Goal: Information Seeking & Learning: Learn about a topic

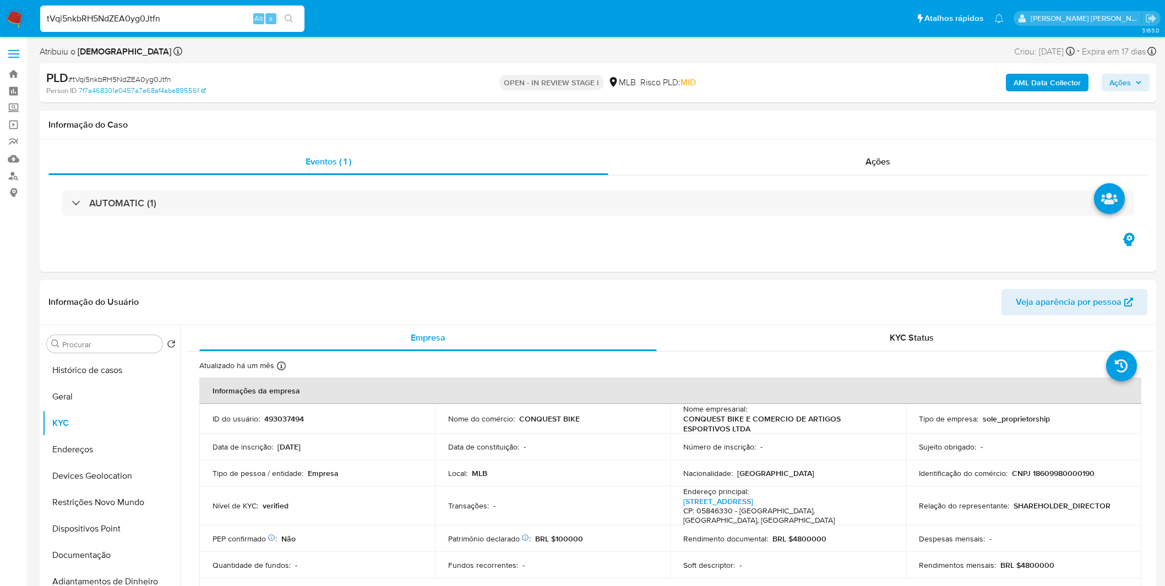
select select "10"
type input "vhdnQBGRiDbJ4QMqVF91Idmz"
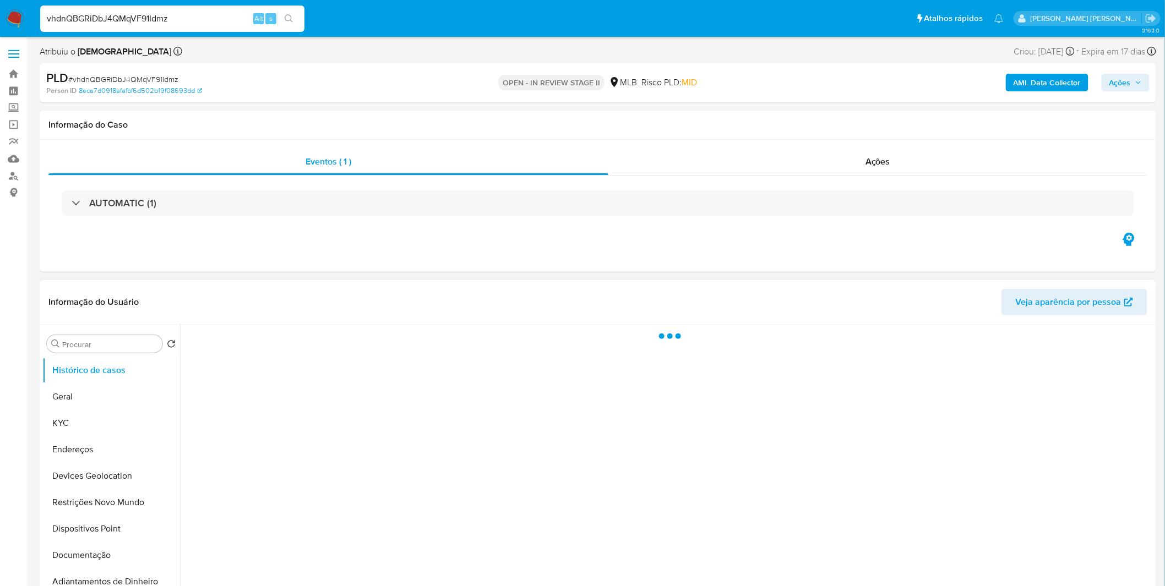
select select "10"
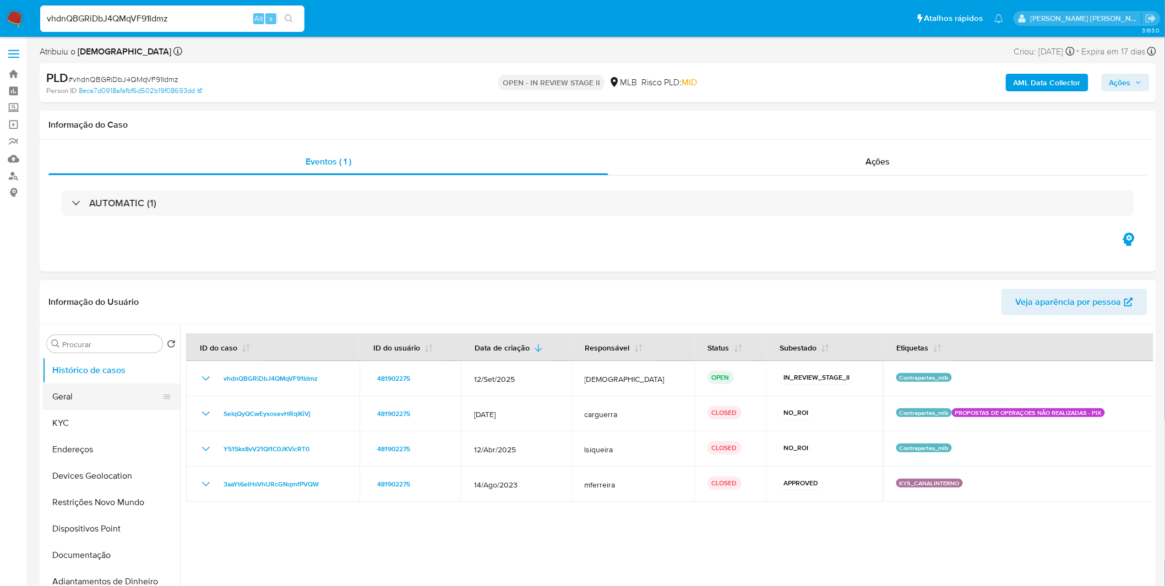
click at [94, 403] on button "Geral" at bounding box center [106, 397] width 129 height 26
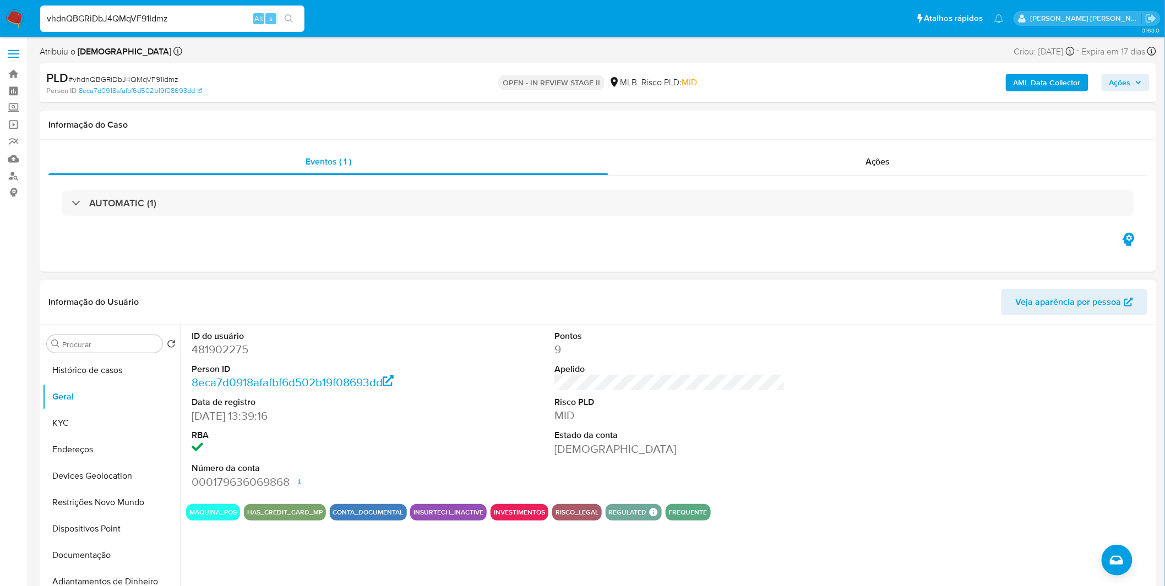
click at [253, 570] on div "ID do usuário 481902275 Person ID 8eca7d0918afafbf6d502b19f08693dd Data de regi…" at bounding box center [666, 466] width 973 height 282
click at [131, 551] on button "Documentação" at bounding box center [106, 555] width 129 height 26
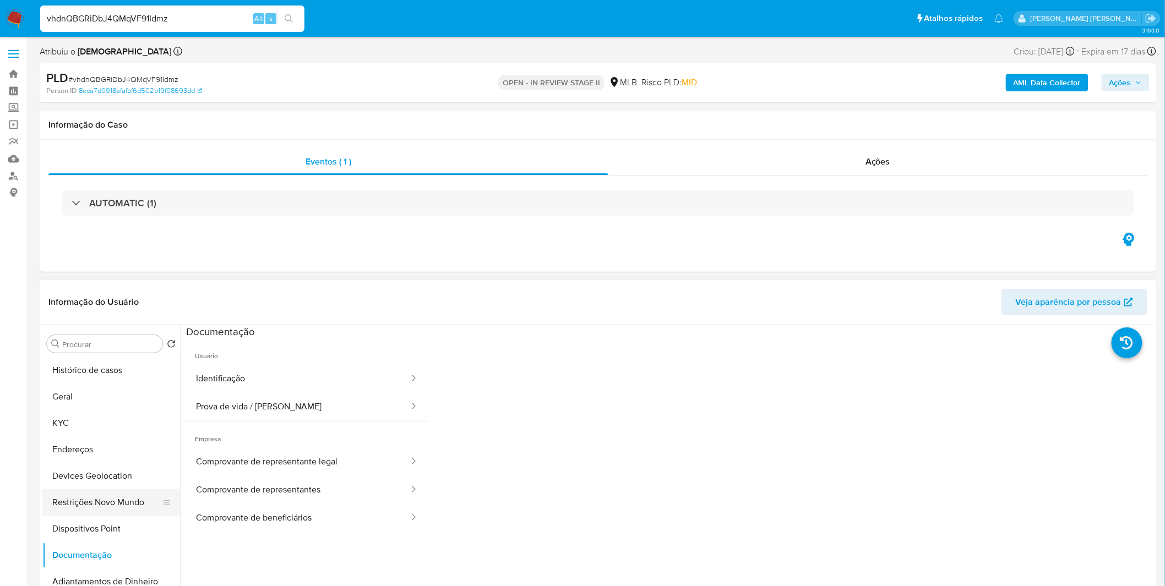
click at [128, 491] on button "Restrições Novo Mundo" at bounding box center [106, 502] width 129 height 26
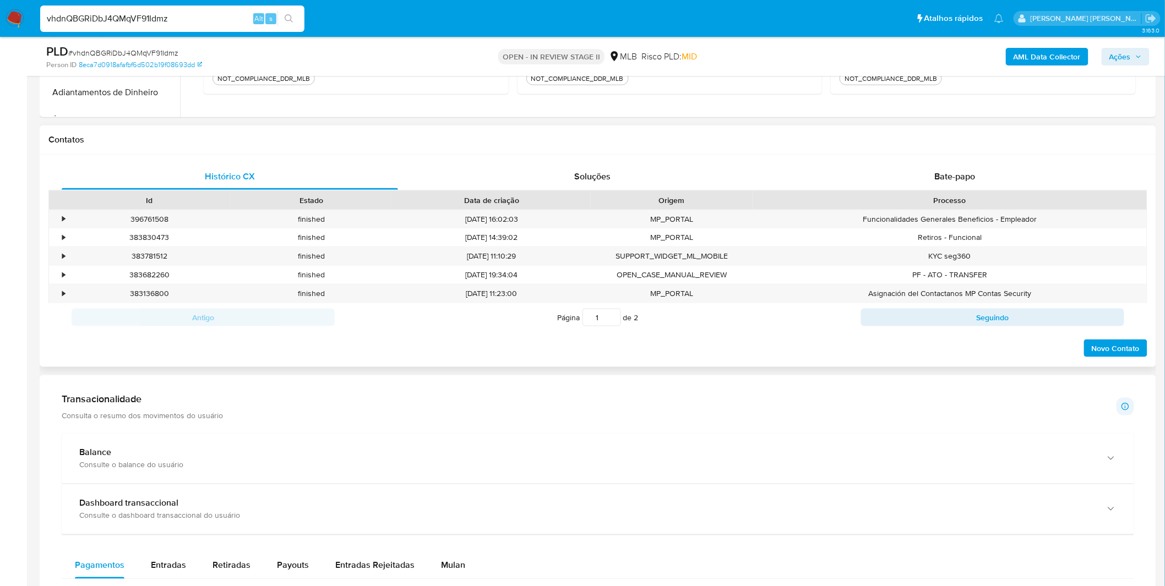
scroll to position [305, 0]
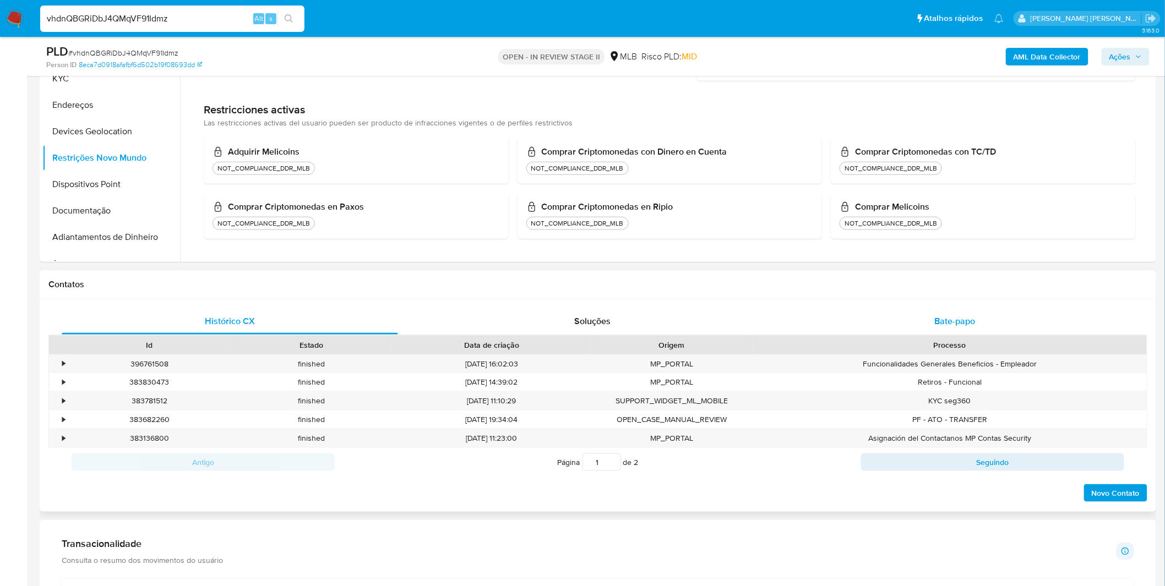
click at [878, 314] on div "Bate-papo" at bounding box center [955, 321] width 336 height 26
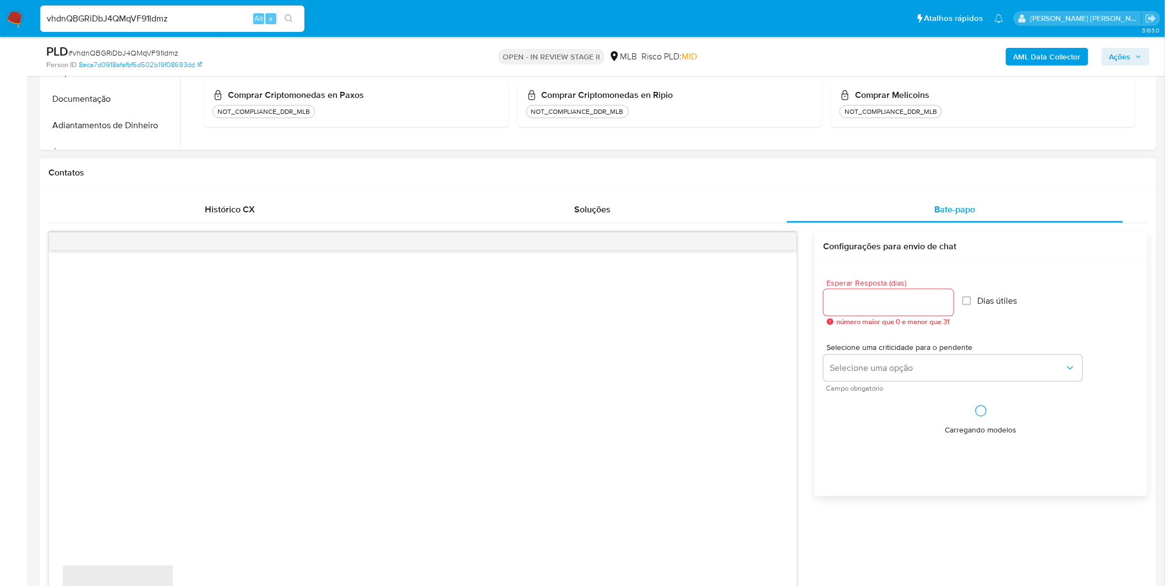
scroll to position [428, 0]
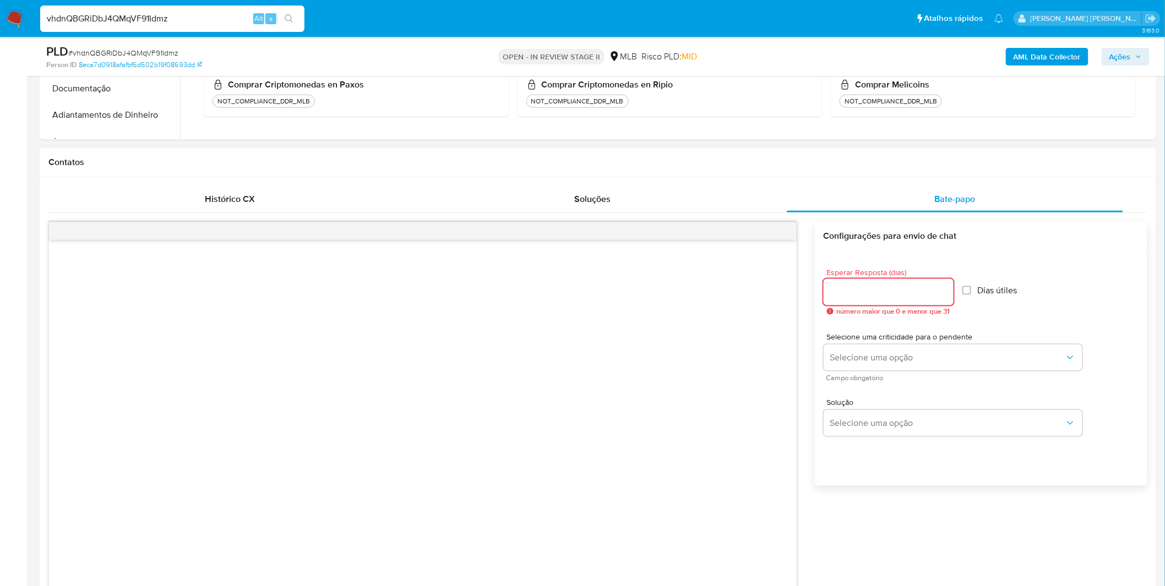
click at [856, 297] on input "Esperar Resposta (dias)" at bounding box center [888, 292] width 130 height 14
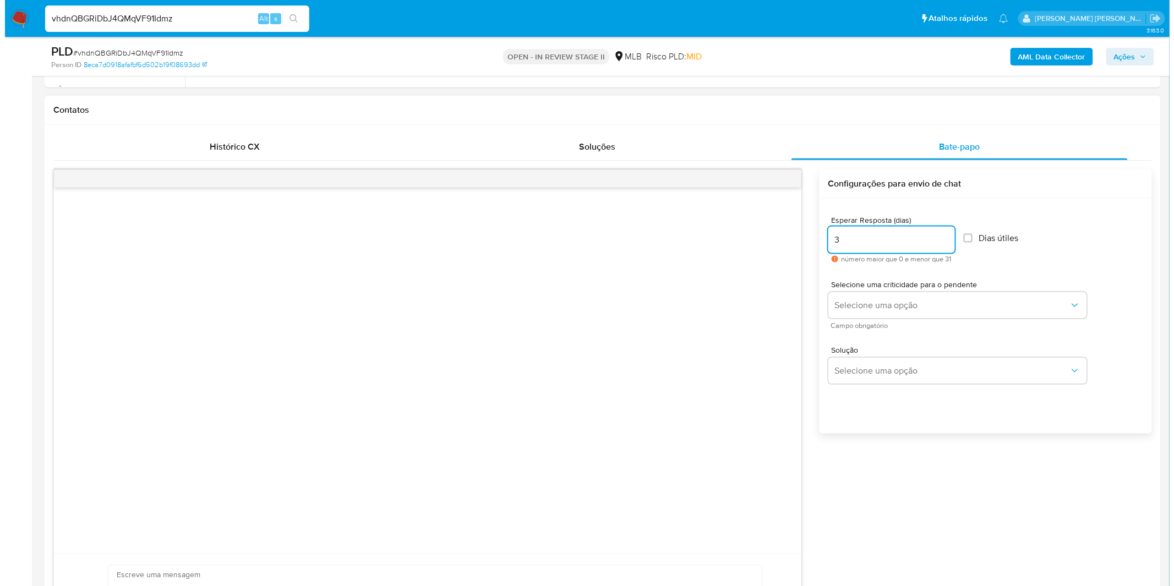
scroll to position [550, 0]
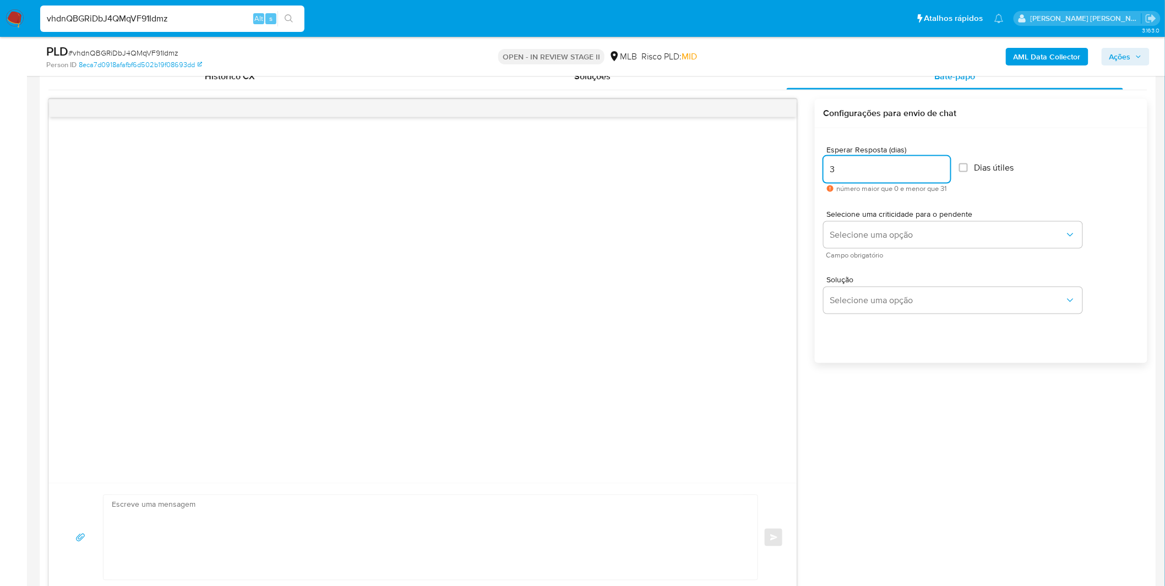
type input "3"
click at [889, 249] on div "Selecione uma criticidade para o pendente Selecione uma opção Campo obrigatório" at bounding box center [952, 234] width 259 height 48
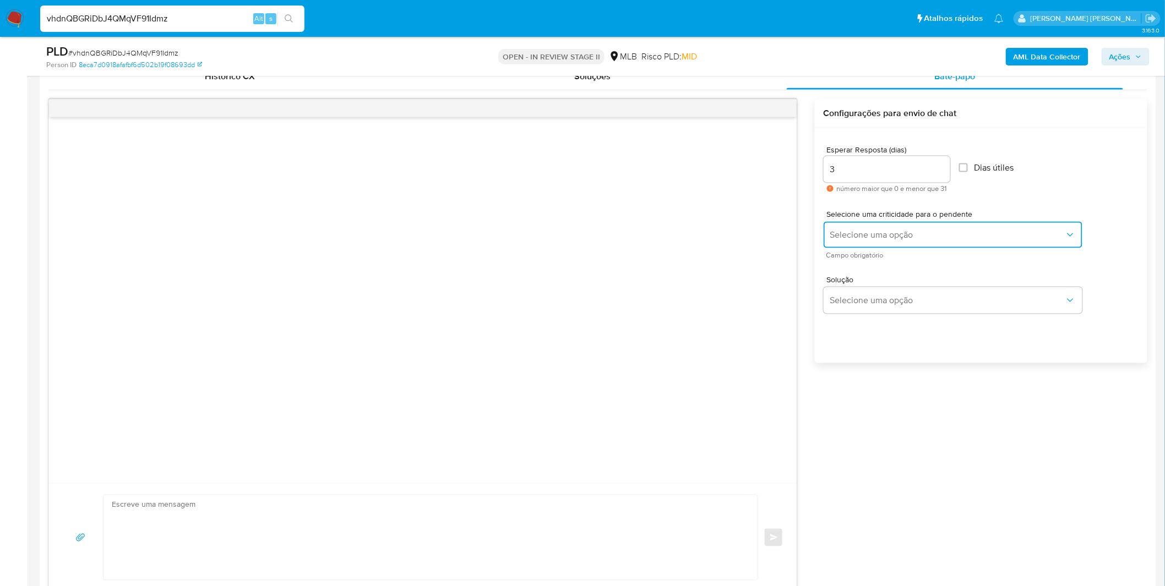
click at [893, 246] on button "Selecione uma opção" at bounding box center [952, 235] width 259 height 26
click at [897, 240] on div "LOW" at bounding box center [946, 236] width 234 height 22
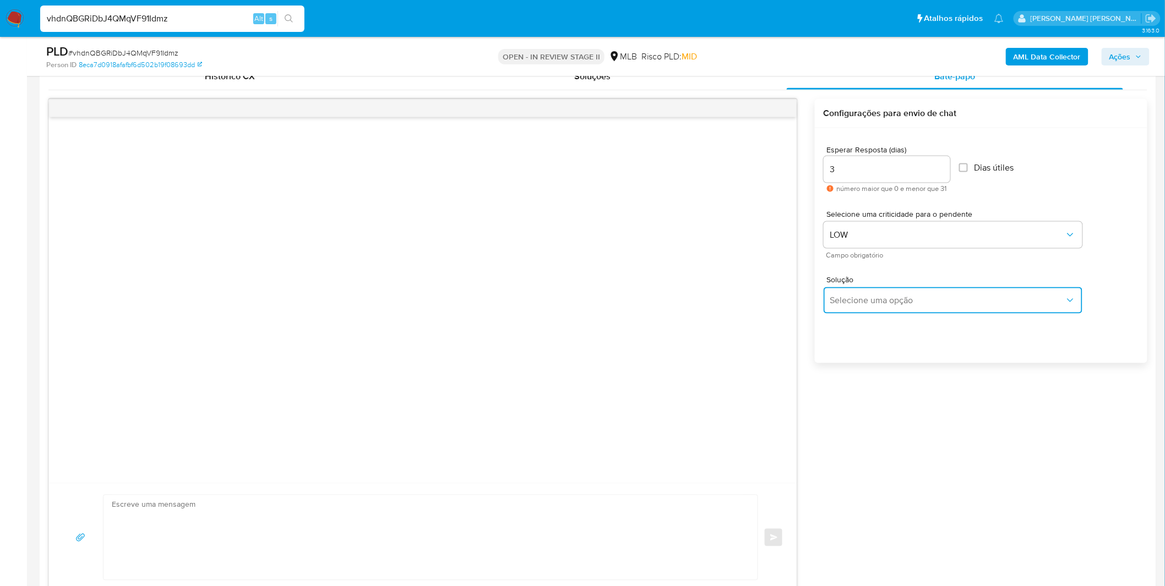
click at [889, 295] on span "Selecione uma opção" at bounding box center [947, 300] width 234 height 11
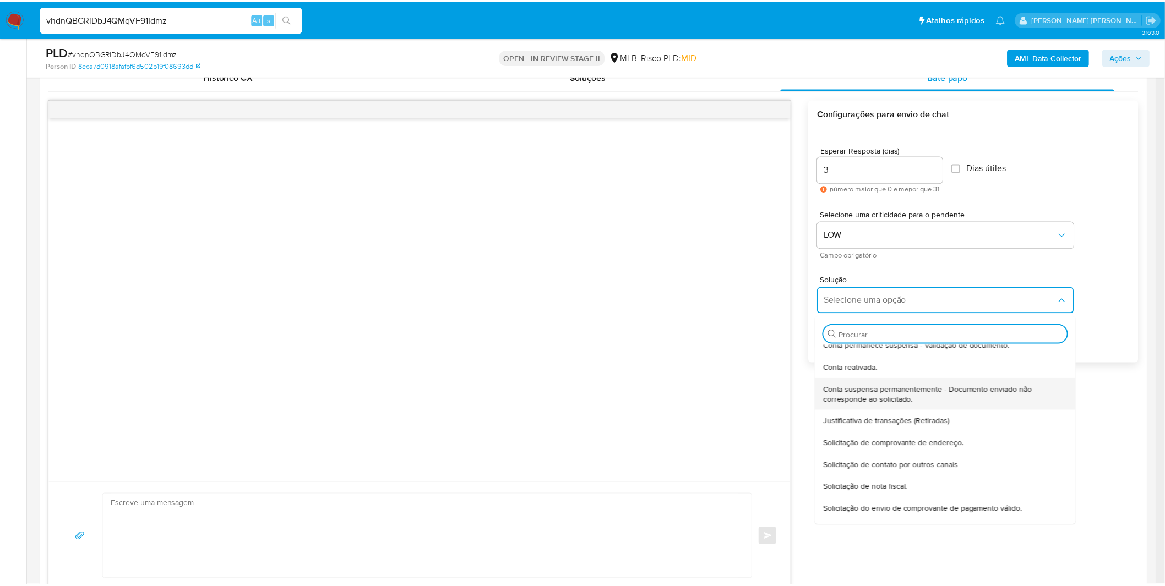
scroll to position [61, 0]
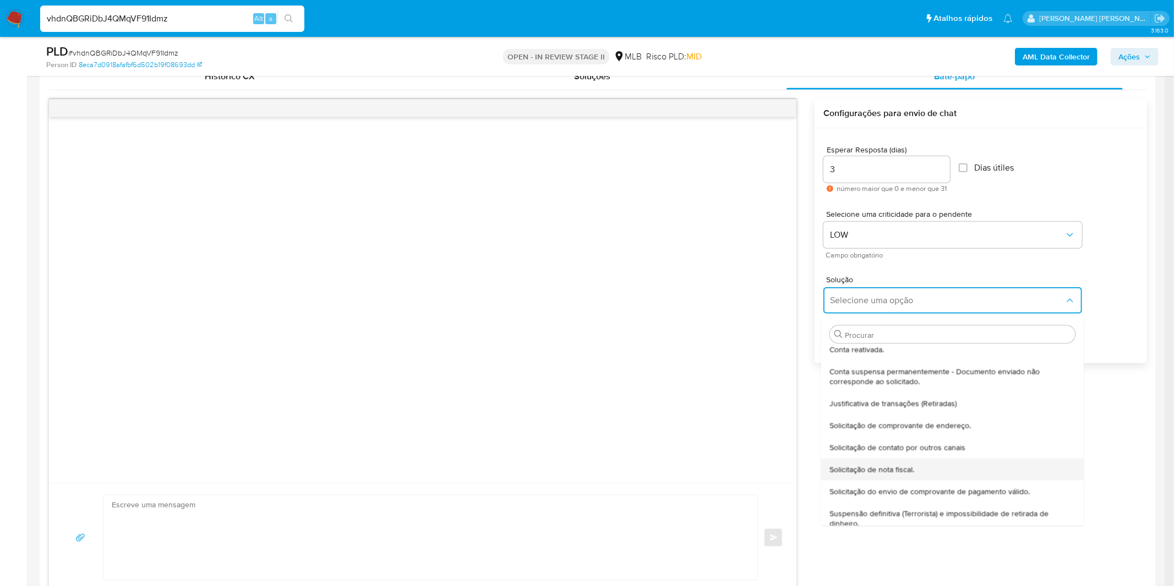
click at [898, 461] on div "Solicitação de nota fiscal." at bounding box center [948, 469] width 239 height 22
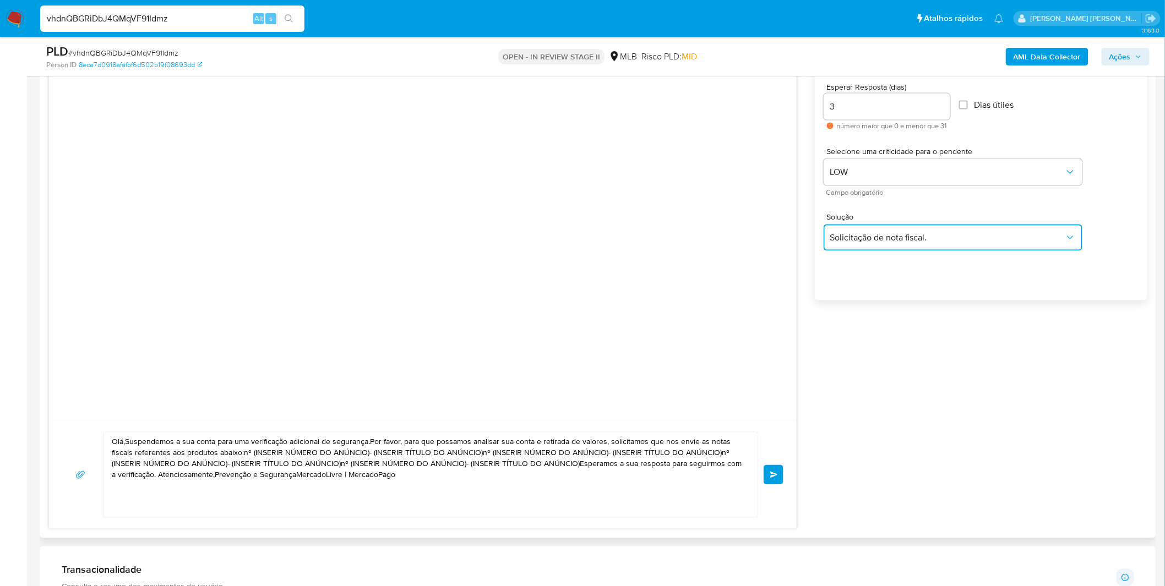
scroll to position [673, 0]
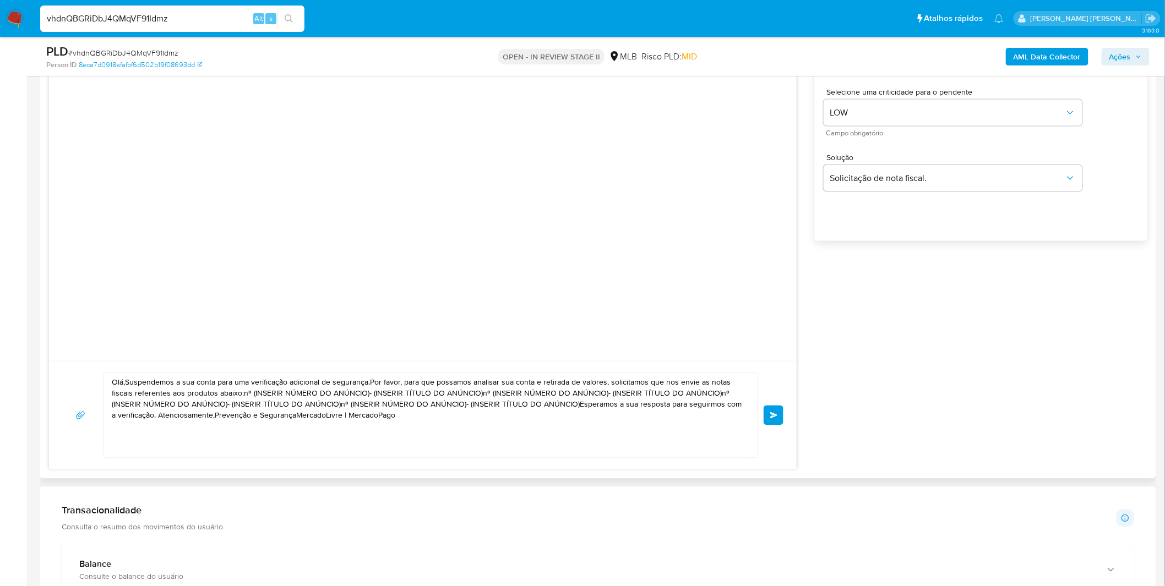
click at [521, 430] on textarea "Olá,Suspendemos a sua conta para uma verificação adicional de segurança.Por fav…" at bounding box center [428, 415] width 632 height 85
paste textarea "! Estamos realizando uma verificação adicional de segurança em contas de usuári…"
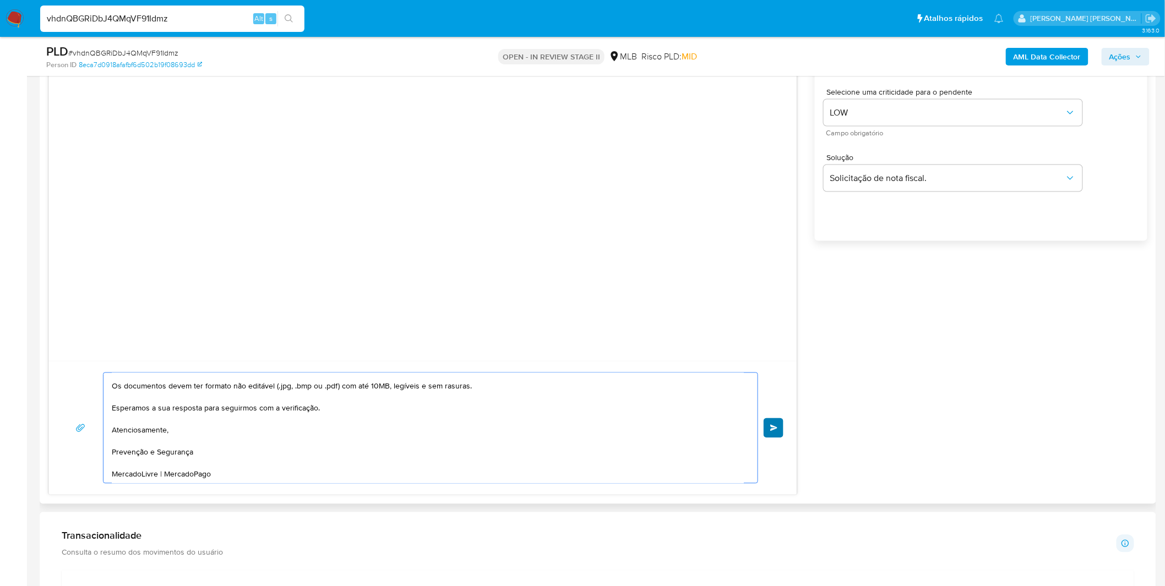
type textarea "Olá! Estamos realizando uma verificação adicional de segurança em contas de usu…"
click at [778, 433] on button "common.send" at bounding box center [773, 428] width 20 height 20
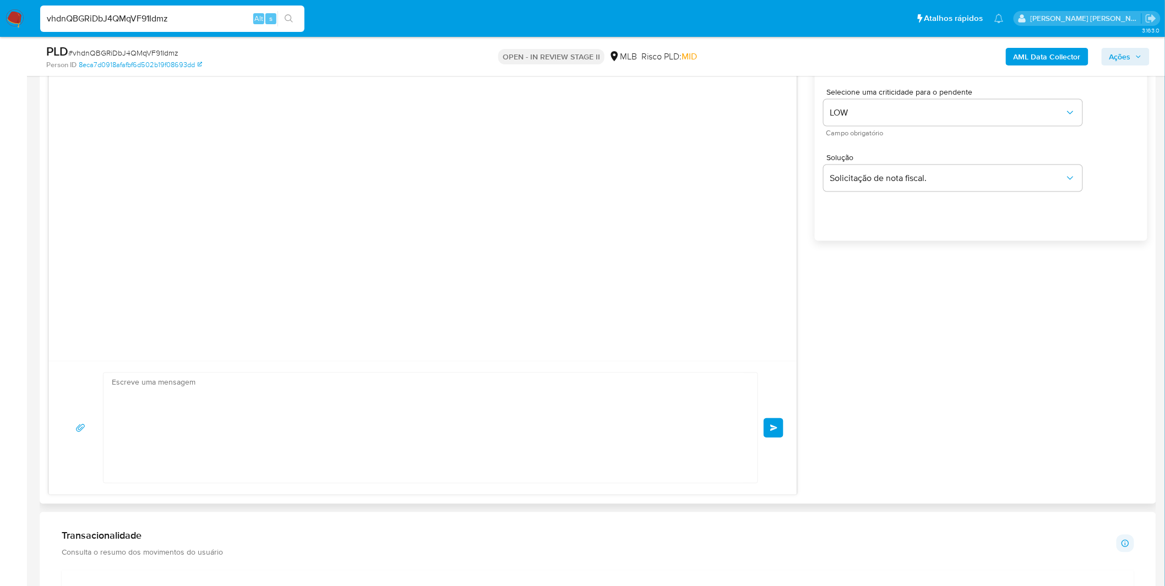
scroll to position [0, 0]
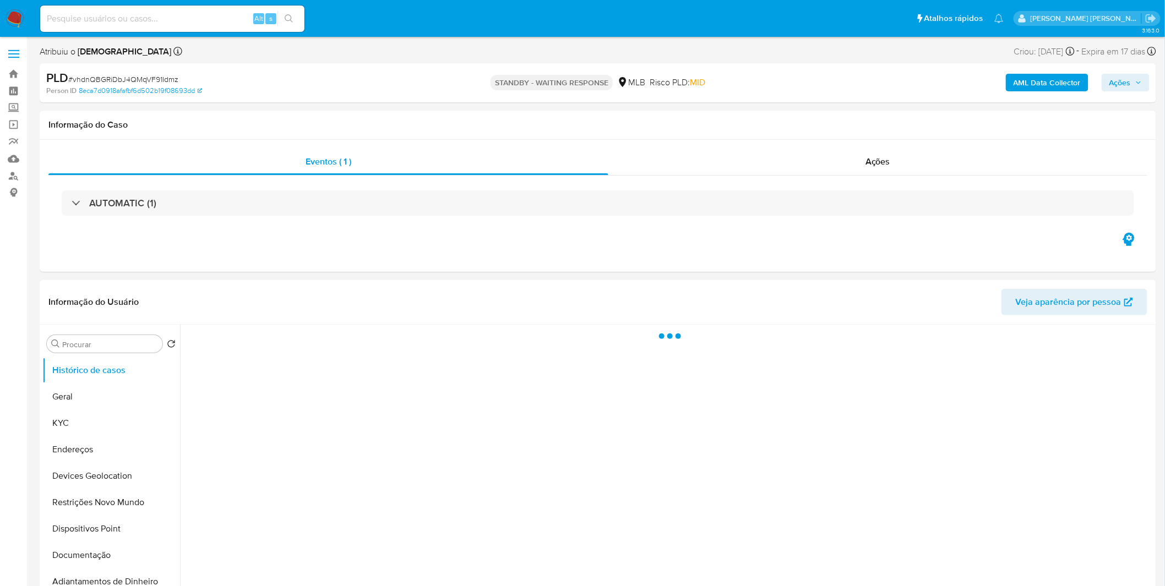
select select "10"
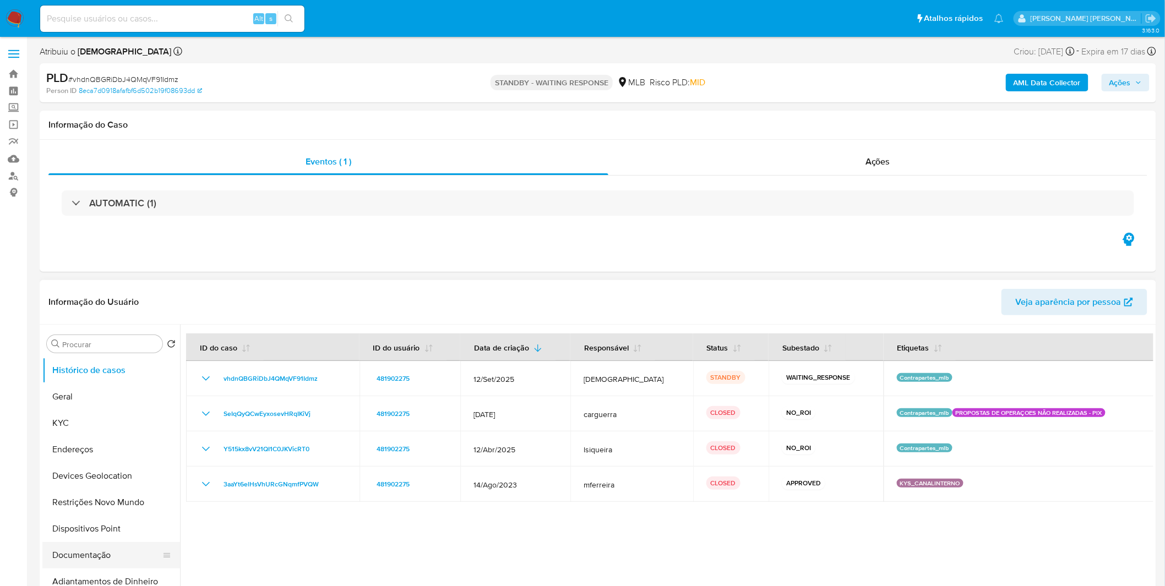
click at [157, 544] on button "Documentação" at bounding box center [106, 555] width 129 height 26
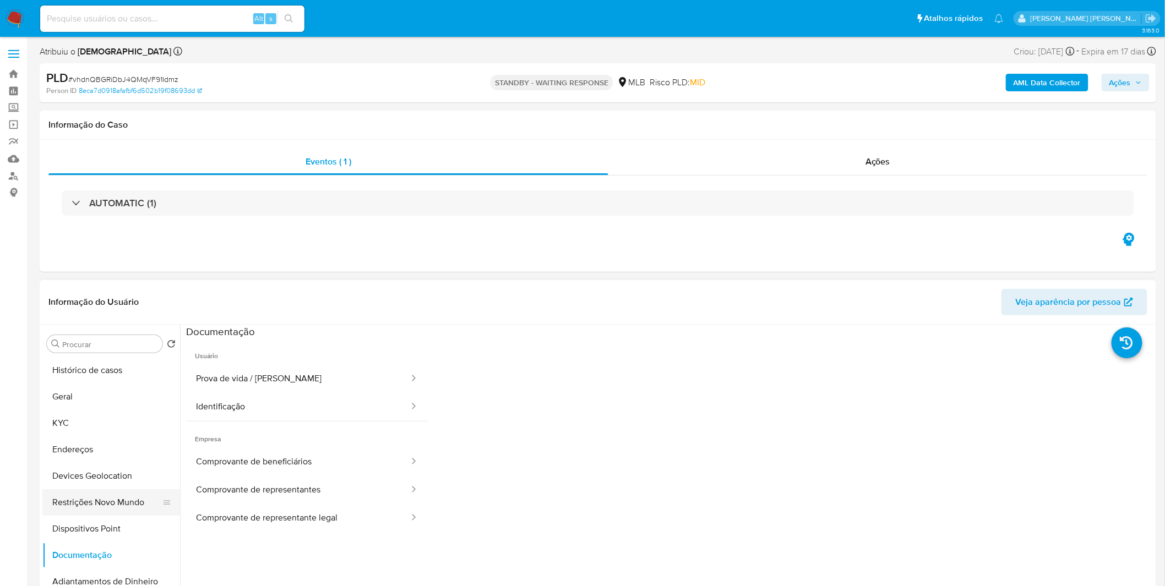
click at [140, 503] on button "Restrições Novo Mundo" at bounding box center [106, 502] width 129 height 26
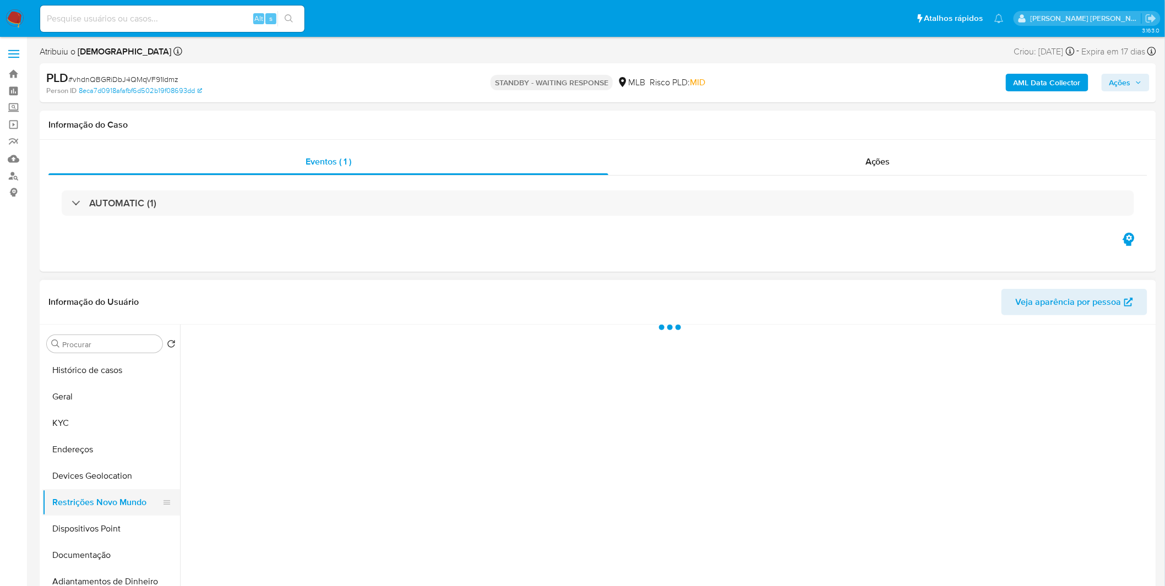
click at [140, 503] on button "Restrições Novo Mundo" at bounding box center [106, 502] width 129 height 26
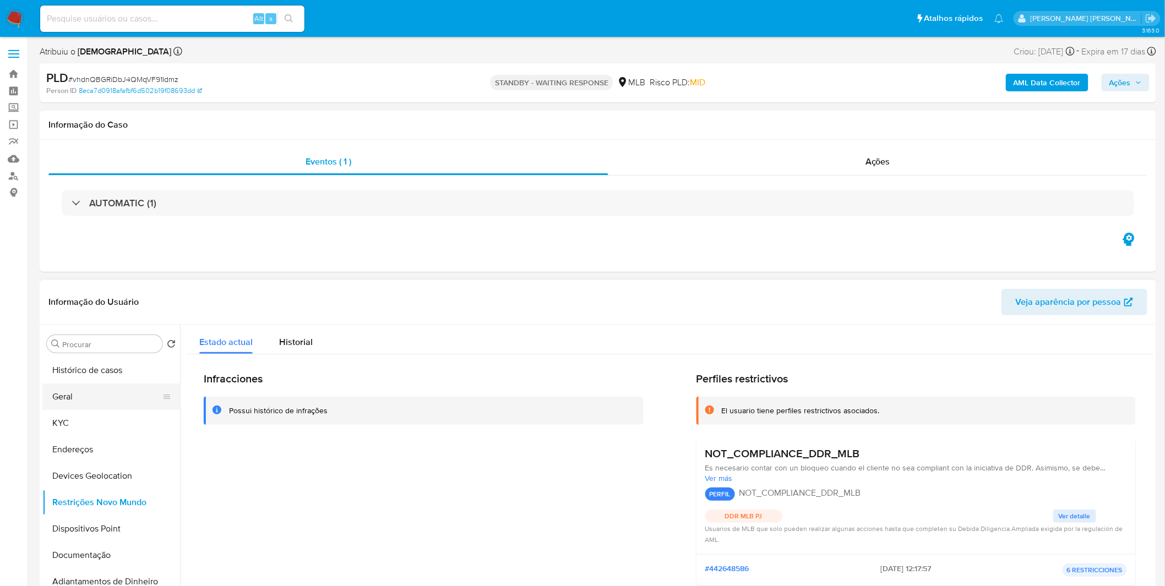
click at [117, 384] on ul "Histórico de casos Geral KYC Endereços Devices Geolocation Restrições Novo Mund…" at bounding box center [111, 481] width 138 height 248
click at [117, 384] on button "Geral" at bounding box center [106, 397] width 129 height 26
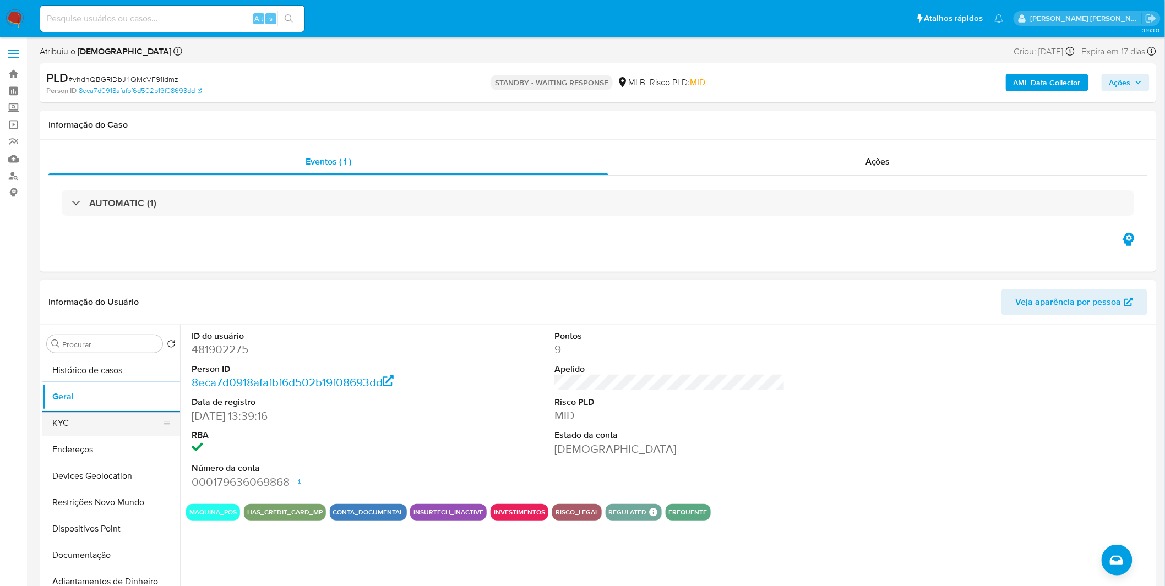
click at [63, 422] on button "KYC" at bounding box center [106, 423] width 129 height 26
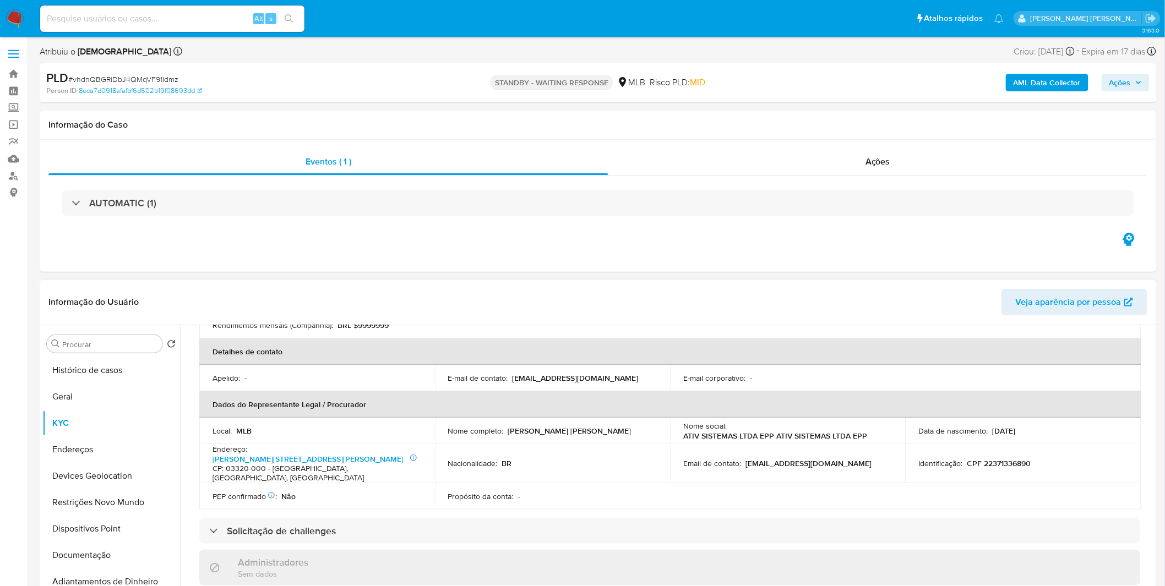
scroll to position [244, 0]
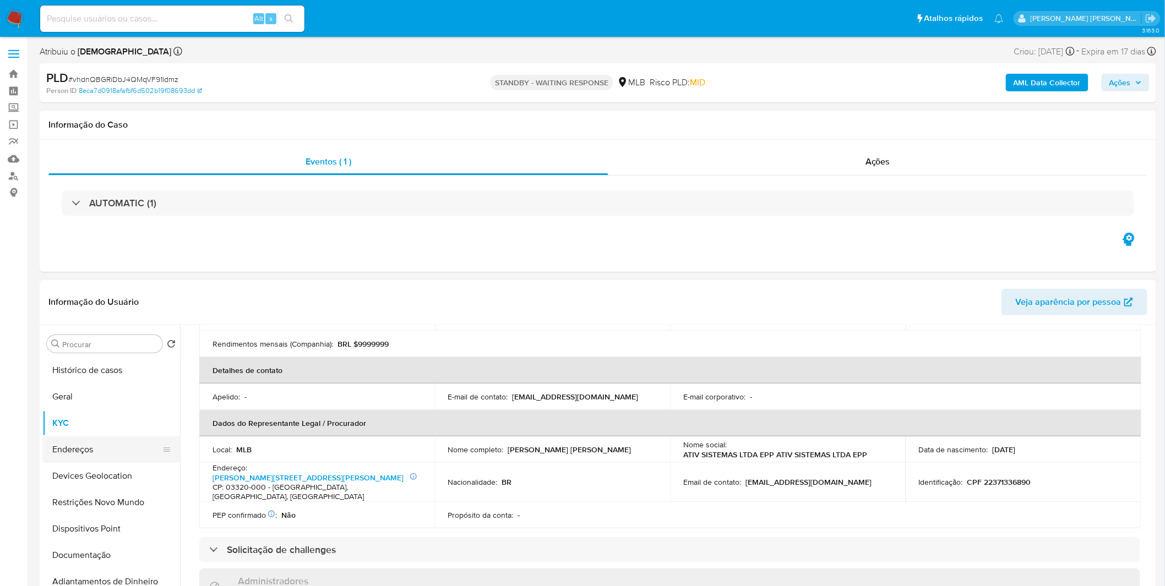
click at [68, 454] on button "Endereços" at bounding box center [106, 449] width 129 height 26
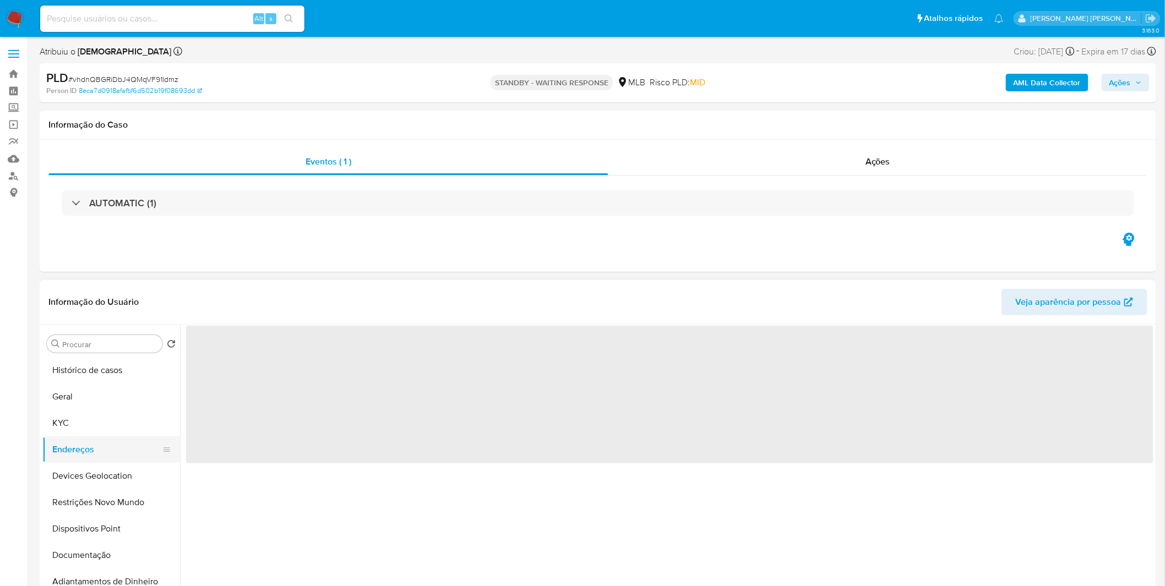
scroll to position [0, 0]
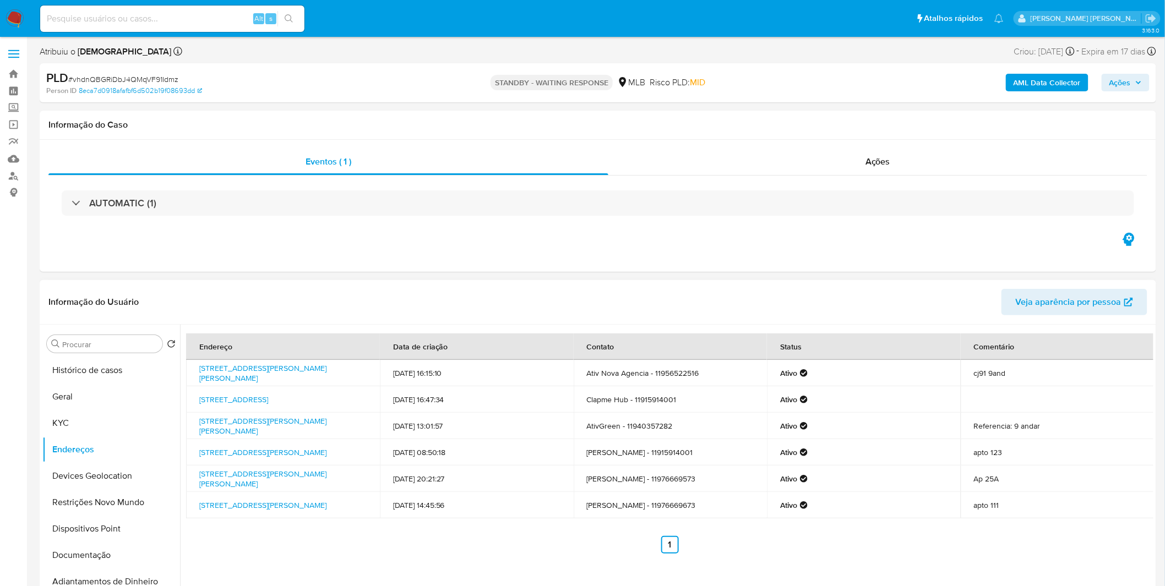
click at [501, 549] on ul "Anterior 1 Siguiente" at bounding box center [669, 545] width 967 height 18
click at [97, 480] on button "Devices Geolocation" at bounding box center [106, 476] width 129 height 26
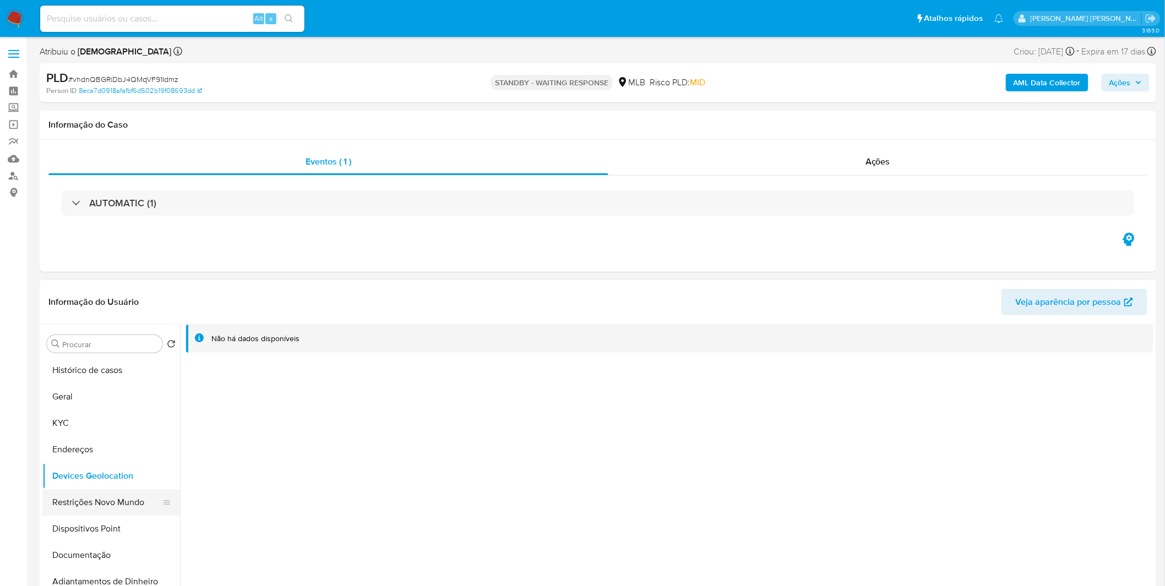
click at [122, 501] on button "Restrições Novo Mundo" at bounding box center [106, 502] width 129 height 26
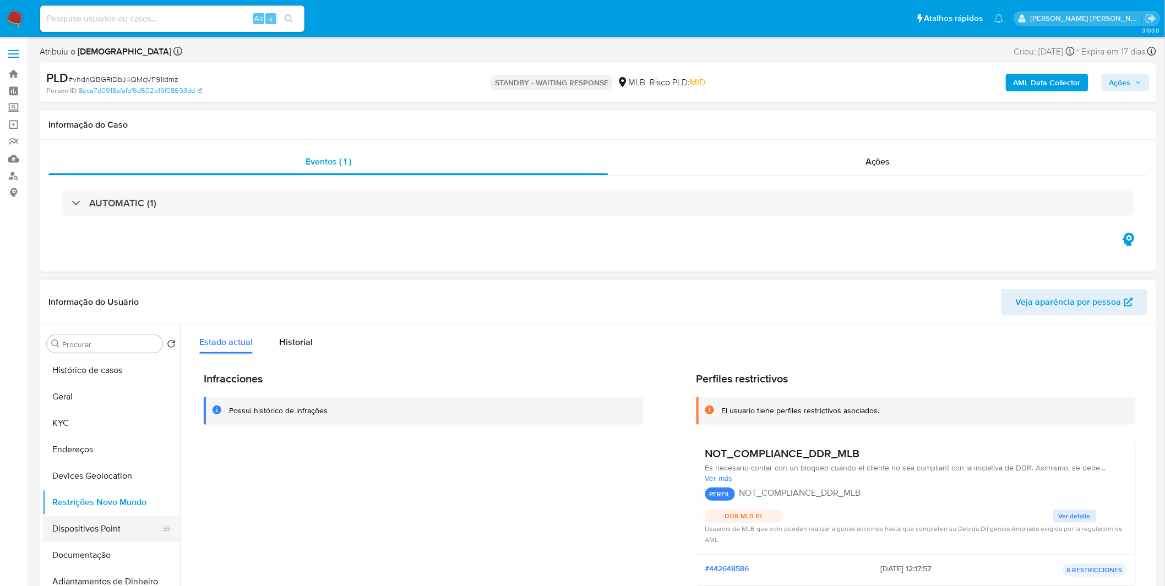
click at [87, 519] on button "Dispositivos Point" at bounding box center [106, 529] width 129 height 26
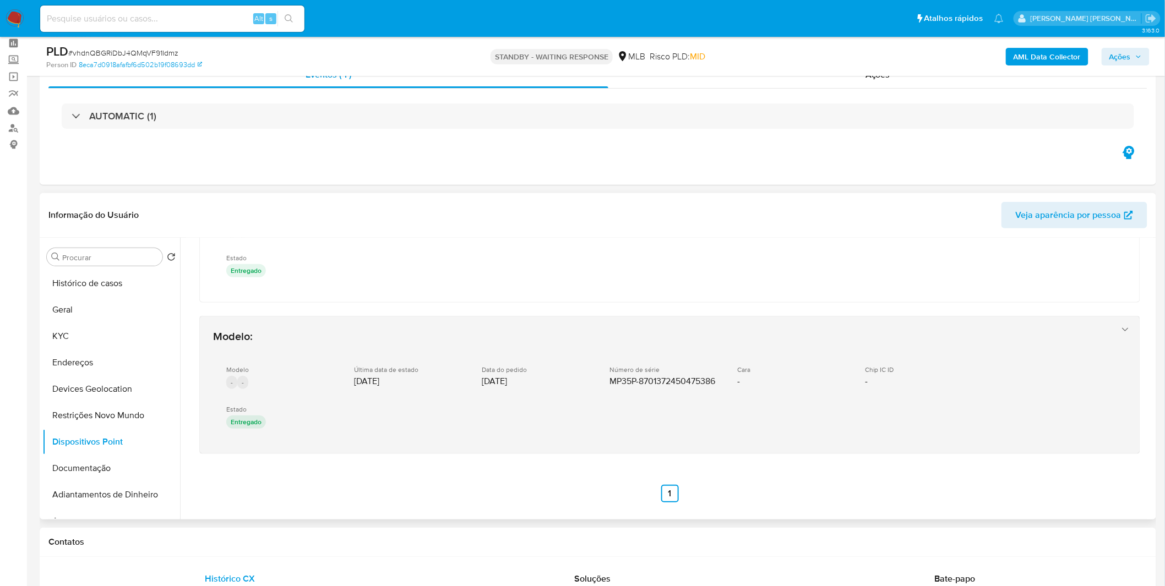
scroll to position [122, 0]
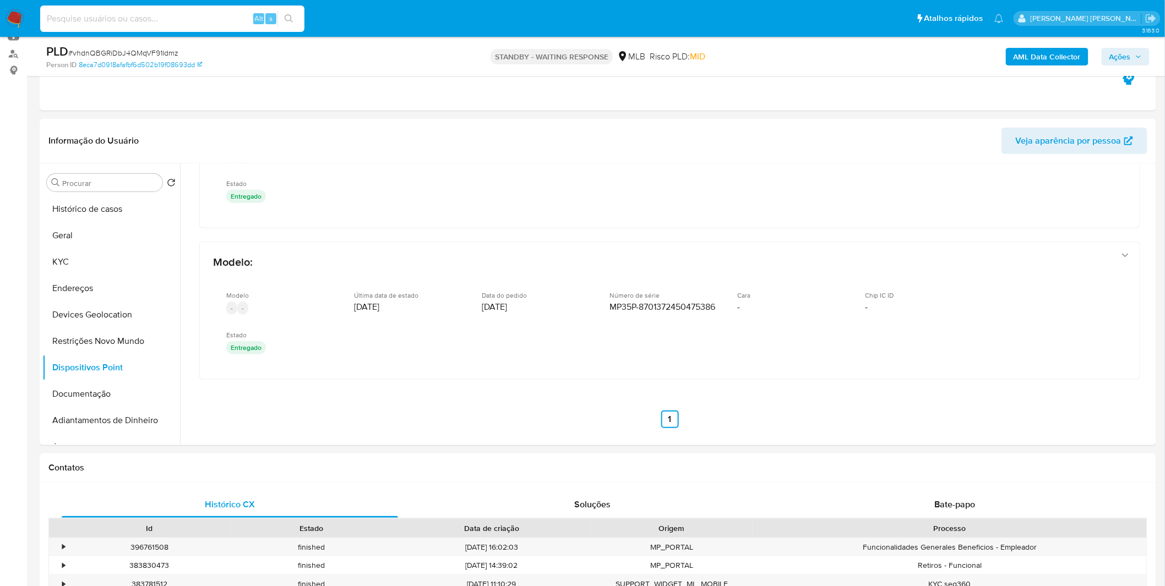
click at [92, 18] on input at bounding box center [172, 19] width 264 height 14
paste input "LZrP8DHM5iZh1KXRQhmPvb7E"
type input "LZrP8DHM5iZh1KXRQhmPvb7E"
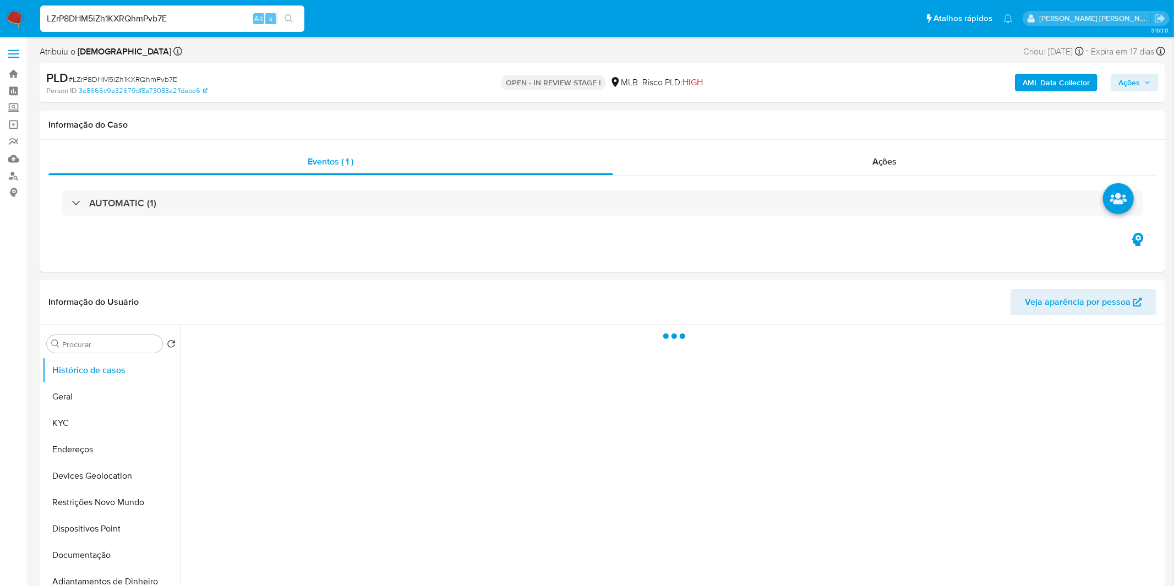
select select "10"
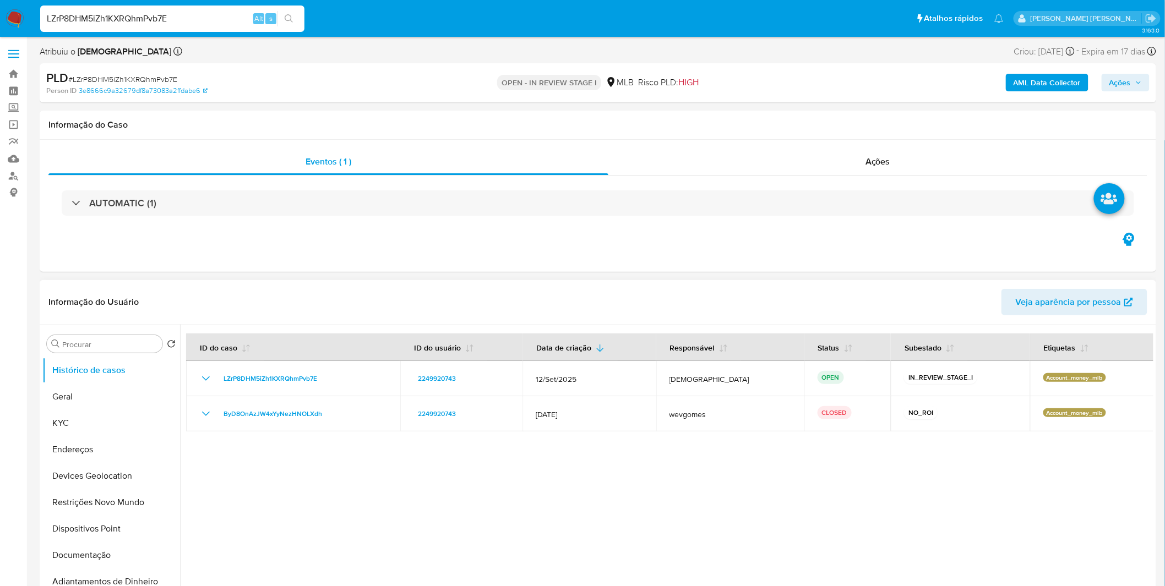
click at [372, 483] on div at bounding box center [666, 466] width 973 height 282
click at [74, 406] on button "Geral" at bounding box center [106, 397] width 129 height 26
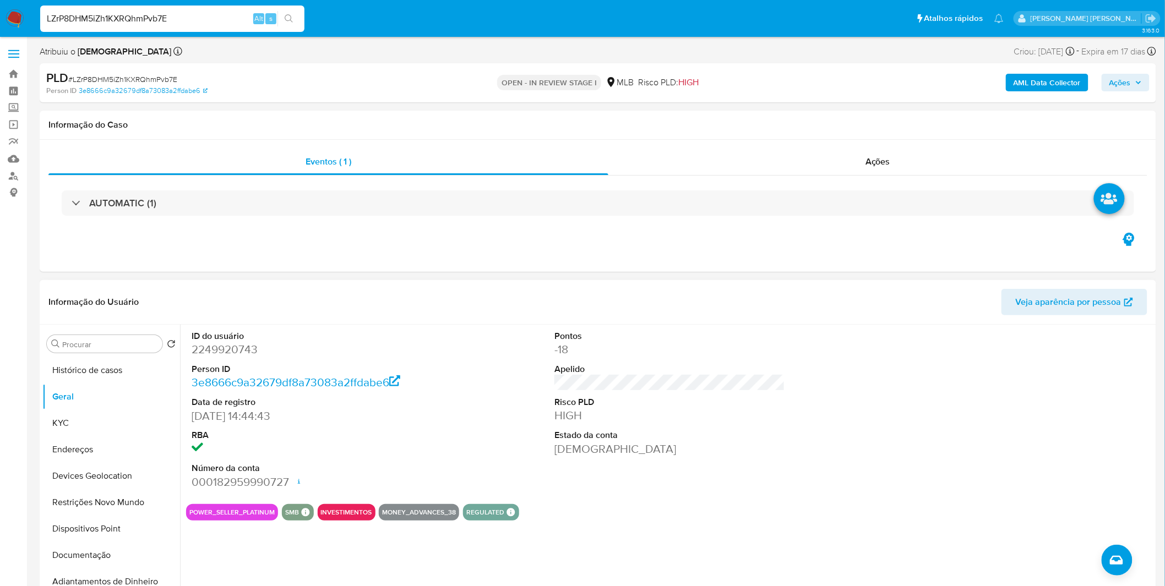
click at [318, 558] on div "ID do usuário 2249920743 Person ID 3e8666c9a32679df8a73083a2ffdabe6 Data de reg…" at bounding box center [666, 466] width 973 height 282
click at [83, 559] on button "Documentação" at bounding box center [106, 555] width 129 height 26
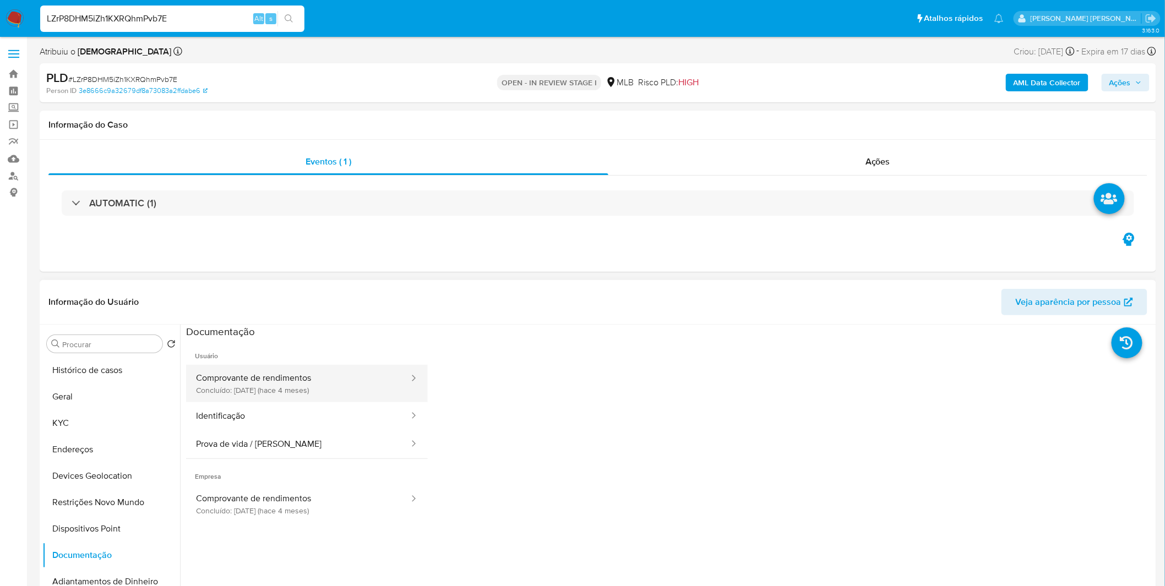
click at [298, 389] on button "Comprovante de rendimentos Concluído: 23/06/2025 (hace 4 meses)" at bounding box center [298, 383] width 224 height 37
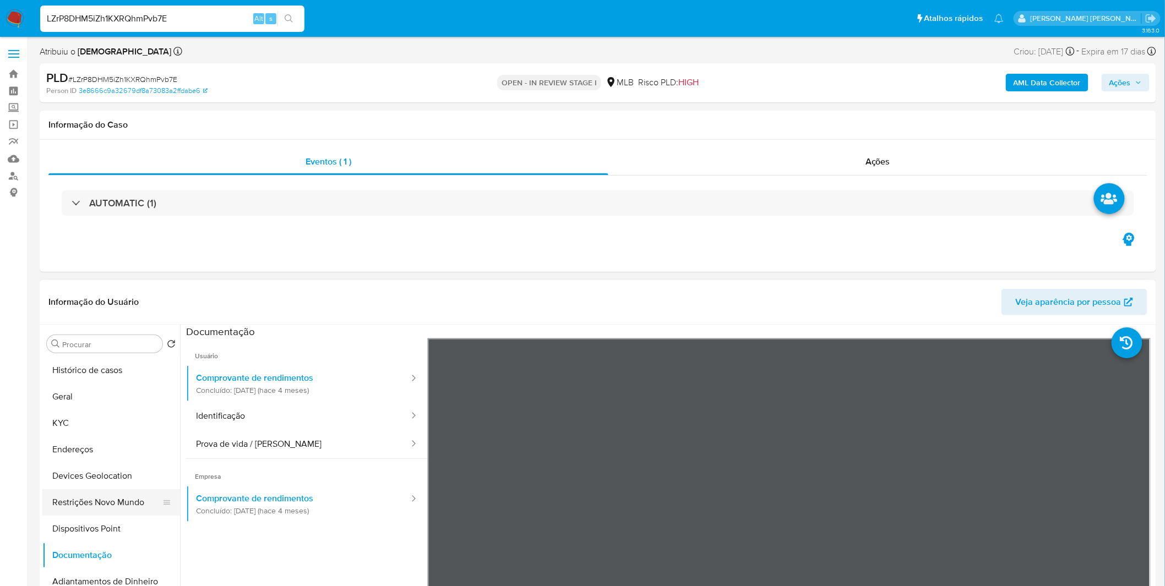
click at [111, 503] on button "Restrições Novo Mundo" at bounding box center [106, 502] width 129 height 26
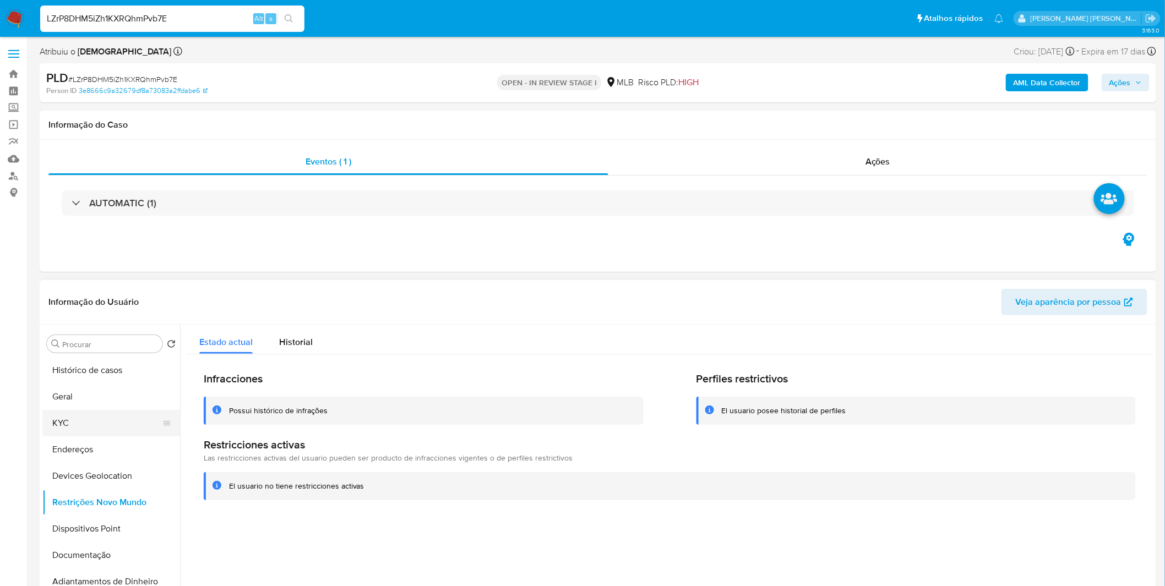
click at [107, 425] on button "KYC" at bounding box center [106, 423] width 129 height 26
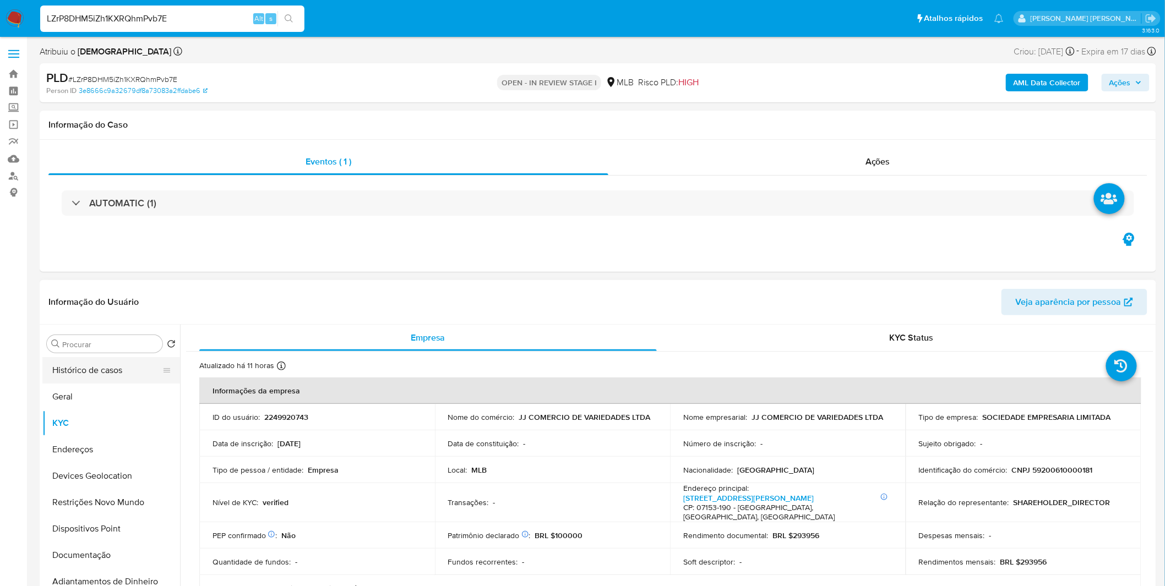
click at [101, 383] on button "Histórico de casos" at bounding box center [106, 370] width 129 height 26
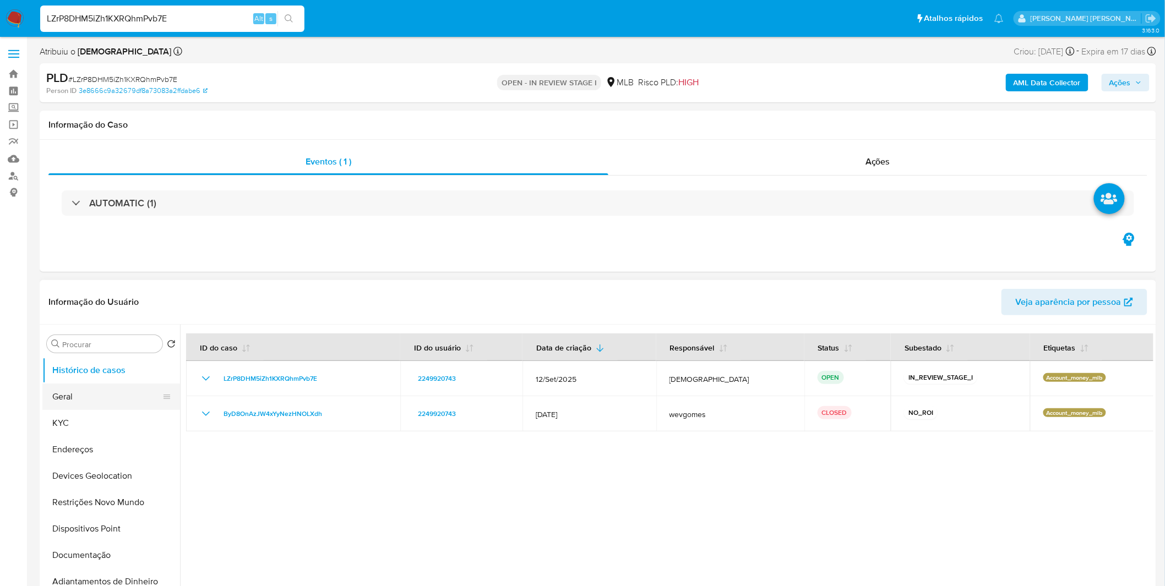
click at [113, 403] on button "Geral" at bounding box center [106, 397] width 129 height 26
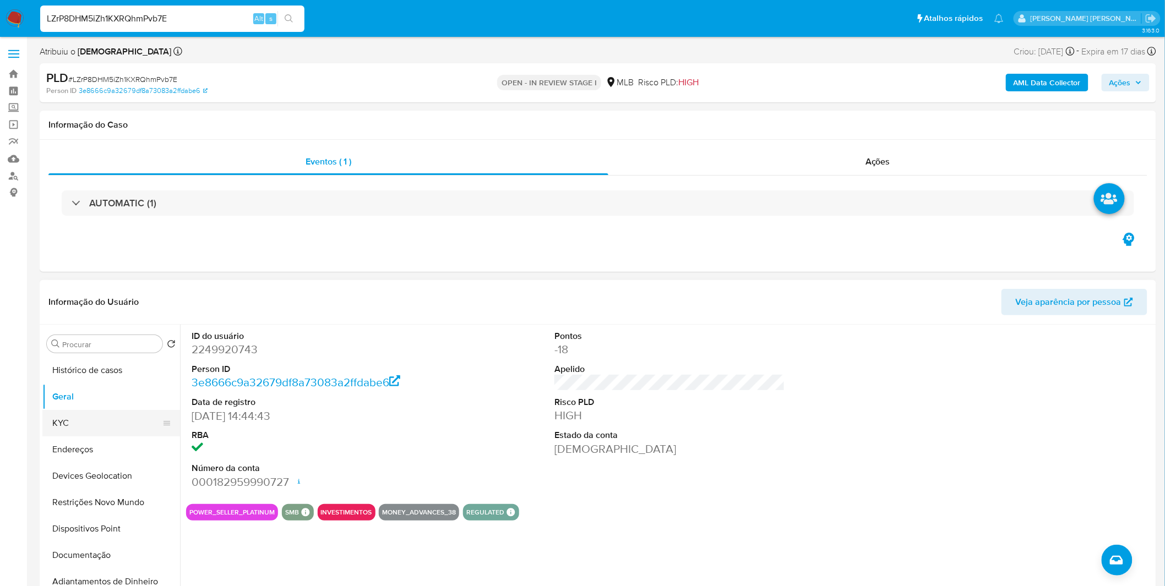
click at [75, 415] on button "KYC" at bounding box center [106, 423] width 129 height 26
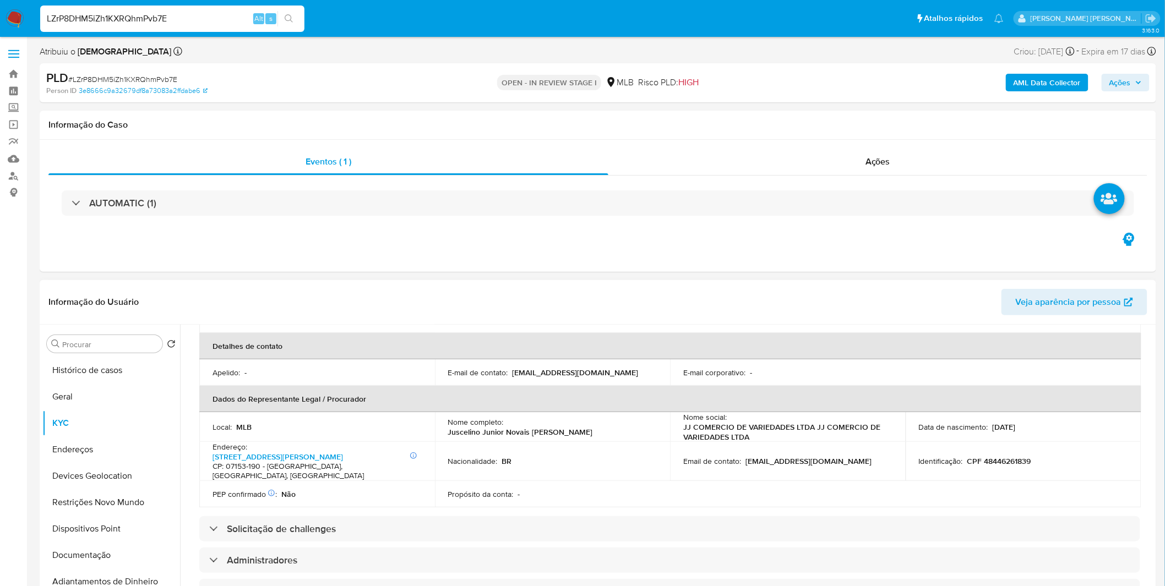
scroll to position [244, 0]
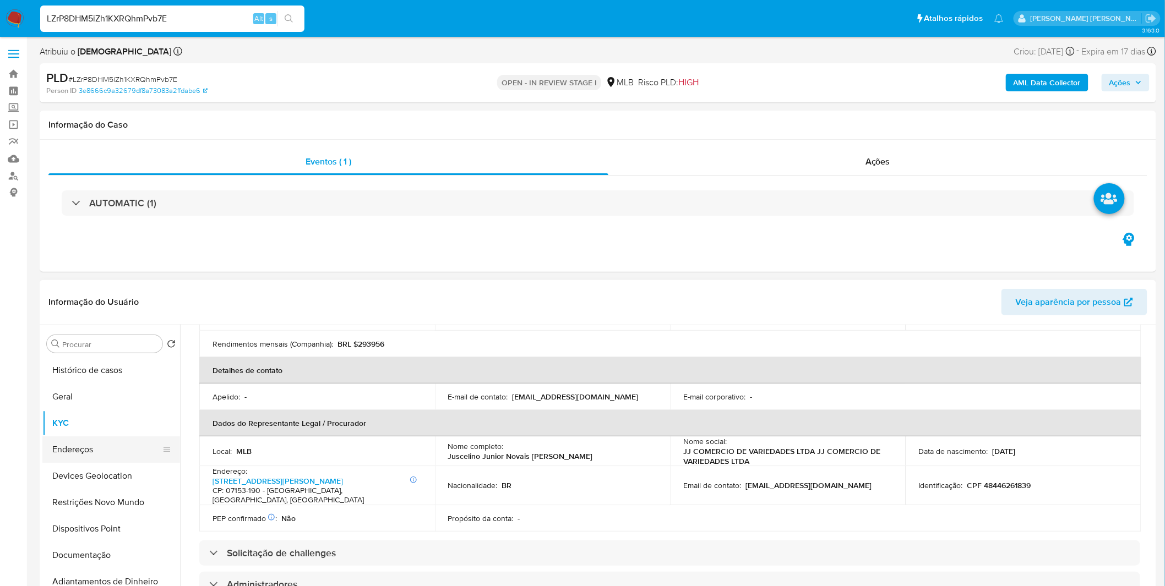
click at [78, 447] on button "Endereços" at bounding box center [106, 449] width 129 height 26
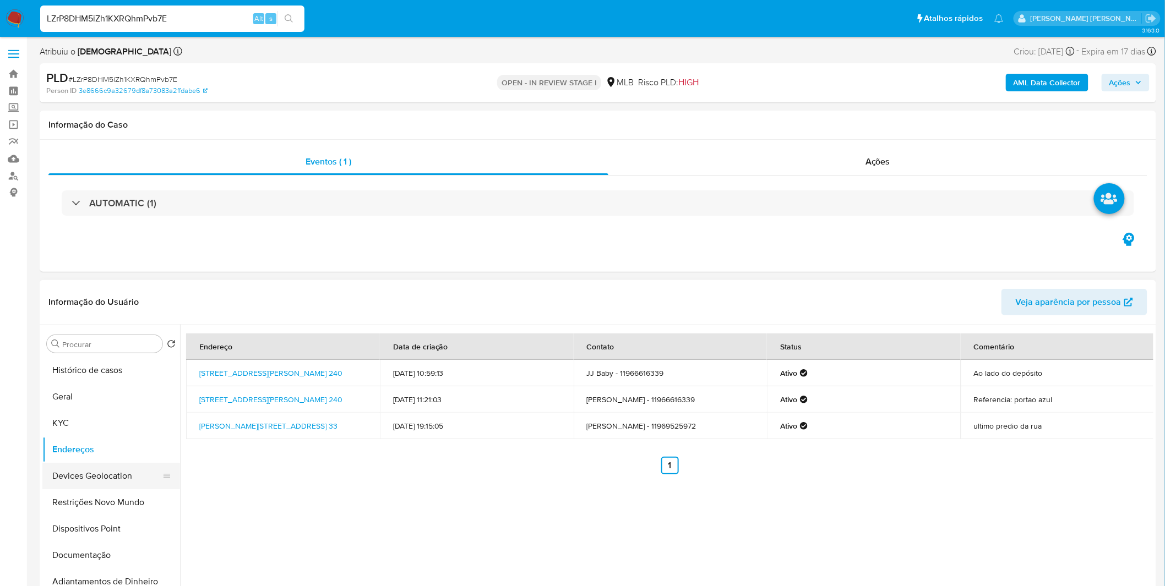
click at [128, 468] on button "Devices Geolocation" at bounding box center [106, 476] width 129 height 26
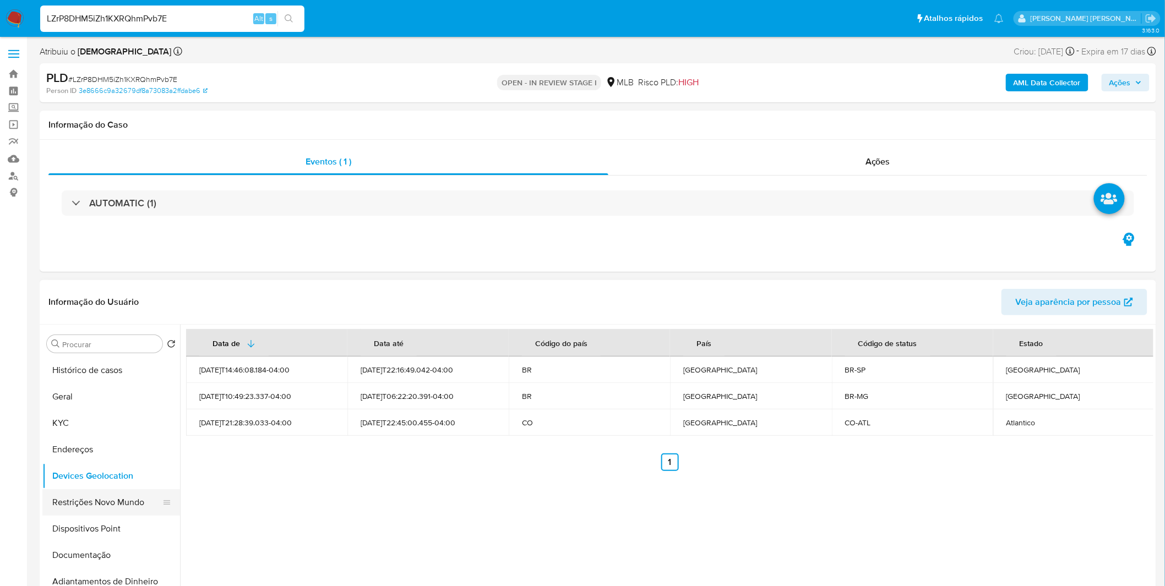
click at [74, 506] on button "Restrições Novo Mundo" at bounding box center [106, 502] width 129 height 26
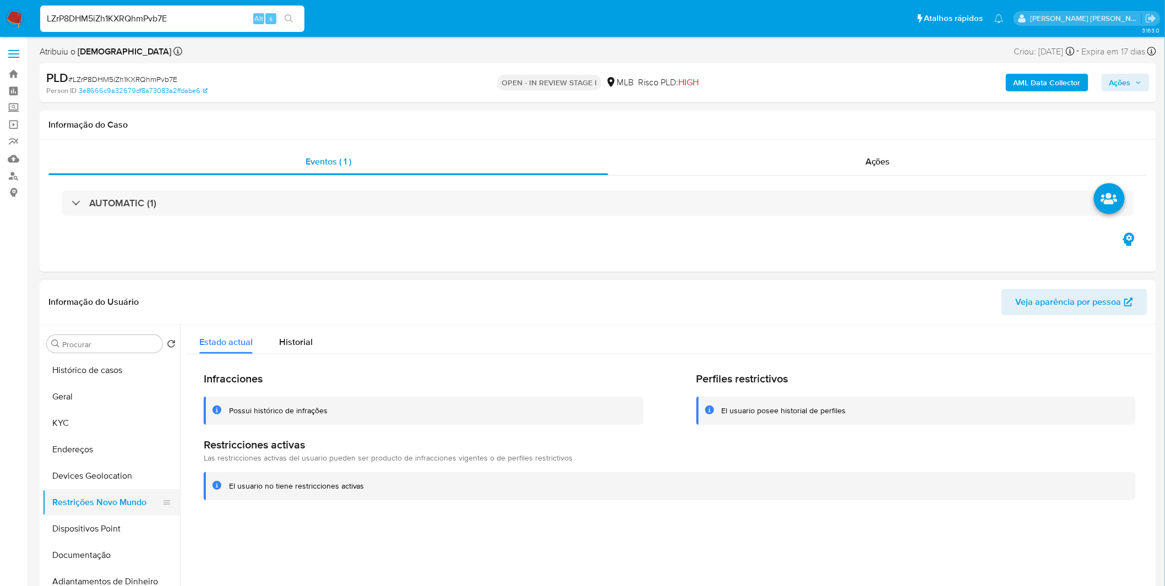
click at [89, 513] on button "Restrições Novo Mundo" at bounding box center [106, 502] width 129 height 26
click at [89, 527] on button "Dispositivos Point" at bounding box center [106, 529] width 129 height 26
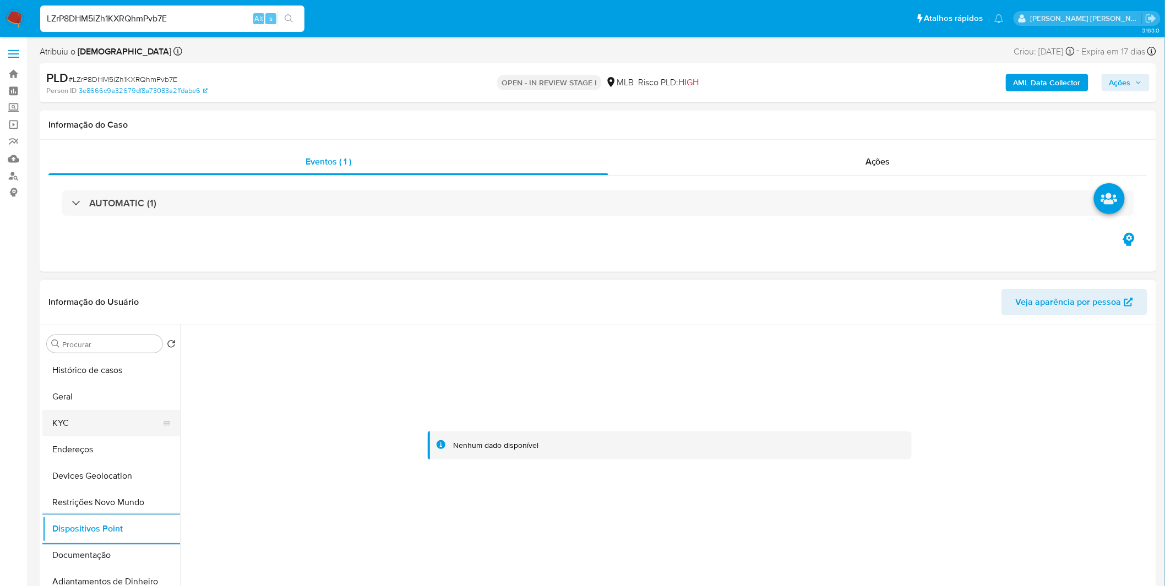
click at [118, 428] on button "KYC" at bounding box center [106, 423] width 129 height 26
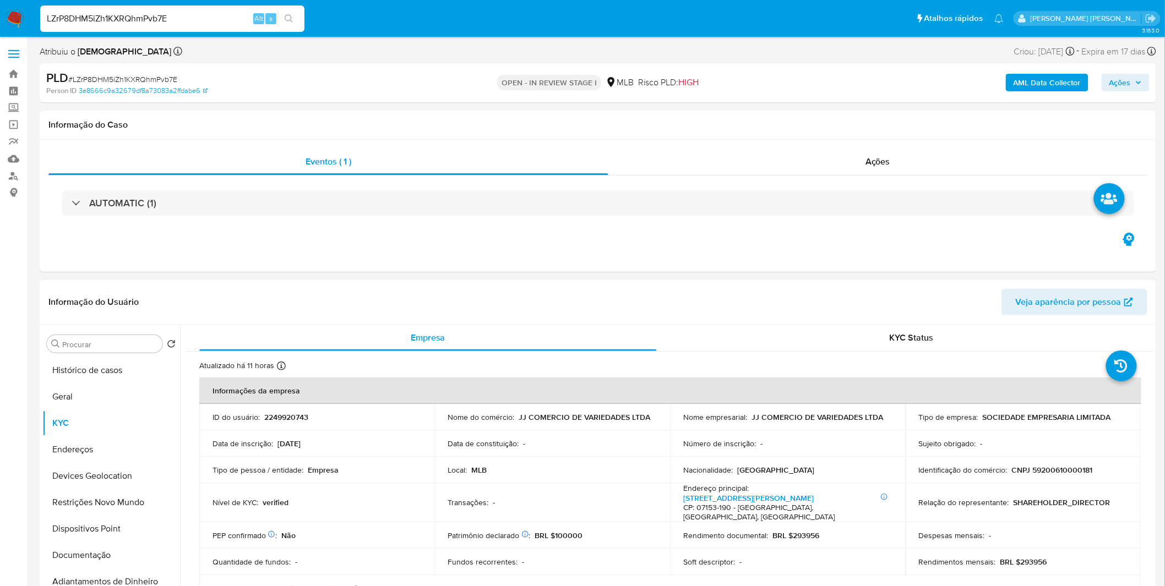
click at [738, 504] on h4 "CP: 07153-190 - Guarulhos, São Paulo, Brasil" at bounding box center [785, 512] width 205 height 19
click at [740, 503] on h4 "CP: 07153-190 - Guarulhos, São Paulo, Brasil" at bounding box center [785, 512] width 205 height 19
click at [744, 503] on h4 "CP: 07153-190 - Guarulhos, São Paulo, Brasil" at bounding box center [785, 512] width 205 height 19
click at [749, 499] on link "Rua Ivanete De Menezes Lyra 240, Jardim Fortaleza" at bounding box center [748, 498] width 130 height 11
click at [90, 13] on input "LZrP8DHM5iZh1KXRQhmPvb7E" at bounding box center [172, 19] width 264 height 14
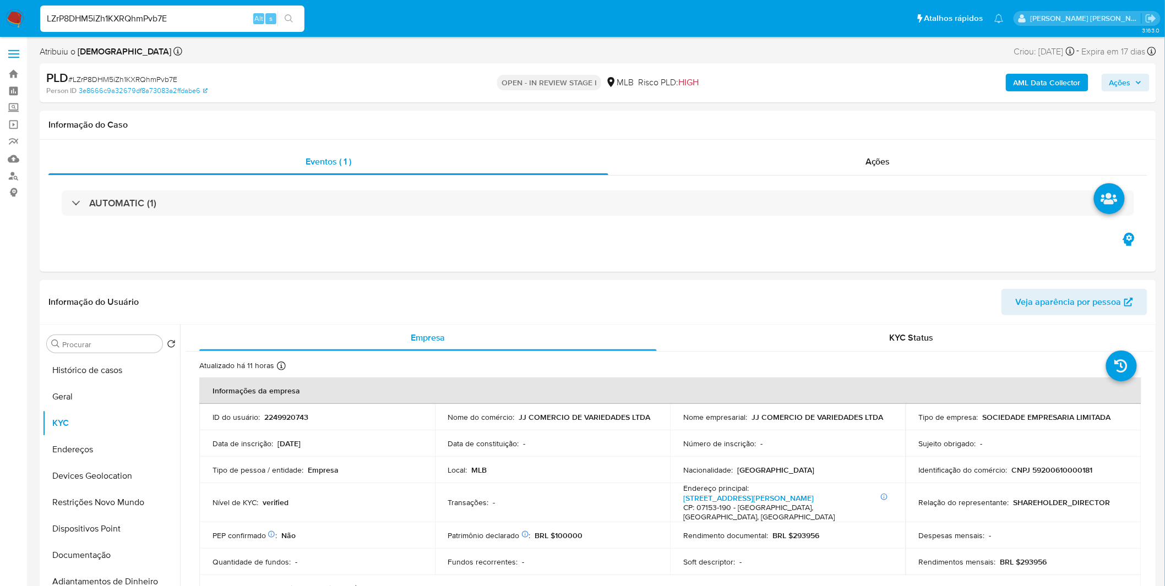
paste input "gEbALIo5bHFIR7XMsPmgz0Jx"
type input "gEbALIo5bHFIR7XMsPmgz0Jx"
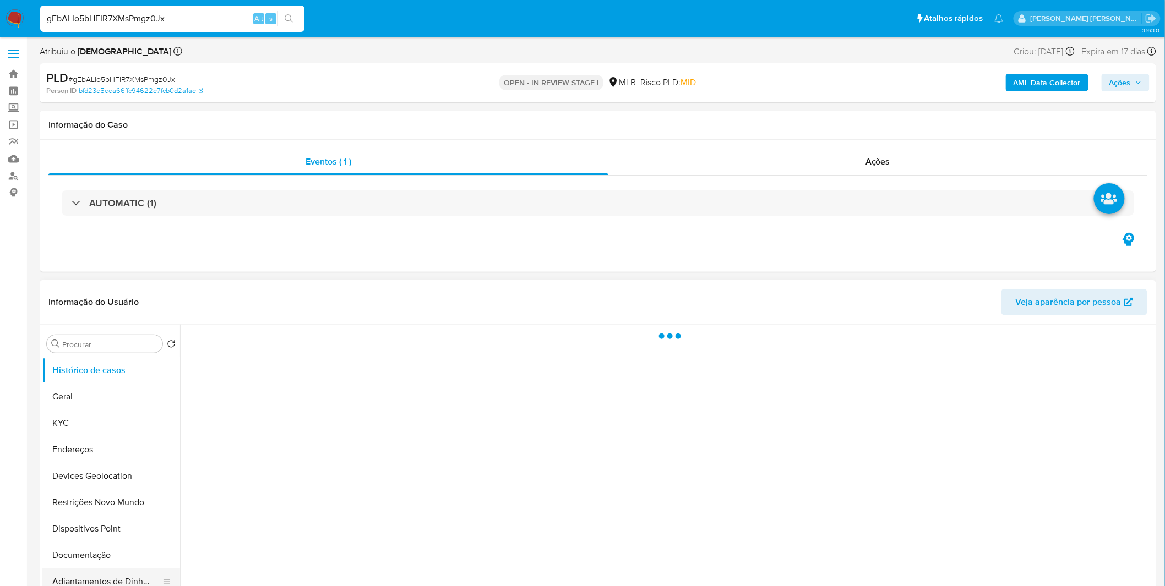
select select "10"
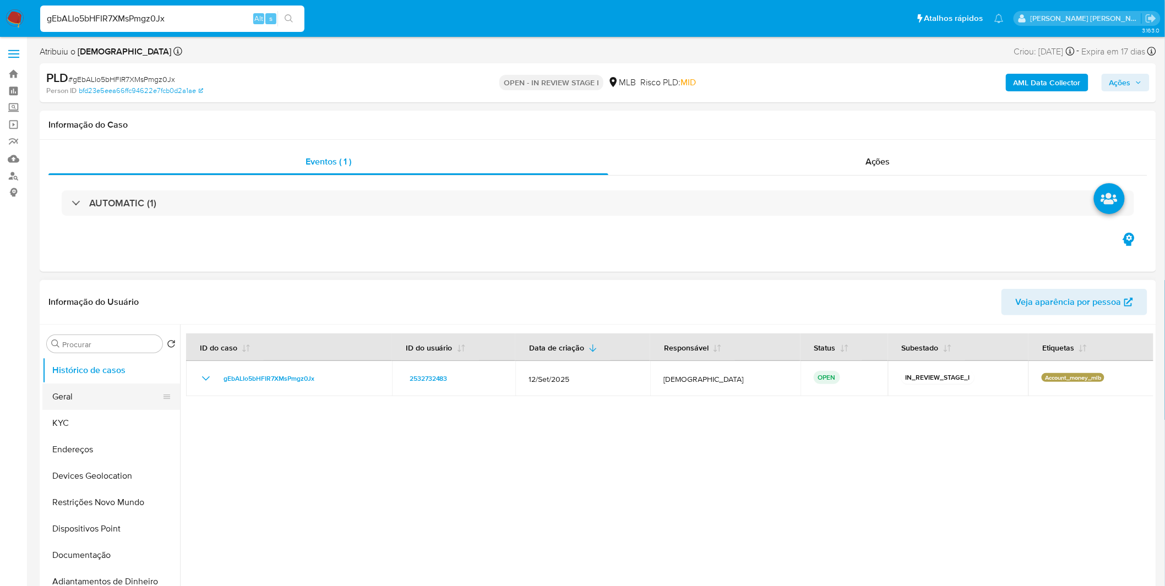
click at [86, 409] on button "Geral" at bounding box center [106, 397] width 129 height 26
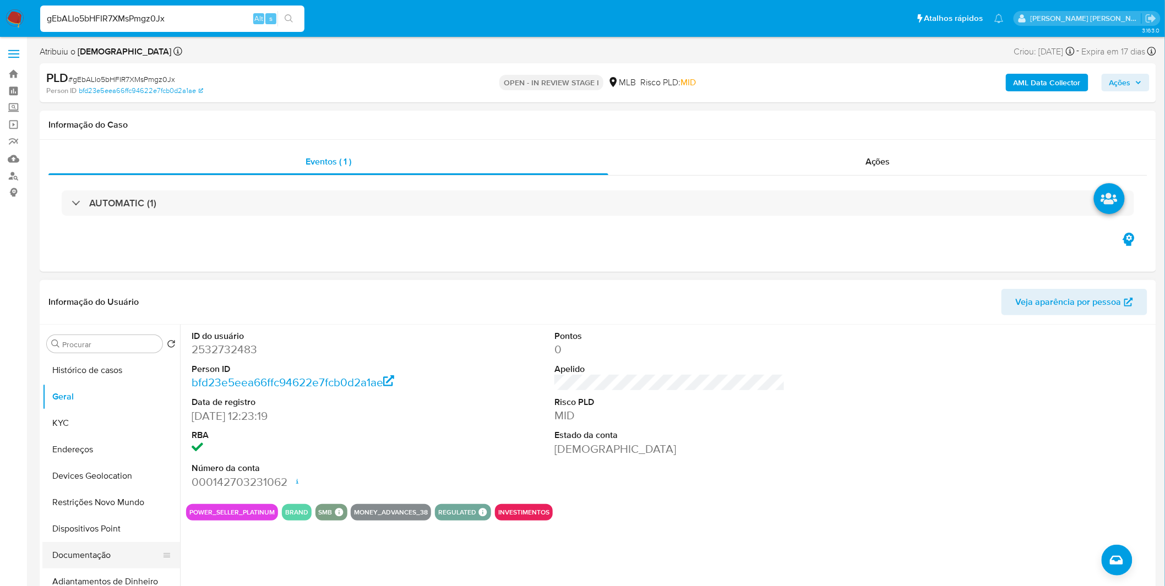
click at [99, 557] on button "Documentação" at bounding box center [106, 555] width 129 height 26
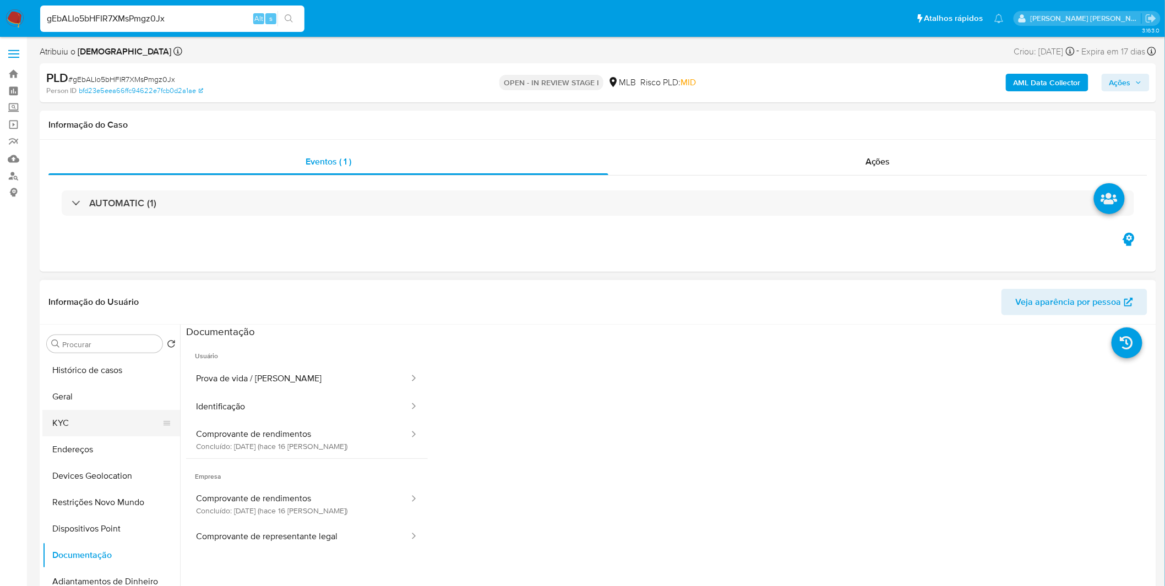
click at [123, 430] on button "KYC" at bounding box center [106, 423] width 129 height 26
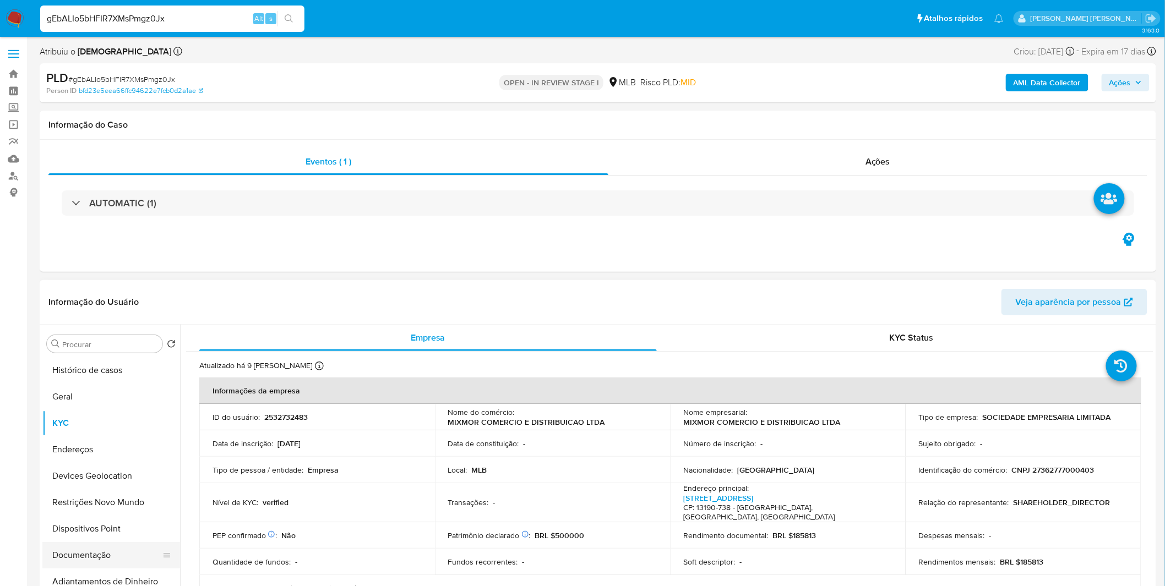
click at [129, 554] on button "Documentação" at bounding box center [106, 555] width 129 height 26
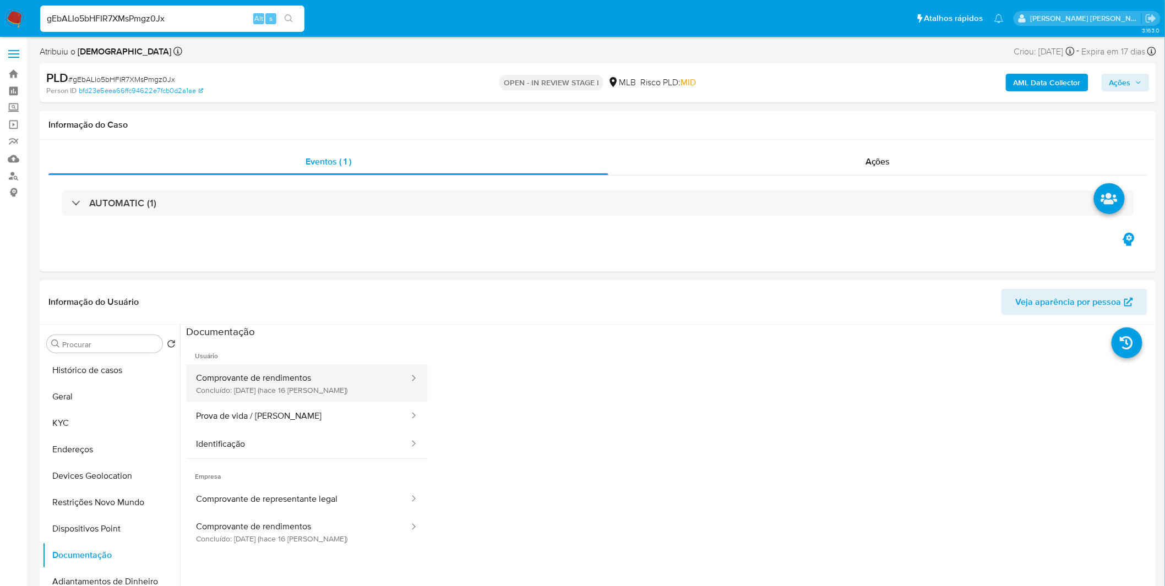
click at [253, 388] on button "Comprovante de rendimentos Concluído: 23/09/2025 (hace 16 días)" at bounding box center [298, 383] width 224 height 37
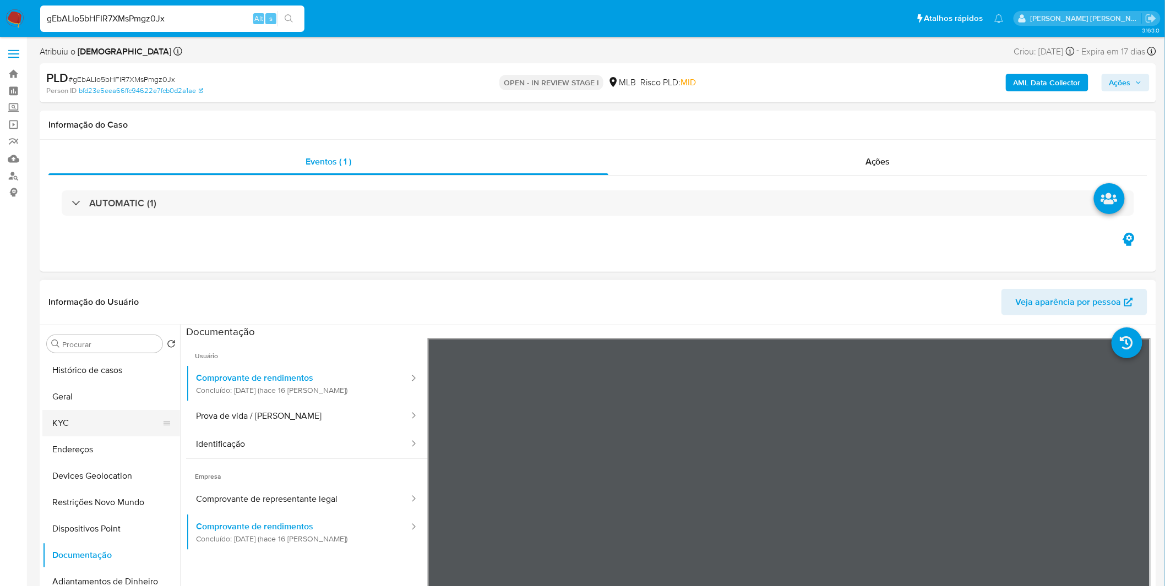
click at [94, 414] on button "KYC" at bounding box center [106, 423] width 129 height 26
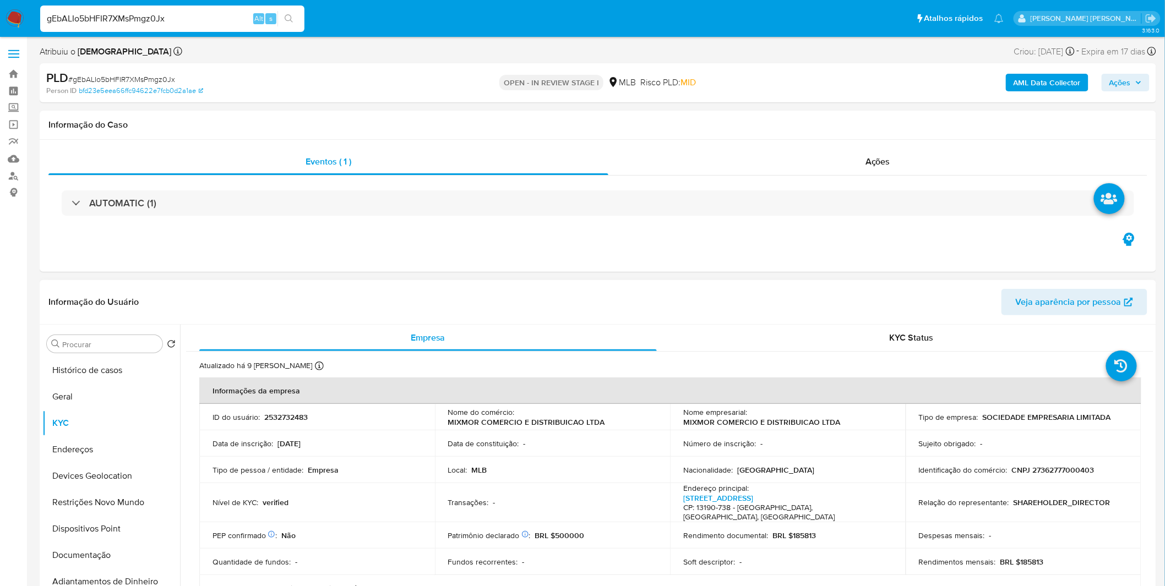
click at [1041, 469] on p "CNPJ 27362777000403" at bounding box center [1053, 470] width 83 height 10
copy p "27362777000403"
click at [143, 504] on button "Restrições Novo Mundo" at bounding box center [106, 502] width 129 height 26
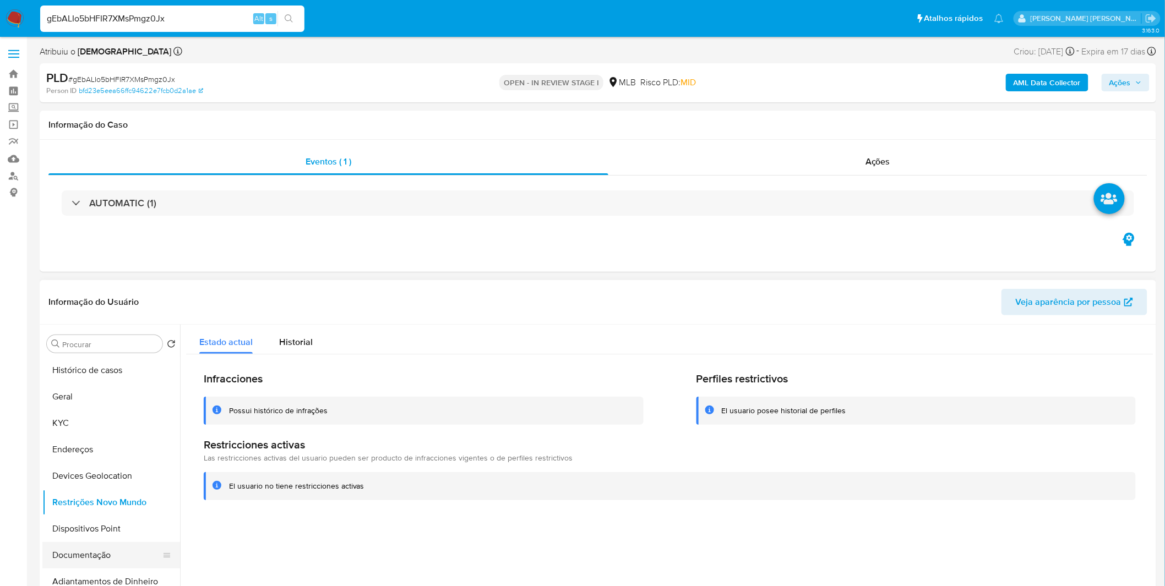
click at [81, 559] on button "Documentação" at bounding box center [106, 555] width 129 height 26
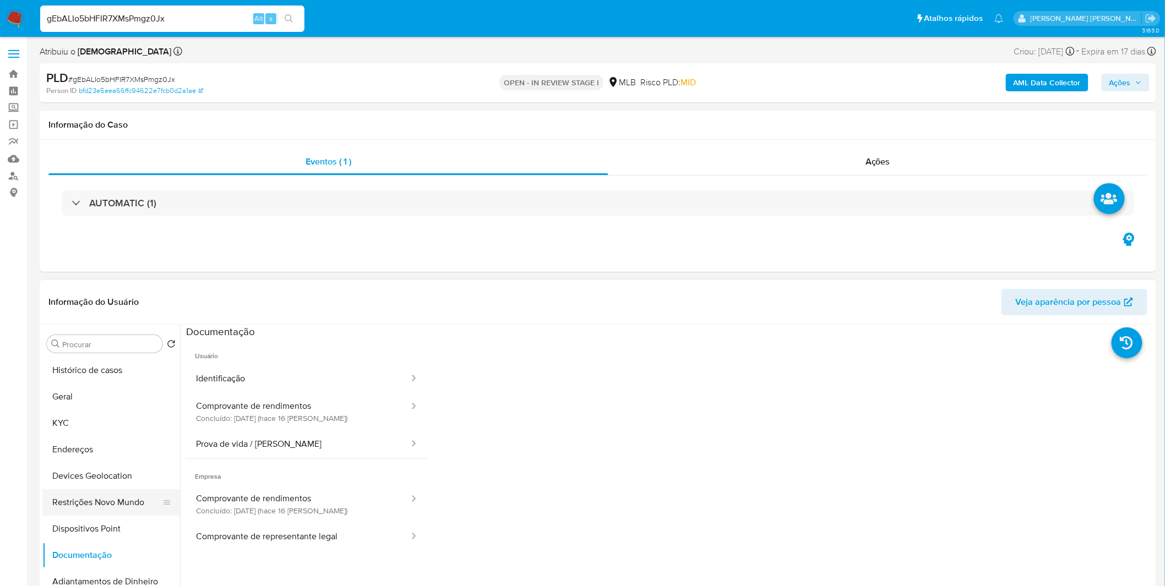
click at [130, 498] on button "Restrições Novo Mundo" at bounding box center [106, 502] width 129 height 26
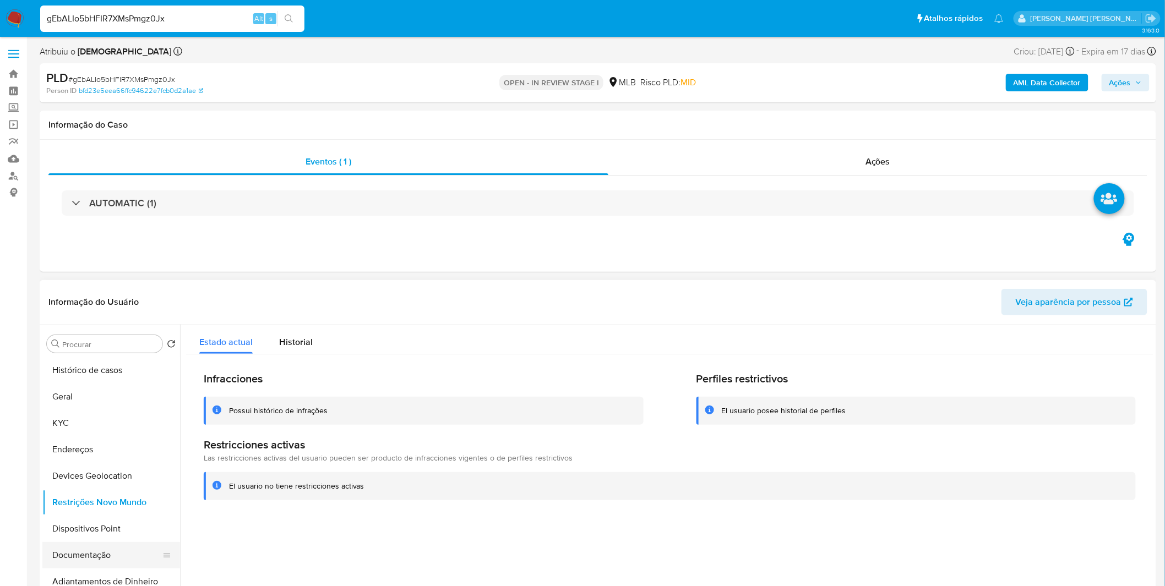
click at [98, 547] on button "Documentação" at bounding box center [106, 555] width 129 height 26
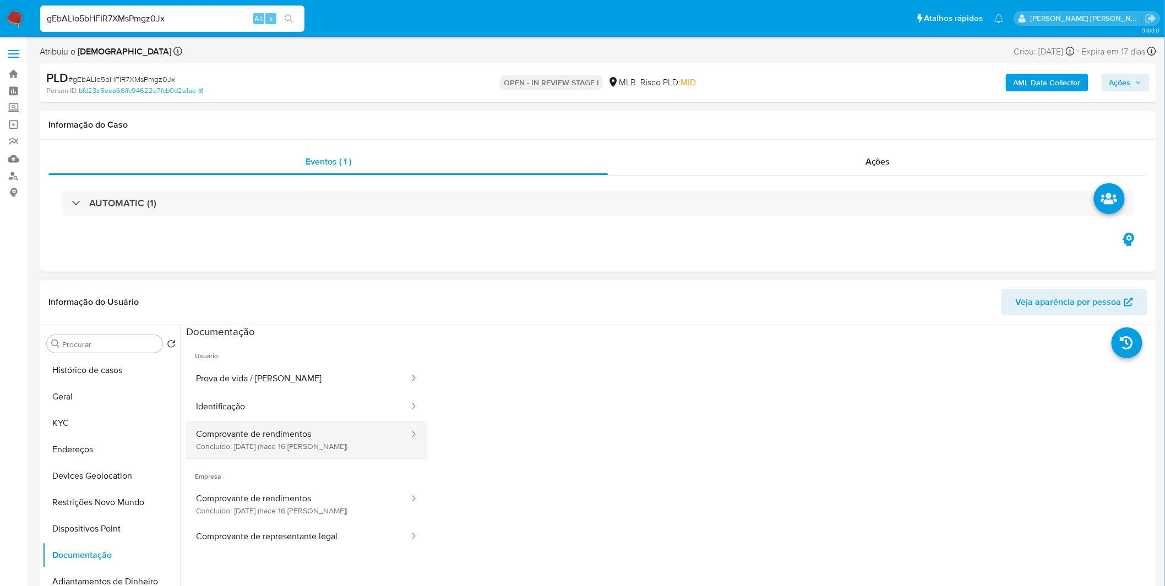
click at [283, 438] on button "Comprovante de rendimentos Concluído: 23/09/2025 (hace 16 días)" at bounding box center [298, 439] width 224 height 37
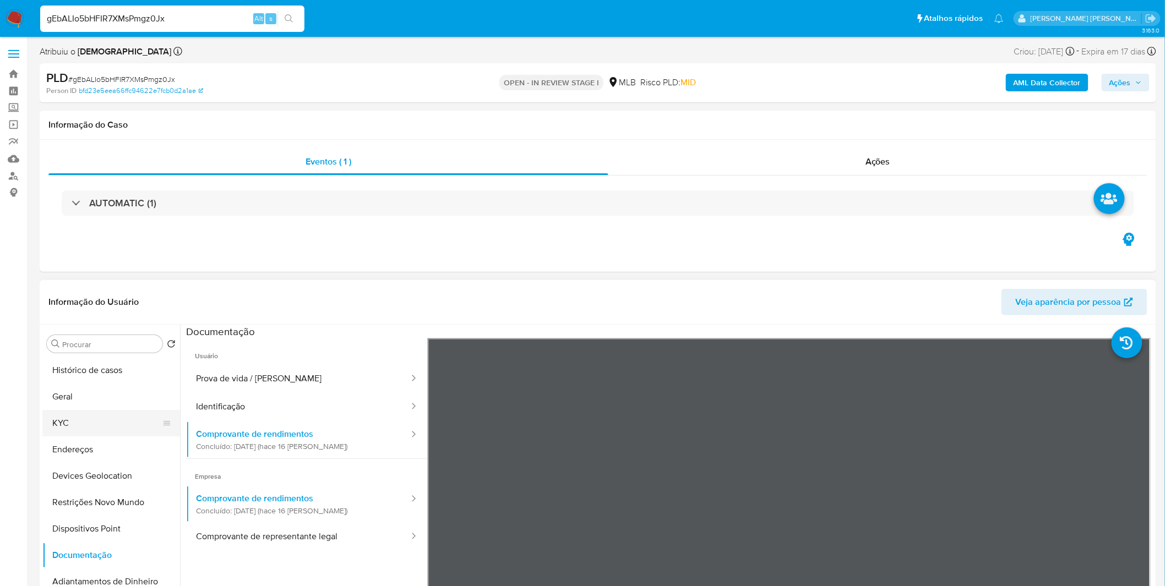
click at [101, 416] on button "KYC" at bounding box center [106, 423] width 129 height 26
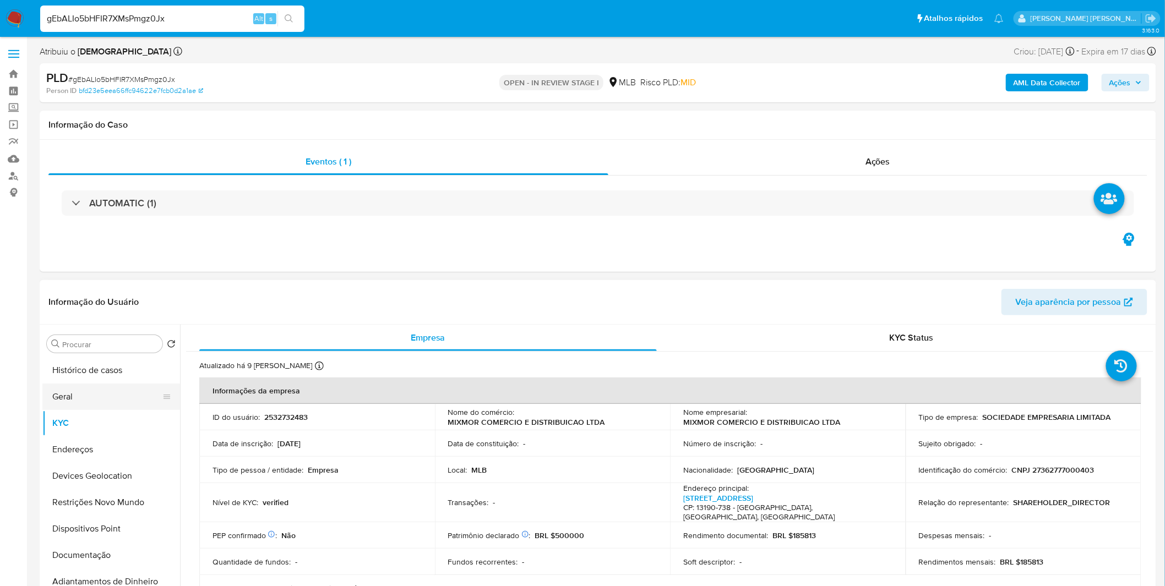
click at [90, 395] on button "Geral" at bounding box center [106, 397] width 129 height 26
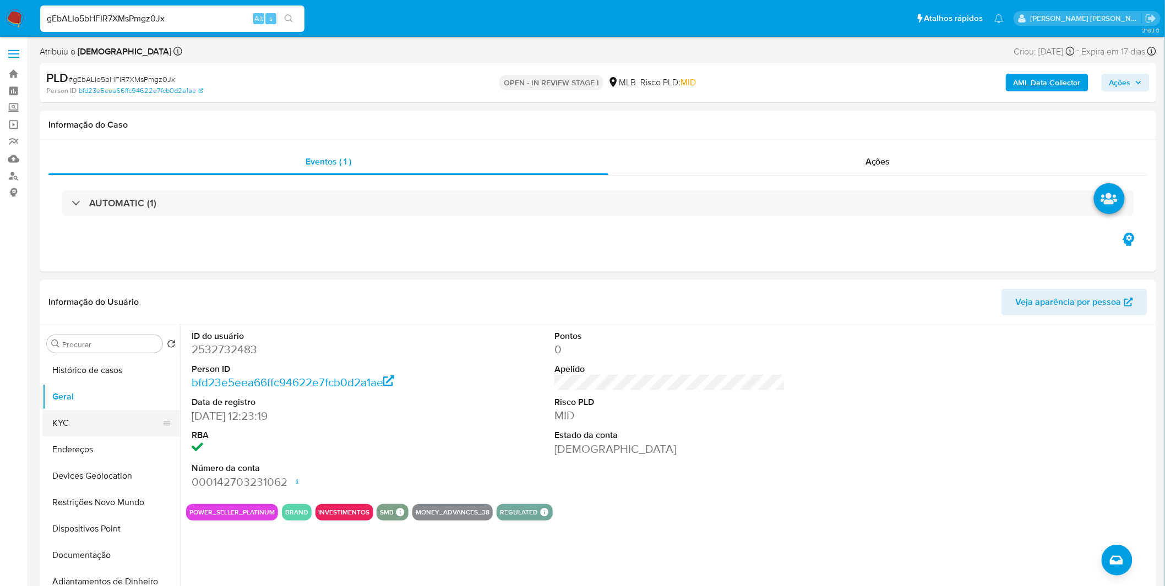
click at [98, 410] on button "KYC" at bounding box center [106, 423] width 129 height 26
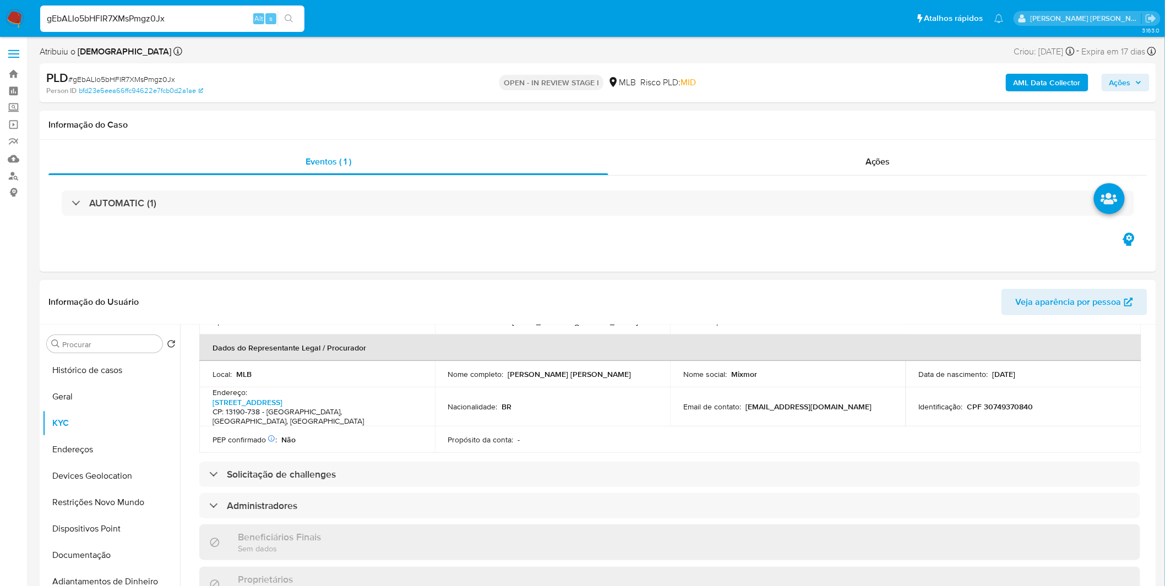
scroll to position [244, 0]
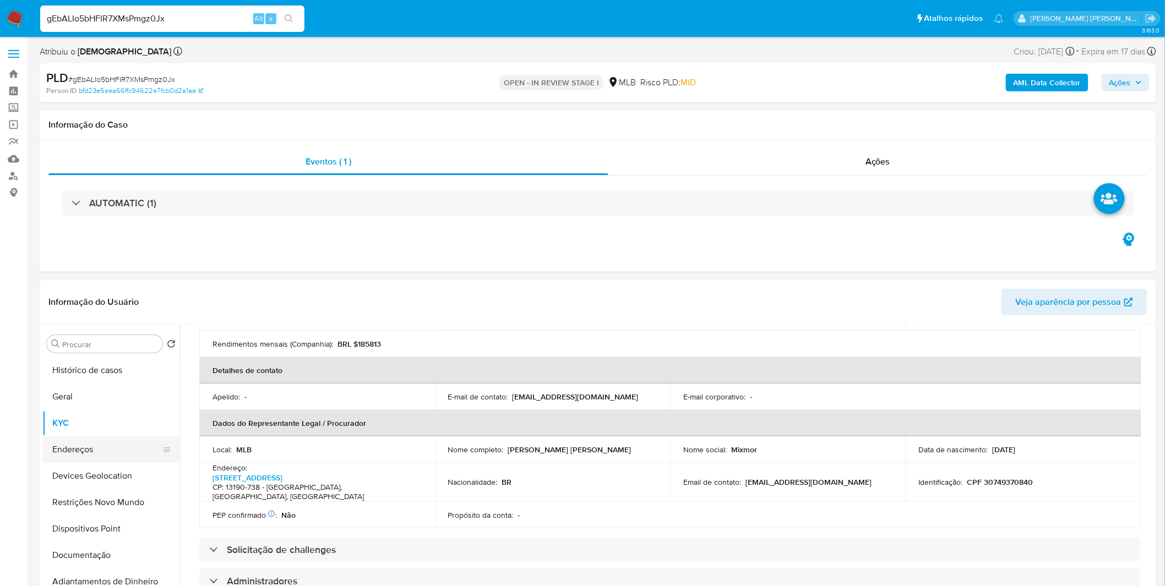
click at [130, 446] on button "Endereços" at bounding box center [106, 449] width 129 height 26
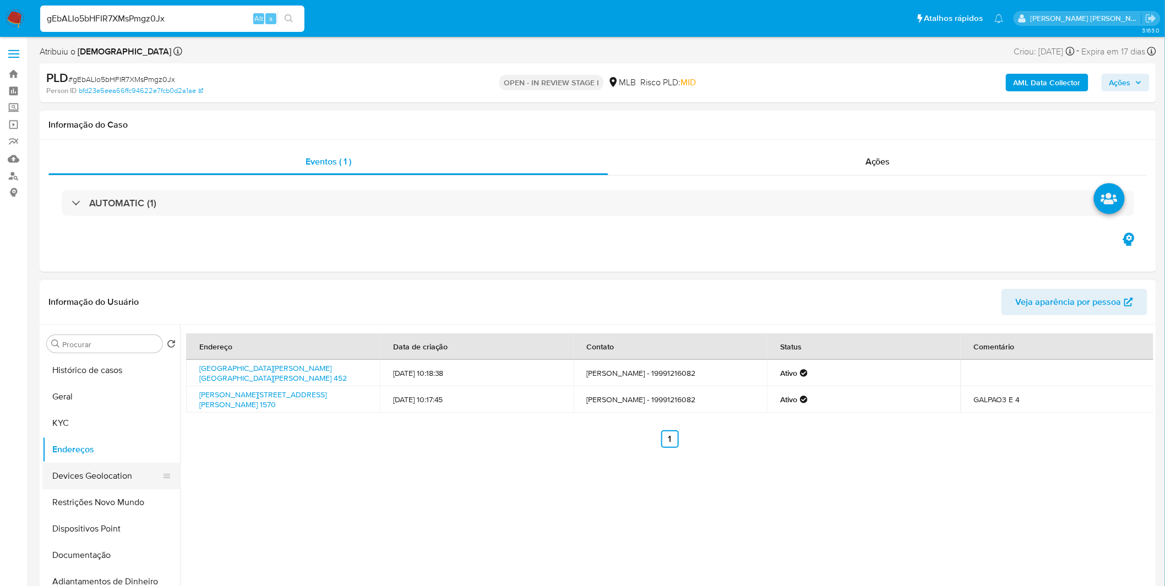
click at [61, 485] on button "Devices Geolocation" at bounding box center [106, 476] width 129 height 26
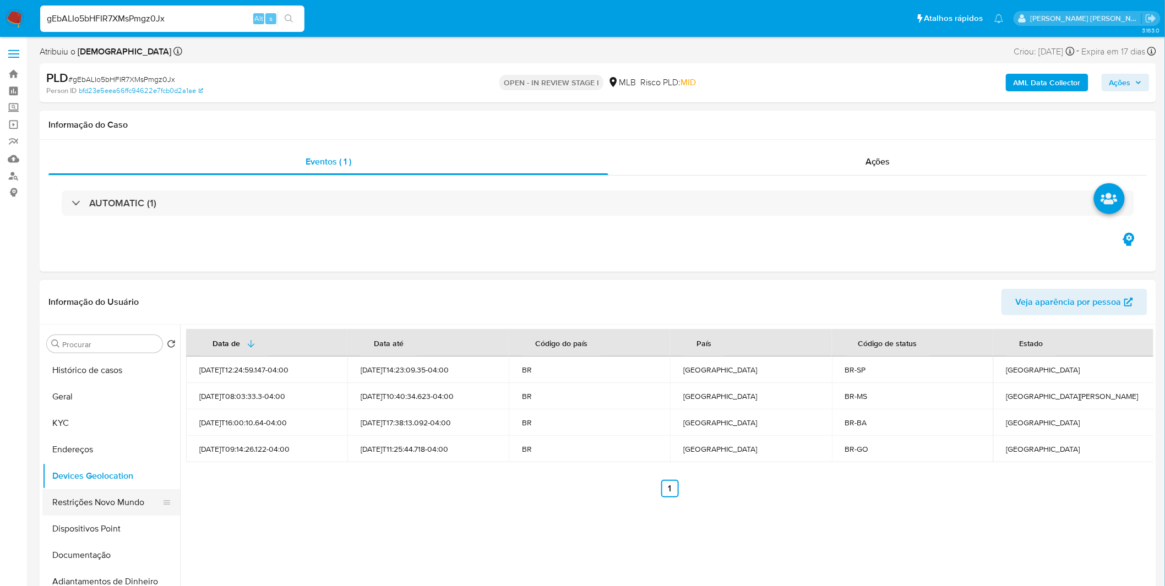
click at [68, 498] on button "Restrições Novo Mundo" at bounding box center [106, 502] width 129 height 26
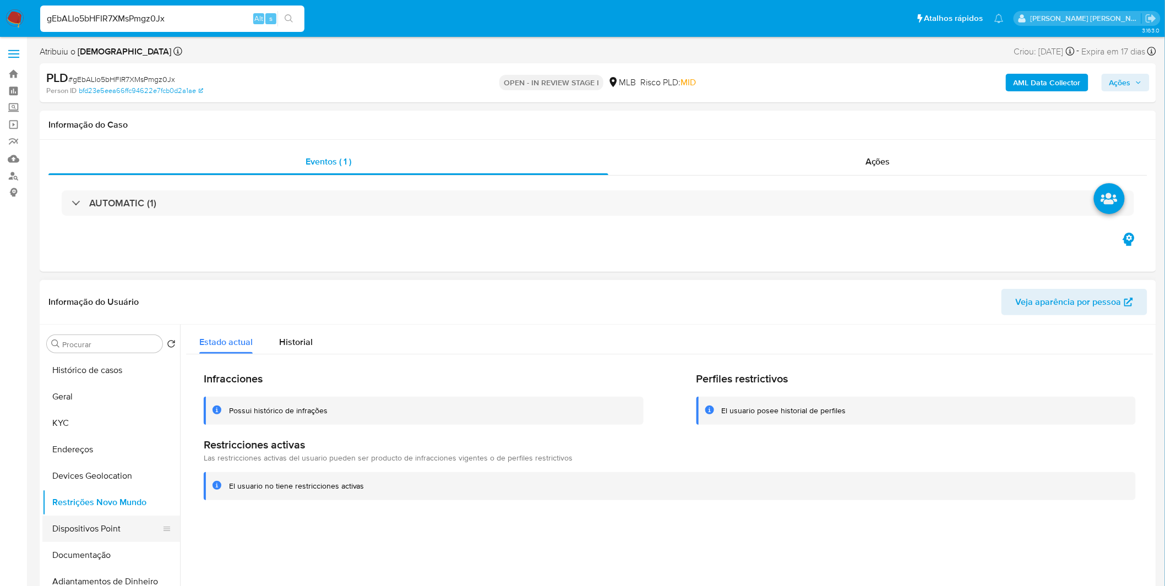
click at [63, 523] on button "Dispositivos Point" at bounding box center [106, 529] width 129 height 26
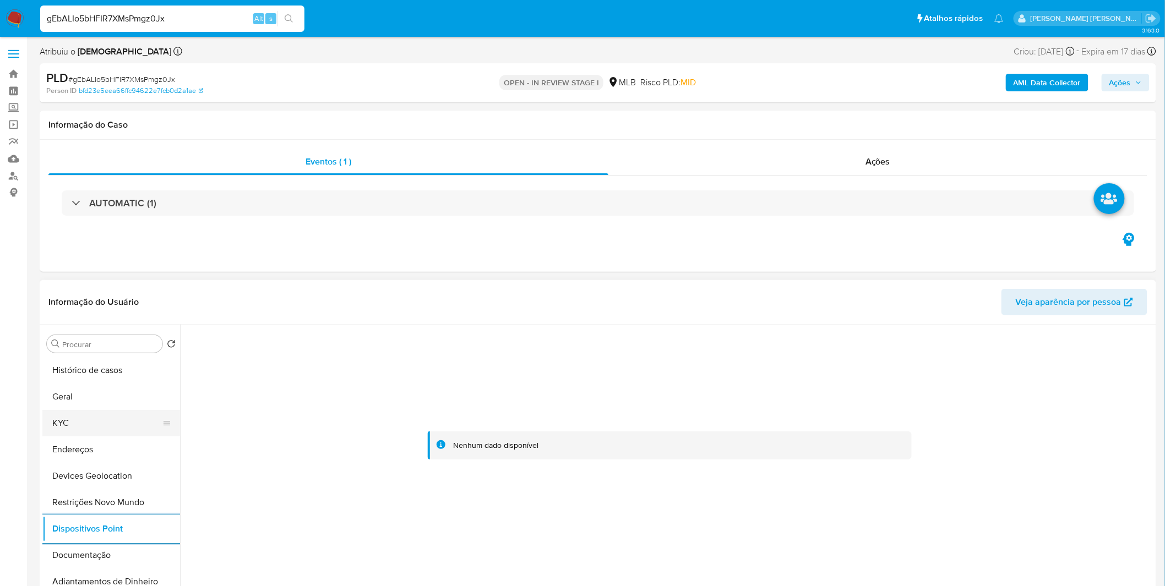
click at [106, 430] on button "KYC" at bounding box center [106, 423] width 129 height 26
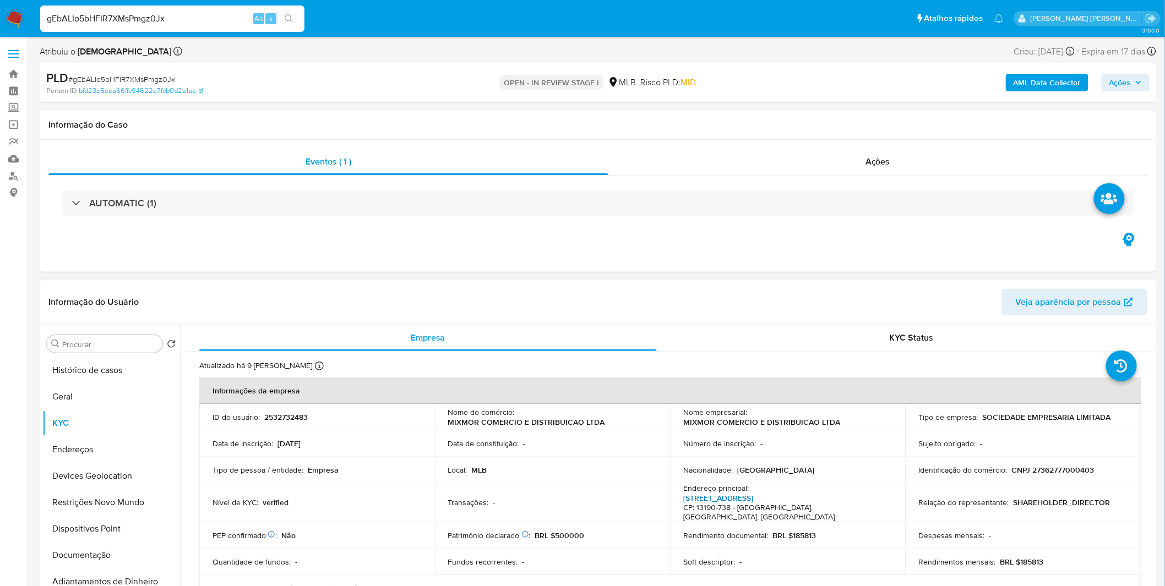
click at [753, 498] on link "Rua Itamaracá 6, Residencial Gaivotas" at bounding box center [718, 498] width 70 height 11
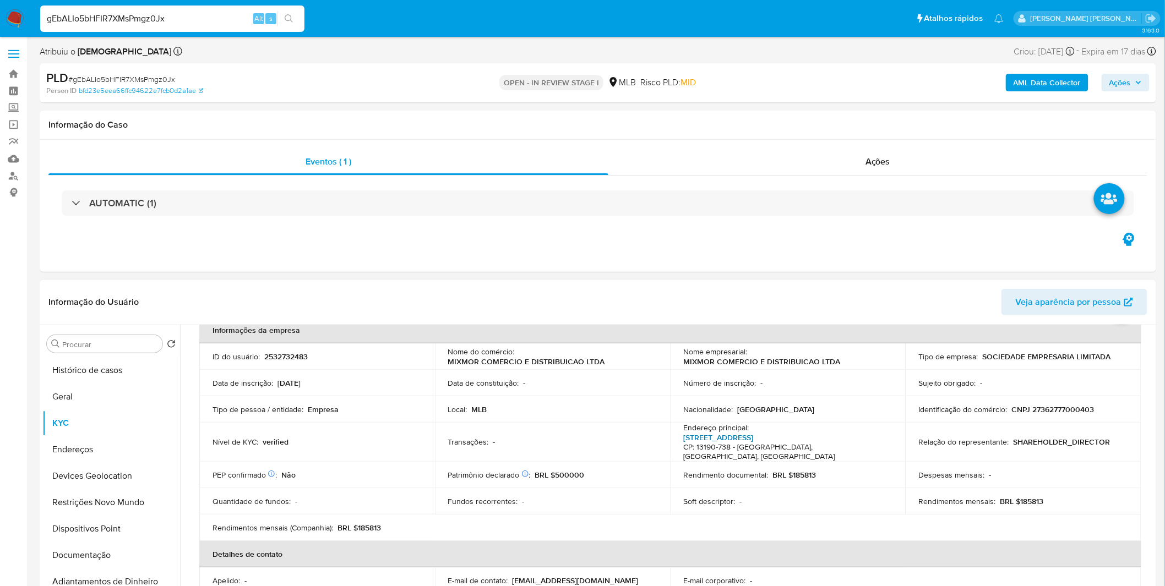
scroll to position [61, 0]
click at [168, 26] on div "gEbALIo5bHFIR7XMsPmgz0Jx Alt s" at bounding box center [172, 19] width 264 height 26
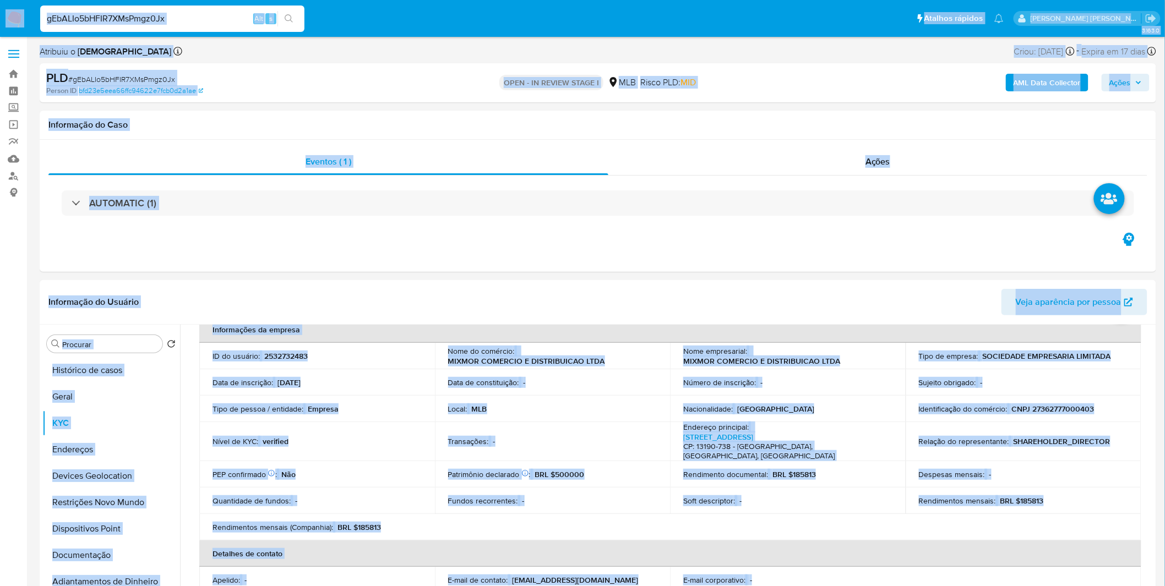
click at [172, 23] on input "gEbALIo5bHFIR7XMsPmgz0Jx" at bounding box center [172, 19] width 264 height 14
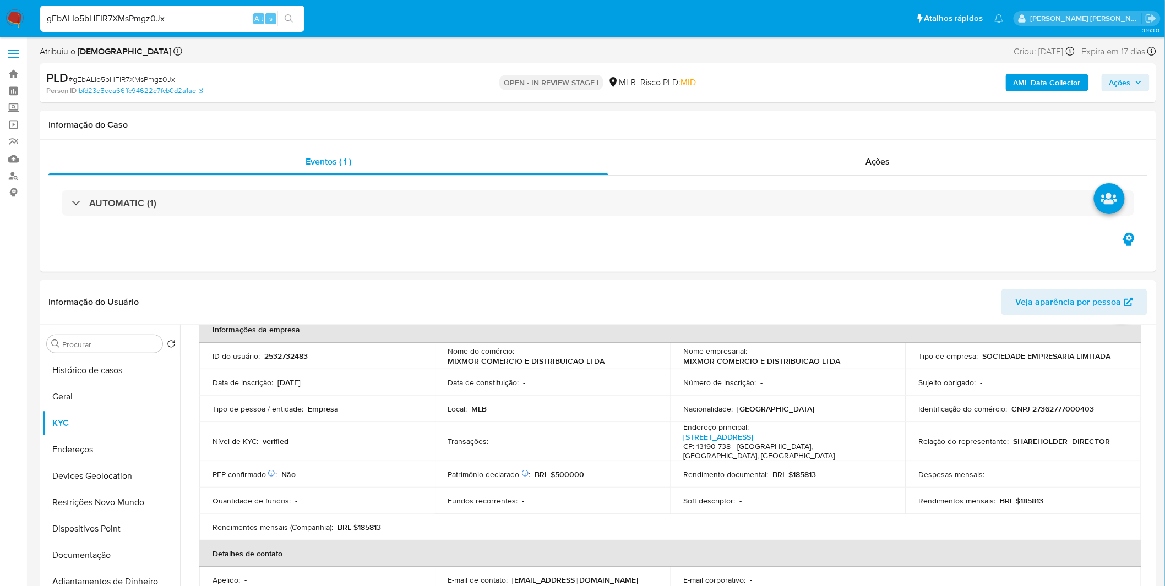
paste input "BUrvYySFUhcigz1IEPC001WE"
paste input
type input "BUrvYySFUhcigz1IEPC001WE"
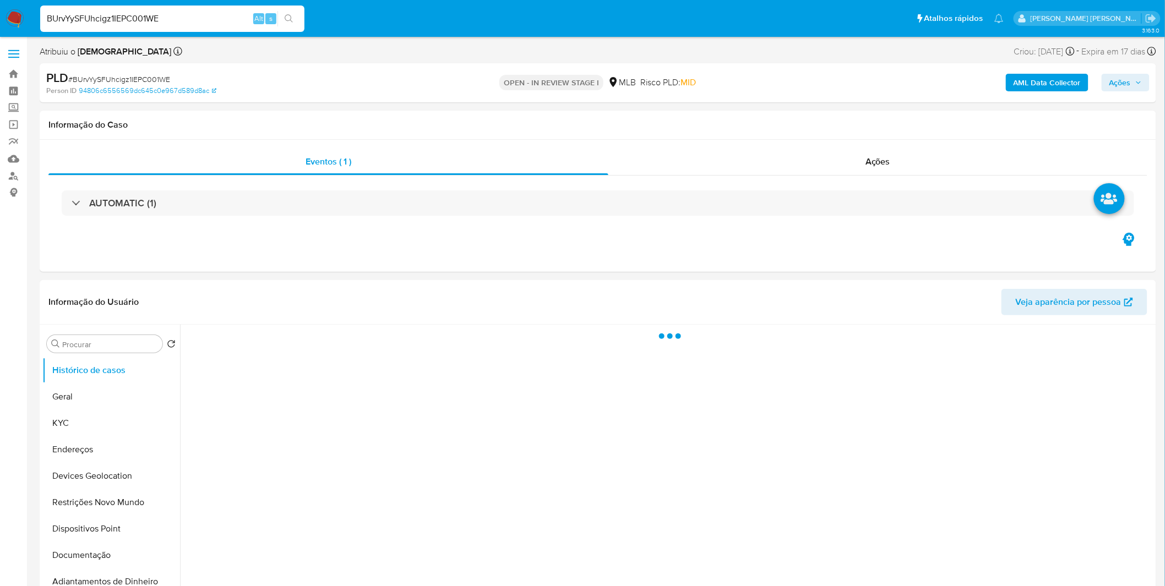
select select "10"
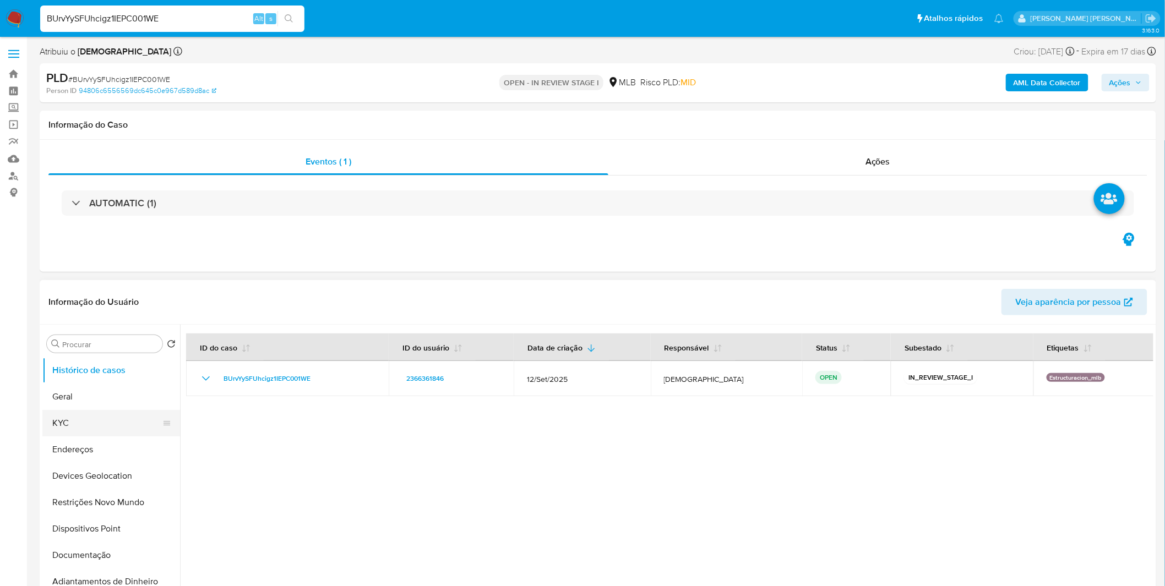
click at [84, 412] on button "KYC" at bounding box center [106, 423] width 129 height 26
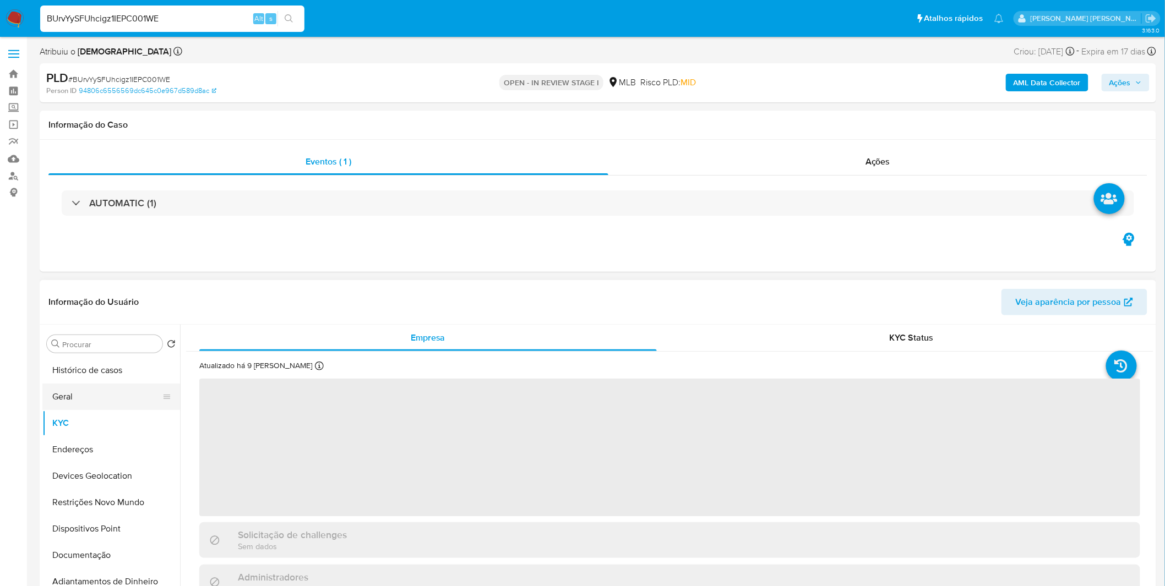
click at [79, 403] on button "Geral" at bounding box center [106, 397] width 129 height 26
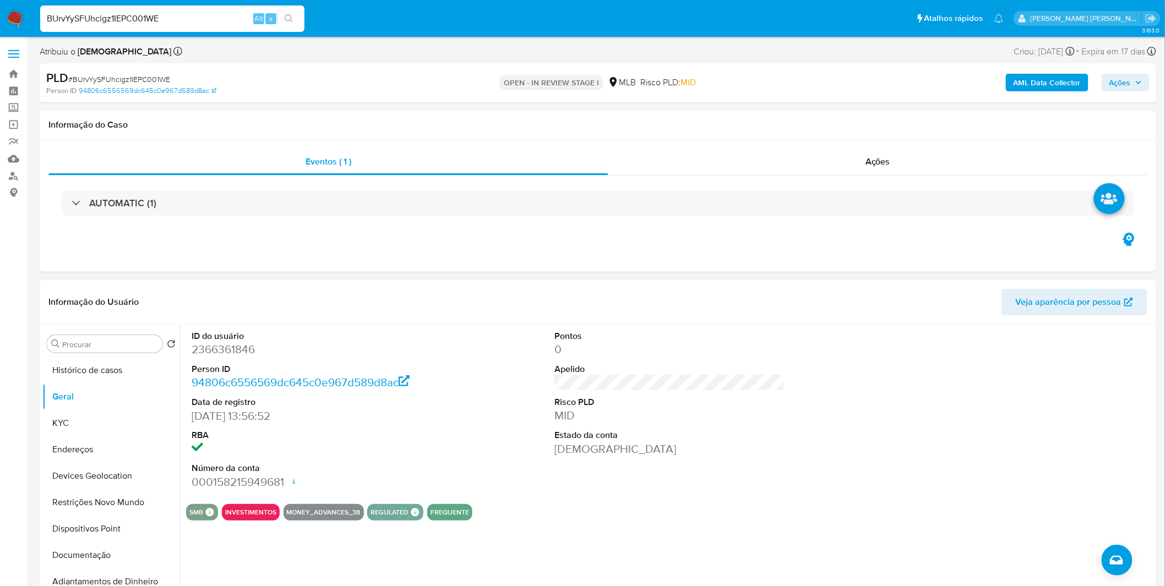
click at [298, 558] on div "ID do usuário 2366361846 Person ID 94806c6556569dc645c0e967d589d8ac Data de reg…" at bounding box center [666, 466] width 973 height 282
click at [80, 563] on button "Documentação" at bounding box center [106, 555] width 129 height 26
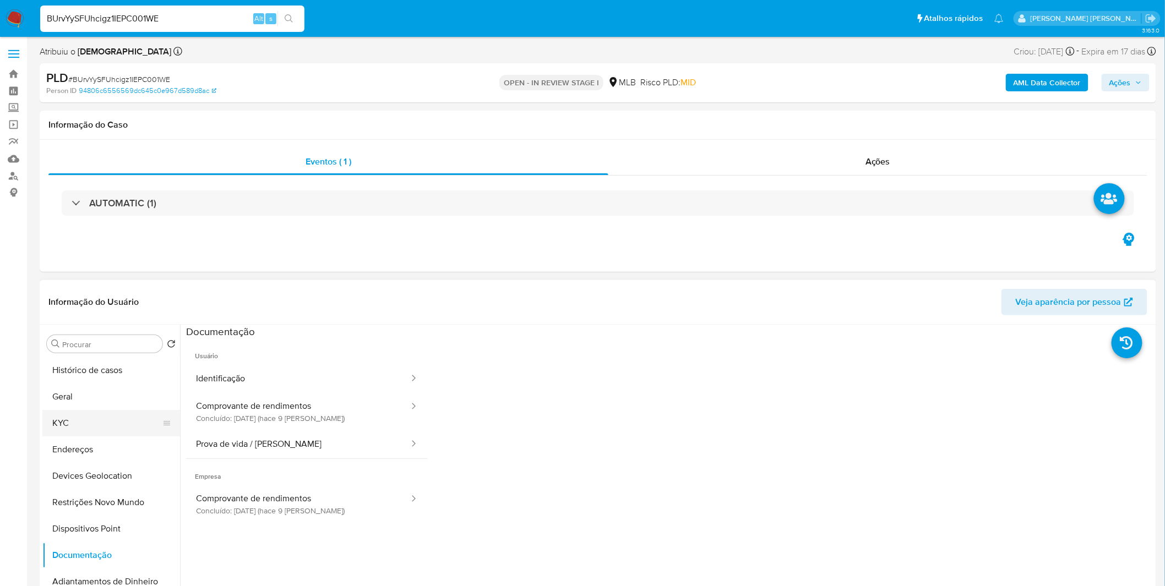
click at [102, 430] on button "KYC" at bounding box center [106, 423] width 129 height 26
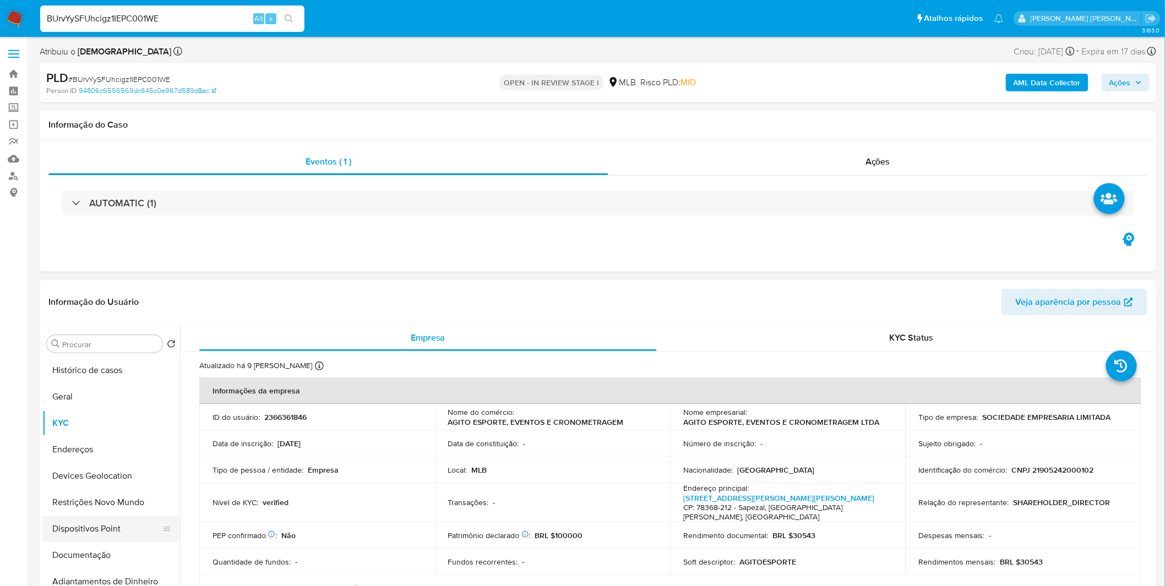
click at [105, 538] on button "Dispositivos Point" at bounding box center [106, 529] width 129 height 26
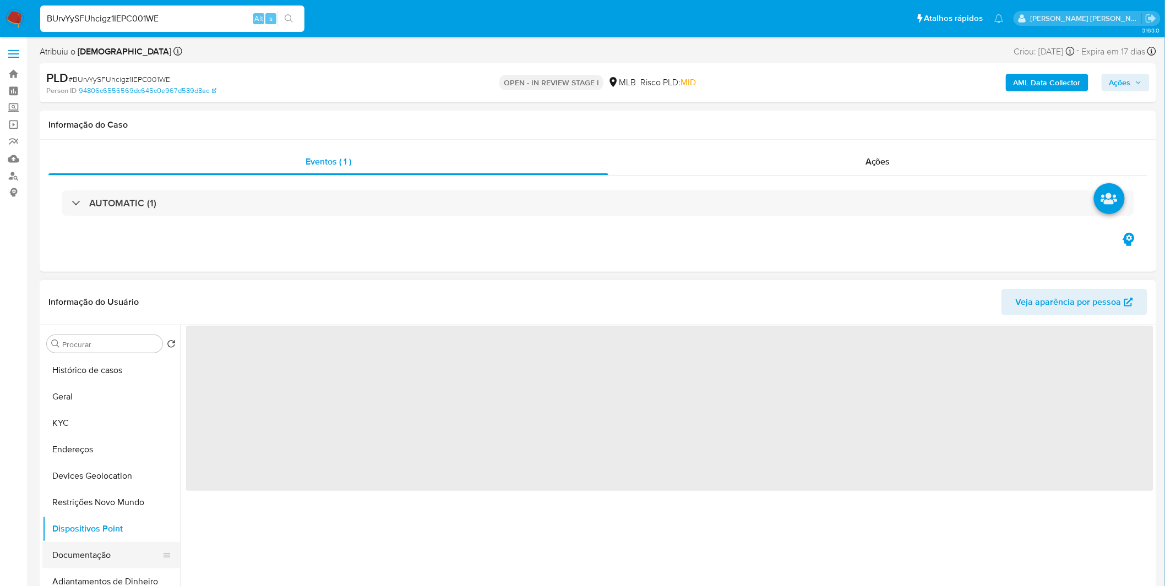
click at [102, 560] on button "Documentação" at bounding box center [106, 555] width 129 height 26
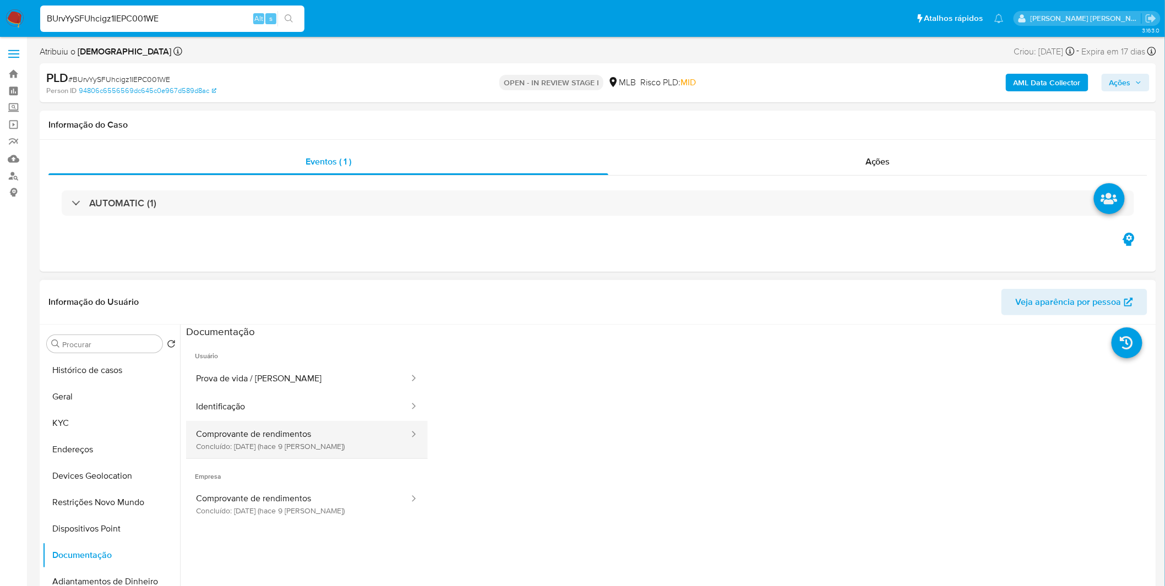
click at [271, 443] on button "Comprovante de rendimentos Concluído: 30/09/2025 (hace 9 días)" at bounding box center [298, 439] width 224 height 37
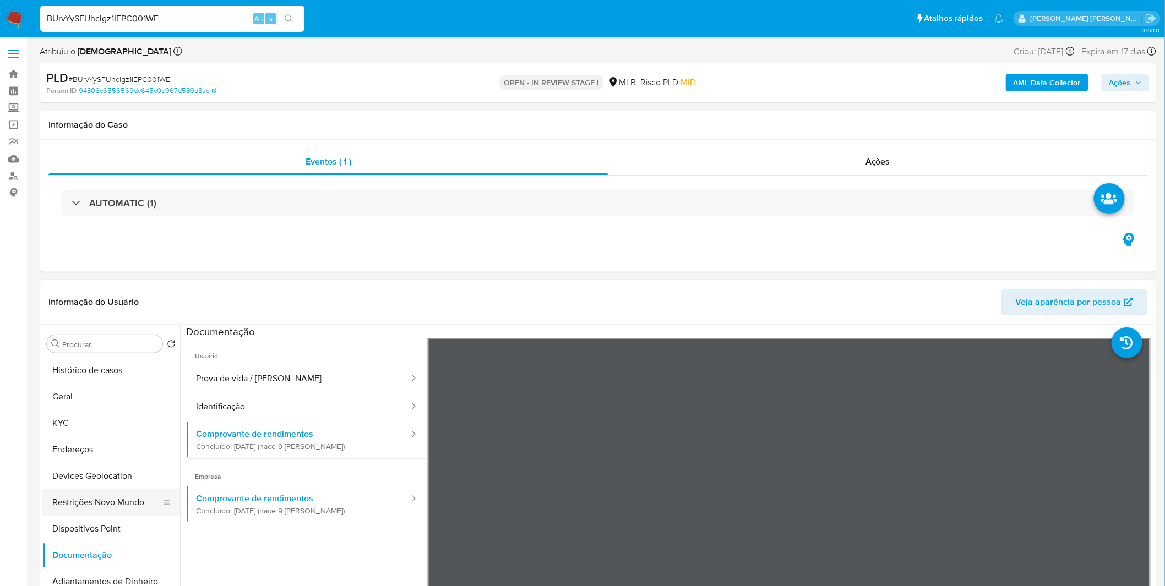
click at [134, 492] on button "Restrições Novo Mundo" at bounding box center [106, 502] width 129 height 26
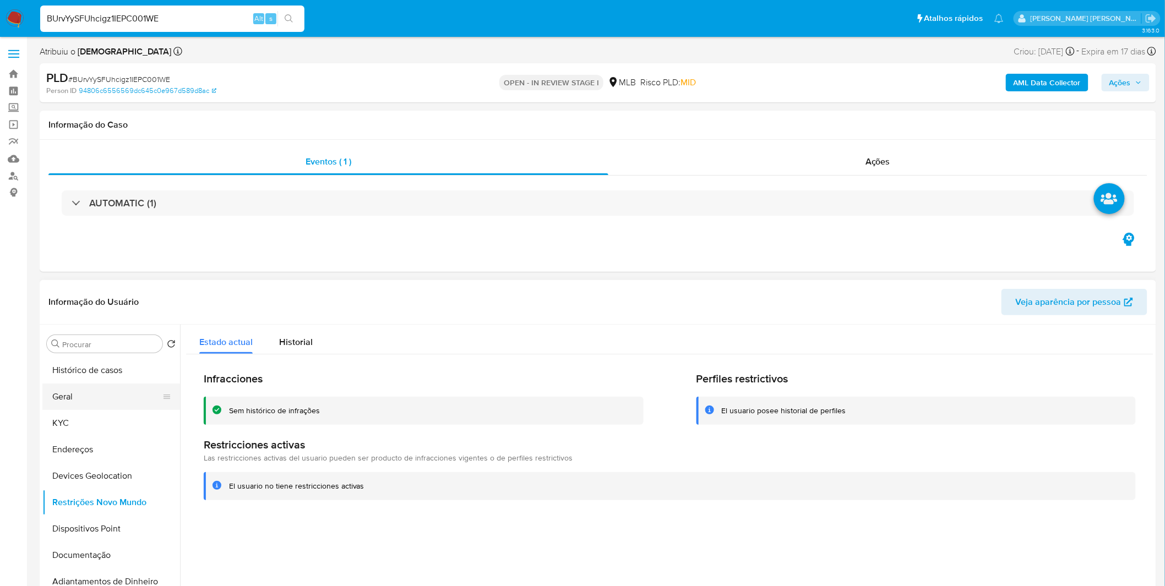
click at [96, 402] on button "Geral" at bounding box center [106, 397] width 129 height 26
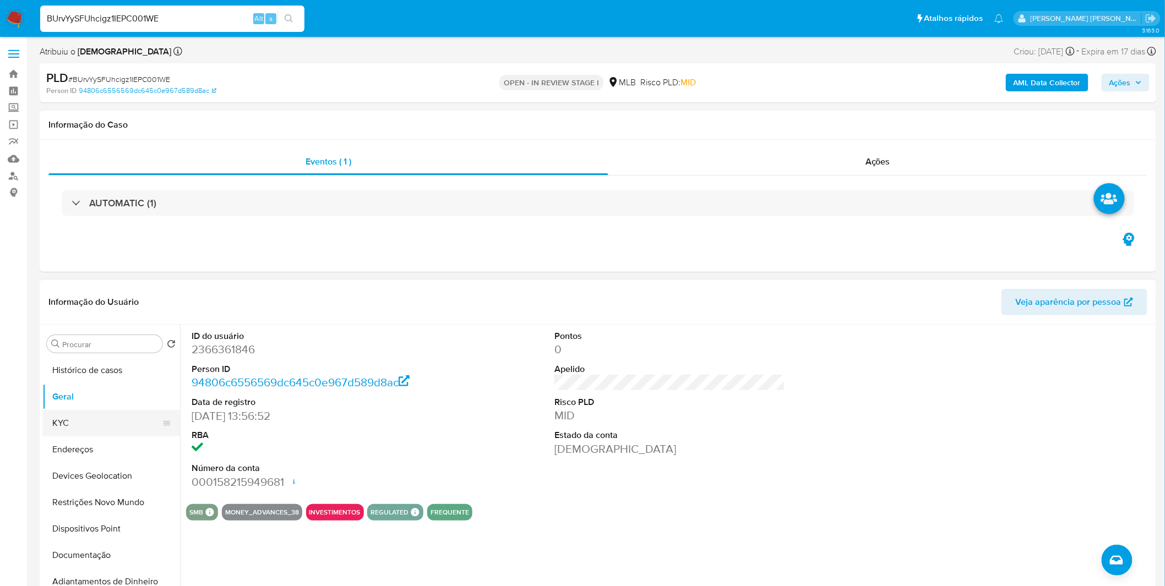
click at [91, 426] on button "KYC" at bounding box center [106, 423] width 129 height 26
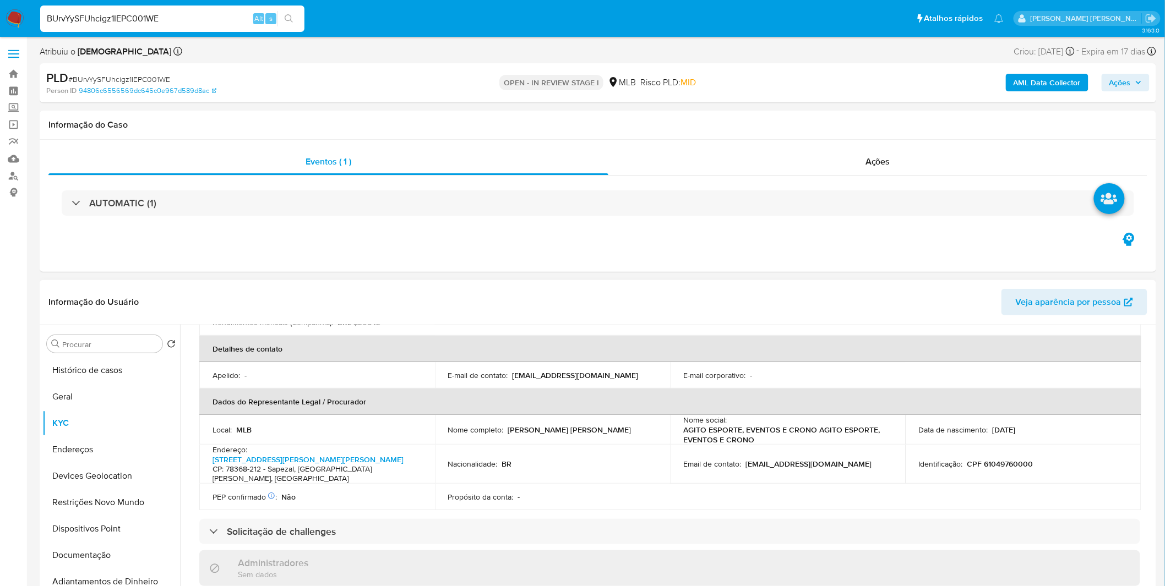
scroll to position [244, 0]
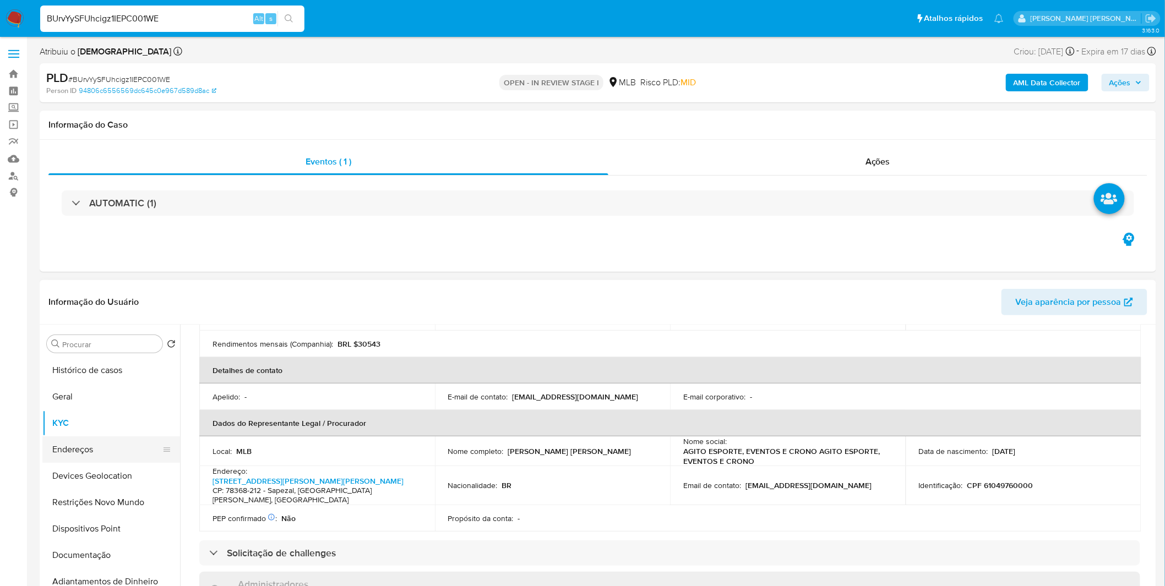
click at [121, 454] on button "Endereços" at bounding box center [106, 449] width 129 height 26
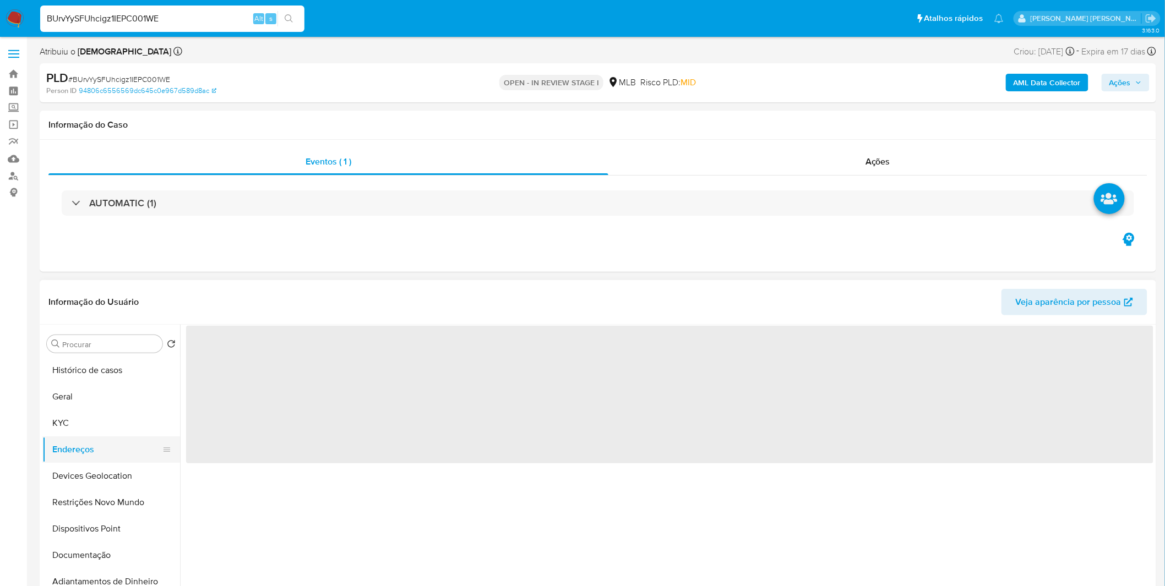
scroll to position [0, 0]
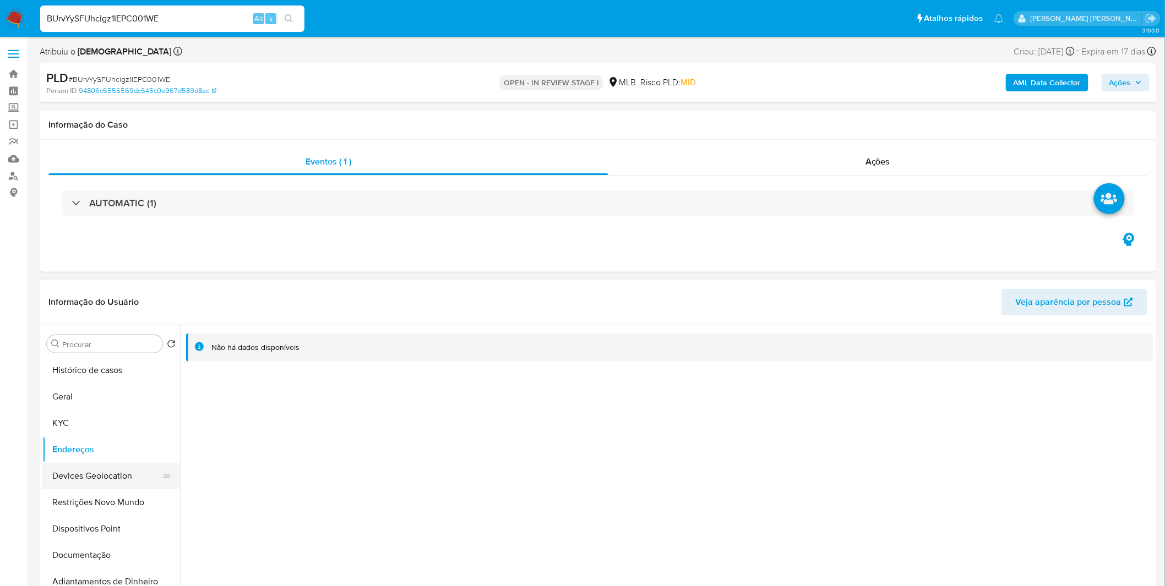
click at [91, 479] on button "Devices Geolocation" at bounding box center [106, 476] width 129 height 26
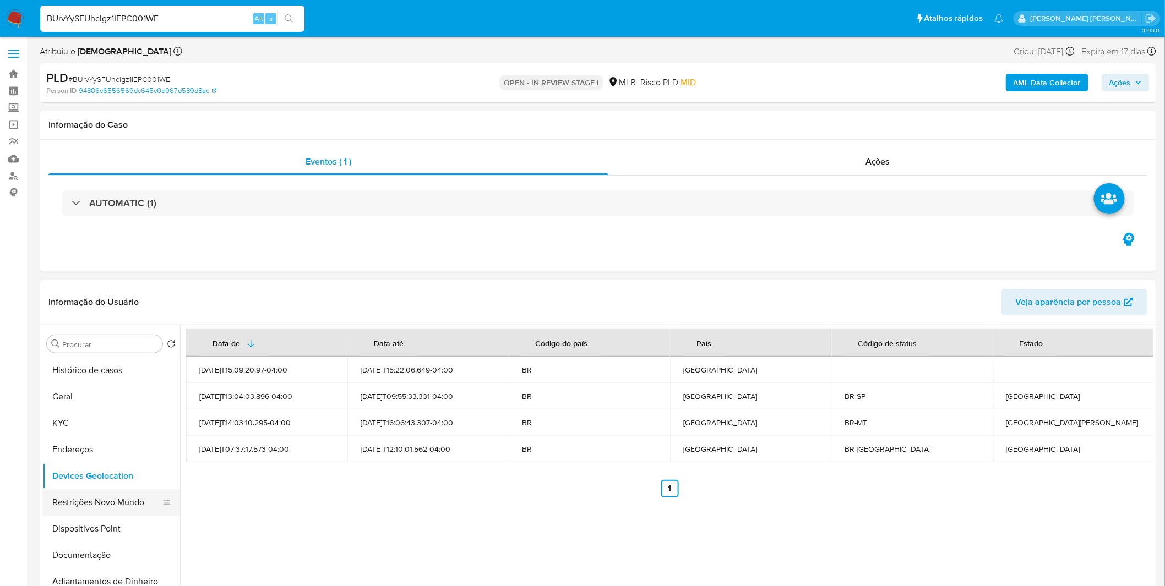
click at [146, 505] on button "Restrições Novo Mundo" at bounding box center [106, 502] width 129 height 26
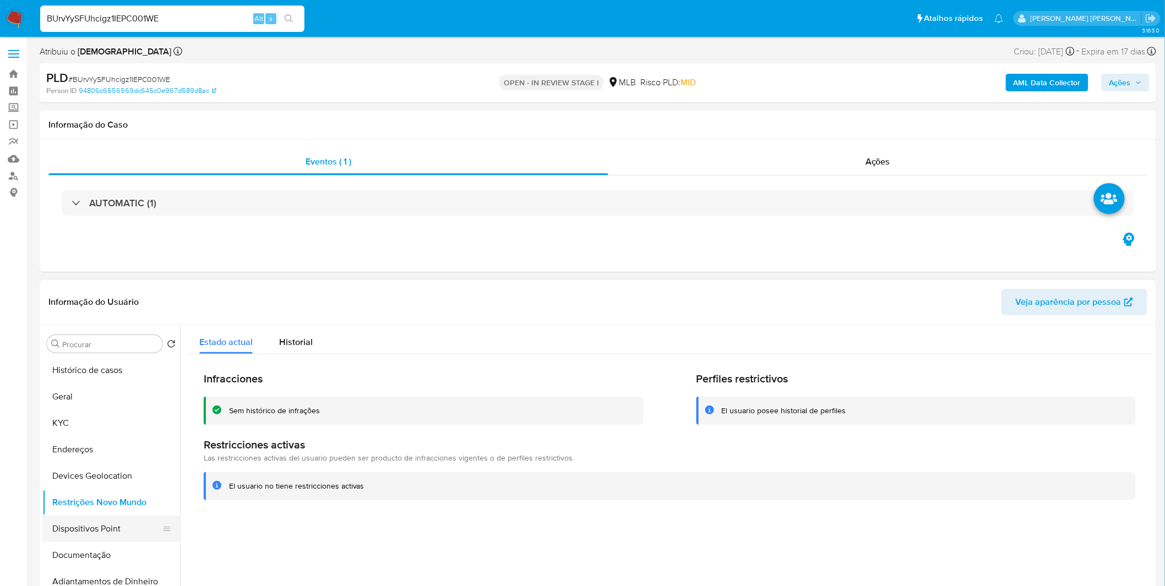
click at [140, 526] on button "Dispositivos Point" at bounding box center [106, 529] width 129 height 26
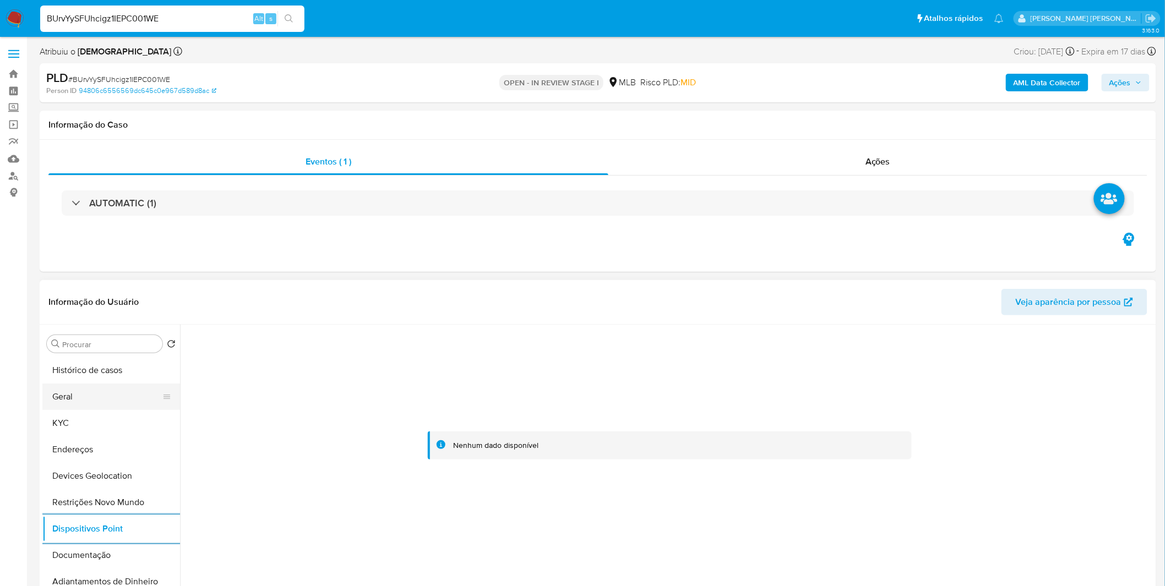
click at [73, 409] on button "Geral" at bounding box center [106, 397] width 129 height 26
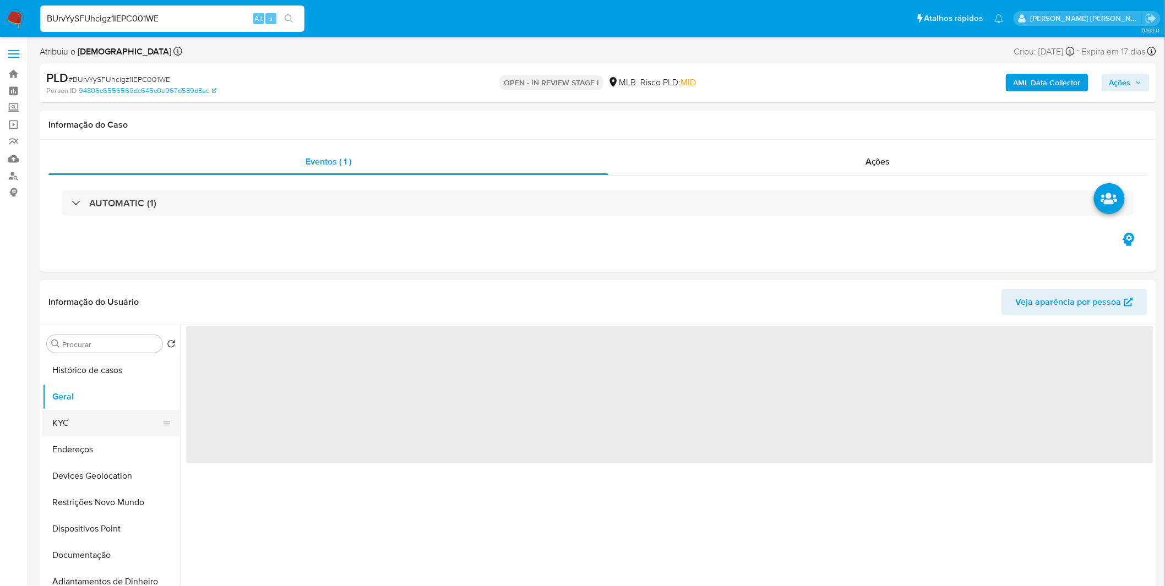
click at [77, 416] on button "KYC" at bounding box center [106, 423] width 129 height 26
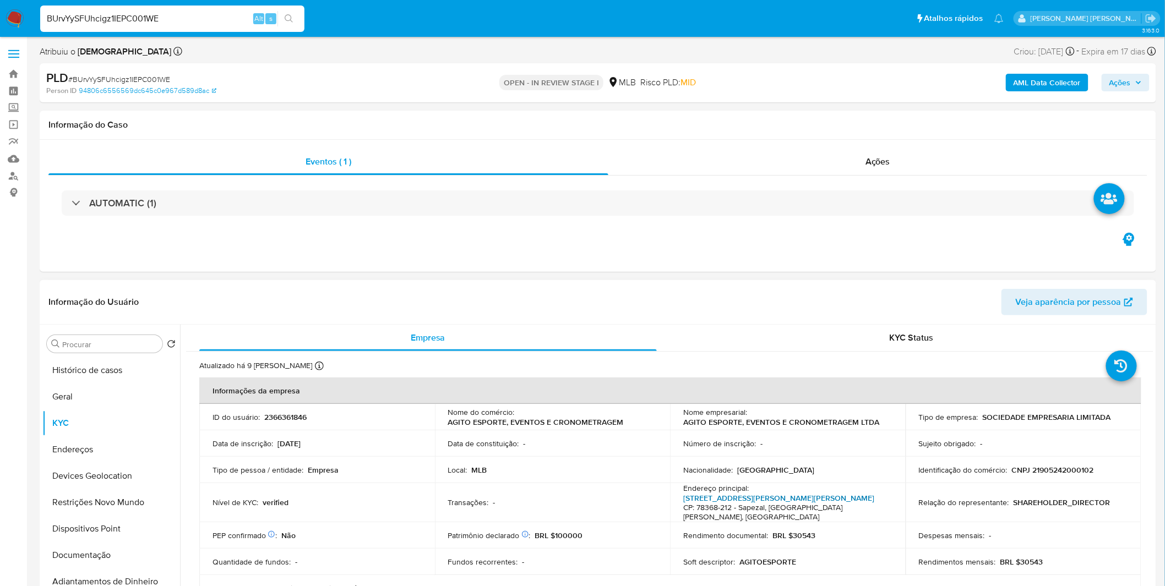
click at [747, 499] on link "Rua José Lanzarin 649, Água Clara I" at bounding box center [778, 498] width 191 height 11
click at [118, 552] on button "Documentação" at bounding box center [106, 555] width 129 height 26
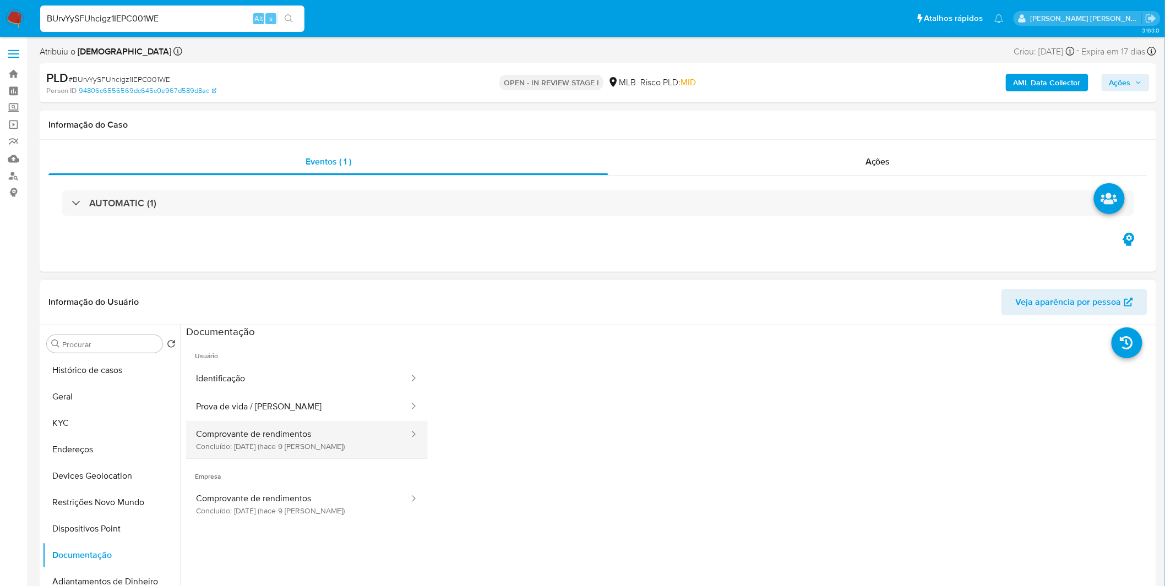
click at [314, 449] on button "Comprovante de rendimentos Concluído: 30/09/2025 (hace 9 días)" at bounding box center [298, 439] width 224 height 37
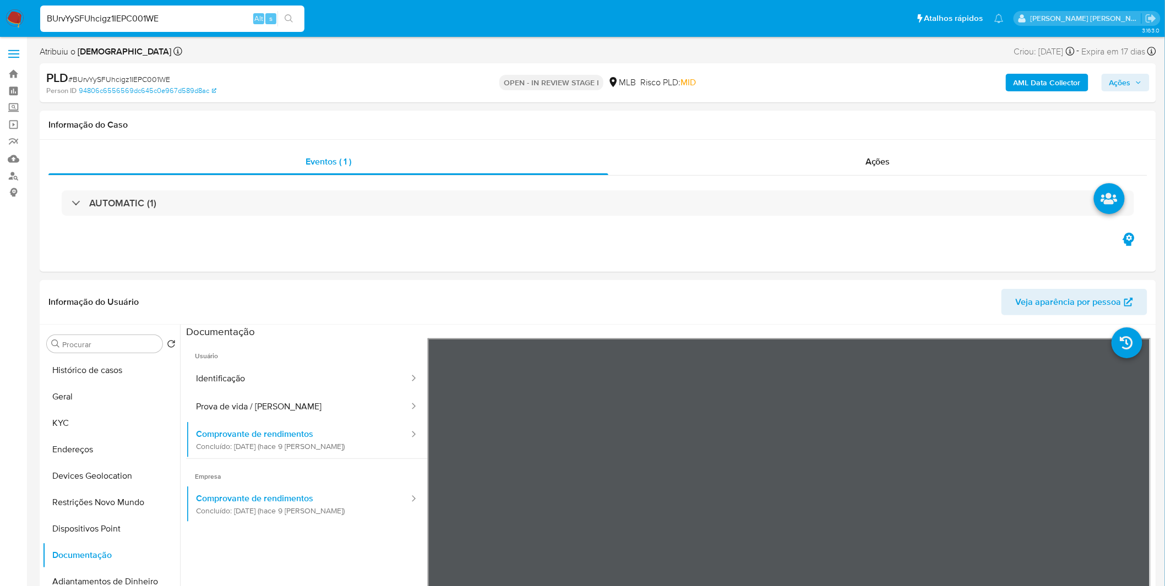
click at [130, 21] on input "BUrvYySFUhcigz1IEPC001WE" at bounding box center [172, 19] width 264 height 14
paste input "Cty3N8i5OsjJ0pbIB1xFBbZp"
type input "Cty3N8i5OsjJ0pbIB1xFBbZp"
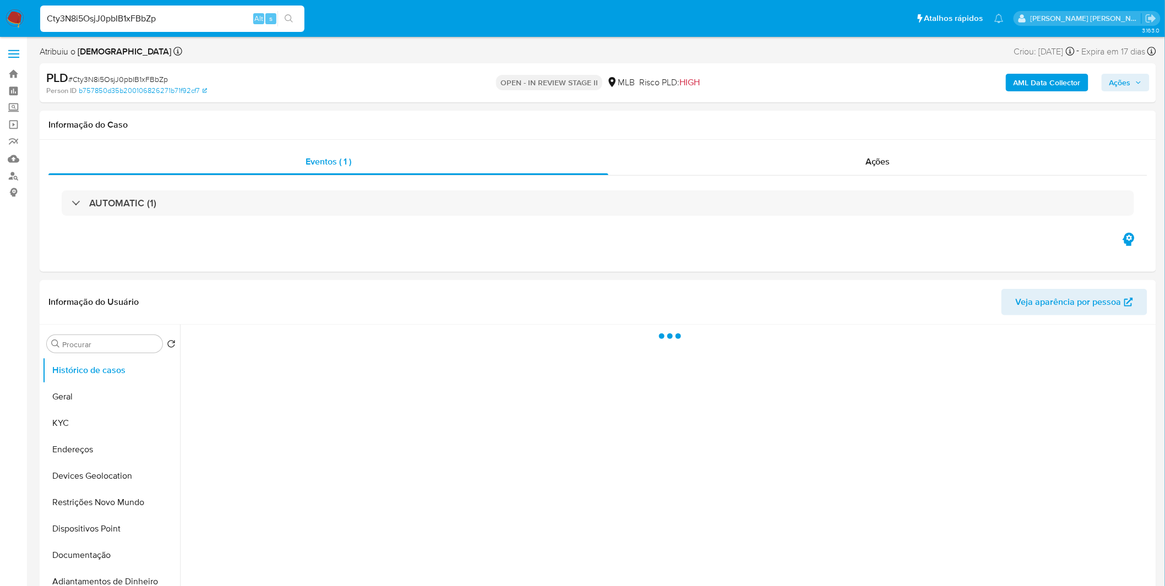
select select "10"
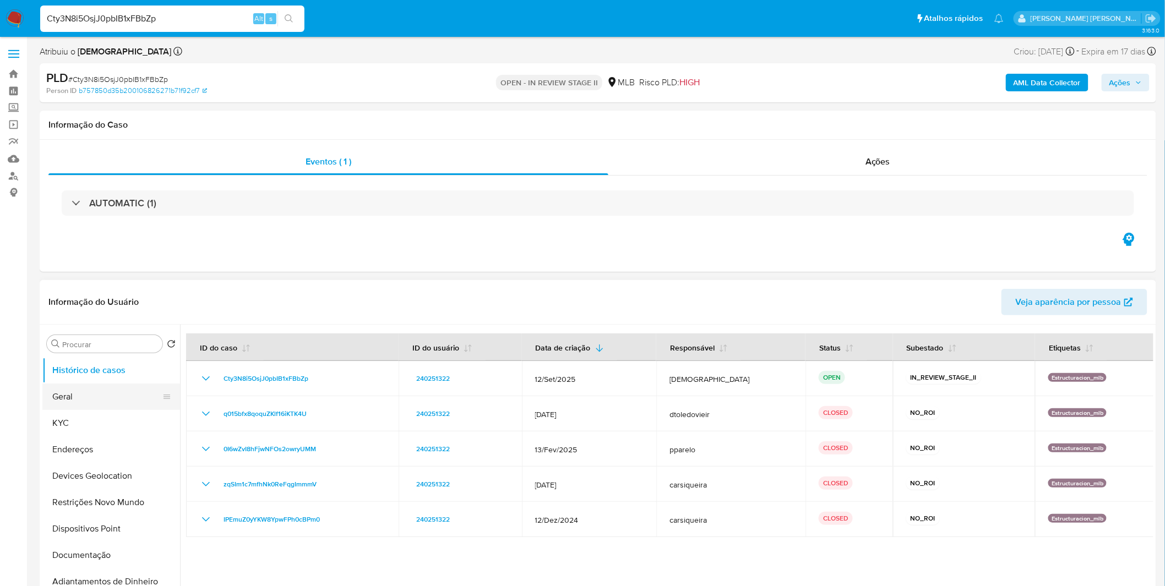
click at [117, 403] on button "Geral" at bounding box center [106, 397] width 129 height 26
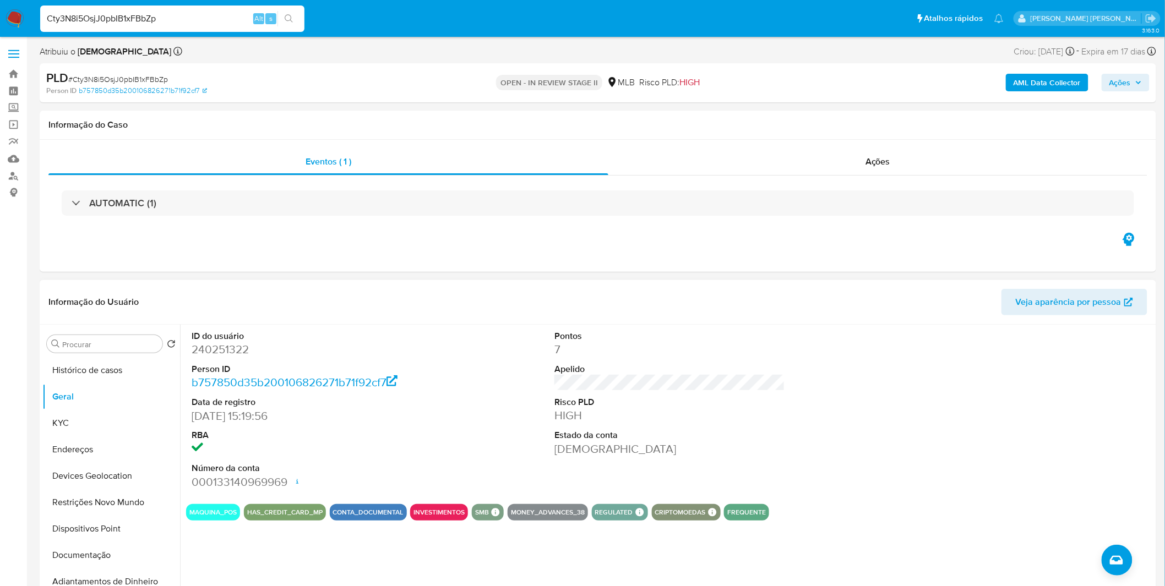
click at [238, 553] on div "ID do usuário 240251322 Person ID b757850d35b200106826271b71f92cf7 Data de regi…" at bounding box center [666, 466] width 973 height 282
click at [70, 553] on button "Documentação" at bounding box center [106, 555] width 129 height 26
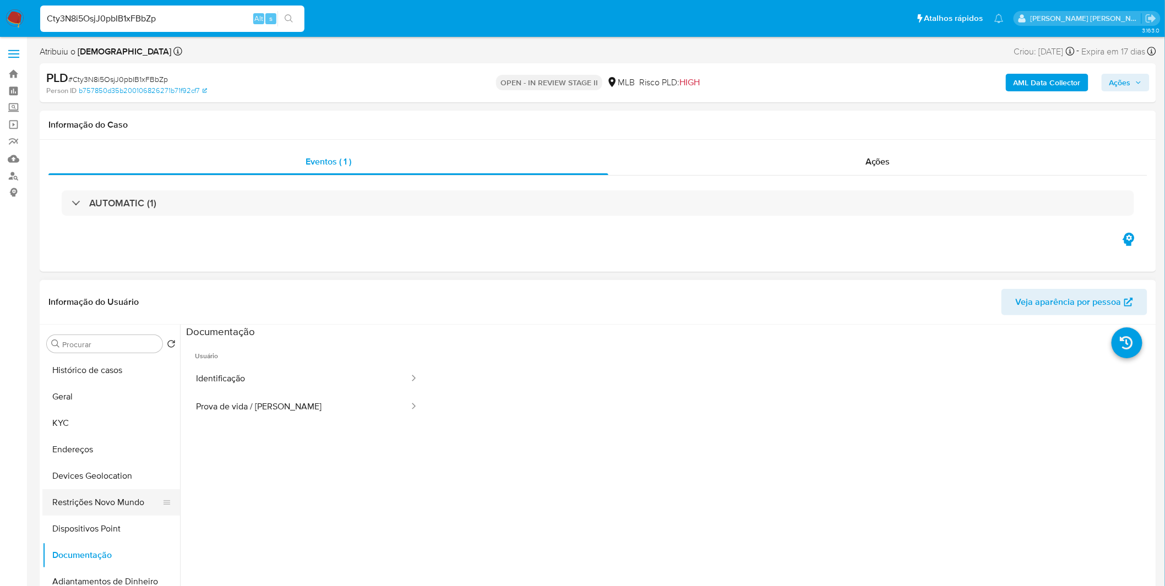
click at [106, 499] on button "Restrições Novo Mundo" at bounding box center [106, 502] width 129 height 26
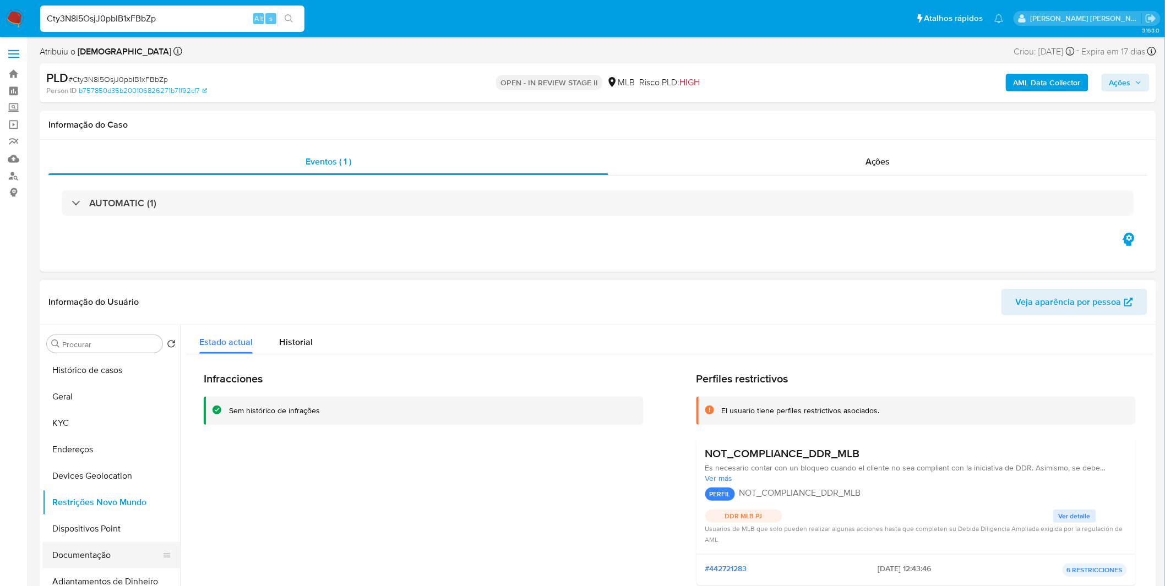
click at [95, 553] on button "Documentação" at bounding box center [106, 555] width 129 height 26
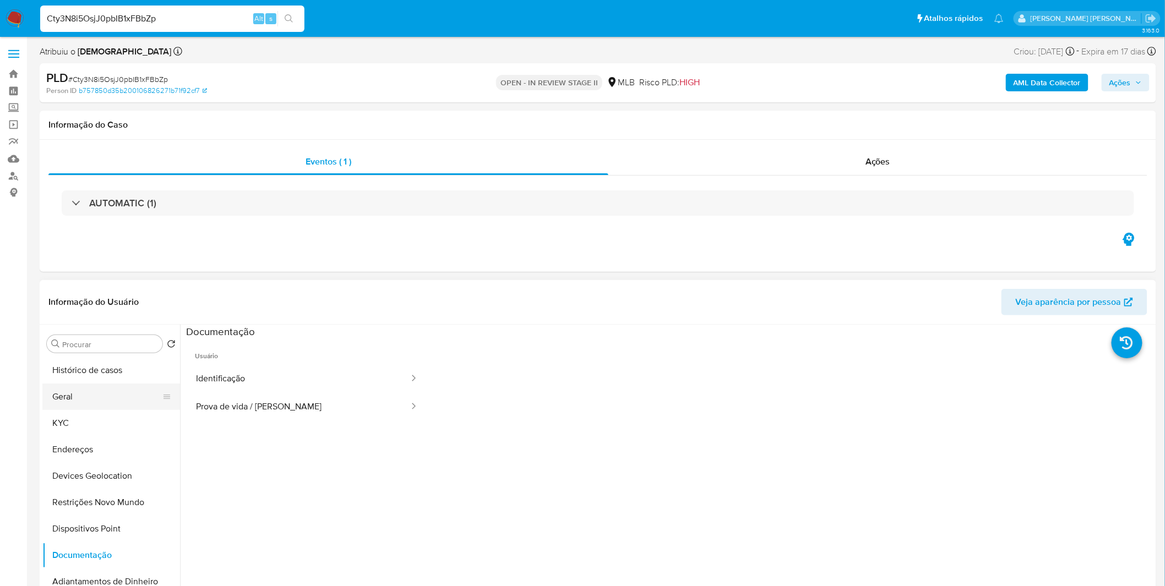
click at [112, 397] on button "Geral" at bounding box center [106, 397] width 129 height 26
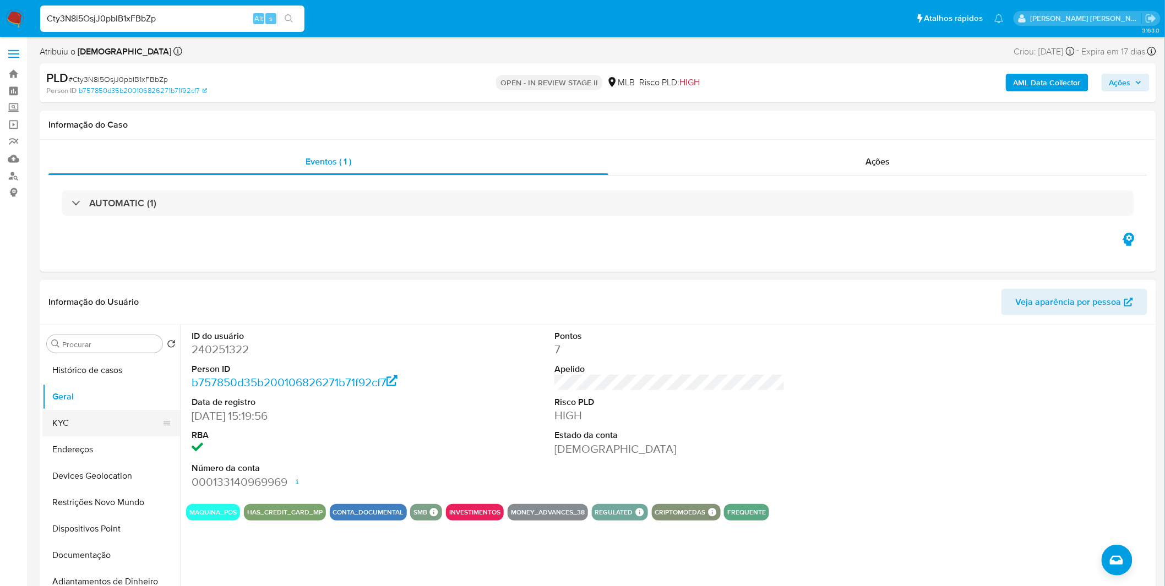
click at [63, 419] on button "KYC" at bounding box center [106, 423] width 129 height 26
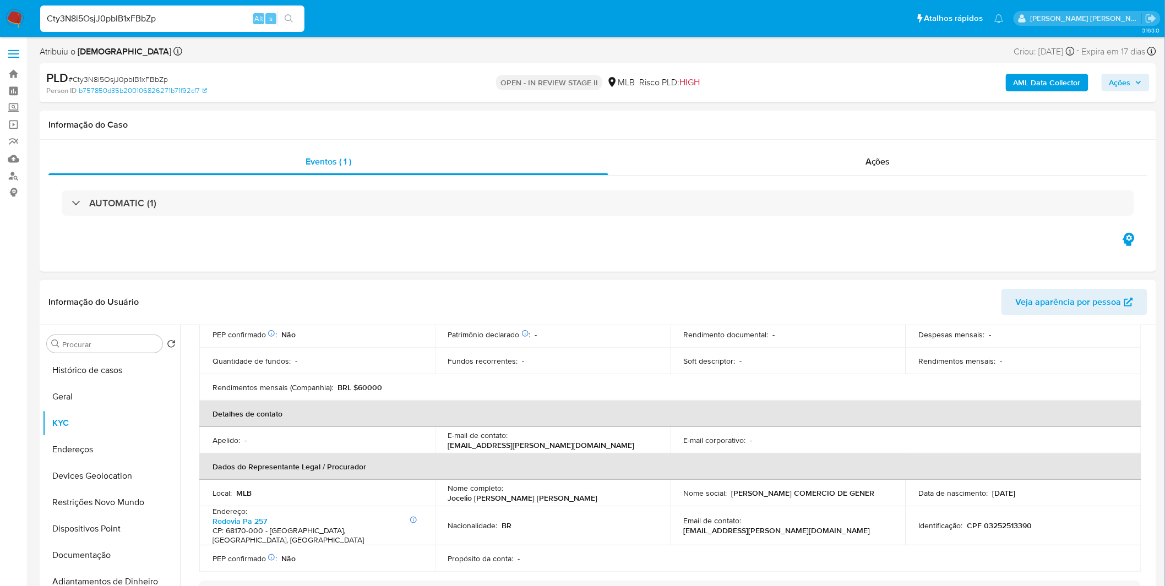
scroll to position [244, 0]
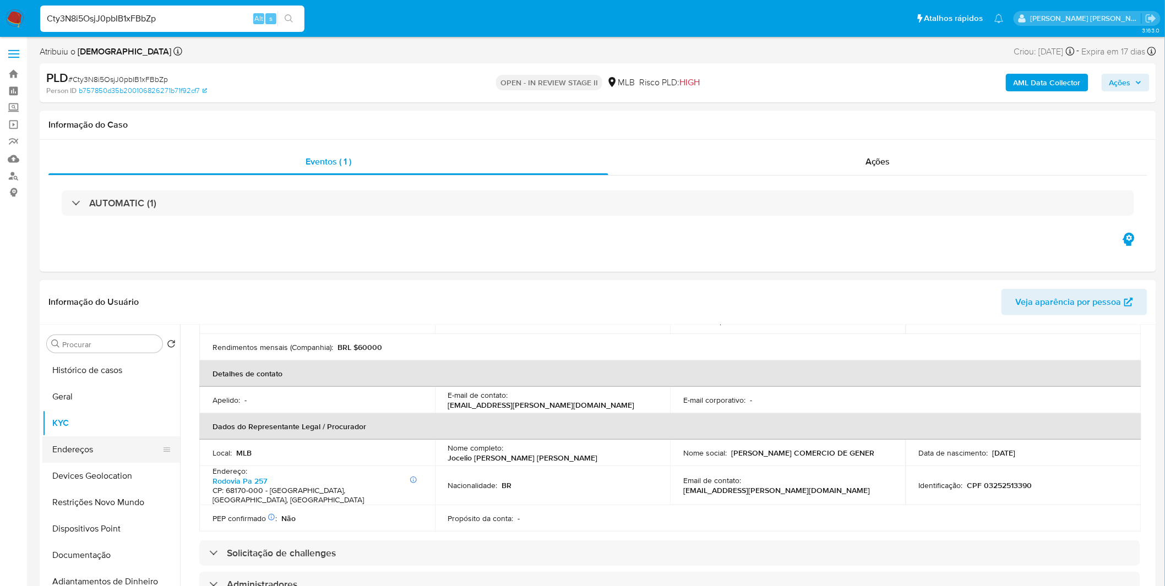
click at [107, 449] on button "Endereços" at bounding box center [106, 449] width 129 height 26
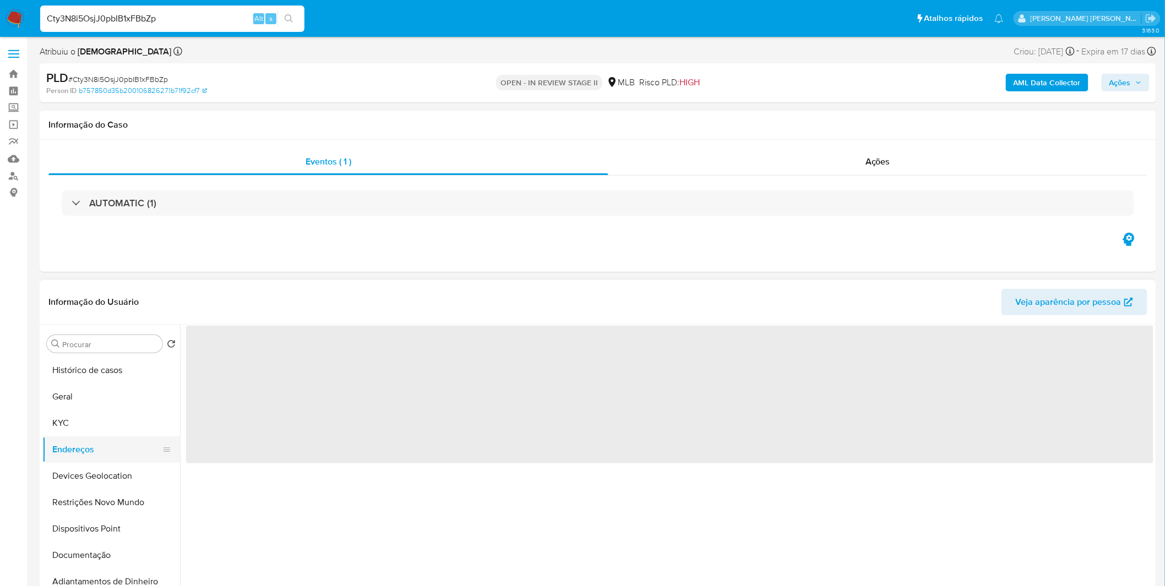
scroll to position [0, 0]
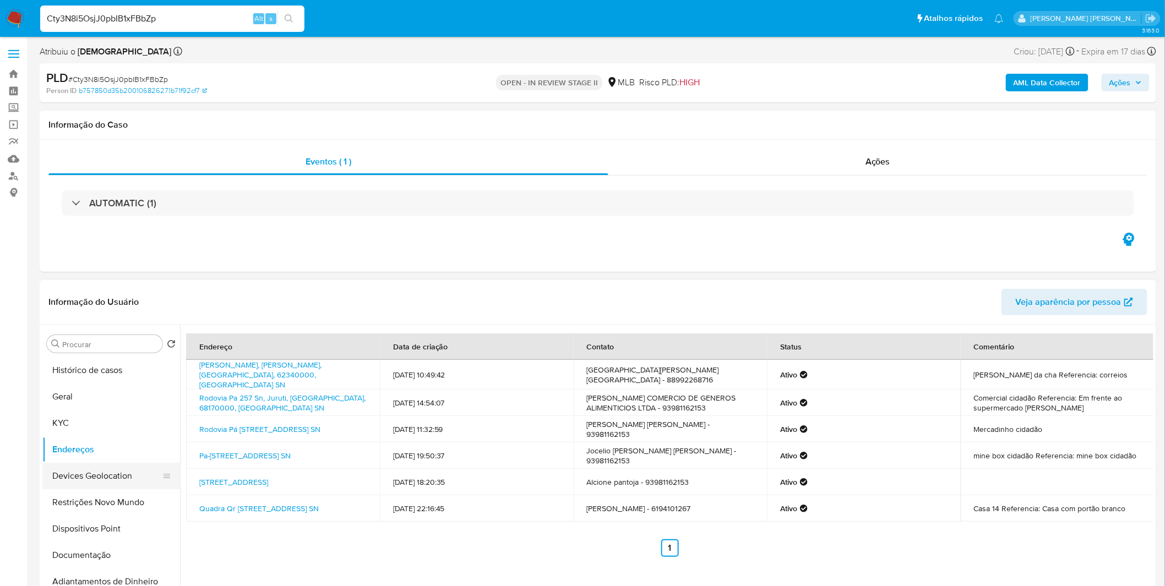
click at [86, 477] on button "Devices Geolocation" at bounding box center [106, 476] width 129 height 26
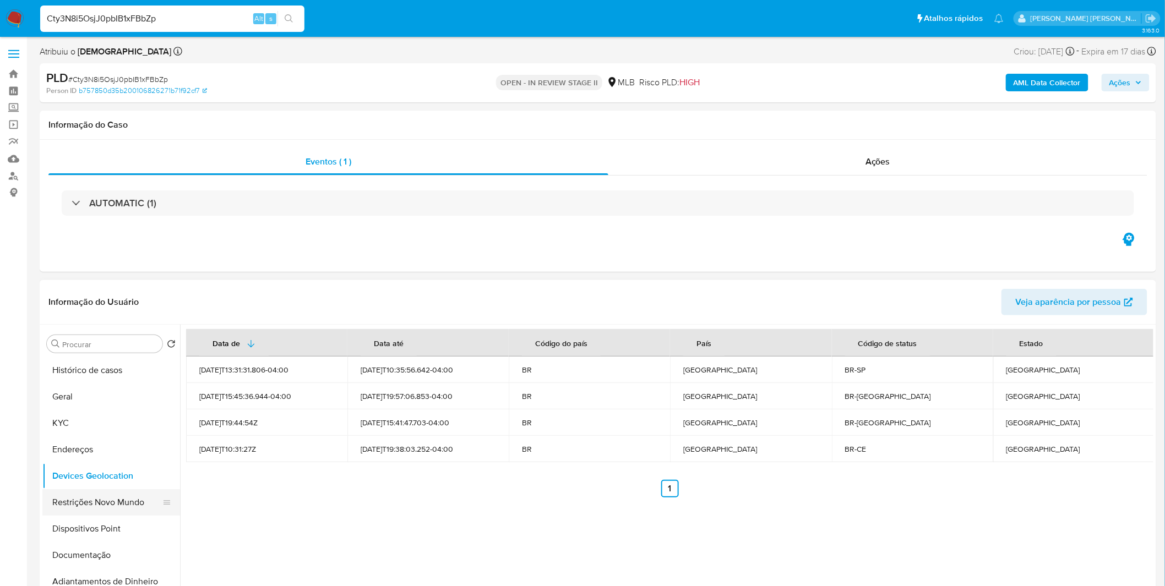
click at [122, 507] on button "Restrições Novo Mundo" at bounding box center [106, 502] width 129 height 26
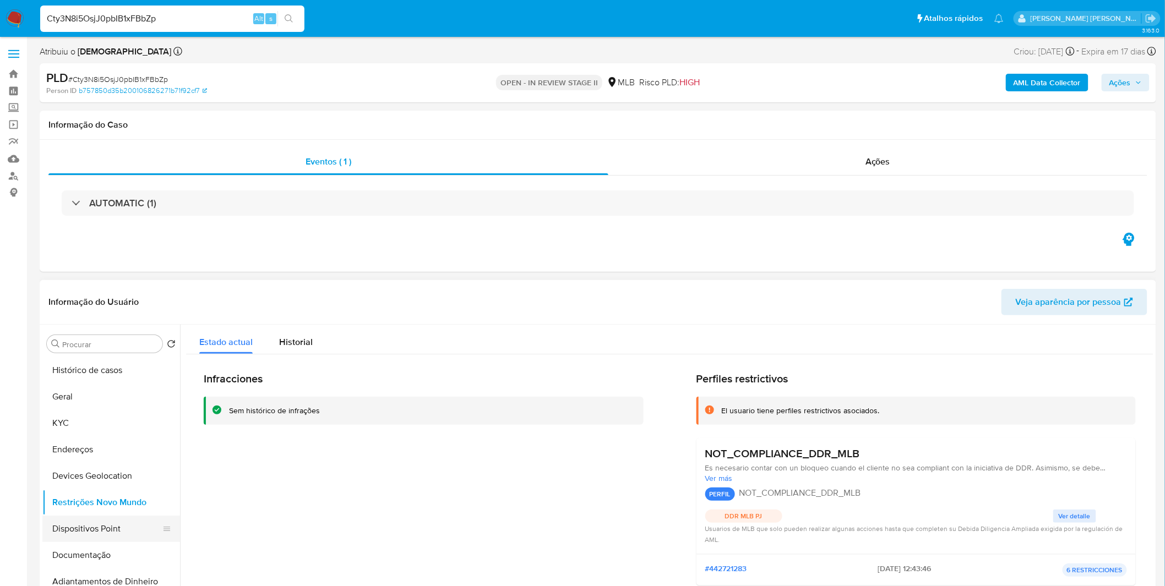
click at [123, 535] on button "Dispositivos Point" at bounding box center [106, 529] width 129 height 26
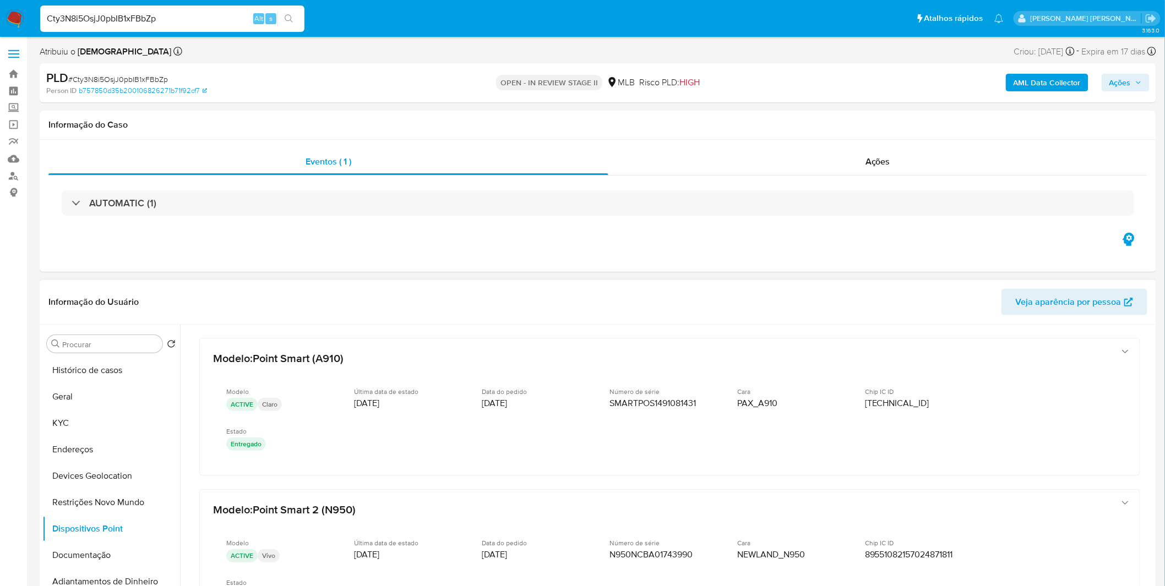
drag, startPoint x: 1149, startPoint y: 350, endPoint x: 1153, endPoint y: 354, distance: 6.3
click at [1153, 354] on div at bounding box center [666, 466] width 973 height 282
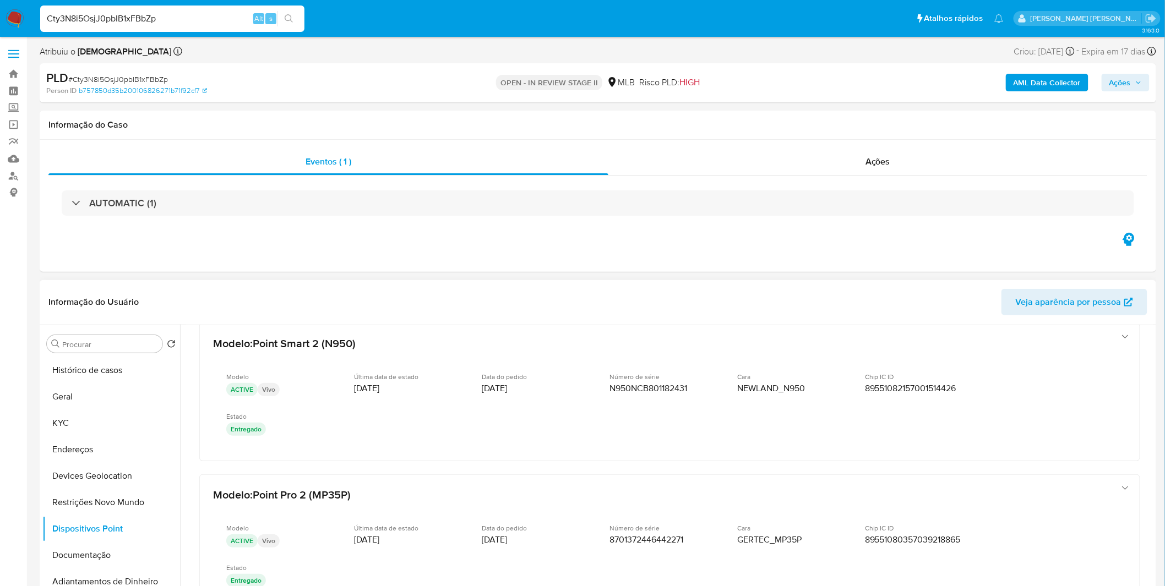
scroll to position [325, 0]
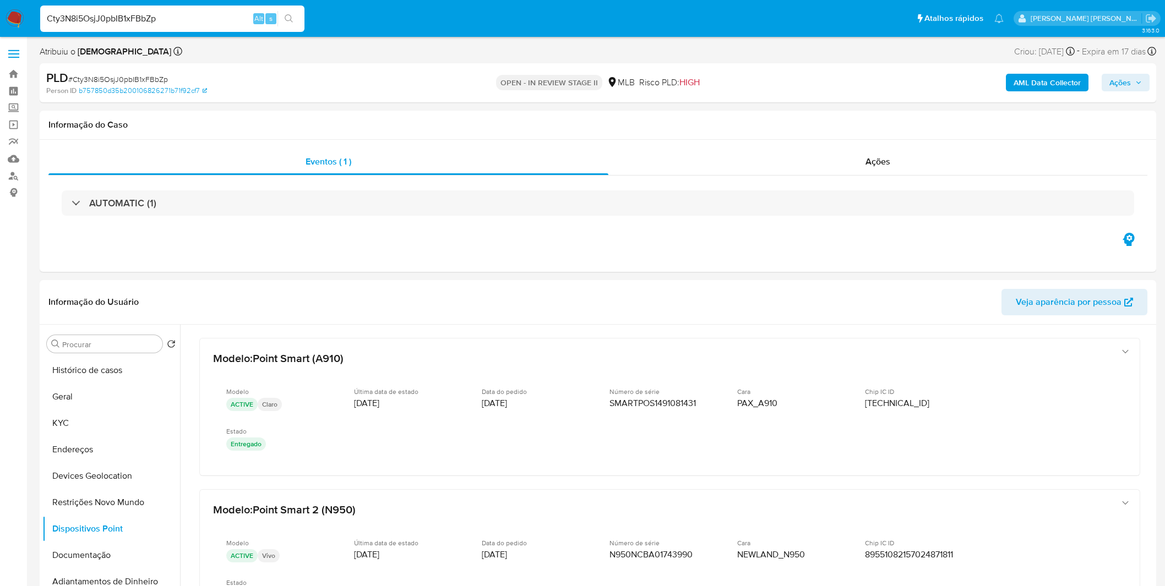
select select "10"
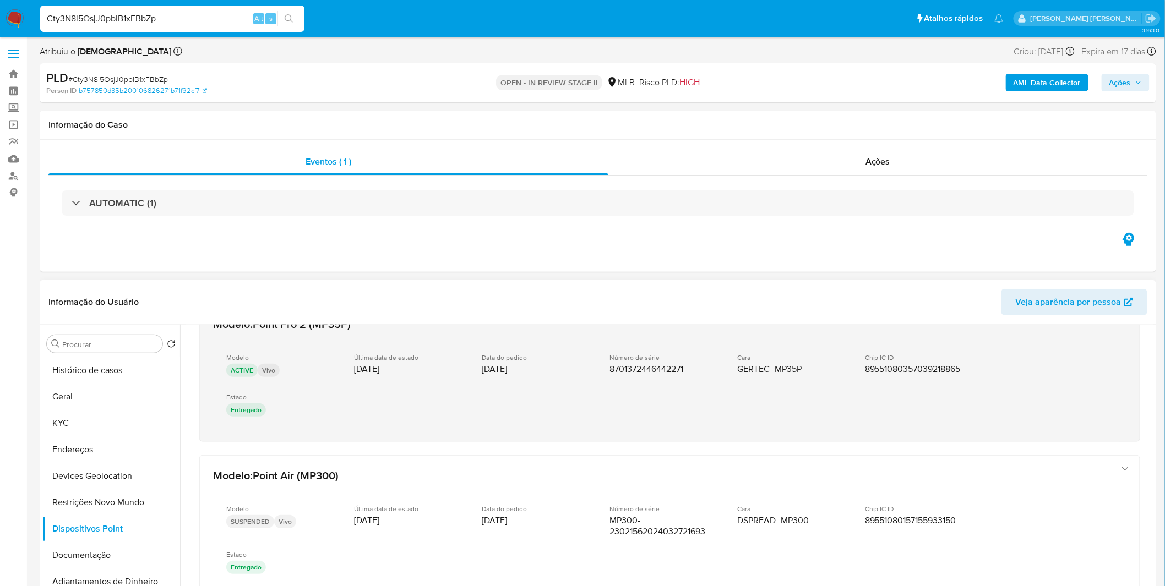
scroll to position [545, 0]
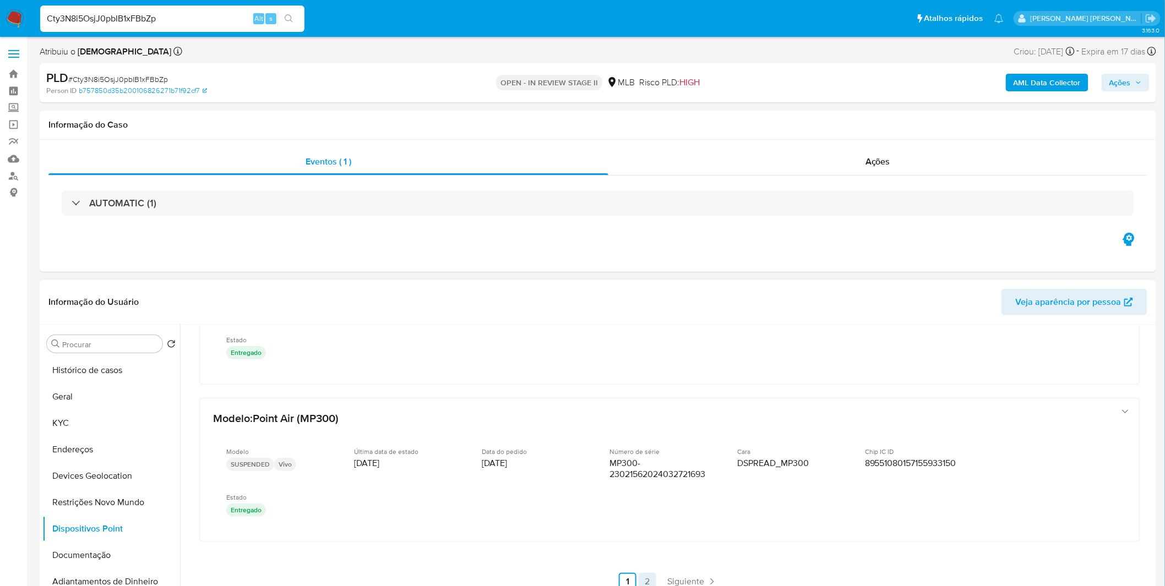
click at [647, 575] on link "2" at bounding box center [647, 582] width 18 height 18
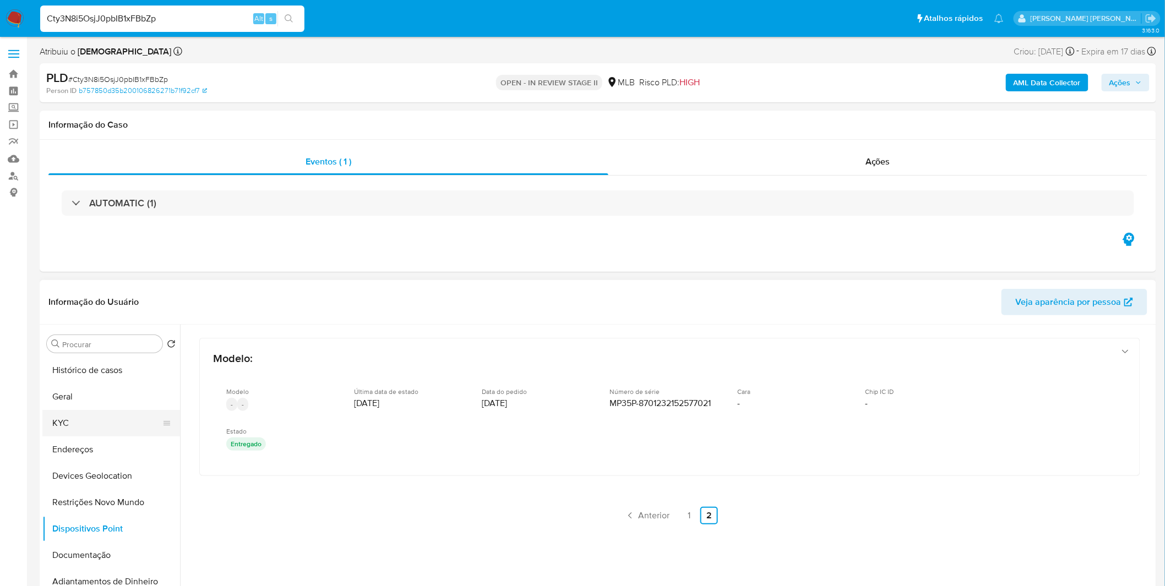
click at [72, 419] on button "KYC" at bounding box center [106, 423] width 129 height 26
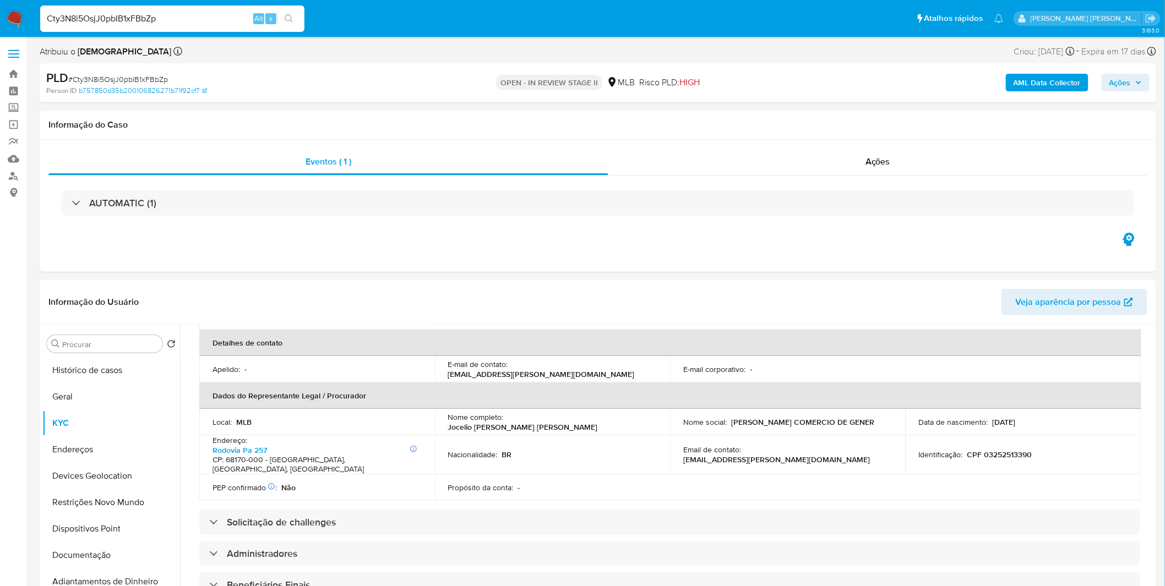
scroll to position [30, 0]
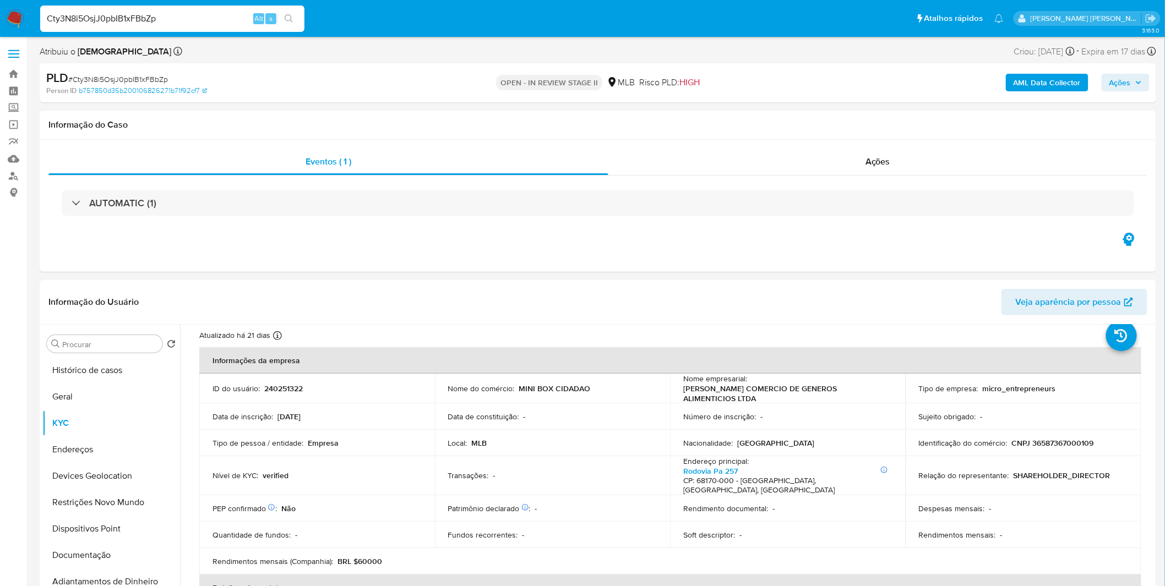
click at [791, 476] on h4 "CP: 68170-000 - Juruti, Pará, Brasil" at bounding box center [785, 485] width 205 height 19
click at [738, 466] on link "Rodovia Pa 257" at bounding box center [710, 471] width 54 height 11
click at [731, 391] on p "J C DE SOUSA COMERCIO DE GENEROS ALIMENTICIOS LTDA" at bounding box center [785, 394] width 205 height 20
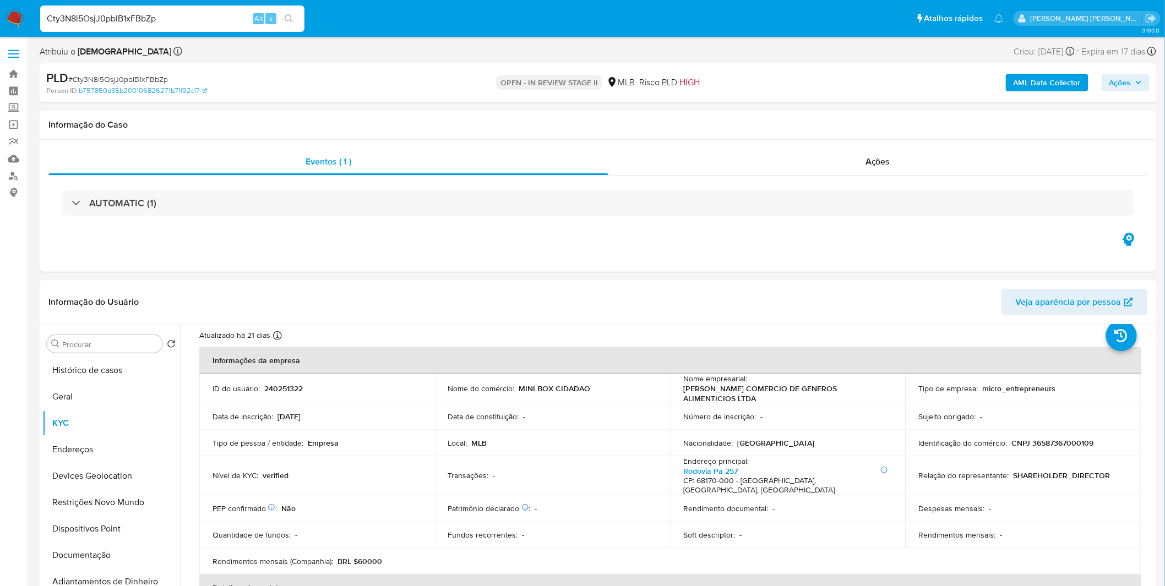
click at [741, 412] on p "Número de inscrição :" at bounding box center [719, 417] width 73 height 10
click at [23, 14] on img at bounding box center [15, 18] width 19 height 19
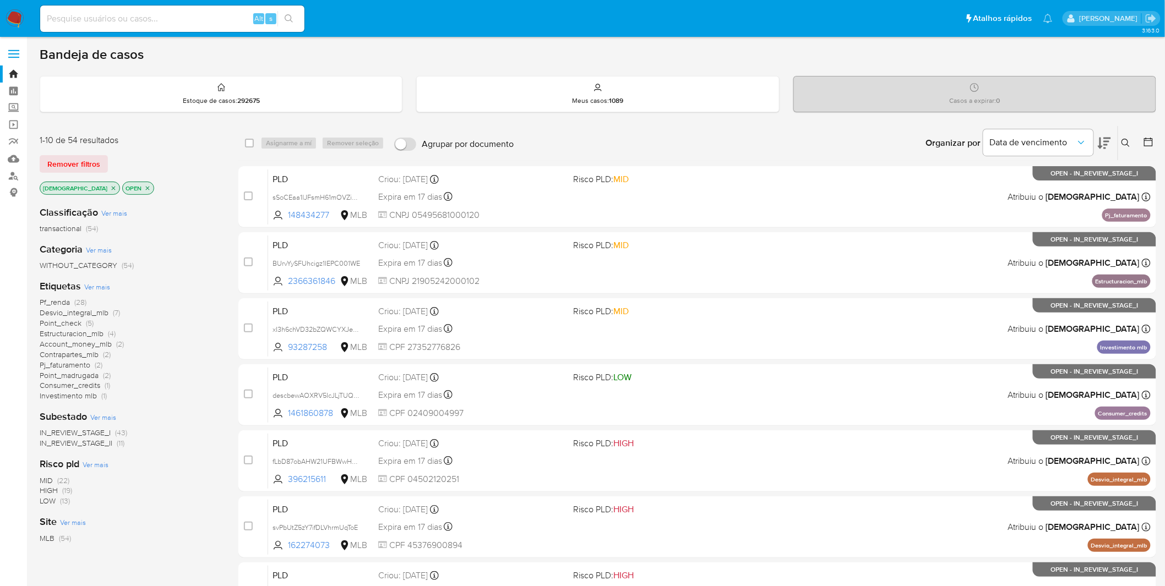
click at [166, 175] on div "1-10 de 54 resultados Remover filtros isadacostaes OPEN" at bounding box center [128, 165] width 176 height 63
click at [601, 135] on div "Organizar por Data de vencimento Os resultados não podem ser classificados enqu…" at bounding box center [837, 143] width 637 height 34
click at [183, 23] on input at bounding box center [172, 19] width 264 height 14
paste input "sSoCEaa1IJFsmH61mOVZi4ia"
type input "sSoCEaa1IJFsmH61mOVZi4ia"
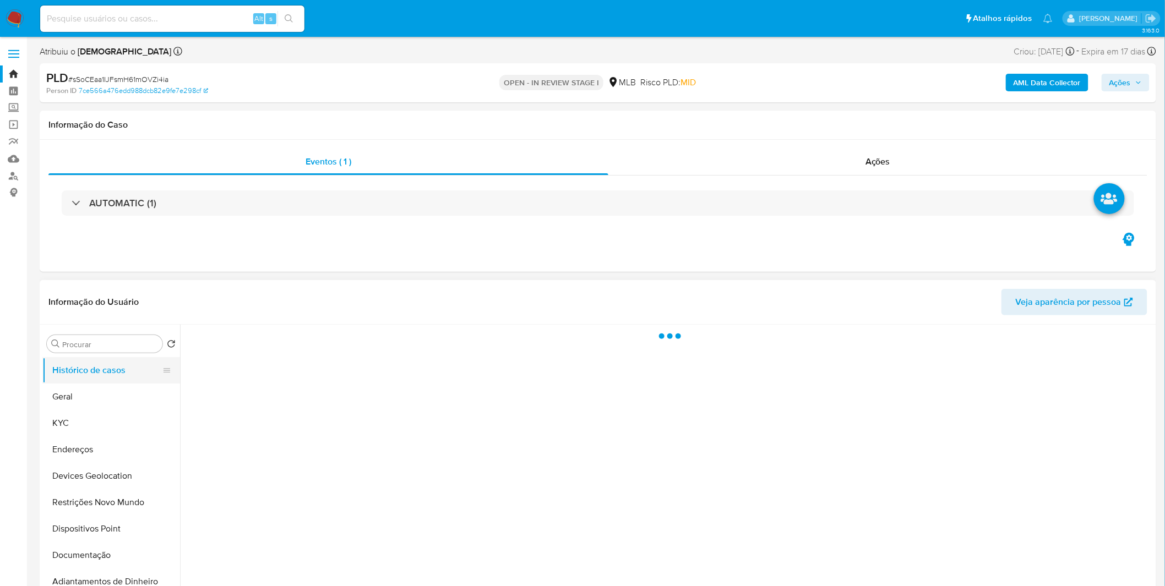
select select "10"
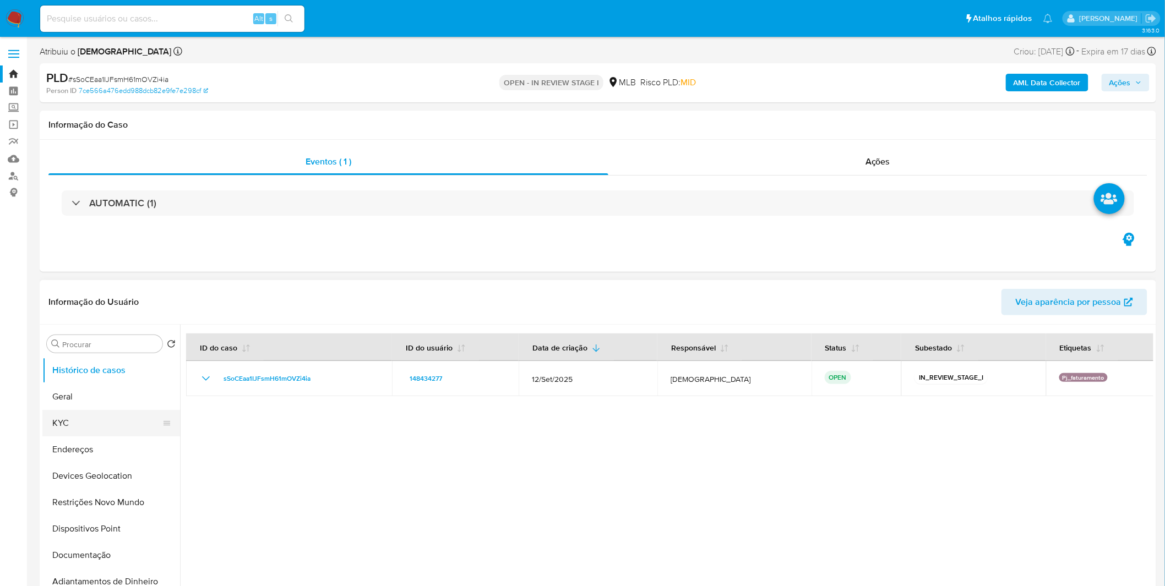
click at [113, 422] on button "KYC" at bounding box center [106, 423] width 129 height 26
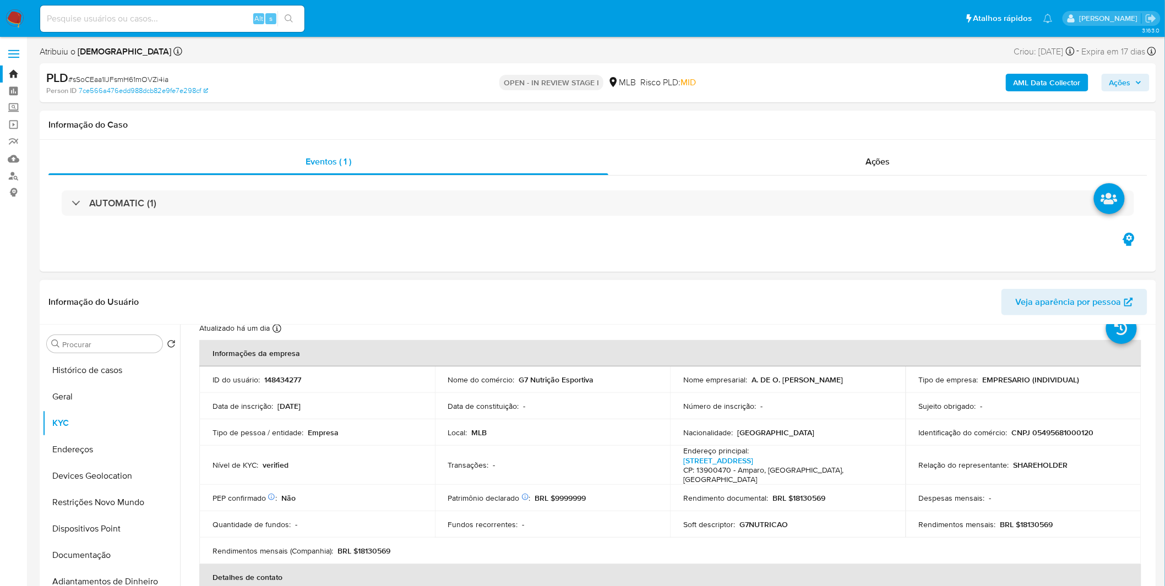
scroll to position [183, 0]
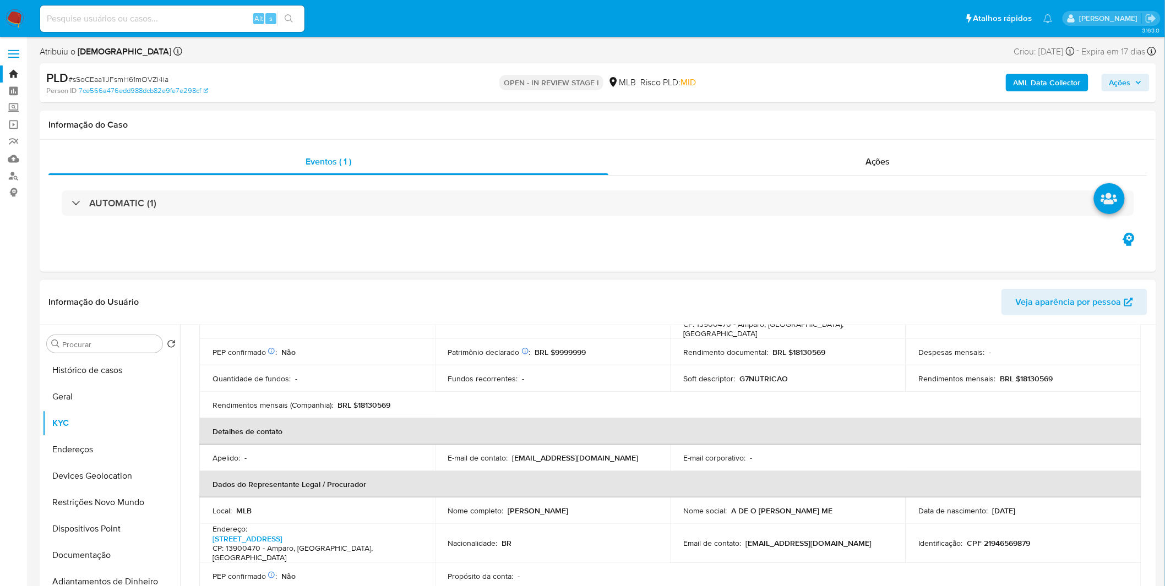
click at [1014, 538] on p "CPF 21946569879" at bounding box center [998, 543] width 63 height 10
click at [1011, 538] on p "CPF 21946569879" at bounding box center [998, 543] width 63 height 10
copy p "21946569879"
click at [66, 389] on button "Geral" at bounding box center [106, 397] width 129 height 26
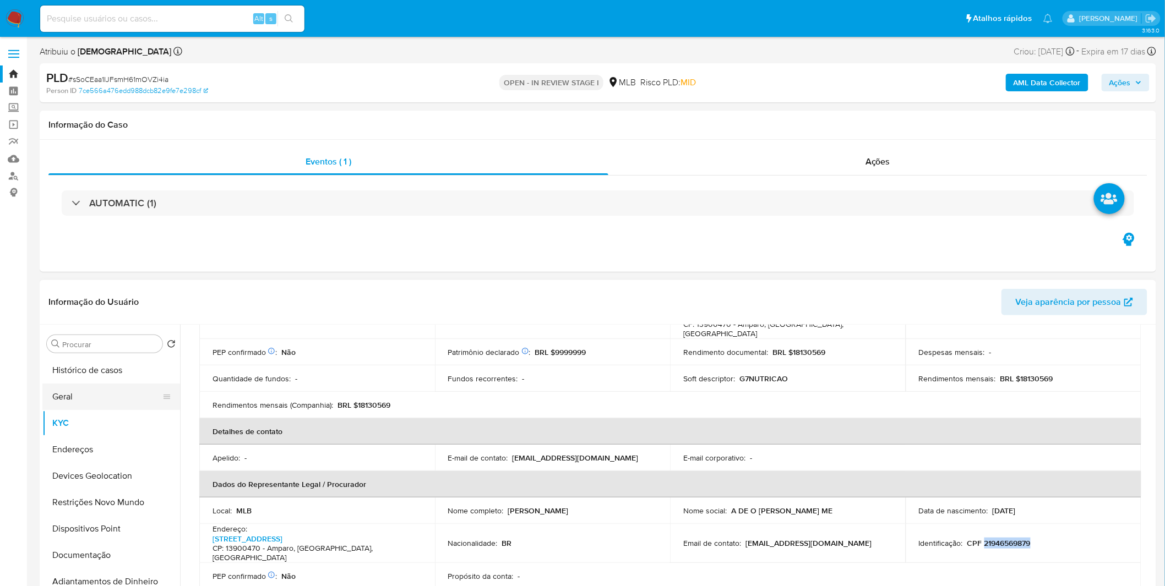
scroll to position [0, 0]
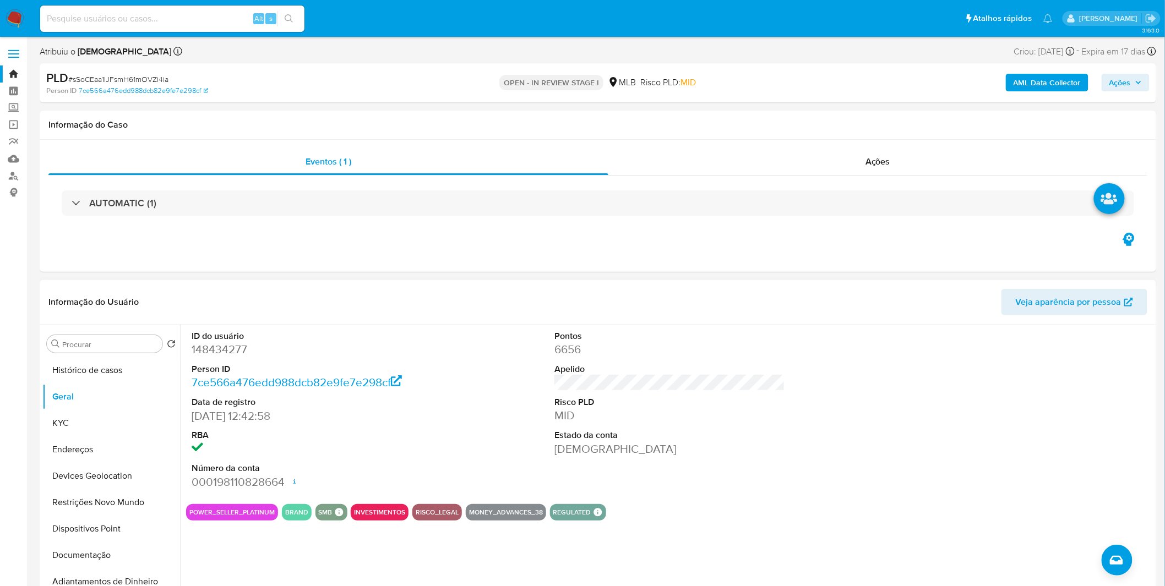
click at [517, 557] on div "ID do usuário 148434277 Person ID 7ce566a476edd988dcb82e9fe7e298cf Data de regi…" at bounding box center [666, 466] width 973 height 282
click at [113, 546] on button "Documentação" at bounding box center [106, 555] width 129 height 26
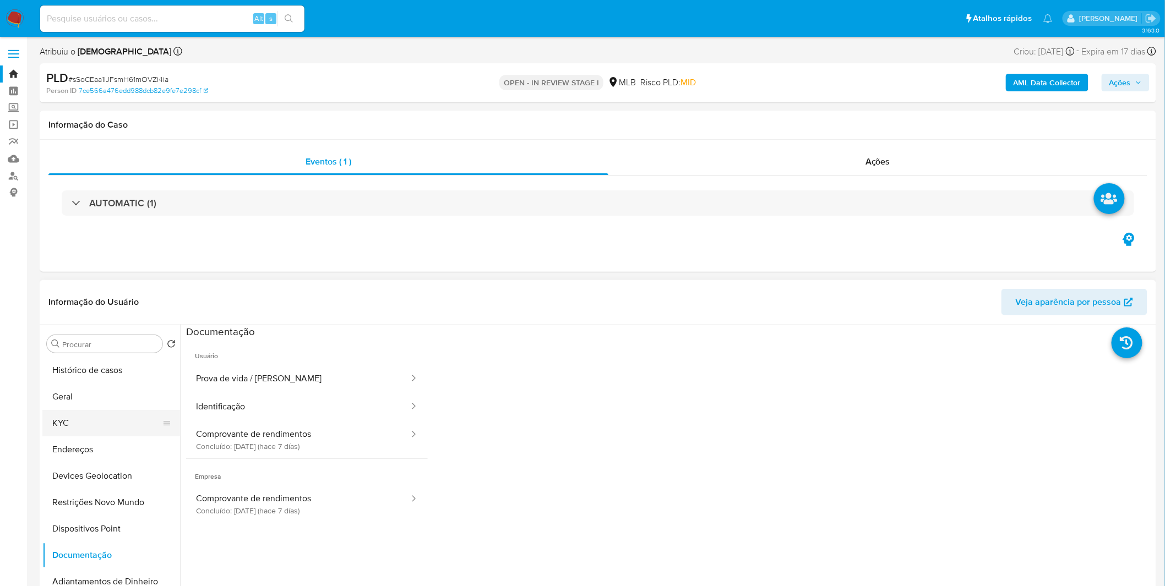
click at [105, 421] on button "KYC" at bounding box center [106, 423] width 129 height 26
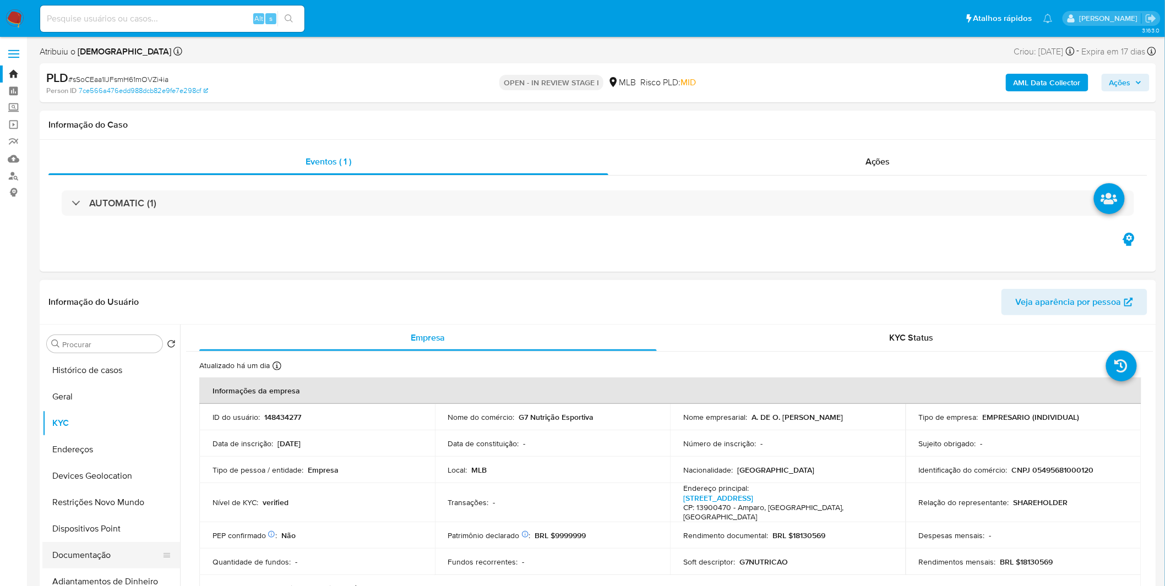
click at [130, 548] on button "Documentação" at bounding box center [106, 555] width 129 height 26
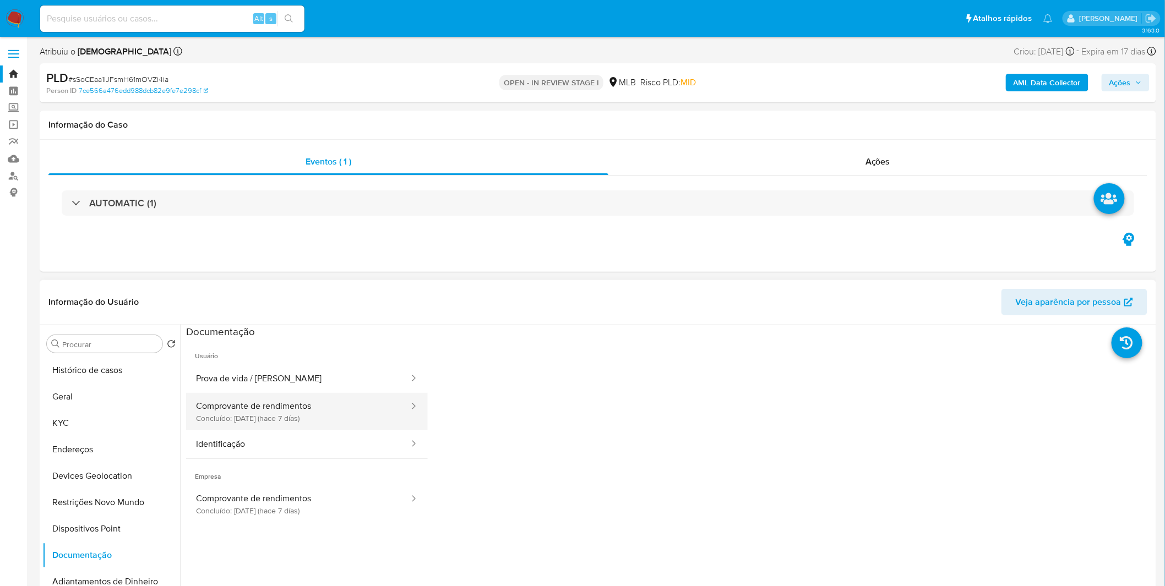
click at [314, 422] on button "Comprovante de rendimentos Concluído: 02/10/2025 (hace 7 días)" at bounding box center [298, 411] width 224 height 37
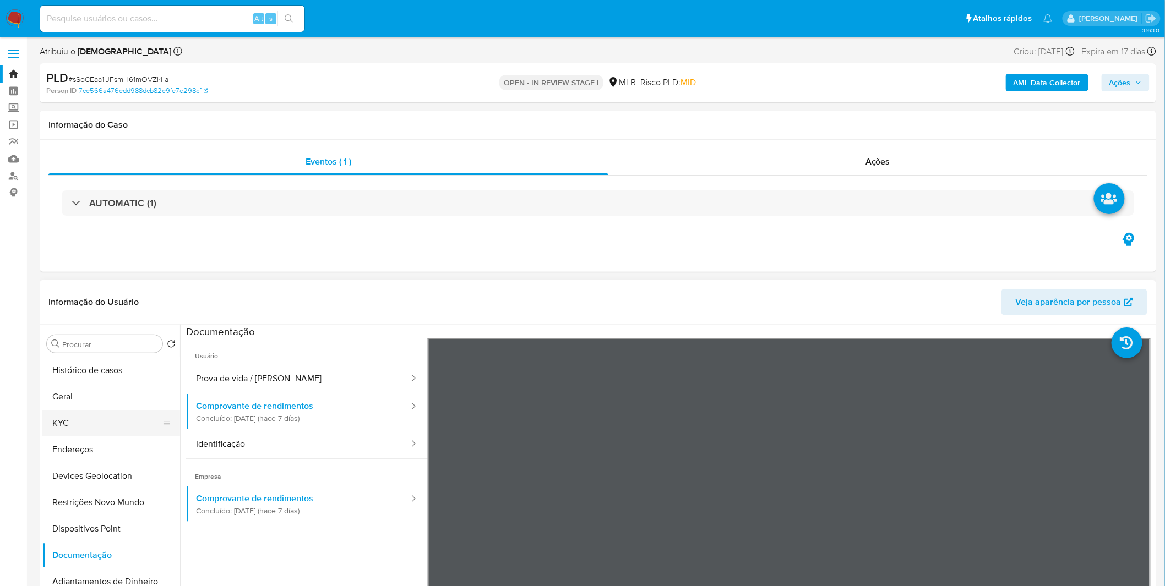
click at [127, 428] on button "KYC" at bounding box center [106, 423] width 129 height 26
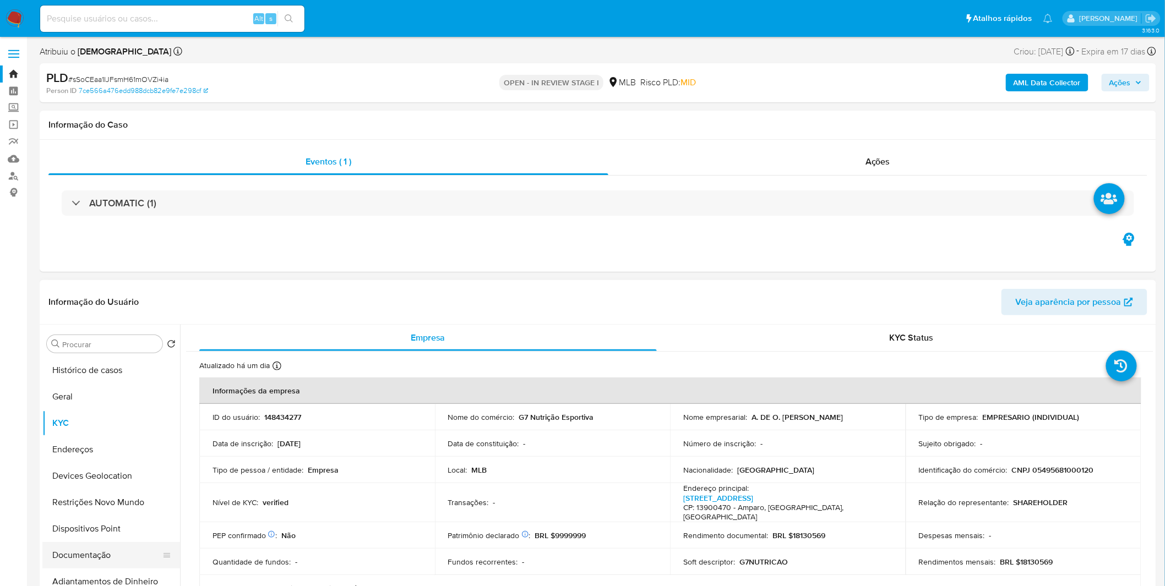
click at [92, 551] on button "Documentação" at bounding box center [106, 555] width 129 height 26
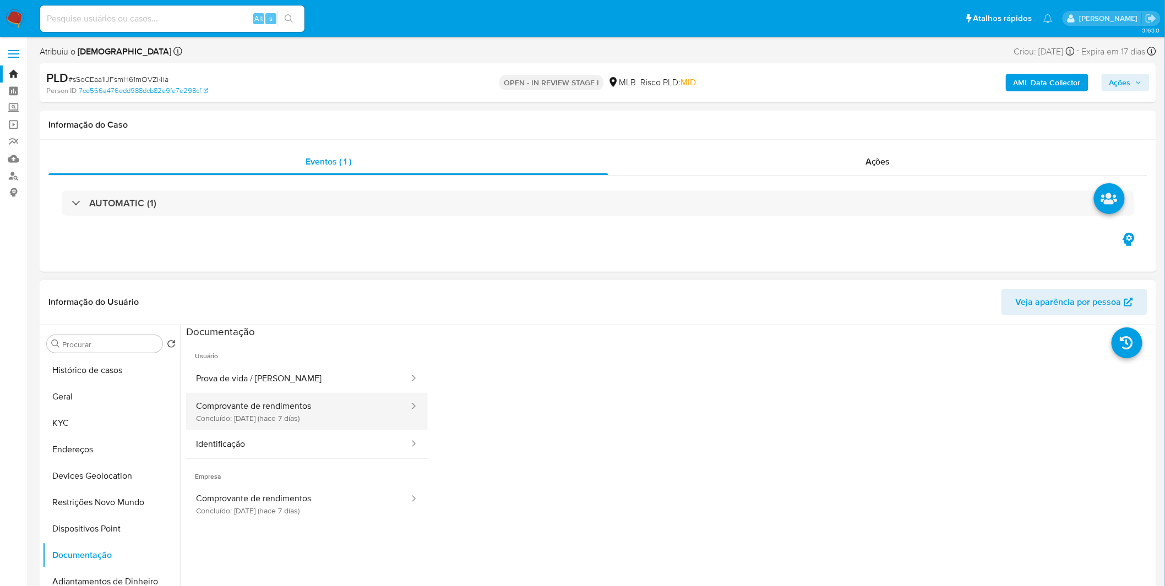
click at [282, 422] on button "Comprovante de rendimentos Concluído: 02/10/2025 (hace 7 días)" at bounding box center [298, 411] width 224 height 37
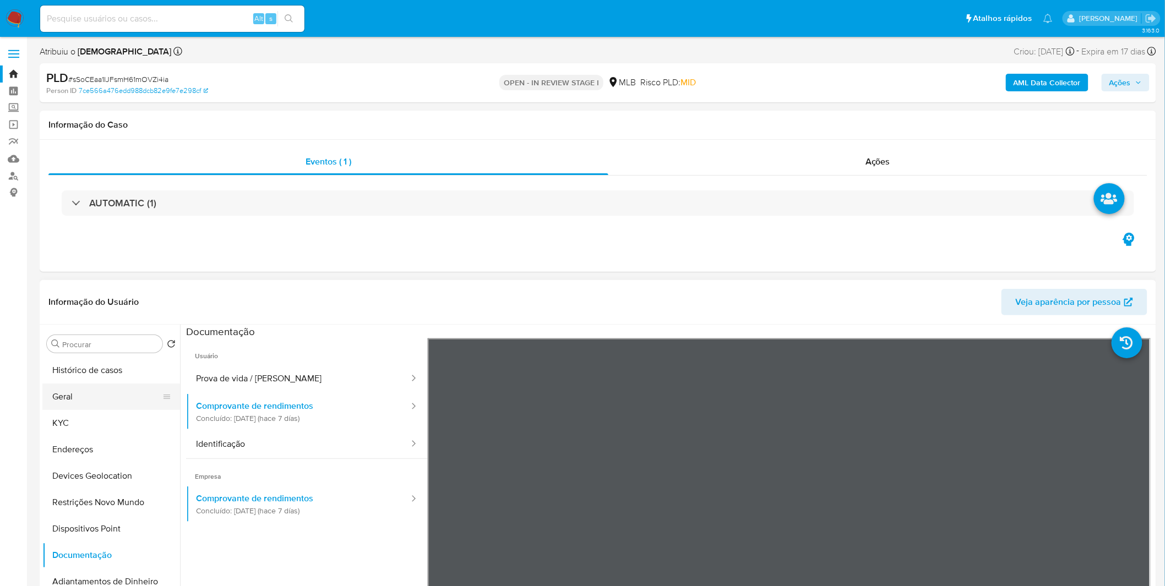
click at [86, 391] on button "Geral" at bounding box center [106, 397] width 129 height 26
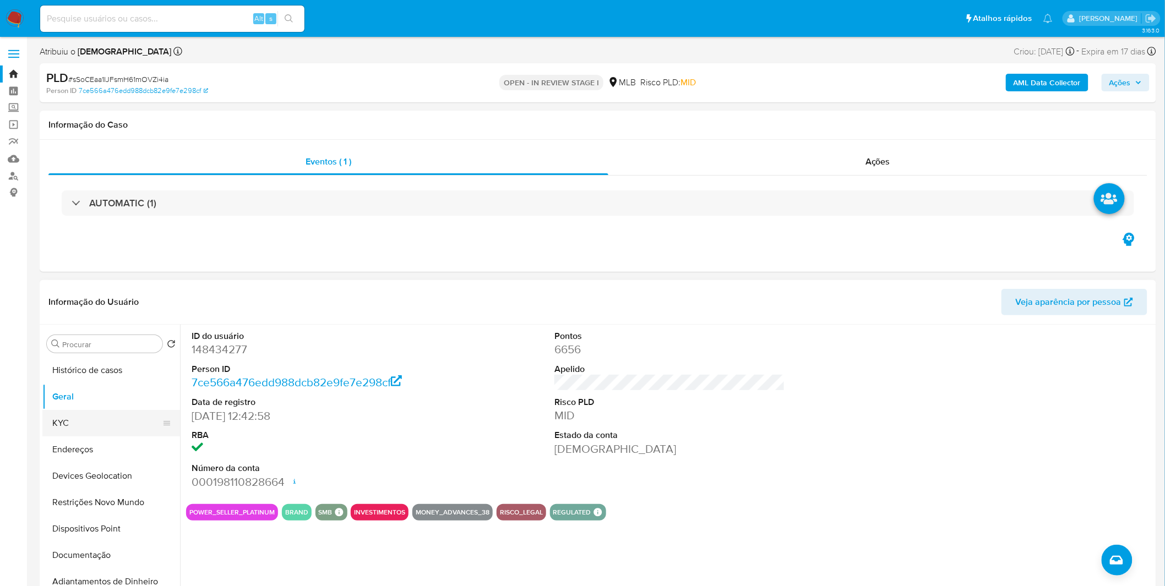
click at [73, 422] on button "KYC" at bounding box center [106, 423] width 129 height 26
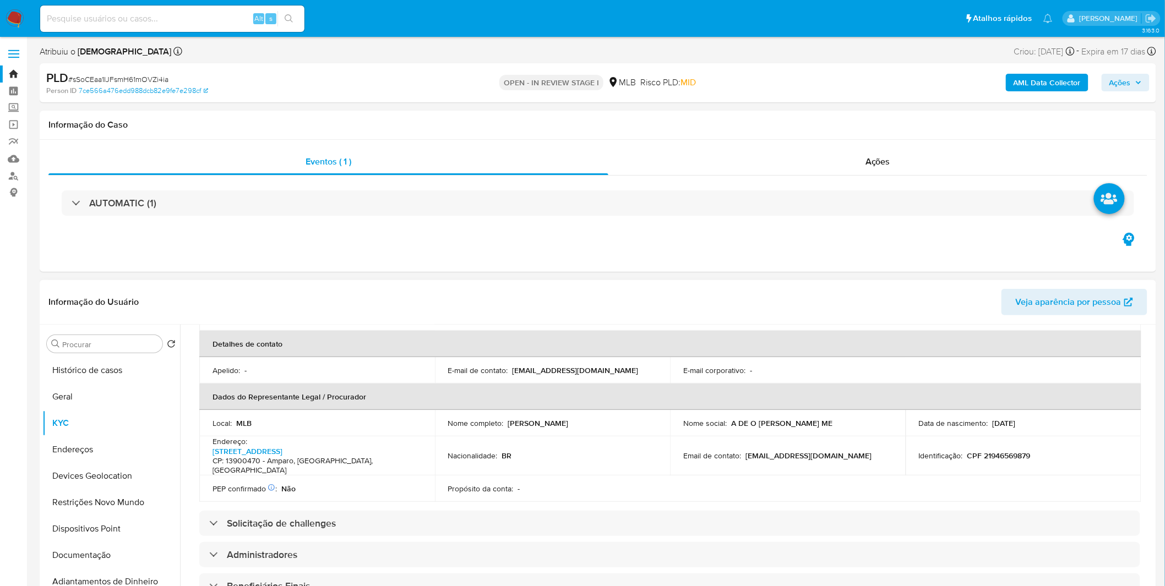
scroll to position [244, 0]
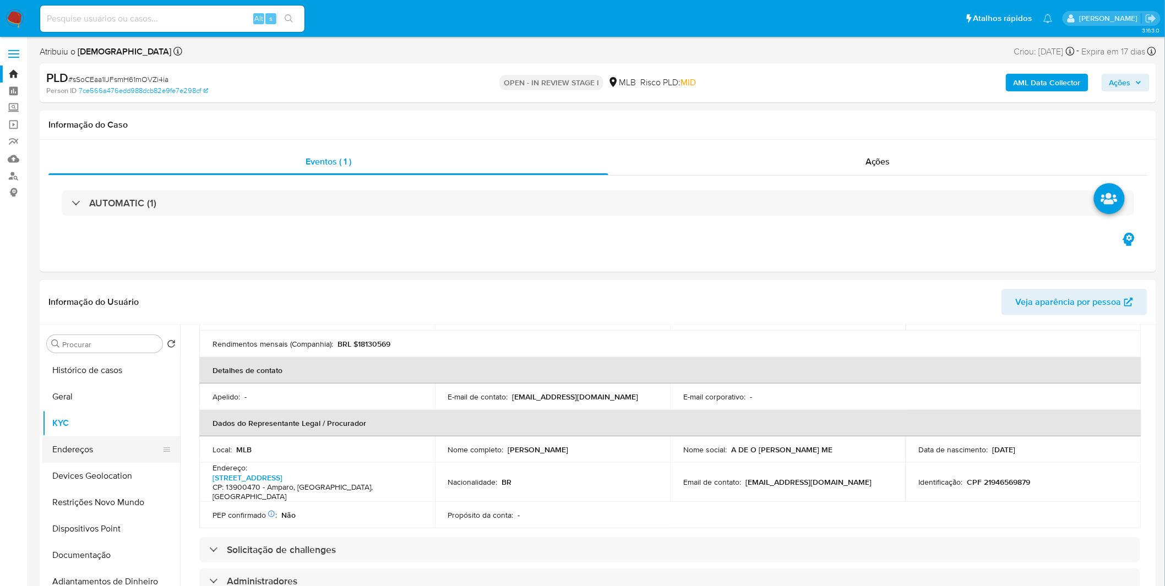
click at [106, 455] on button "Endereços" at bounding box center [106, 449] width 129 height 26
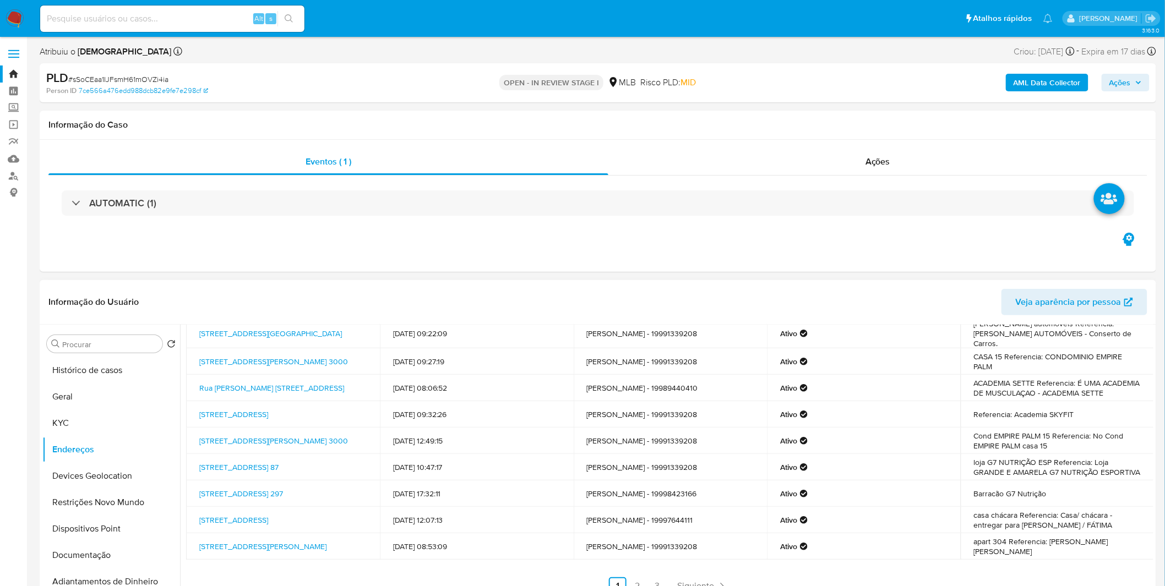
scroll to position [70, 0]
click at [635, 579] on link "2" at bounding box center [638, 584] width 18 height 18
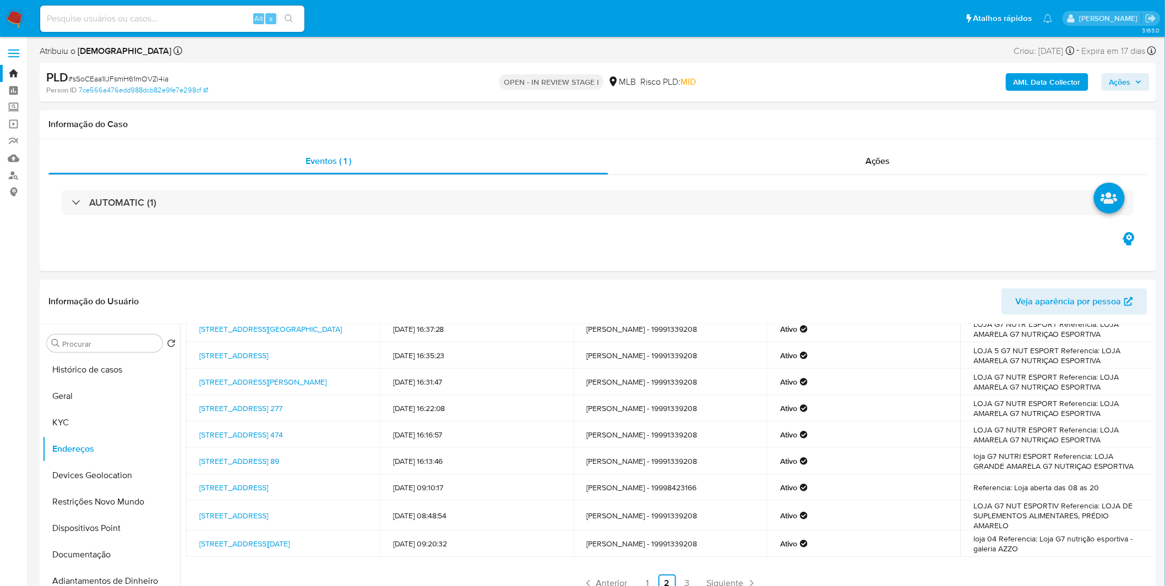
scroll to position [61, 0]
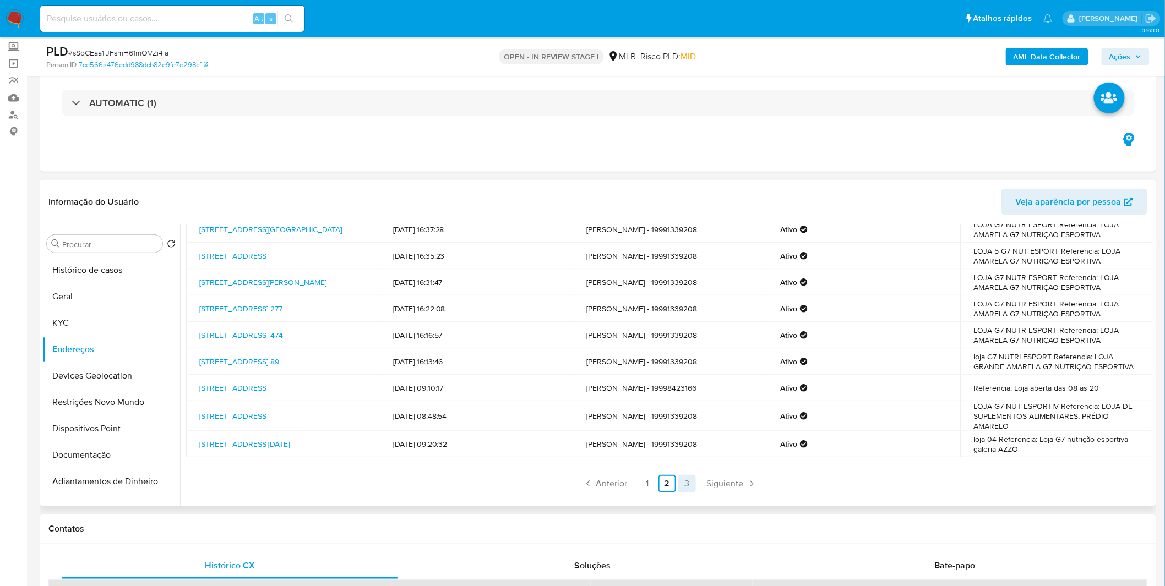
click at [681, 488] on link "3" at bounding box center [687, 484] width 18 height 18
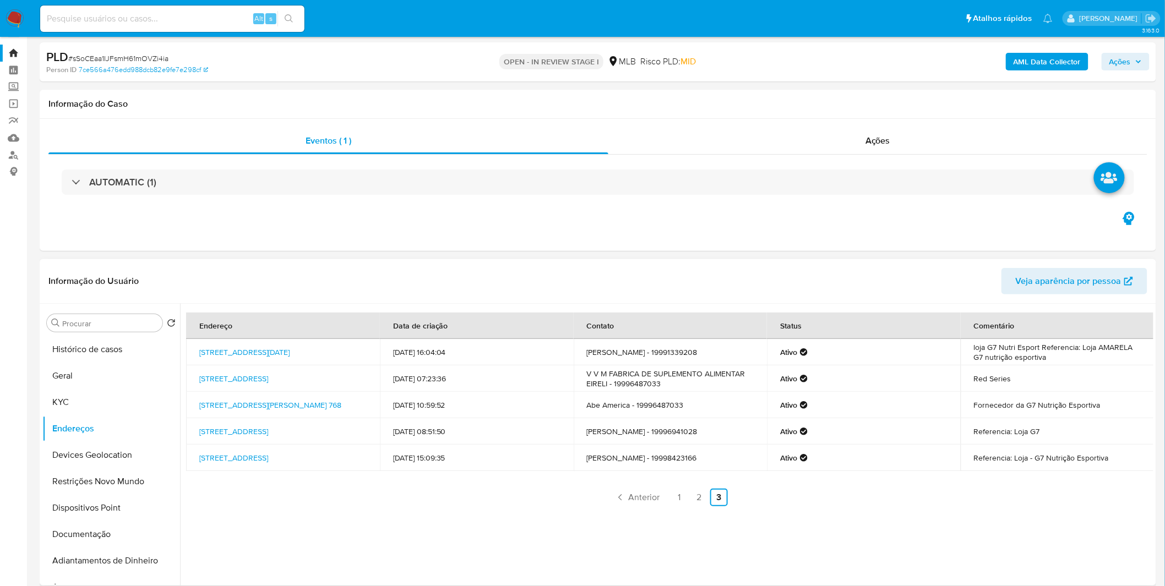
scroll to position [0, 0]
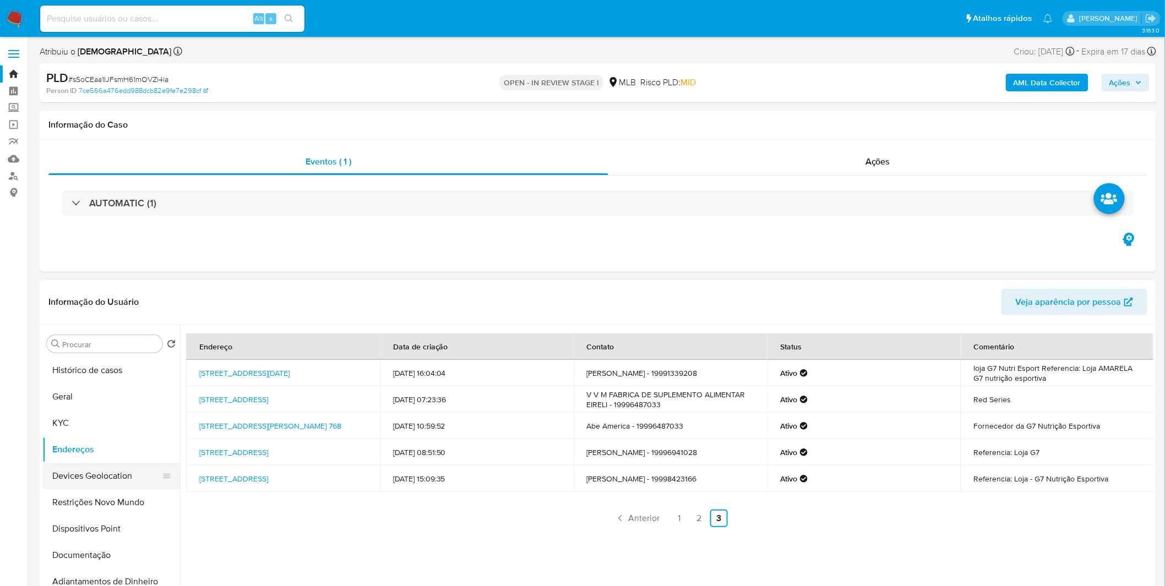
click at [128, 466] on button "Devices Geolocation" at bounding box center [106, 476] width 129 height 26
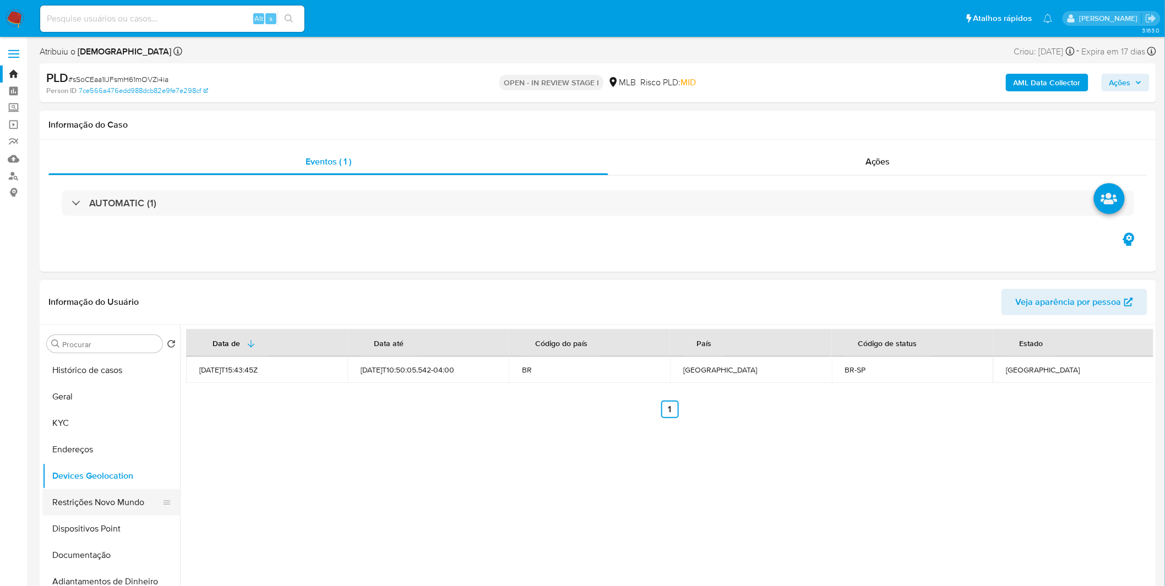
click at [141, 490] on button "Restrições Novo Mundo" at bounding box center [106, 502] width 129 height 26
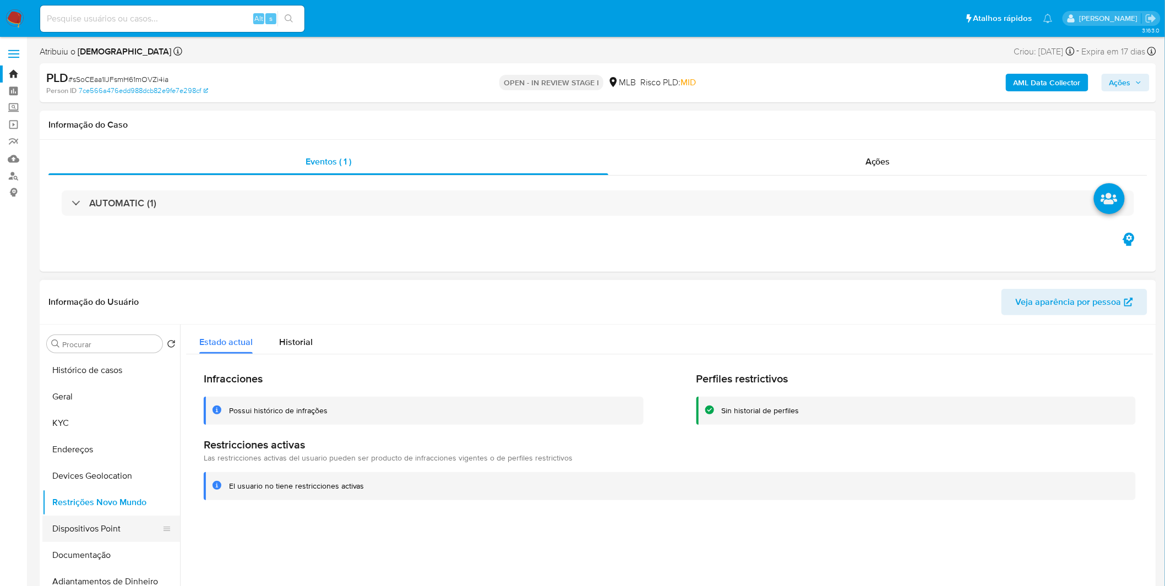
click at [64, 527] on button "Dispositivos Point" at bounding box center [106, 529] width 129 height 26
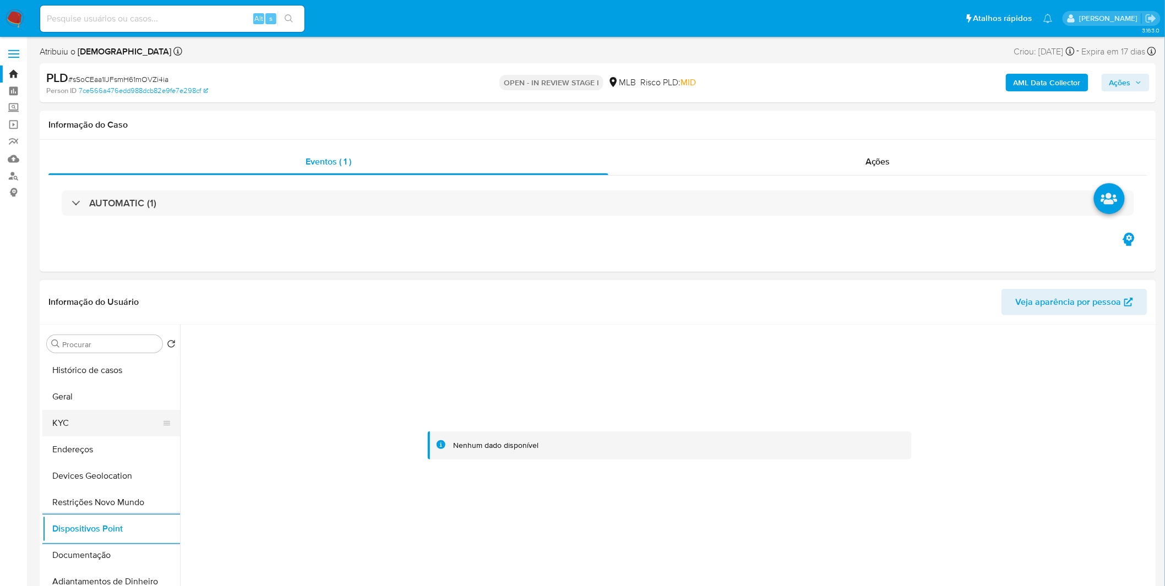
click at [117, 423] on button "KYC" at bounding box center [106, 423] width 129 height 26
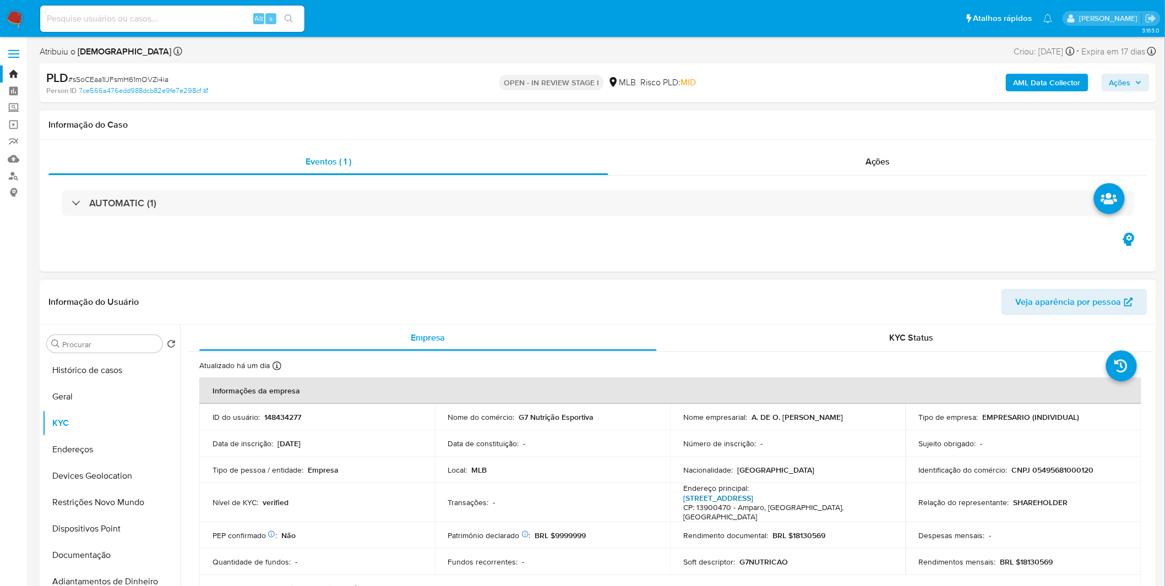
click at [753, 493] on link "Rua Comendador Guimarães 639, Centro" at bounding box center [718, 498] width 70 height 11
click at [135, 554] on button "Documentação" at bounding box center [106, 555] width 129 height 26
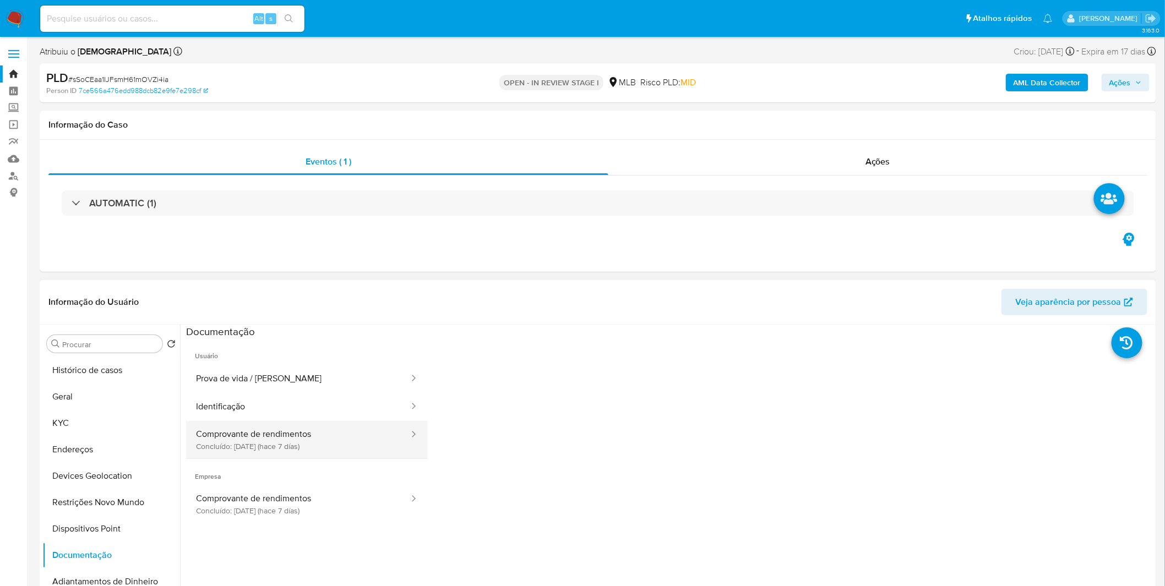
click at [298, 438] on button "Comprovante de rendimentos Concluído: 02/10/2025 (hace 7 días)" at bounding box center [298, 439] width 224 height 37
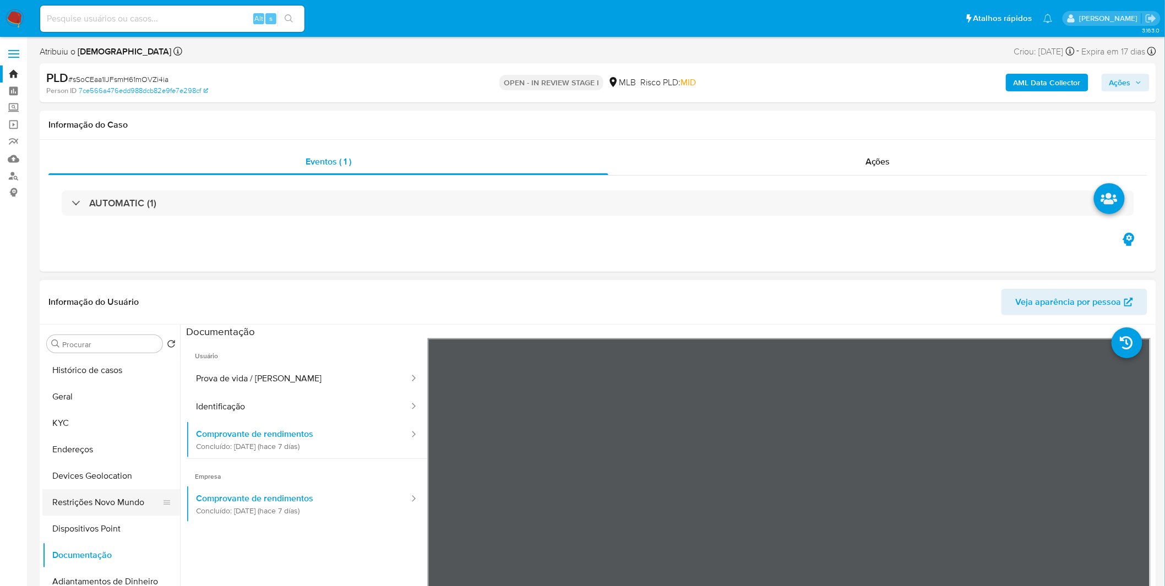
click at [122, 499] on button "Restrições Novo Mundo" at bounding box center [106, 502] width 129 height 26
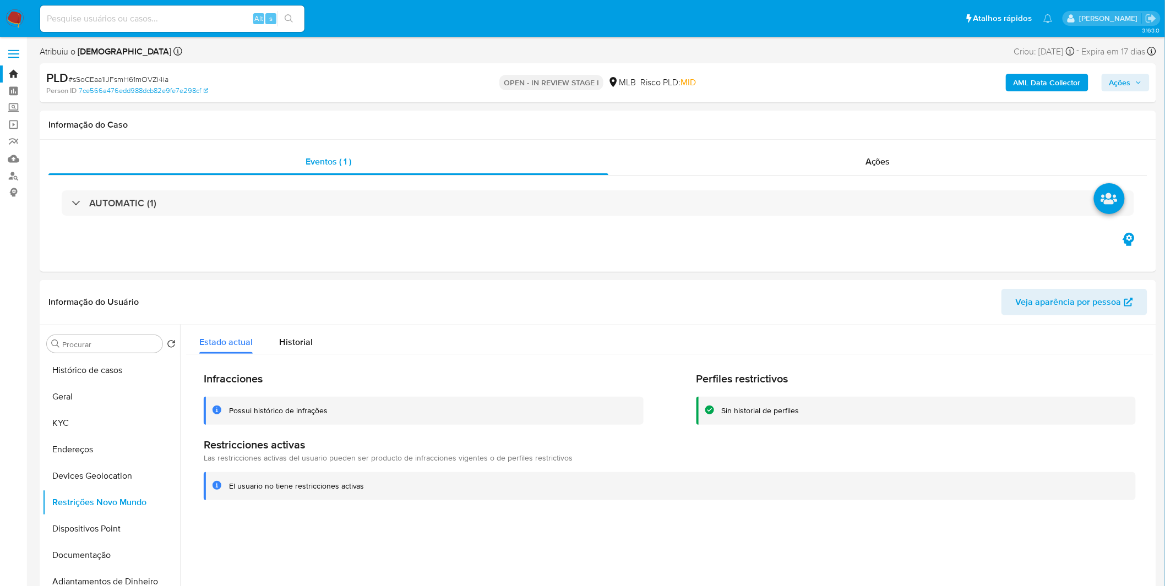
click at [205, 29] on div "Alt s" at bounding box center [172, 19] width 264 height 26
click at [206, 25] on div "Alt s" at bounding box center [172, 19] width 264 height 26
click at [205, 20] on input at bounding box center [172, 19] width 264 height 14
paste input "qRAsyYA9rX8NeFIWXI4wSSpD"
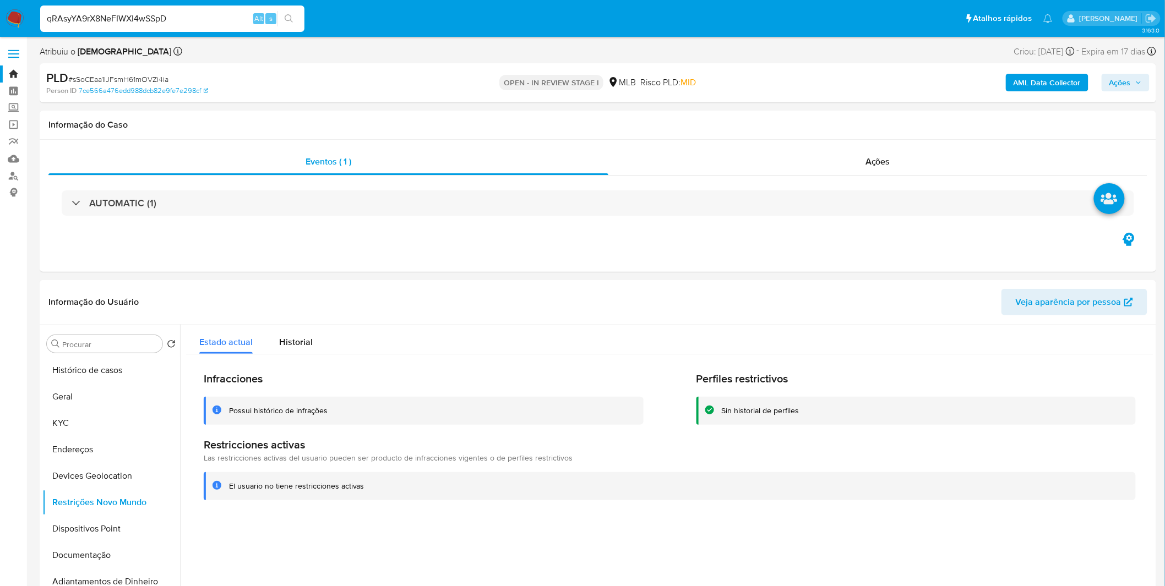
type input "qRAsyYA9rX8NeFIWXI4wSSpD"
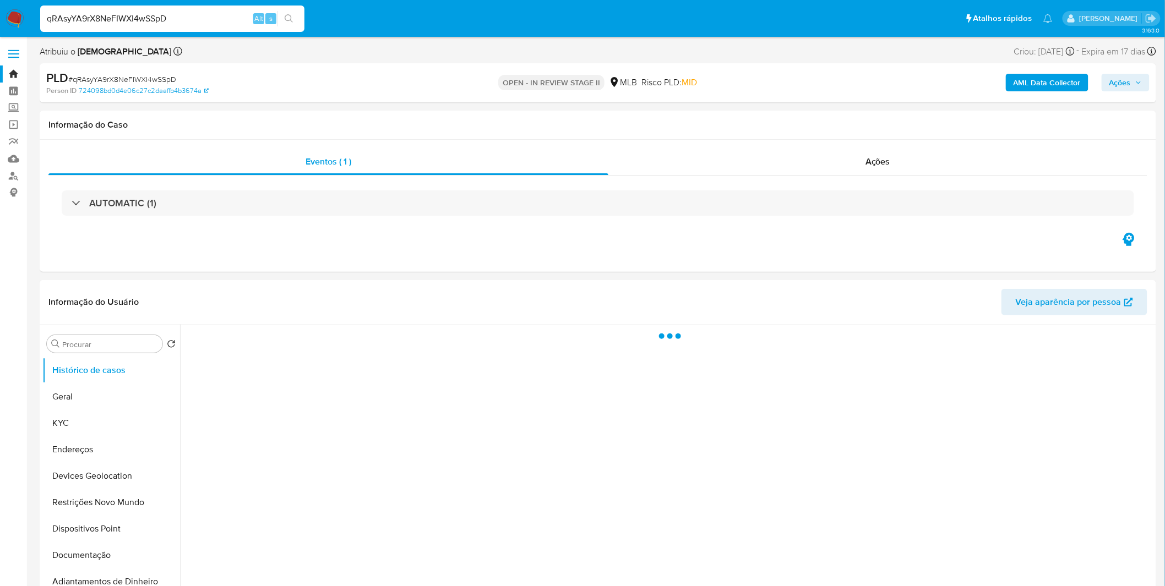
select select "10"
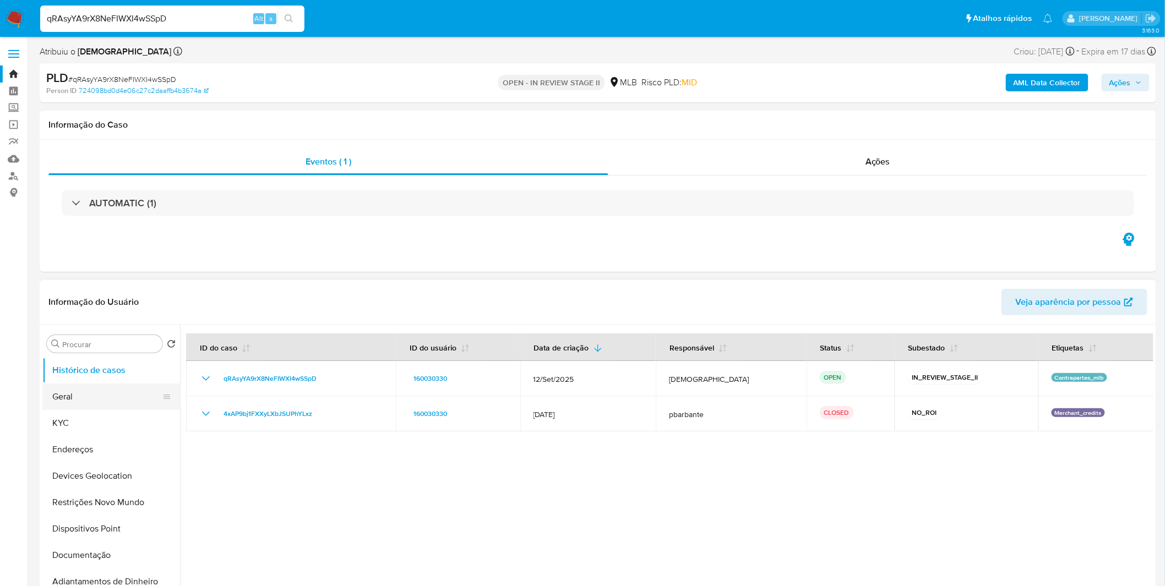
click at [103, 398] on button "Geral" at bounding box center [106, 397] width 129 height 26
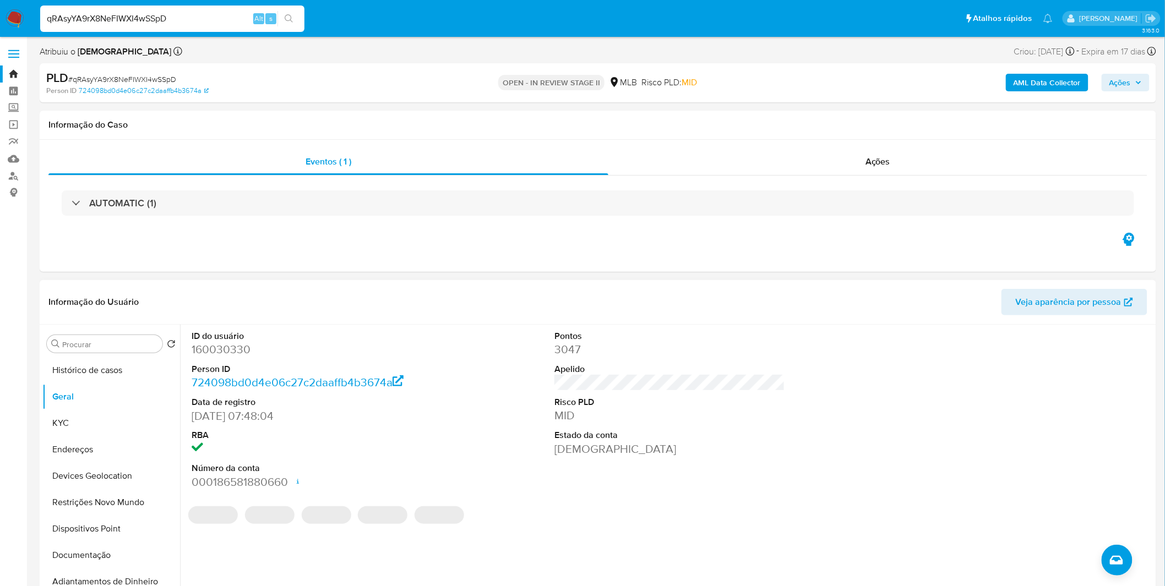
click at [252, 578] on div "ID do usuário 160030330 Person ID 724098bd0d4e06c27c2daaffb4b3674a Data de regi…" at bounding box center [666, 466] width 973 height 282
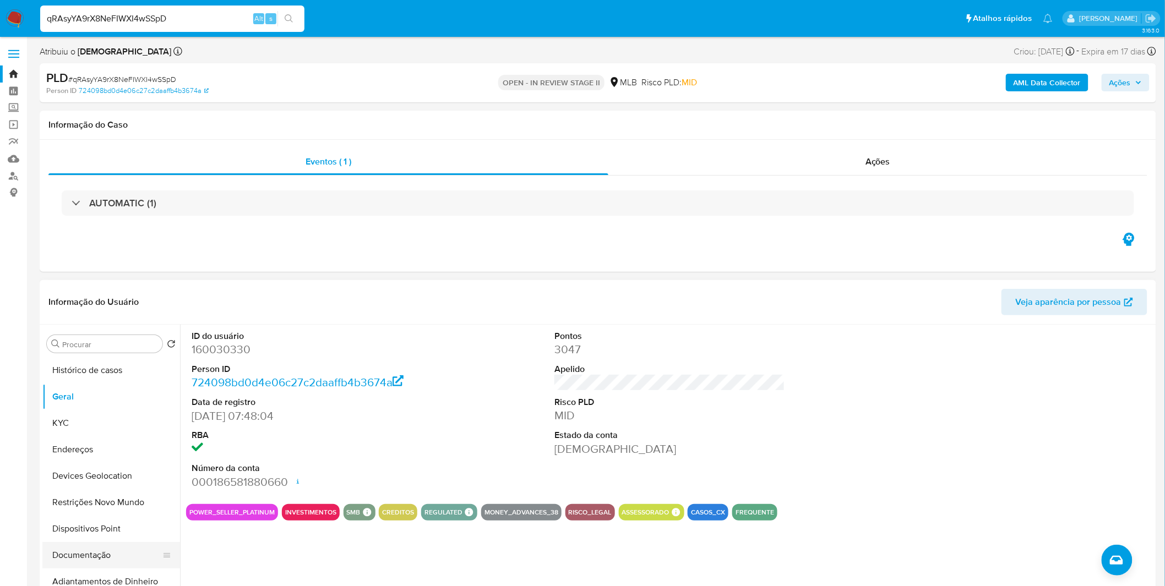
click at [103, 564] on button "Documentação" at bounding box center [106, 555] width 129 height 26
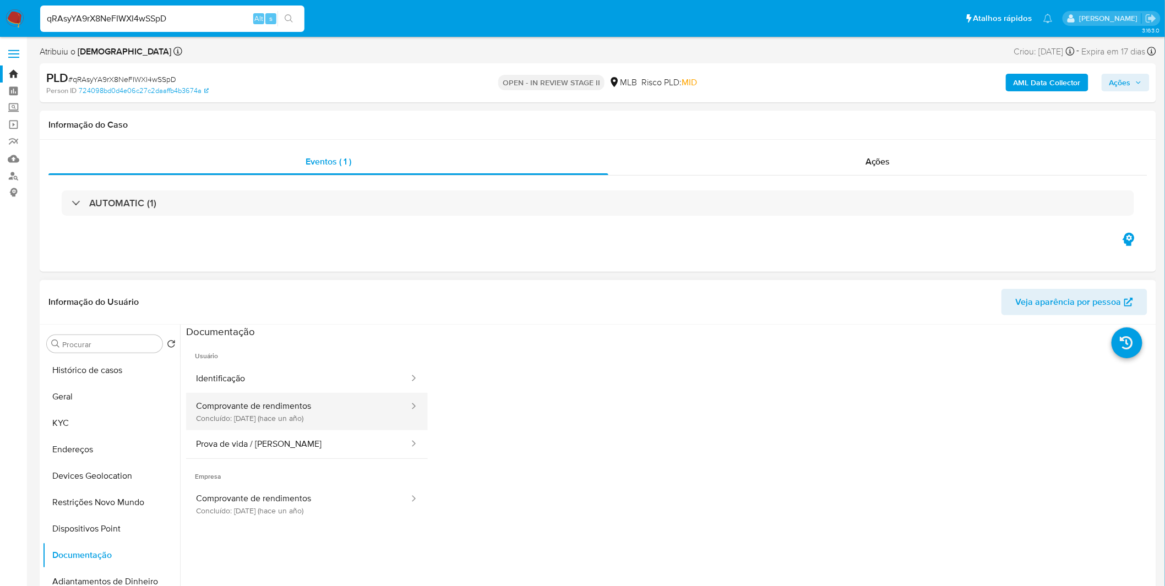
click at [283, 425] on button "Comprovante de rendimentos Concluído: 04/07/2024 (hace un año)" at bounding box center [298, 411] width 224 height 37
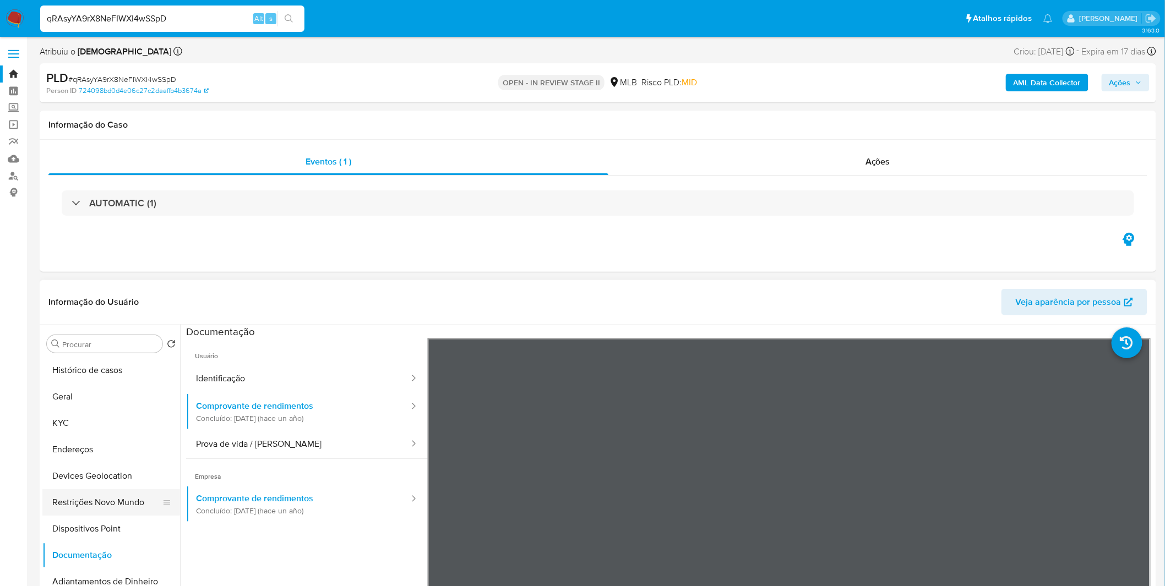
click at [111, 496] on button "Restrições Novo Mundo" at bounding box center [106, 502] width 129 height 26
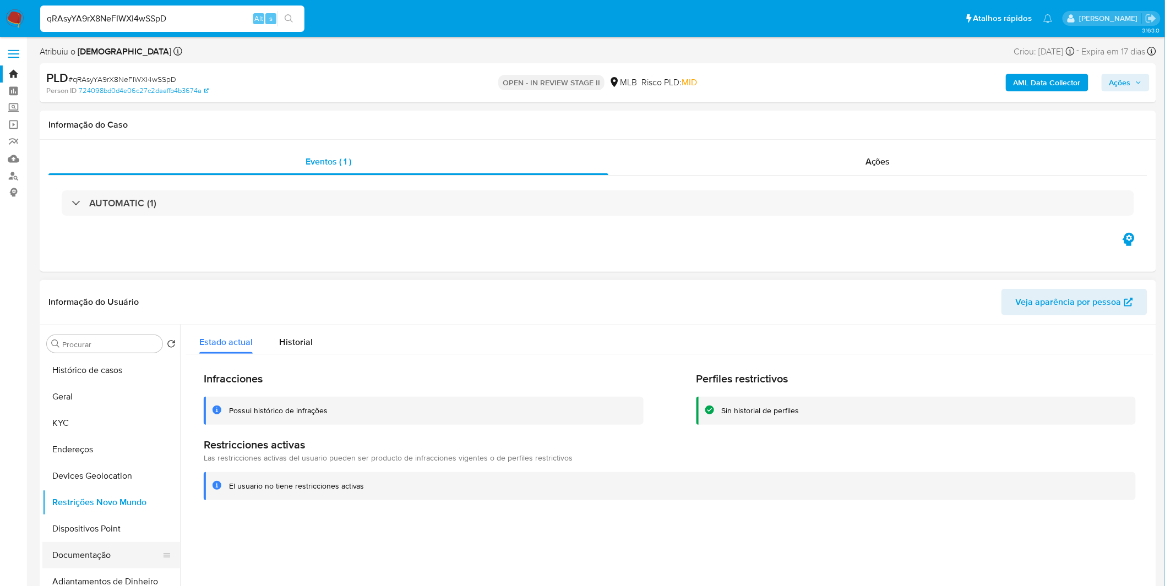
click at [76, 553] on button "Documentação" at bounding box center [106, 555] width 129 height 26
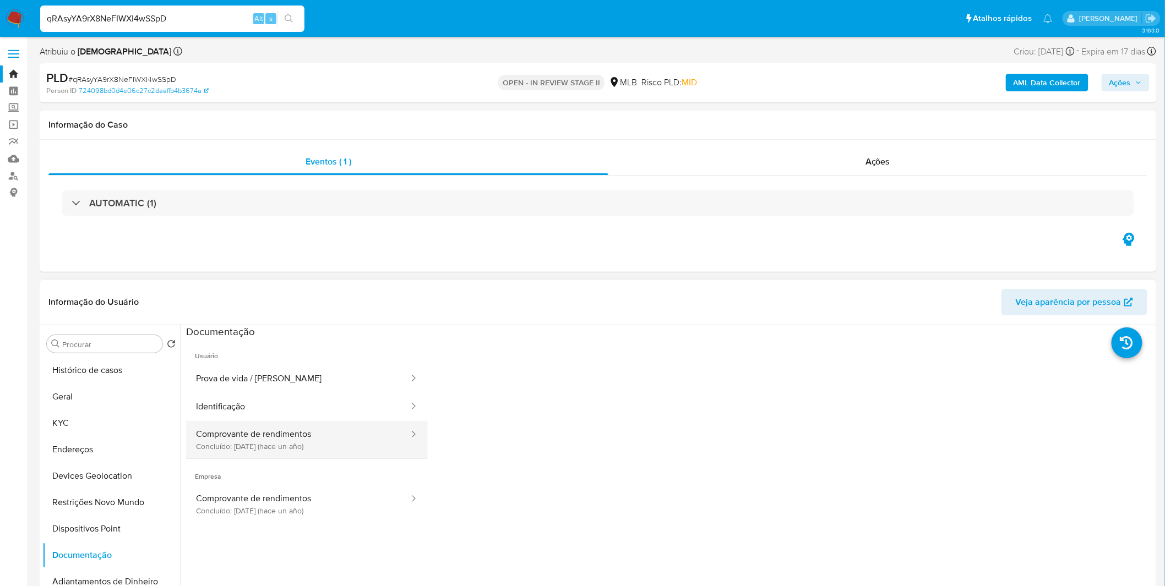
click at [353, 447] on button "Comprovante de rendimentos Concluído: 04/07/2024 (hace un año)" at bounding box center [298, 439] width 224 height 37
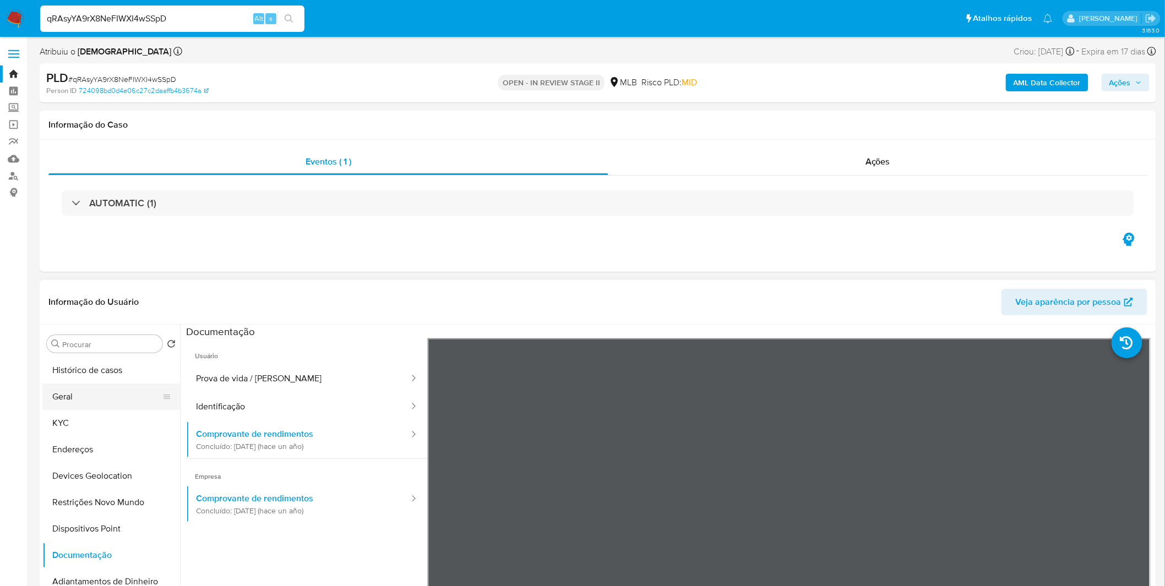
click at [114, 386] on button "Geral" at bounding box center [106, 397] width 129 height 26
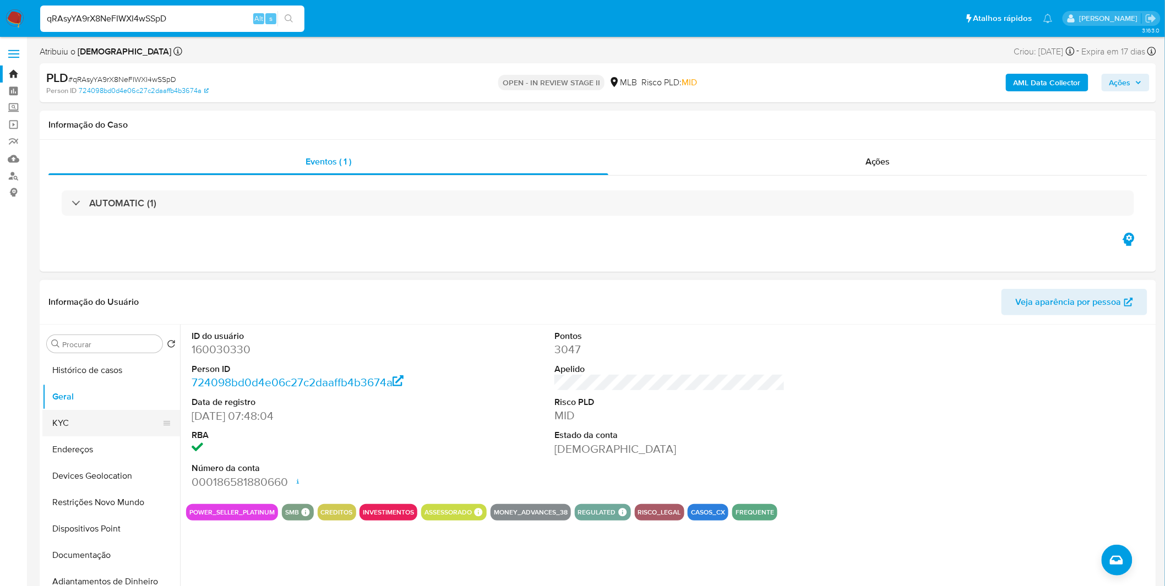
click at [100, 424] on button "KYC" at bounding box center [106, 423] width 129 height 26
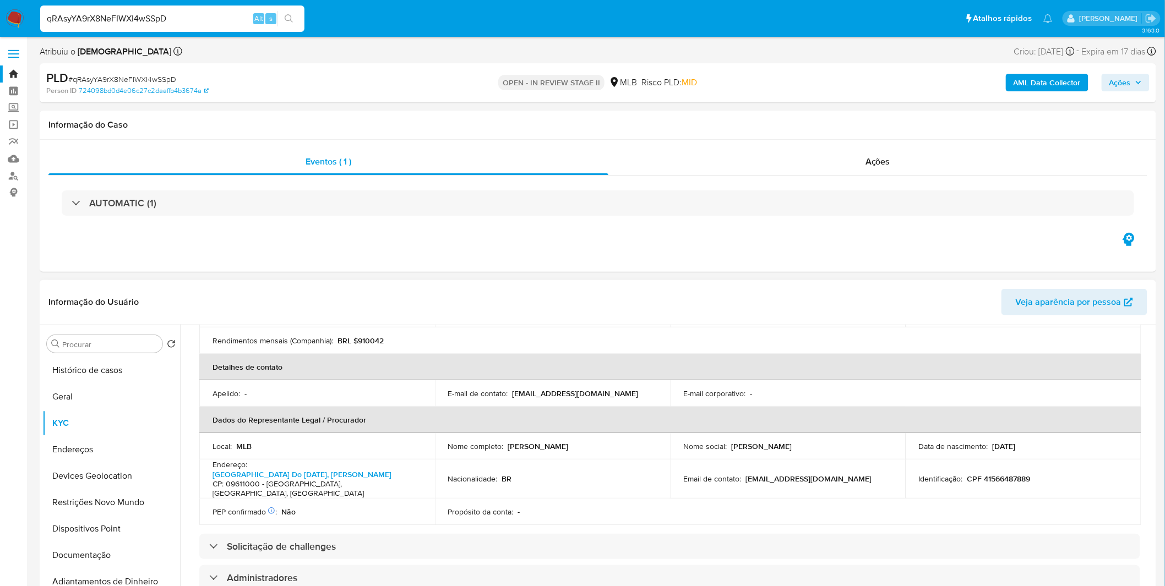
scroll to position [244, 0]
click at [101, 450] on button "Endereços" at bounding box center [106, 449] width 129 height 26
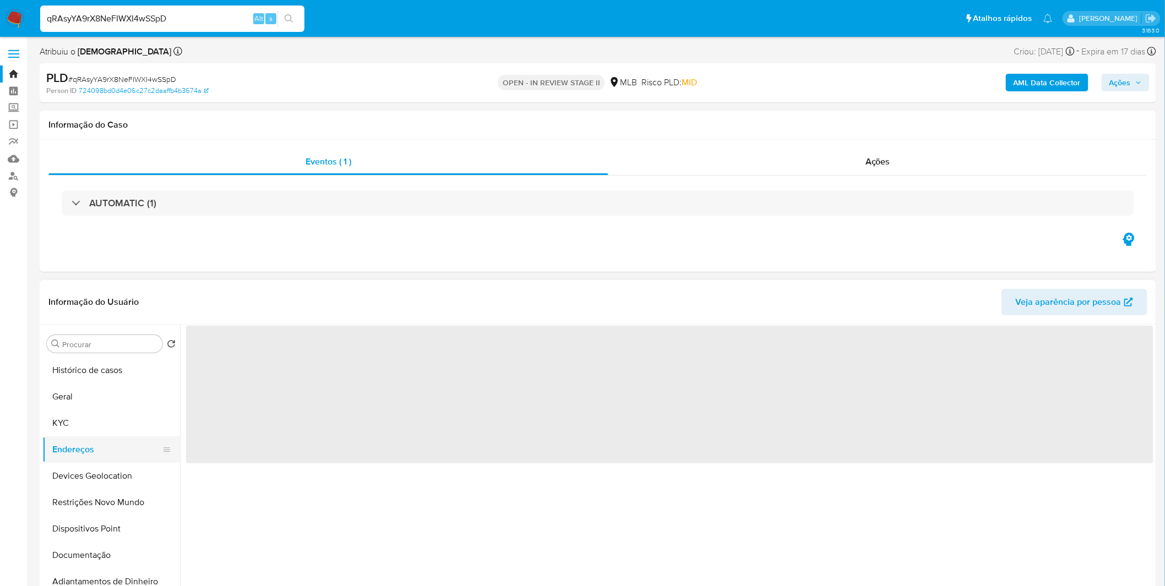
scroll to position [0, 0]
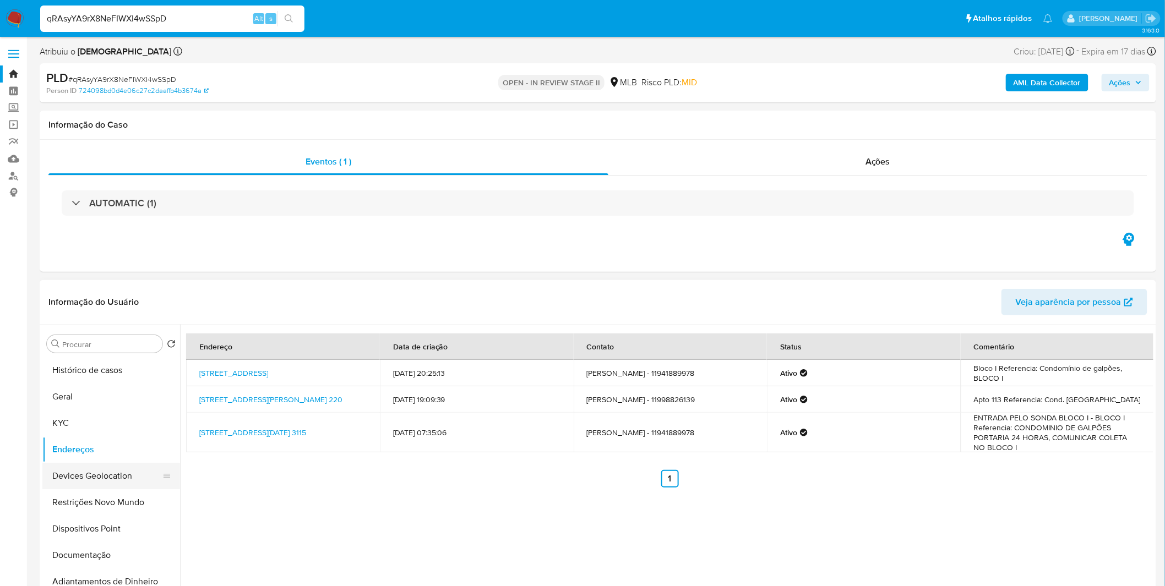
click at [117, 480] on button "Devices Geolocation" at bounding box center [106, 476] width 129 height 26
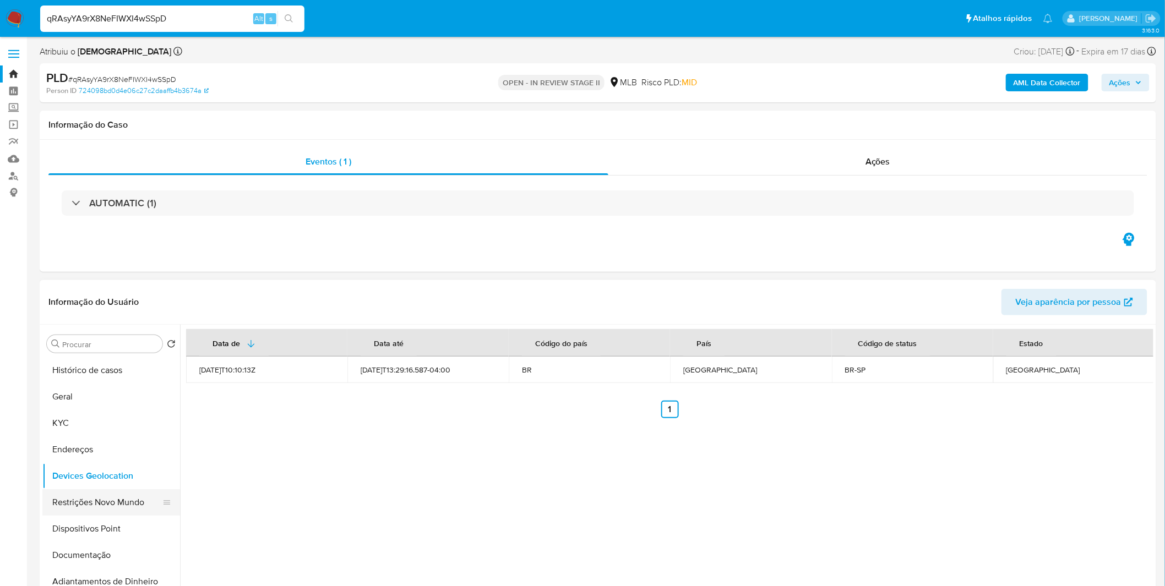
click at [114, 500] on button "Restrições Novo Mundo" at bounding box center [106, 502] width 129 height 26
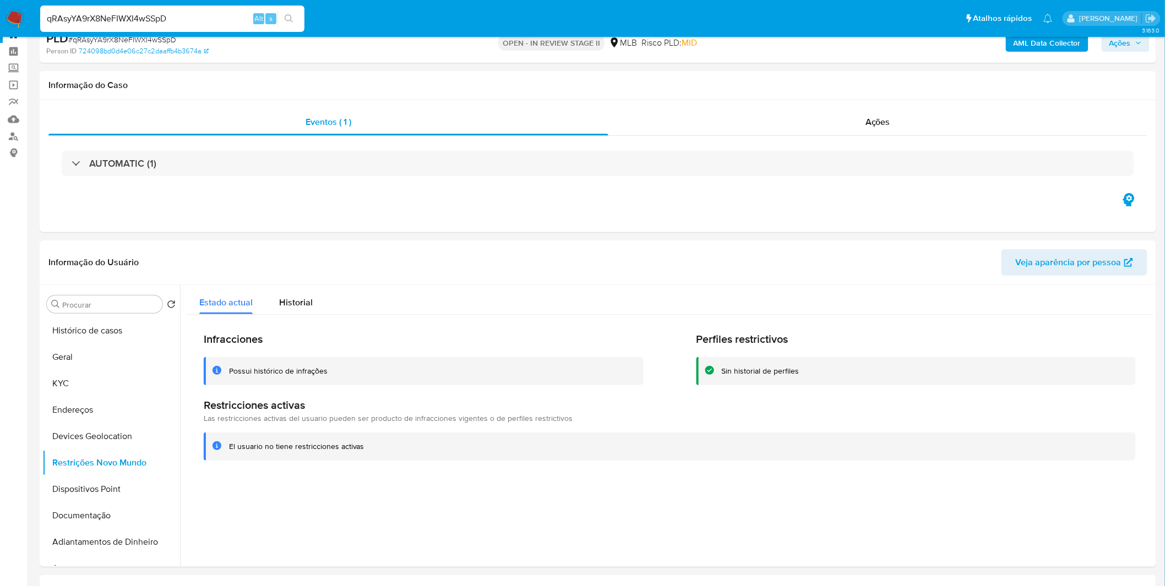
scroll to position [61, 0]
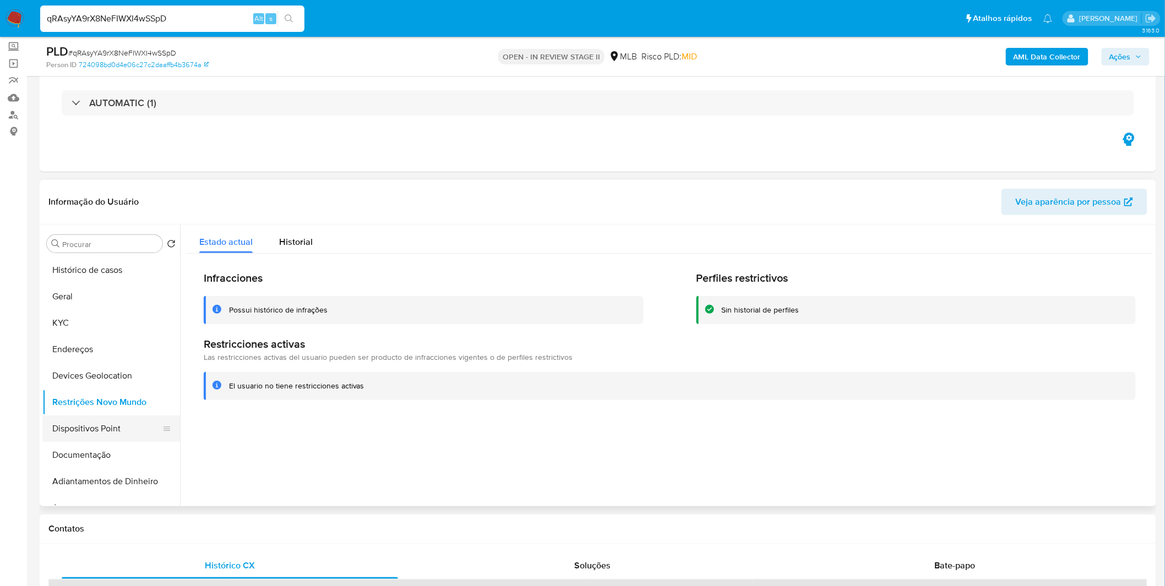
click at [118, 430] on button "Dispositivos Point" at bounding box center [106, 429] width 129 height 26
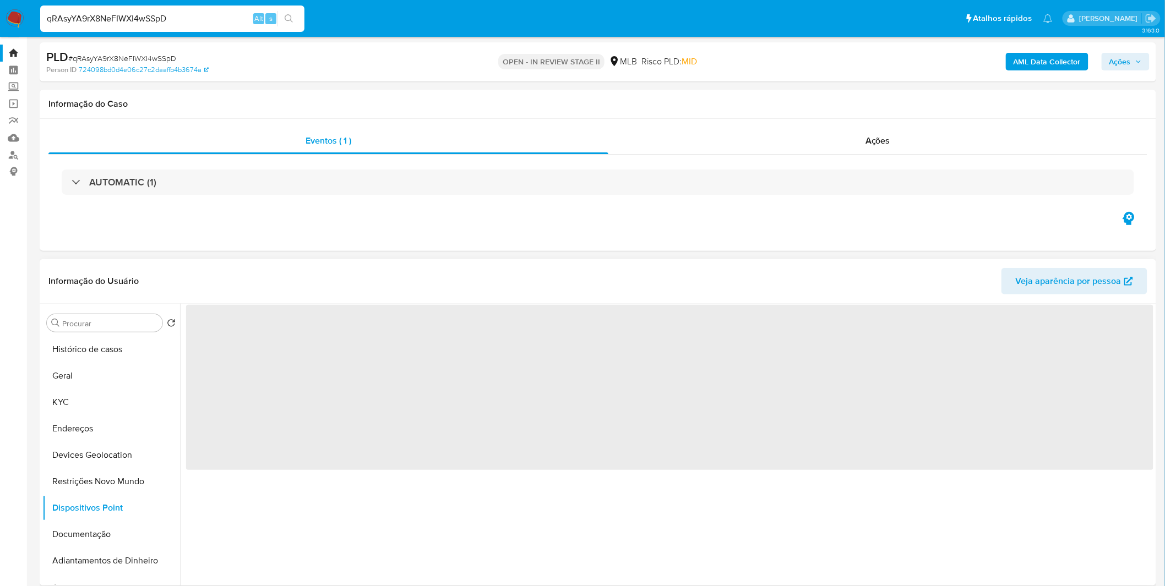
scroll to position [0, 0]
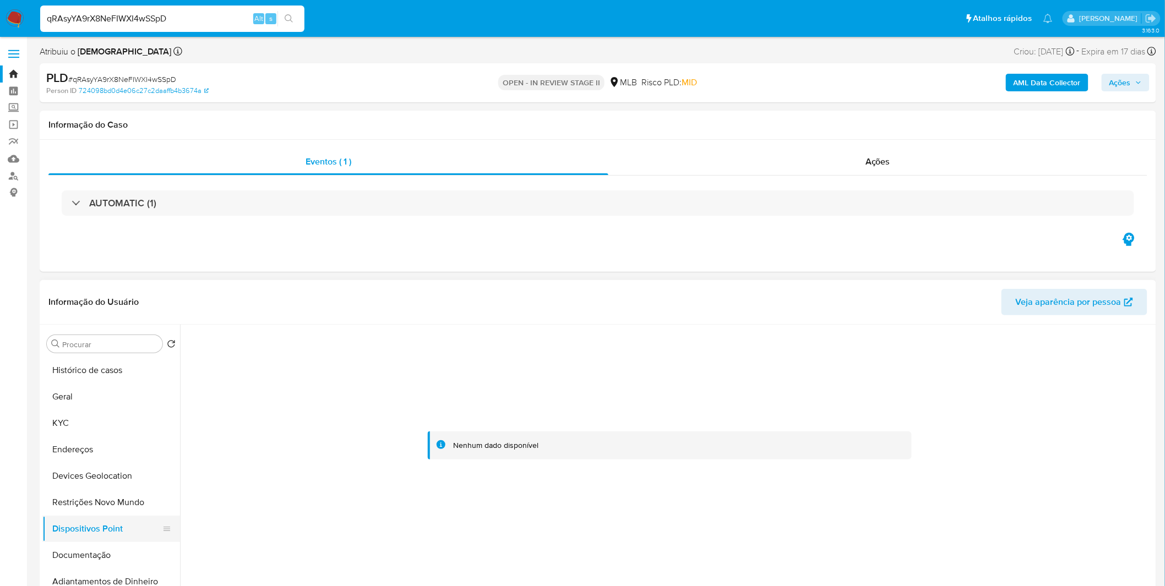
click at [107, 519] on button "Dispositivos Point" at bounding box center [106, 529] width 129 height 26
click at [107, 504] on button "Restrições Novo Mundo" at bounding box center [106, 502] width 129 height 26
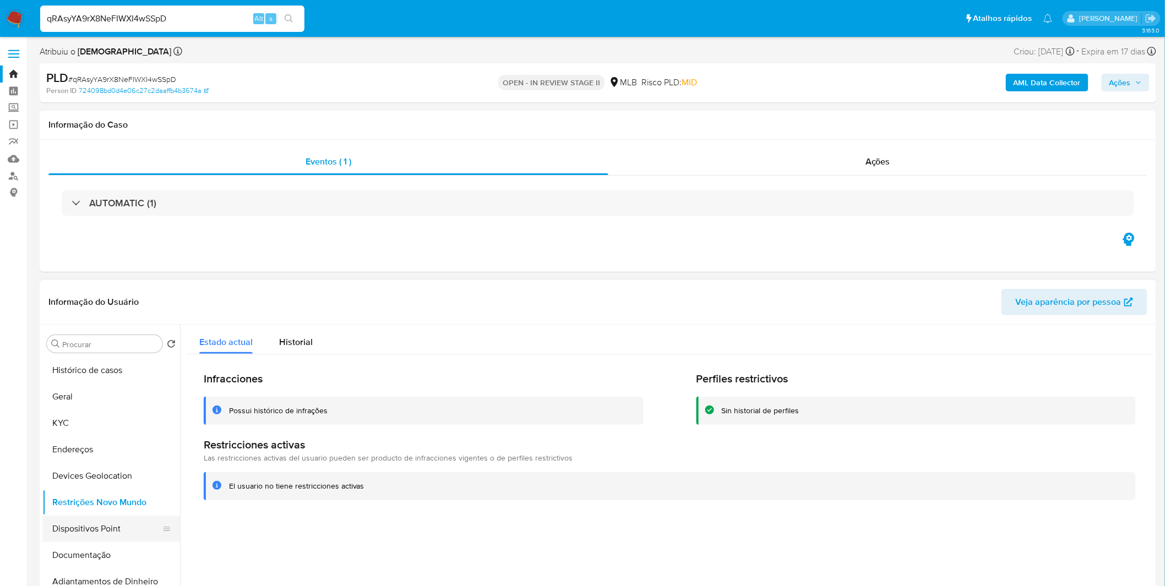
click at [145, 527] on button "Dispositivos Point" at bounding box center [106, 529] width 129 height 26
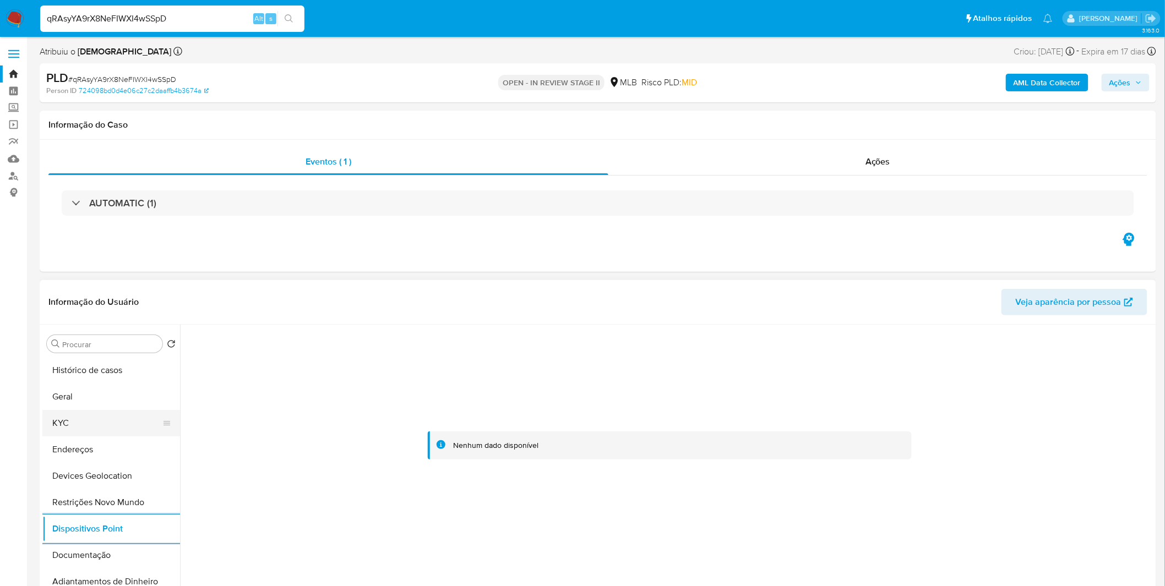
click at [116, 414] on button "KYC" at bounding box center [106, 423] width 129 height 26
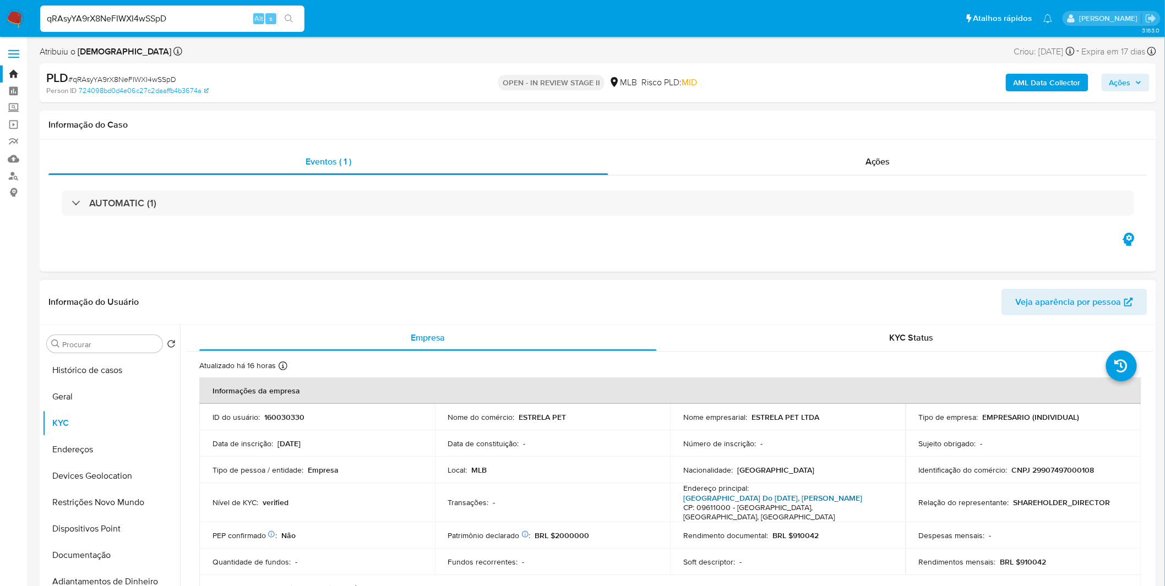
click at [813, 493] on div "Endereço principal : Avenida Caminho Do Mar 3115, Rudge Ramos CP: 09611000 - Sã…" at bounding box center [787, 502] width 209 height 39
click at [813, 498] on link "Avenida Caminho Do Mar 3115, Rudge Ramos" at bounding box center [772, 498] width 179 height 11
click at [103, 13] on input "qRAsyYA9rX8NeFIWXI4wSSpD" at bounding box center [172, 19] width 264 height 14
paste input "fMbDLQzAPjesH5bDYuXW4DNL"
type input "fMbDLQzAPjesH5bDYuXW4DNL"
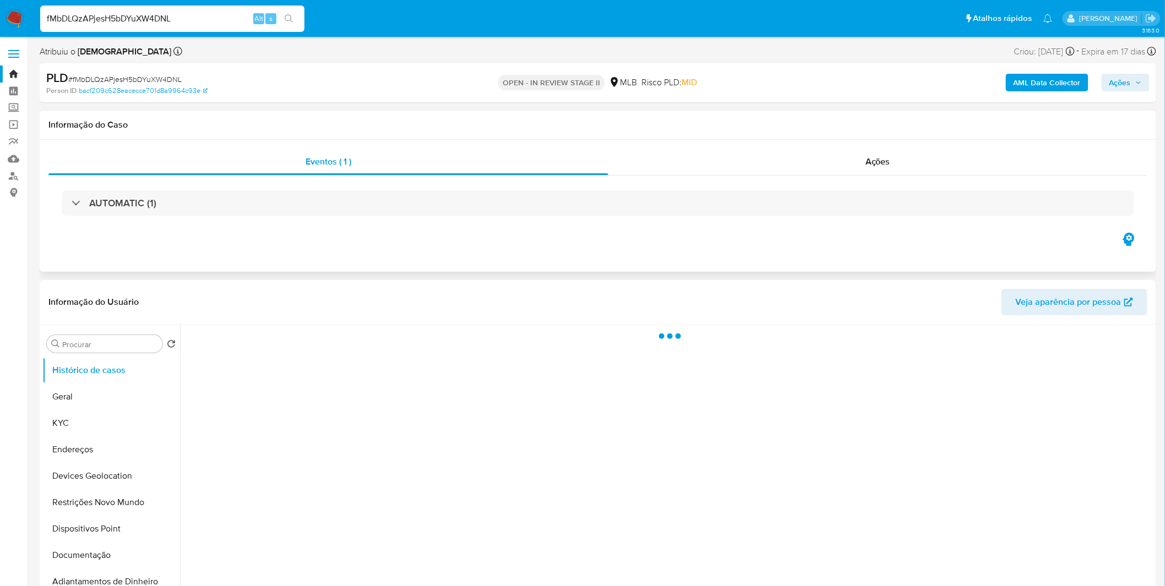
select select "10"
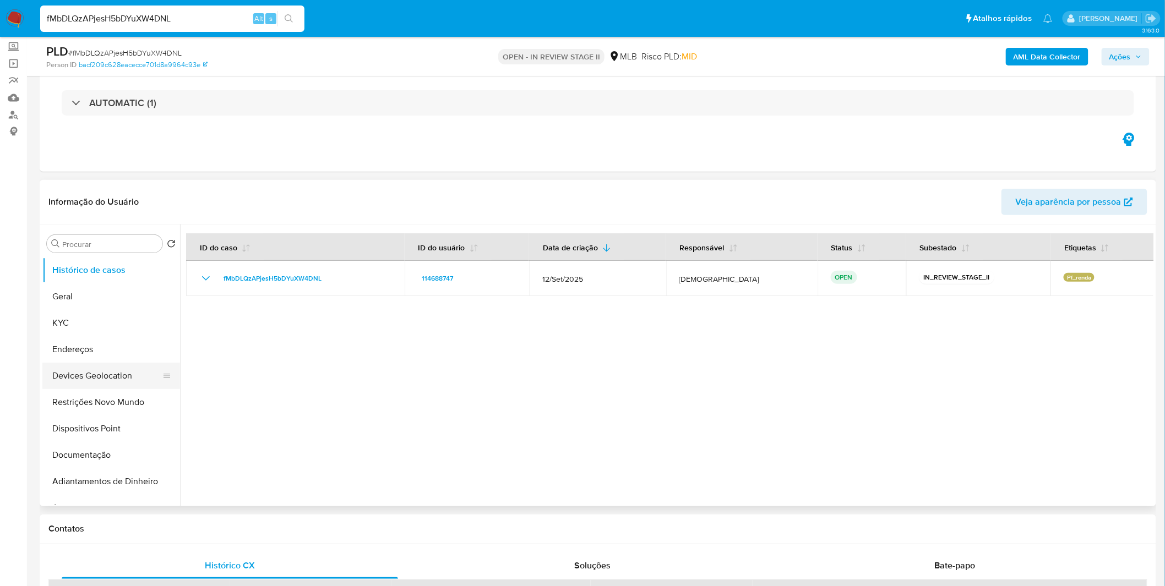
click at [117, 375] on button "Devices Geolocation" at bounding box center [106, 376] width 129 height 26
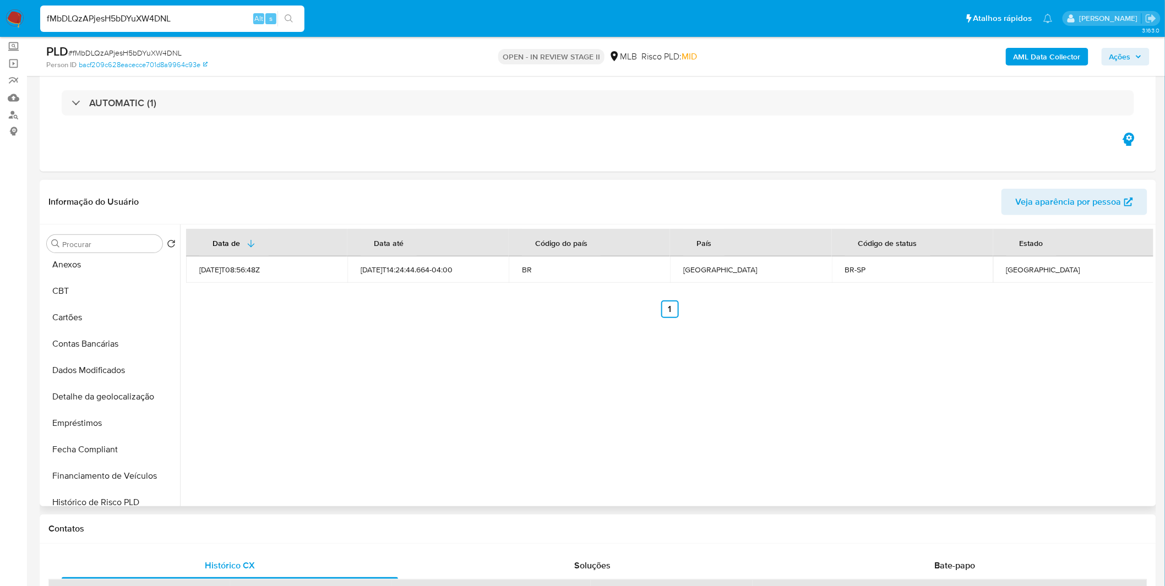
scroll to position [244, 0]
click at [113, 372] on button "Dados Modificados" at bounding box center [106, 369] width 129 height 26
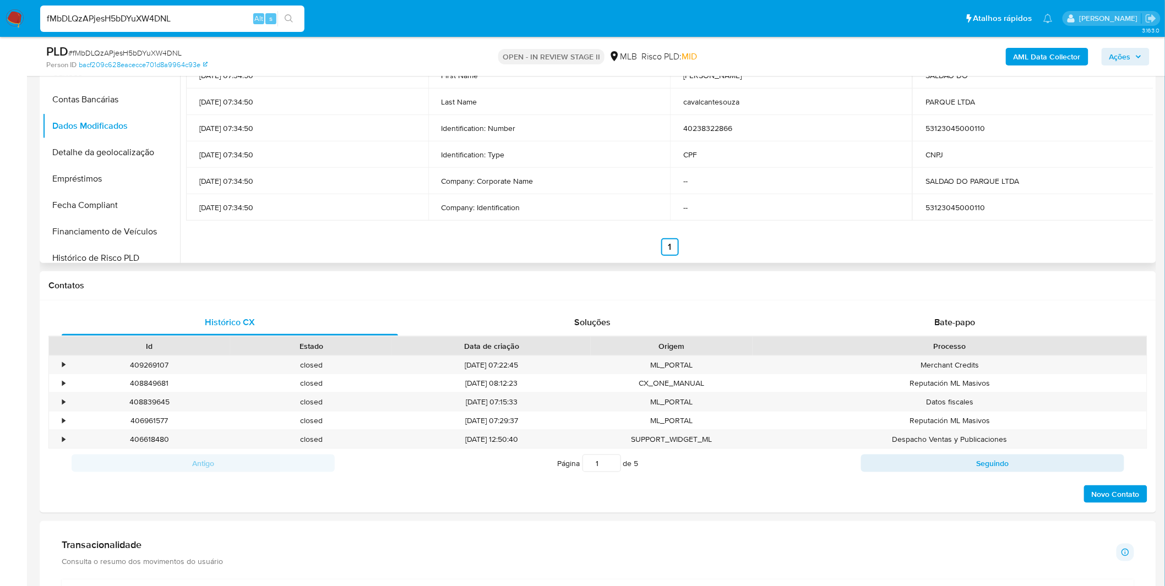
scroll to position [305, 0]
click at [873, 464] on button "Seguindo" at bounding box center [992, 463] width 263 height 18
type input "2"
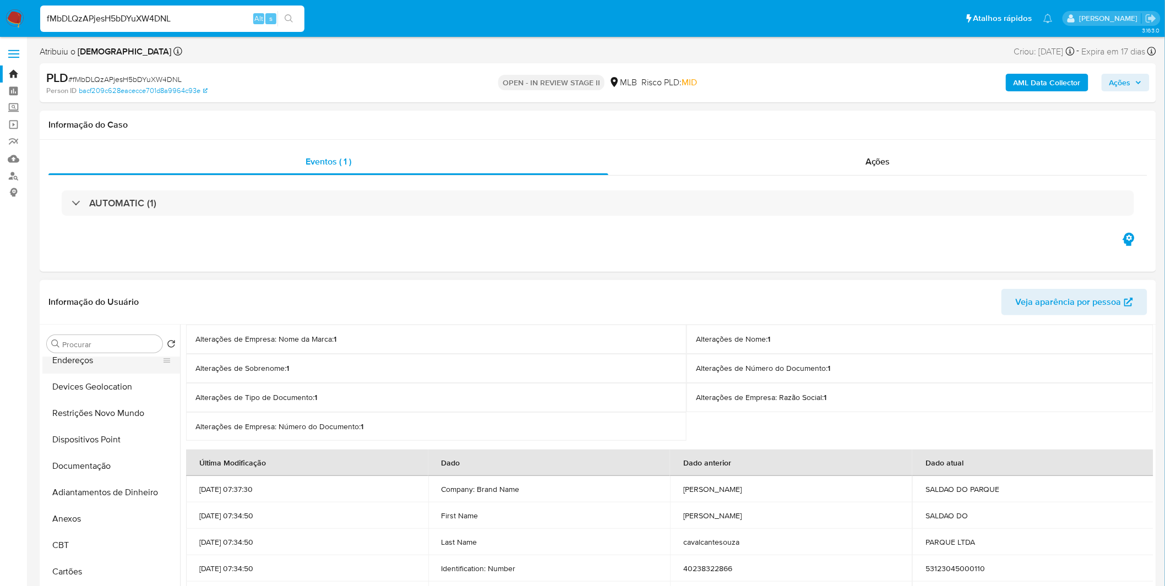
scroll to position [0, 0]
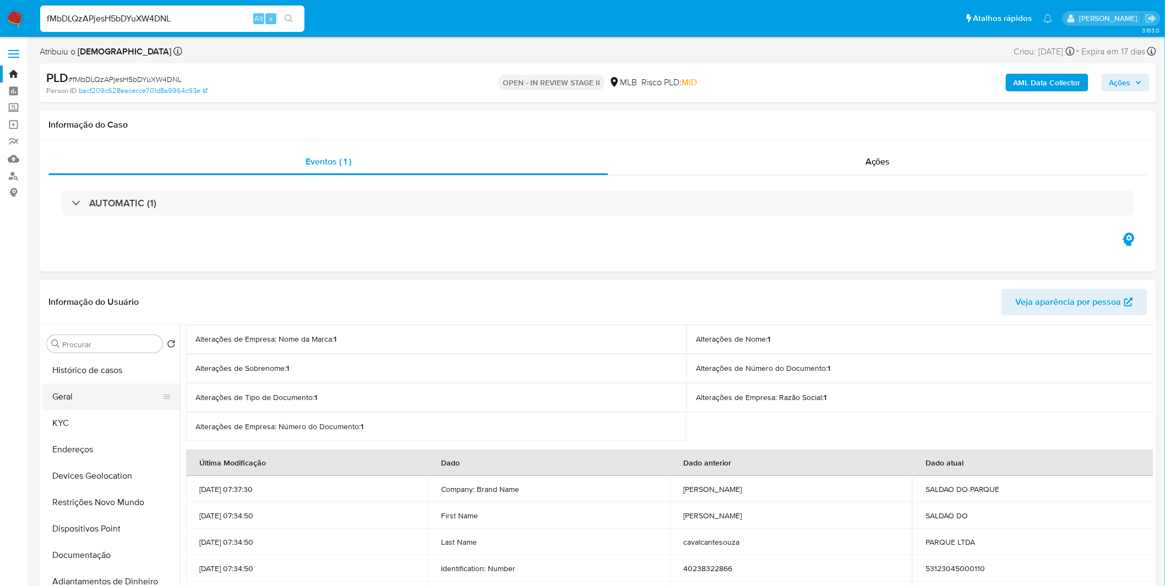
click at [96, 402] on button "Geral" at bounding box center [106, 397] width 129 height 26
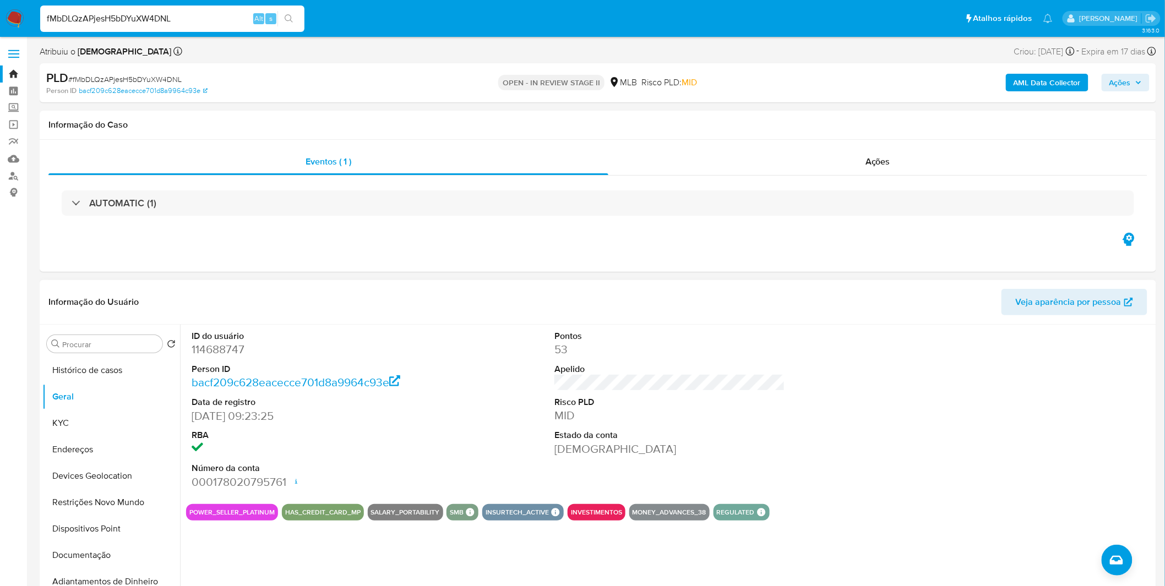
click at [332, 560] on div "ID do usuário 114688747 Person ID bacf209c628eacecce701d8a9964c93e Data de regi…" at bounding box center [666, 466] width 973 height 282
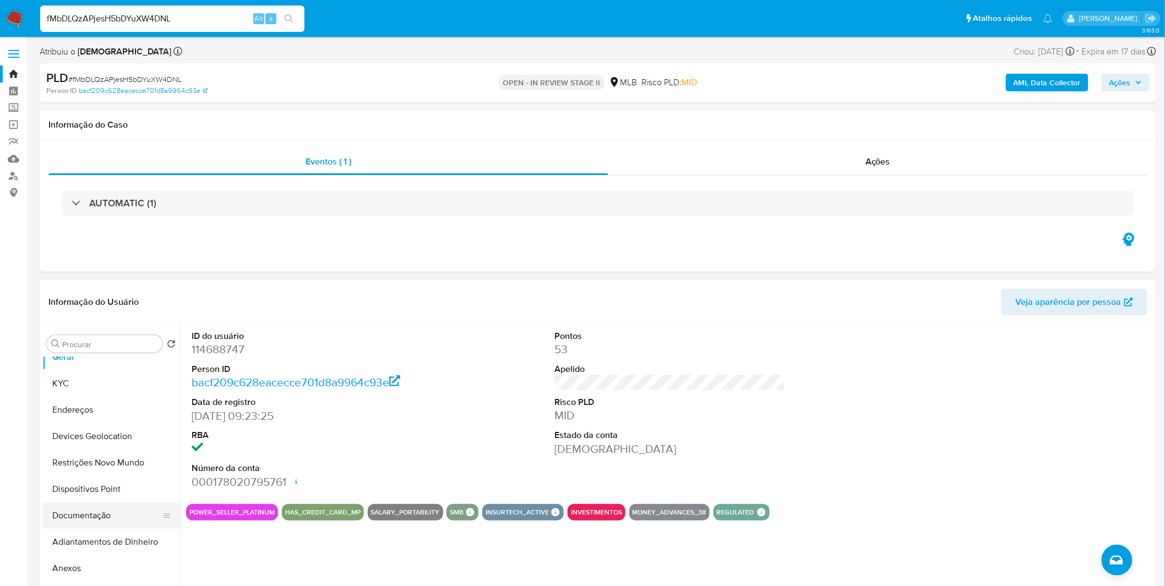
scroll to position [61, 0]
click at [96, 493] on button "Documentação" at bounding box center [106, 494] width 129 height 26
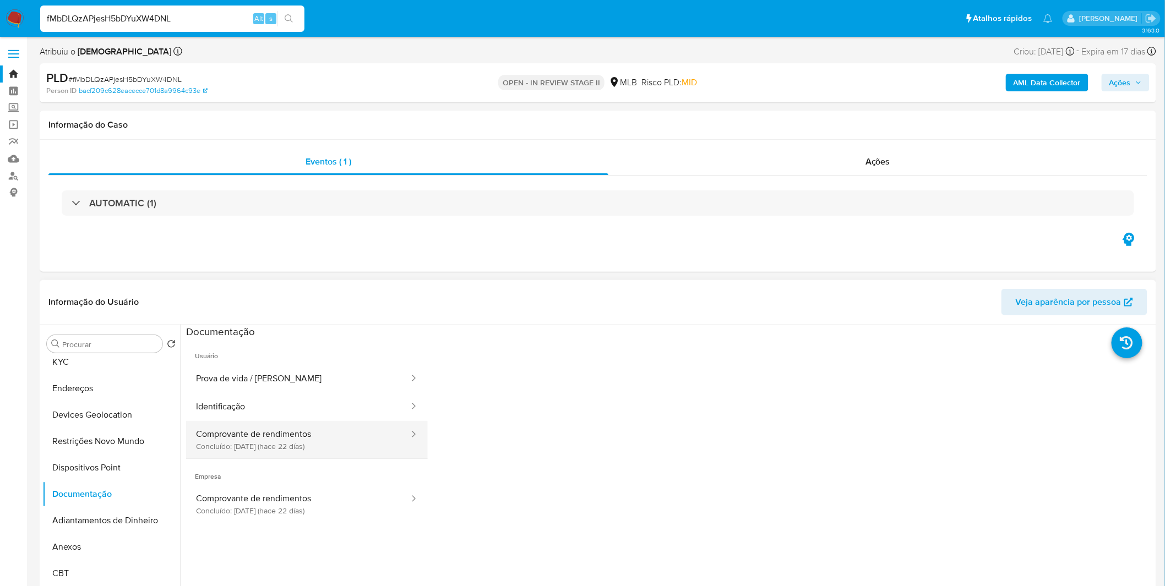
click at [277, 442] on button "Comprovante de rendimentos Concluído: 17/09/2025 (hace 22 días)" at bounding box center [298, 439] width 224 height 37
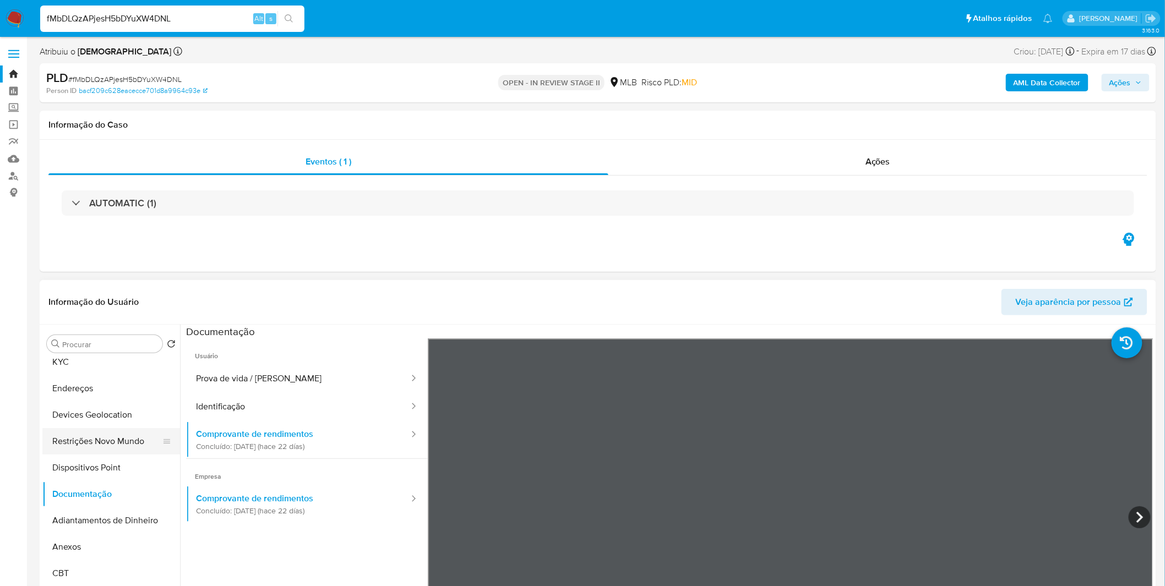
scroll to position [0, 0]
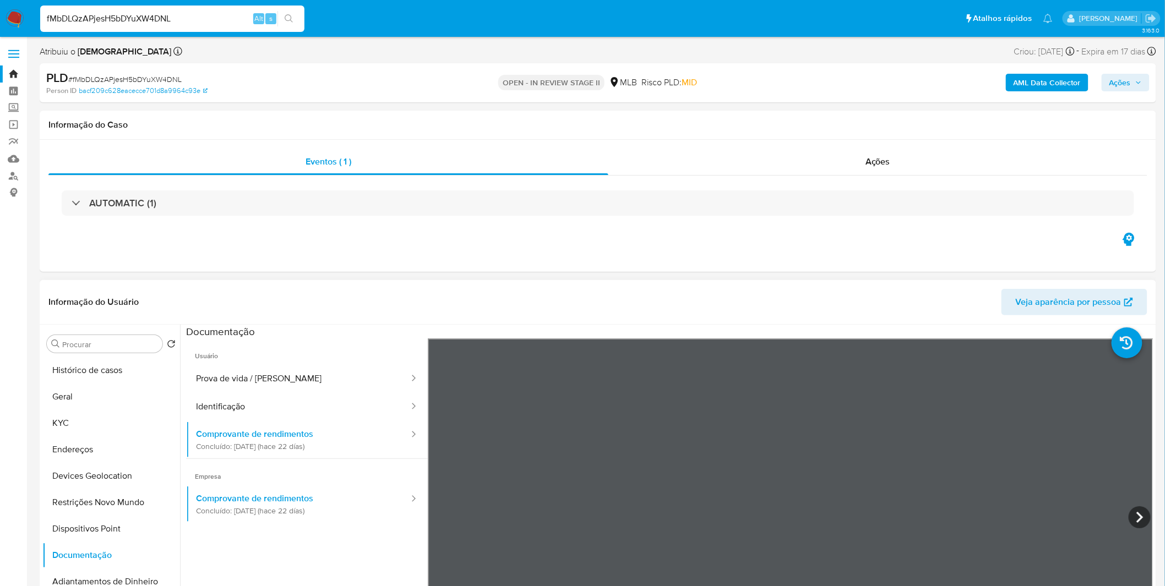
click at [298, 529] on ul "Usuário Prova de vida / Selfie Identificação Comprovante de rendimentos Concluí…" at bounding box center [307, 496] width 242 height 317
click at [283, 425] on button "Comprovante de rendimentos Concluído: 17/09/2025 (hace 22 días)" at bounding box center [298, 439] width 224 height 37
click at [290, 417] on button "Identificação" at bounding box center [298, 407] width 224 height 28
click at [312, 376] on button "Prova de vida / Selfie" at bounding box center [298, 379] width 224 height 28
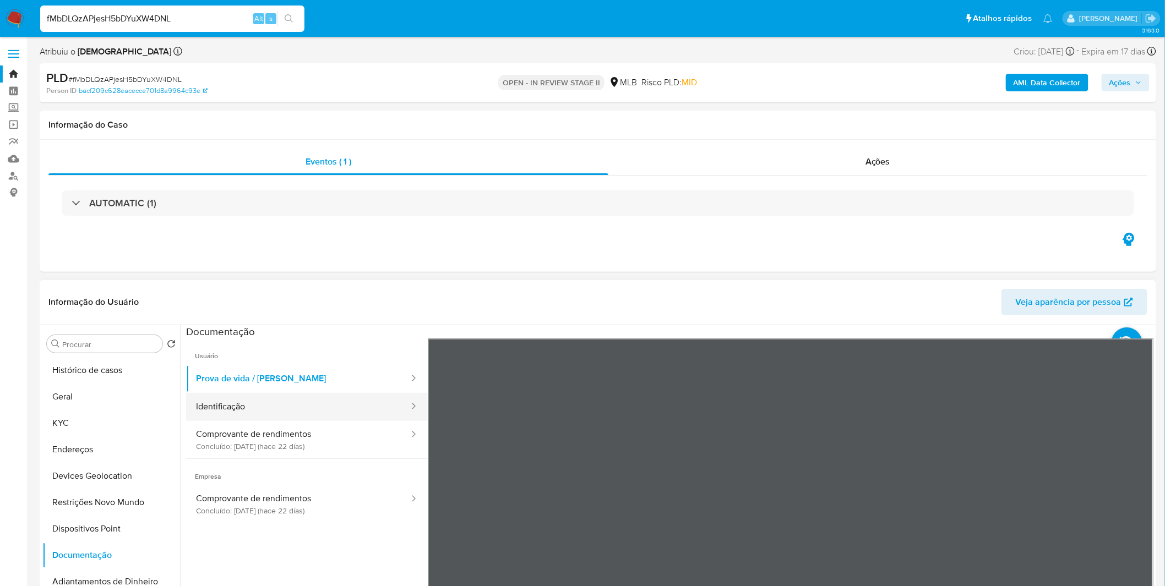
click at [320, 403] on button "Identificação" at bounding box center [298, 407] width 224 height 28
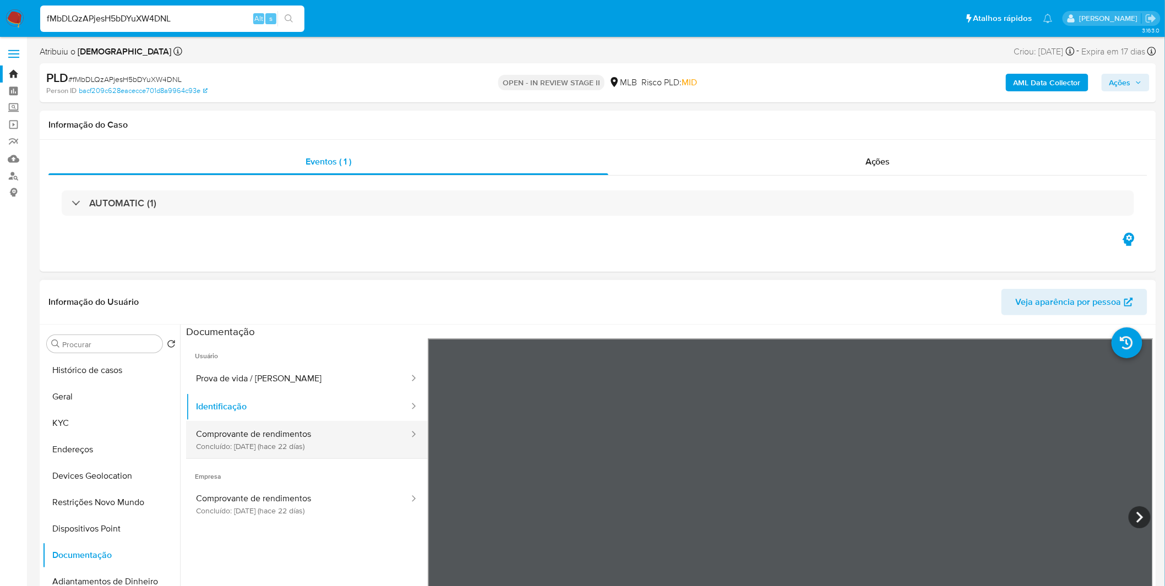
click at [320, 430] on button "Comprovante de rendimentos Concluído: 17/09/2025 (hace 22 días)" at bounding box center [298, 439] width 224 height 37
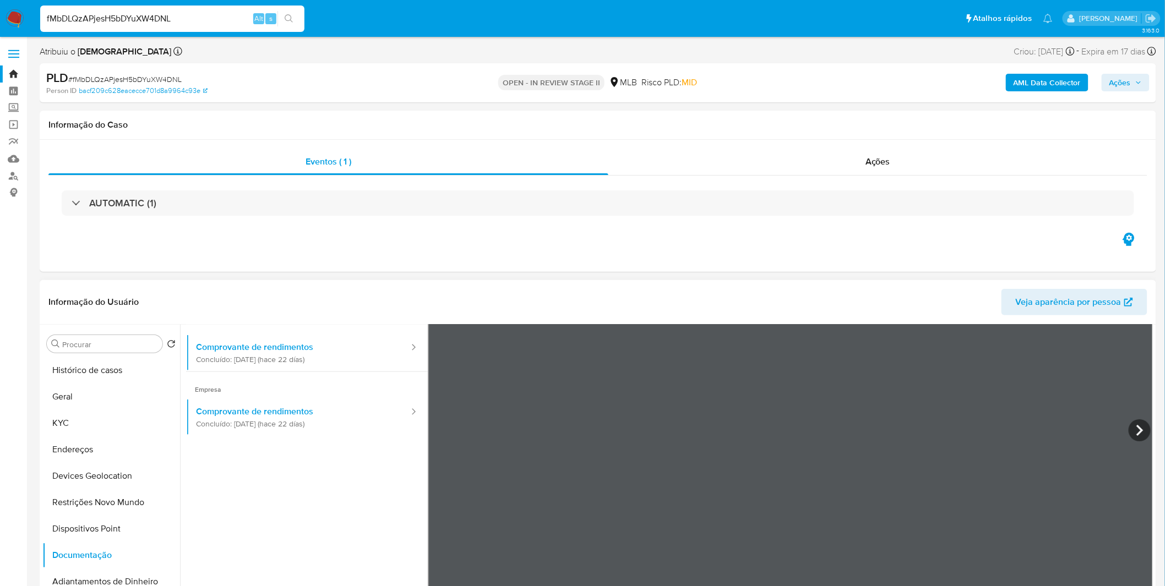
scroll to position [92, 0]
click at [113, 502] on button "Restrições Novo Mundo" at bounding box center [106, 502] width 129 height 26
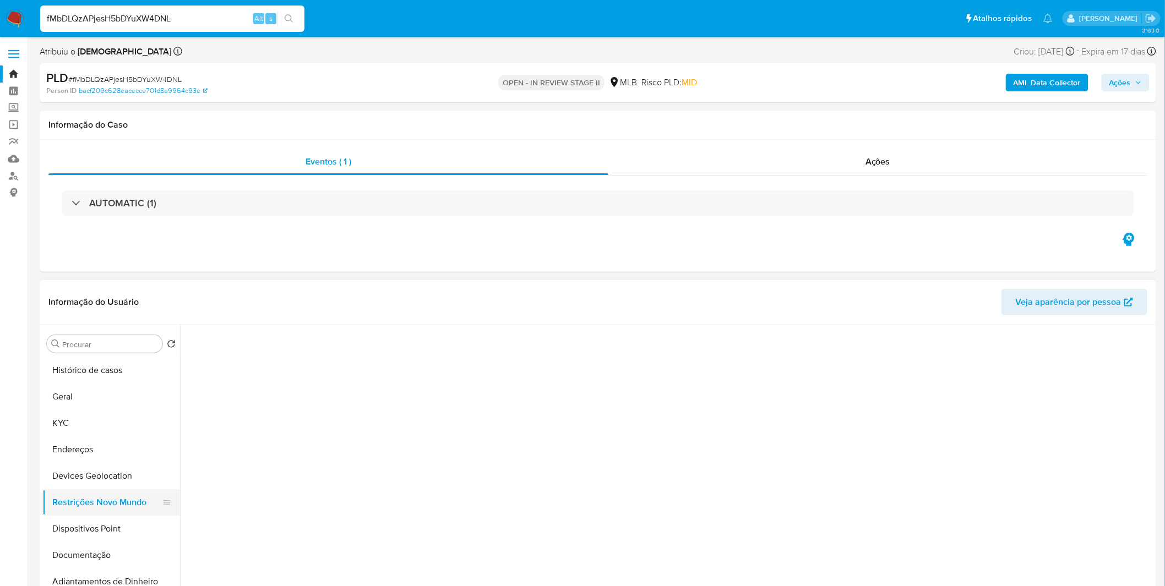
scroll to position [0, 0]
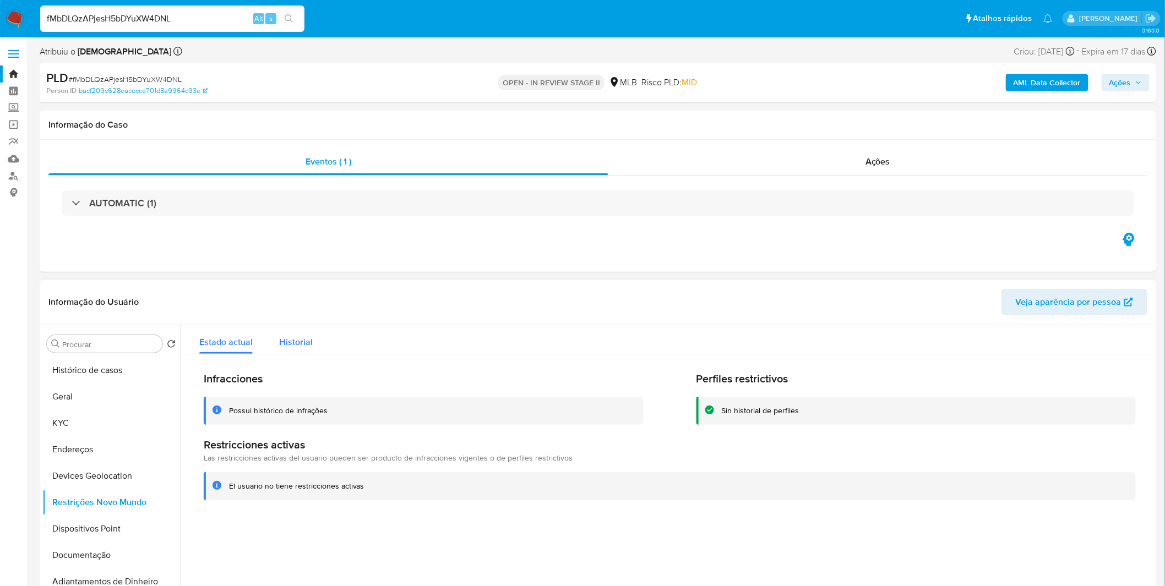
click at [294, 345] on span "Historial" at bounding box center [296, 342] width 34 height 13
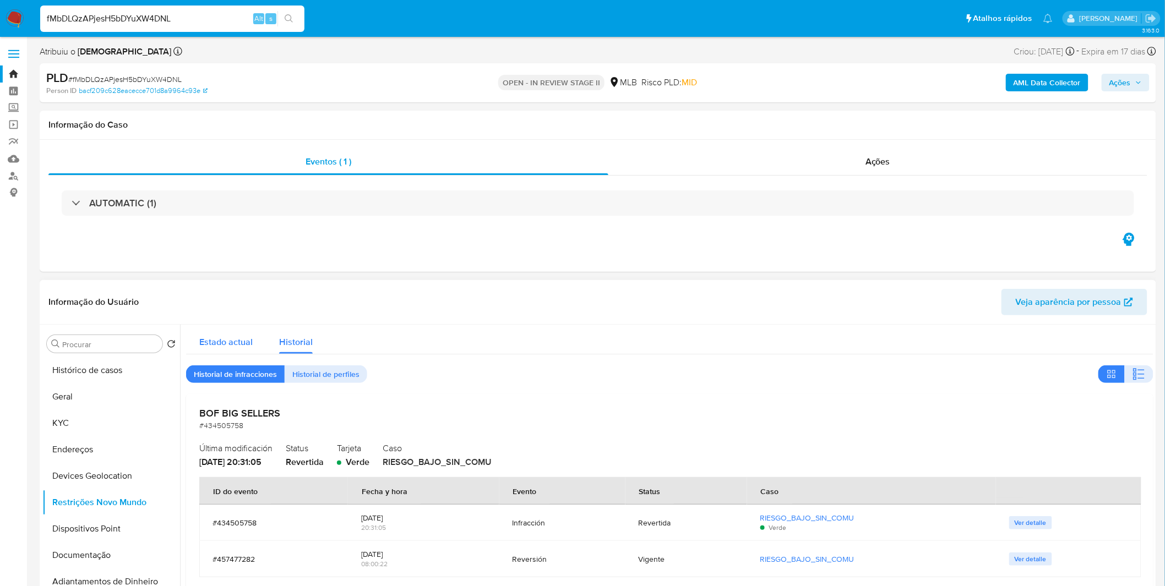
click at [223, 340] on span "Estado actual" at bounding box center [225, 342] width 53 height 13
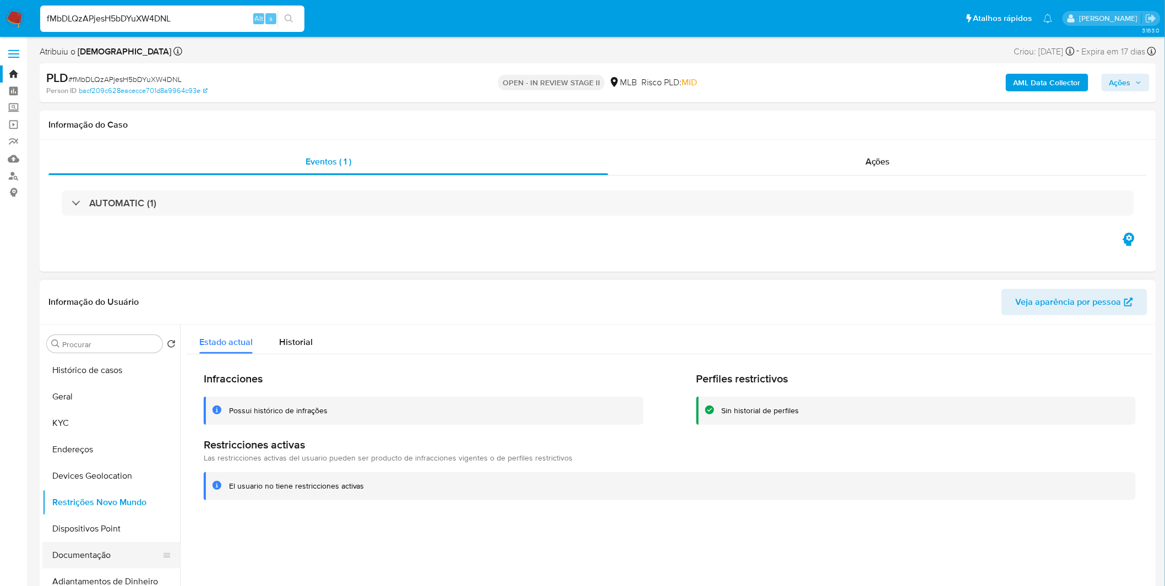
click at [114, 548] on button "Documentação" at bounding box center [106, 555] width 129 height 26
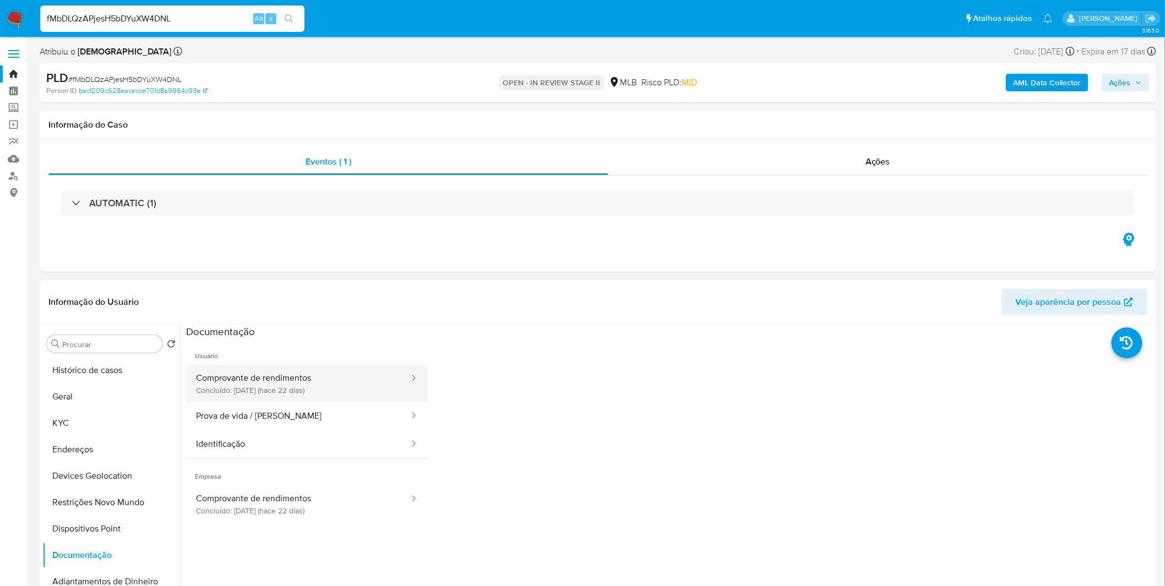
click at [260, 381] on button "Comprovante de rendimentos Concluído: 17/09/2025 (hace 22 días)" at bounding box center [298, 383] width 224 height 37
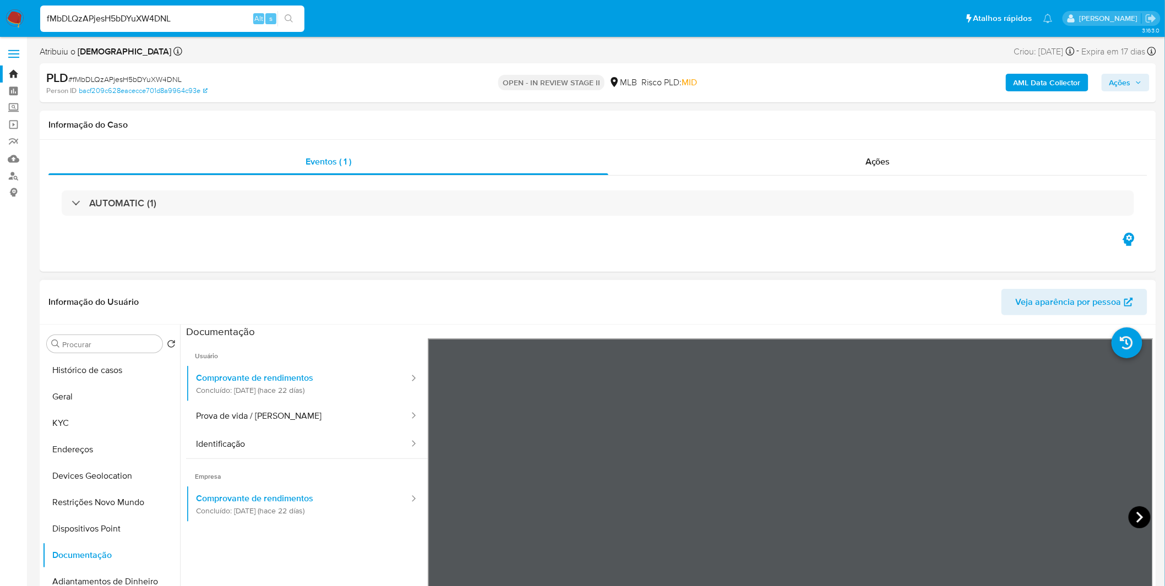
click at [1135, 519] on icon at bounding box center [1139, 517] width 22 height 22
click at [1124, 515] on div at bounding box center [790, 518] width 725 height 361
click at [1134, 517] on icon at bounding box center [1139, 517] width 22 height 22
click at [129, 423] on button "KYC" at bounding box center [106, 423] width 129 height 26
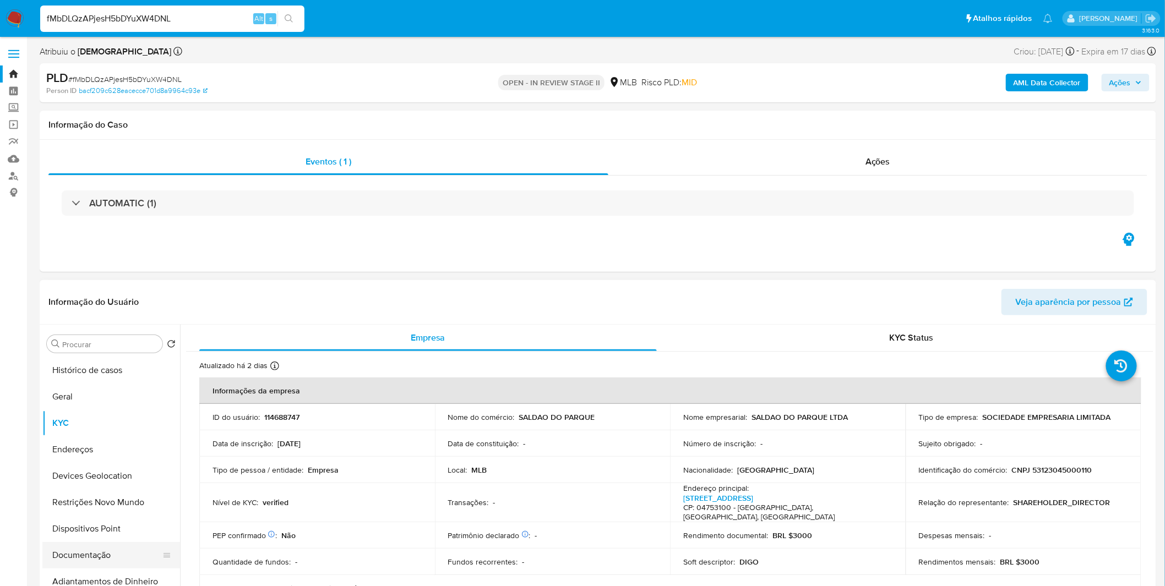
click at [95, 555] on button "Documentação" at bounding box center [106, 555] width 129 height 26
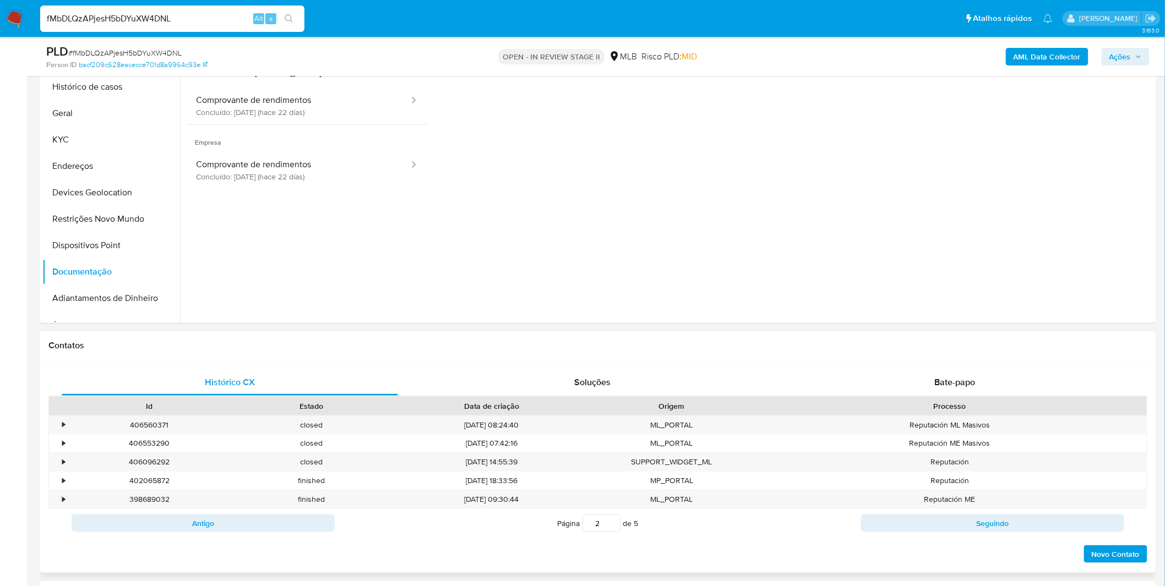
scroll to position [89, 0]
click at [863, 371] on div "Bate-papo" at bounding box center [955, 382] width 336 height 26
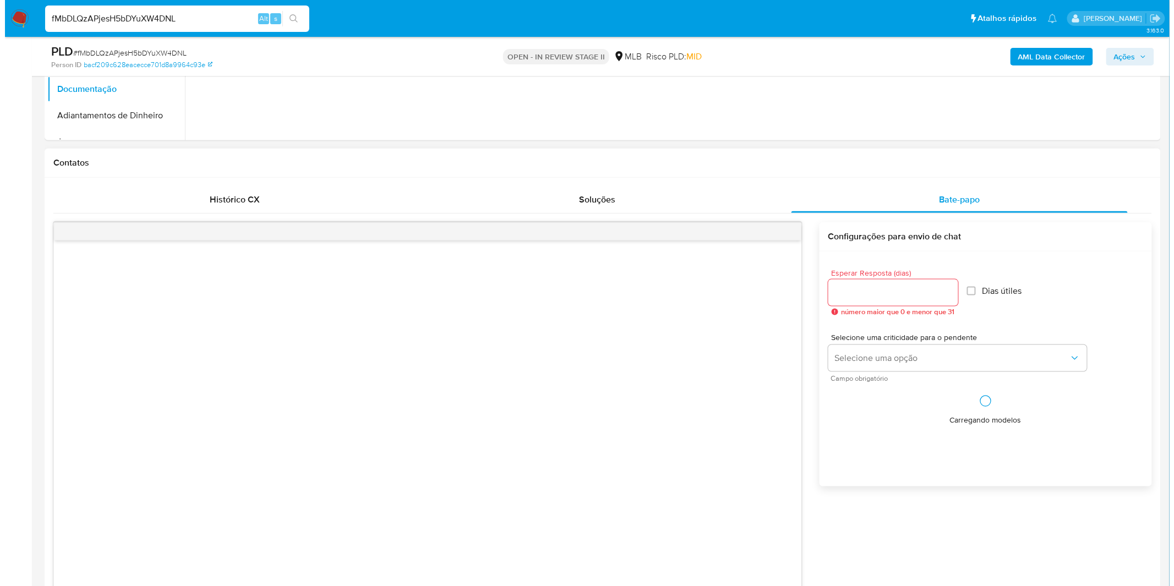
scroll to position [428, 0]
click at [909, 288] on input "Esperar Resposta (dias)" at bounding box center [888, 292] width 130 height 14
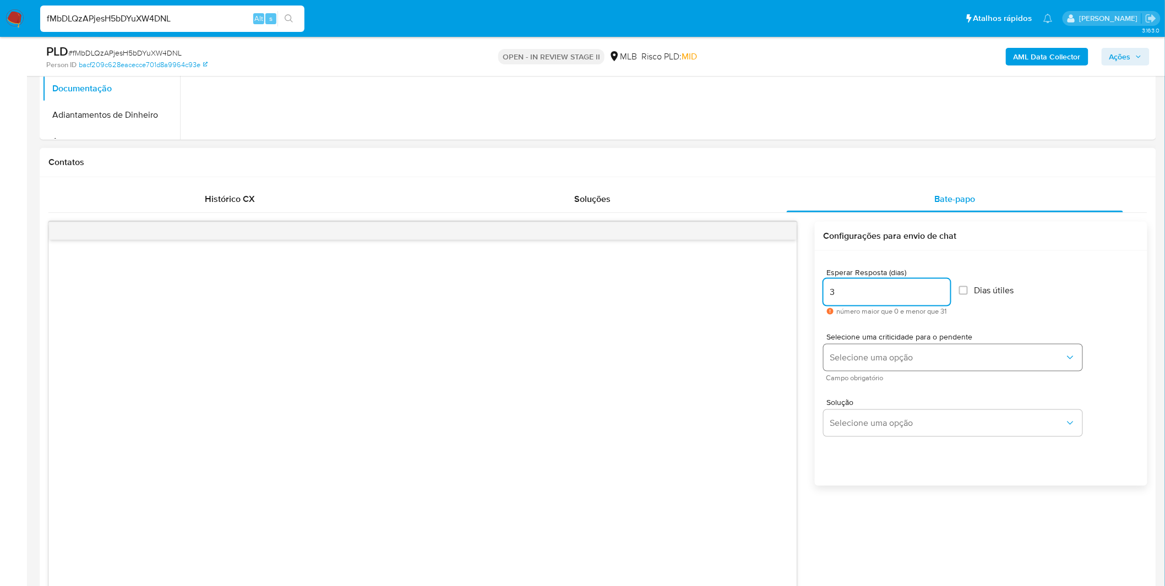
type input "3"
click at [897, 353] on span "Selecione uma opção" at bounding box center [947, 357] width 234 height 11
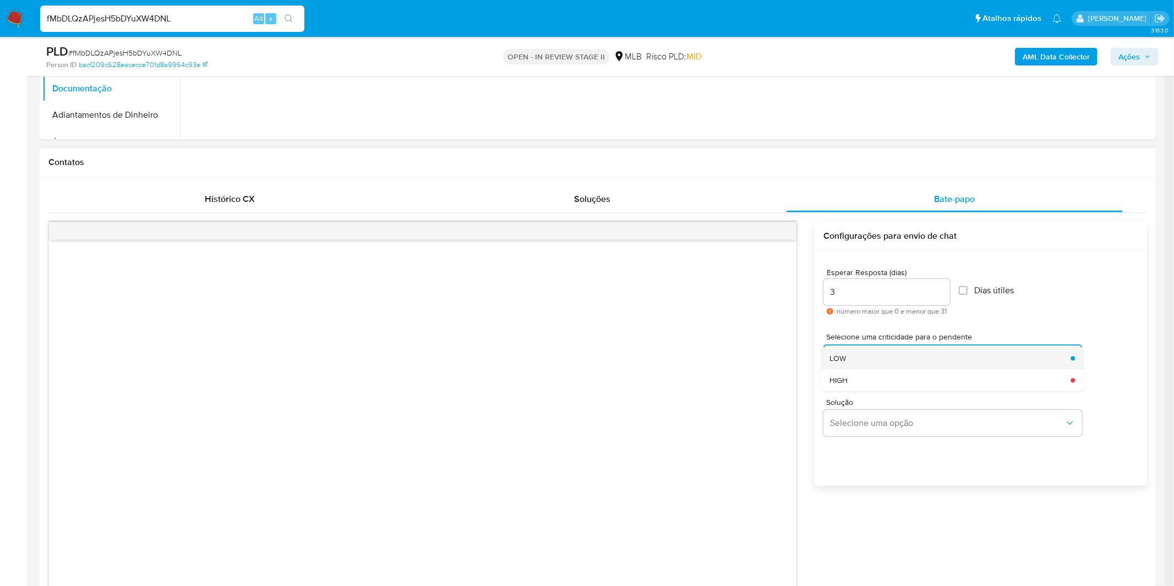
click at [895, 361] on div "LOW" at bounding box center [946, 358] width 234 height 22
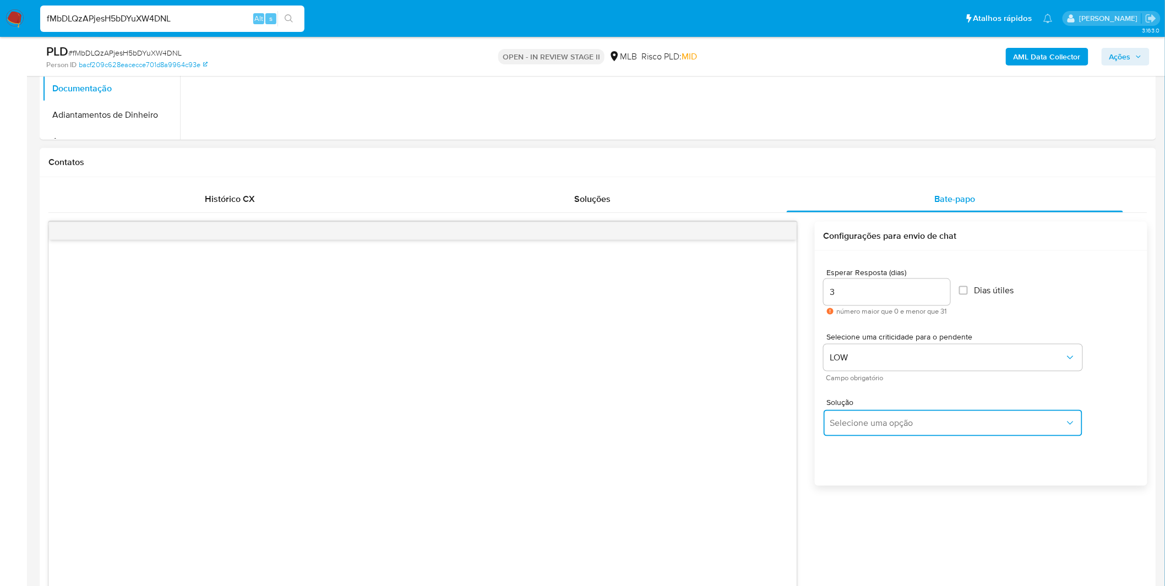
click at [882, 413] on button "Selecione uma opção" at bounding box center [952, 423] width 259 height 26
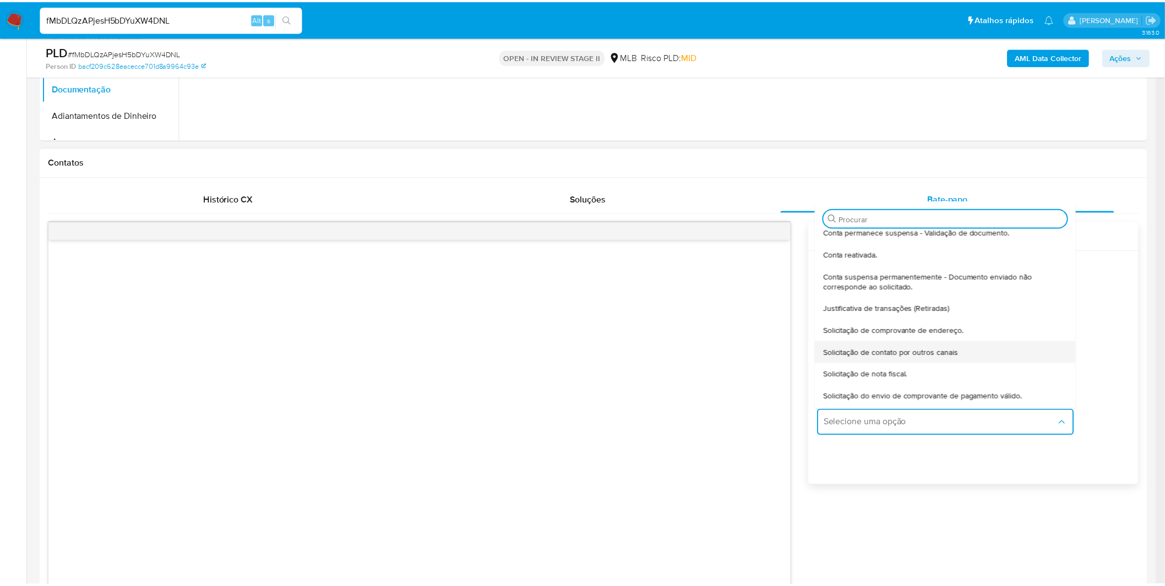
scroll to position [61, 0]
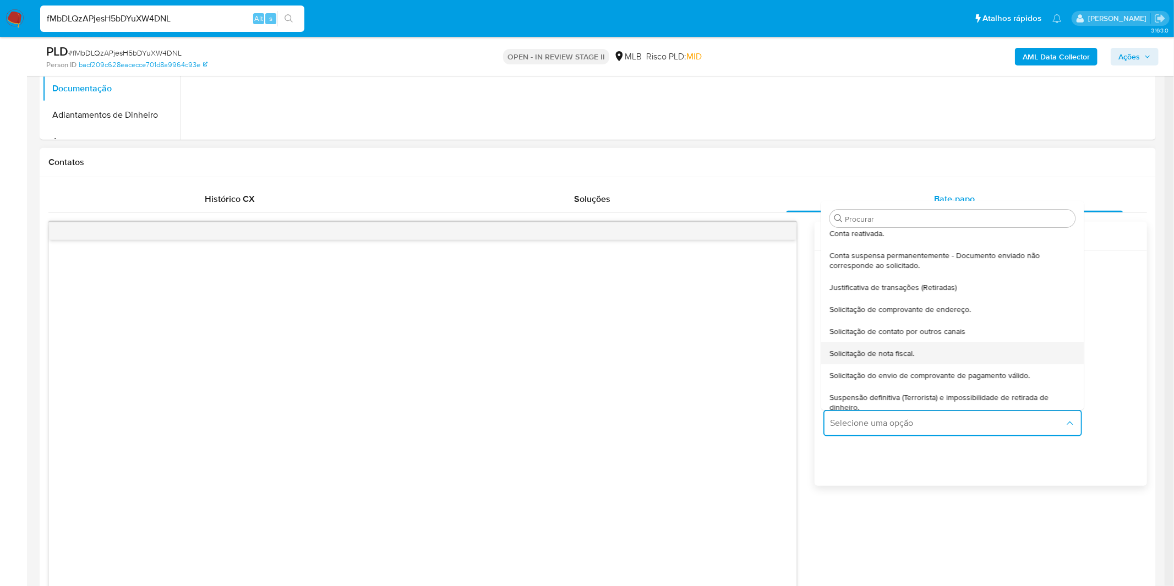
click at [882, 350] on span "Solicitação de nota fiscal." at bounding box center [871, 353] width 85 height 10
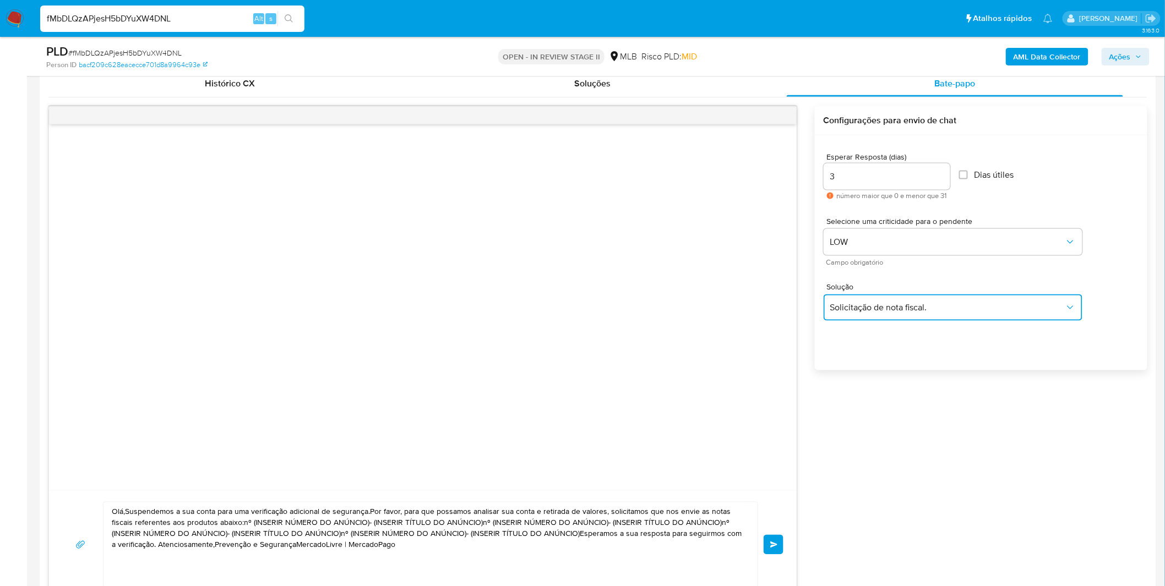
scroll to position [673, 0]
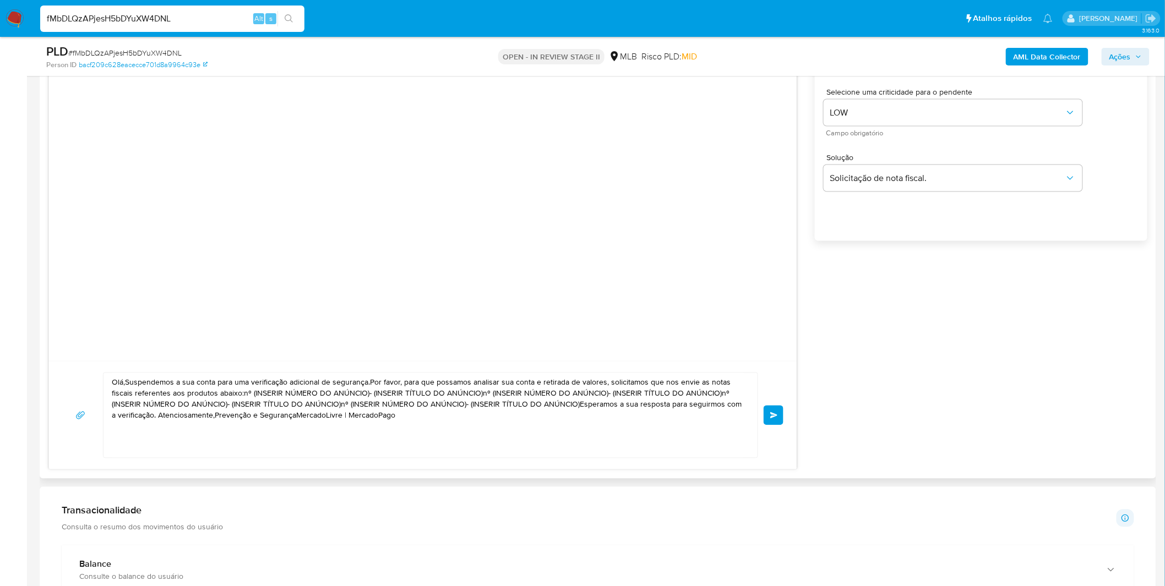
click at [478, 429] on textarea "Olá,Suspendemos a sua conta para uma verificação adicional de segurança.Por fav…" at bounding box center [428, 415] width 632 height 85
paste textarea "! Estamos realizando uma verificação adicional de segurança em contas de usuári…"
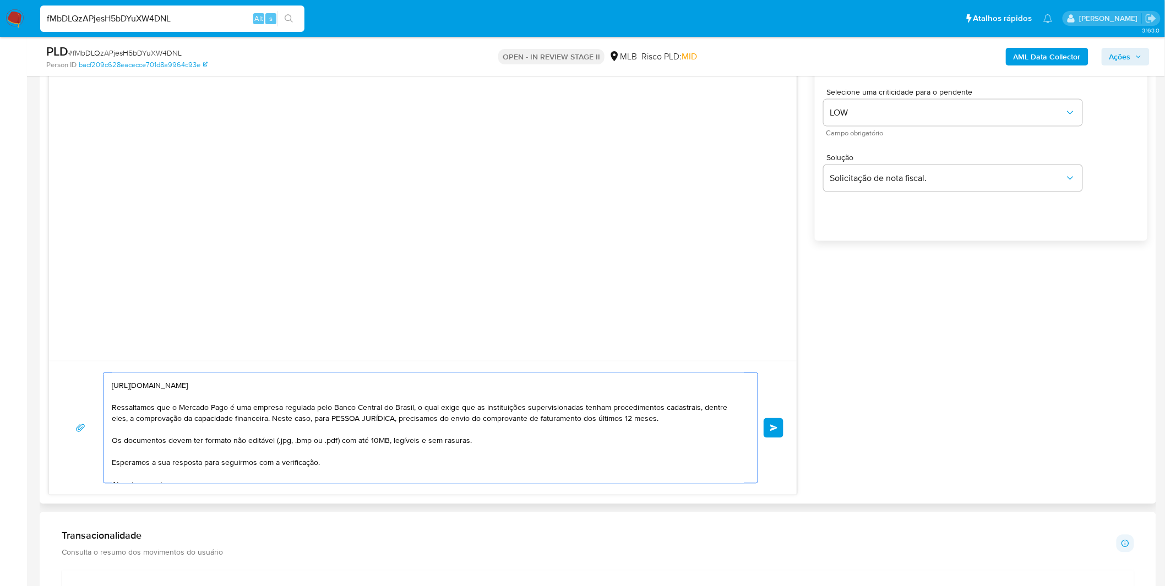
scroll to position [0, 0]
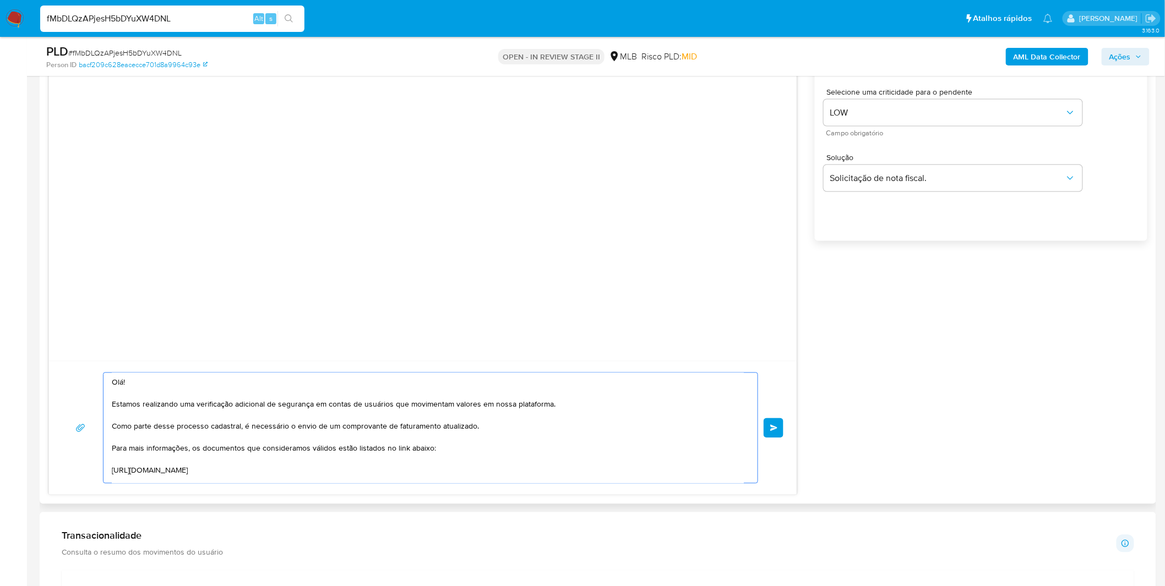
click at [172, 429] on textarea "Olá! Estamos realizando uma verificação adicional de segurança em contas de usu…" at bounding box center [428, 428] width 632 height 110
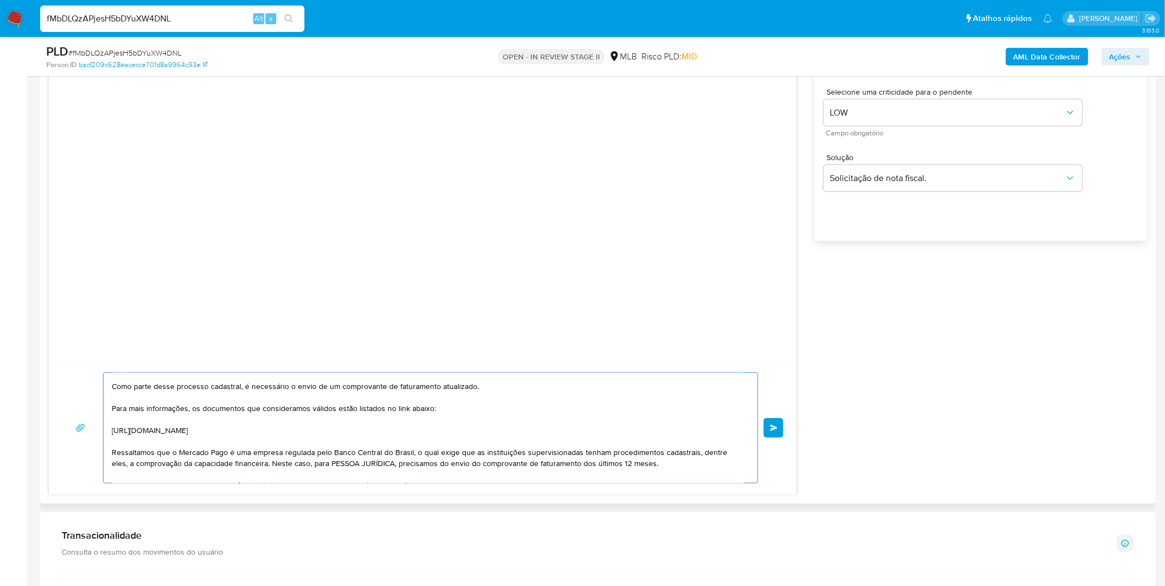
scroll to position [61, 0]
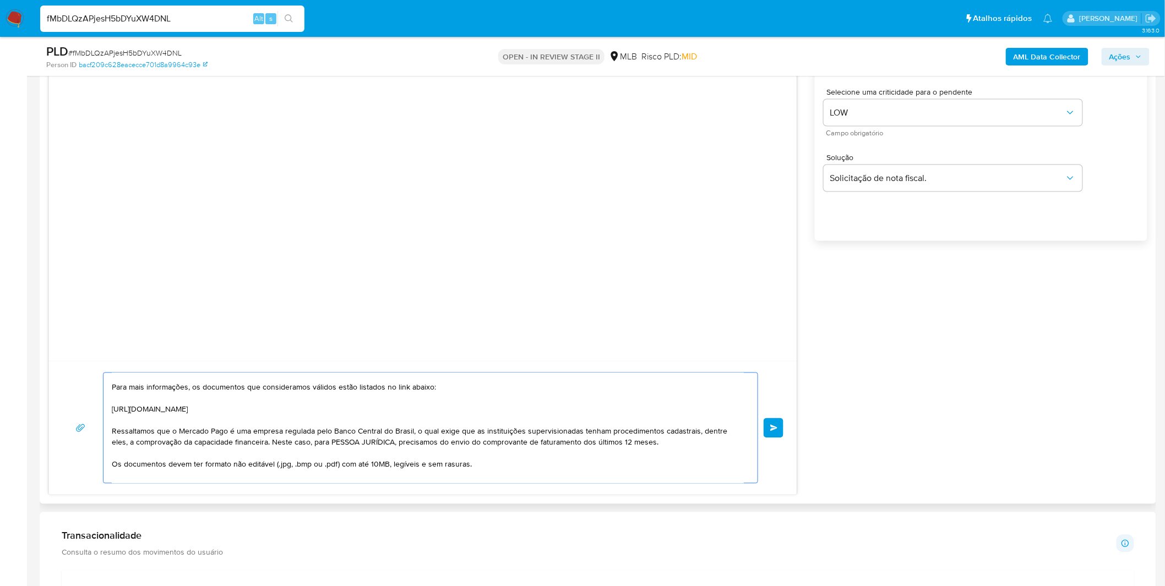
click at [313, 445] on textarea "Olá! Estamos realizando uma verificação adicional de segurança em contas de usu…" at bounding box center [428, 428] width 632 height 110
click at [626, 465] on textarea "Olá! Estamos realizando uma verificação adicional de segurança em contas de usu…" at bounding box center [428, 428] width 632 height 110
click at [456, 447] on textarea "Olá! Estamos realizando uma verificação adicional de segurança em contas de usu…" at bounding box center [428, 428] width 632 height 110
click at [458, 446] on textarea "Olá! Estamos realizando uma verificação adicional de segurança em contas de usu…" at bounding box center [428, 428] width 632 height 110
click at [438, 433] on textarea "Olá! Estamos realizando uma verificação adicional de segurança em contas de usu…" at bounding box center [428, 428] width 632 height 110
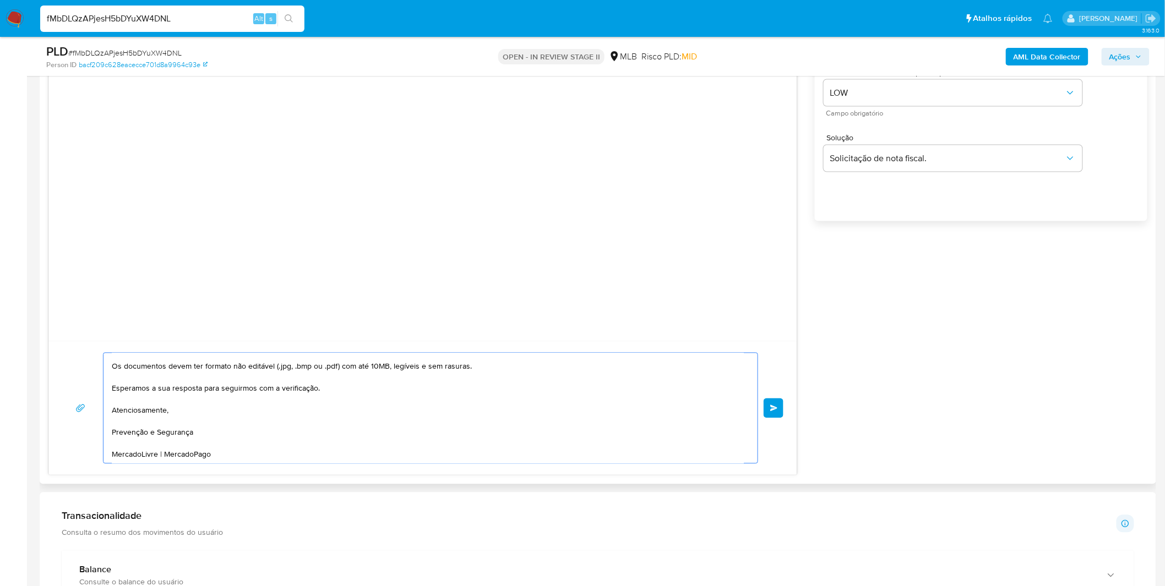
scroll to position [734, 0]
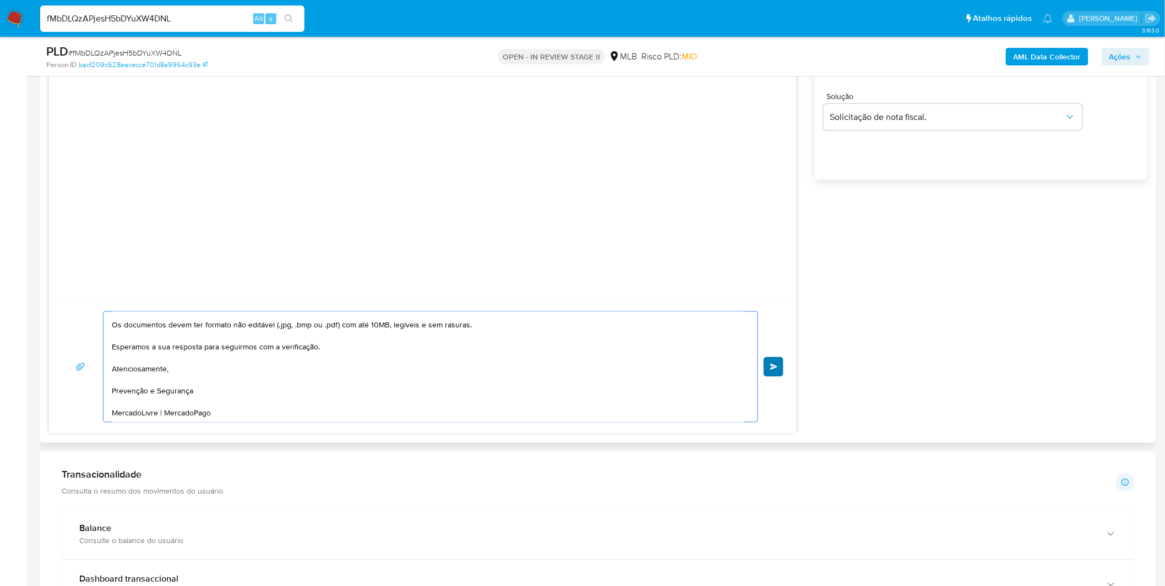
type textarea "Olá! Estamos realizando uma verificação adicional de segurança em contas de usu…"
click at [769, 372] on button "common.send" at bounding box center [773, 367] width 20 height 20
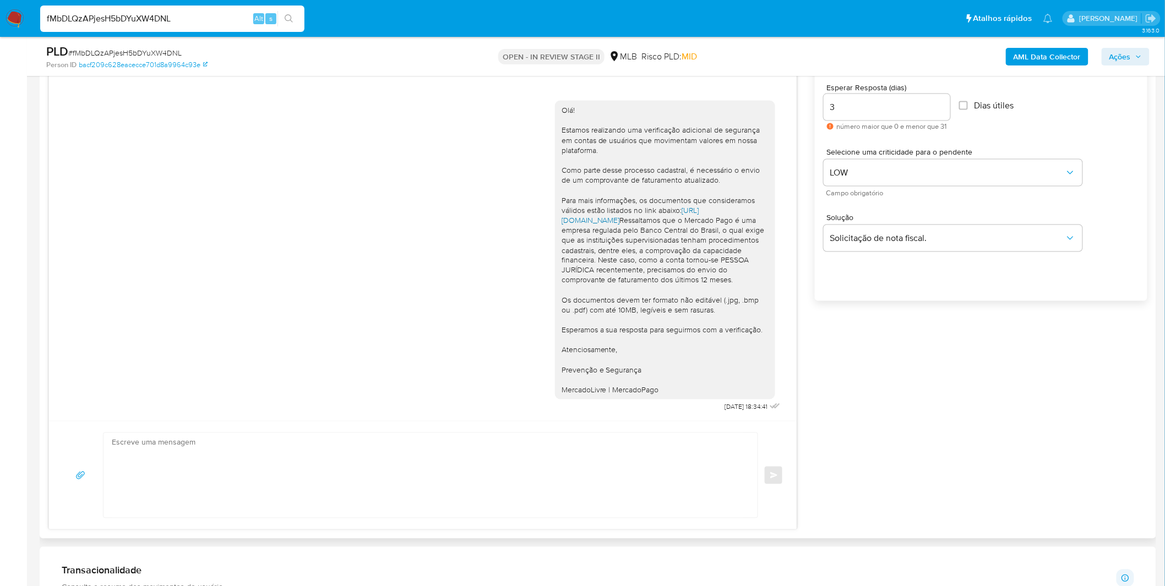
scroll to position [611, 0]
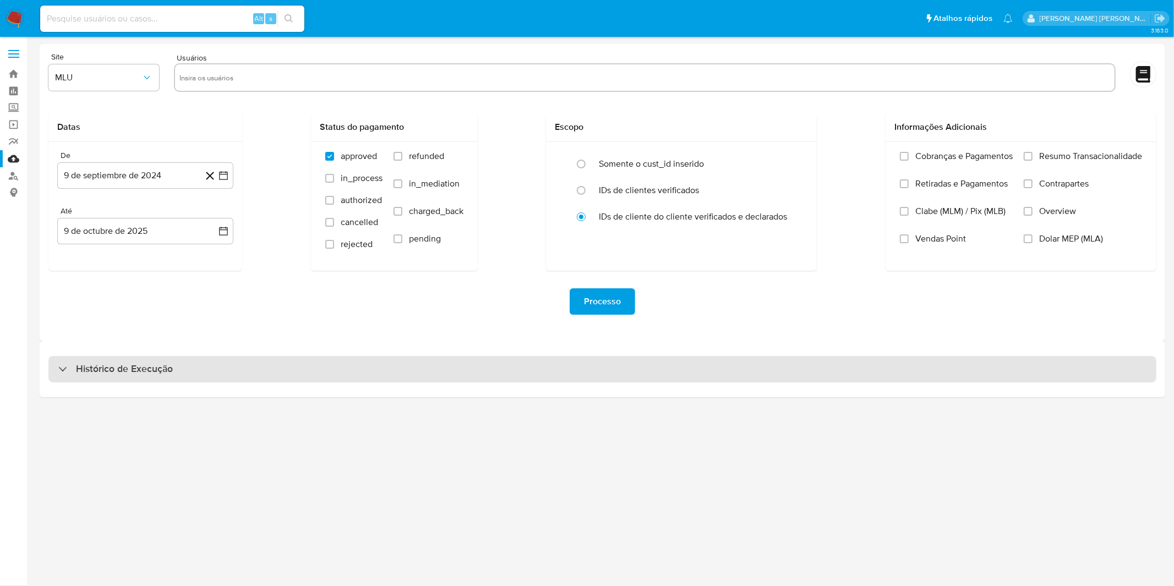
click at [292, 364] on div "Histórico de Execução" at bounding box center [602, 369] width 1108 height 26
select select "10"
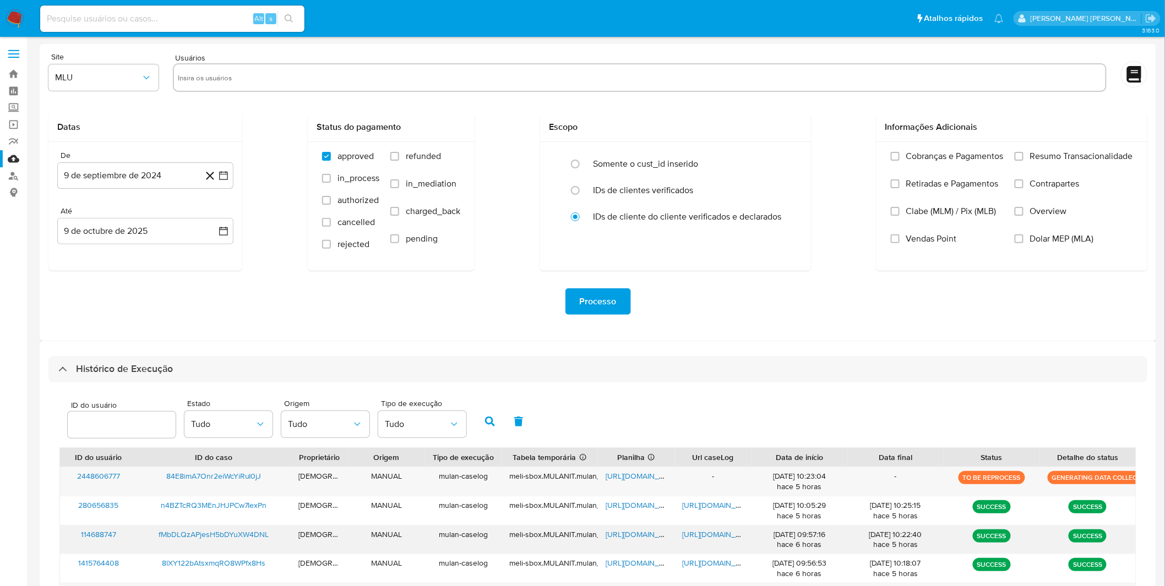
click at [648, 538] on span "[URL][DOMAIN_NAME]" at bounding box center [643, 534] width 76 height 11
click at [618, 471] on span "[URL][DOMAIN_NAME]" at bounding box center [643, 476] width 76 height 11
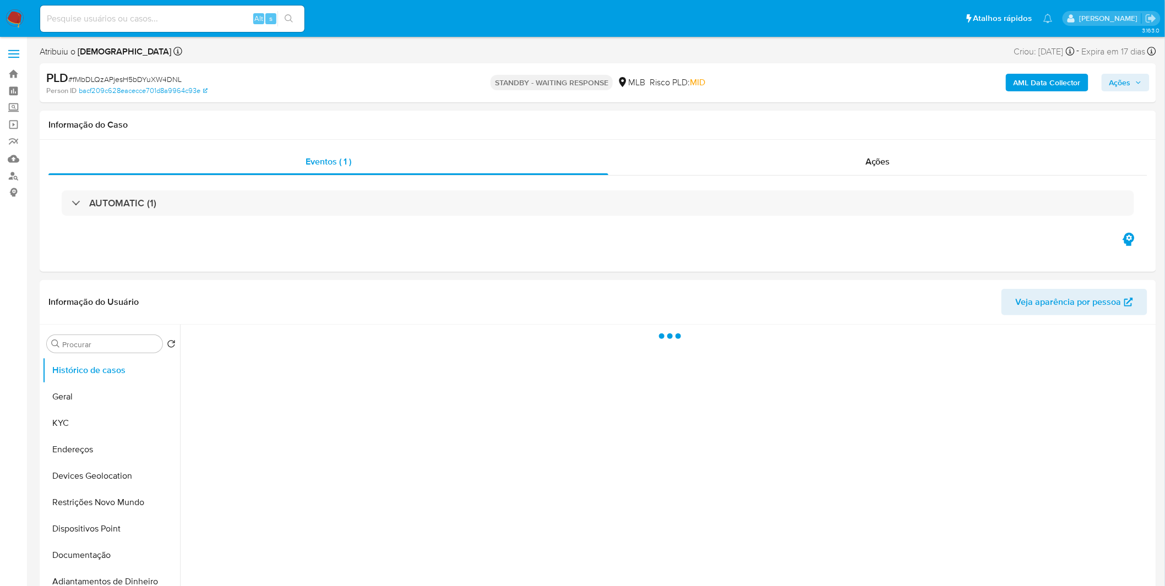
select select "10"
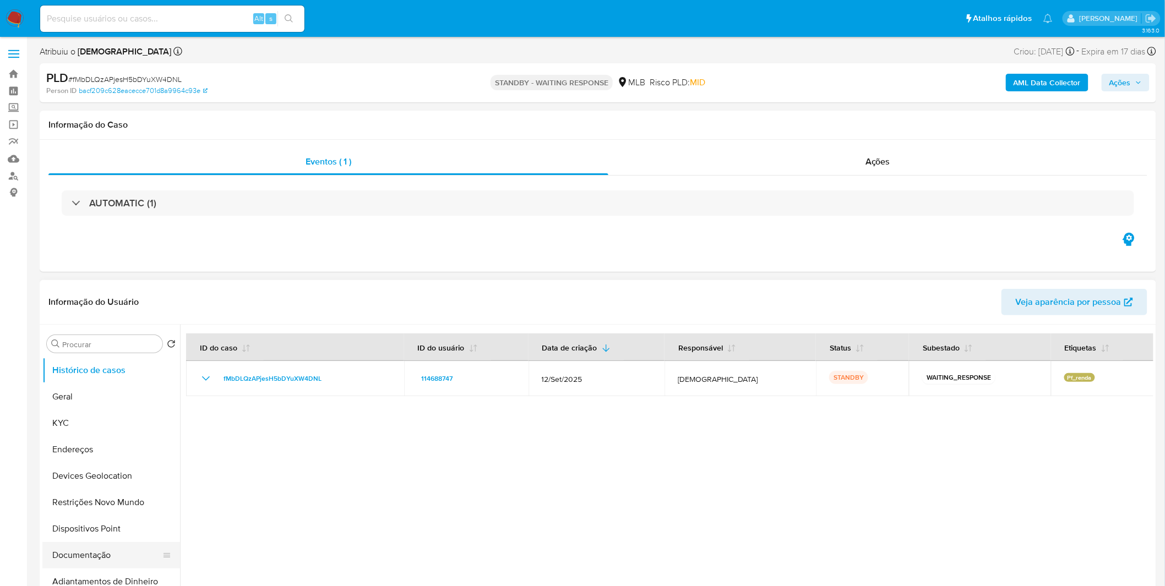
click at [122, 543] on button "Documentação" at bounding box center [106, 555] width 129 height 26
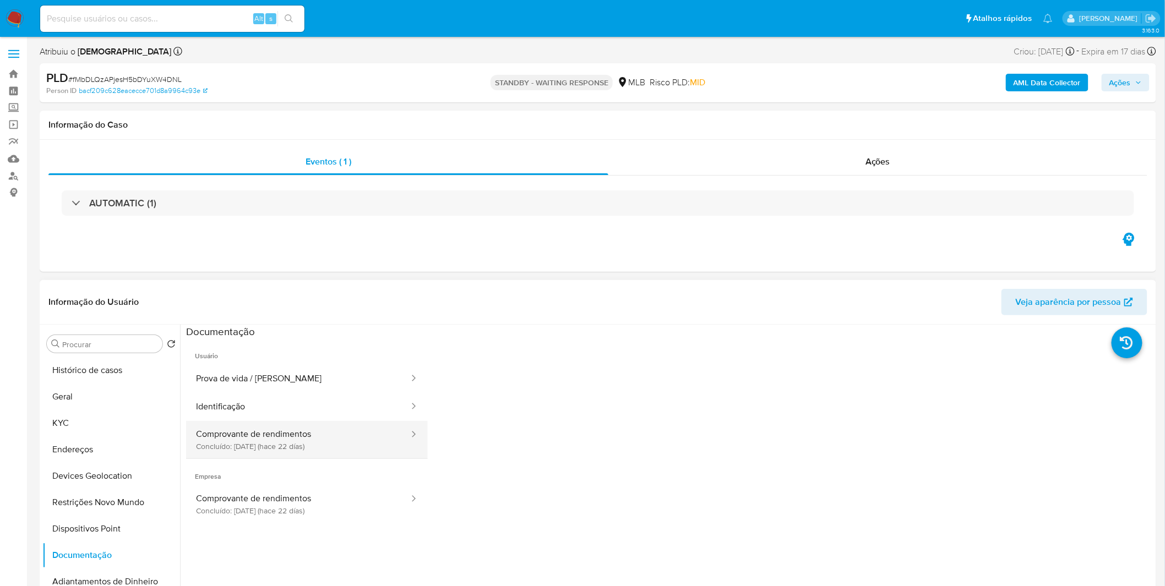
click at [246, 433] on button "Comprovante de rendimentos Concluído: [DATE] (hace 22 días)" at bounding box center [298, 439] width 224 height 37
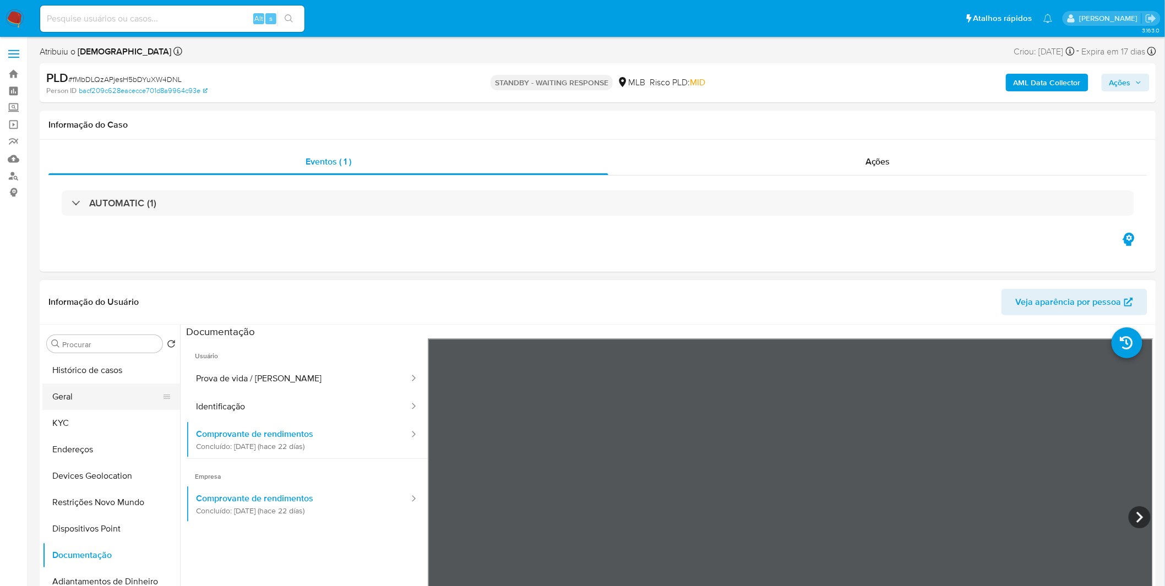
click at [107, 397] on button "Geral" at bounding box center [106, 397] width 129 height 26
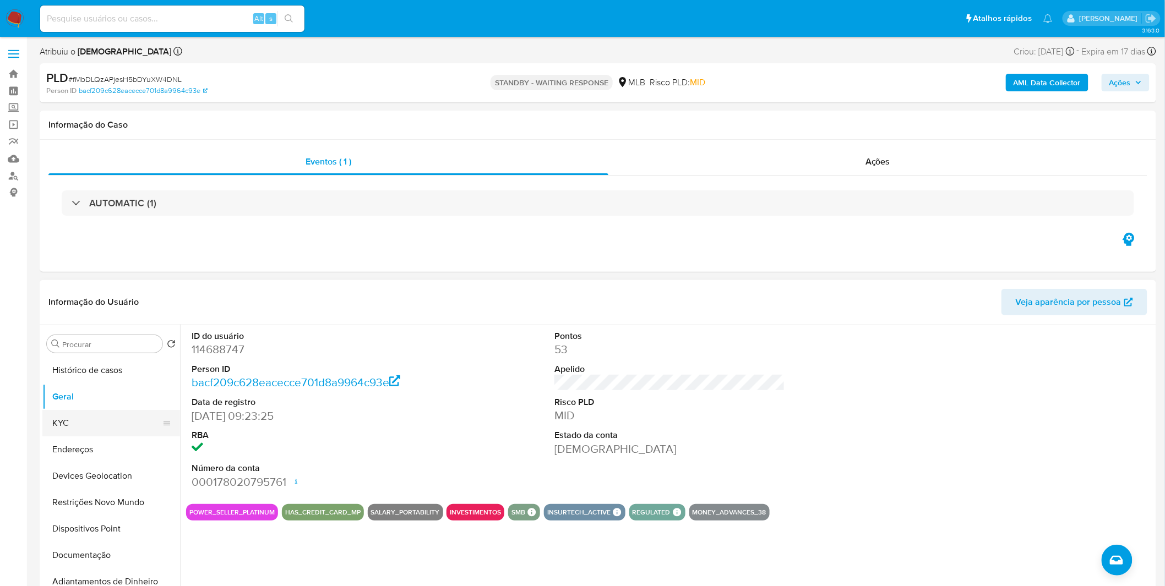
click at [102, 426] on button "KYC" at bounding box center [106, 423] width 129 height 26
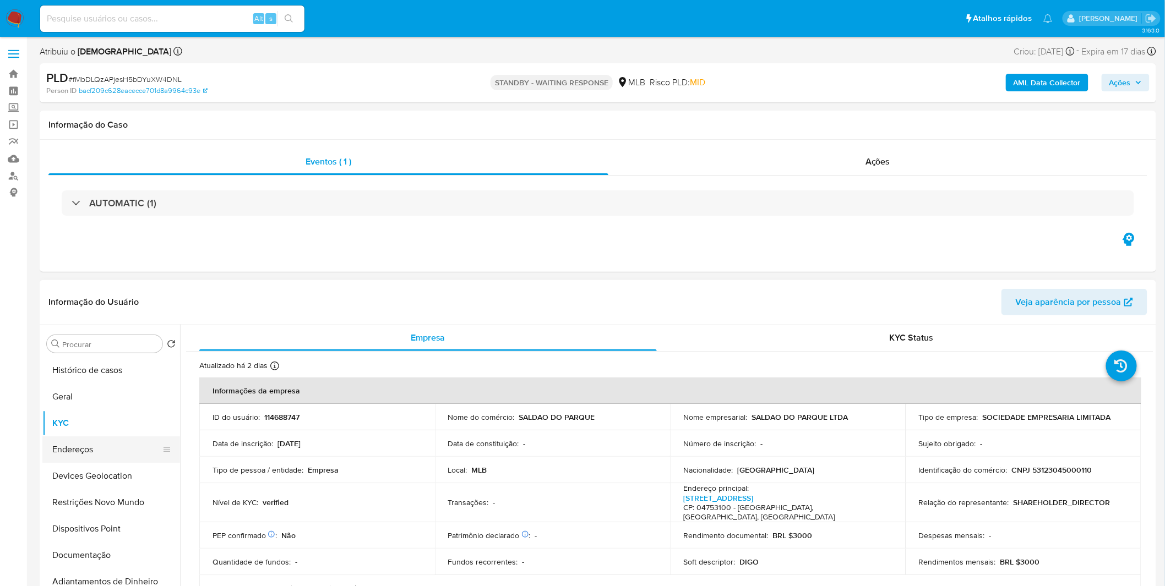
click at [99, 441] on button "Endereços" at bounding box center [106, 449] width 129 height 26
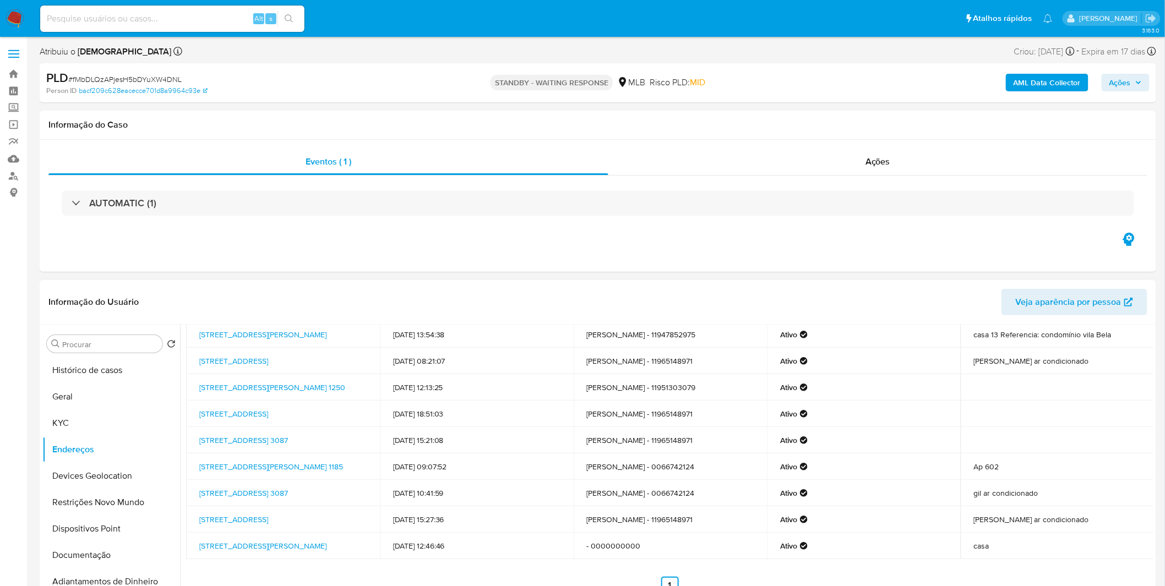
scroll to position [40, 0]
click at [80, 420] on button "KYC" at bounding box center [106, 423] width 129 height 26
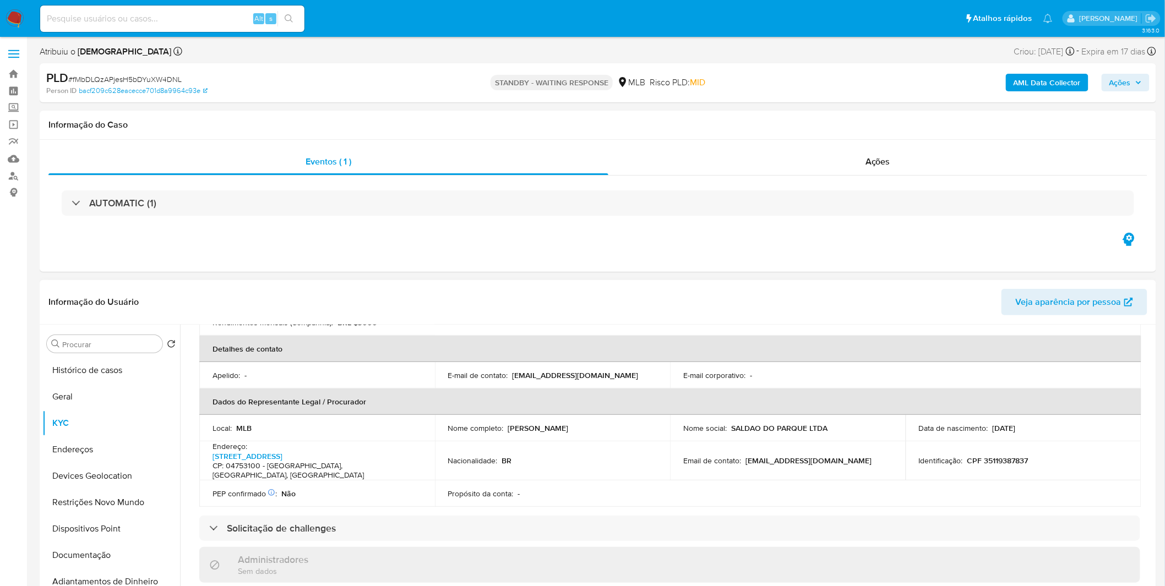
scroll to position [244, 0]
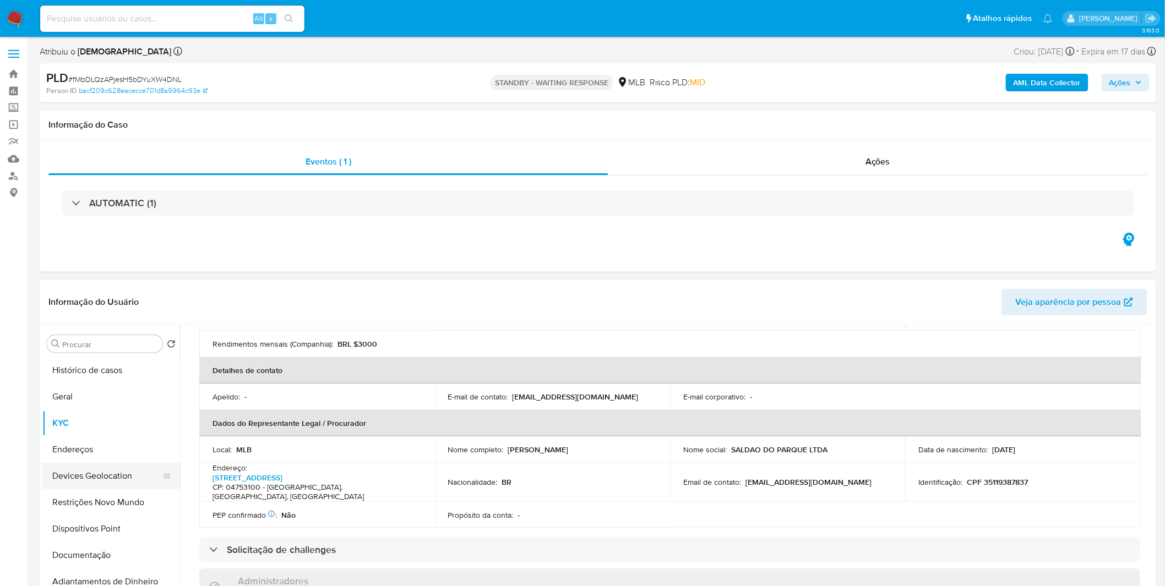
click at [103, 472] on button "Devices Geolocation" at bounding box center [106, 476] width 129 height 26
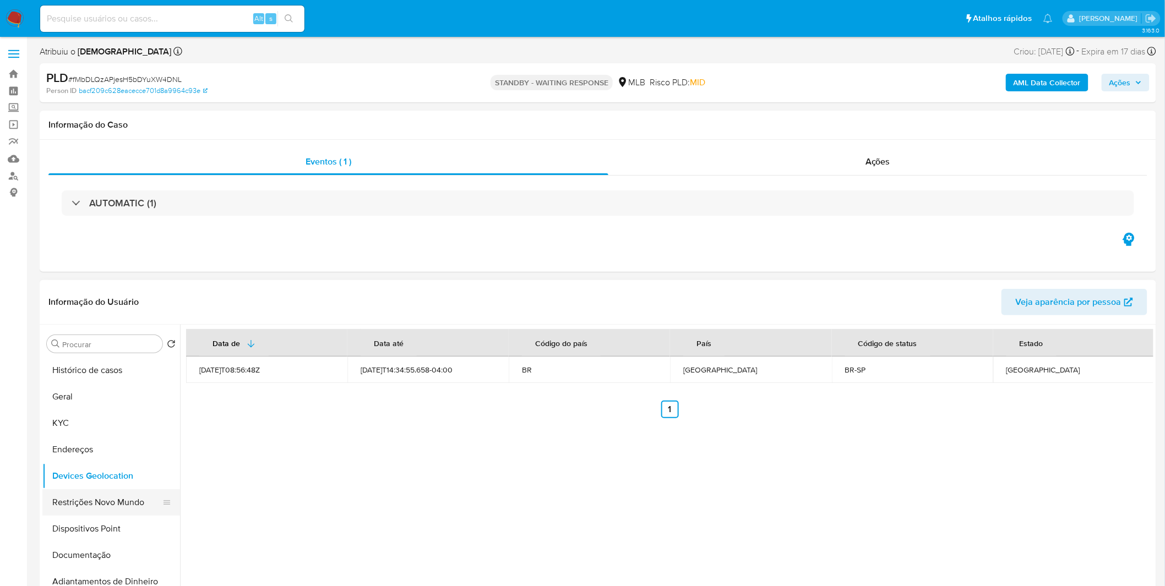
click at [130, 493] on button "Restrições Novo Mundo" at bounding box center [106, 502] width 129 height 26
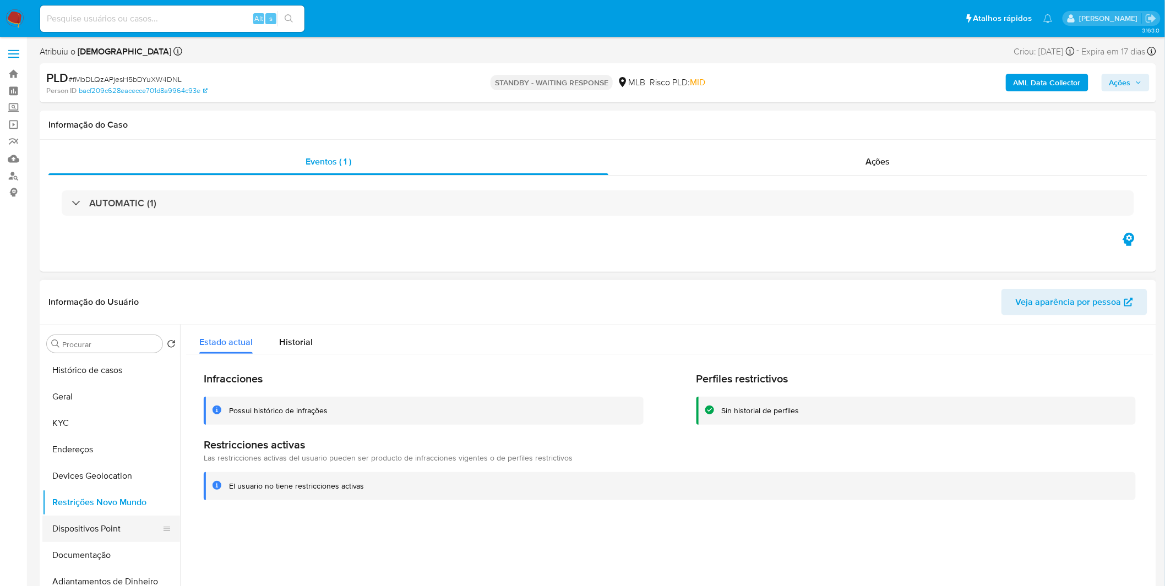
click at [65, 530] on button "Dispositivos Point" at bounding box center [106, 529] width 129 height 26
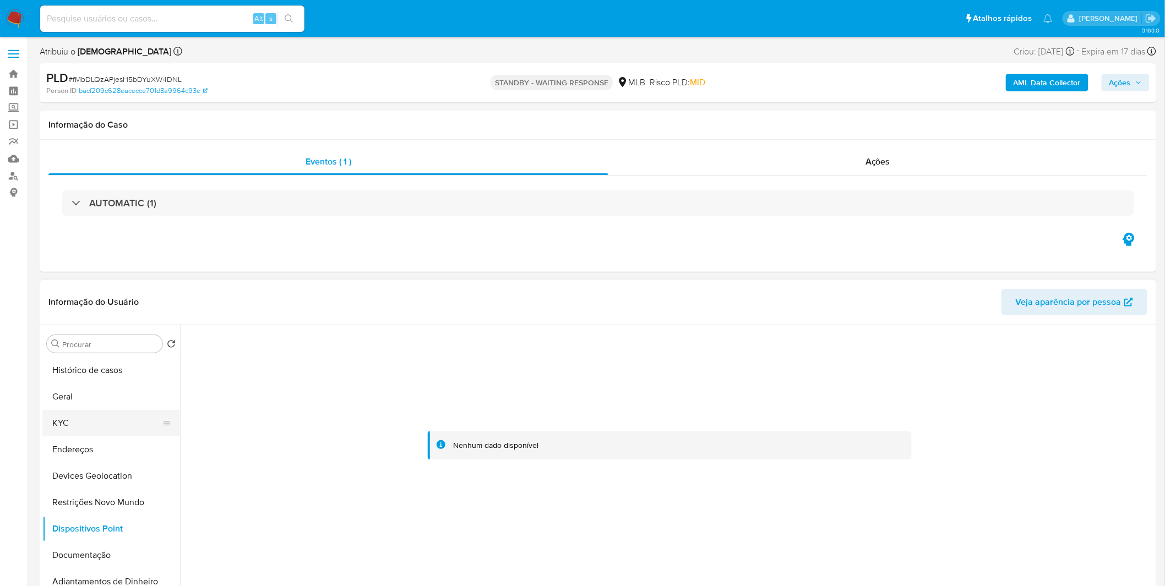
click at [77, 432] on button "KYC" at bounding box center [106, 423] width 129 height 26
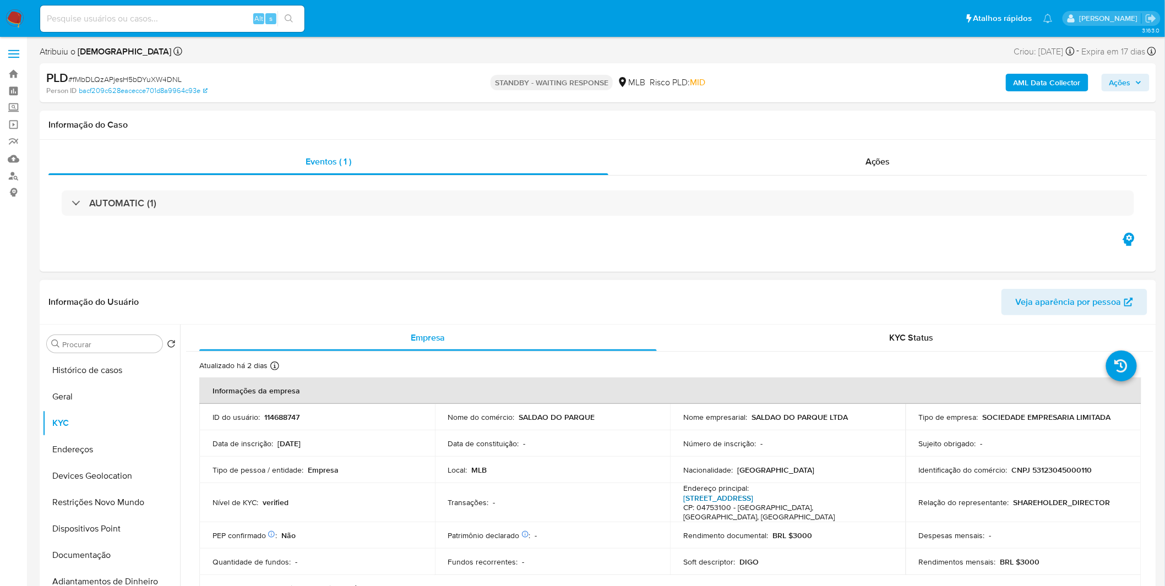
click at [753, 496] on link "[STREET_ADDRESS]" at bounding box center [718, 498] width 70 height 11
click at [97, 554] on button "Documentação" at bounding box center [106, 555] width 129 height 26
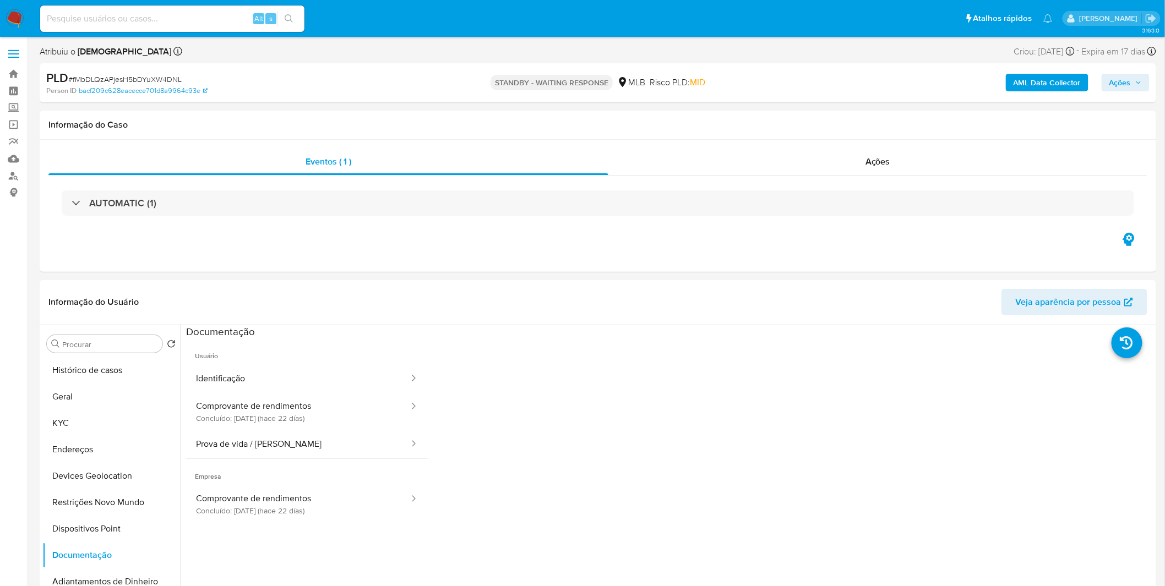
click at [118, 28] on div "Alt s" at bounding box center [172, 19] width 264 height 26
click at [124, 21] on input at bounding box center [172, 19] width 264 height 14
paste input "84E8imA7Onr2eiWcYiRuI0jJ"
type input "84E8imA7Onr2eiWcYiRuI0jJ"
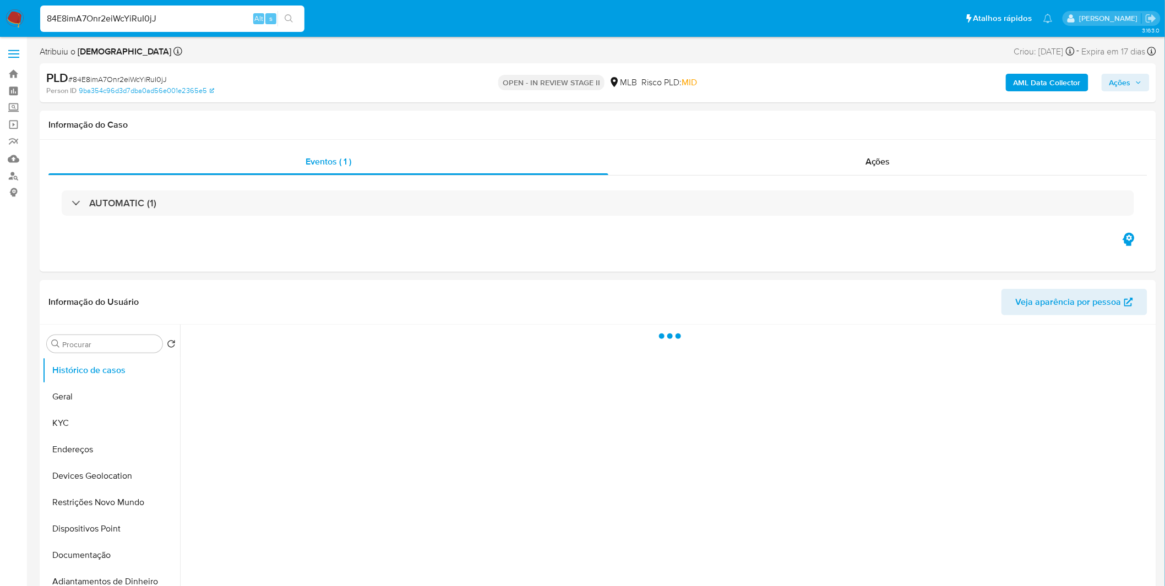
select select "10"
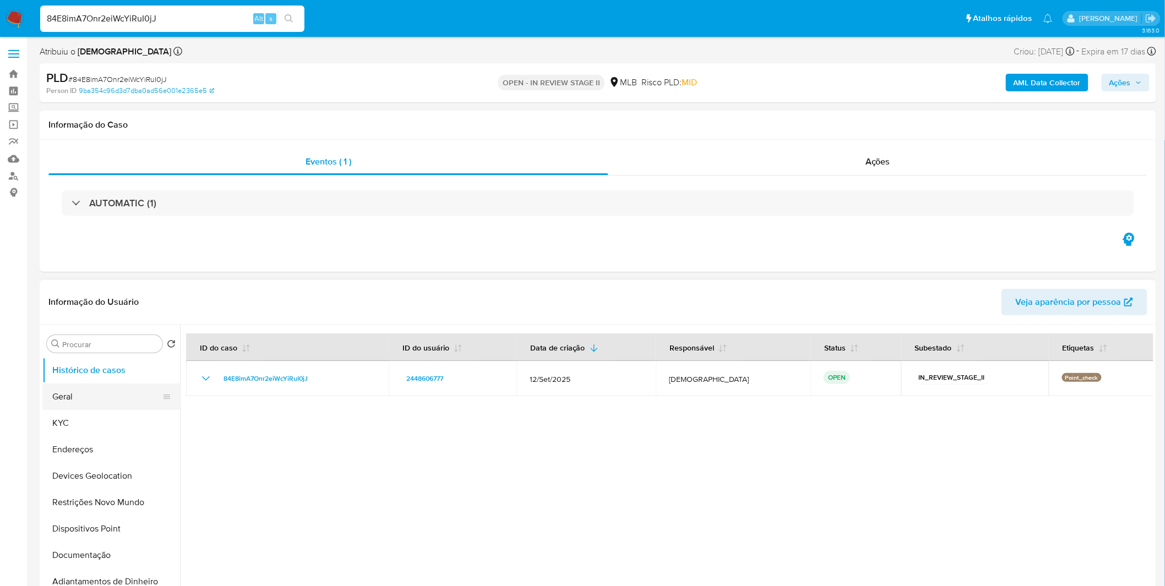
click at [99, 400] on button "Geral" at bounding box center [106, 397] width 129 height 26
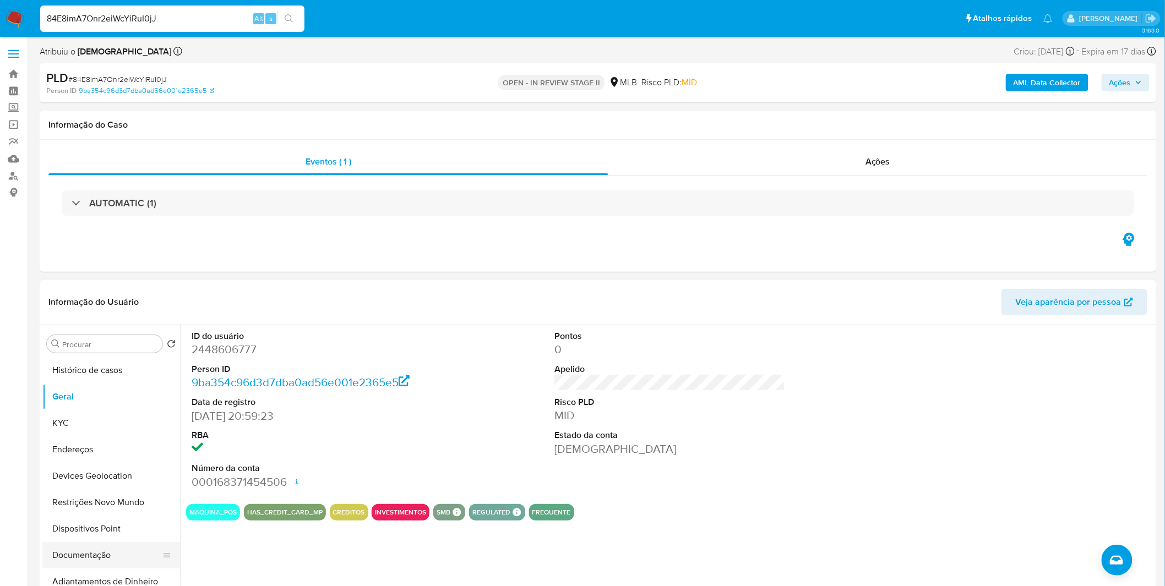
click at [111, 548] on button "Documentação" at bounding box center [106, 555] width 129 height 26
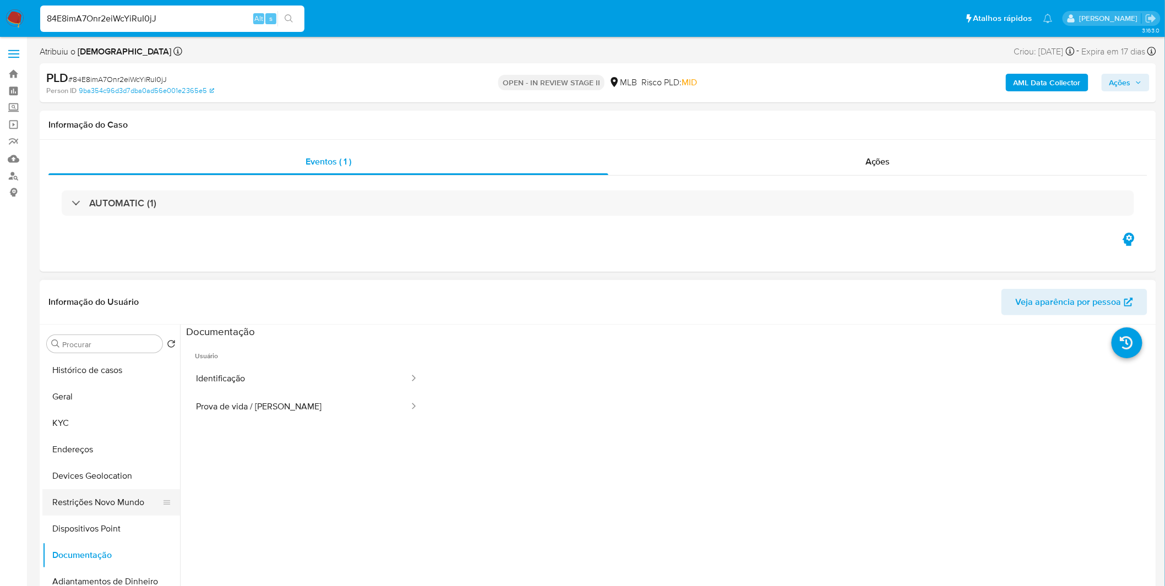
click at [130, 492] on button "Restrições Novo Mundo" at bounding box center [106, 502] width 129 height 26
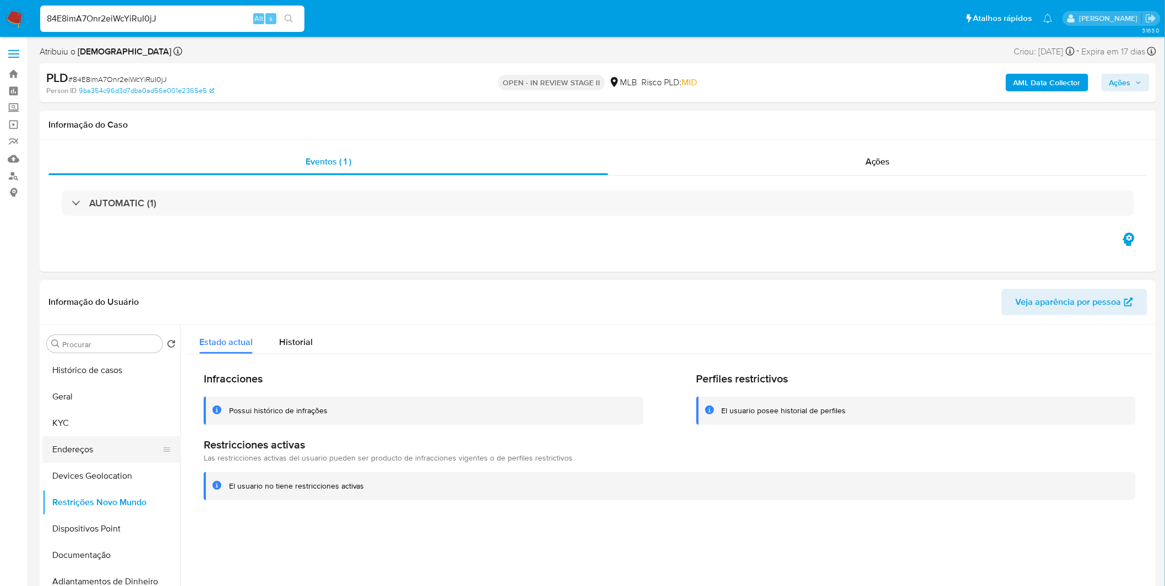
click at [87, 438] on button "Endereços" at bounding box center [106, 449] width 129 height 26
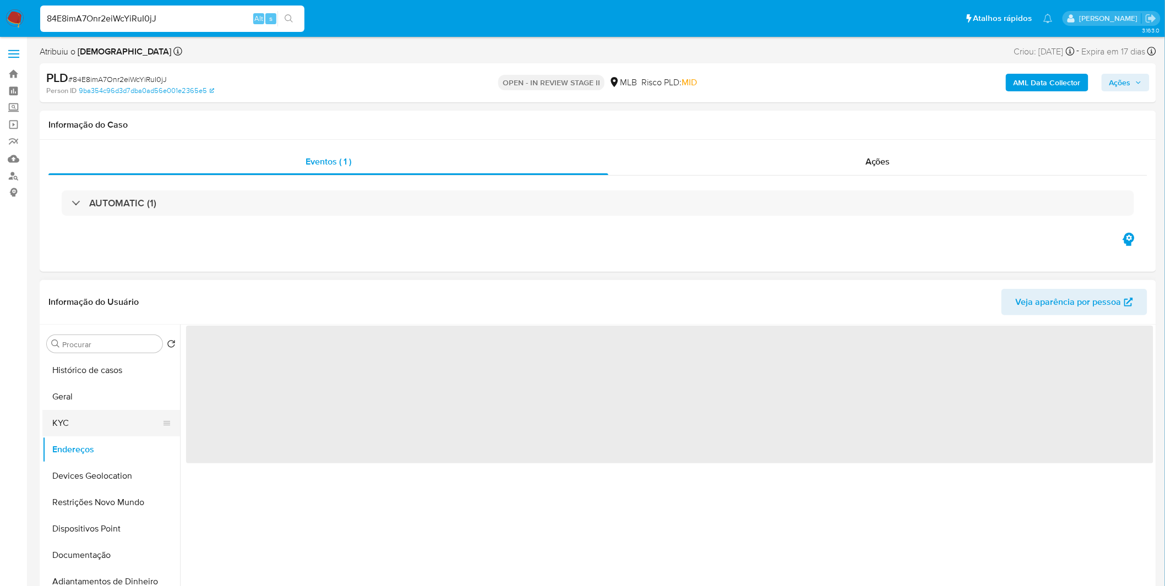
click at [139, 432] on button "KYC" at bounding box center [106, 423] width 129 height 26
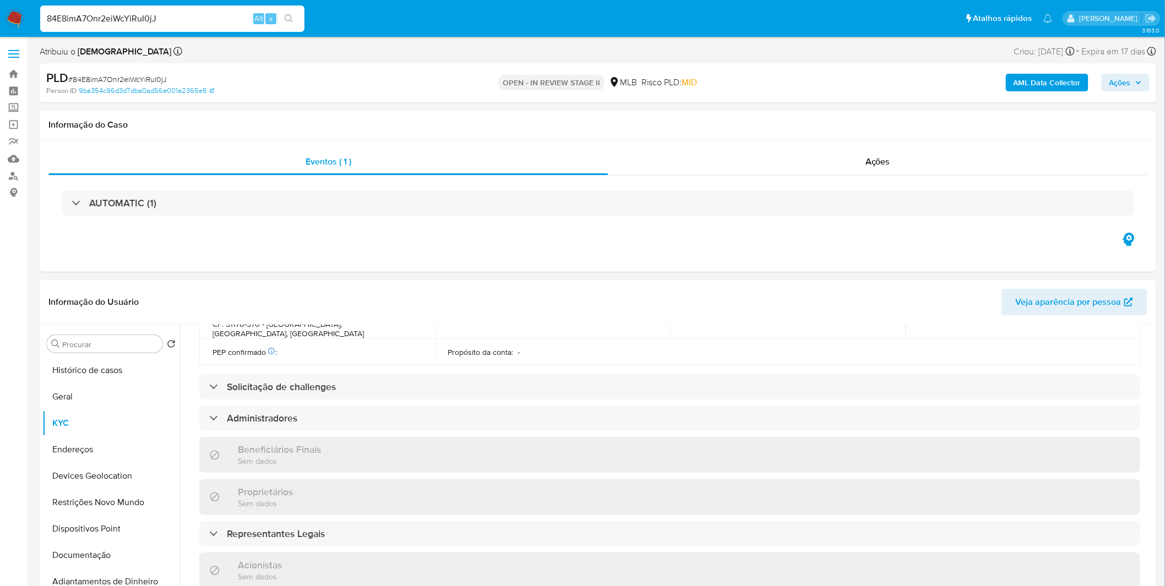
scroll to position [662, 0]
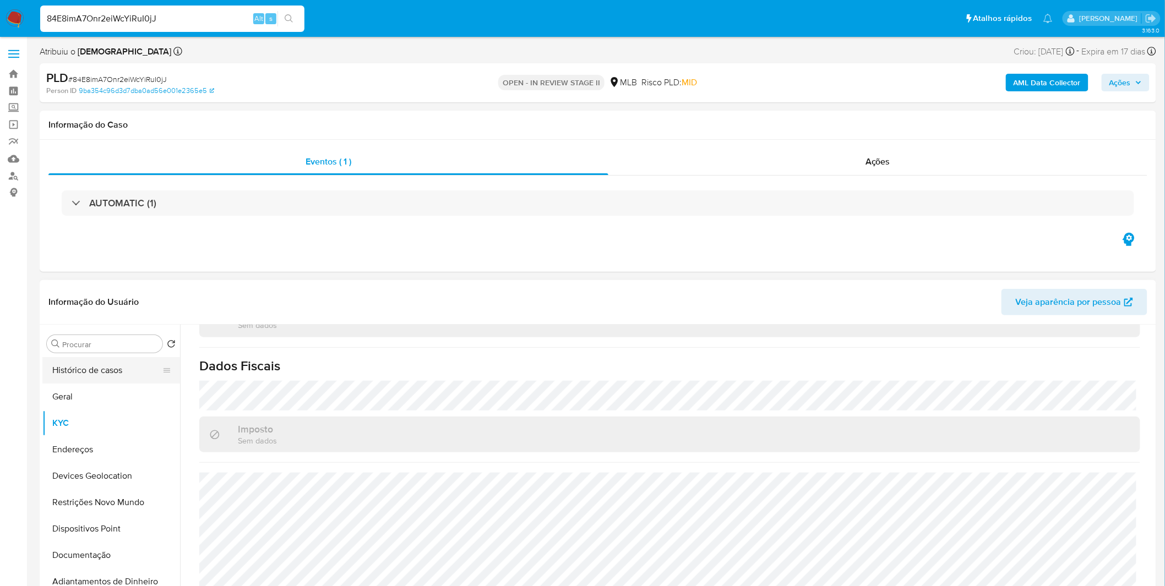
click at [66, 380] on button "Histórico de casos" at bounding box center [106, 370] width 129 height 26
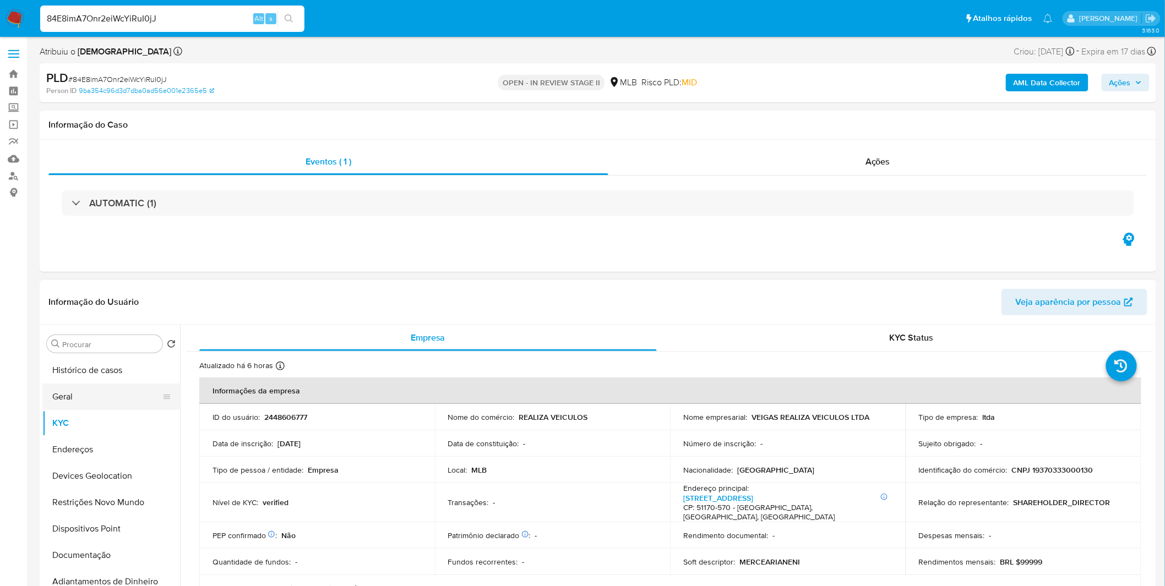
click at [69, 389] on button "Geral" at bounding box center [106, 397] width 129 height 26
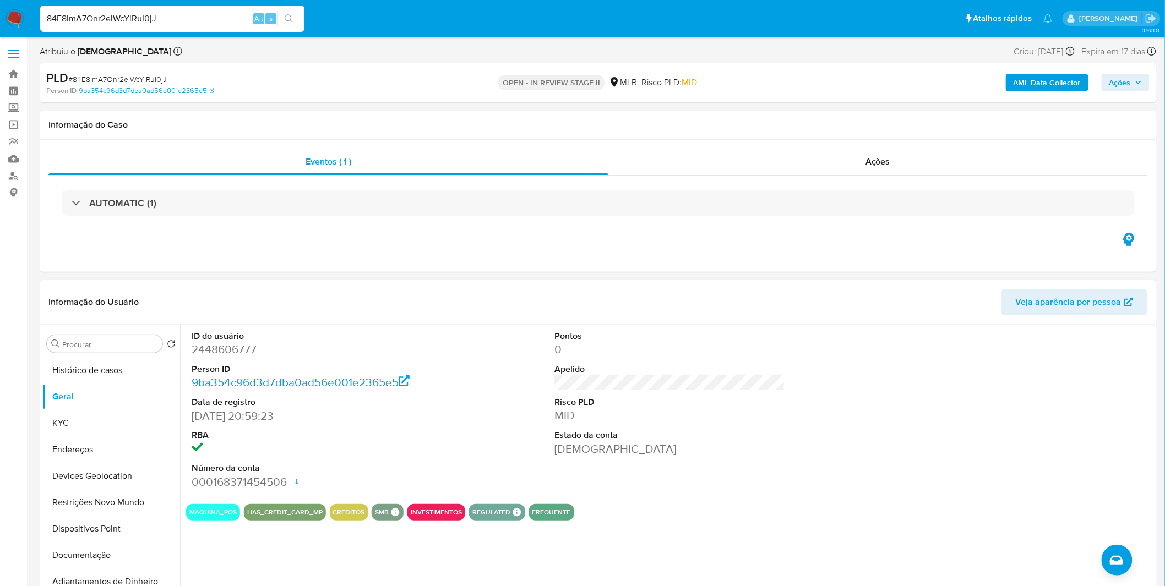
click at [520, 411] on div "ID do usuário 2448606777 Person ID 9ba354c96d3d7dba0ad56e001e2365e5 Data de reg…" at bounding box center [669, 410] width 967 height 171
click at [87, 428] on button "KYC" at bounding box center [106, 423] width 129 height 26
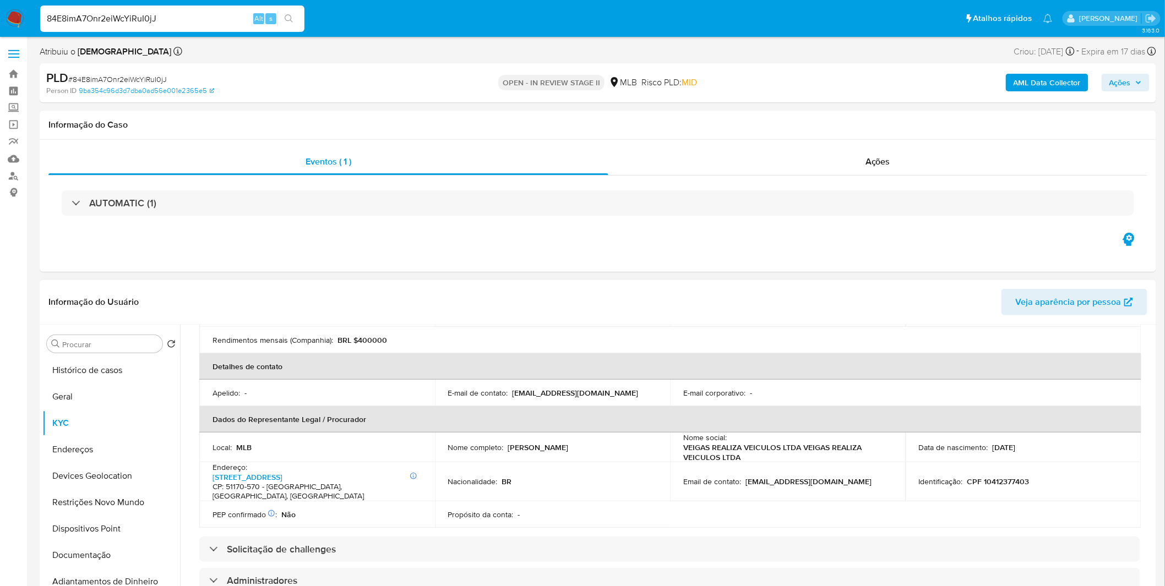
scroll to position [305, 0]
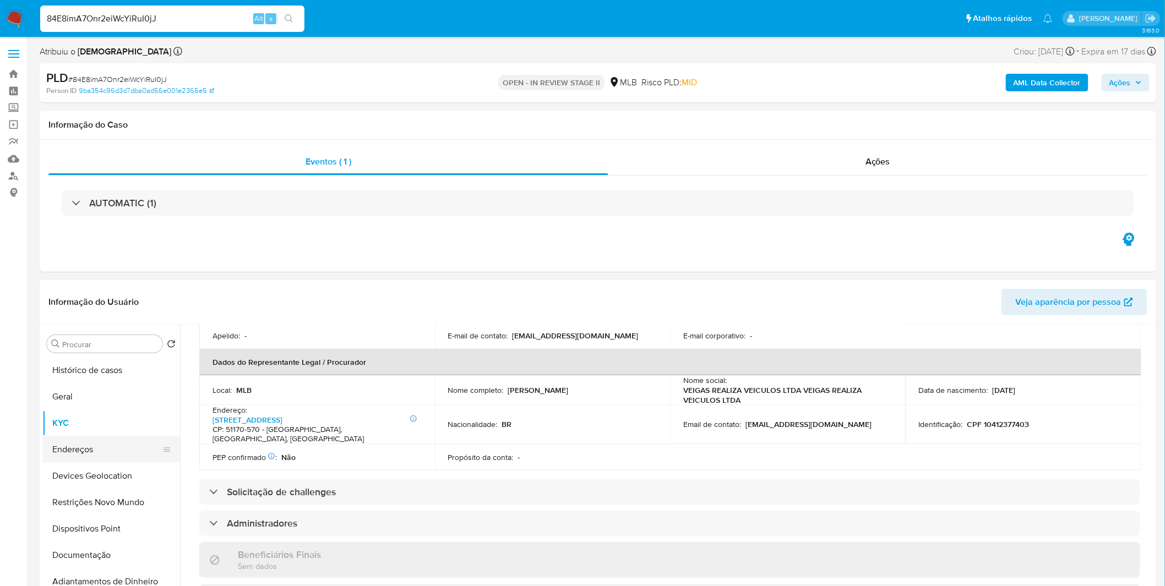
click at [91, 460] on button "Endereços" at bounding box center [106, 449] width 129 height 26
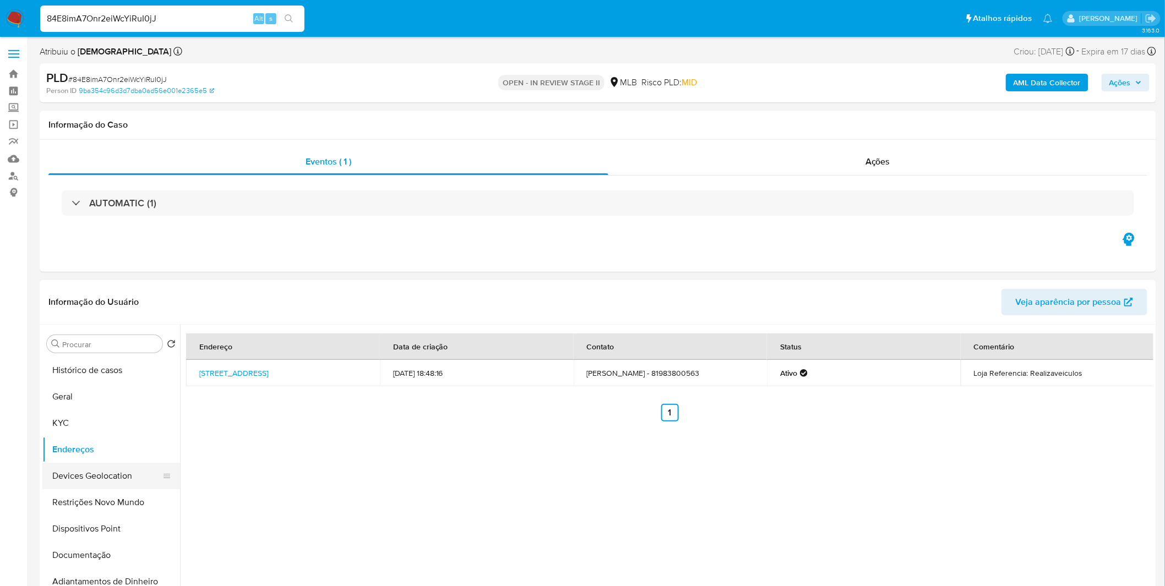
click at [84, 463] on button "Devices Geolocation" at bounding box center [106, 476] width 129 height 26
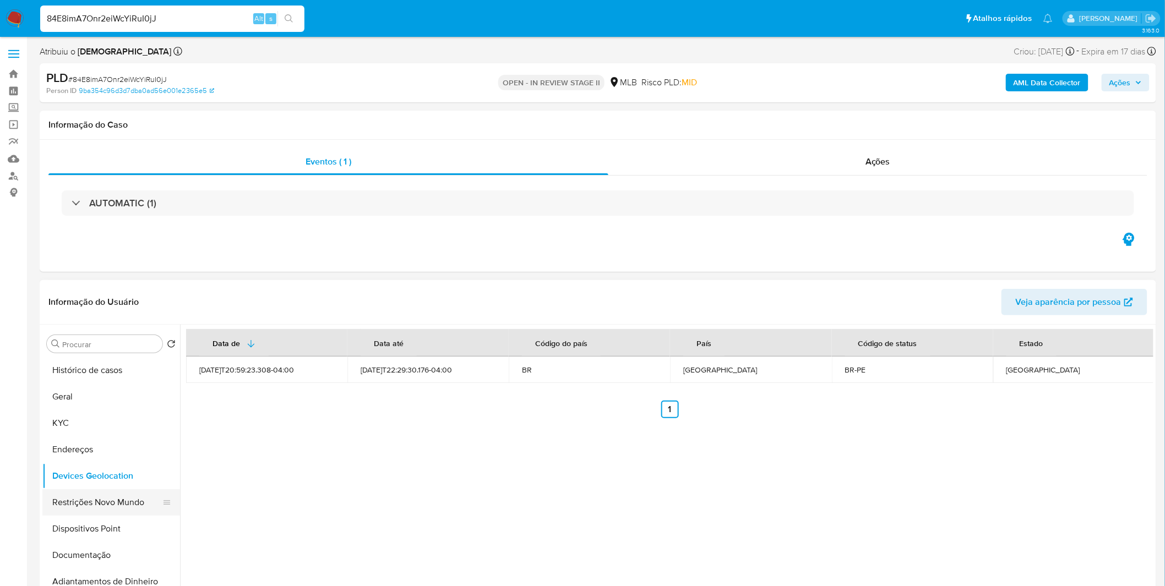
click at [85, 497] on button "Restrições Novo Mundo" at bounding box center [106, 502] width 129 height 26
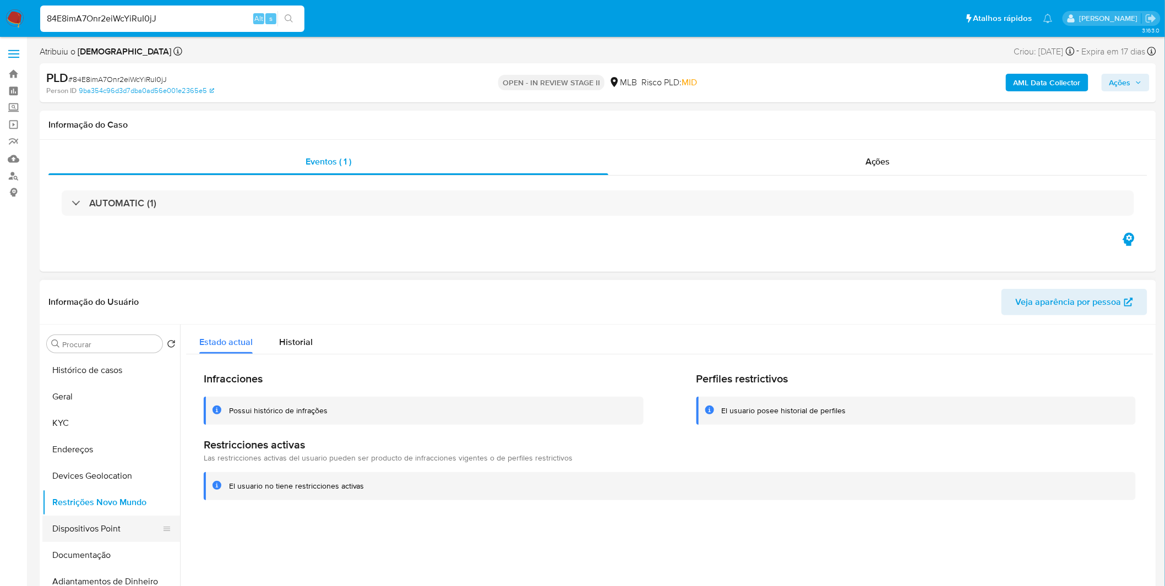
click at [107, 538] on button "Dispositivos Point" at bounding box center [106, 529] width 129 height 26
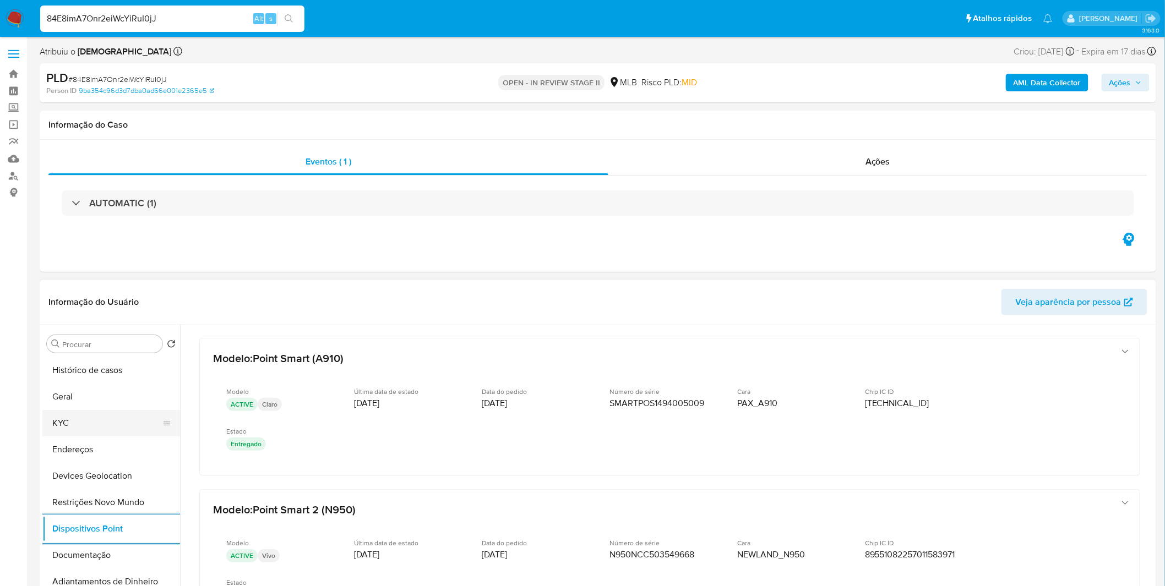
click at [64, 414] on button "KYC" at bounding box center [106, 423] width 129 height 26
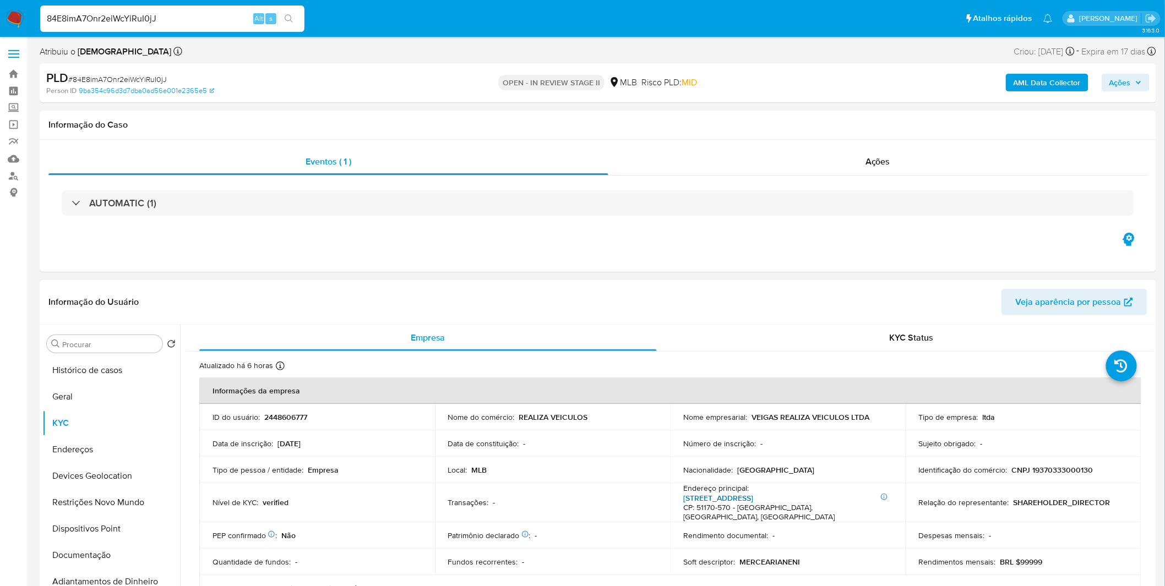
click at [753, 498] on link "[STREET_ADDRESS]" at bounding box center [718, 498] width 70 height 11
click at [92, 389] on button "Geral" at bounding box center [106, 397] width 129 height 26
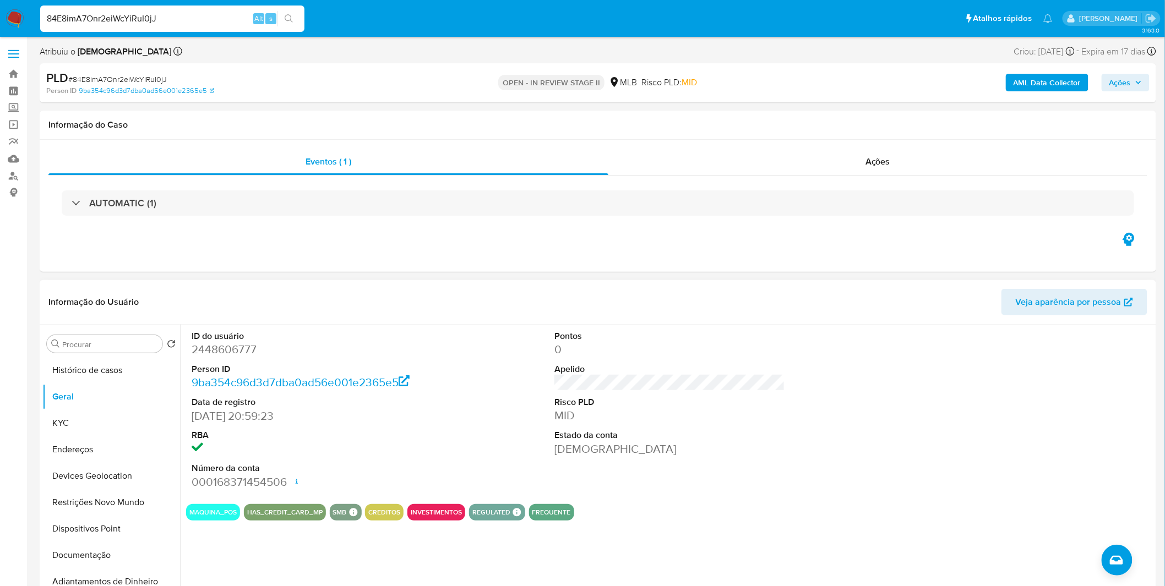
click at [284, 545] on div "ID do usuário 2448606777 Person ID 9ba354c96d3d7dba0ad56e001e2365e5 Data de reg…" at bounding box center [666, 466] width 973 height 282
click at [87, 554] on button "Documentação" at bounding box center [106, 555] width 129 height 26
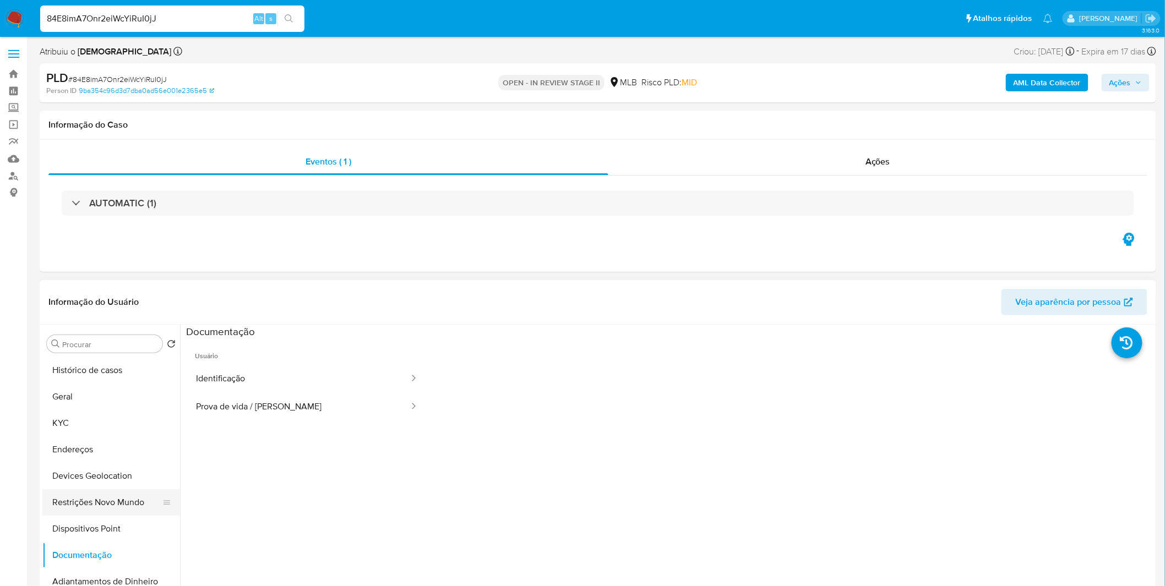
click at [106, 498] on button "Restrições Novo Mundo" at bounding box center [106, 502] width 129 height 26
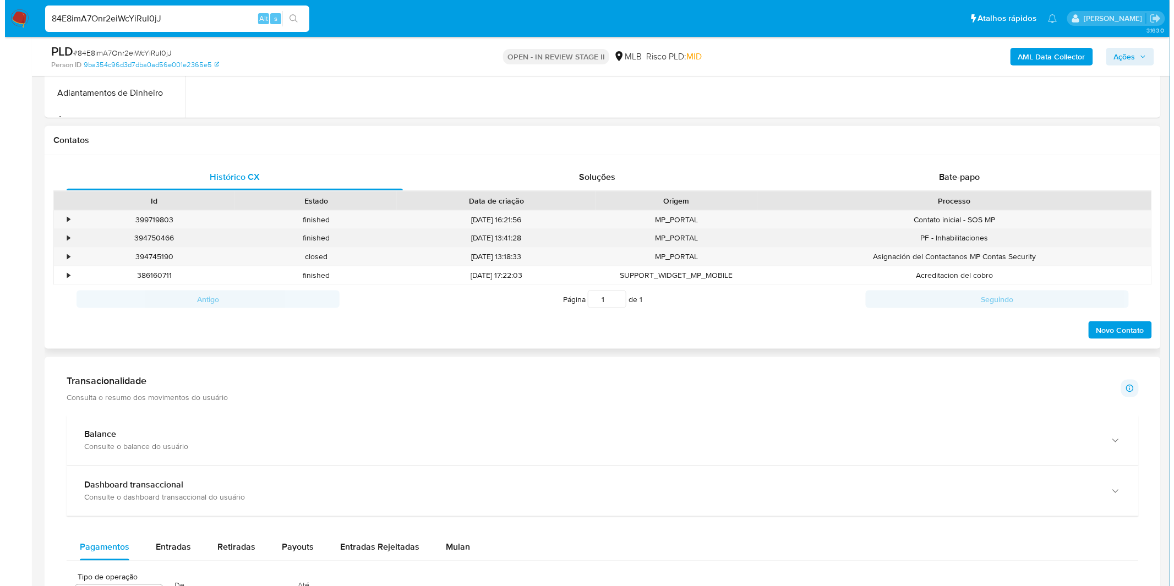
scroll to position [428, 0]
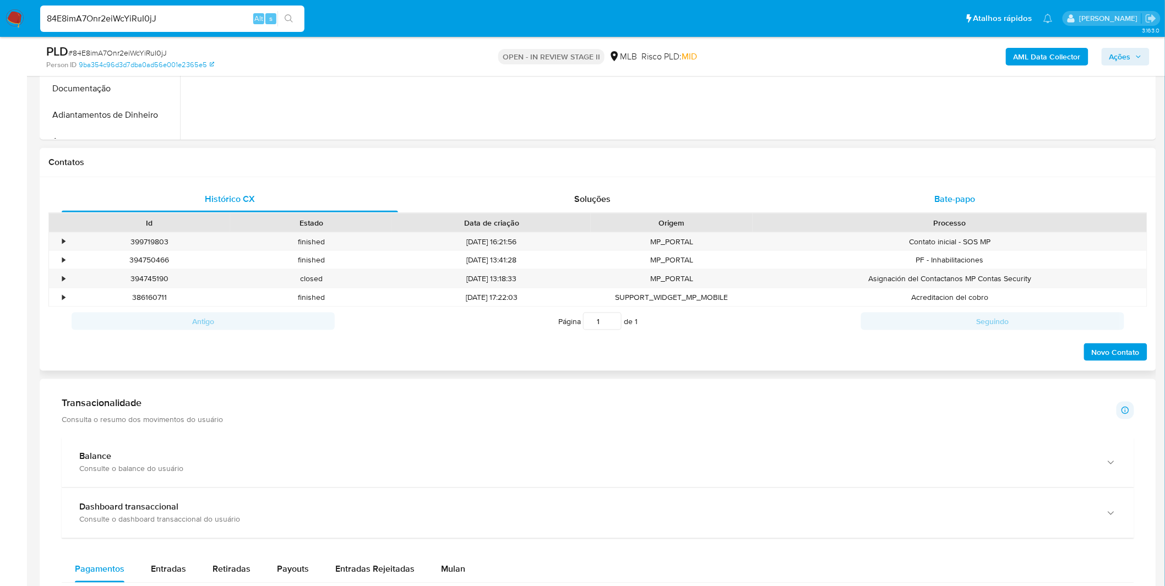
click at [893, 205] on div "Bate-papo" at bounding box center [955, 199] width 336 height 26
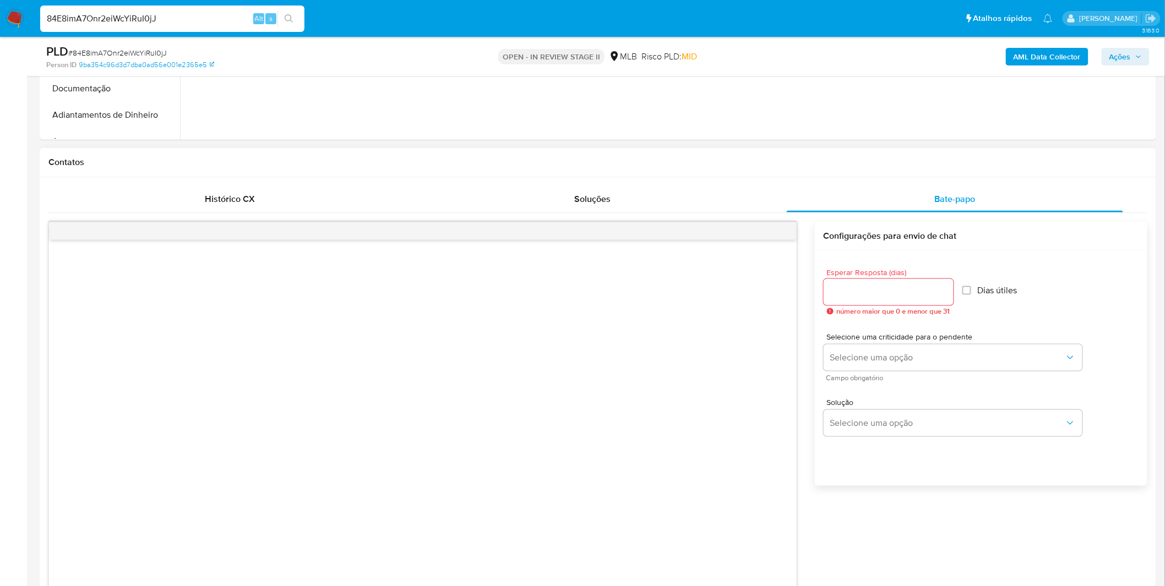
click at [906, 308] on span "número maior que 0 e menor que 31" at bounding box center [893, 312] width 113 height 8
click at [909, 291] on input "Esperar Resposta (dias)" at bounding box center [888, 292] width 130 height 14
type input "3"
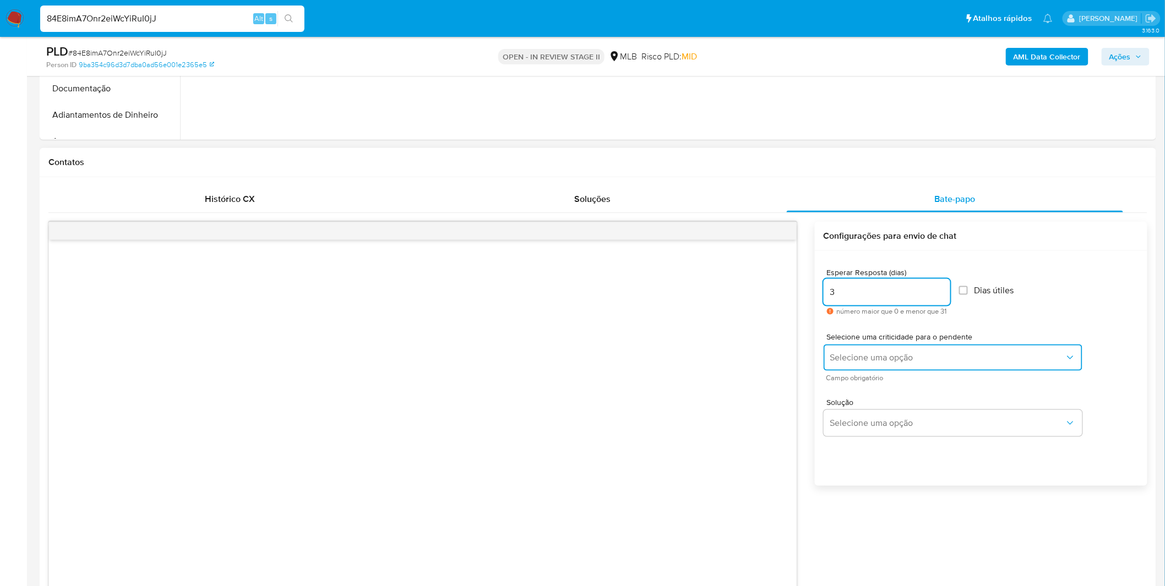
click at [905, 349] on button "Selecione uma opção" at bounding box center [952, 358] width 259 height 26
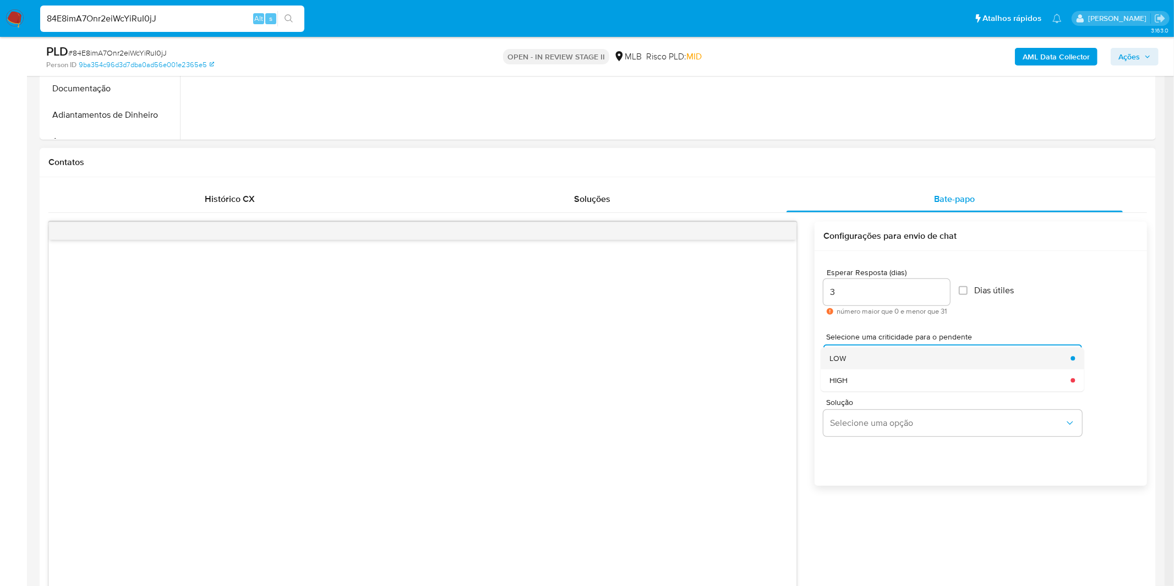
click at [900, 355] on div "LOW" at bounding box center [946, 358] width 234 height 22
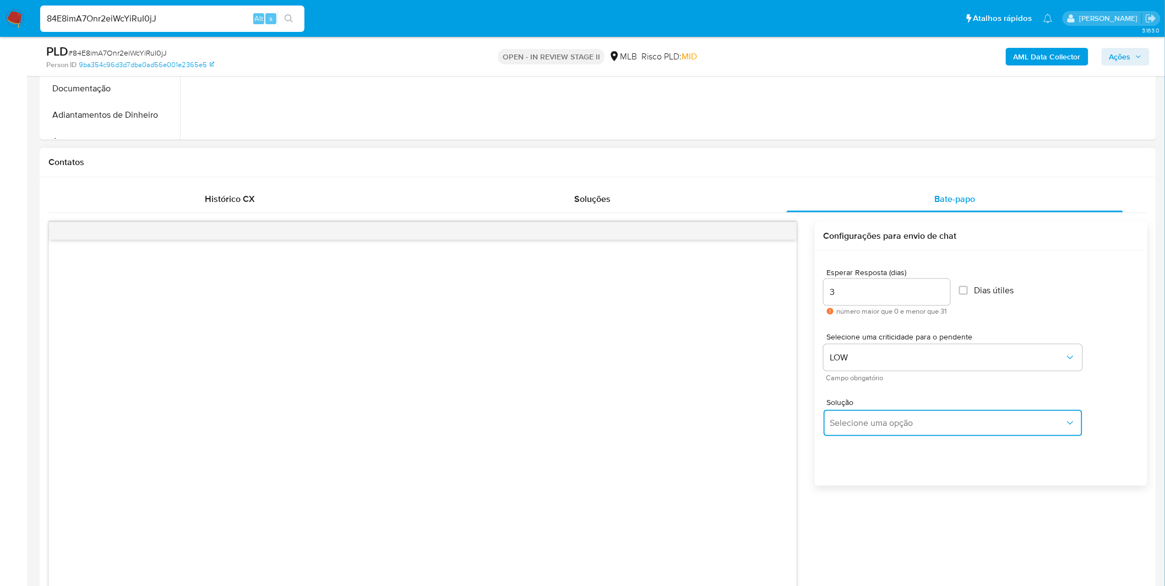
click at [891, 414] on button "Selecione uma opção" at bounding box center [952, 423] width 259 height 26
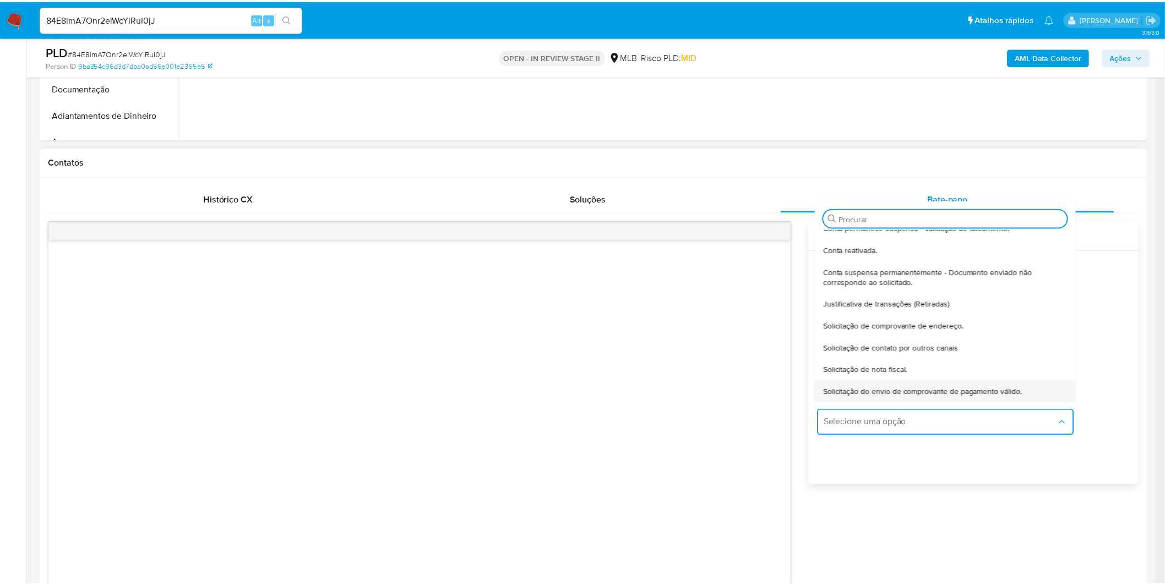
scroll to position [91, 0]
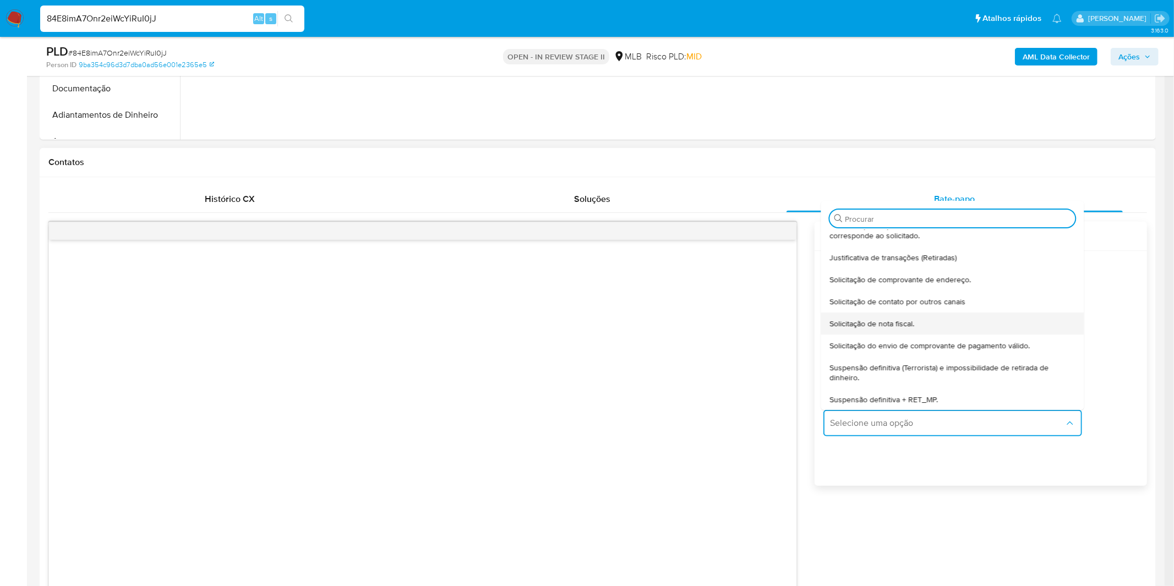
click at [888, 325] on span "Solicitação de nota fiscal." at bounding box center [871, 324] width 85 height 10
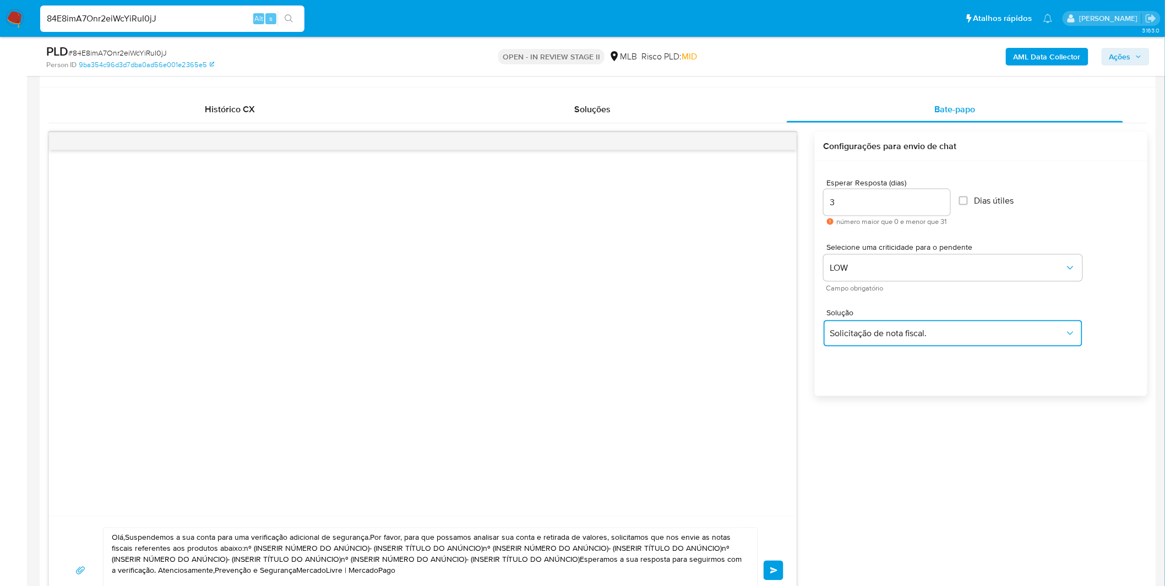
scroll to position [673, 0]
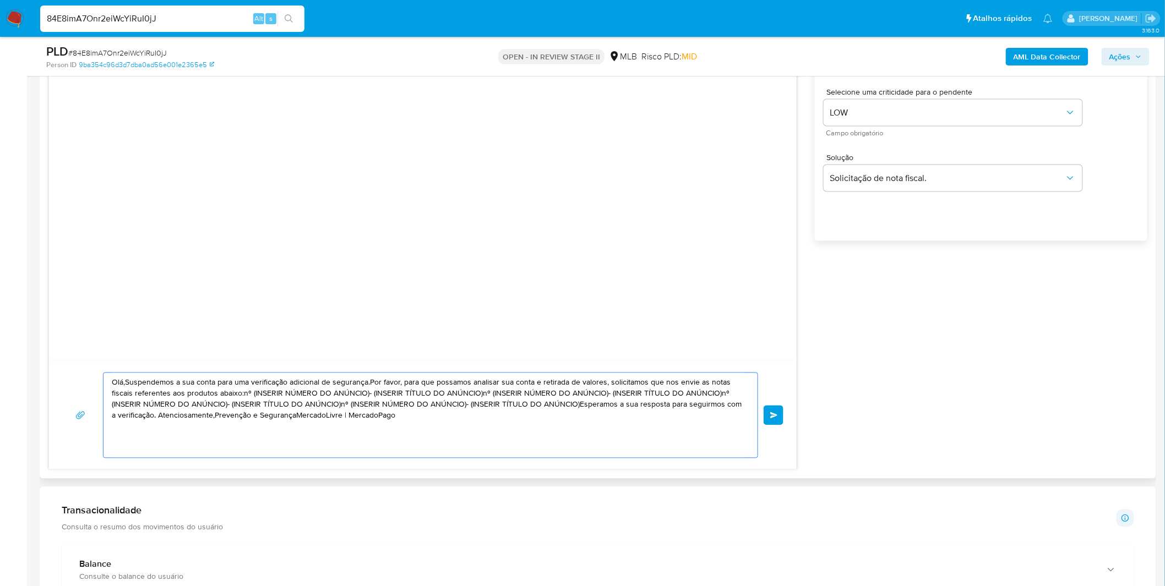
click at [511, 439] on textarea "Olá,Suspendemos a sua conta para uma verificação adicional de segurança.Por fav…" at bounding box center [428, 415] width 632 height 85
paste textarea "! Estamos realizando uma verificação adicional de segurança em contas de usuári…"
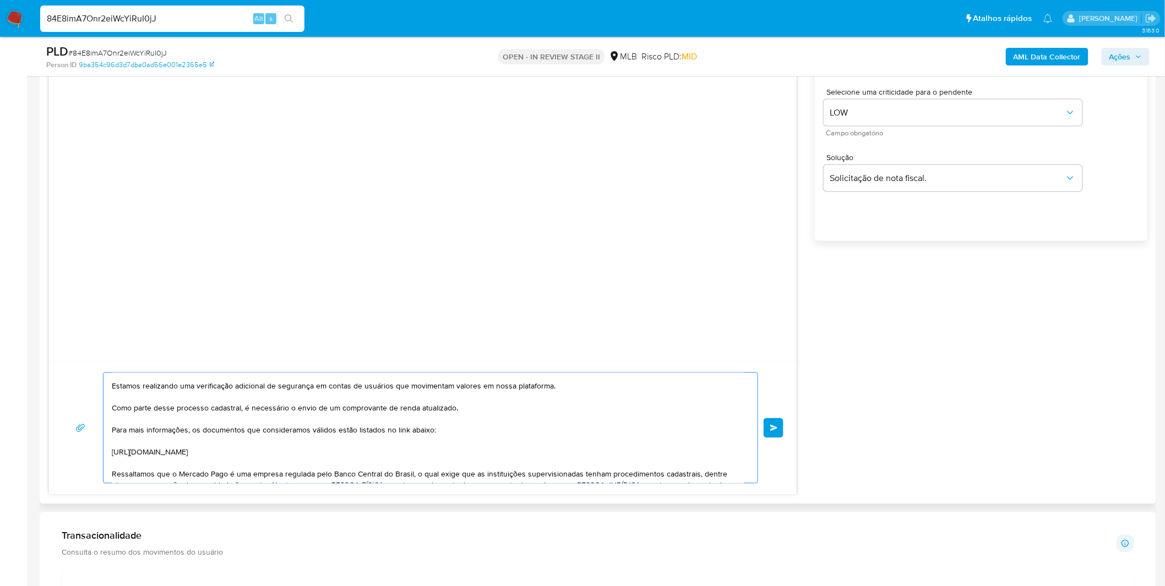
scroll to position [0, 0]
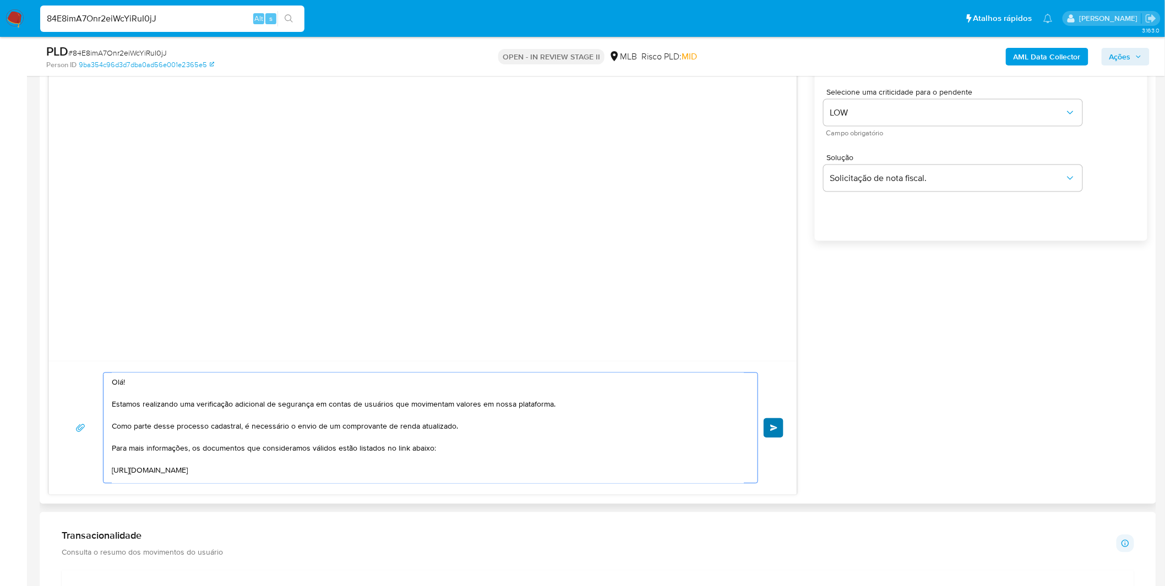
type textarea "Olá! Estamos realizando uma verificação adicional de segurança em contas de usu…"
click at [772, 432] on span "common.send" at bounding box center [774, 428] width 8 height 7
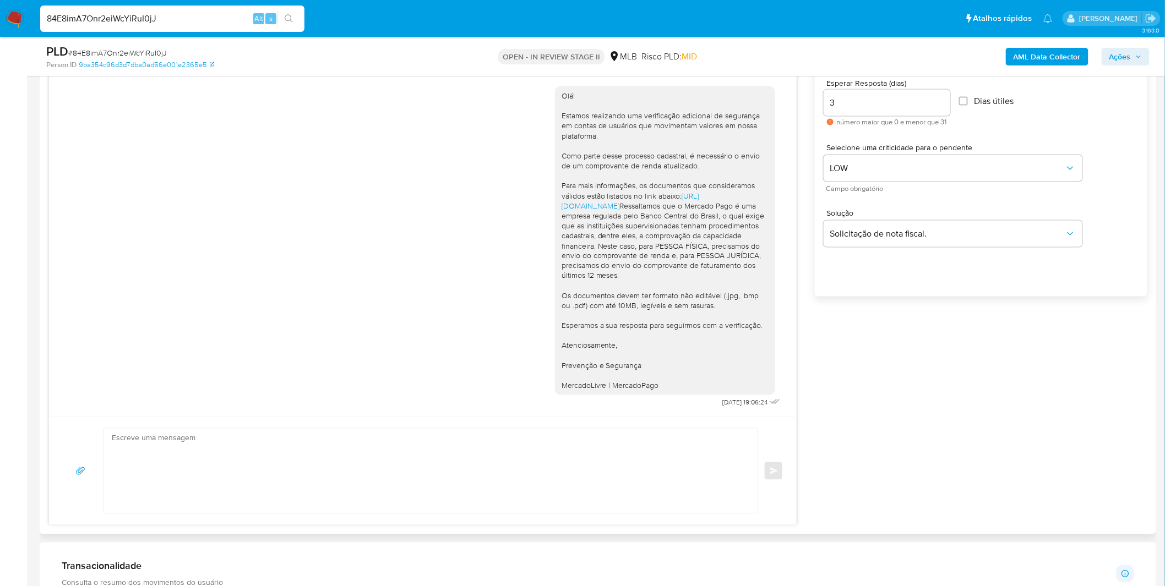
scroll to position [489, 0]
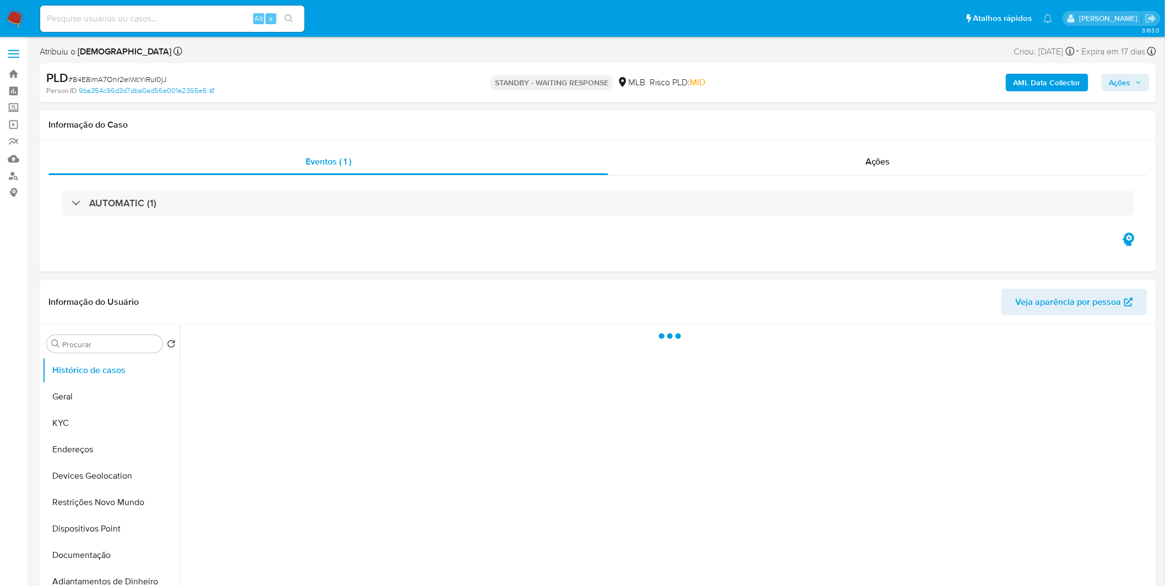
select select "10"
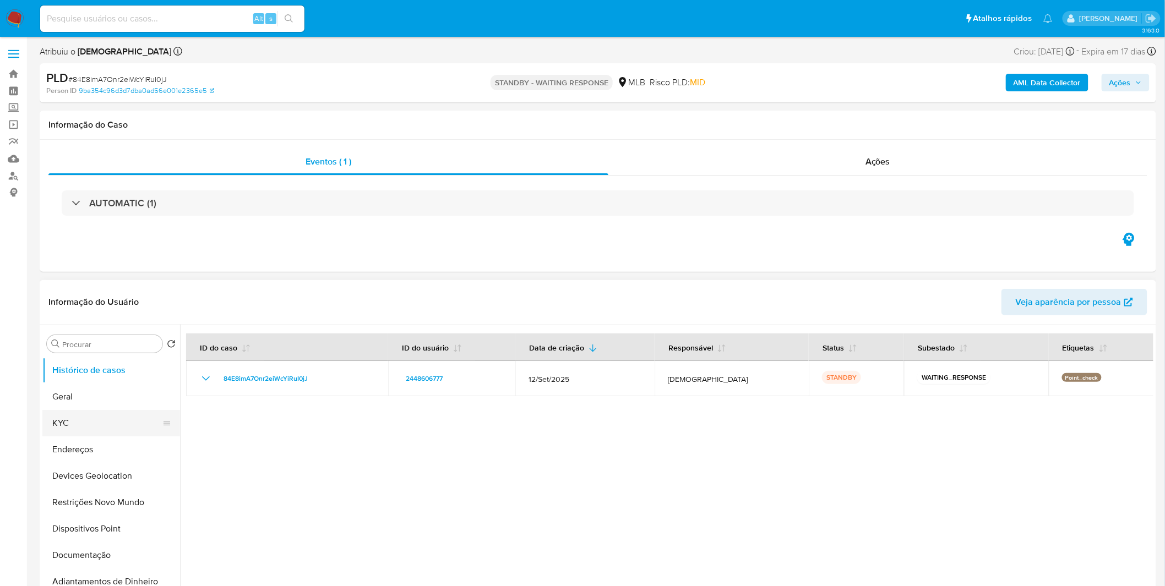
click at [78, 410] on button "KYC" at bounding box center [106, 423] width 129 height 26
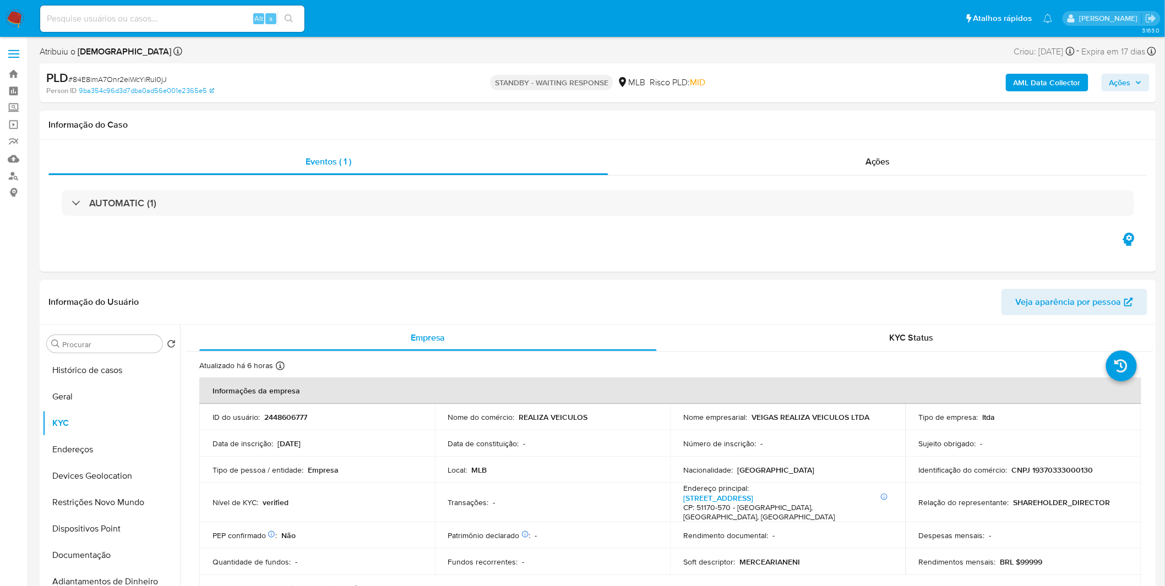
click at [89, 22] on input at bounding box center [172, 19] width 264 height 14
paste input "5Dsf9nr2QHwutUDUgFH1PsrX"
type input "5Dsf9nr2QHwutUDUgFH1PsrX"
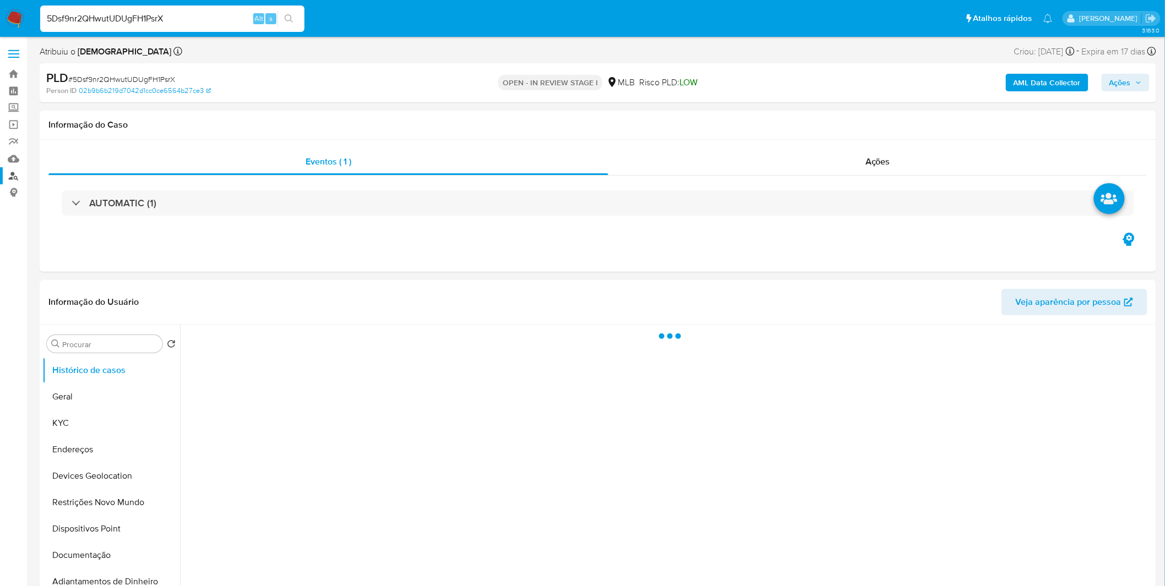
select select "10"
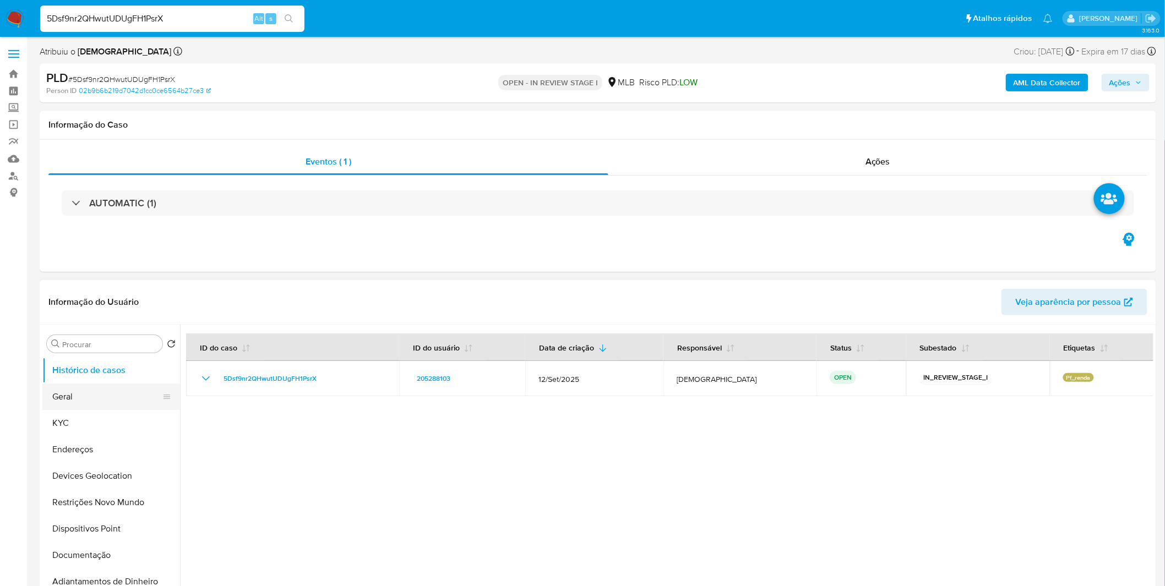
click at [139, 402] on button "Geral" at bounding box center [106, 397] width 129 height 26
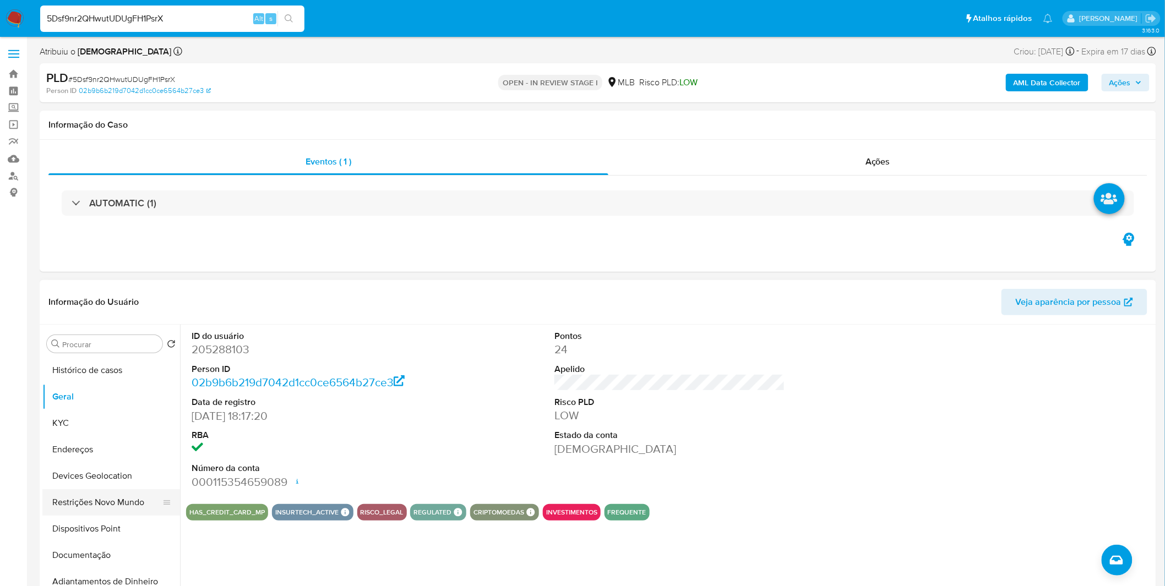
click at [114, 512] on button "Restrições Novo Mundo" at bounding box center [106, 502] width 129 height 26
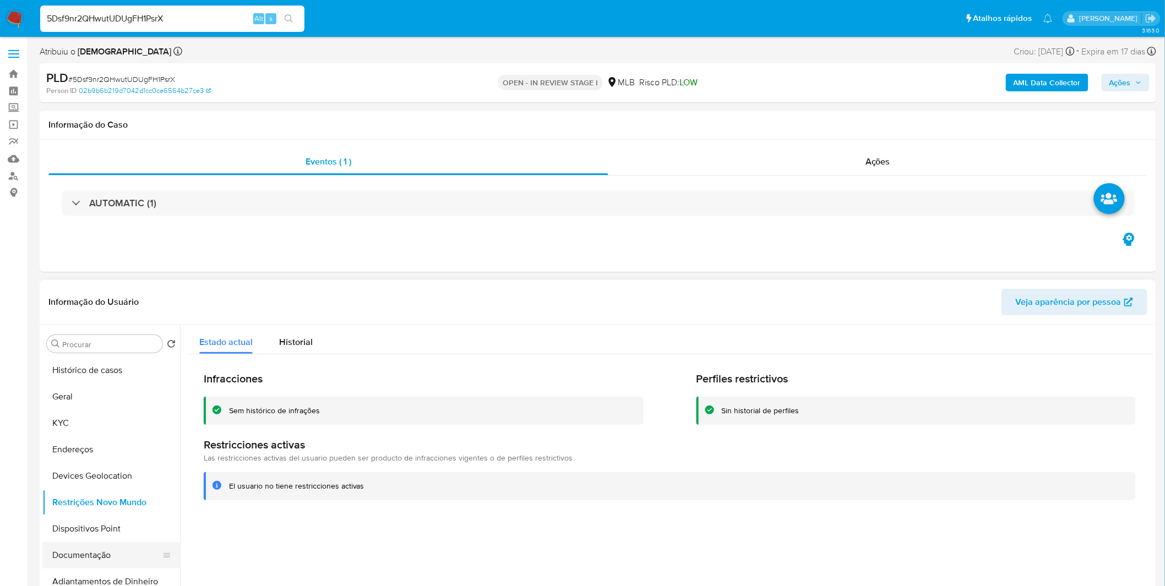
click at [105, 557] on button "Documentação" at bounding box center [106, 555] width 129 height 26
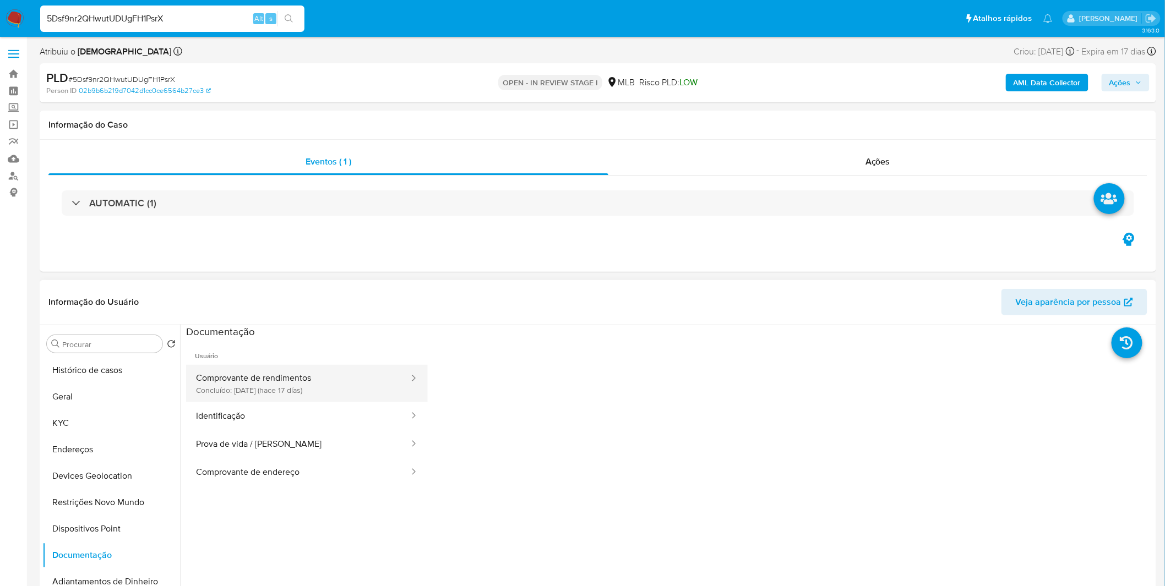
click at [278, 399] on button "Comprovante de rendimentos Concluído: [DATE] (hace 17 días)" at bounding box center [298, 383] width 224 height 37
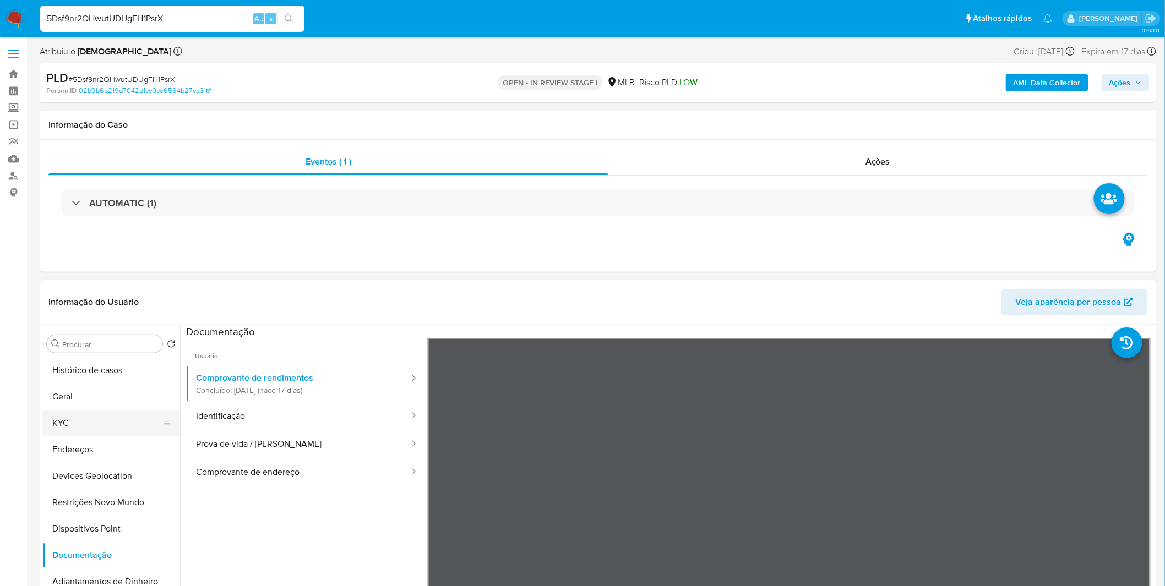
click at [102, 412] on button "KYC" at bounding box center [106, 423] width 129 height 26
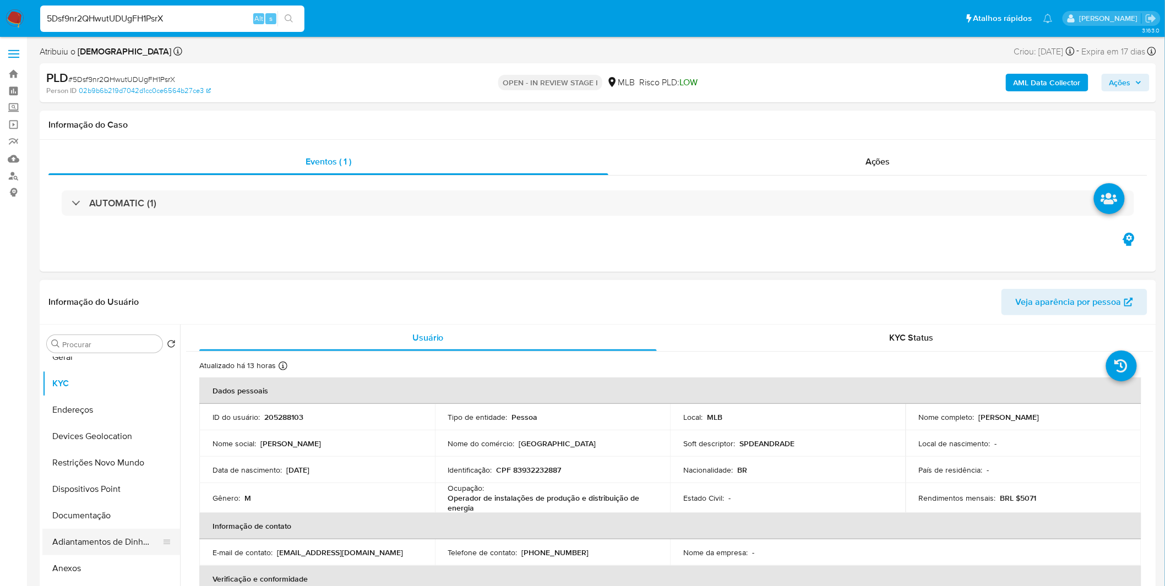
scroll to position [61, 0]
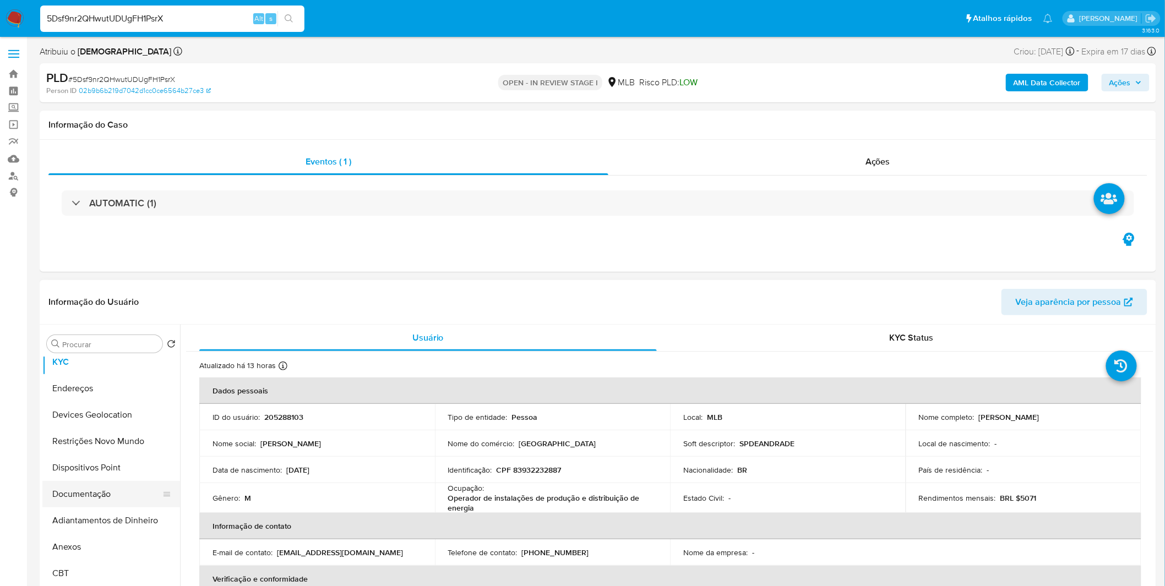
click at [128, 497] on button "Documentação" at bounding box center [106, 494] width 129 height 26
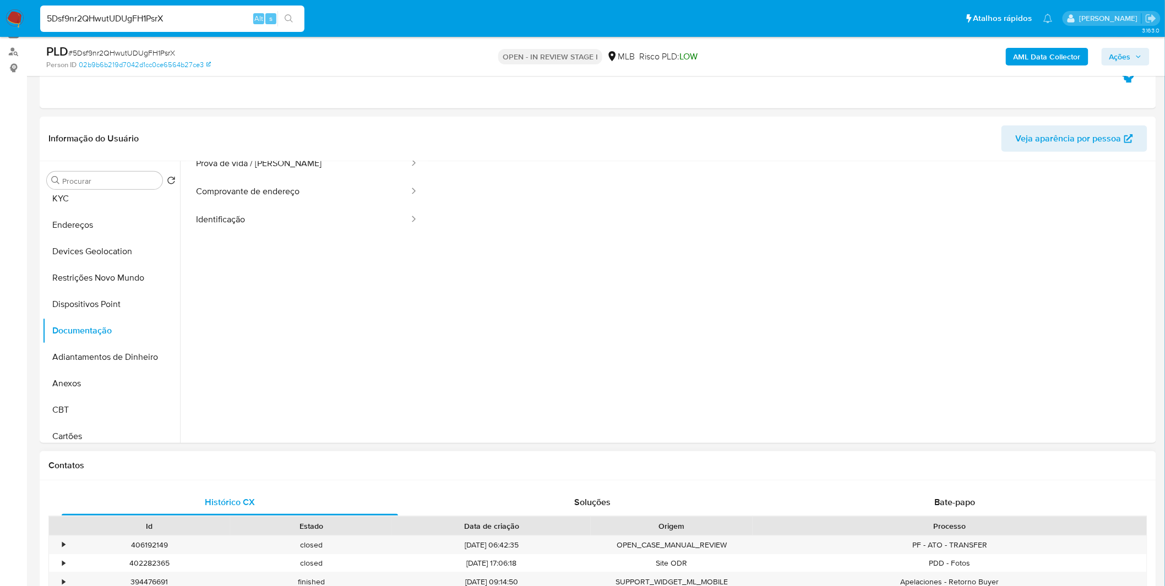
scroll to position [305, 0]
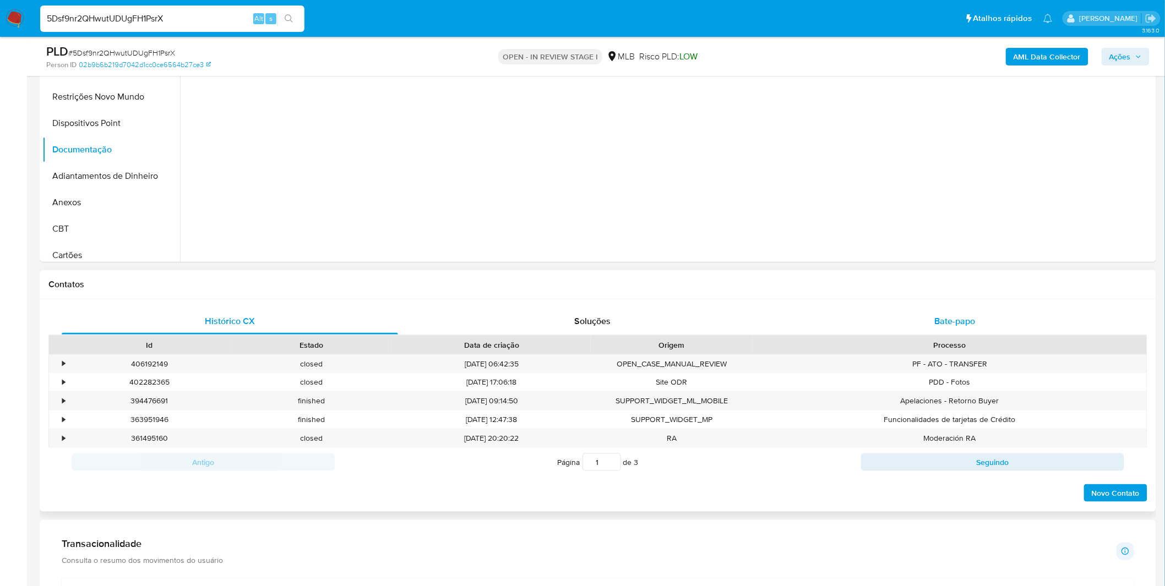
click at [875, 323] on div "Bate-papo" at bounding box center [955, 321] width 336 height 26
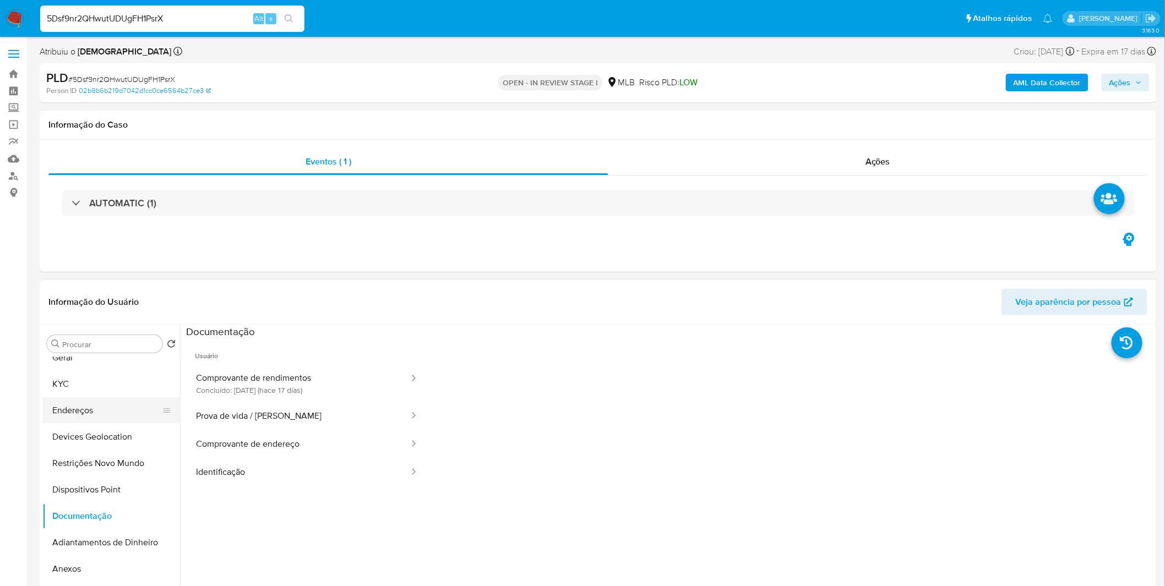
scroll to position [0, 0]
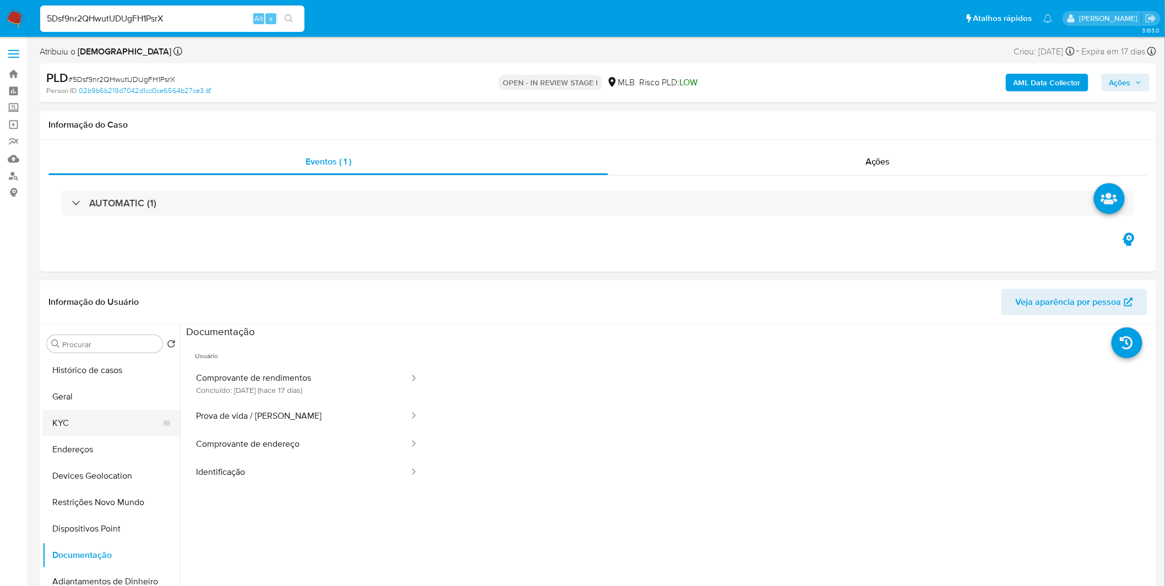
click at [81, 416] on button "KYC" at bounding box center [106, 423] width 129 height 26
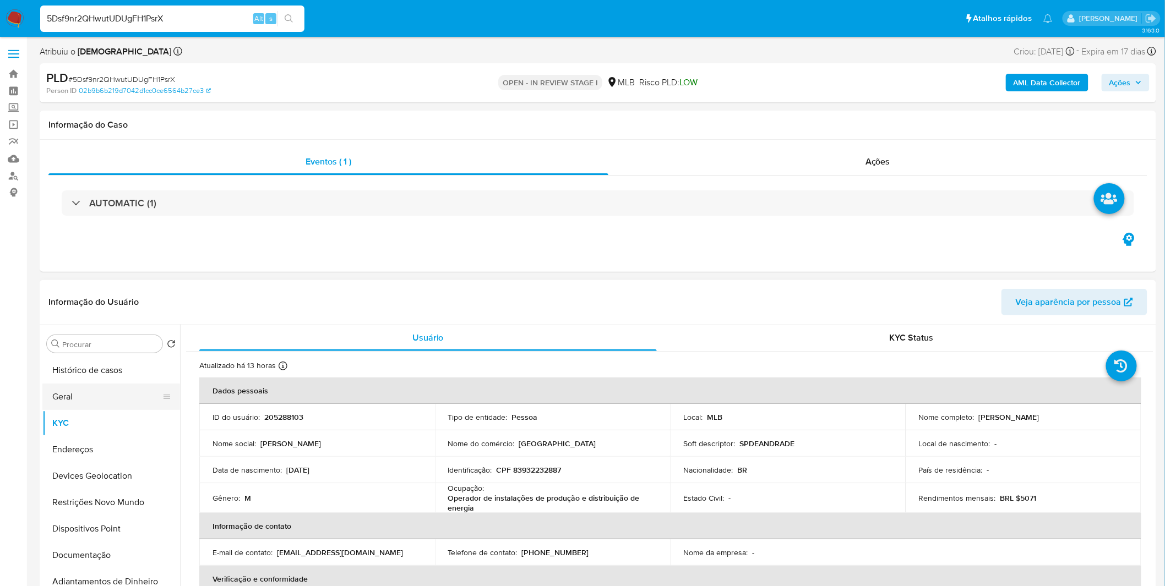
click at [108, 400] on button "Geral" at bounding box center [106, 397] width 129 height 26
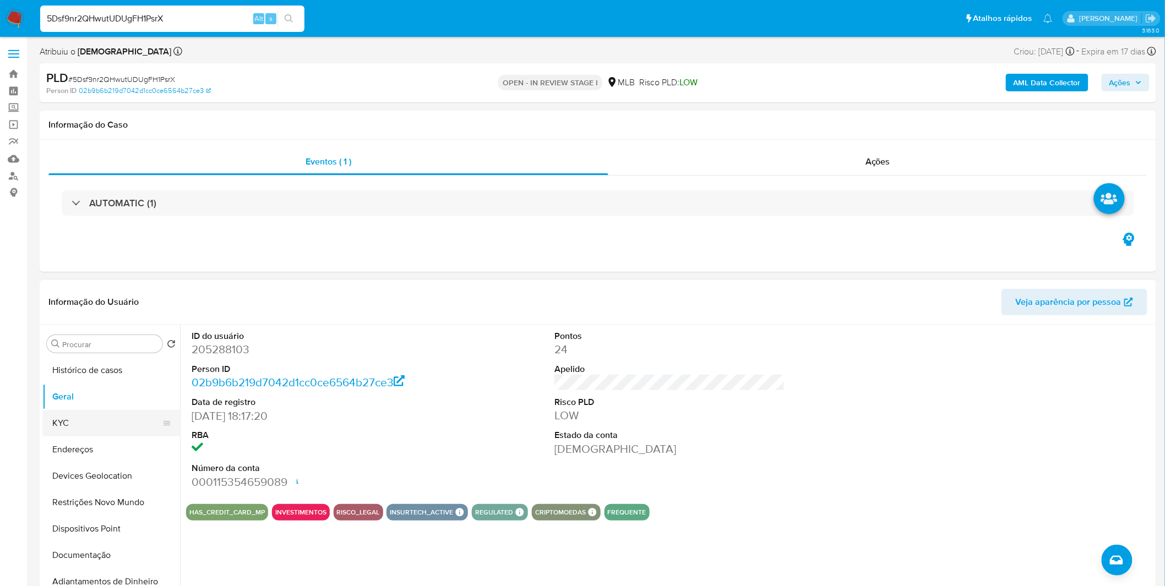
click at [125, 425] on button "KYC" at bounding box center [106, 423] width 129 height 26
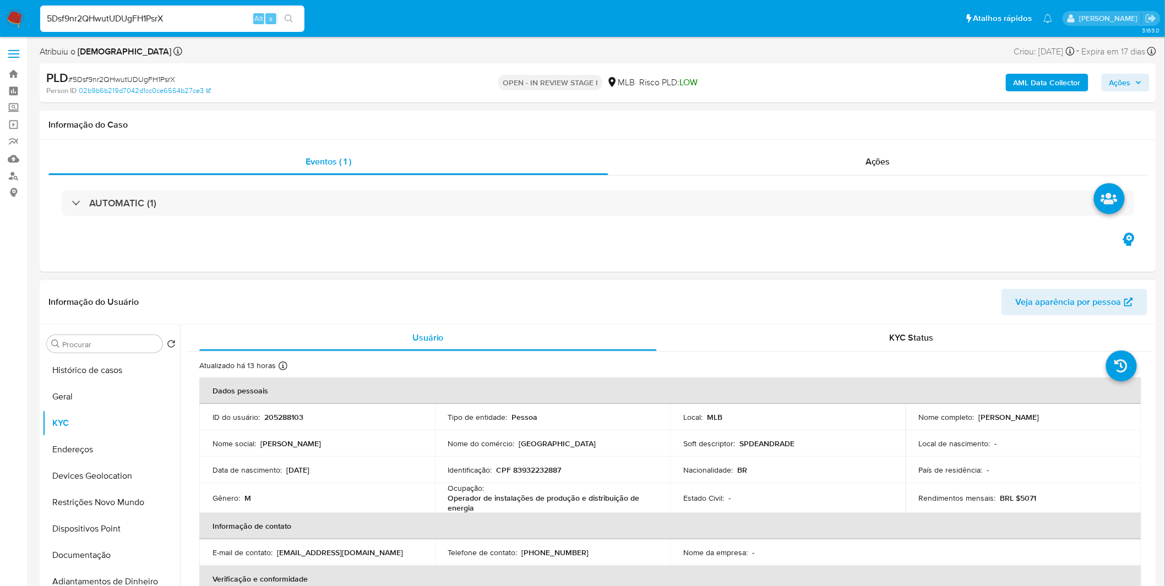
click at [374, 465] on div "Data de nascimento : [DEMOGRAPHIC_DATA]" at bounding box center [316, 470] width 209 height 10
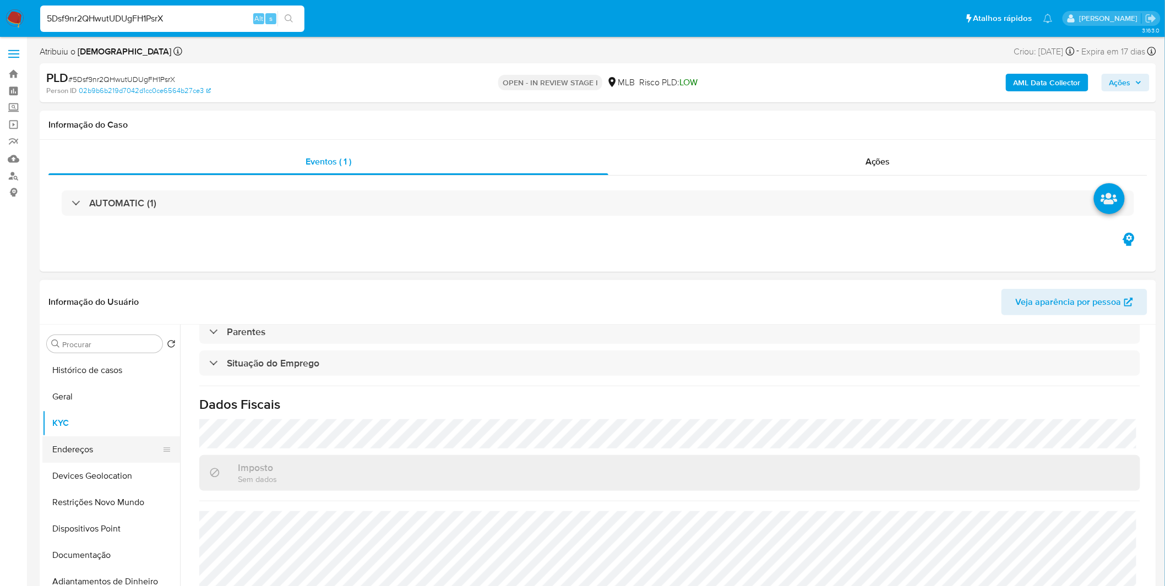
click at [50, 445] on button "Endereços" at bounding box center [106, 449] width 129 height 26
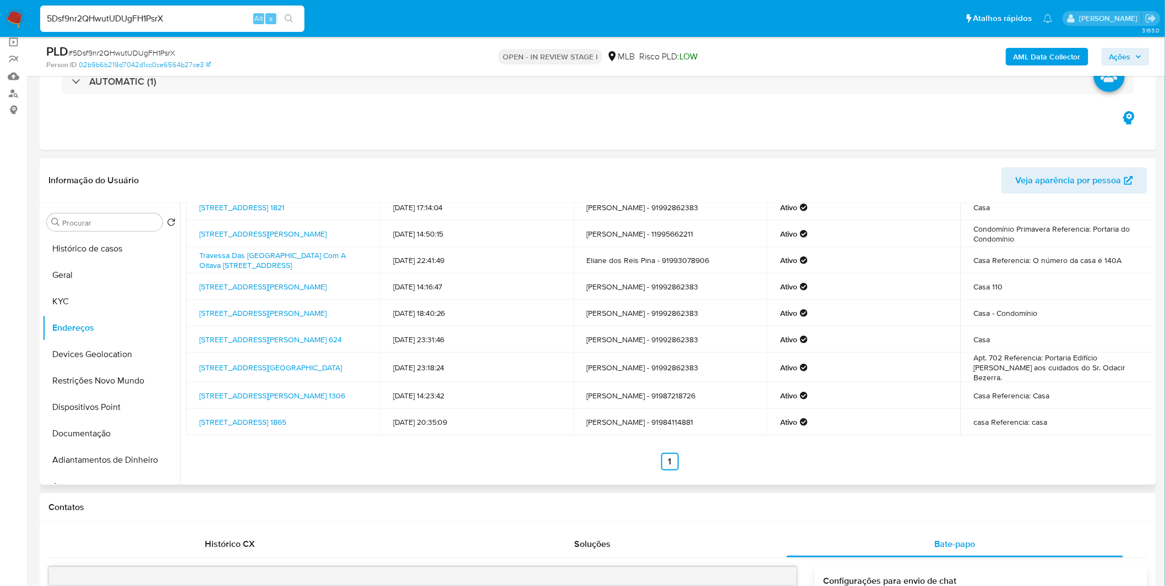
scroll to position [61, 0]
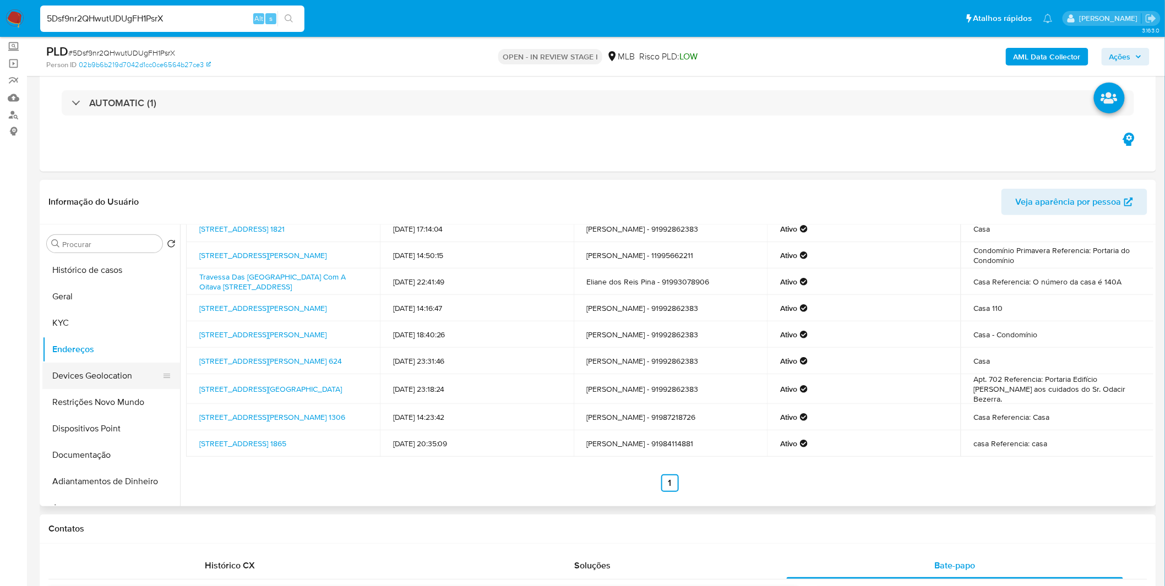
click at [103, 381] on button "Devices Geolocation" at bounding box center [106, 376] width 129 height 26
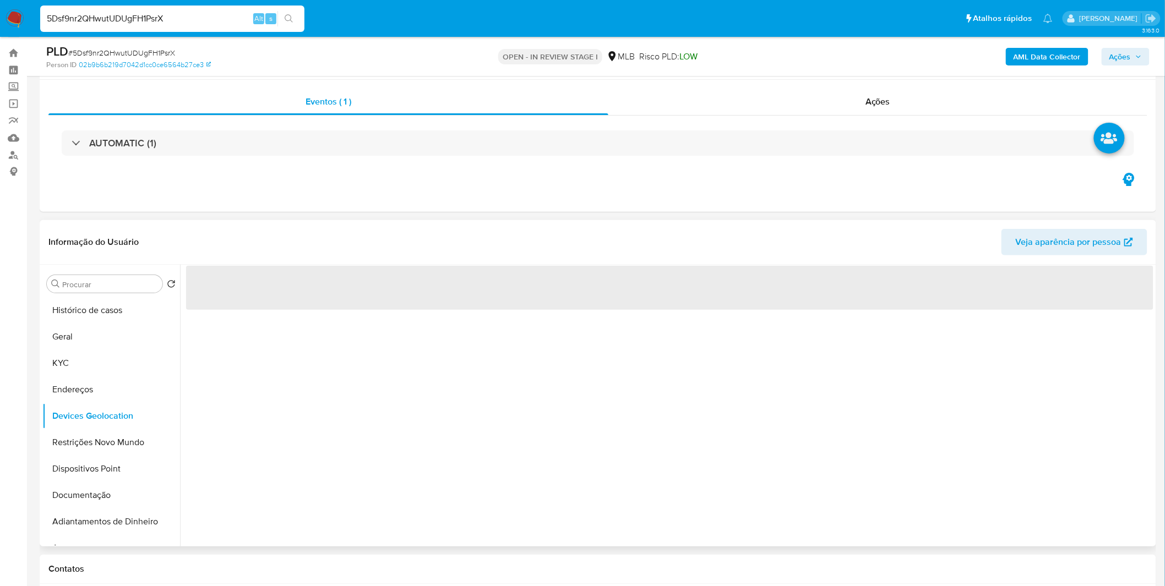
scroll to position [0, 0]
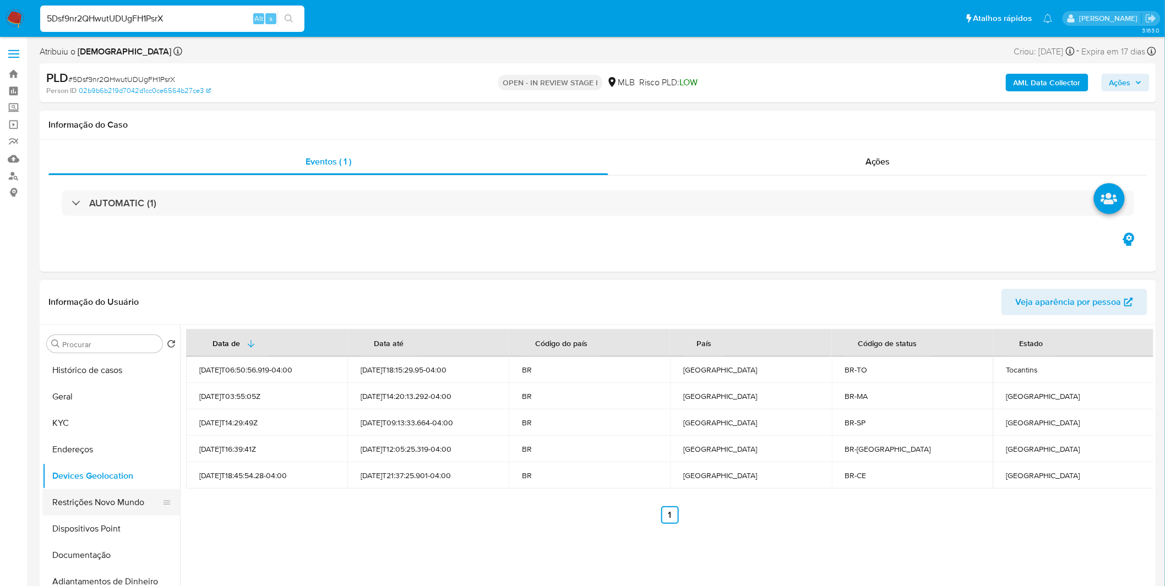
click at [95, 503] on button "Restrições Novo Mundo" at bounding box center [106, 502] width 129 height 26
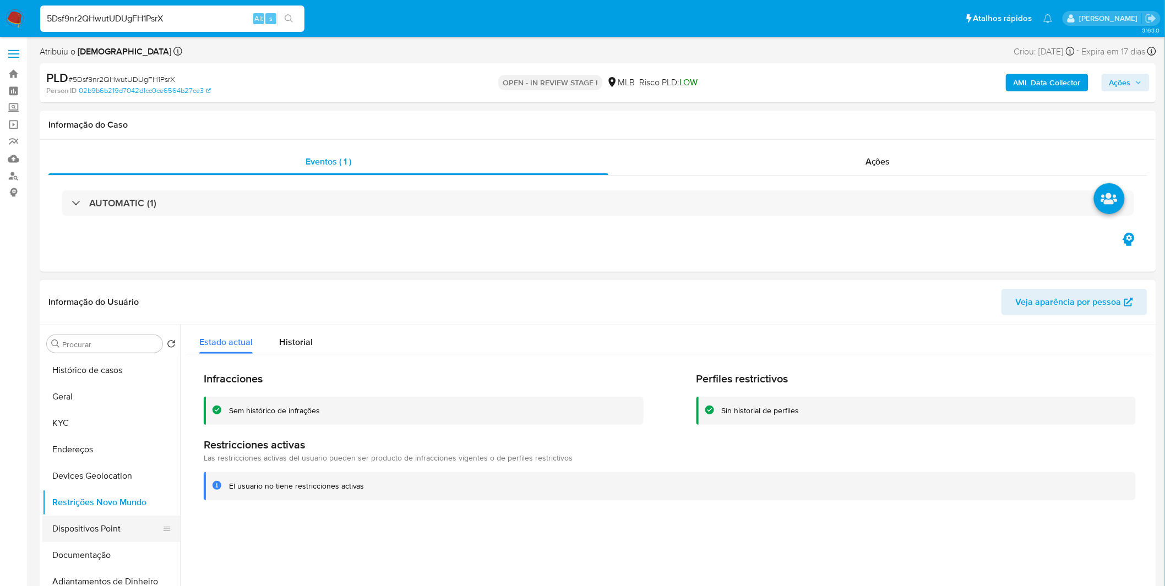
click at [53, 534] on button "Dispositivos Point" at bounding box center [106, 529] width 129 height 26
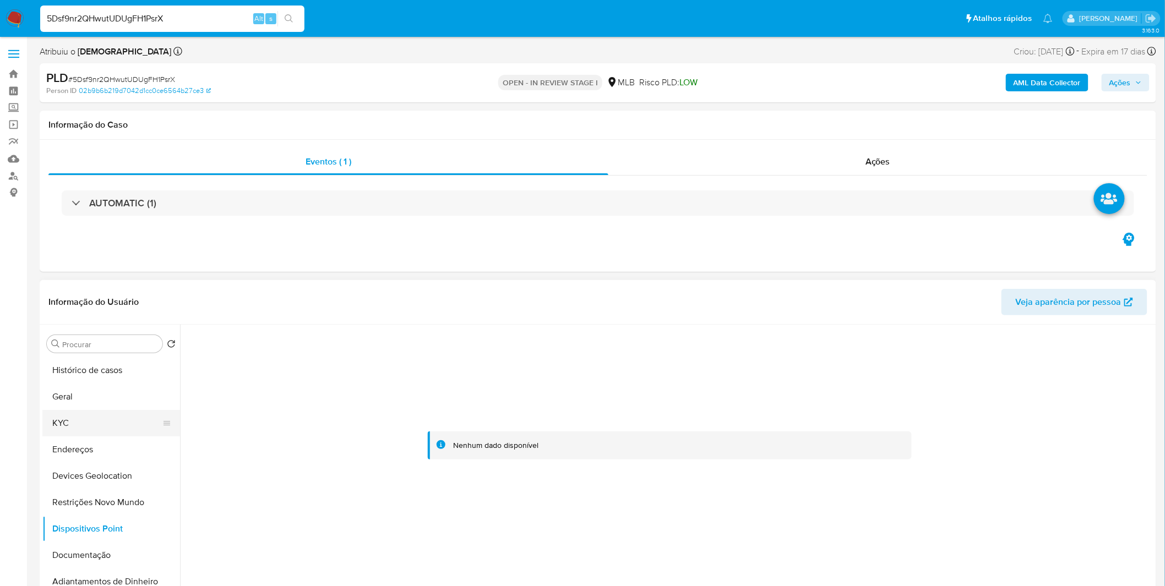
click at [92, 419] on button "KYC" at bounding box center [106, 423] width 129 height 26
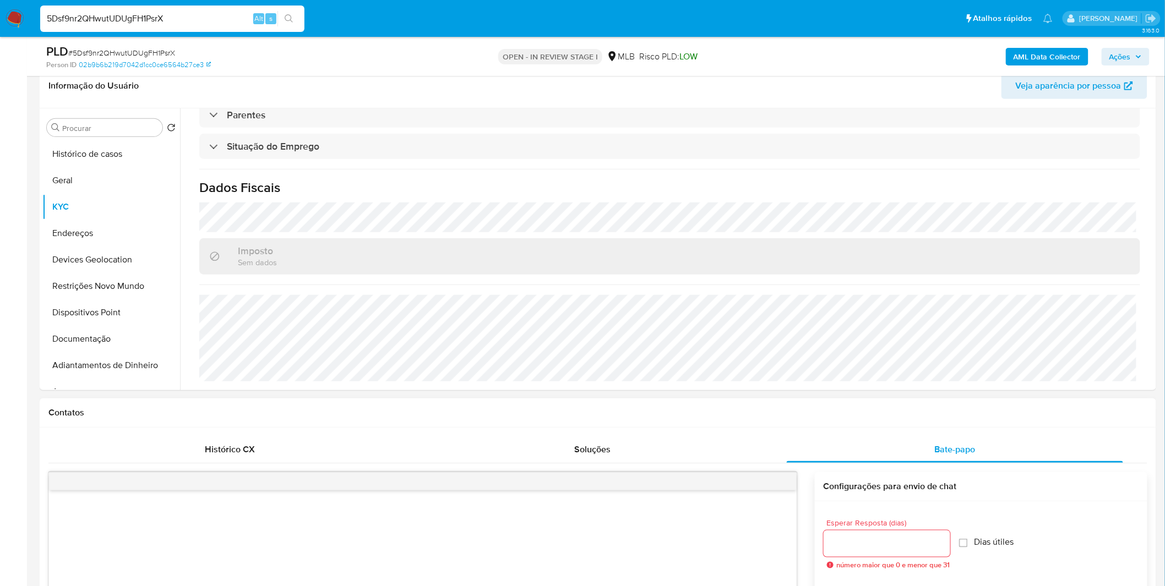
scroll to position [244, 0]
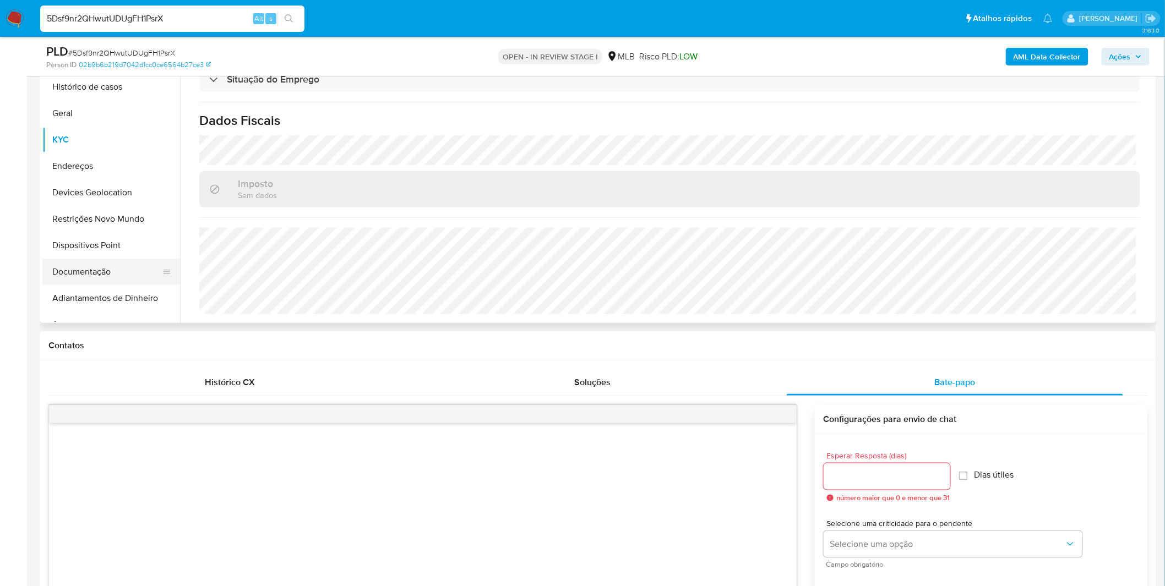
click at [98, 280] on button "Documentação" at bounding box center [106, 272] width 129 height 26
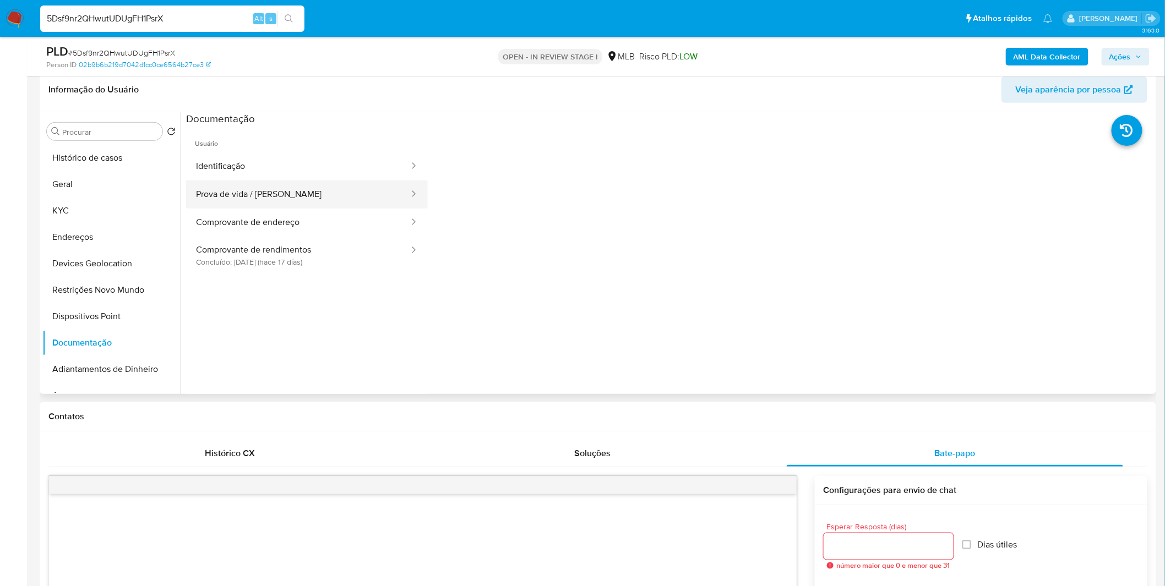
scroll to position [61, 0]
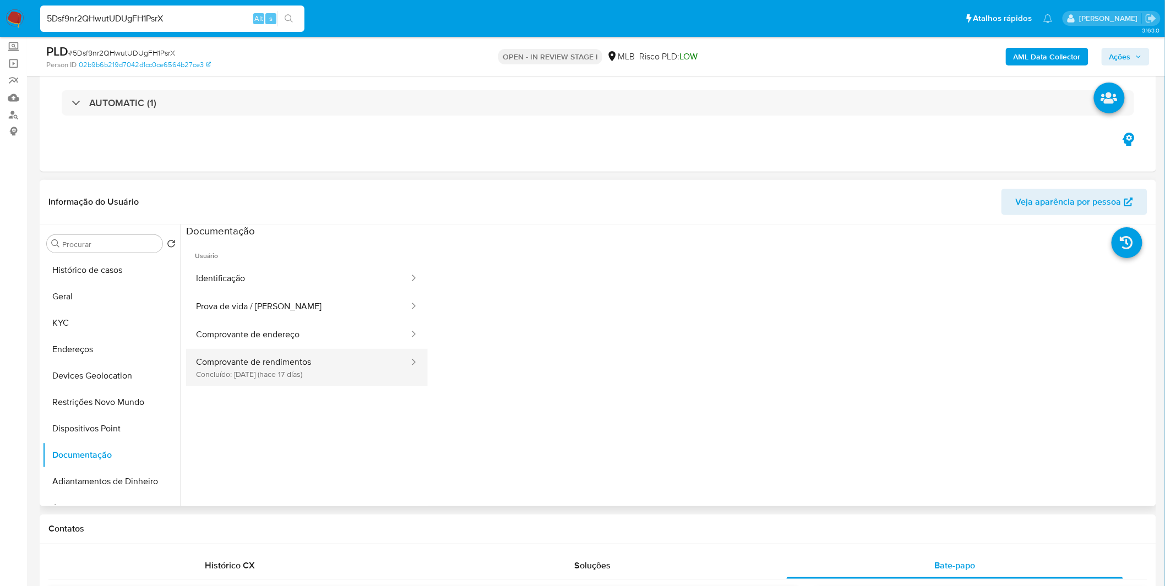
click at [329, 365] on button "Comprovante de rendimentos Concluído: [DATE] (hace 17 días)" at bounding box center [298, 367] width 224 height 37
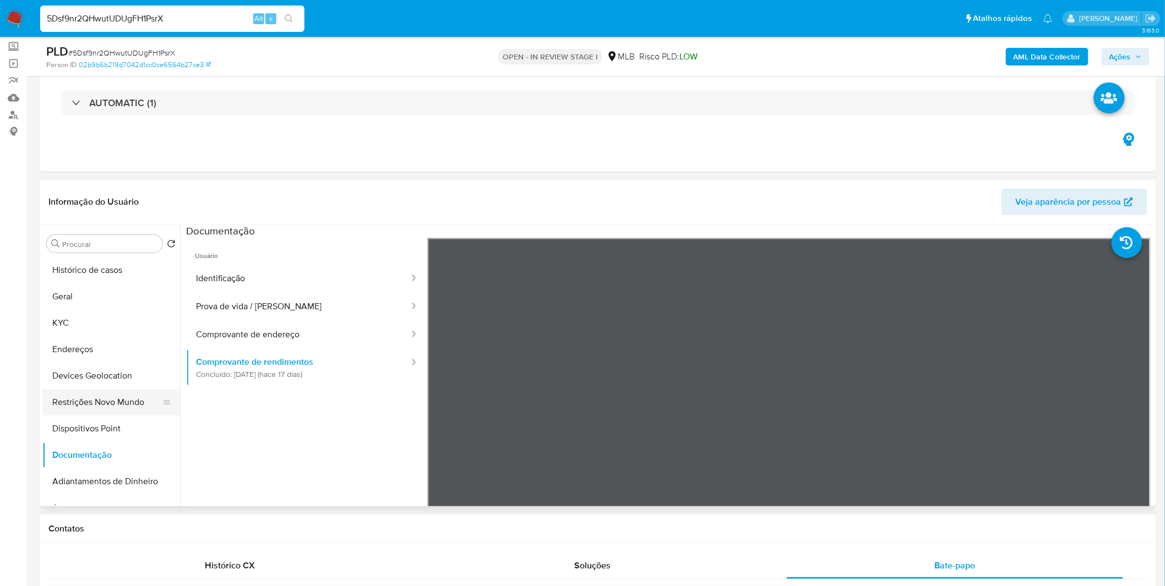
click at [134, 402] on button "Restrições Novo Mundo" at bounding box center [106, 402] width 129 height 26
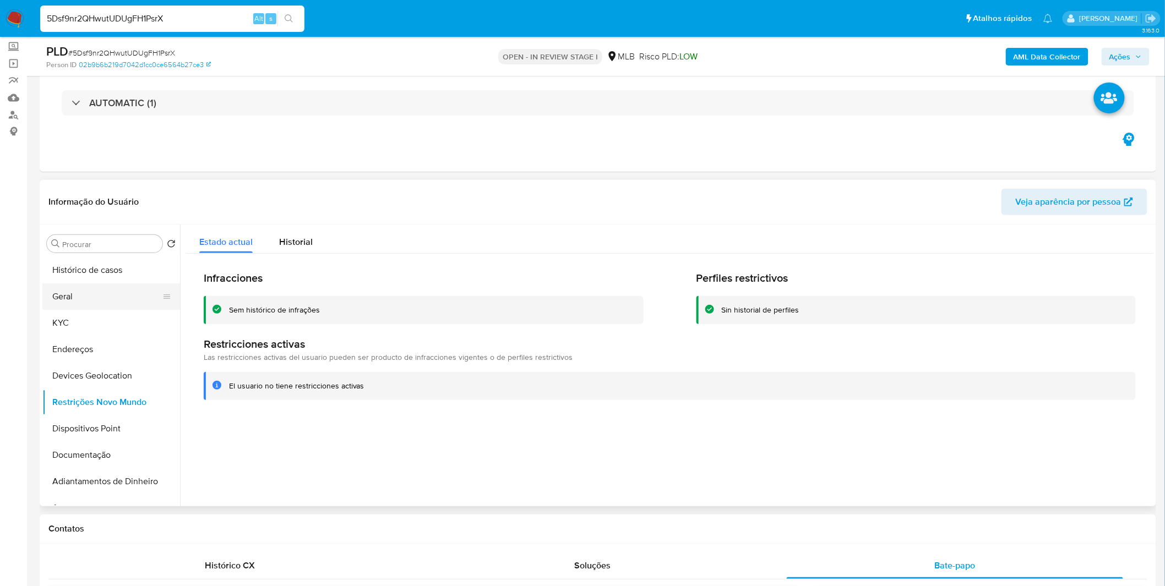
click at [92, 294] on button "Geral" at bounding box center [106, 296] width 129 height 26
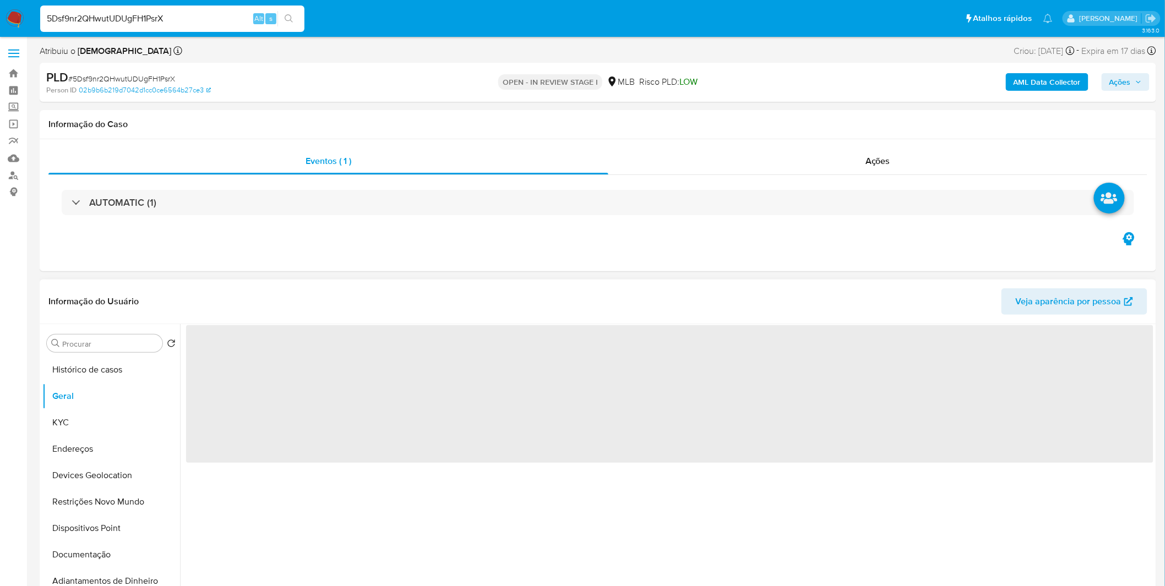
scroll to position [0, 0]
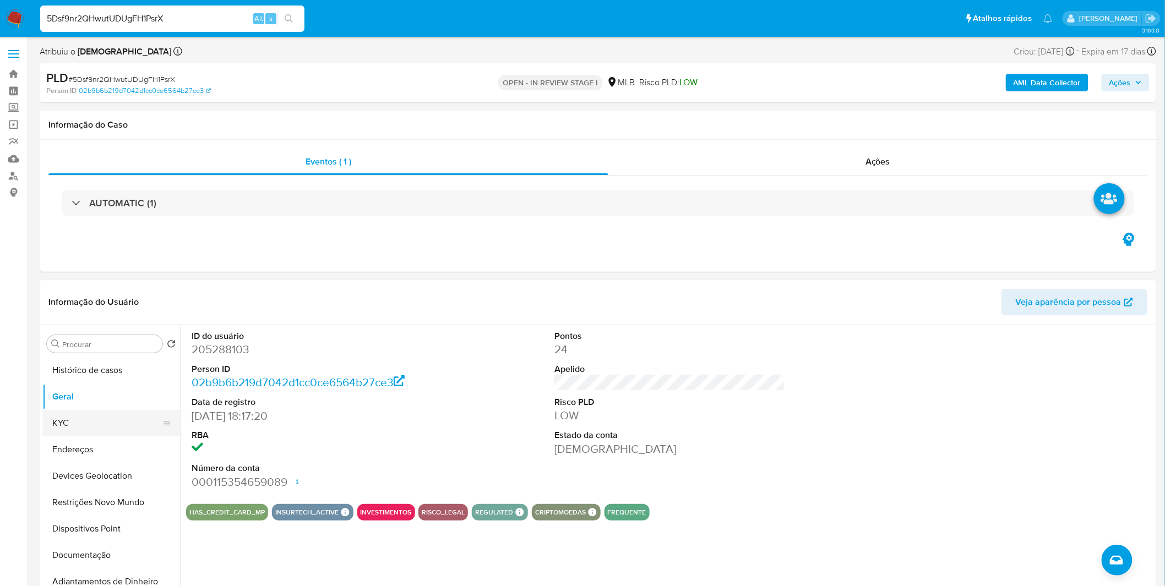
click at [85, 414] on button "KYC" at bounding box center [106, 423] width 129 height 26
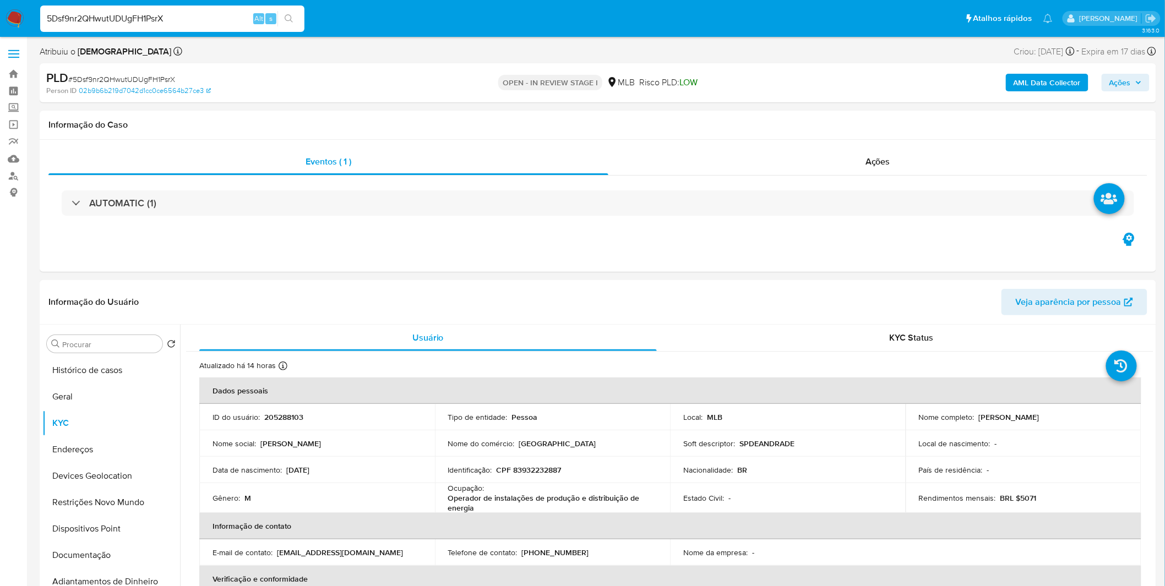
click at [174, 21] on input "5Dsf9nr2QHwutUDUgFH1PsrX" at bounding box center [172, 19] width 264 height 14
paste input "RbklrY9eXQWaDr3fA7ULK3Kl"
type input "RbklrY9eXQWaDr3fA7ULK3Kl"
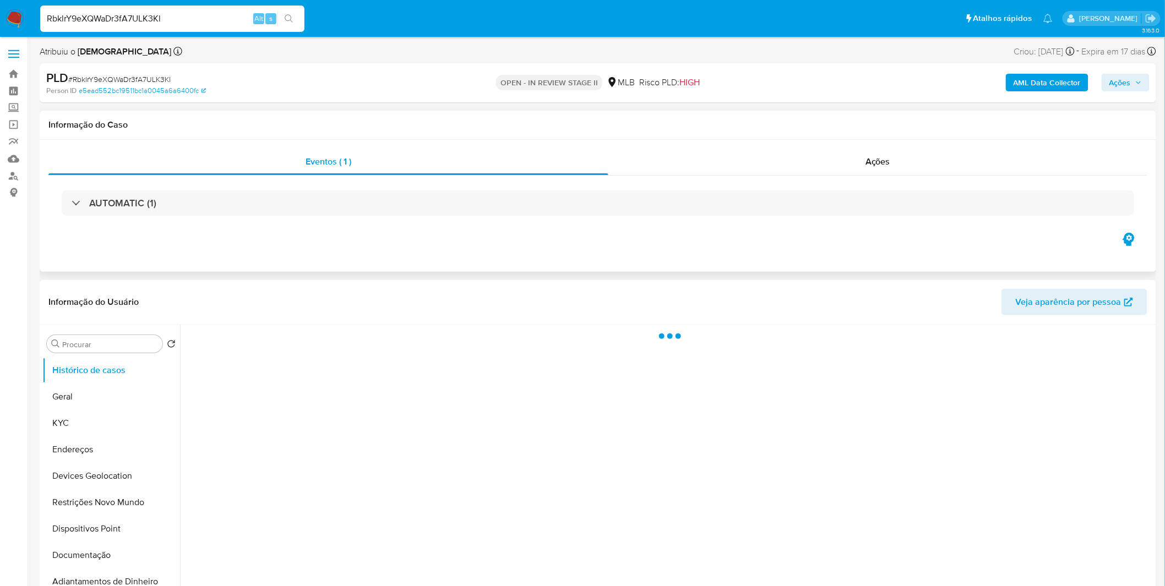
select select "10"
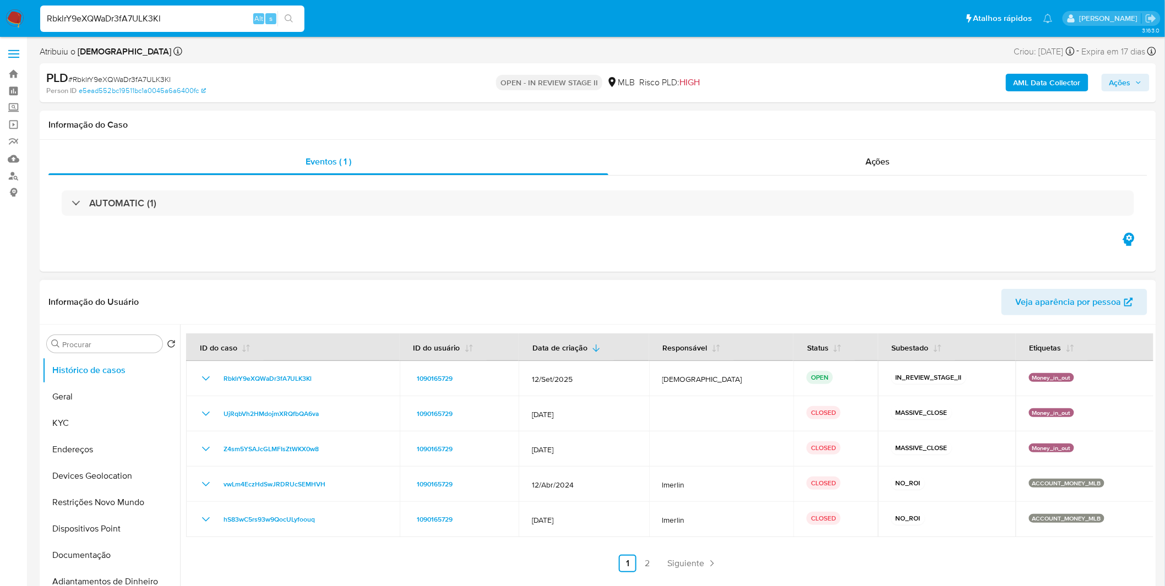
click at [650, 569] on link "2" at bounding box center [647, 564] width 18 height 18
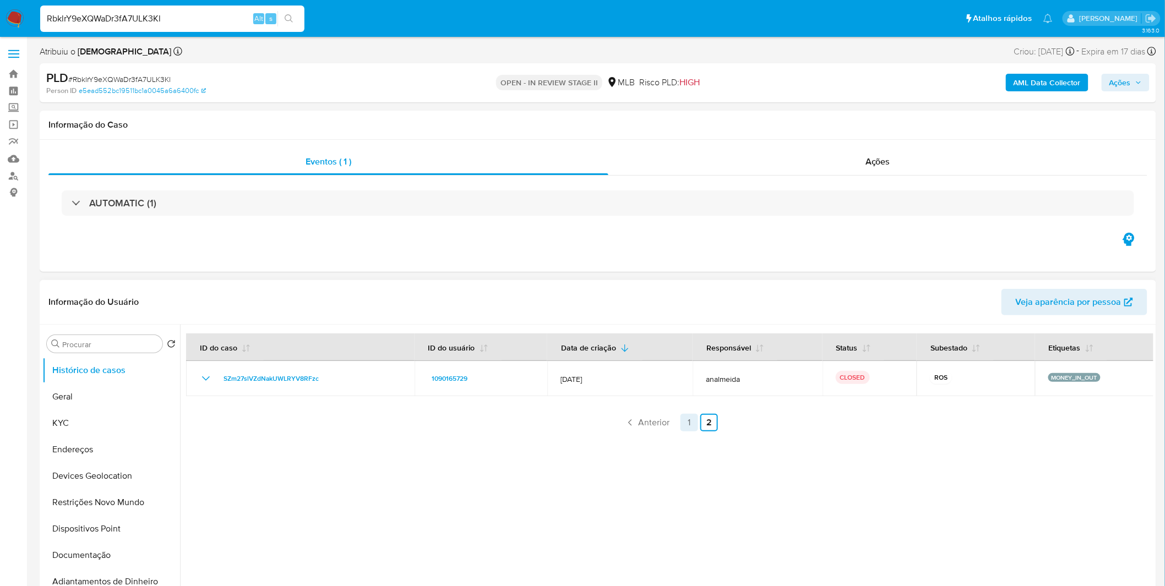
click at [681, 424] on link "1" at bounding box center [689, 423] width 18 height 18
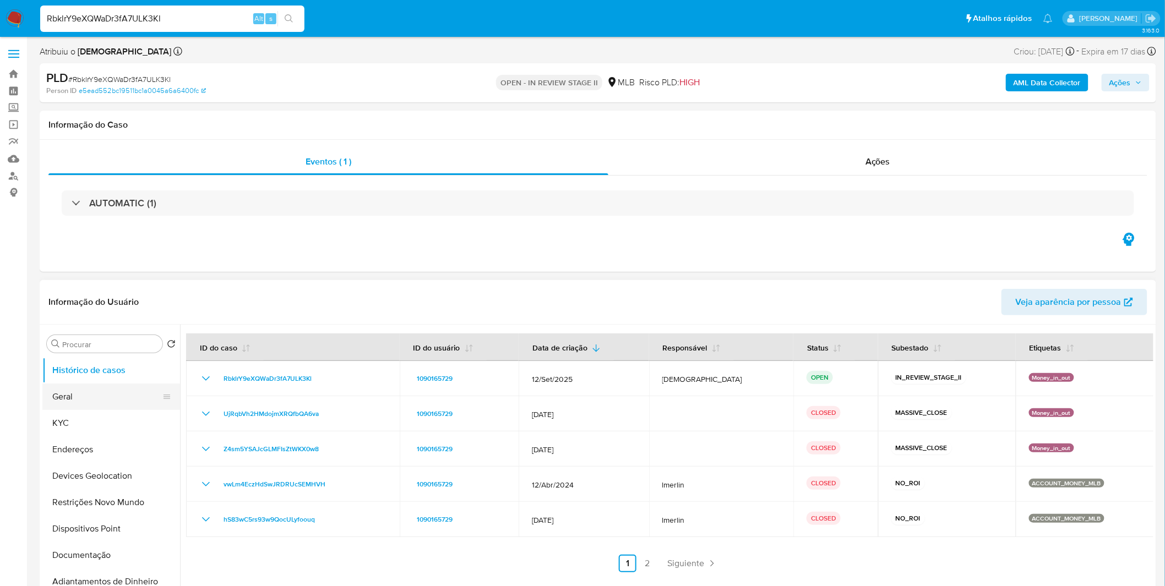
click at [95, 392] on button "Geral" at bounding box center [106, 397] width 129 height 26
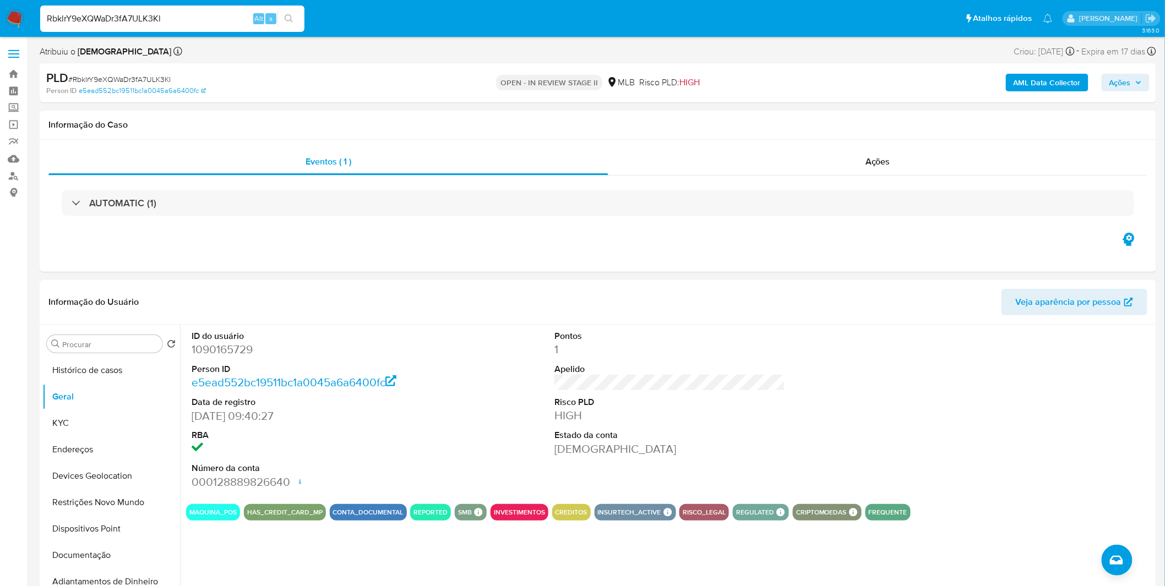
click at [282, 554] on div "ID do usuário 1090165729 Person ID e5ead552bc19511bc1a0045a6a6400fc Data de reg…" at bounding box center [666, 466] width 973 height 282
click at [107, 432] on button "KYC" at bounding box center [106, 423] width 129 height 26
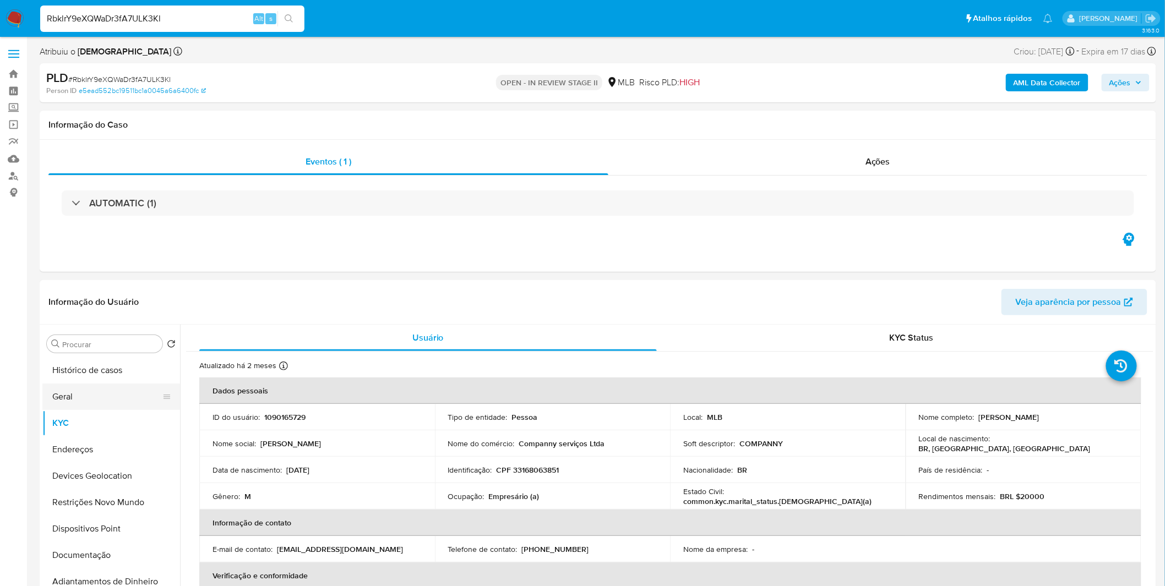
click at [92, 408] on button "Geral" at bounding box center [106, 397] width 129 height 26
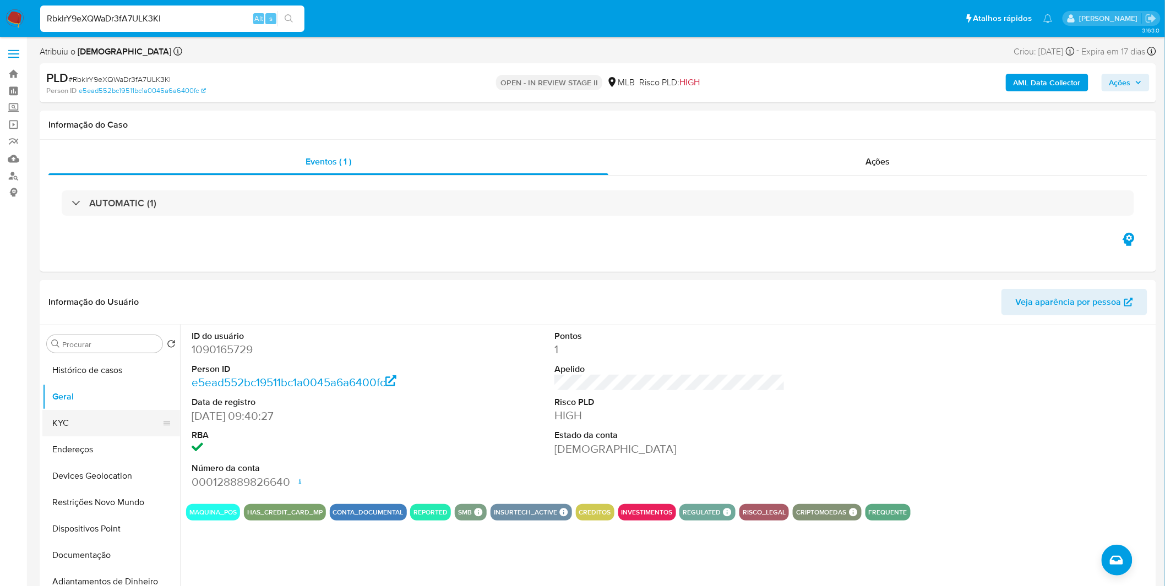
click at [117, 425] on button "KYC" at bounding box center [106, 423] width 129 height 26
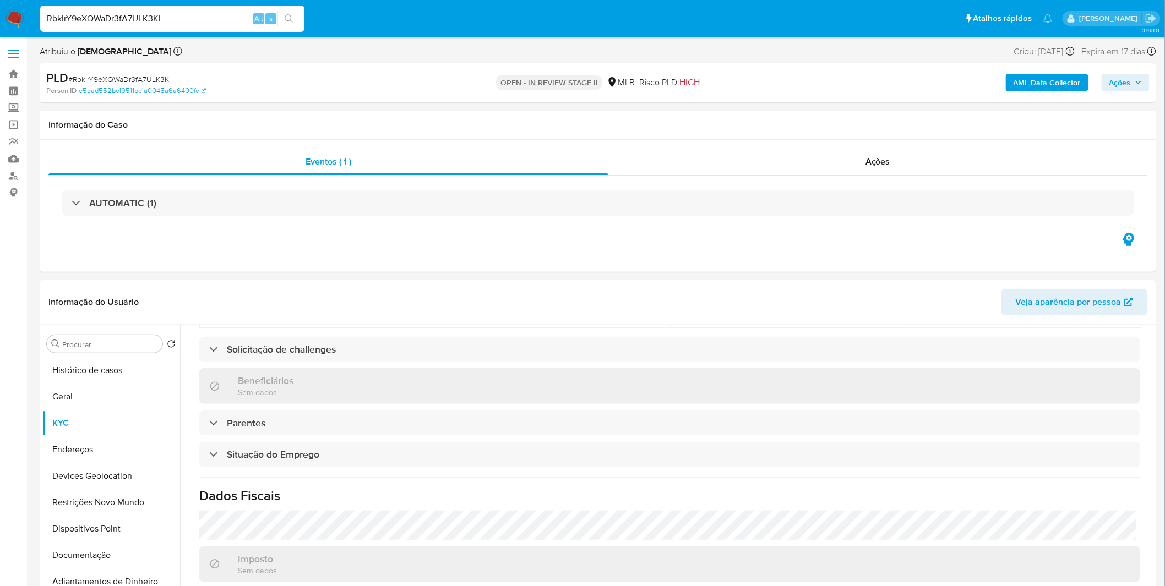
scroll to position [458, 0]
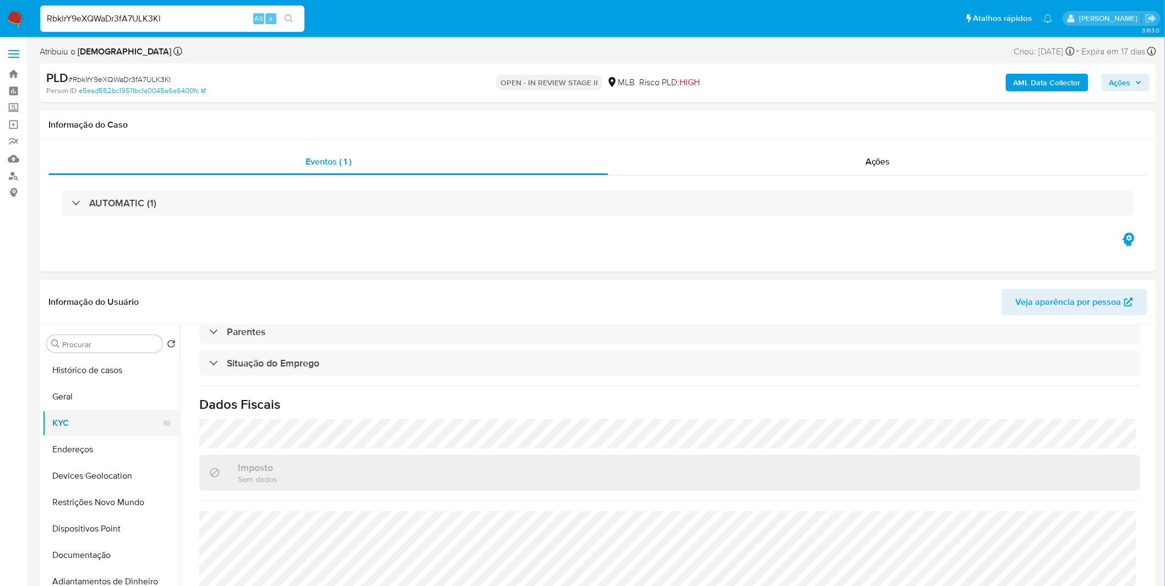
click at [86, 435] on button "KYC" at bounding box center [106, 423] width 129 height 26
click at [85, 439] on button "Endereços" at bounding box center [106, 449] width 129 height 26
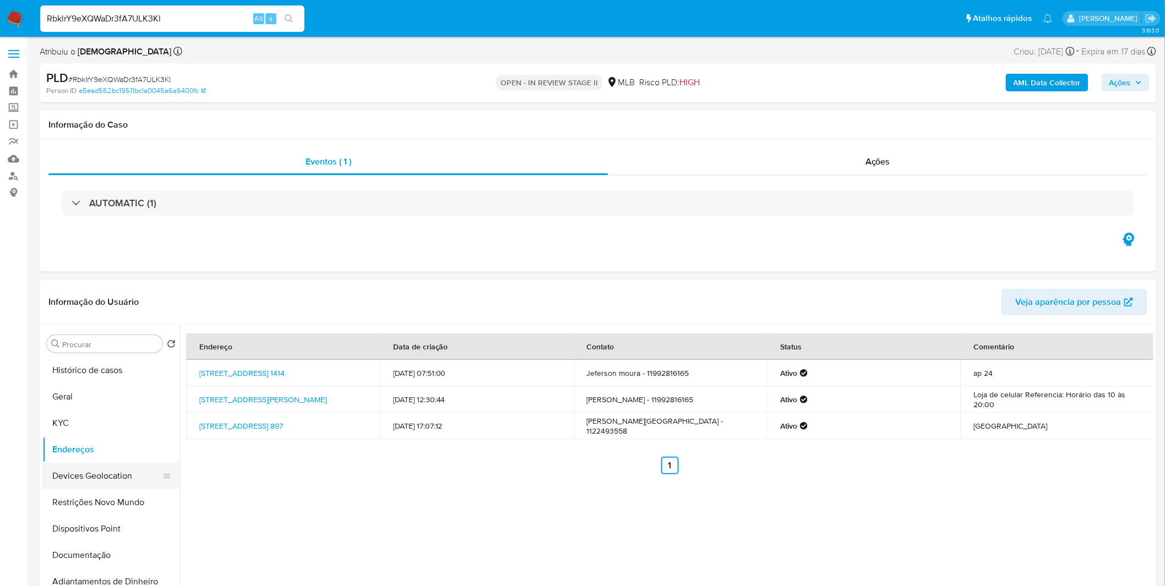
click at [85, 471] on button "Devices Geolocation" at bounding box center [106, 476] width 129 height 26
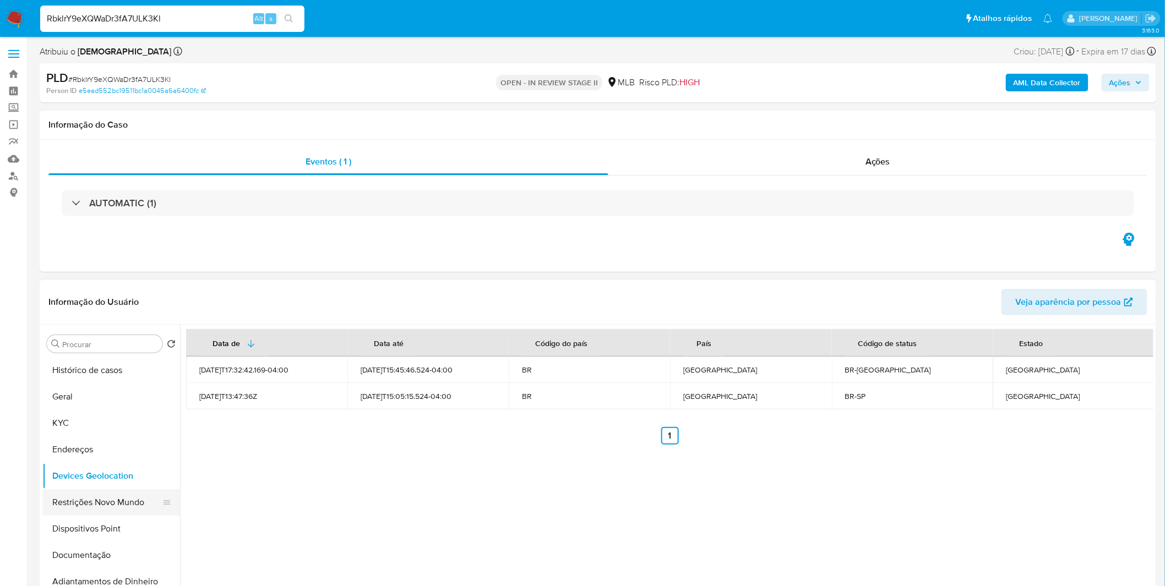
click at [79, 503] on button "Restrições Novo Mundo" at bounding box center [106, 502] width 129 height 26
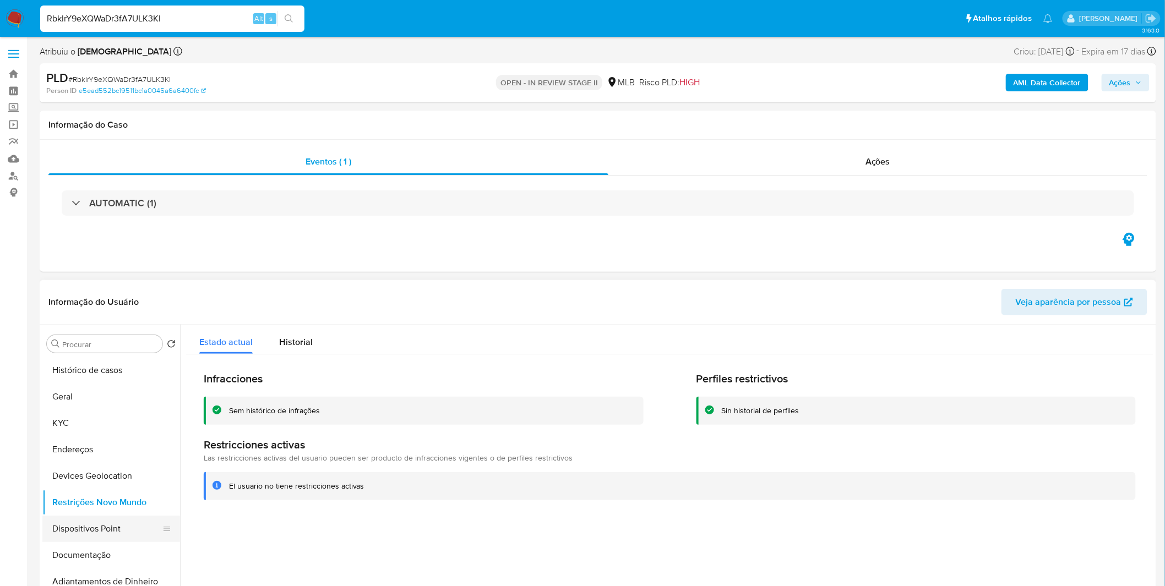
click at [106, 526] on button "Dispositivos Point" at bounding box center [106, 529] width 129 height 26
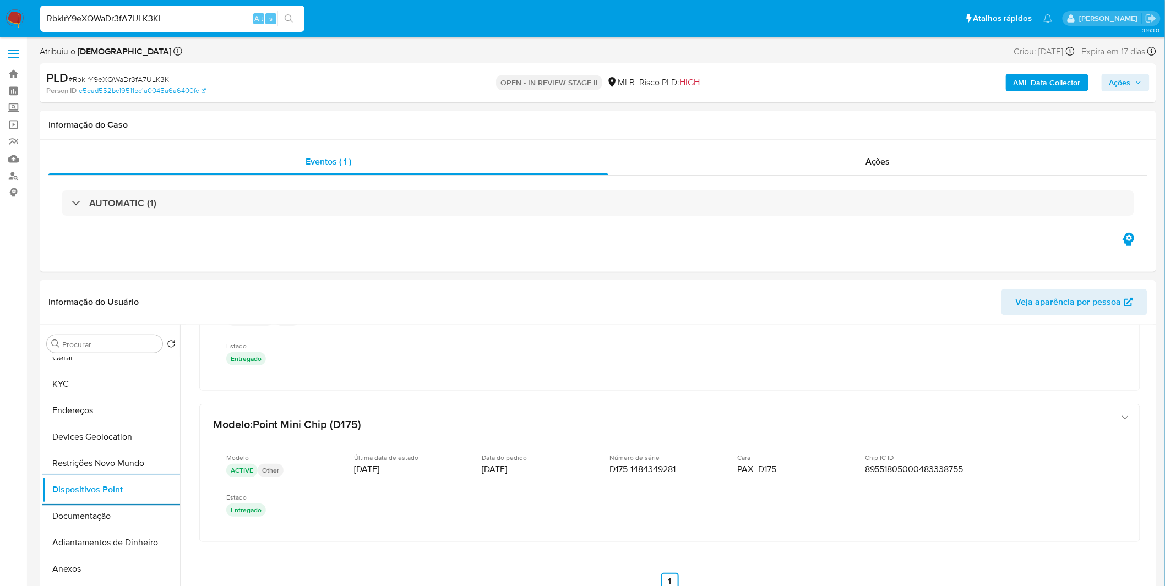
scroll to position [61, 0]
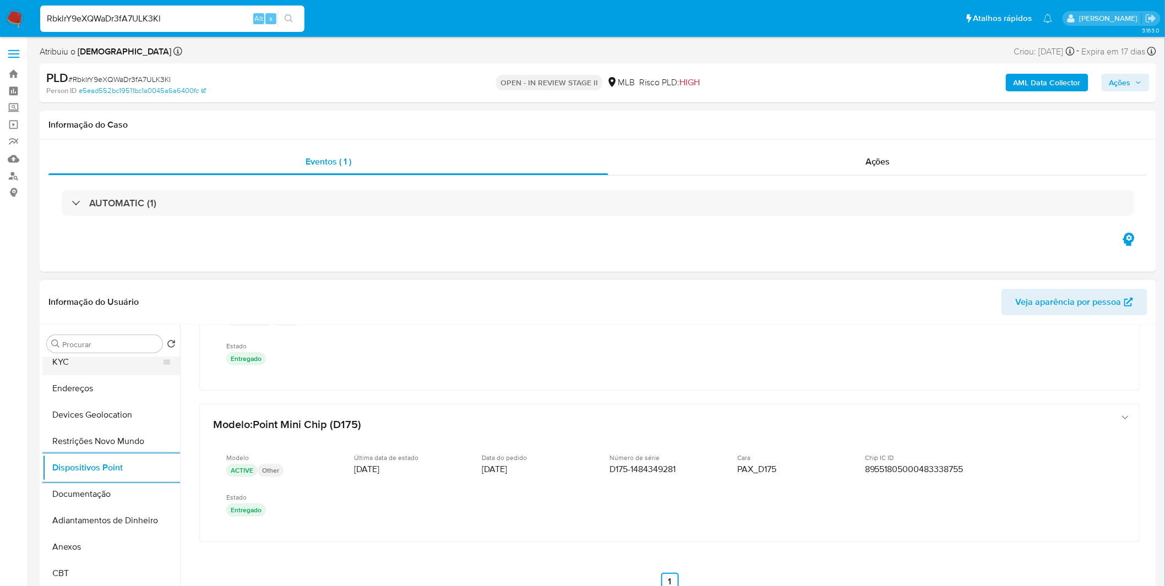
click at [97, 373] on button "KYC" at bounding box center [106, 362] width 129 height 26
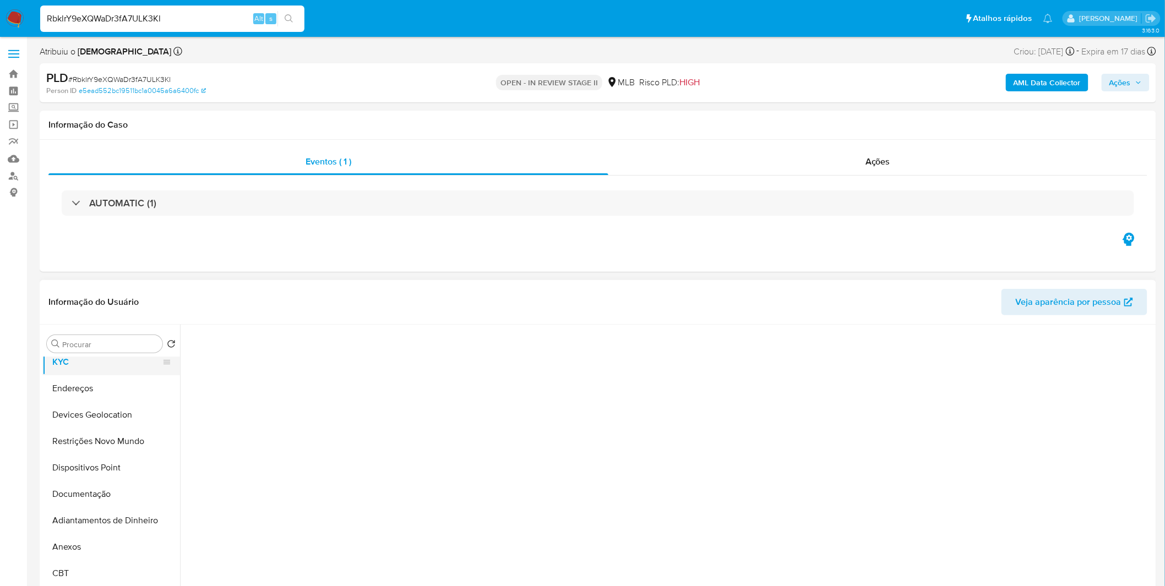
scroll to position [0, 0]
click at [101, 366] on button "KYC" at bounding box center [106, 362] width 129 height 26
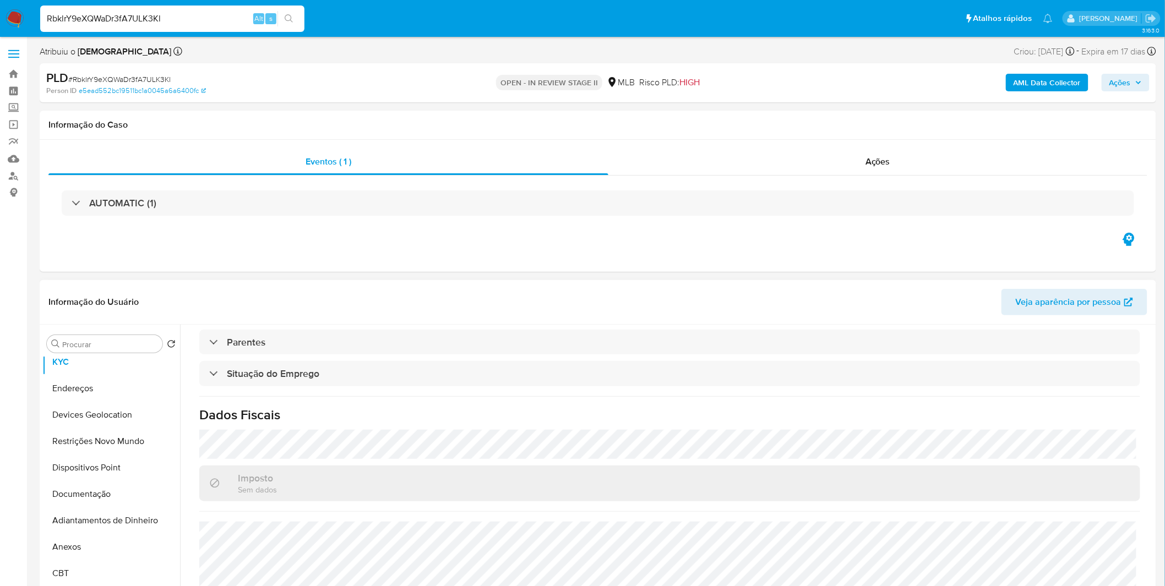
scroll to position [458, 0]
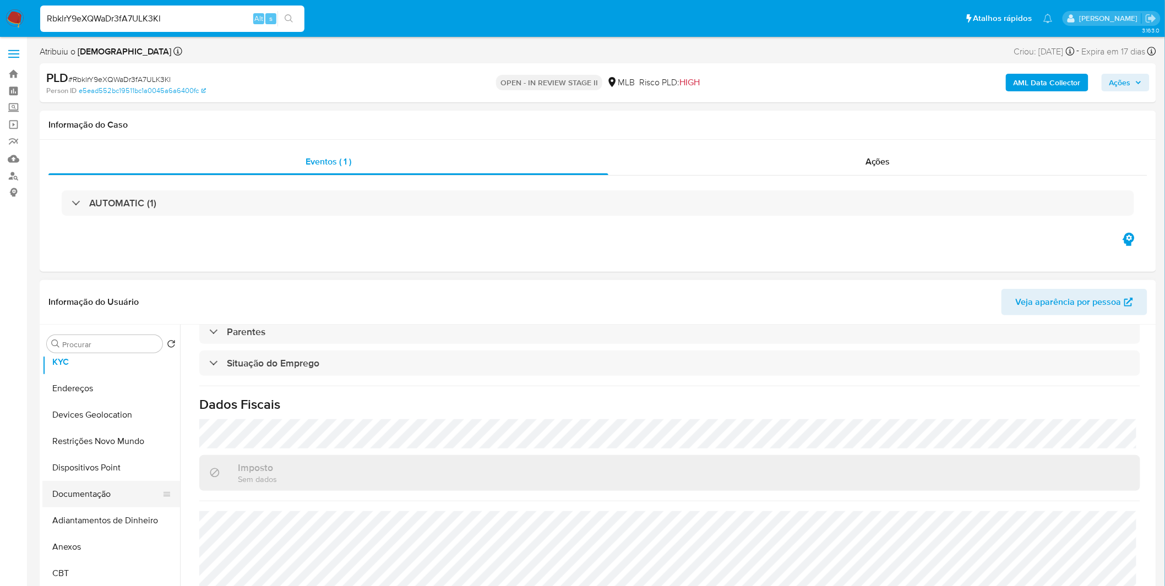
click at [114, 489] on button "Documentação" at bounding box center [106, 494] width 129 height 26
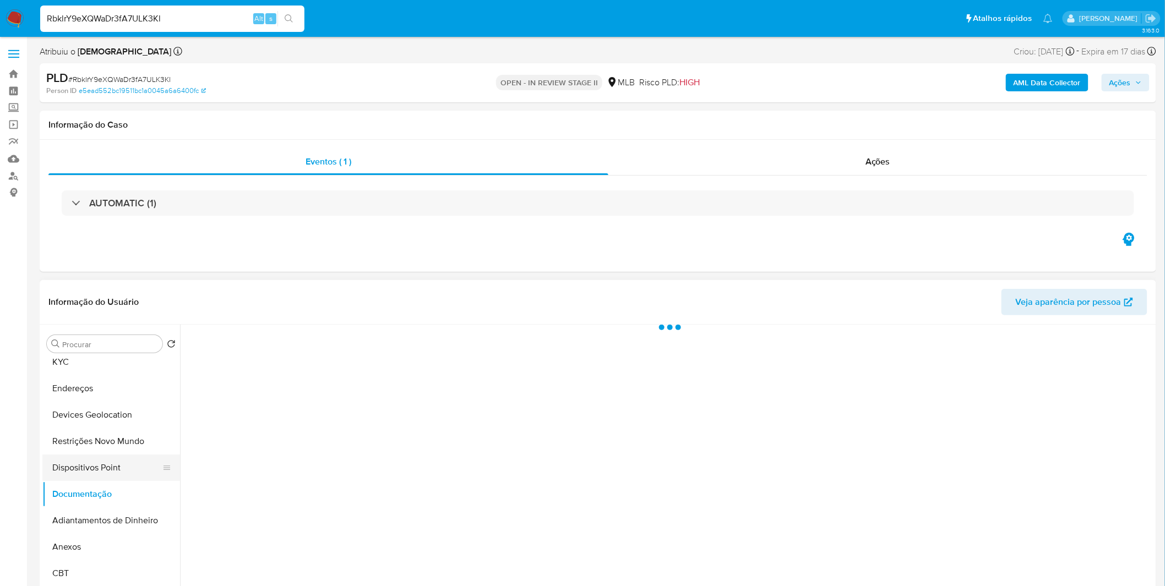
scroll to position [0, 0]
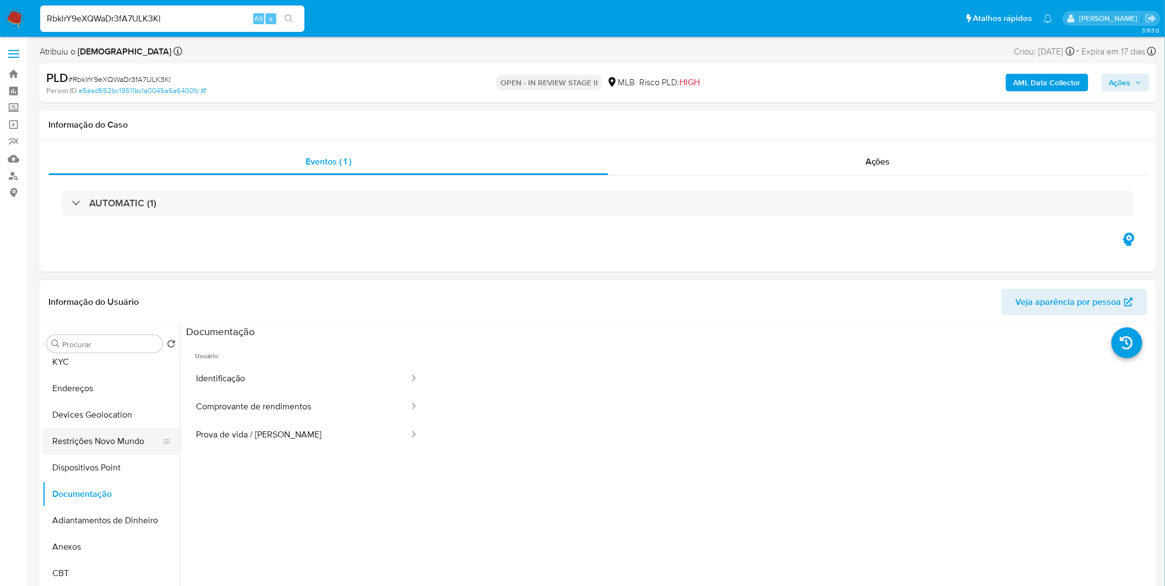
click at [114, 436] on button "Restrições Novo Mundo" at bounding box center [106, 441] width 129 height 26
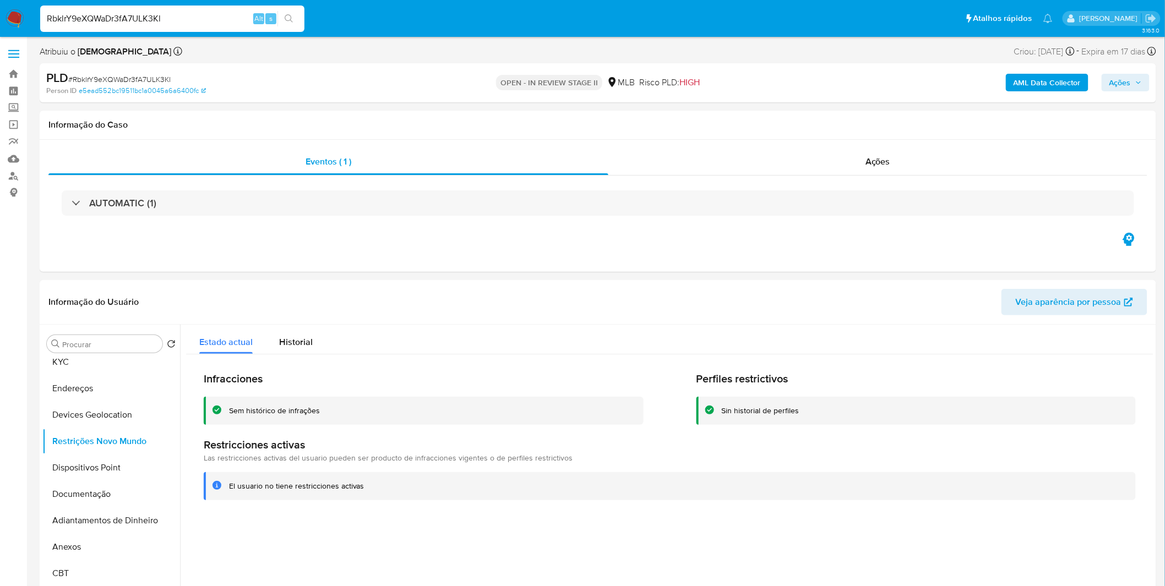
click at [20, 7] on nav "Pausado Ver notificaciones RbklrY9eXQWaDr3fA7ULK3Kl Alt s Atalhos rápidos Presi…" at bounding box center [582, 18] width 1165 height 37
click at [13, 12] on img at bounding box center [15, 18] width 19 height 19
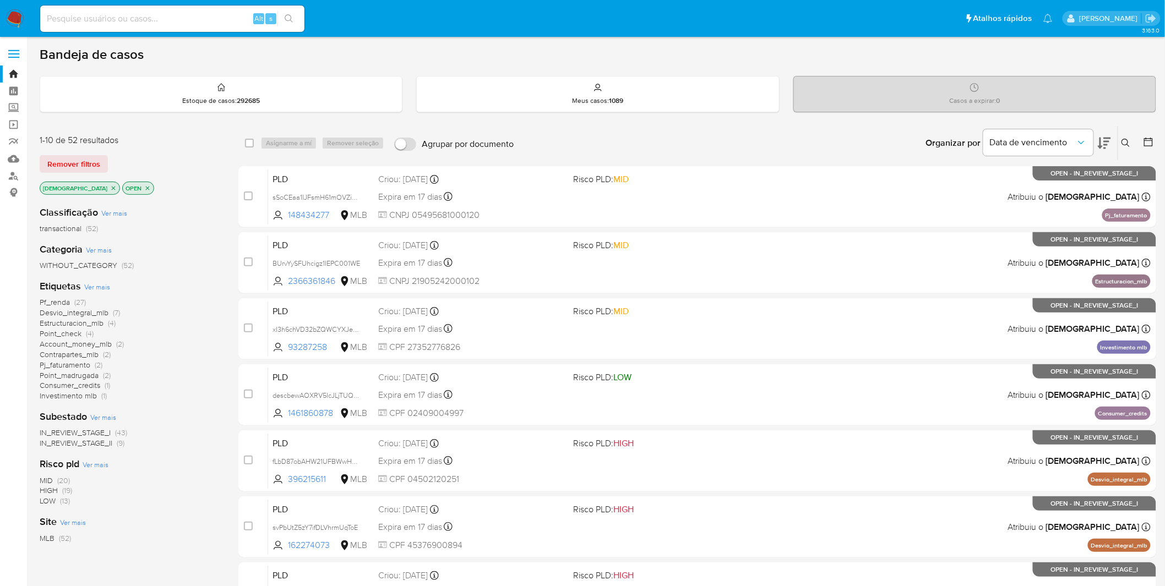
click at [11, 19] on img at bounding box center [15, 18] width 19 height 19
click at [112, 20] on input at bounding box center [172, 19] width 264 height 14
paste input "n5VRrXTmaJ1JjxIqBhLPF5vo"
type input "n5VRrXTmaJ1JjxIqBhLPF5vo"
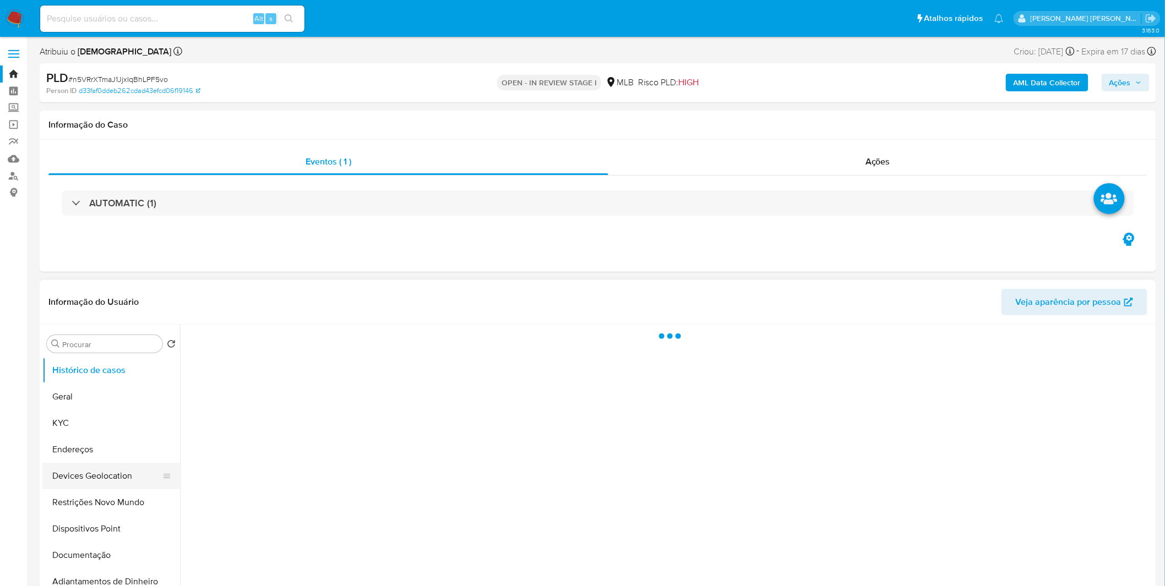
select select "10"
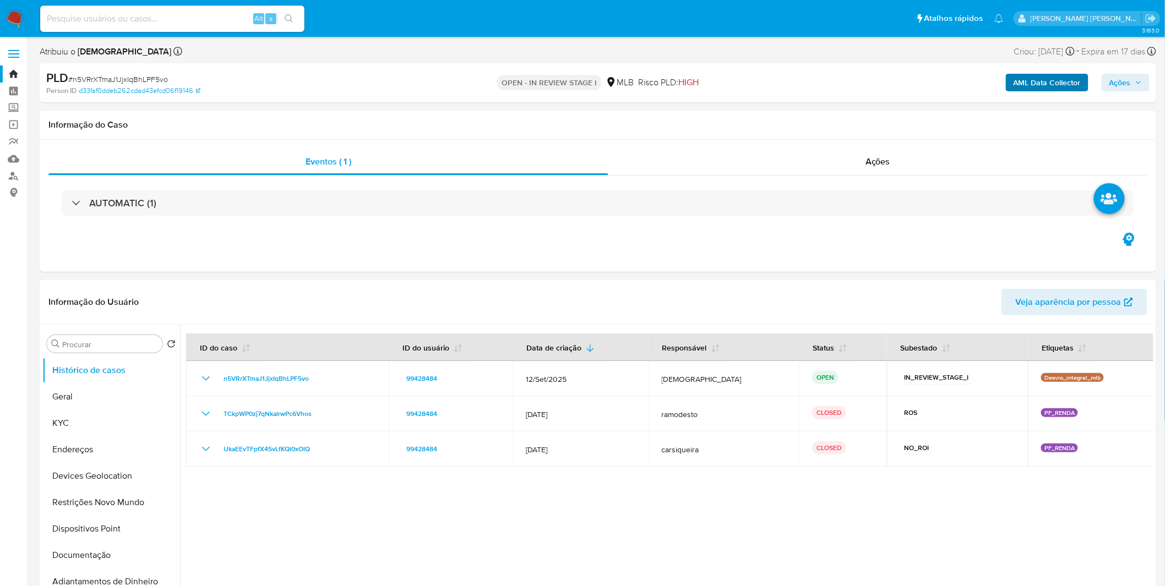
click at [1007, 89] on div "AML Data Collector Ações" at bounding box center [966, 83] width 365 height 26
click at [1027, 85] on b "AML Data Collector" at bounding box center [1046, 83] width 67 height 18
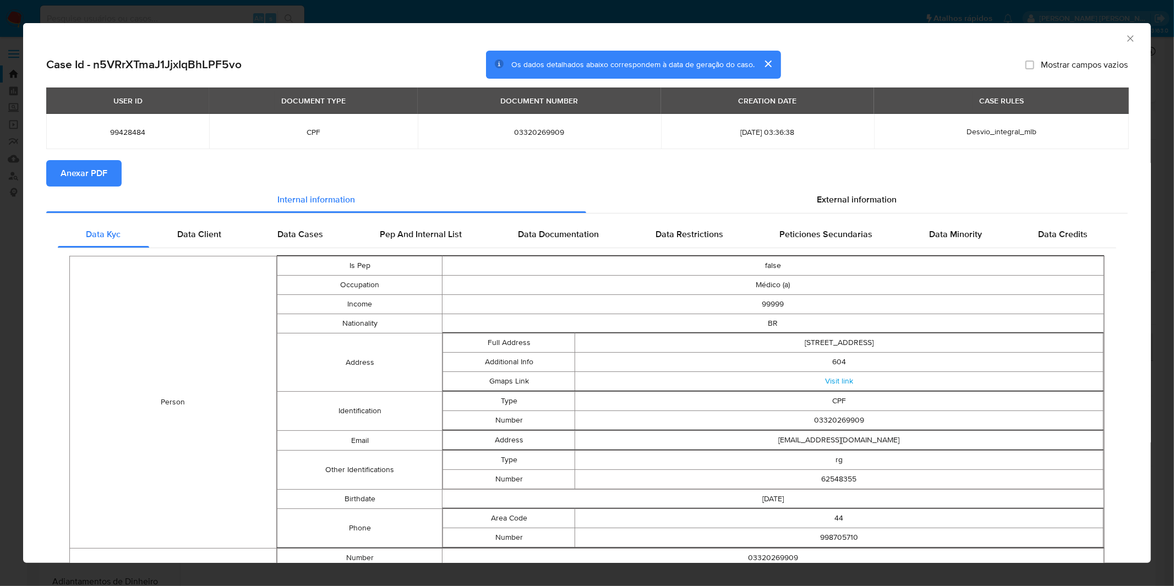
click at [110, 180] on button "Anexar PDF" at bounding box center [83, 173] width 75 height 26
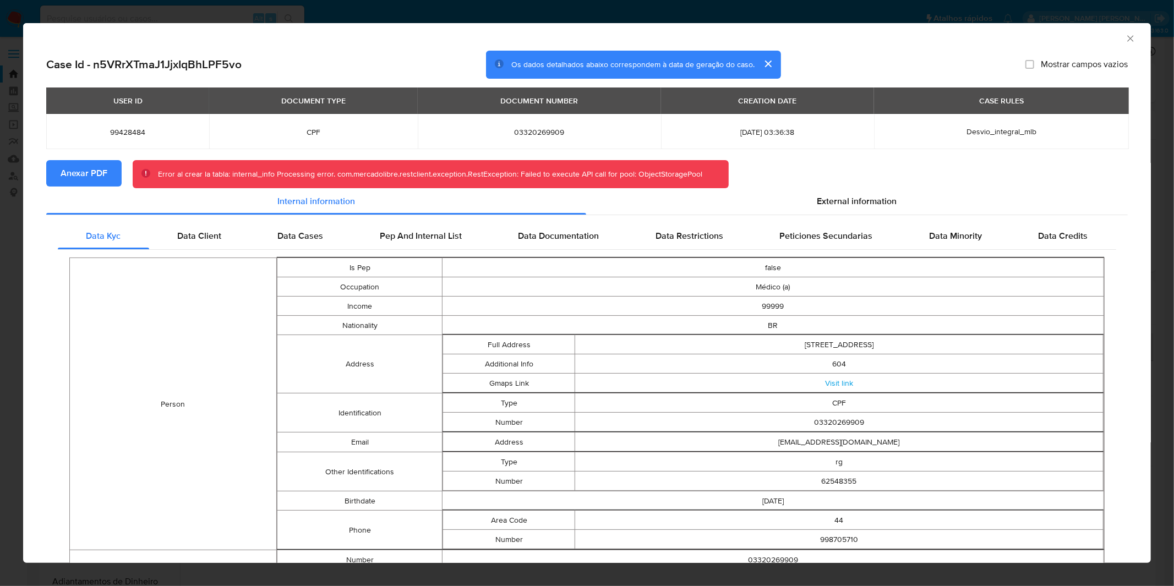
click at [336, 11] on div "AML Data Collector Case Id - n5VRrXTmaJ1JjxIqBhLPF5vo Os dados detalhados abaix…" at bounding box center [587, 293] width 1174 height 586
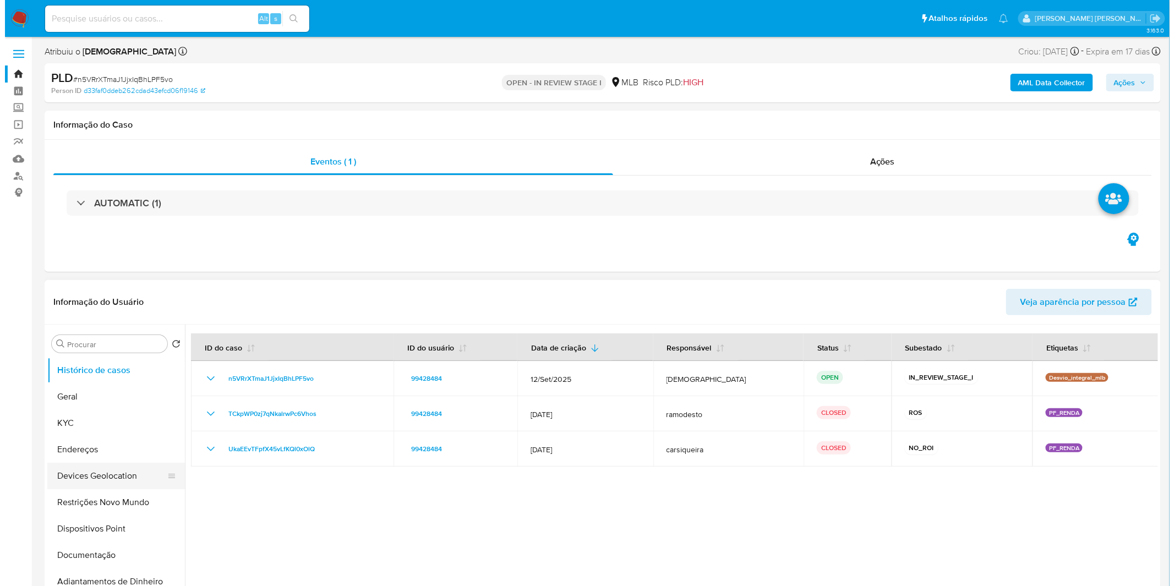
scroll to position [61, 0]
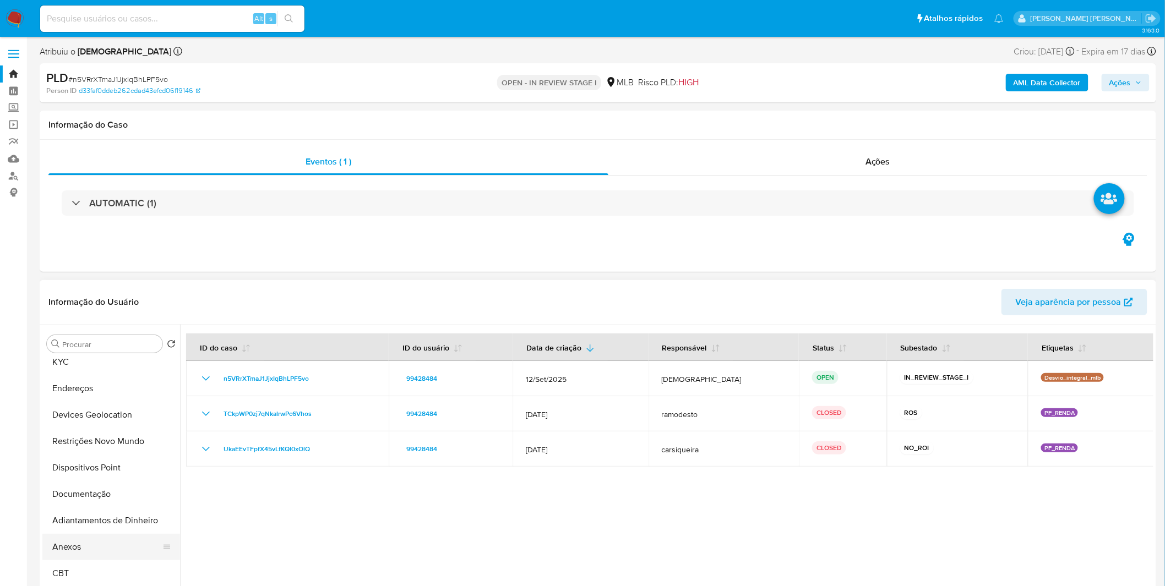
click at [95, 542] on button "Anexos" at bounding box center [106, 547] width 129 height 26
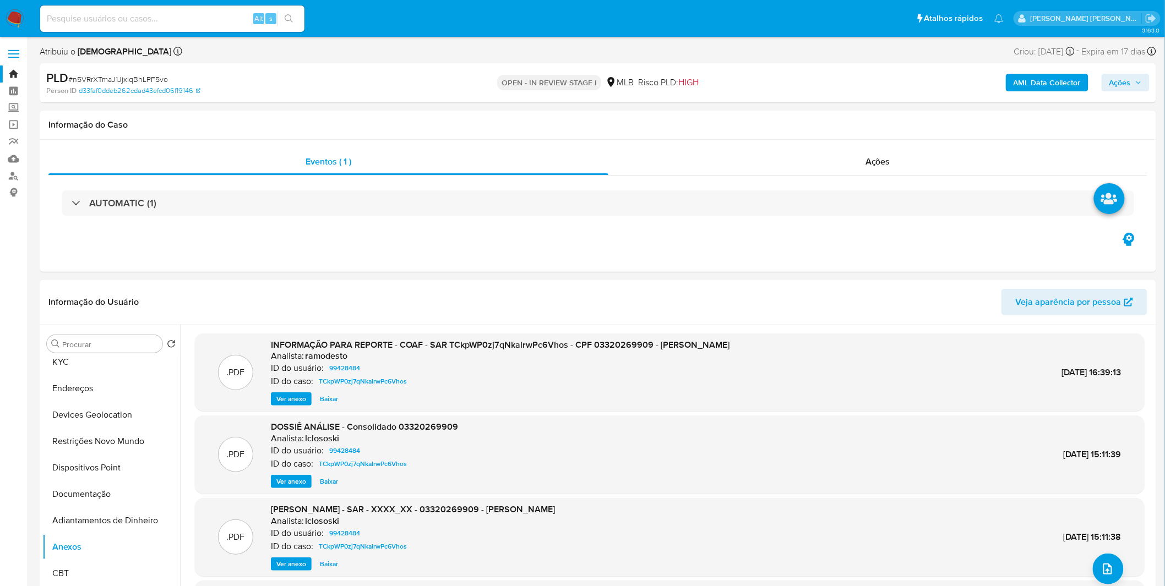
click at [1055, 90] on b "AML Data Collector" at bounding box center [1046, 83] width 67 height 18
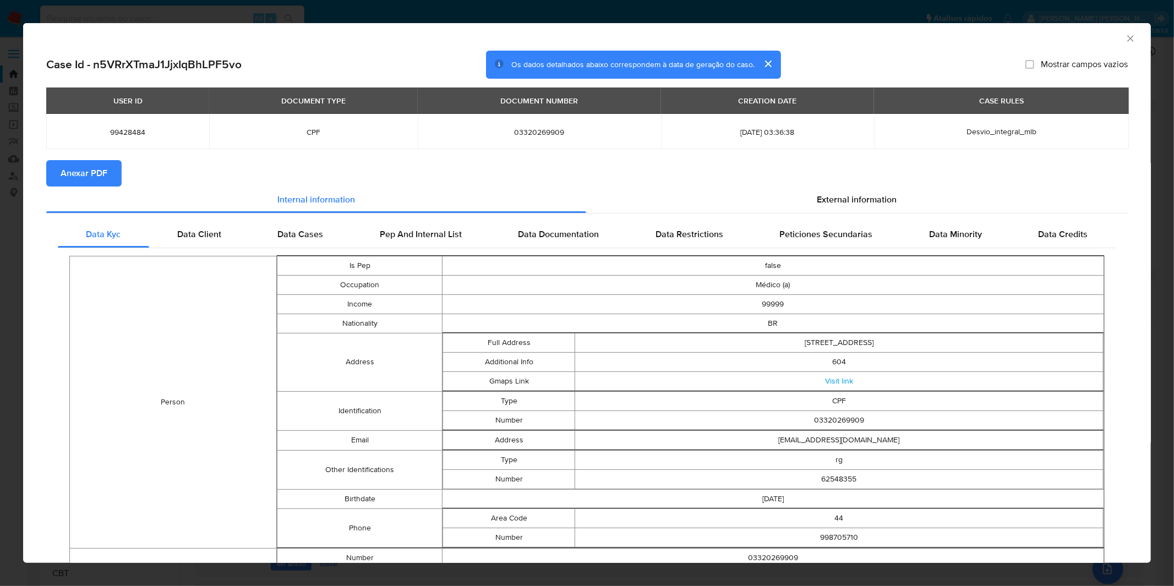
click at [107, 178] on button "Anexar PDF" at bounding box center [83, 173] width 75 height 26
click at [361, 9] on div "AML Data Collector Case Id - n5VRrXTmaJ1JjxIqBhLPF5vo Os dados detalhados abaix…" at bounding box center [587, 293] width 1174 height 586
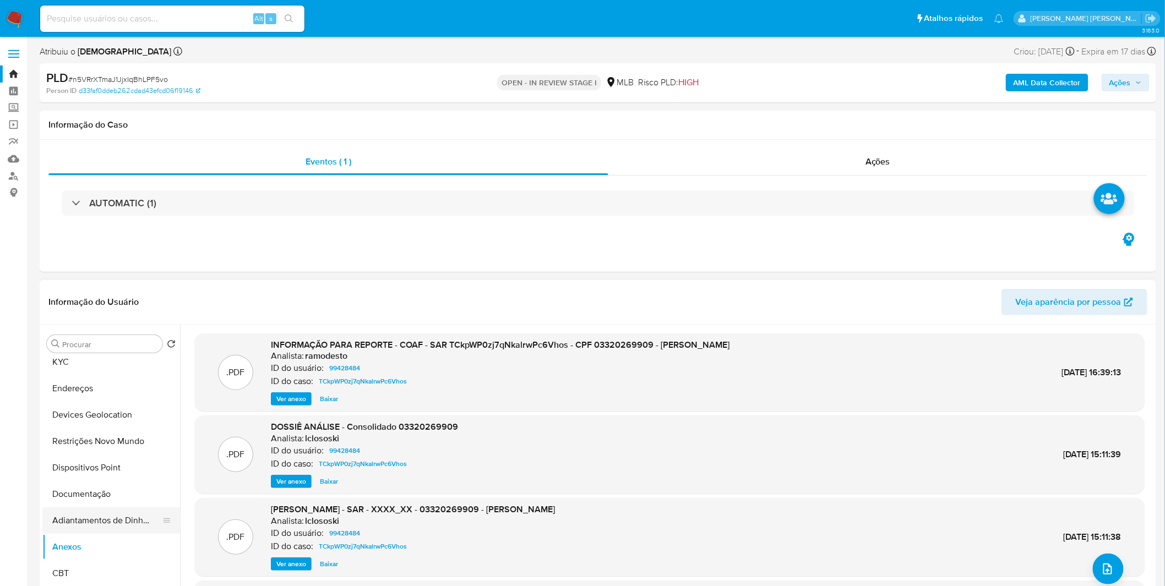
click at [97, 525] on button "Adiantamentos de Dinheiro" at bounding box center [106, 520] width 129 height 26
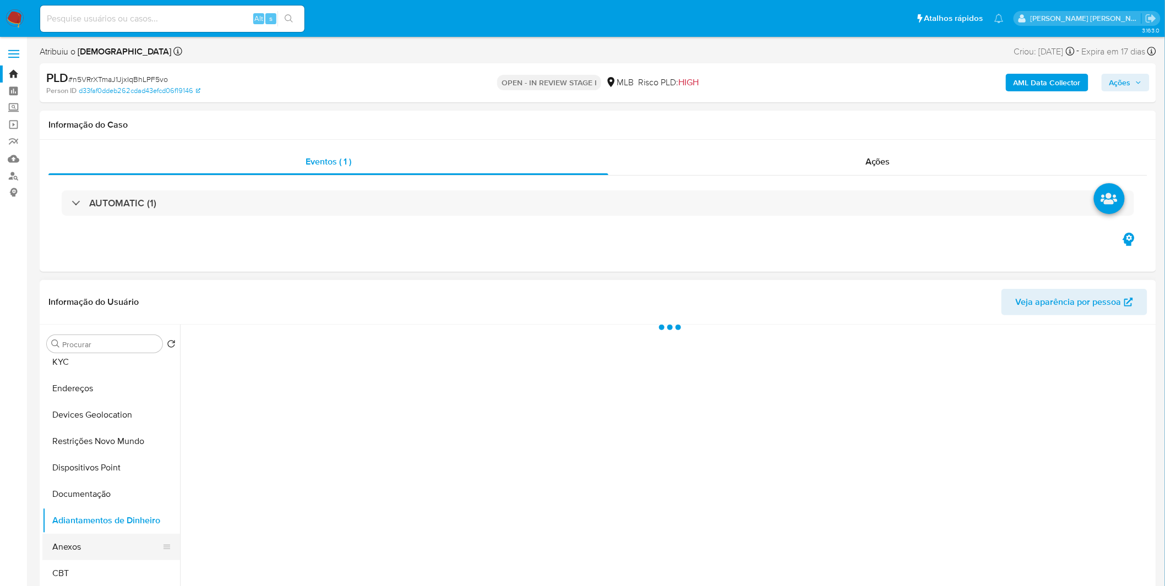
click at [90, 540] on button "Anexos" at bounding box center [106, 547] width 129 height 26
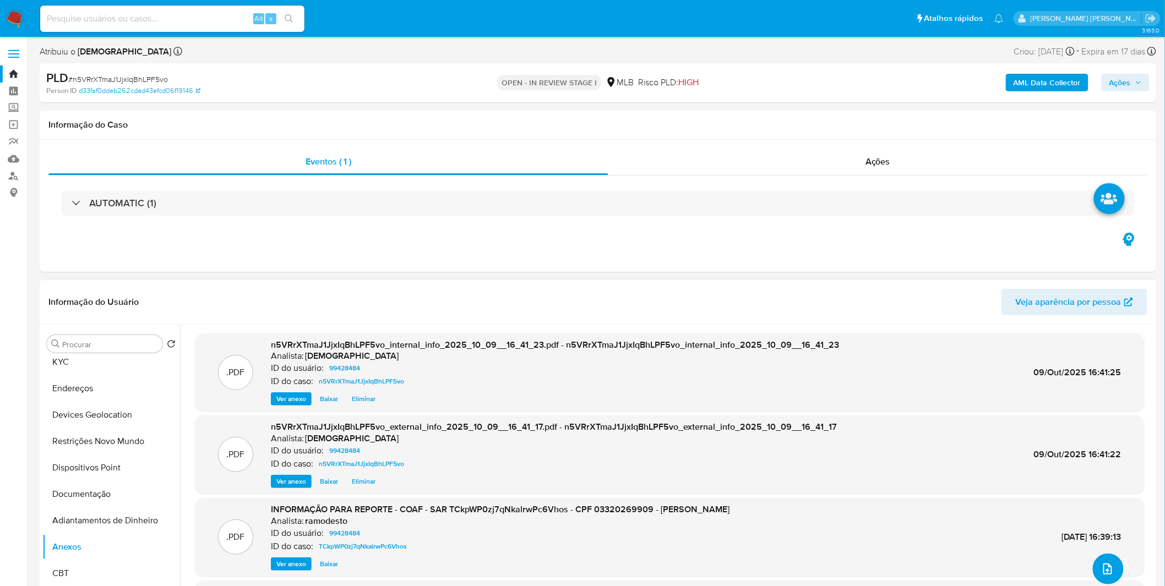
click at [1112, 558] on button "upload-file" at bounding box center [1108, 569] width 31 height 31
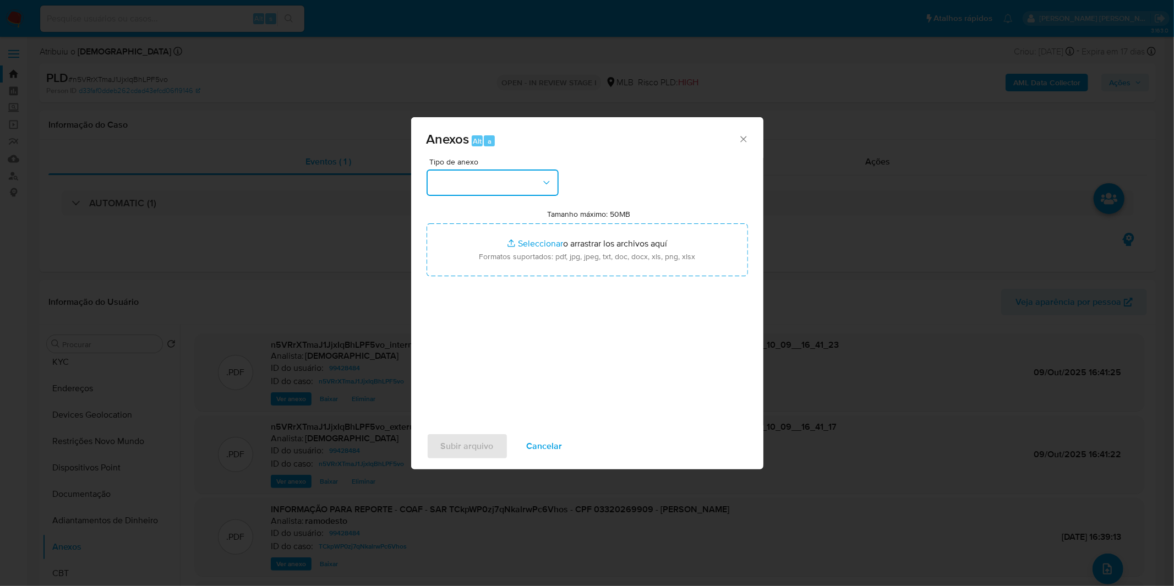
click at [493, 178] on button "button" at bounding box center [493, 183] width 132 height 26
click at [477, 349] on div "OUTROS" at bounding box center [489, 336] width 112 height 26
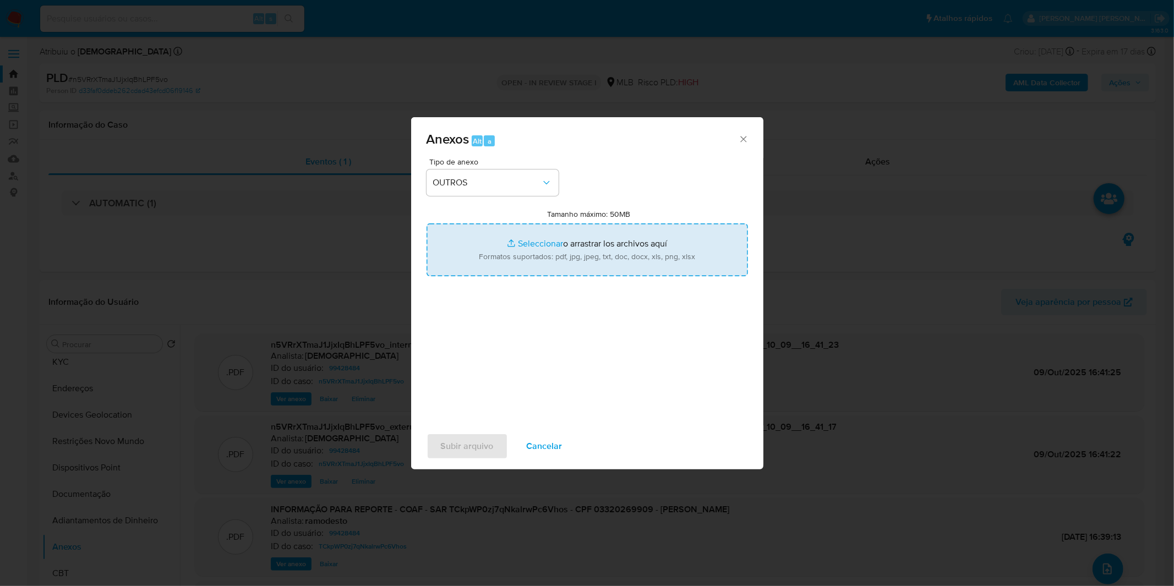
click at [529, 263] on input "Tamanho máximo: 50MB Seleccionar archivos" at bounding box center [587, 249] width 321 height 53
type input "C:\fakepath\2º SAR - XXXX_XX - CPF 03320269909 - KARINA SAKUMOTO.pdf"
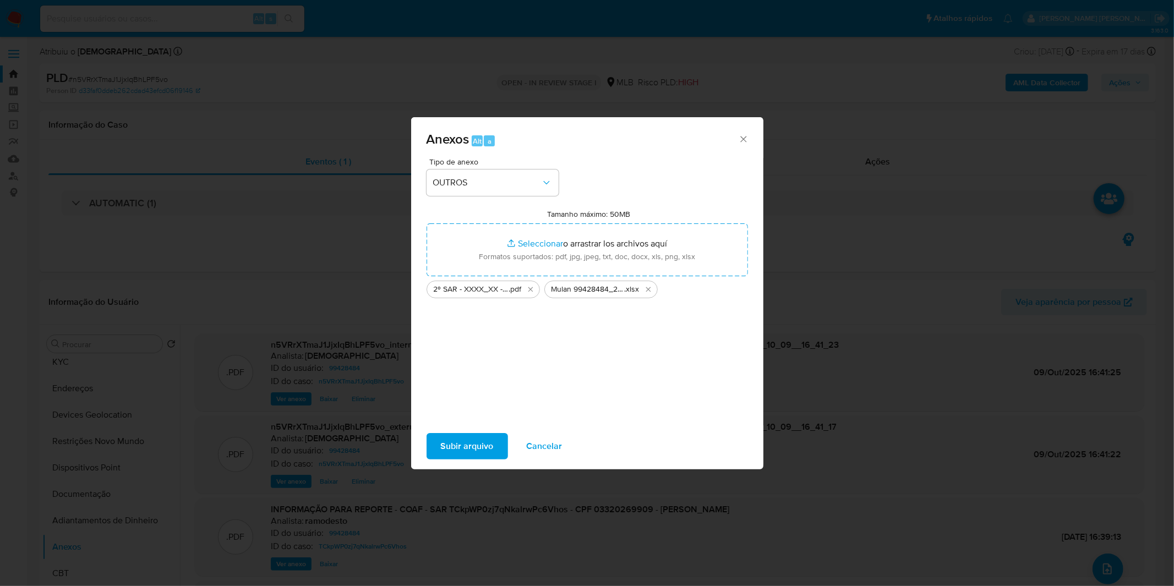
click at [476, 447] on span "Subir arquivo" at bounding box center [467, 446] width 53 height 24
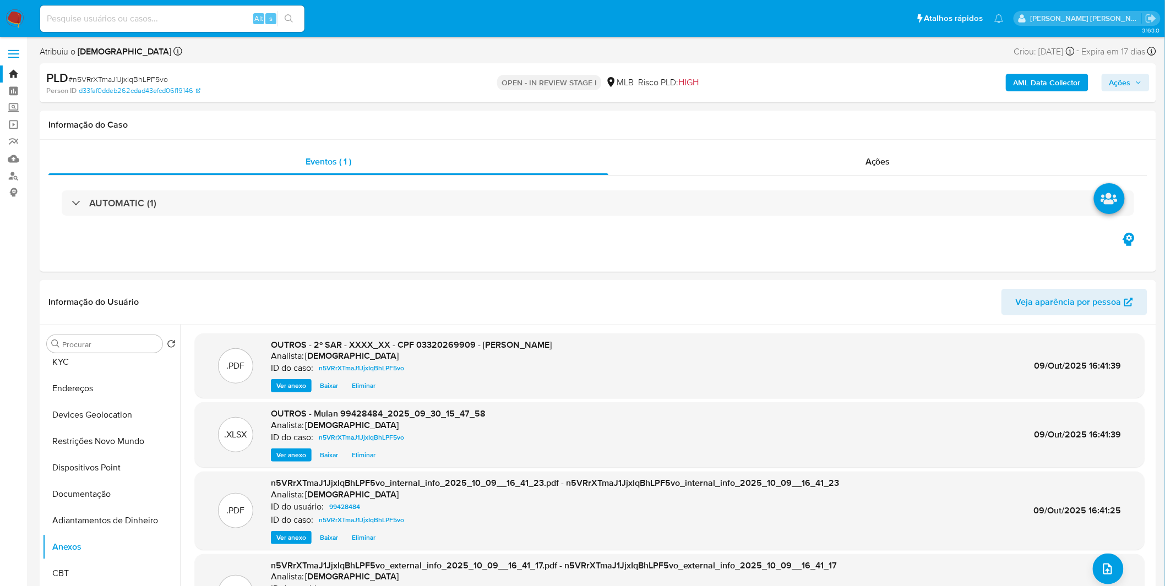
click at [1120, 83] on span "Ações" at bounding box center [1119, 83] width 21 height 18
click at [834, 119] on span "Resolução do caso" at bounding box center [805, 117] width 74 height 13
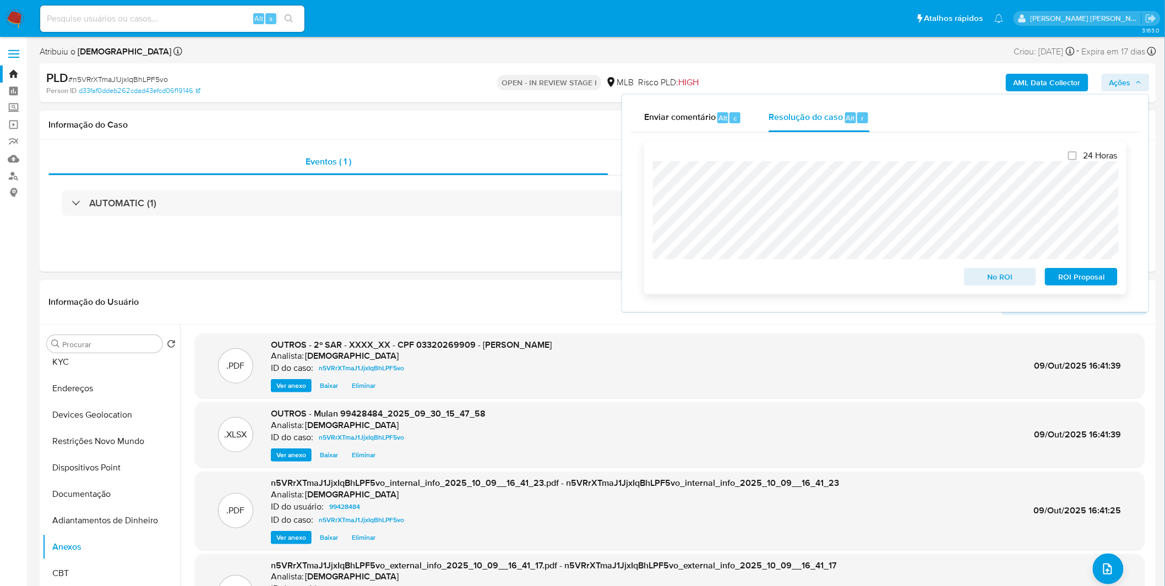
click at [1083, 277] on span "ROI Proposal" at bounding box center [1080, 276] width 57 height 15
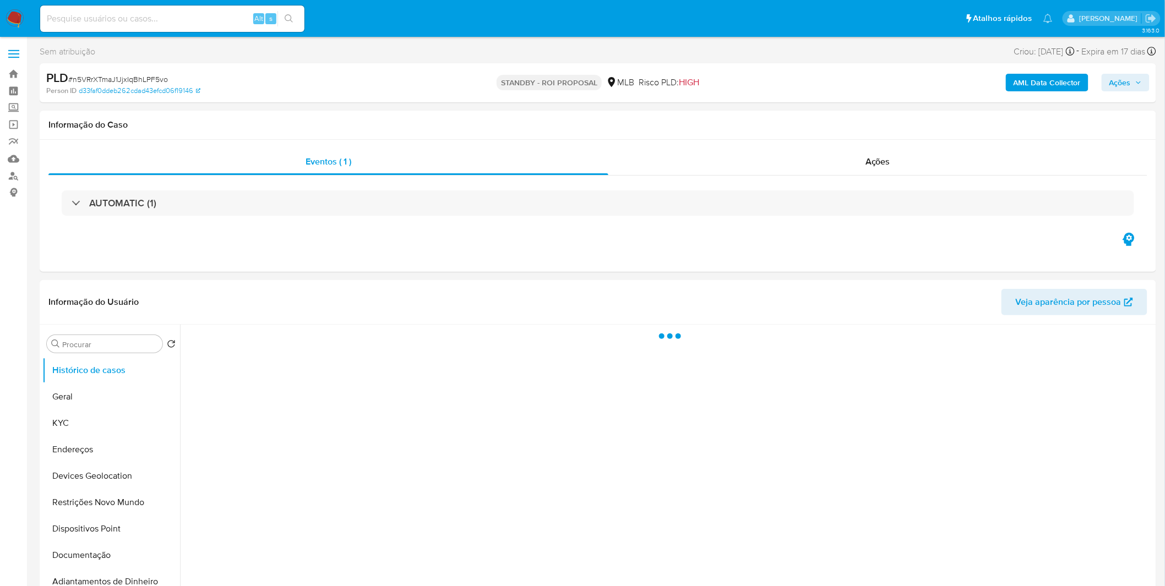
select select "10"
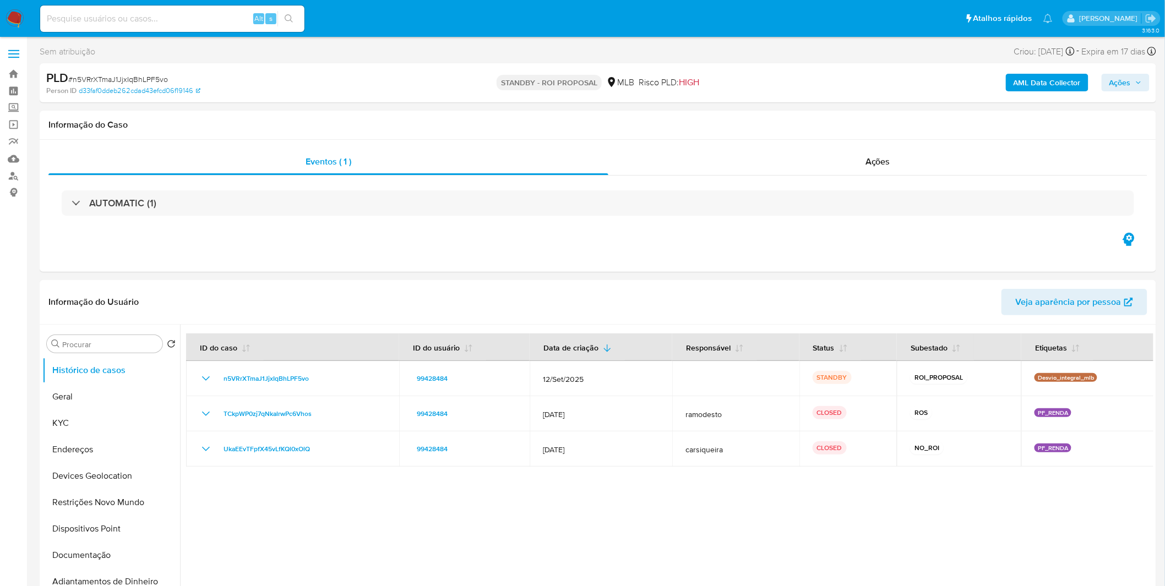
click at [118, 23] on input at bounding box center [172, 19] width 264 height 14
paste input "NtI5KRkhNHYhch6nFFG4m5i0"
type input "NtI5KRkhNHYhch6nFFG4m5i0"
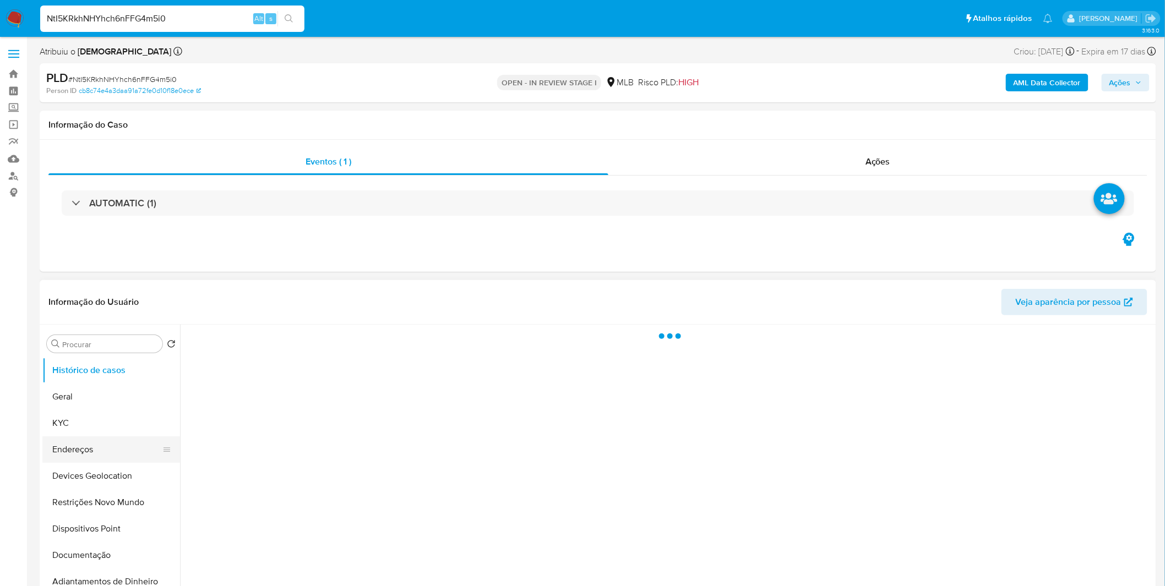
select select "10"
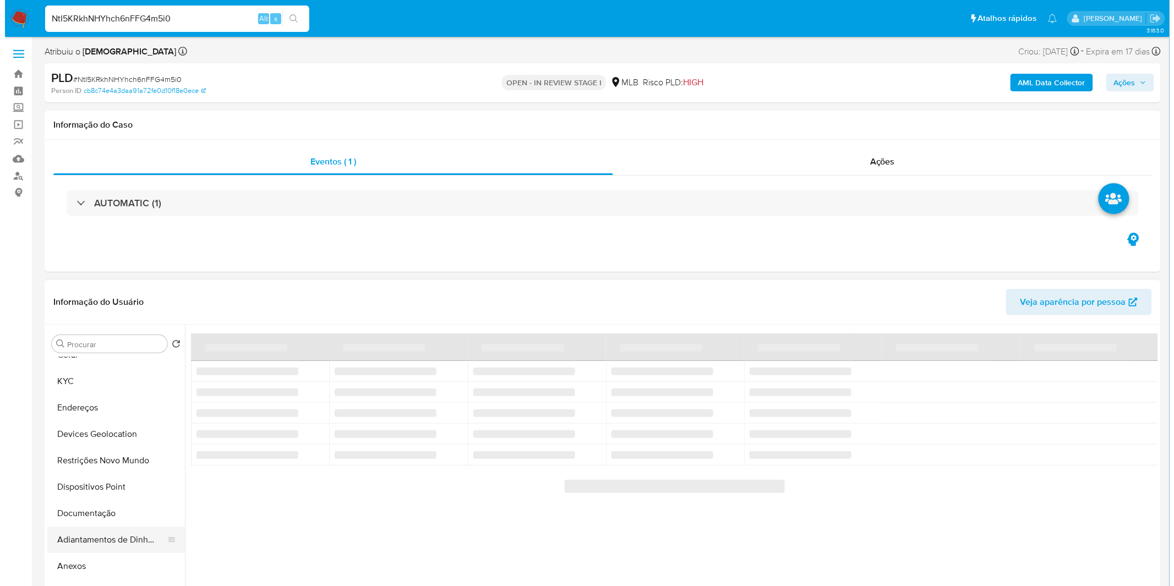
scroll to position [61, 0]
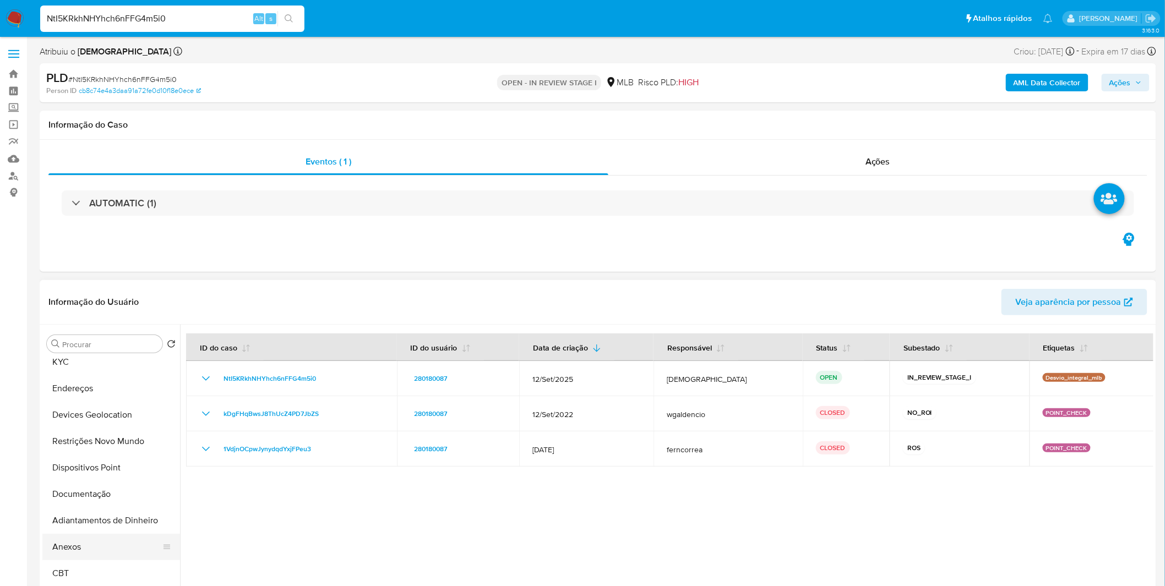
click at [90, 545] on button "Anexos" at bounding box center [106, 547] width 129 height 26
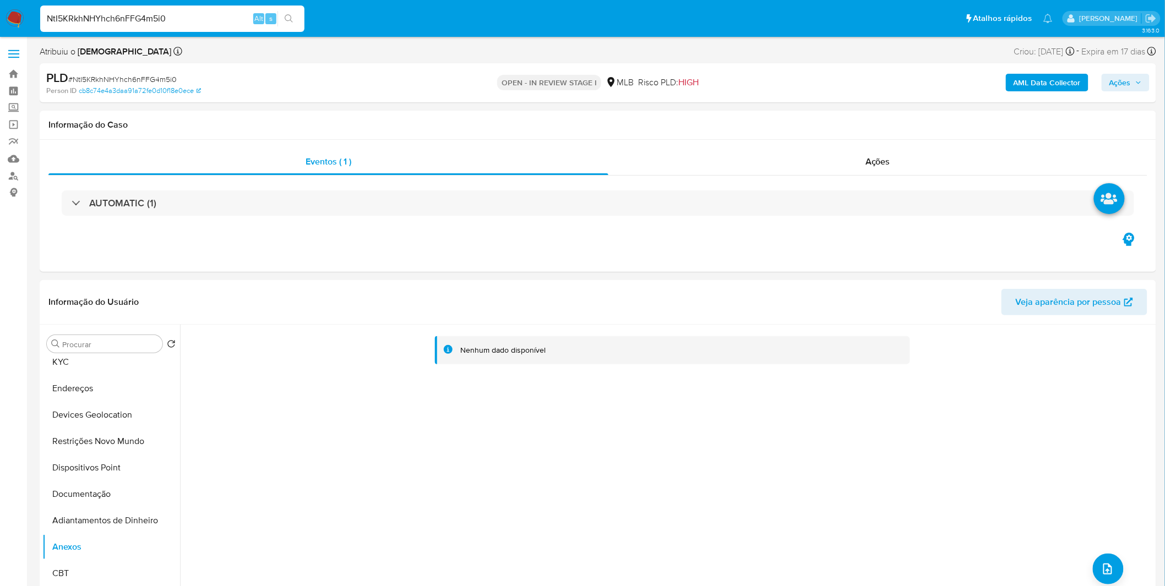
click at [1063, 85] on b "AML Data Collector" at bounding box center [1046, 83] width 67 height 18
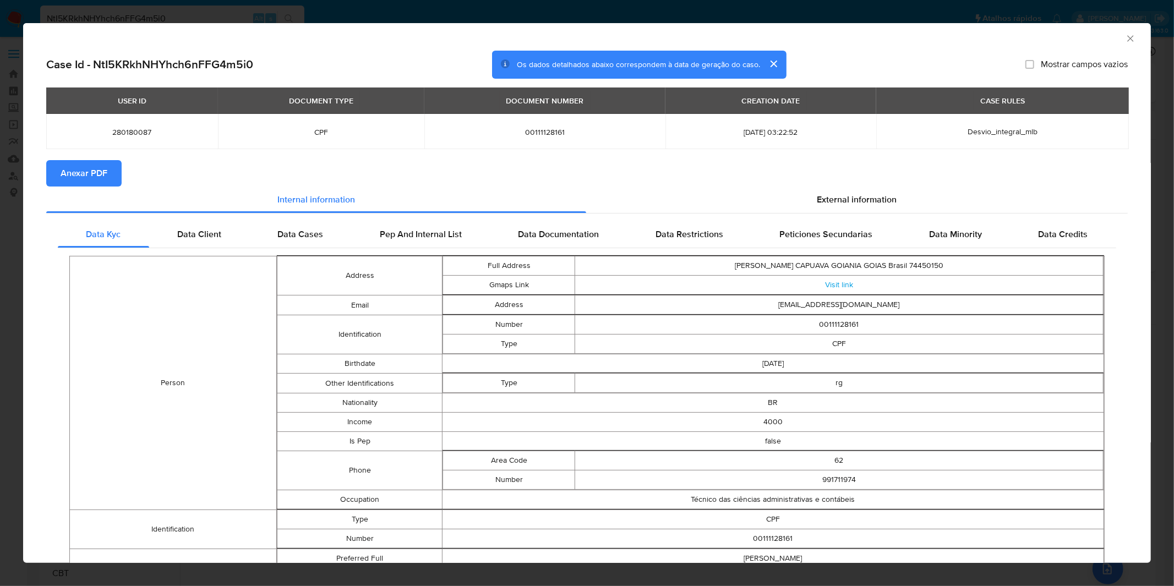
click at [74, 157] on div "USER ID DOCUMENT TYPE DOCUMENT NUMBER CREATION DATE CASE RULES 280180087 CPF 00…" at bounding box center [587, 124] width 1082 height 73
click at [65, 171] on span "Anexar PDF" at bounding box center [84, 173] width 47 height 24
click at [321, 6] on div "AML Data Collector Case Id - NtI5KRkhNHYhch6nFFG4m5i0 Os dados detalhados abaix…" at bounding box center [587, 293] width 1174 height 586
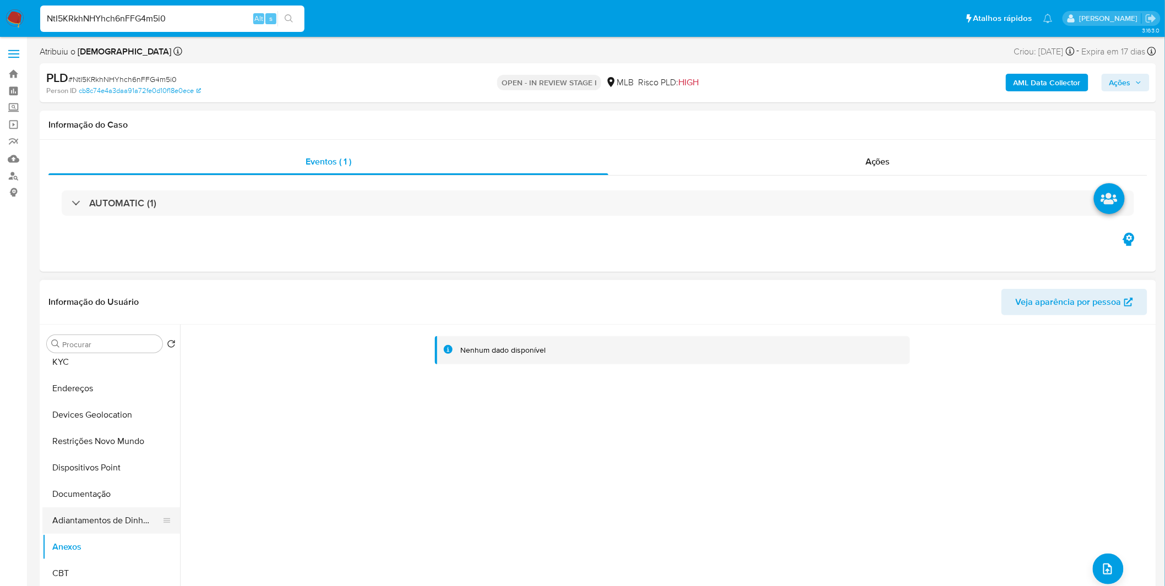
click at [124, 517] on button "Adiantamentos de Dinheiro" at bounding box center [106, 520] width 129 height 26
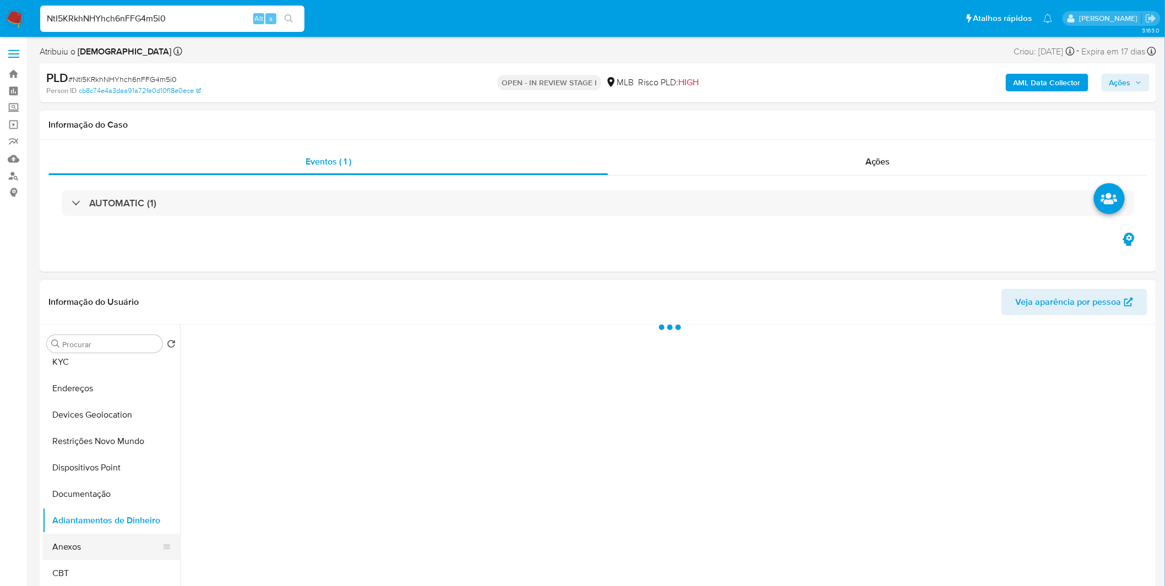
click at [103, 550] on button "Anexos" at bounding box center [106, 547] width 129 height 26
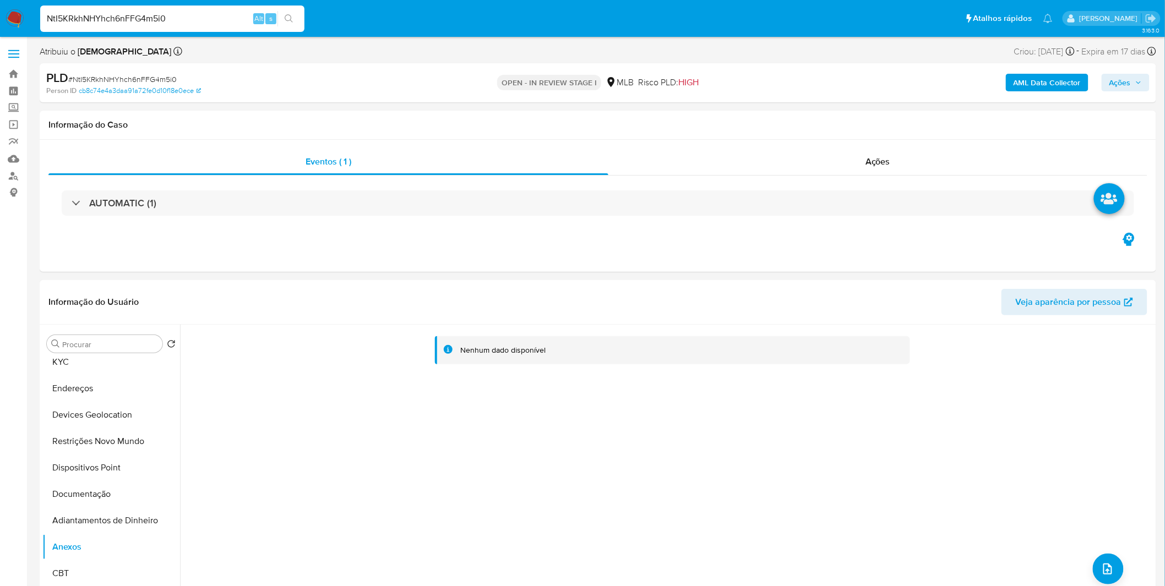
click at [1039, 70] on div "AML Data Collector Ações" at bounding box center [966, 83] width 365 height 26
click at [1038, 84] on b "AML Data Collector" at bounding box center [1046, 83] width 67 height 18
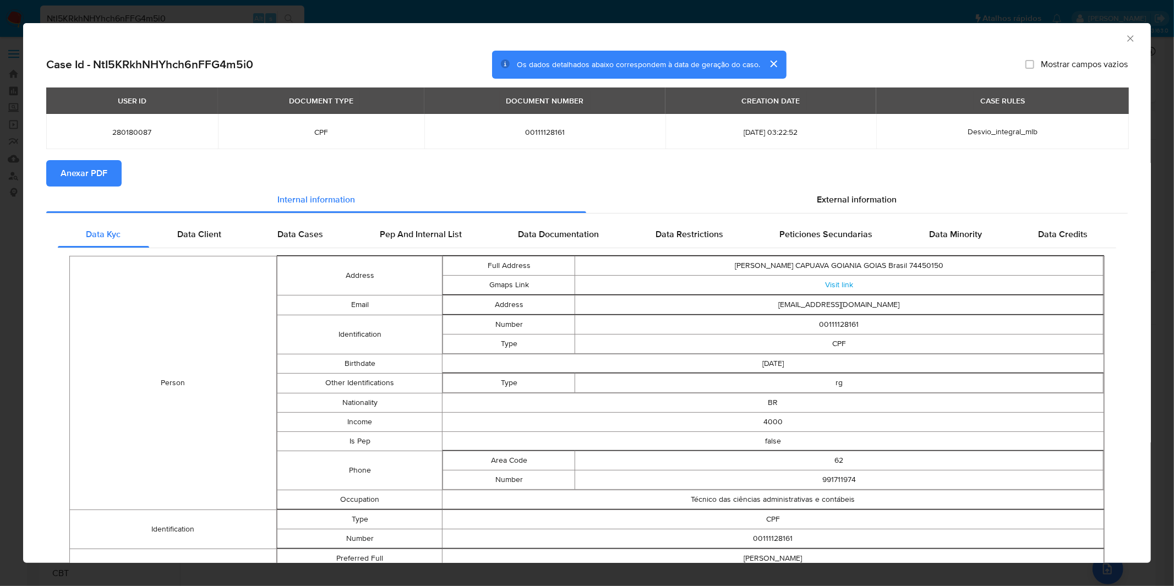
click at [110, 174] on button "Anexar PDF" at bounding box center [83, 173] width 75 height 26
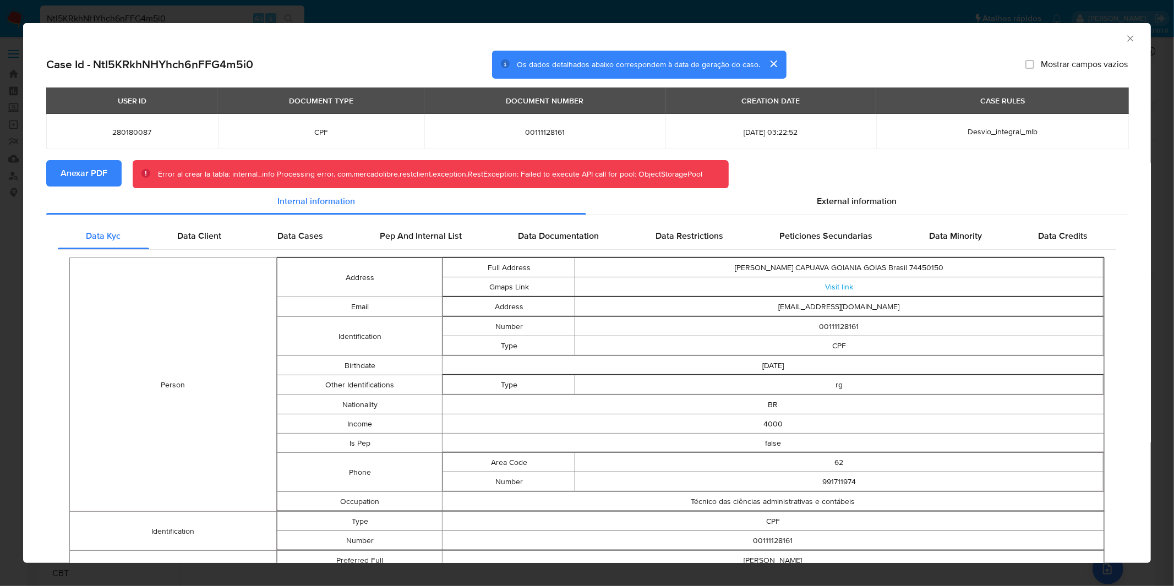
click at [112, 175] on button "Anexar PDF" at bounding box center [83, 173] width 75 height 26
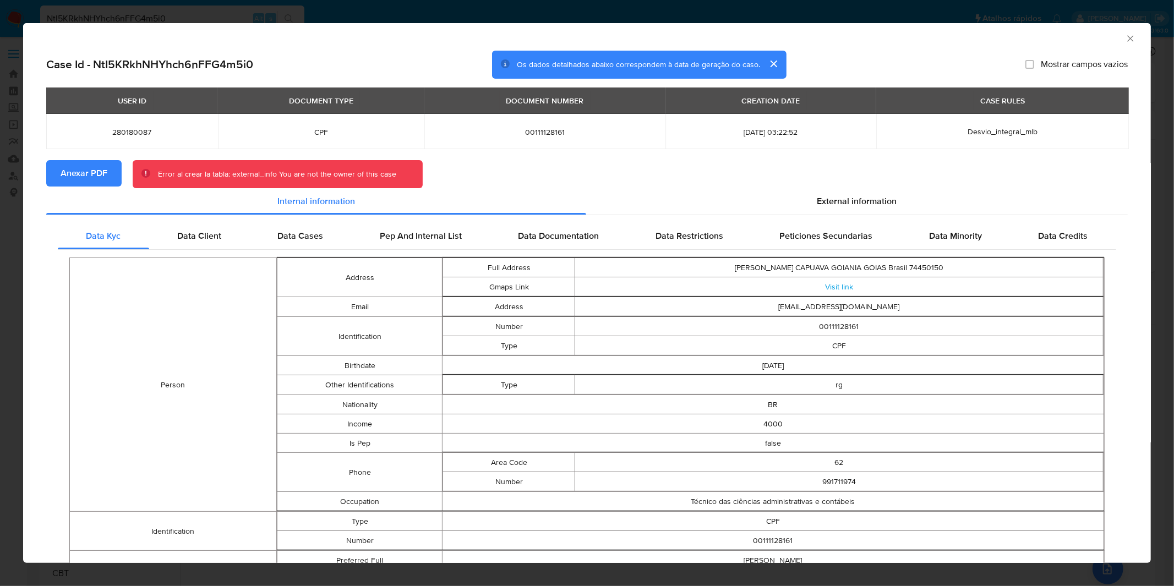
click at [478, 21] on div "AML Data Collector Case Id - NtI5KRkhNHYhch6nFFG4m5i0 Os dados detalhados abaix…" at bounding box center [587, 293] width 1174 height 586
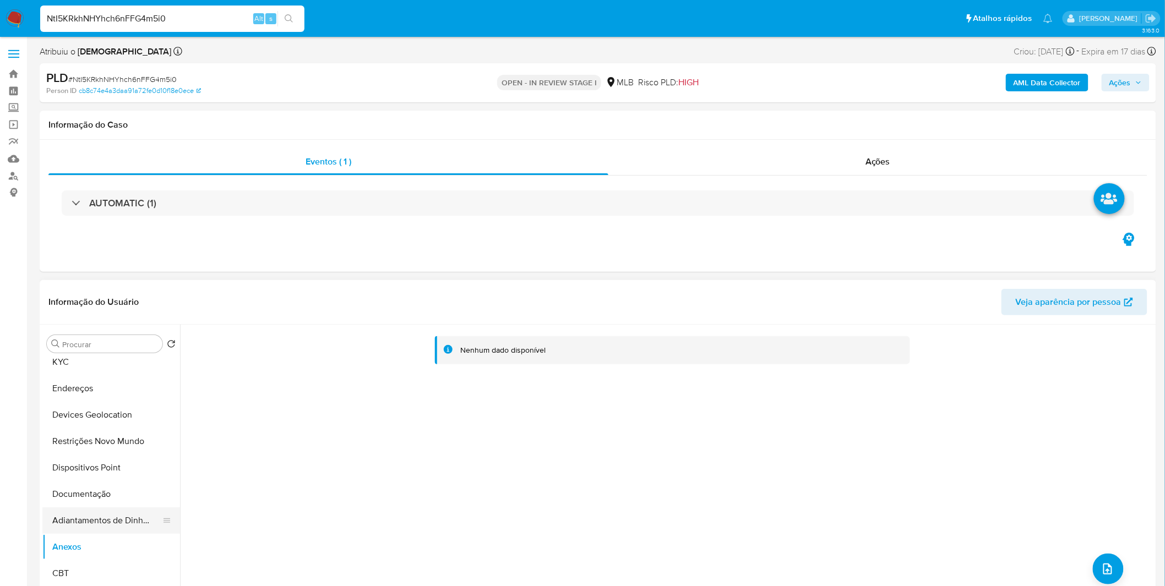
click at [111, 523] on button "Adiantamentos de Dinheiro" at bounding box center [106, 520] width 129 height 26
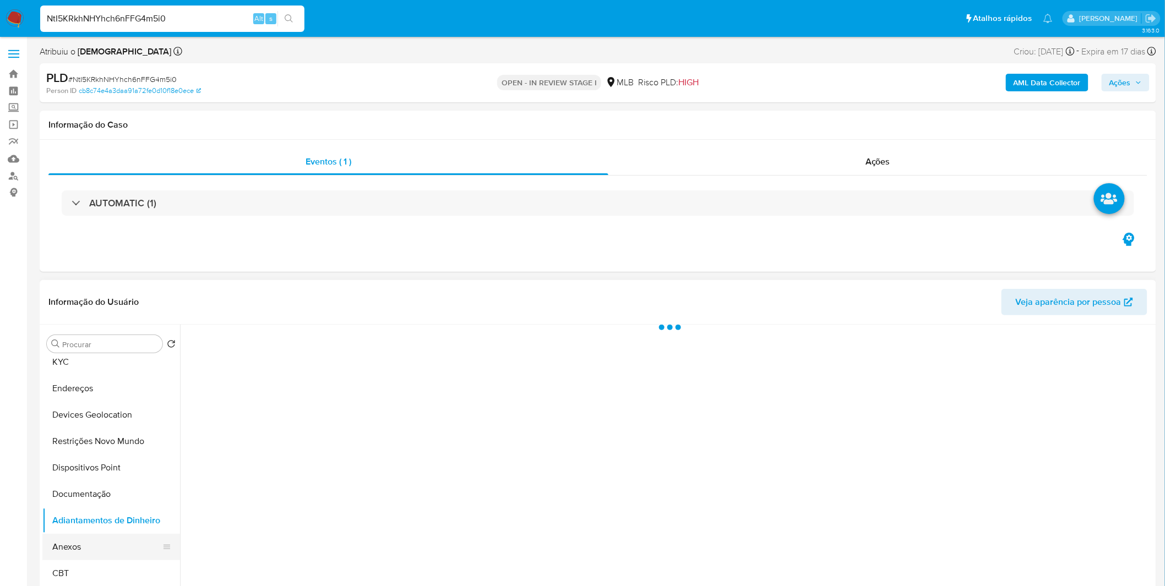
click at [99, 546] on button "Anexos" at bounding box center [106, 547] width 129 height 26
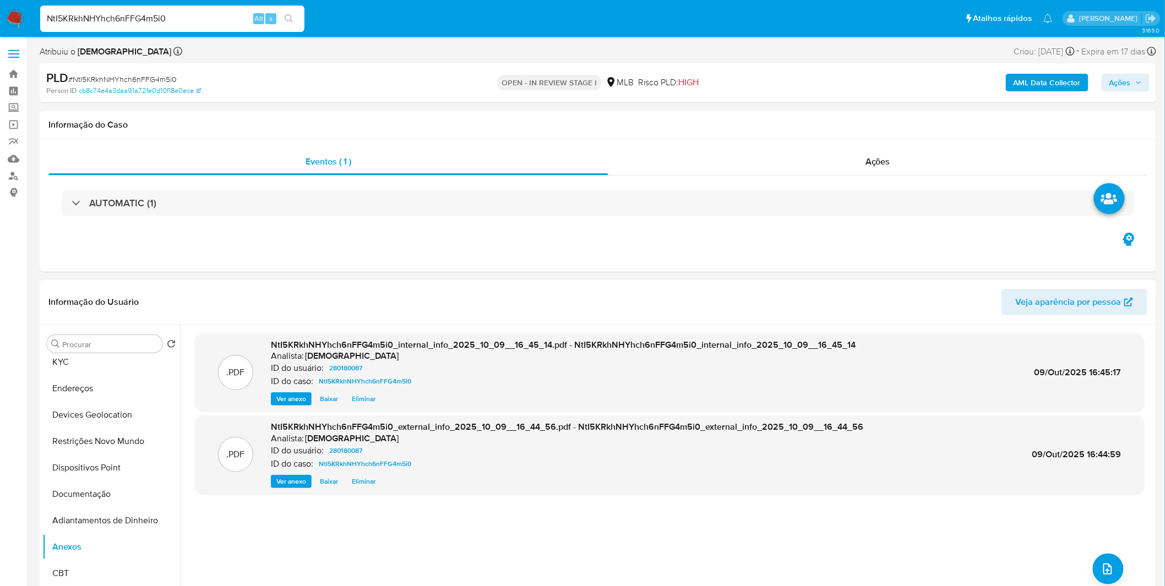
click at [1119, 571] on div ".PDF NtI5KRkhNHYhch6nFFG4m5i0_internal_info_2025_10_09__16_45_14.pdf - NtI5KRkh…" at bounding box center [669, 466] width 949 height 264
click at [1115, 561] on button "upload-file" at bounding box center [1108, 569] width 31 height 31
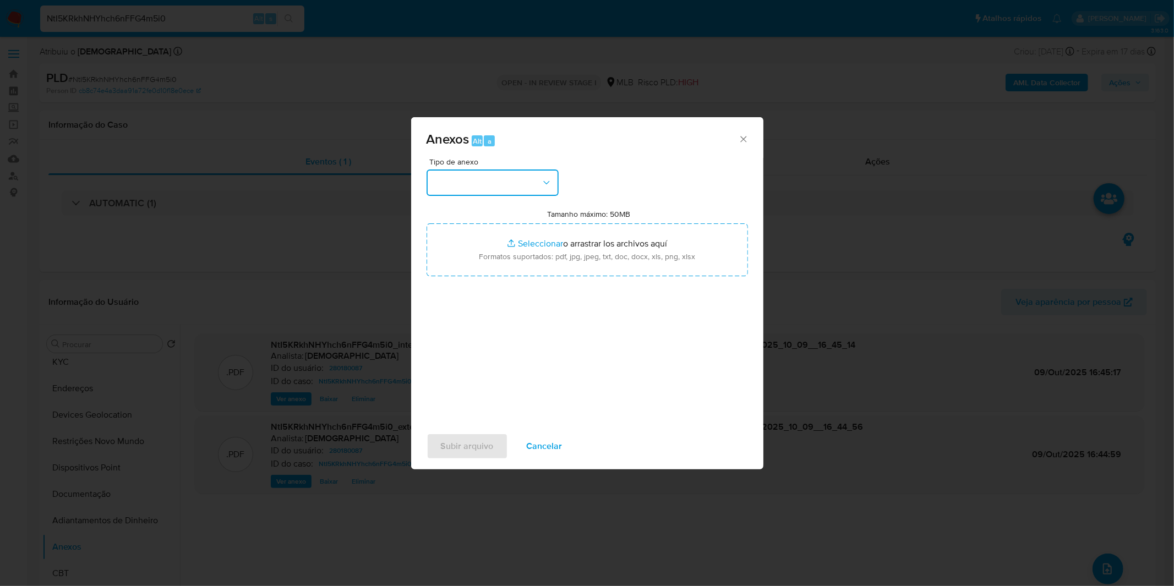
click at [526, 183] on button "button" at bounding box center [493, 183] width 132 height 26
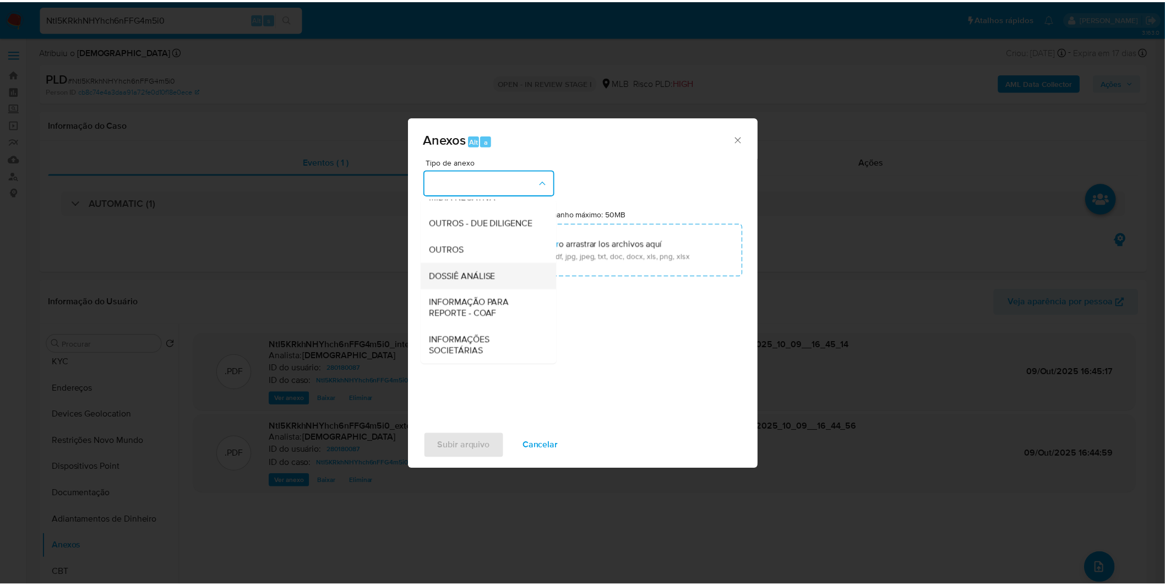
scroll to position [169, 0]
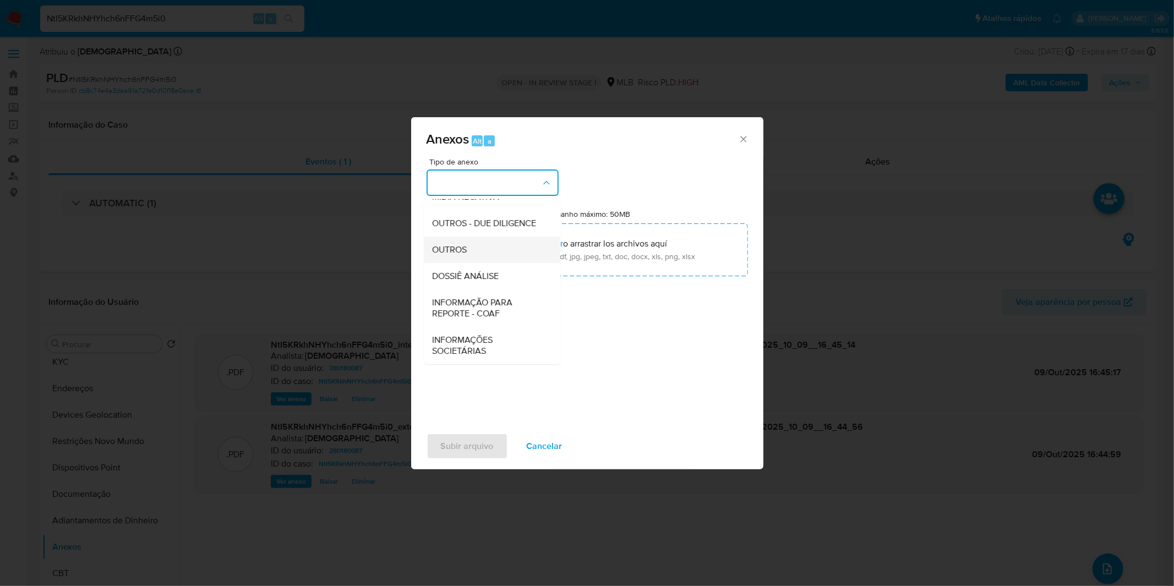
click at [492, 245] on div "OUTROS" at bounding box center [489, 250] width 112 height 26
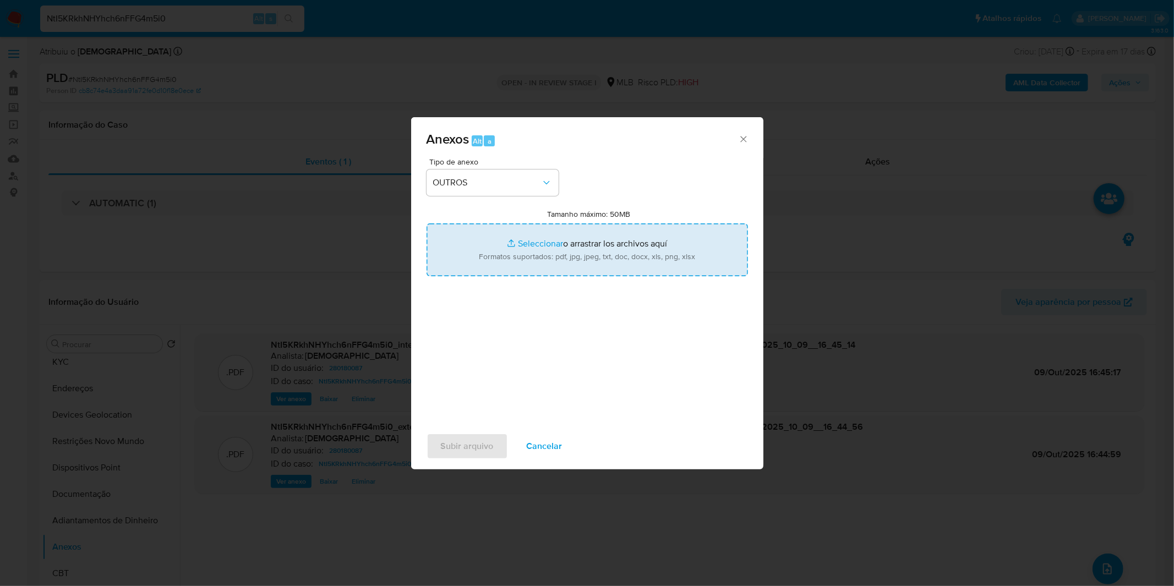
click at [505, 246] on input "Tamanho máximo: 50MB Seleccionar archivos" at bounding box center [587, 249] width 321 height 53
type input "C:\fakepath\2º SAR - XXXX_XX - CPF 00111128161 - TATIANE SOARES SIQUEIRA DUARTE…"
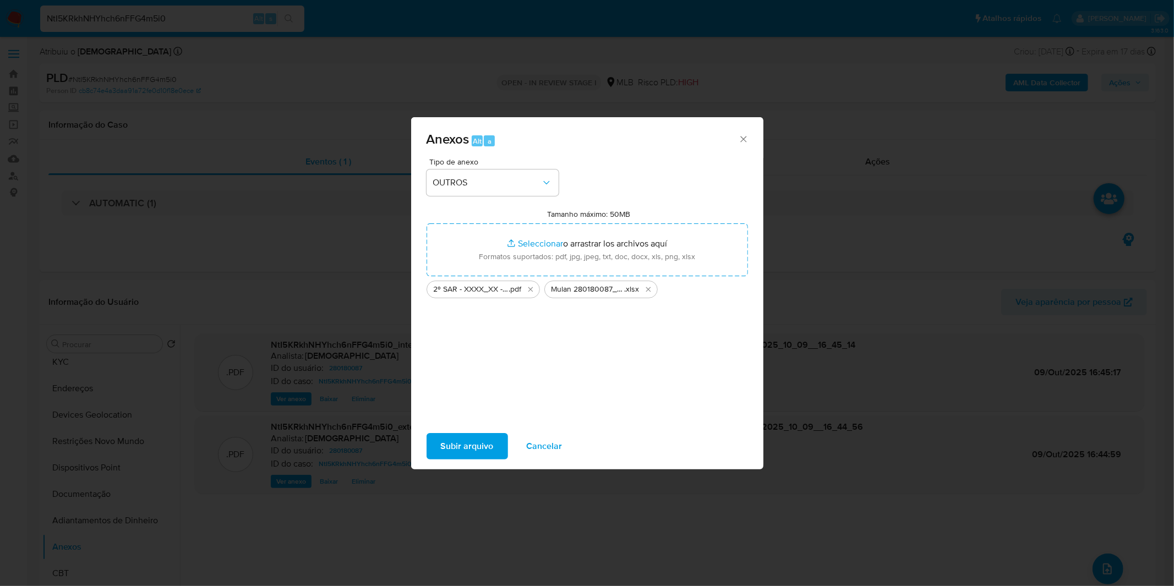
click at [458, 439] on span "Subir arquivo" at bounding box center [467, 446] width 53 height 24
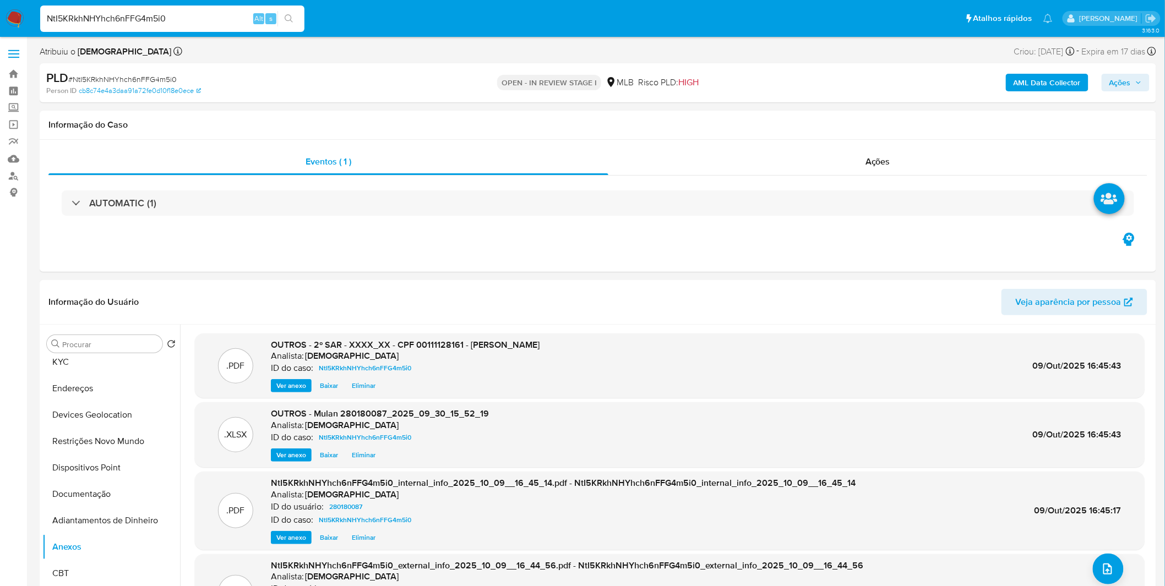
drag, startPoint x: 1114, startPoint y: 83, endPoint x: 1105, endPoint y: 85, distance: 9.0
click at [1115, 83] on span "Ações" at bounding box center [1119, 83] width 21 height 18
click at [859, 136] on div "Enviar" at bounding box center [885, 205] width 509 height 144
click at [840, 128] on div "Resolução do caso Alt r" at bounding box center [818, 117] width 101 height 29
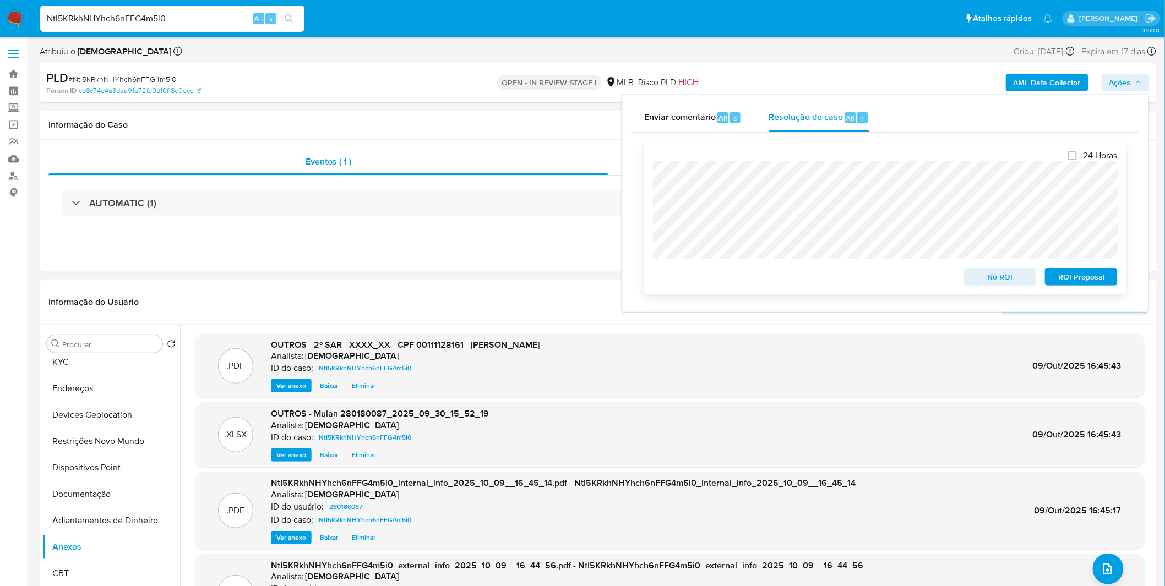
click at [1062, 276] on span "ROI Proposal" at bounding box center [1080, 276] width 57 height 15
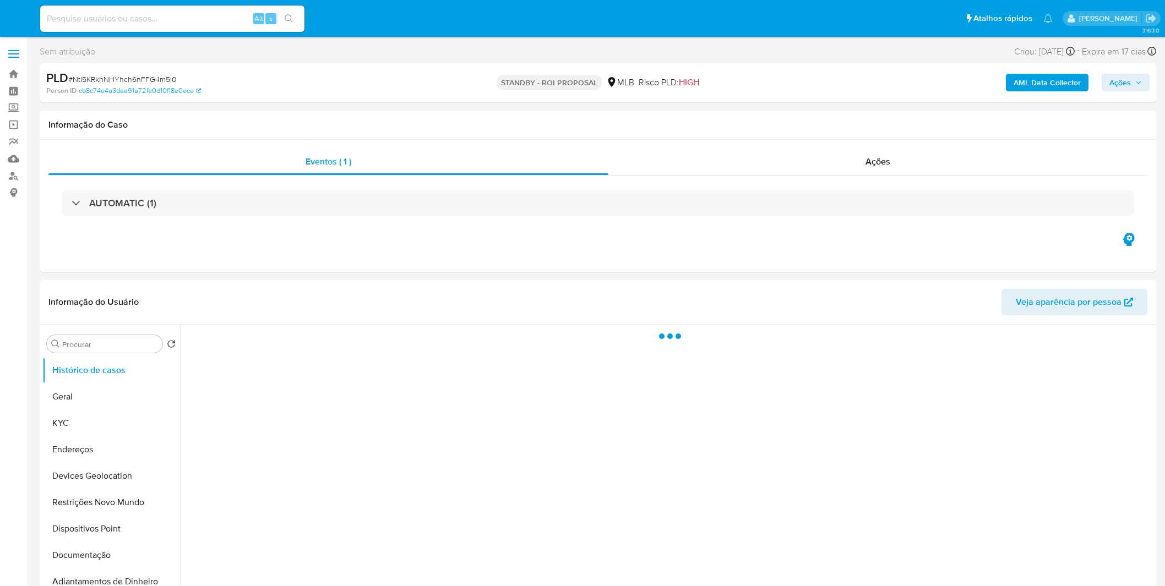
select select "10"
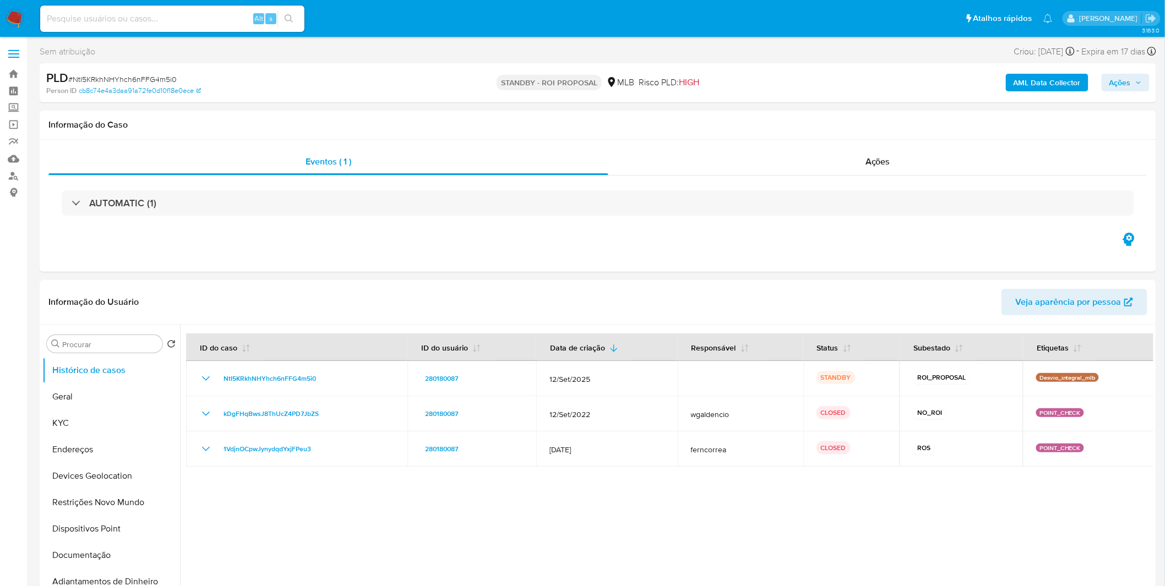
click at [169, 24] on input at bounding box center [172, 19] width 264 height 14
paste input "fLbD87obAHW21UFBWwHKmv15"
type input "fLbD87obAHW21UFBWwHKmv15"
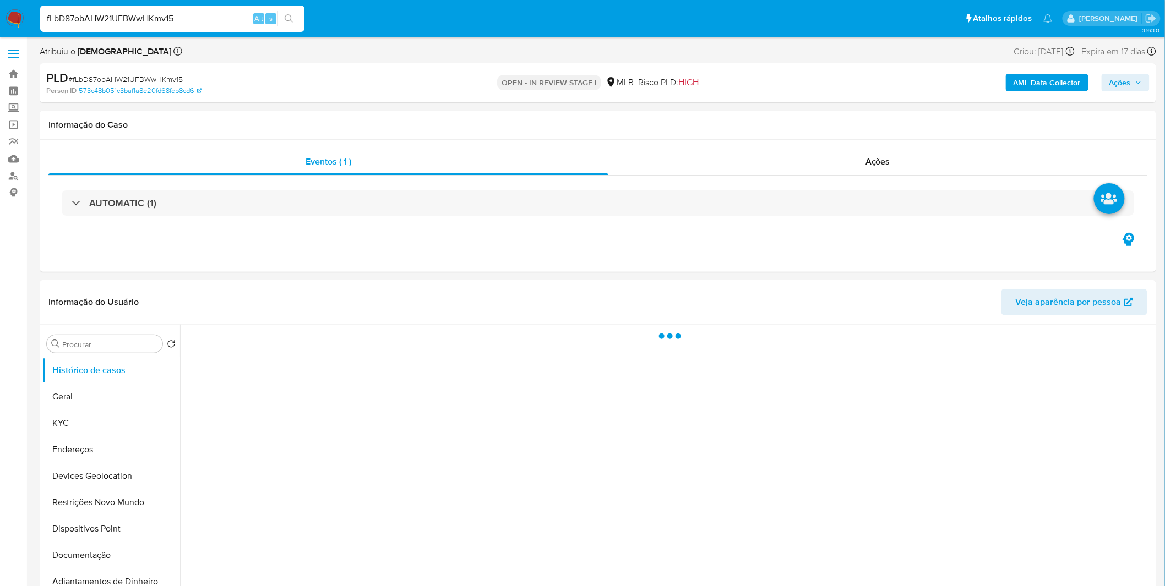
select select "10"
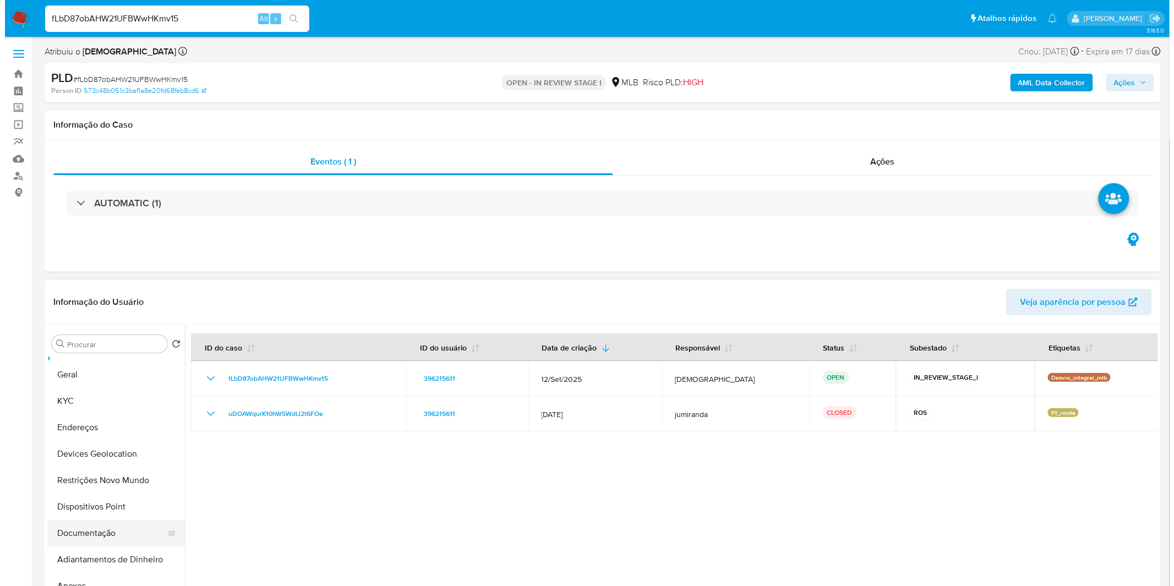
scroll to position [61, 0]
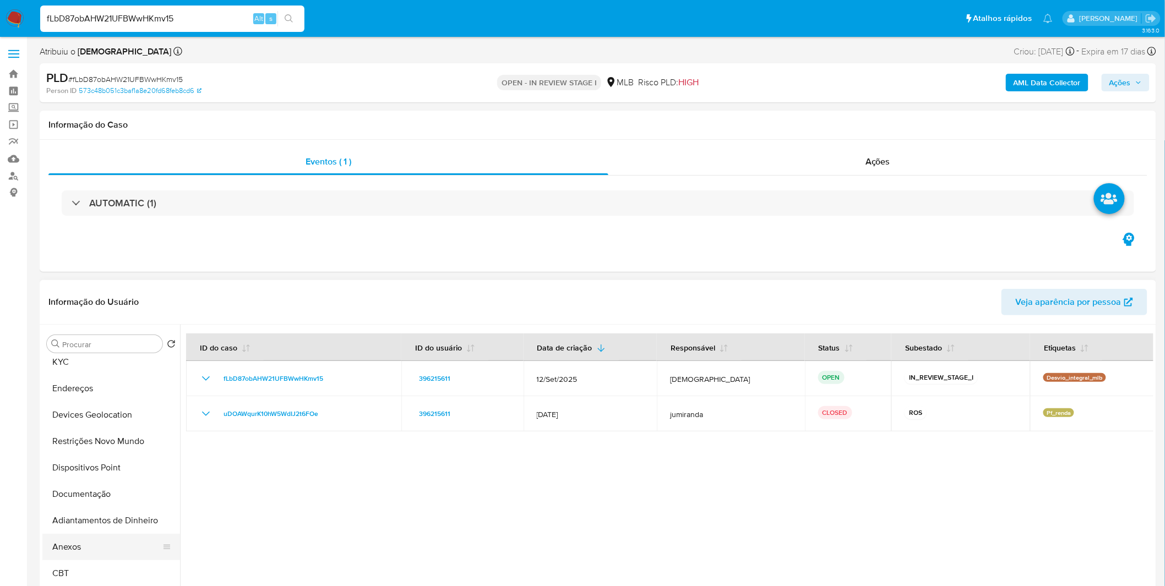
click at [101, 538] on button "Anexos" at bounding box center [106, 547] width 129 height 26
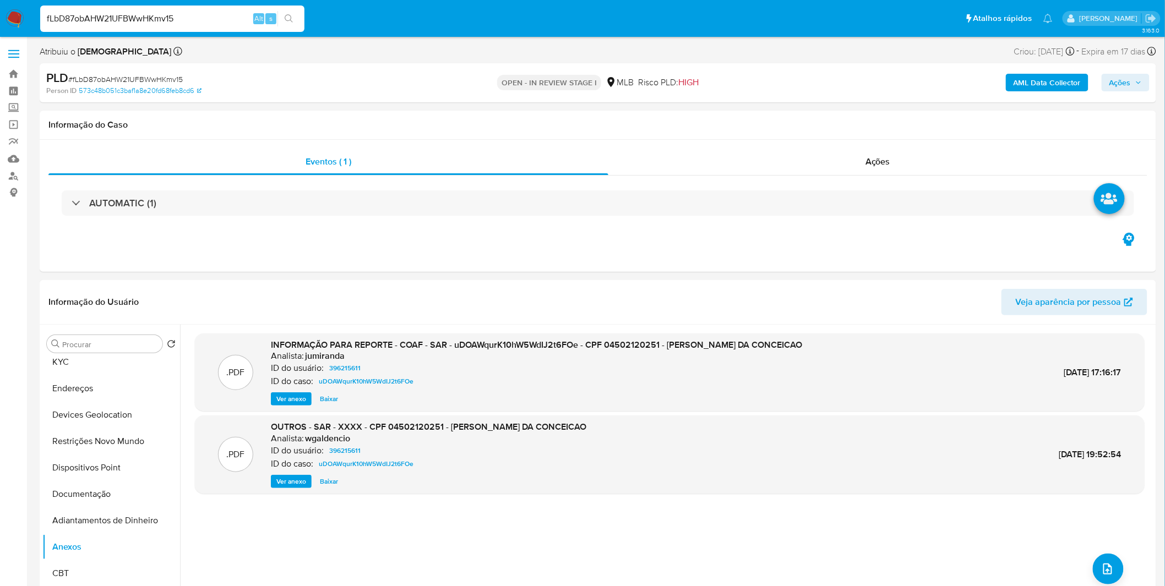
click at [1039, 74] on b "AML Data Collector" at bounding box center [1046, 83] width 67 height 18
click at [1027, 95] on div "AML Data Collector Ações" at bounding box center [966, 83] width 365 height 26
click at [1035, 85] on b "AML Data Collector" at bounding box center [1046, 83] width 67 height 18
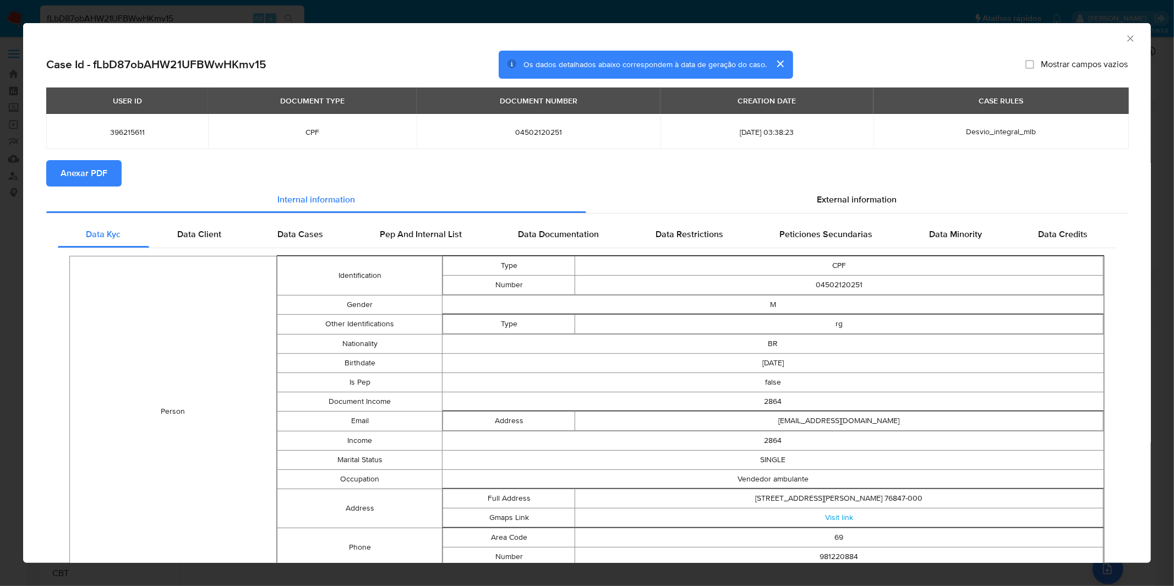
click at [113, 168] on button "Anexar PDF" at bounding box center [83, 173] width 75 height 26
click at [483, 13] on div "AML Data Collector Case Id - fLbD87obAHW21UFBWwHKmv15 Os dados detalhados abaix…" at bounding box center [587, 293] width 1174 height 586
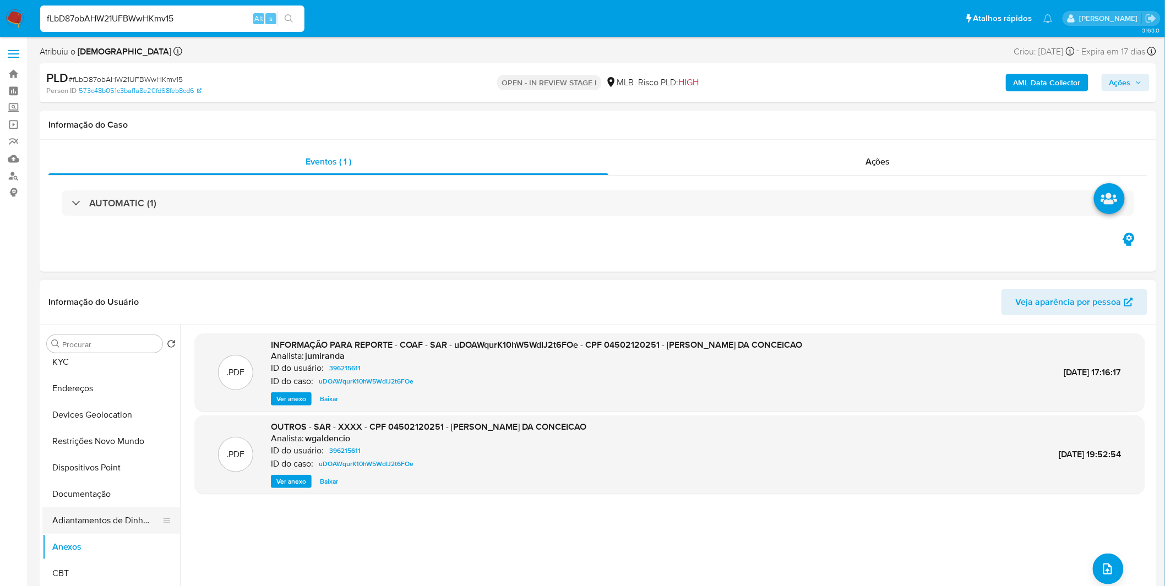
click at [141, 509] on button "Adiantamentos de Dinheiro" at bounding box center [106, 520] width 129 height 26
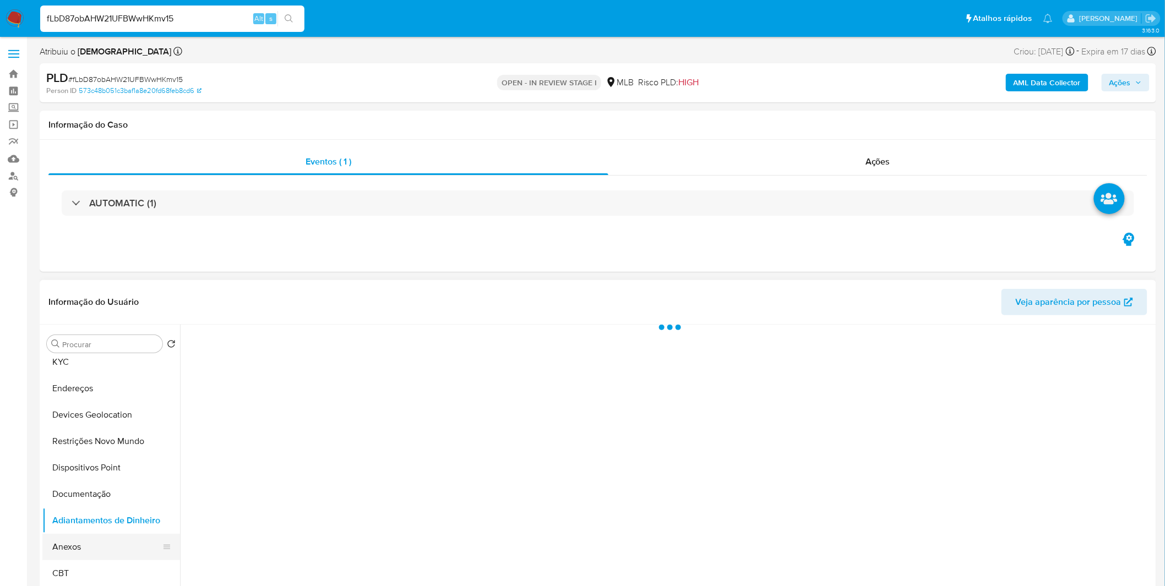
click at [122, 537] on button "Anexos" at bounding box center [106, 547] width 129 height 26
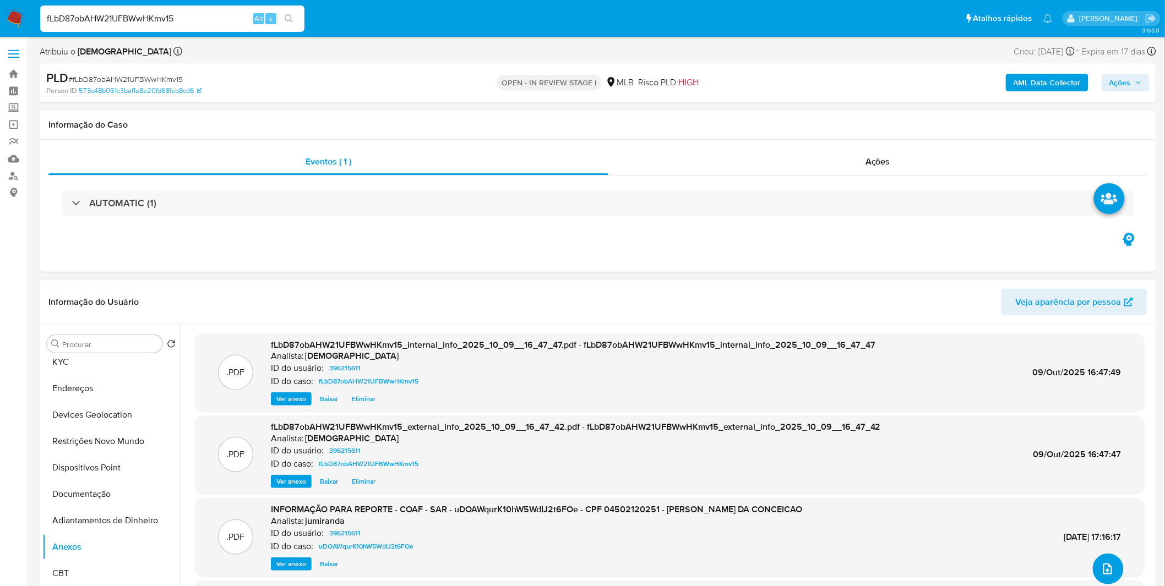
click at [1107, 574] on icon "upload-file" at bounding box center [1107, 569] width 13 height 13
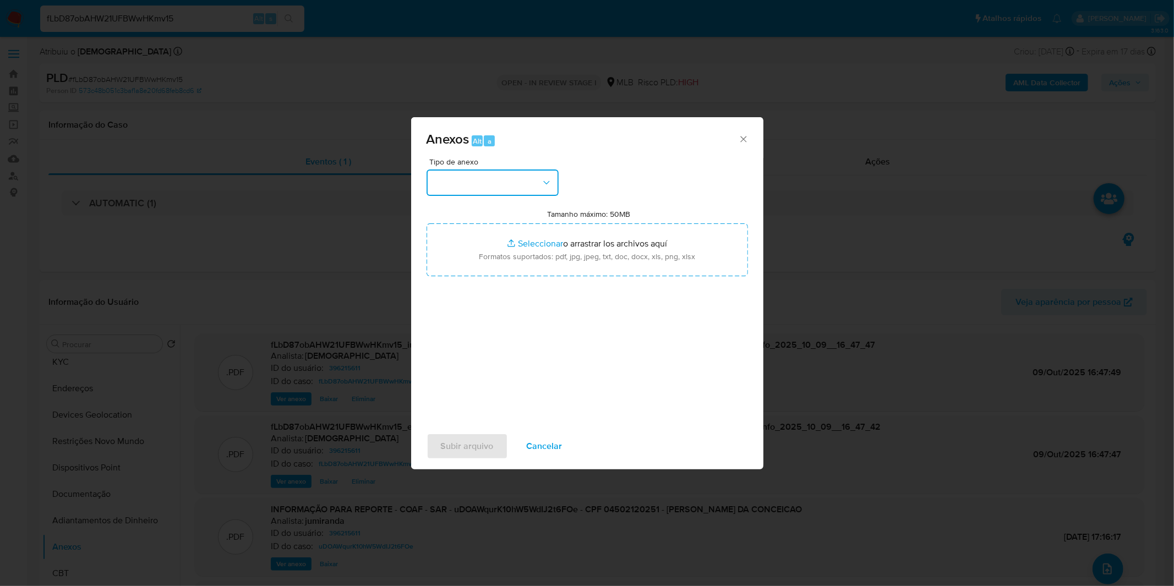
click at [482, 172] on button "button" at bounding box center [493, 183] width 132 height 26
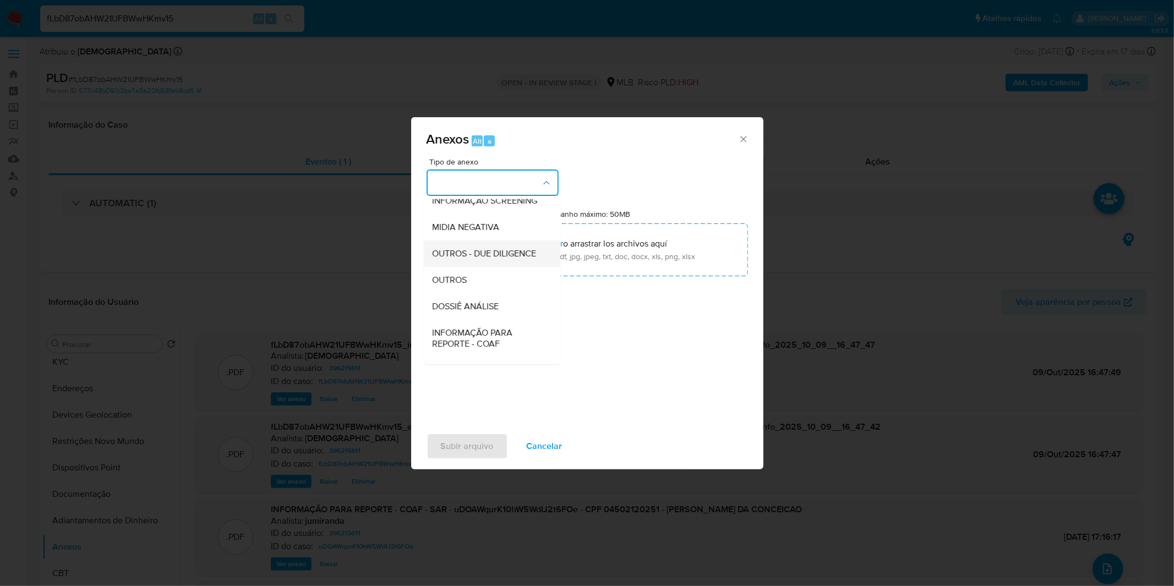
scroll to position [122, 0]
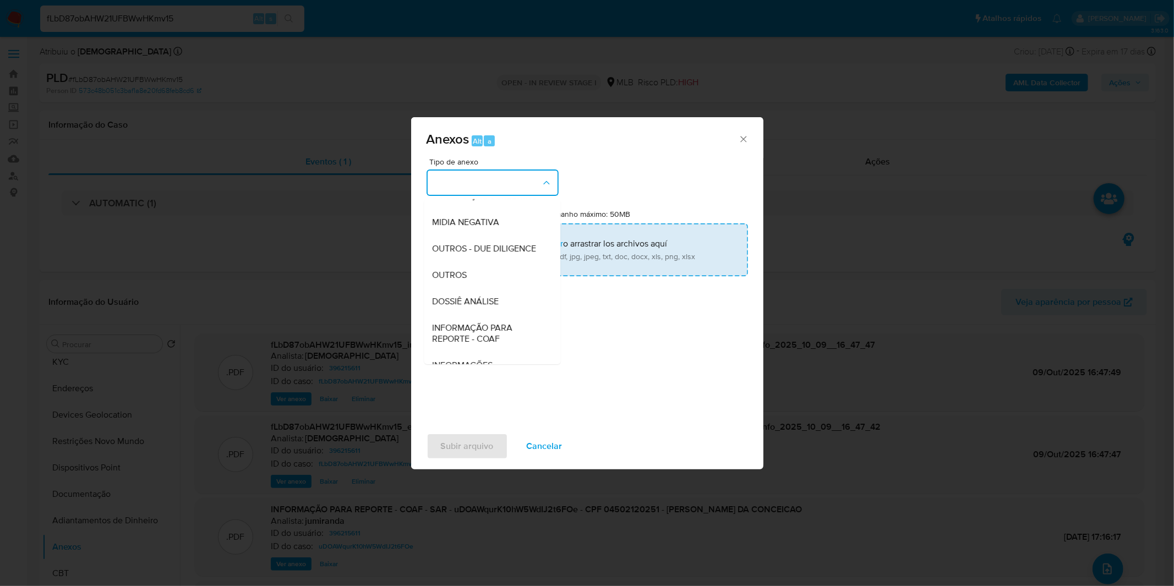
drag, startPoint x: 471, startPoint y: 295, endPoint x: 478, endPoint y: 247, distance: 49.0
click at [471, 288] on div "OUTROS" at bounding box center [489, 275] width 112 height 26
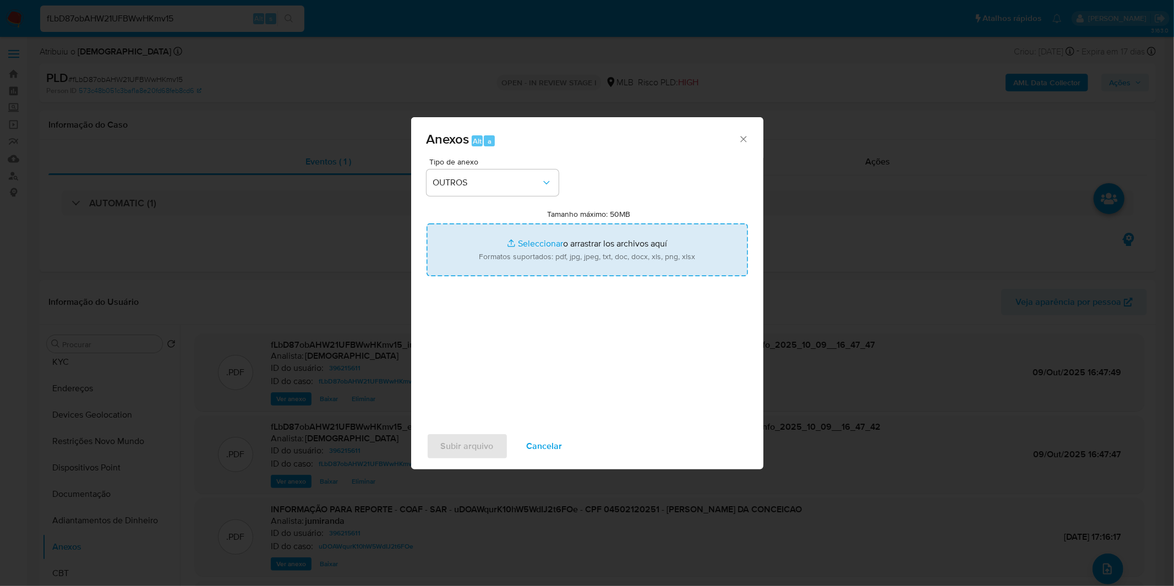
click at [479, 244] on input "Tamanho máximo: 50MB Seleccionar archivos" at bounding box center [587, 249] width 321 height 53
type input "C:\fakepath\2º SAR - XXXX_XX - CPF 04502120251 - FELIPE DE BARROS DA CONCEICAO.…"
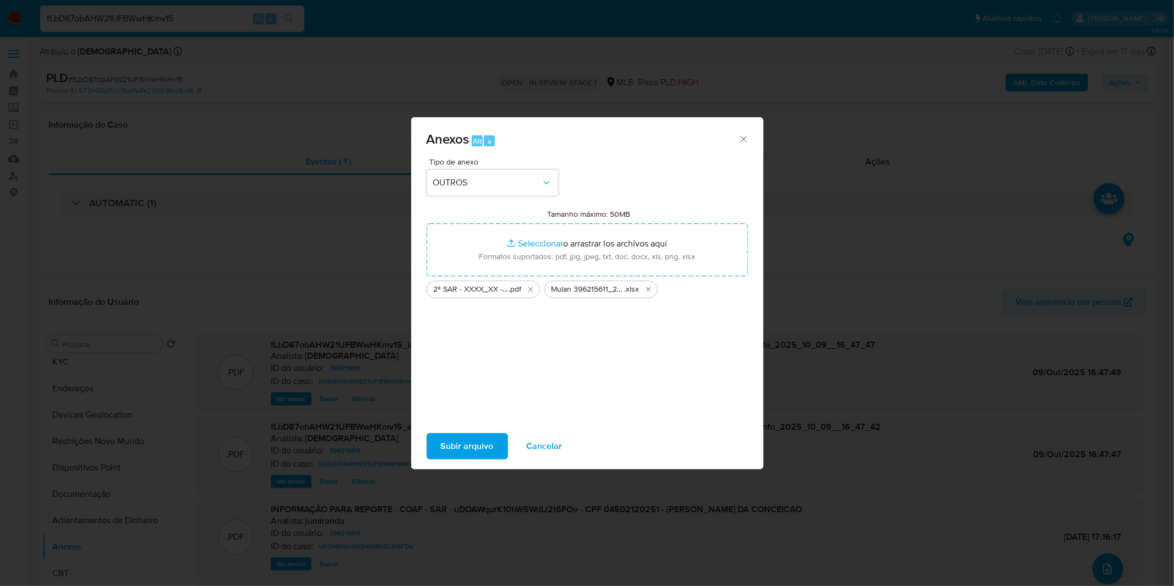
click at [461, 446] on span "Subir arquivo" at bounding box center [467, 446] width 53 height 24
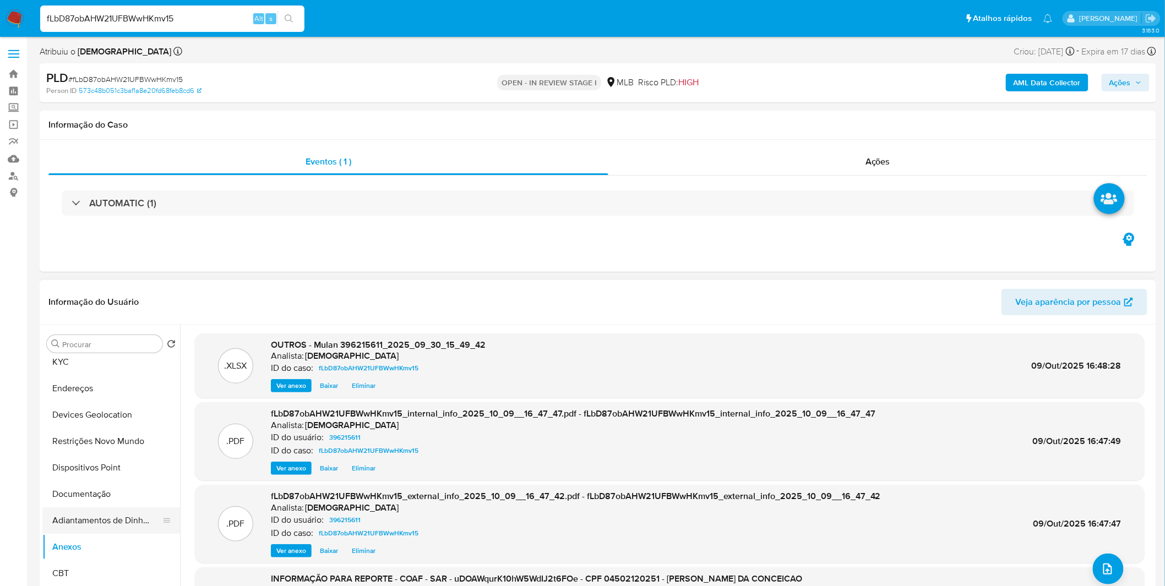
click at [76, 511] on button "Adiantamentos de Dinheiro" at bounding box center [106, 520] width 129 height 26
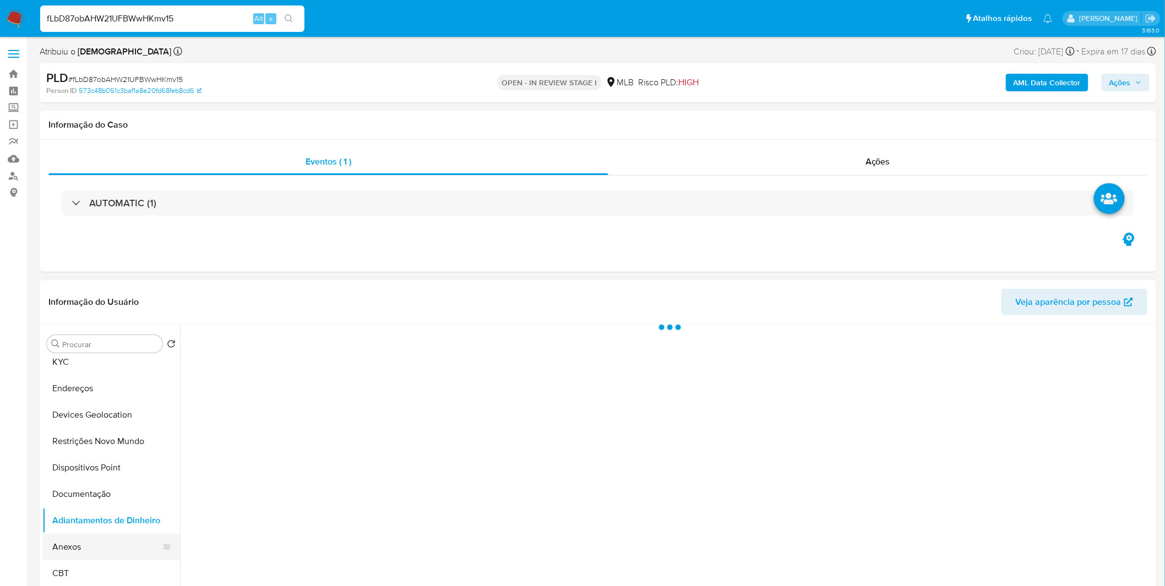
click at [74, 542] on button "Anexos" at bounding box center [106, 547] width 129 height 26
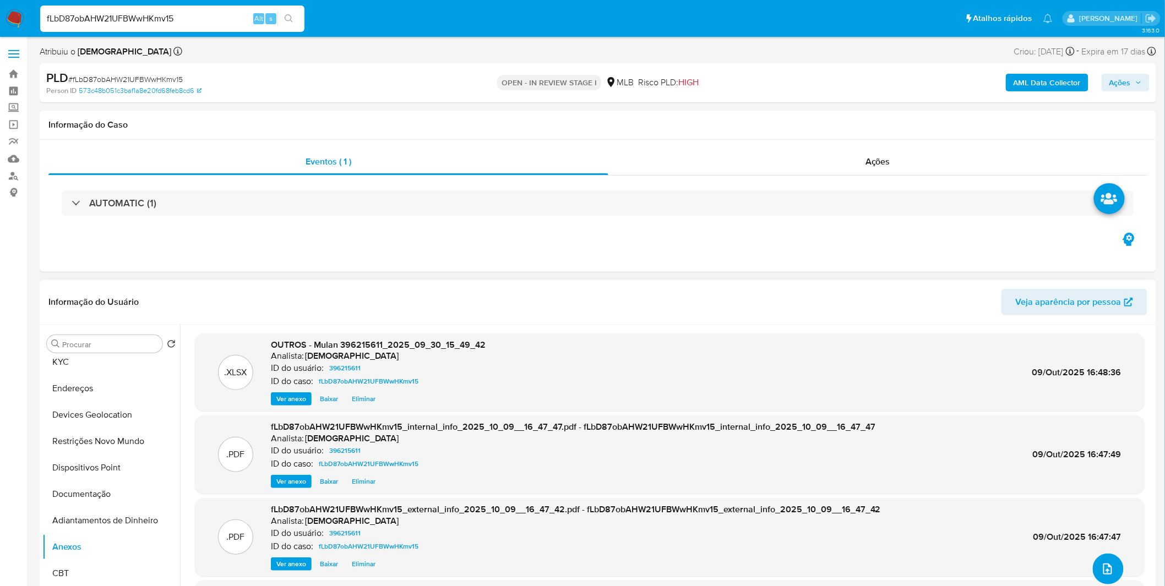
click at [1106, 564] on icon "upload-file" at bounding box center [1107, 569] width 13 height 13
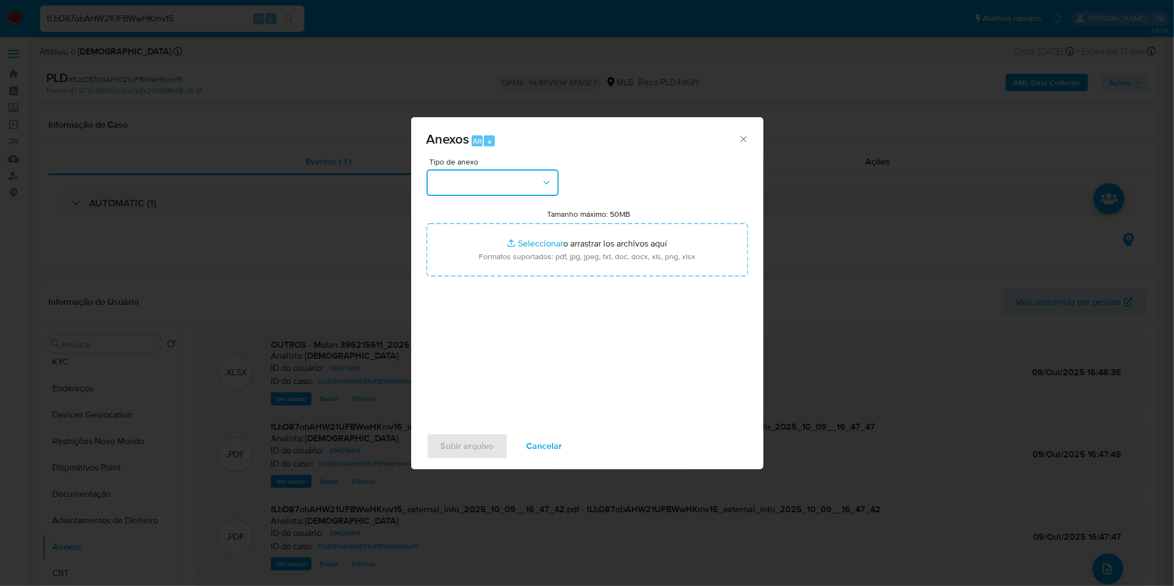
click at [527, 181] on button "button" at bounding box center [493, 183] width 132 height 26
click at [476, 288] on div "OUTROS" at bounding box center [489, 275] width 112 height 26
click at [476, 300] on div "Tipo de anexo CAPTURA BUREAU CAPTURA DOWJONES CAPTURA GOOGLE CAPTURA WEB INFORM…" at bounding box center [587, 288] width 321 height 260
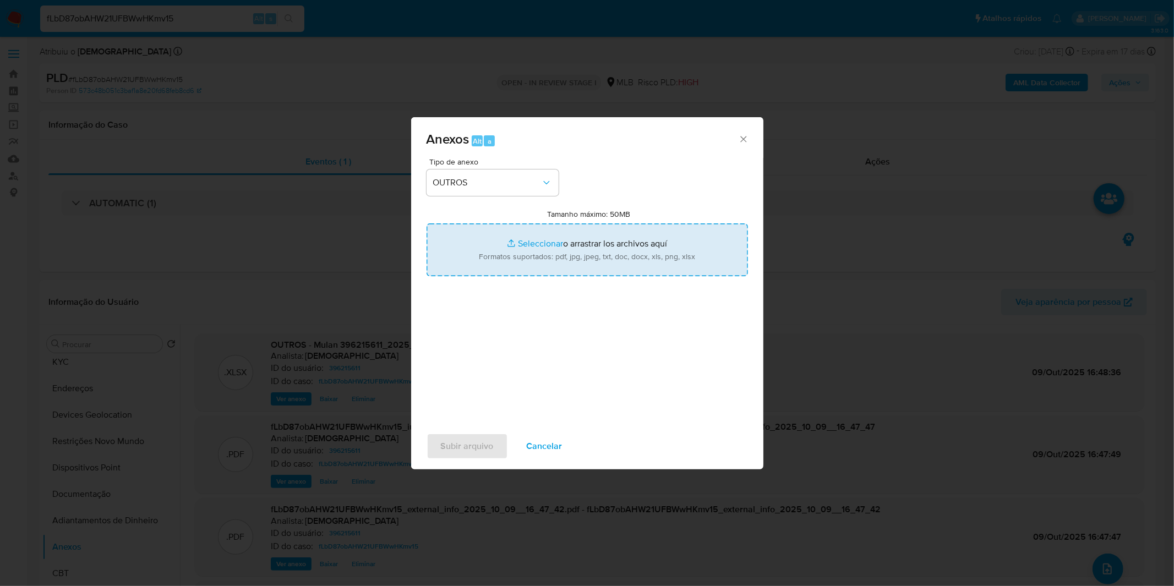
click at [504, 250] on input "Tamanho máximo: 50MB Seleccionar archivos" at bounding box center [587, 249] width 321 height 53
type input "C:\fakepath\2º SAR - XXXX_XX - CPF 04502120251 - FELIPE DE BARROS DA CONCEICAO.…"
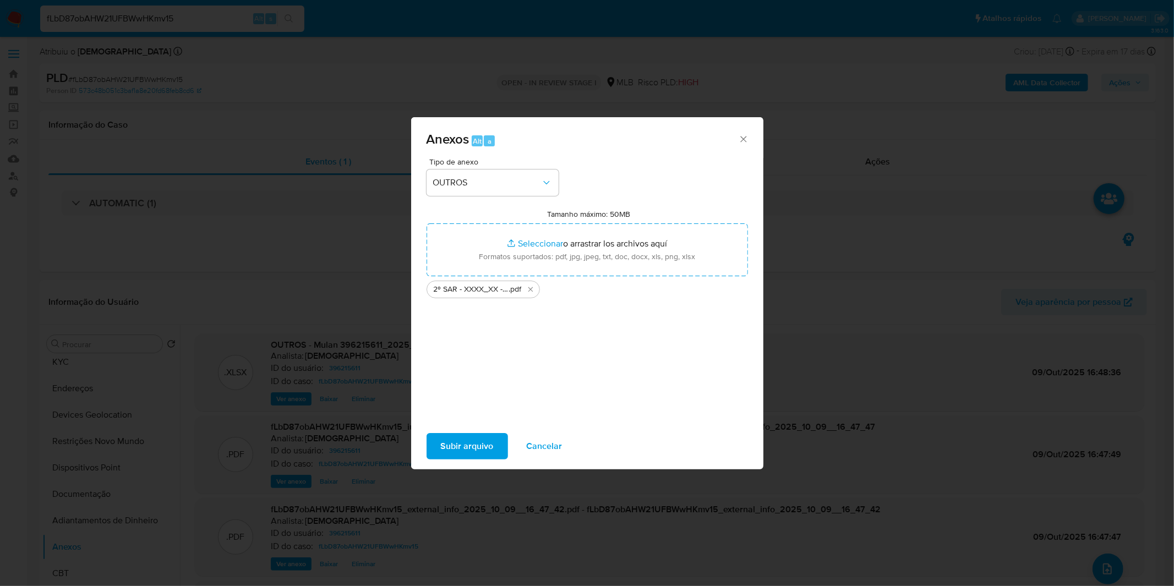
click at [480, 443] on span "Subir arquivo" at bounding box center [467, 446] width 53 height 24
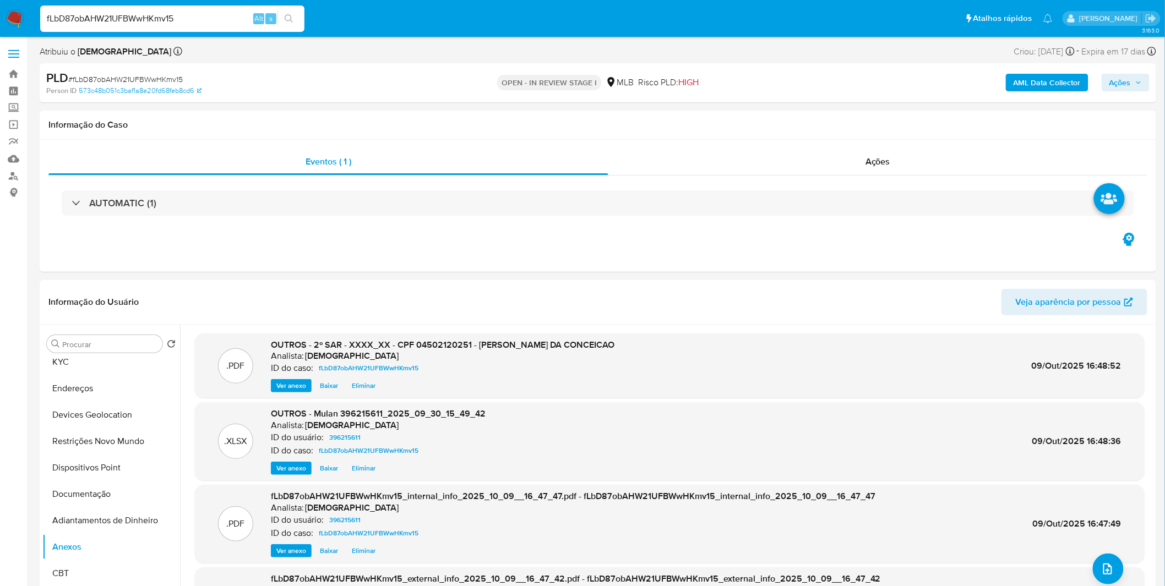
click at [1135, 83] on icon "button" at bounding box center [1138, 82] width 7 height 7
click at [840, 123] on div "Resolução do caso Alt r" at bounding box center [818, 117] width 101 height 29
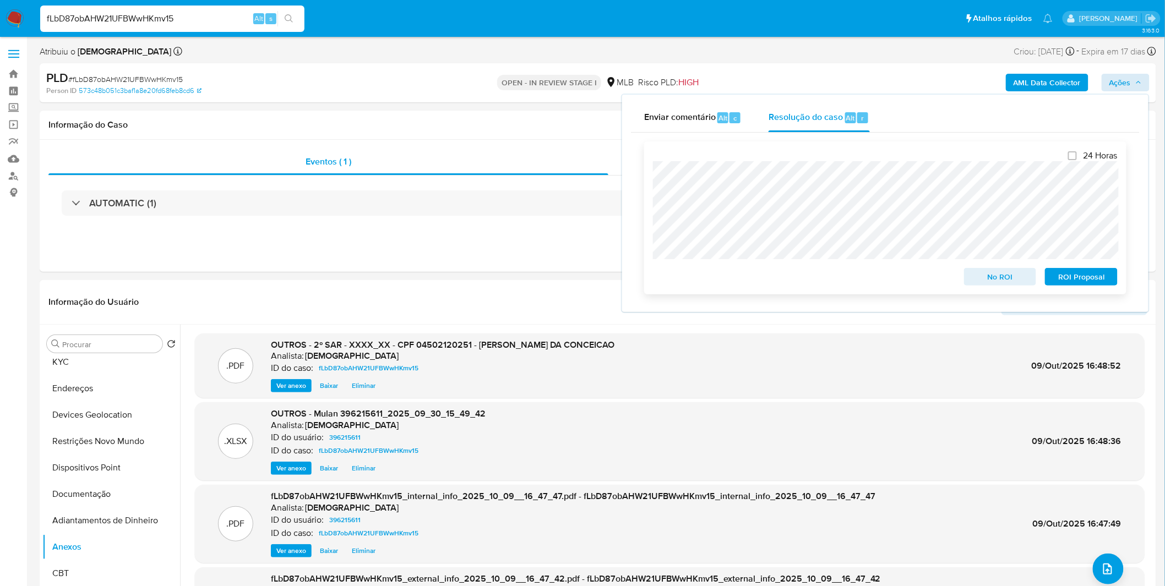
click at [1075, 285] on span "ROI Proposal" at bounding box center [1080, 276] width 57 height 15
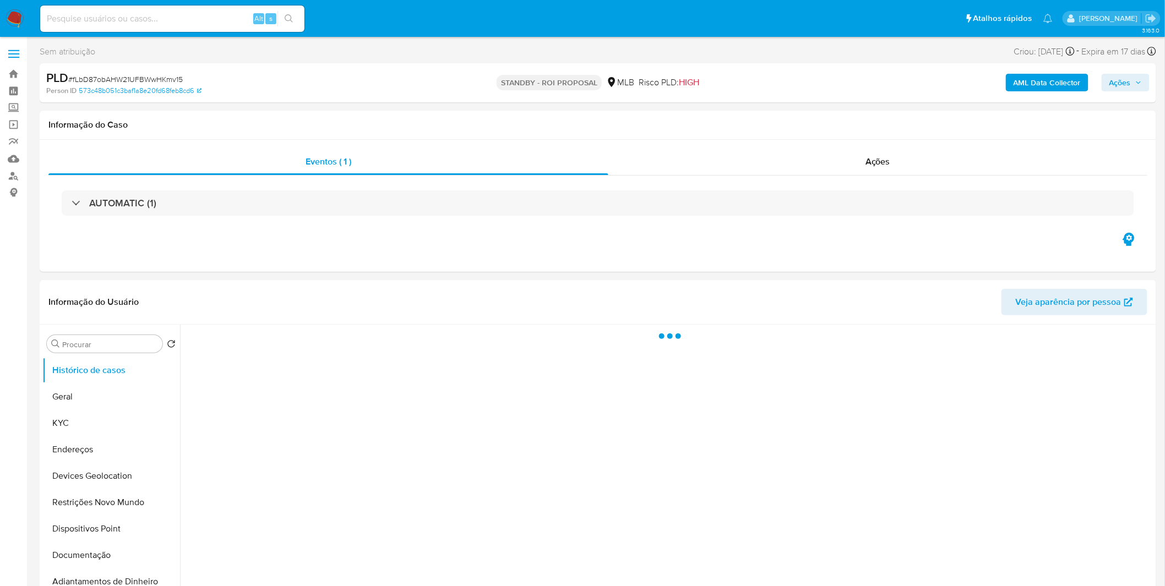
select select "10"
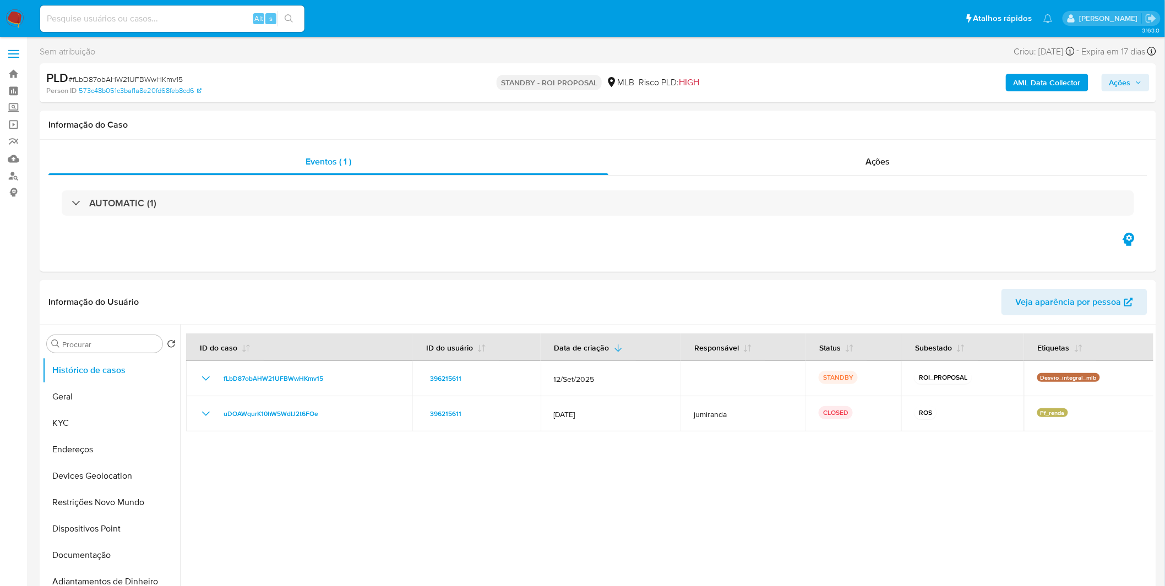
click at [195, 26] on div "Alt s" at bounding box center [172, 19] width 264 height 26
click at [199, 21] on input at bounding box center [172, 19] width 264 height 14
paste input "7Nc3h7KuzRCIjJ0tuPkuhzYE"
type input "7Nc3h7KuzRCIjJ0tuPkuhzYE"
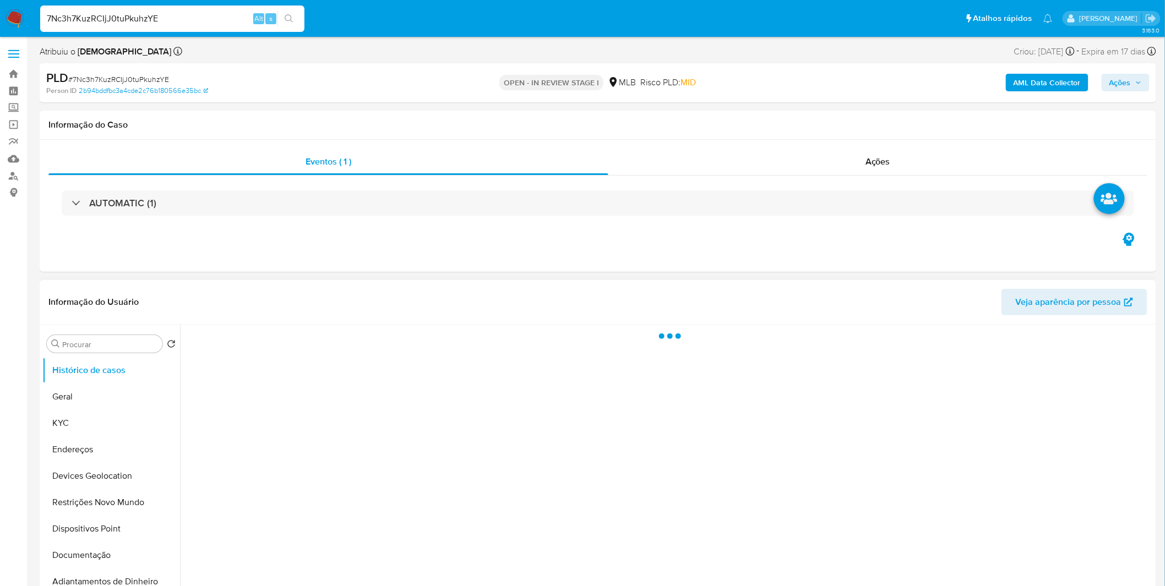
select select "10"
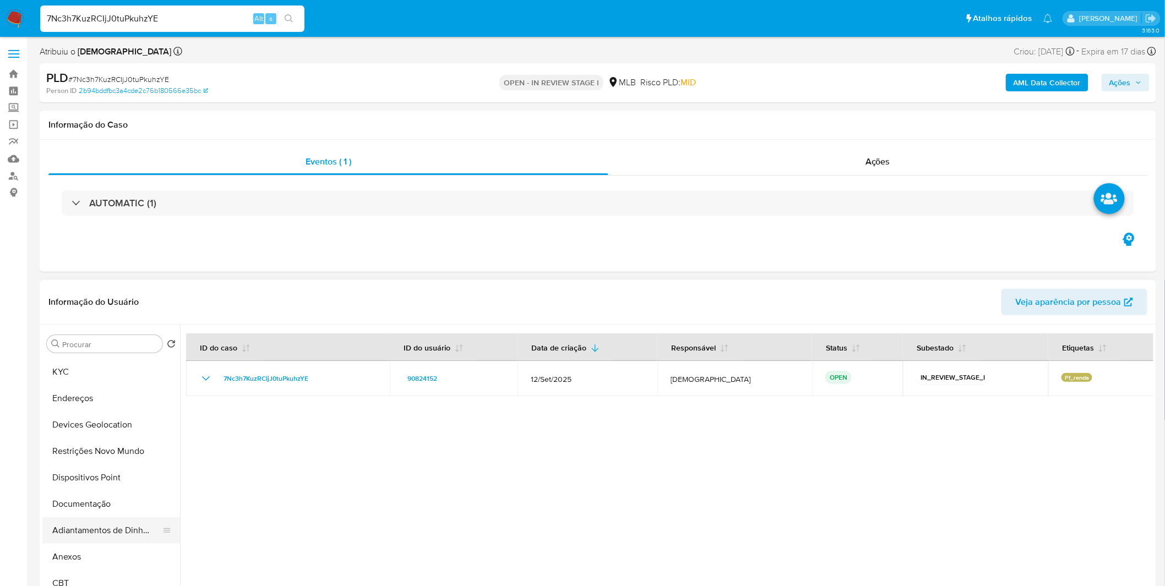
scroll to position [122, 0]
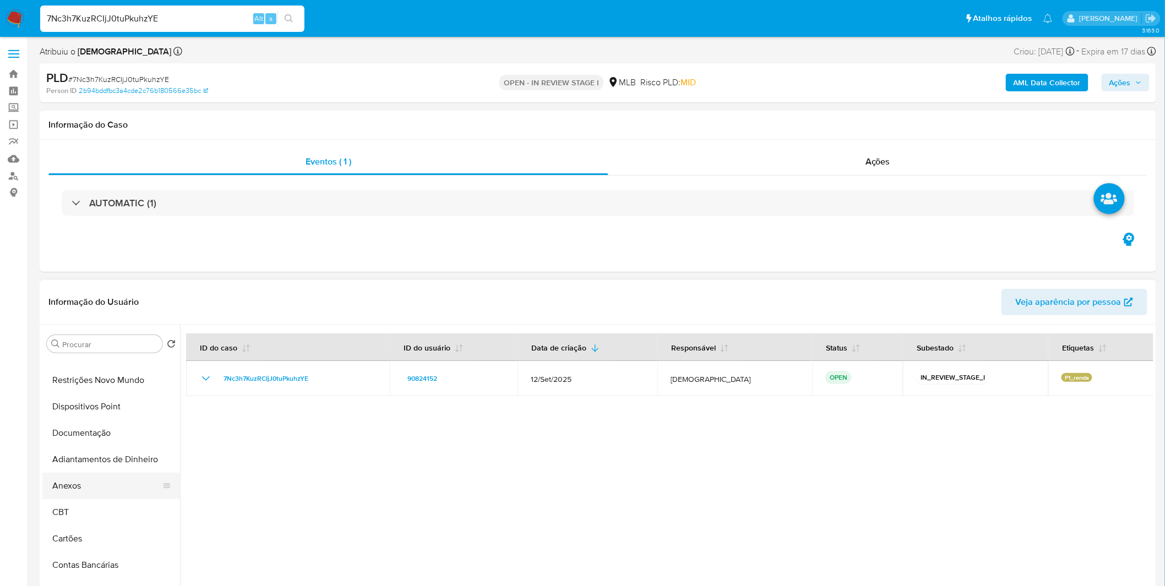
click at [108, 485] on button "Anexos" at bounding box center [106, 486] width 129 height 26
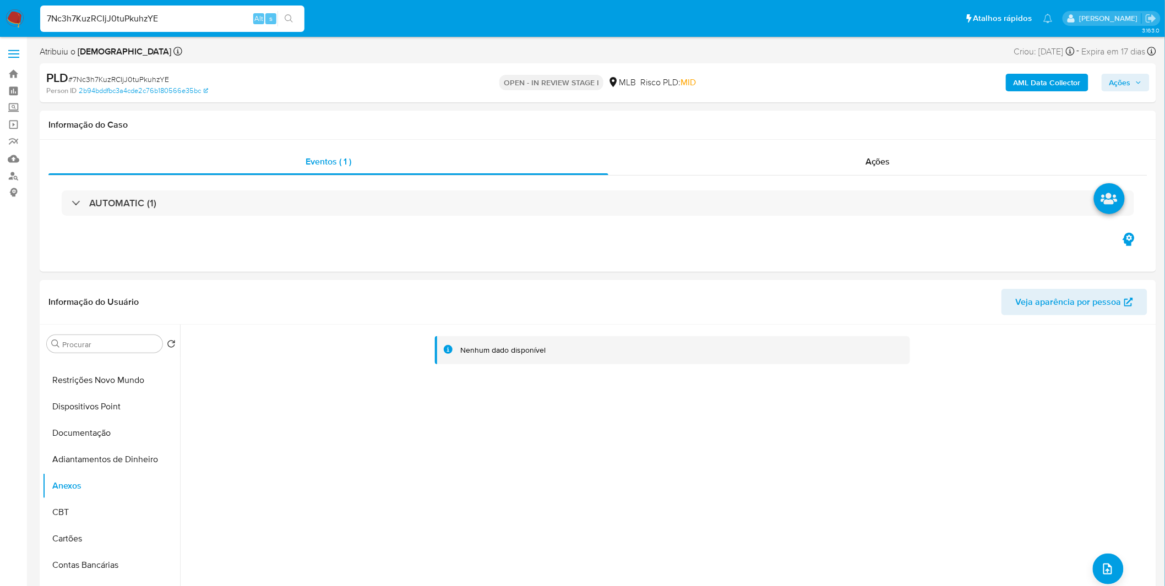
click at [1042, 89] on b "AML Data Collector" at bounding box center [1046, 83] width 67 height 18
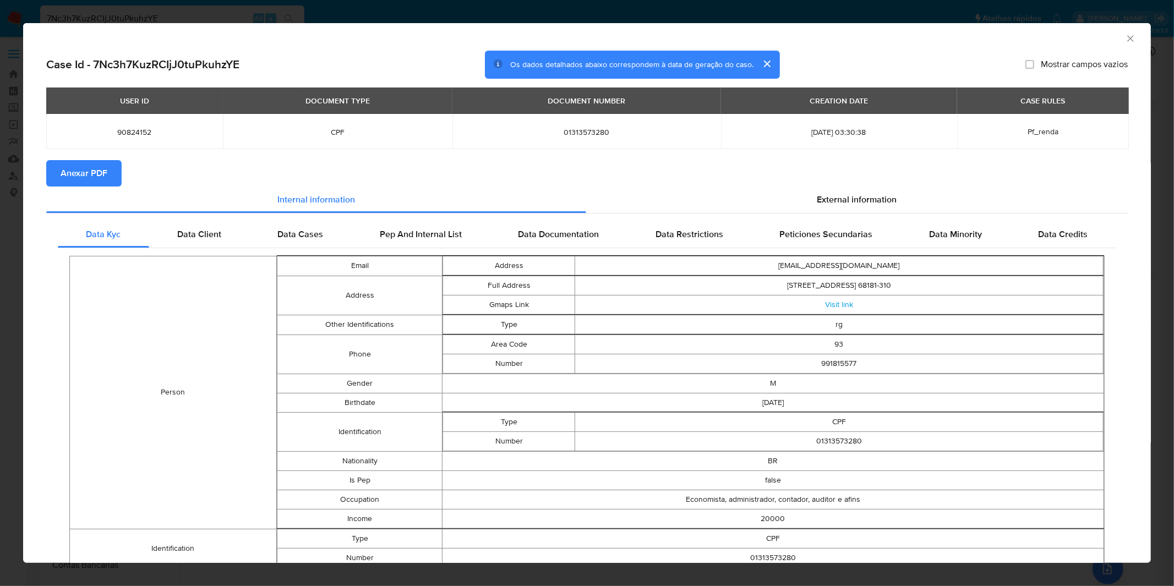
click at [102, 171] on span "Anexar PDF" at bounding box center [84, 173] width 47 height 24
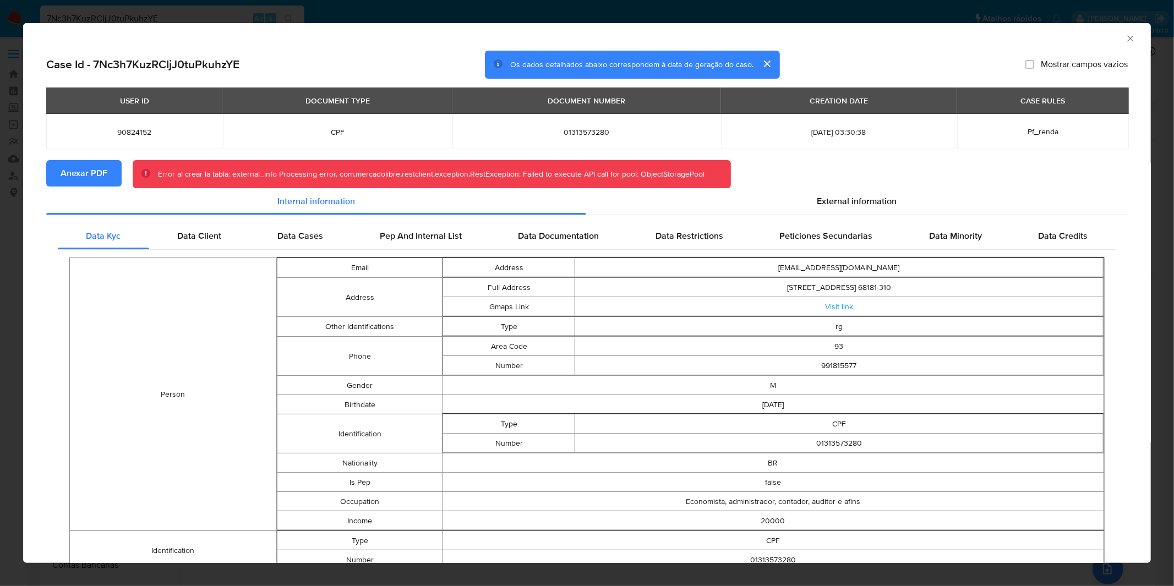
click at [62, 171] on span "Anexar PDF" at bounding box center [84, 173] width 47 height 24
click at [545, 20] on div "AML Data Collector Case Id - 7Nc3h7KuzRCIjJ0tuPkuhzYE Os dados detalhados abaix…" at bounding box center [587, 293] width 1174 height 586
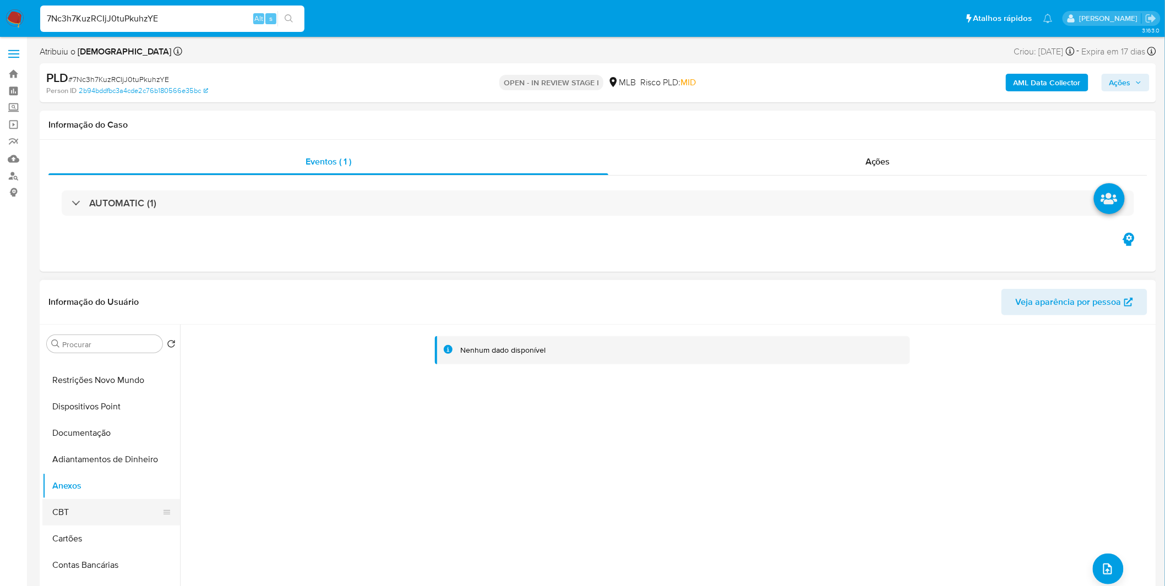
click at [86, 514] on button "CBT" at bounding box center [106, 512] width 129 height 26
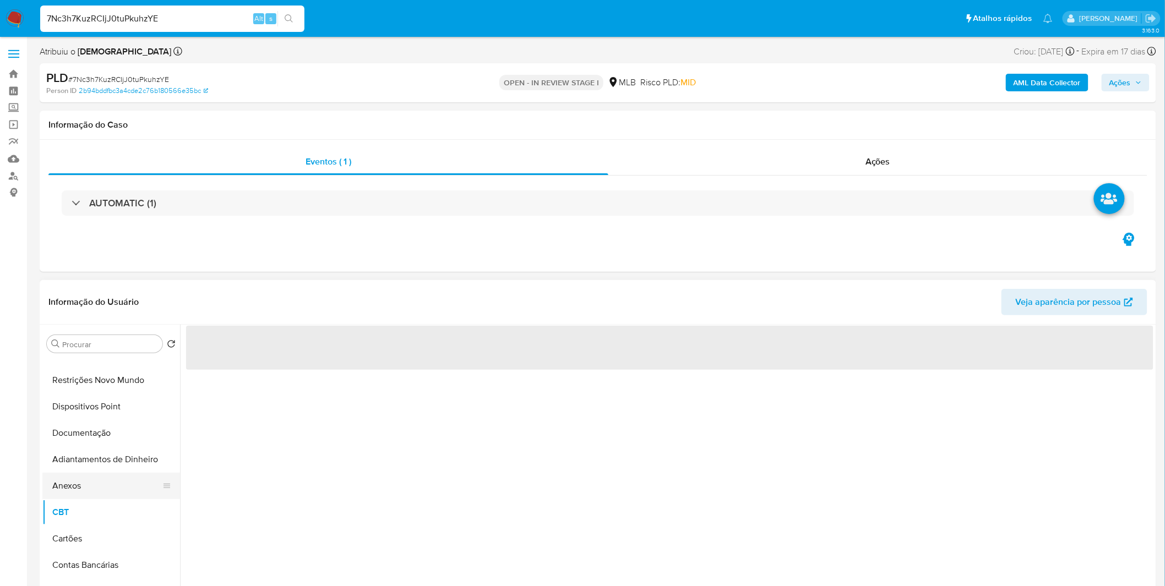
click at [79, 477] on button "Anexos" at bounding box center [106, 486] width 129 height 26
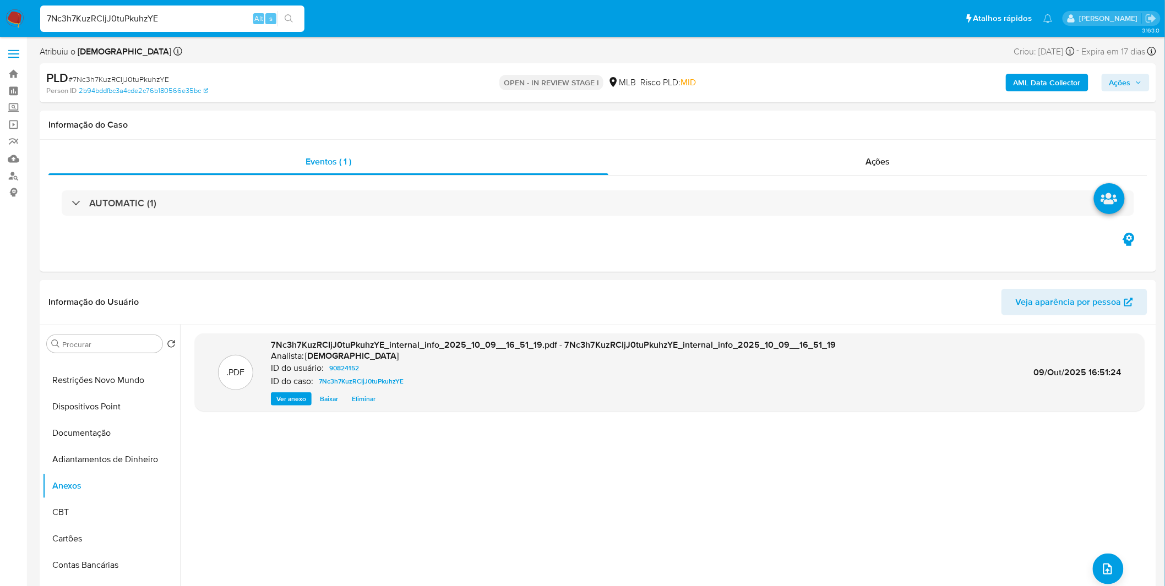
click at [1038, 80] on b "AML Data Collector" at bounding box center [1046, 83] width 67 height 18
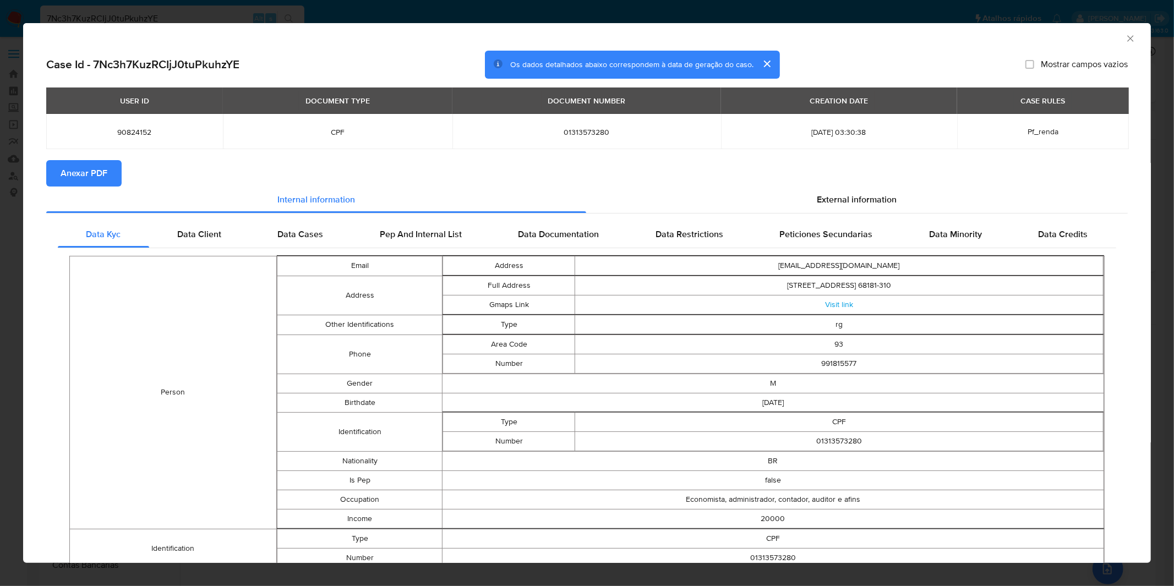
click at [87, 180] on span "Anexar PDF" at bounding box center [84, 173] width 47 height 24
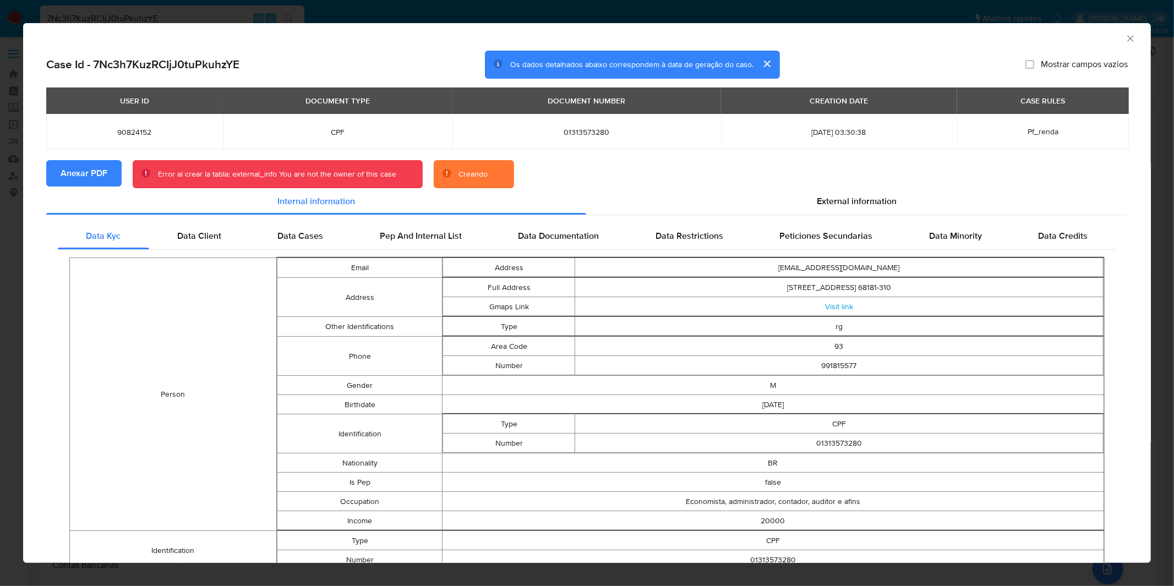
click at [223, 177] on div "Error al crear la tabla: external_info You are not the owner of this case" at bounding box center [277, 174] width 238 height 11
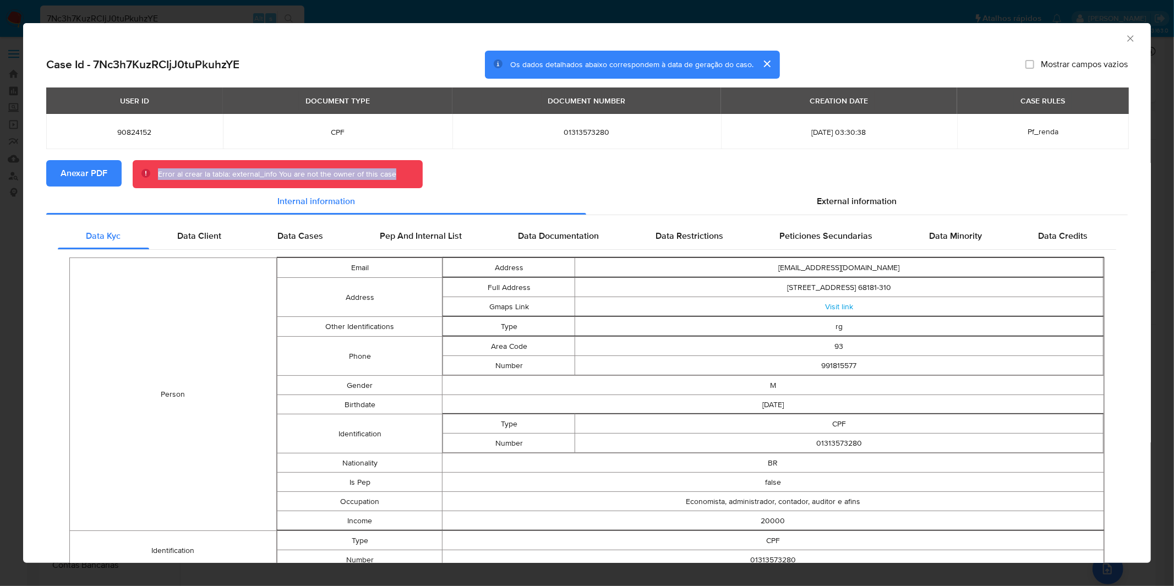
click at [223, 177] on div "Error al crear la tabla: external_info You are not the owner of this case" at bounding box center [277, 174] width 238 height 11
click at [243, 180] on div "Error al crear la tabla: external_info You are not the owner of this case" at bounding box center [278, 174] width 290 height 29
click at [408, 18] on div "AML Data Collector Case Id - 7Nc3h7KuzRCIjJ0tuPkuhzYE Os dados detalhados abaix…" at bounding box center [587, 293] width 1174 height 586
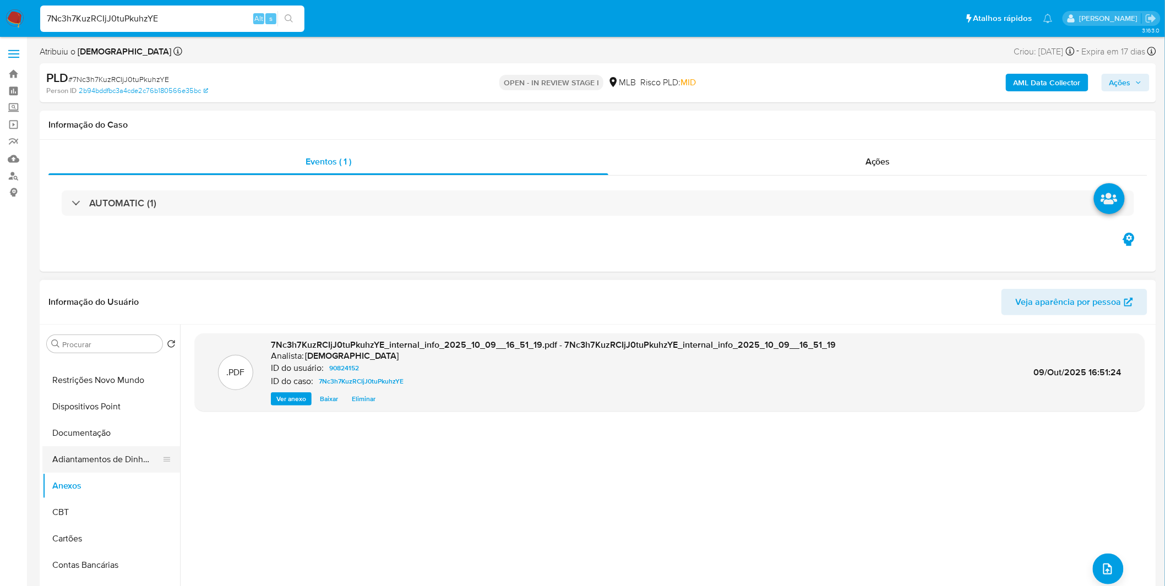
click at [106, 458] on button "Adiantamentos de Dinheiro" at bounding box center [106, 459] width 129 height 26
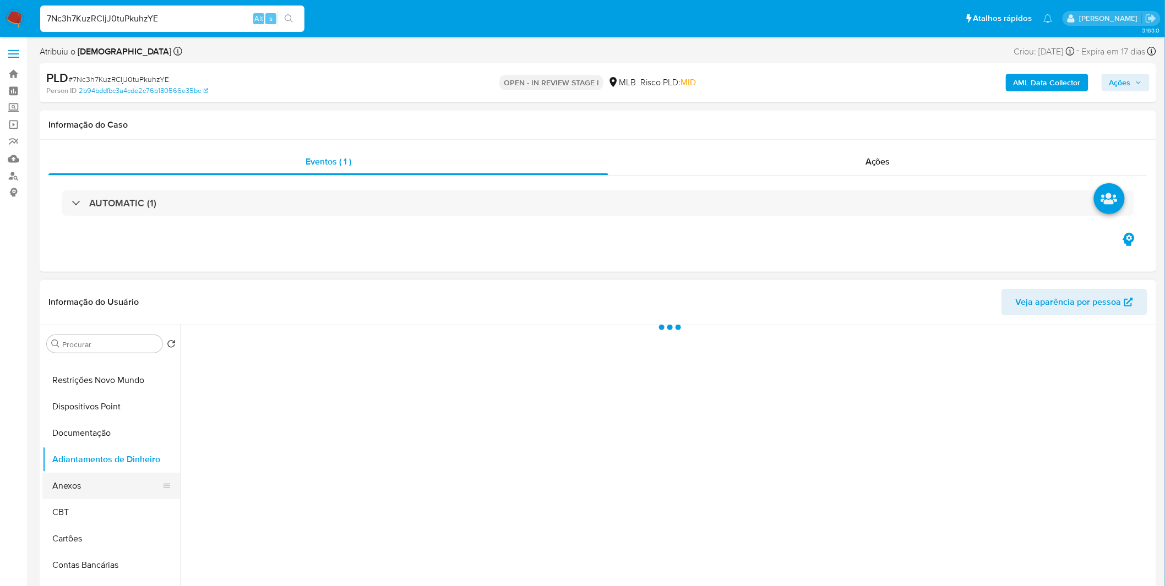
click at [97, 490] on button "Anexos" at bounding box center [106, 486] width 129 height 26
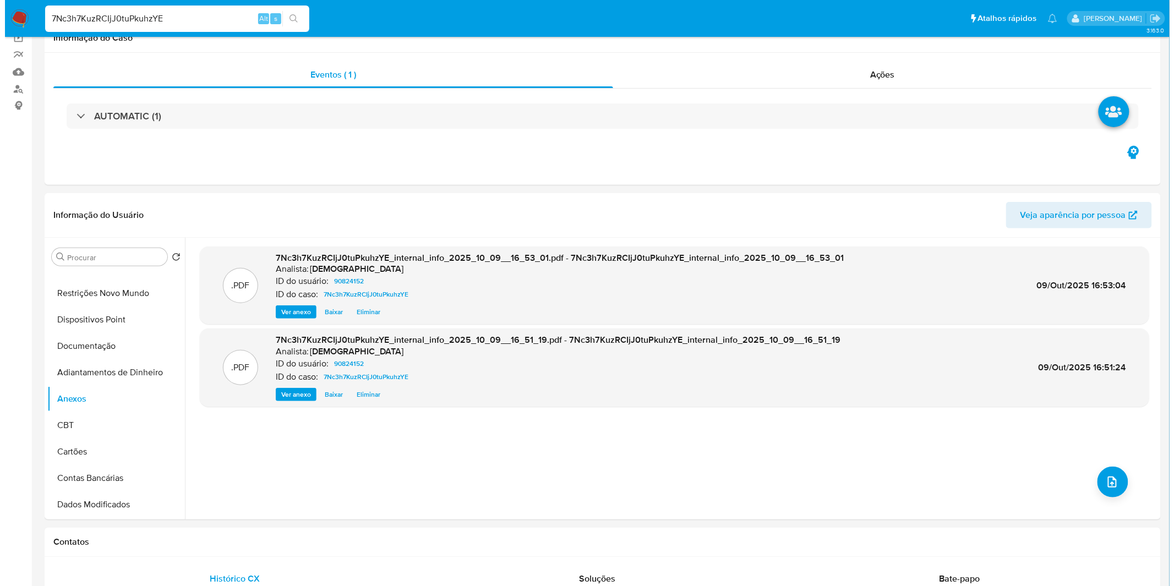
scroll to position [0, 0]
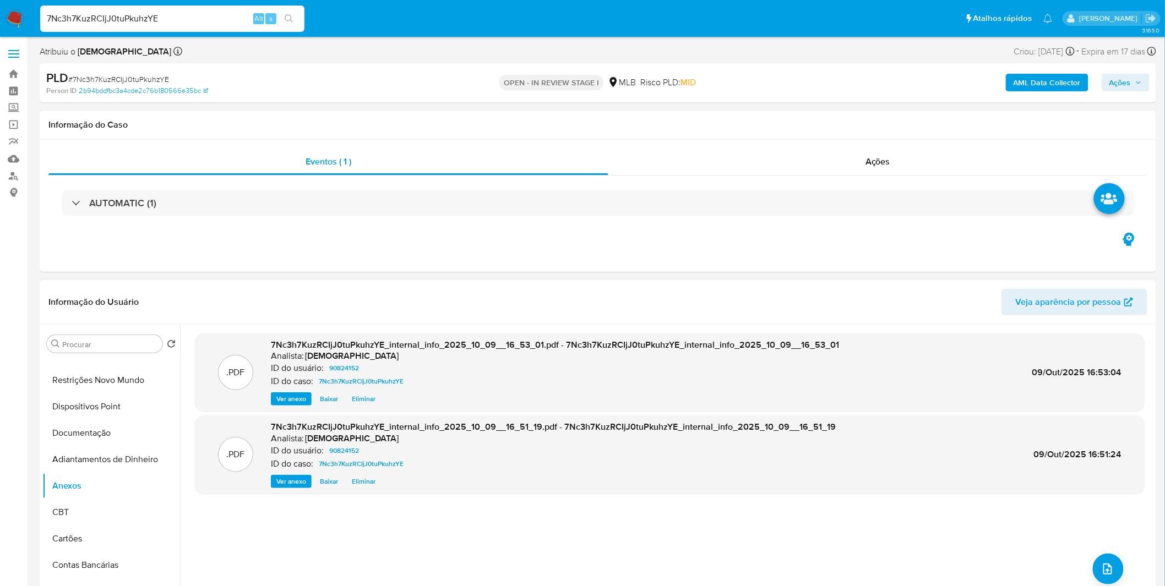
click at [368, 477] on span "Eliminar" at bounding box center [364, 481] width 24 height 11
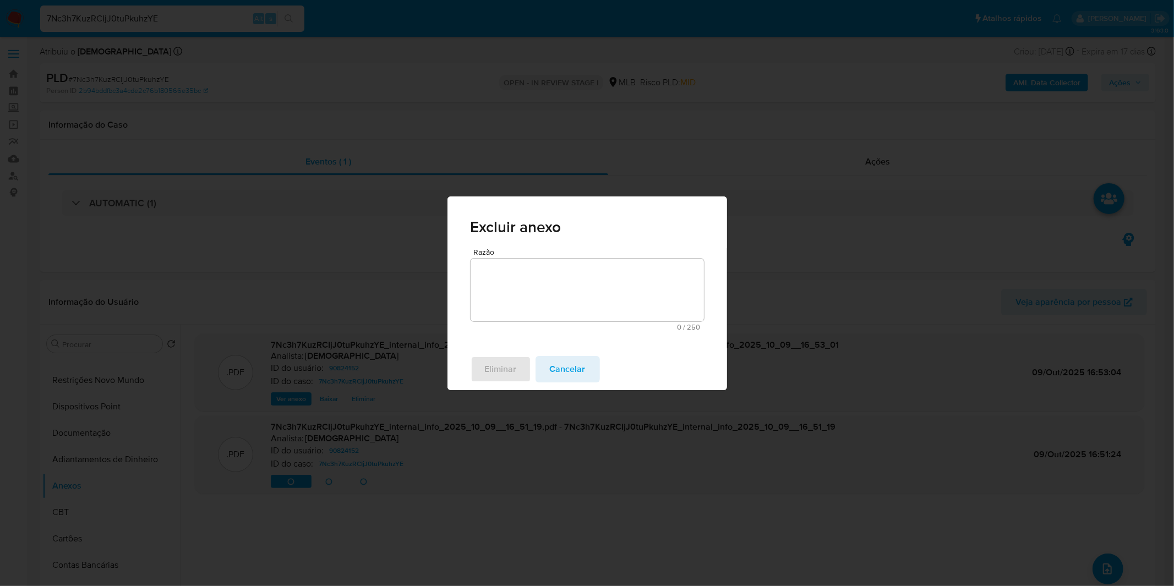
click at [535, 293] on textarea "Razão" at bounding box center [587, 290] width 233 height 63
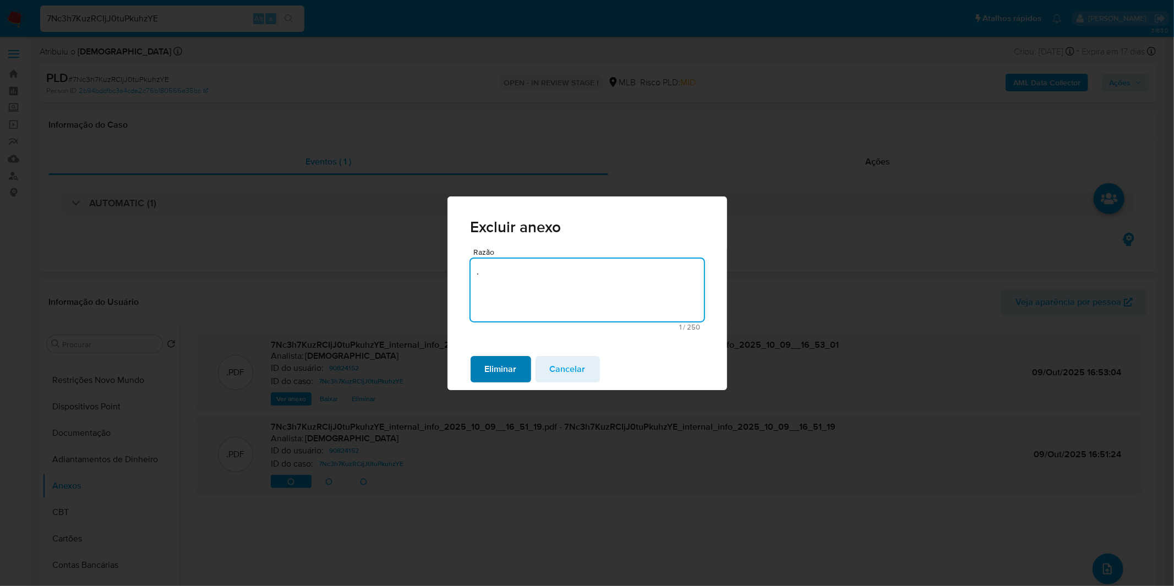
type textarea "."
click at [494, 372] on span "Eliminar" at bounding box center [501, 369] width 32 height 24
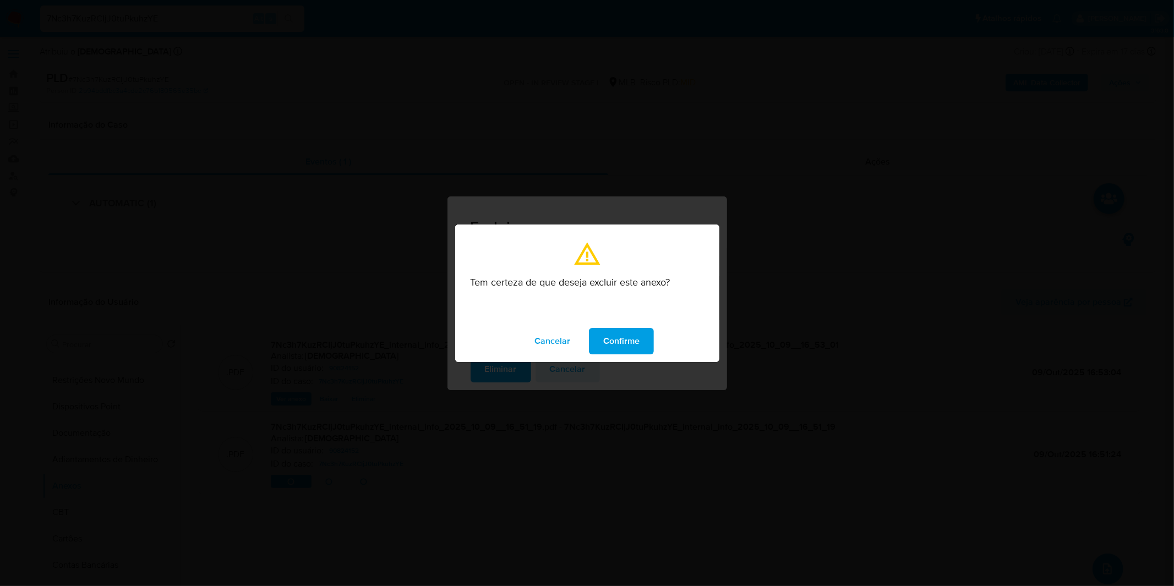
click at [593, 349] on button "Confirme" at bounding box center [621, 341] width 65 height 26
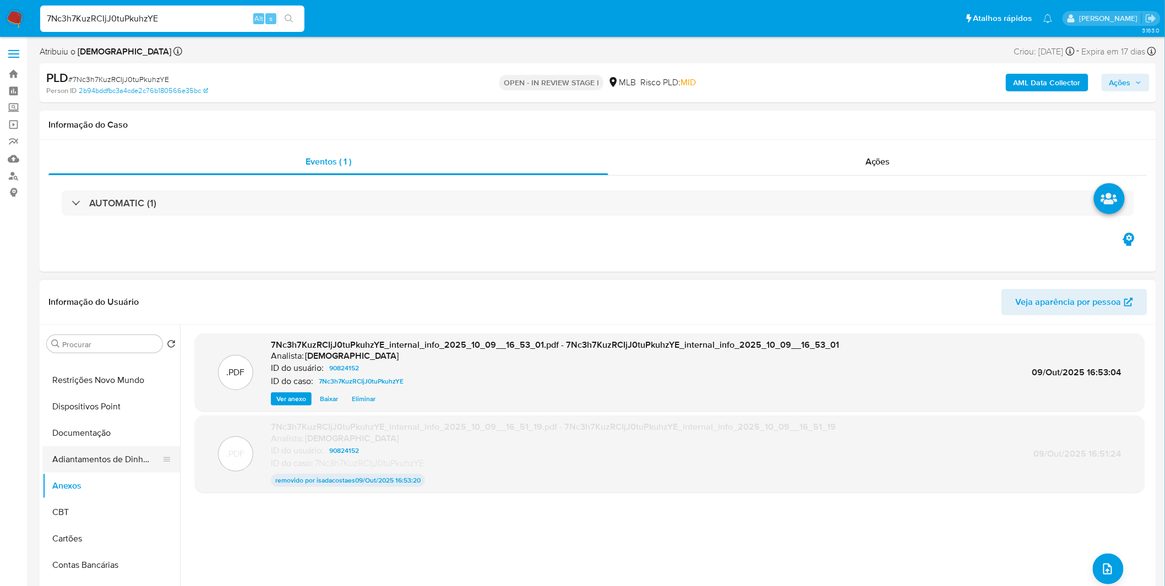
click at [110, 456] on button "Adiantamentos de Dinheiro" at bounding box center [106, 459] width 129 height 26
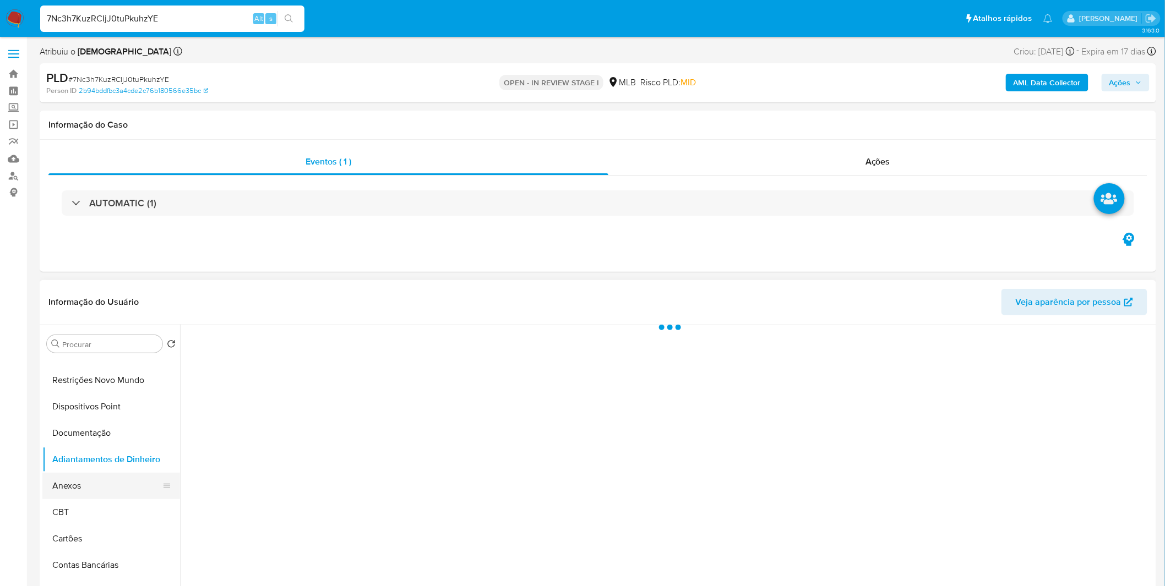
click at [102, 477] on button "Anexos" at bounding box center [106, 486] width 129 height 26
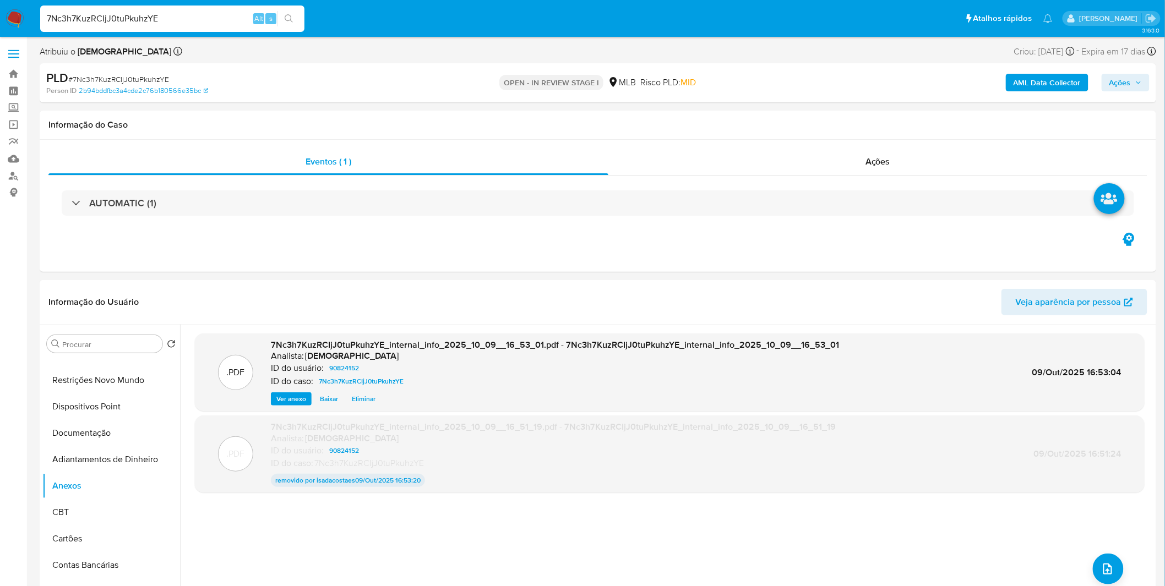
click at [1053, 83] on b "AML Data Collector" at bounding box center [1046, 83] width 67 height 18
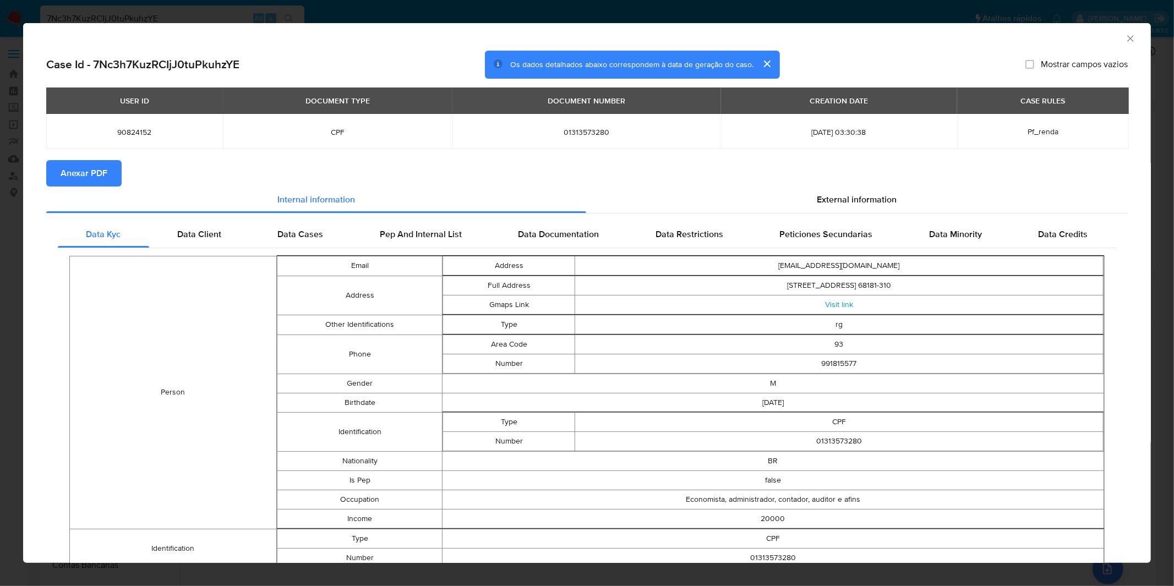
click at [94, 167] on span "Anexar PDF" at bounding box center [84, 173] width 47 height 24
click at [364, 15] on div "AML Data Collector Case Id - 7Nc3h7KuzRCIjJ0tuPkuhzYE Os dados detalhados abaix…" at bounding box center [587, 293] width 1174 height 586
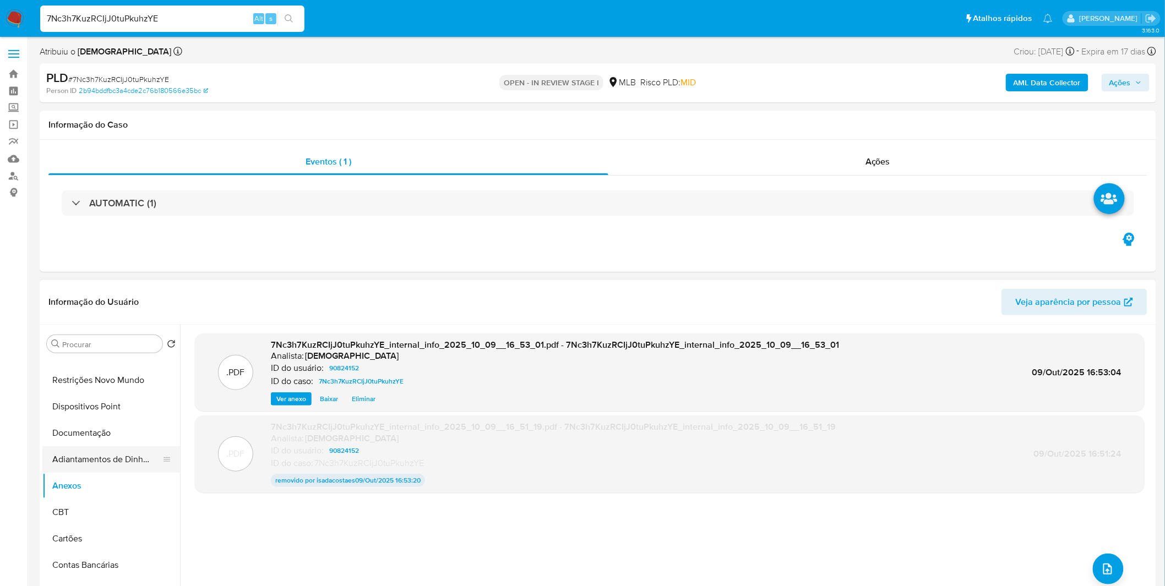
click at [113, 465] on button "Adiantamentos de Dinheiro" at bounding box center [106, 459] width 129 height 26
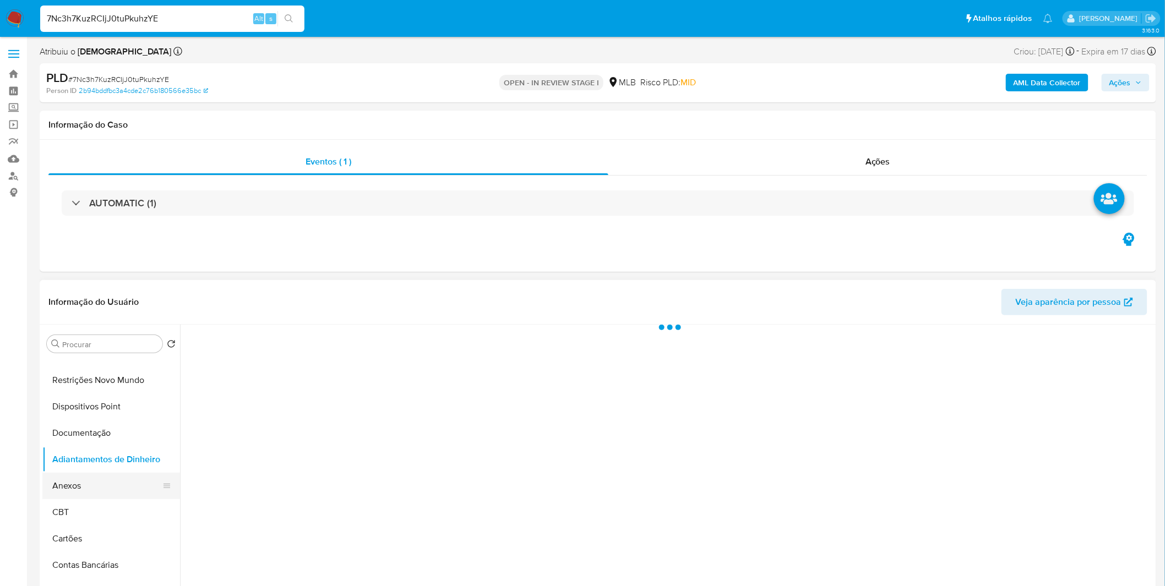
click at [109, 484] on button "Anexos" at bounding box center [106, 486] width 129 height 26
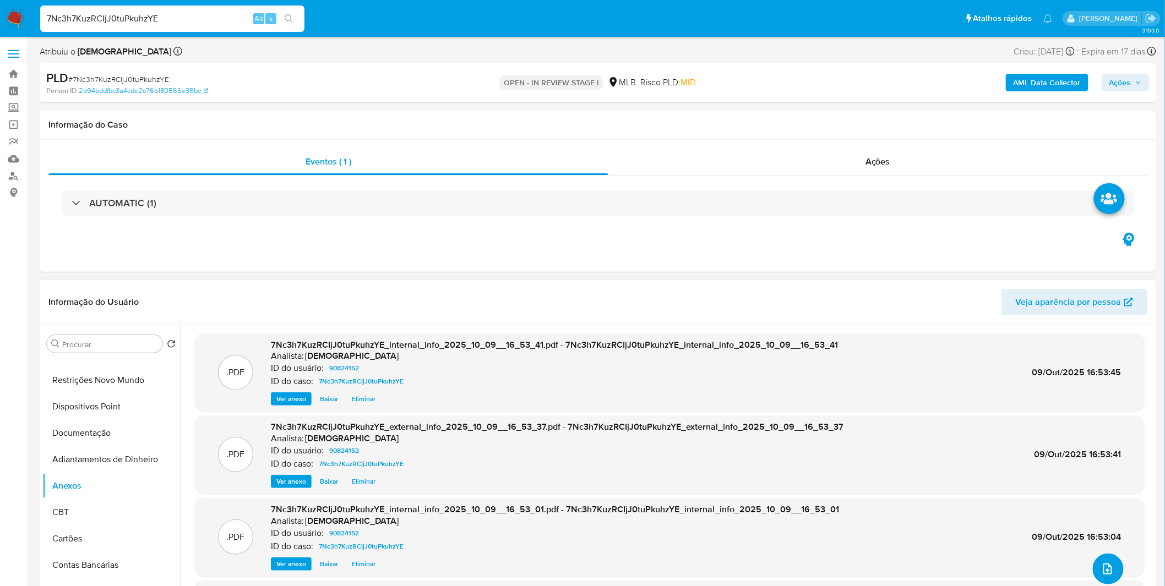
click at [1111, 568] on button "upload-file" at bounding box center [1108, 569] width 31 height 31
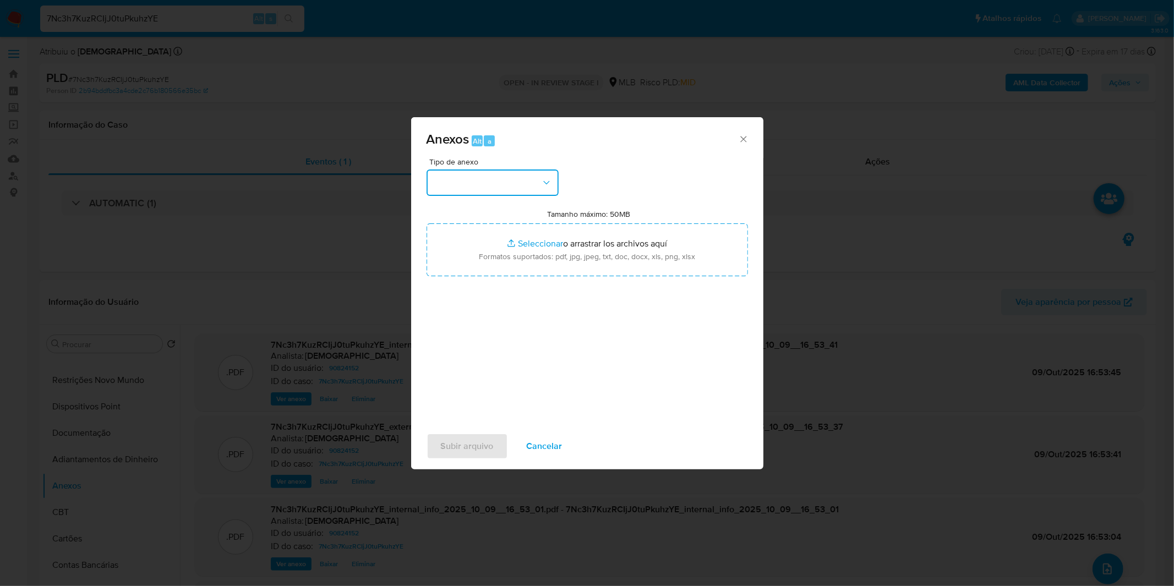
click at [538, 188] on button "button" at bounding box center [493, 183] width 132 height 26
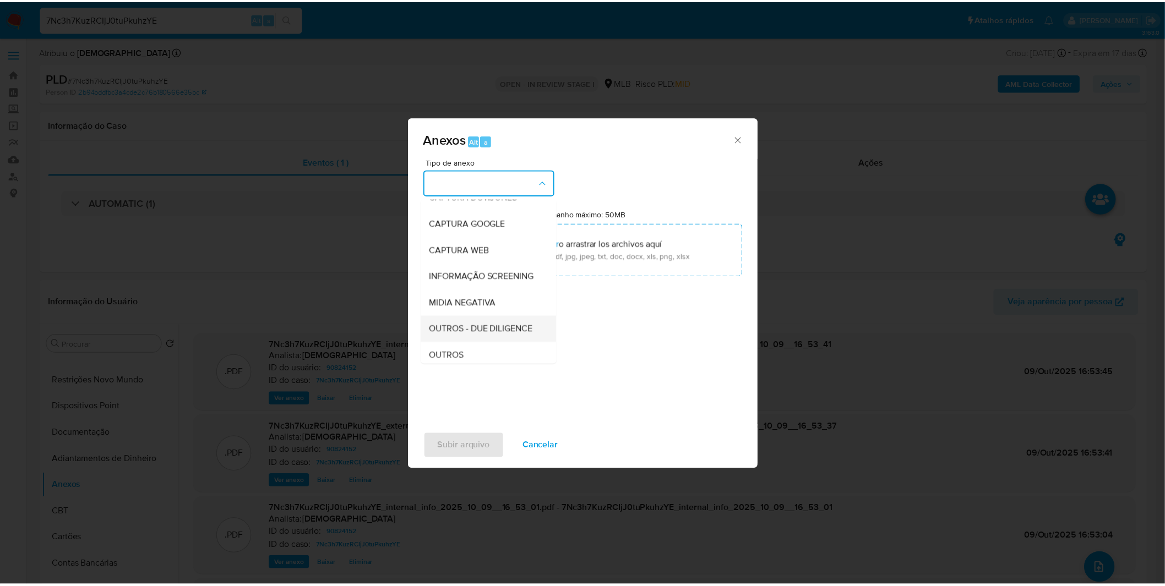
scroll to position [61, 0]
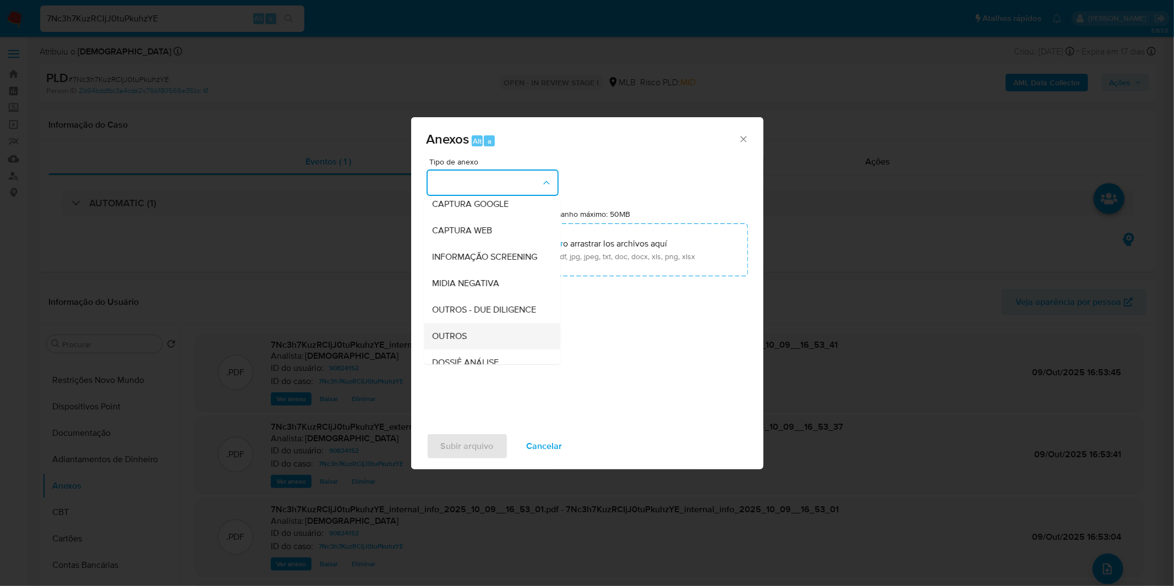
click at [467, 342] on span "OUTROS" at bounding box center [450, 336] width 35 height 11
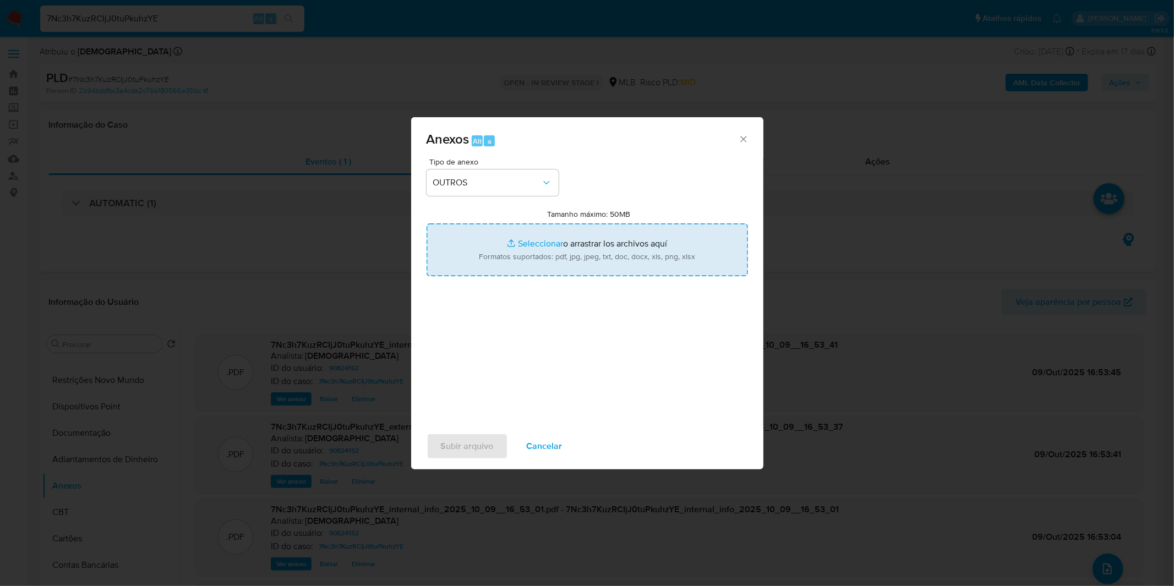
click at [548, 242] on input "Tamanho máximo: 50MB Seleccionar archivos" at bounding box center [587, 249] width 321 height 53
type input "C:\fakepath\Mulan 90824152_2025_10_02_09_30_35.xlsx"
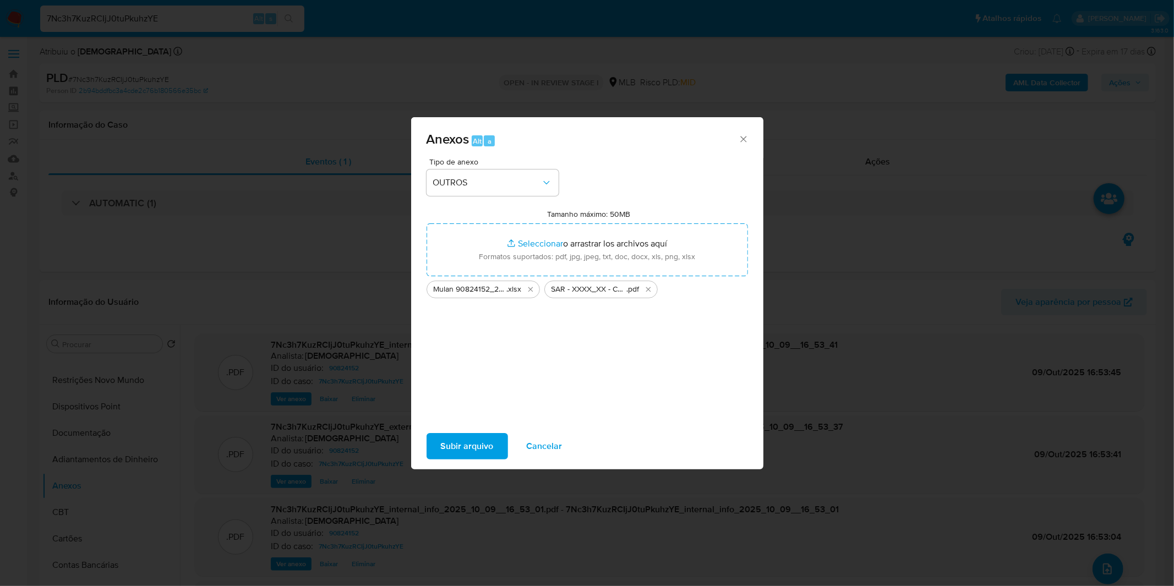
click at [459, 444] on span "Subir arquivo" at bounding box center [467, 446] width 53 height 24
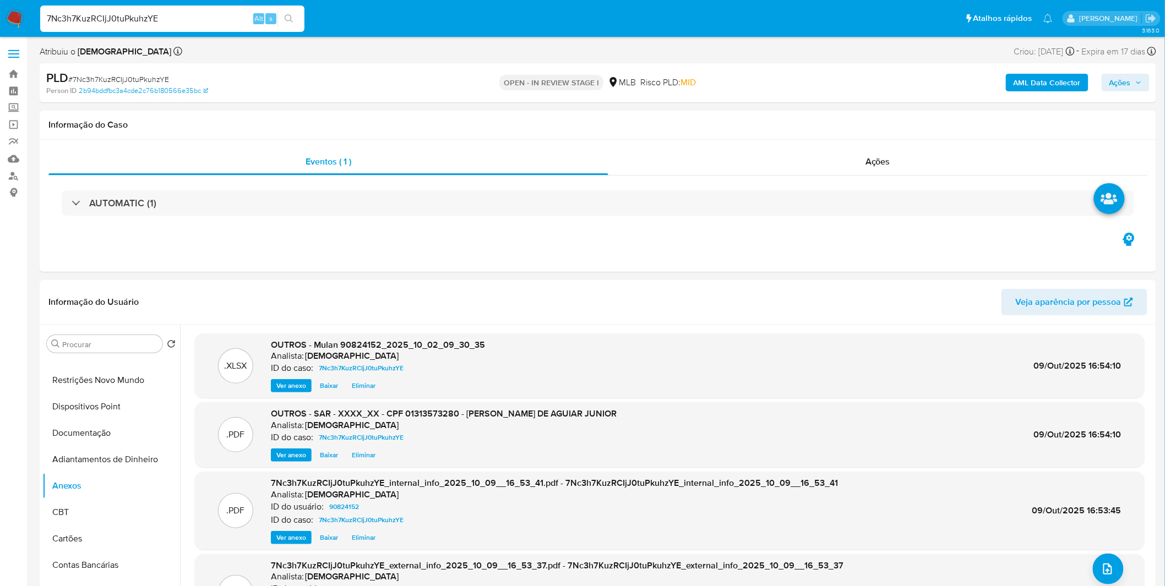
click at [1123, 81] on span "Ações" at bounding box center [1119, 83] width 21 height 18
click at [843, 120] on div "Resolução do caso Alt r" at bounding box center [818, 117] width 101 height 29
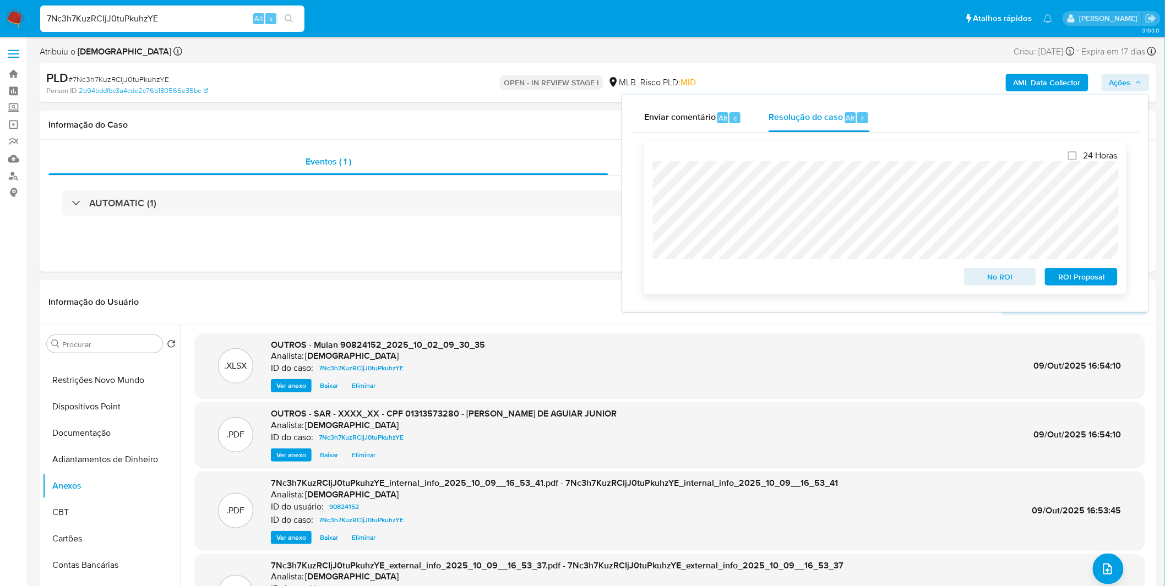
click at [1111, 284] on button "ROI Proposal" at bounding box center [1081, 277] width 73 height 18
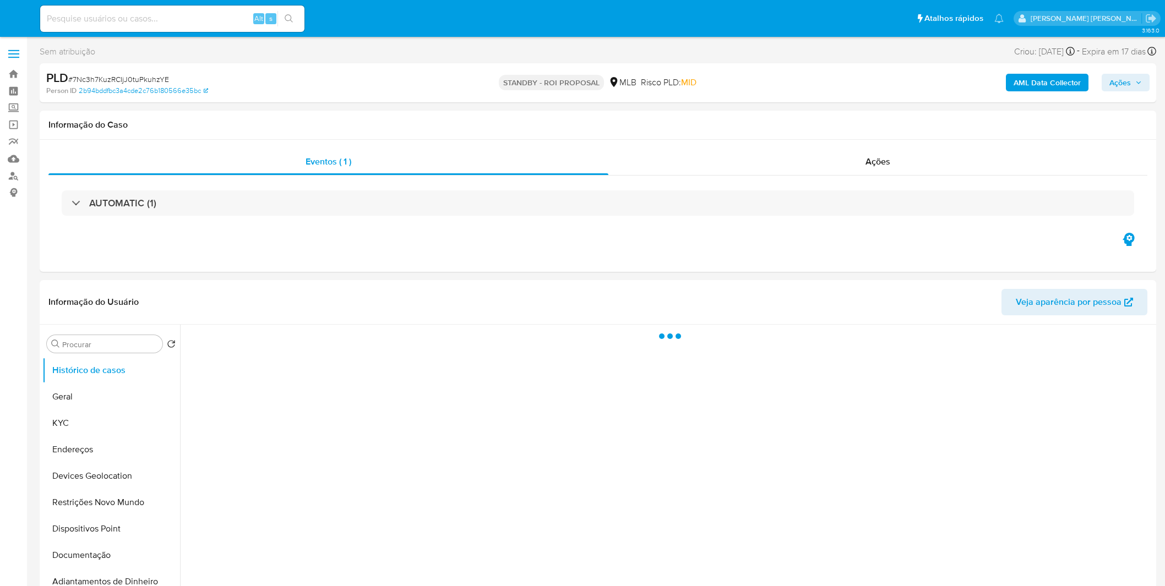
select select "10"
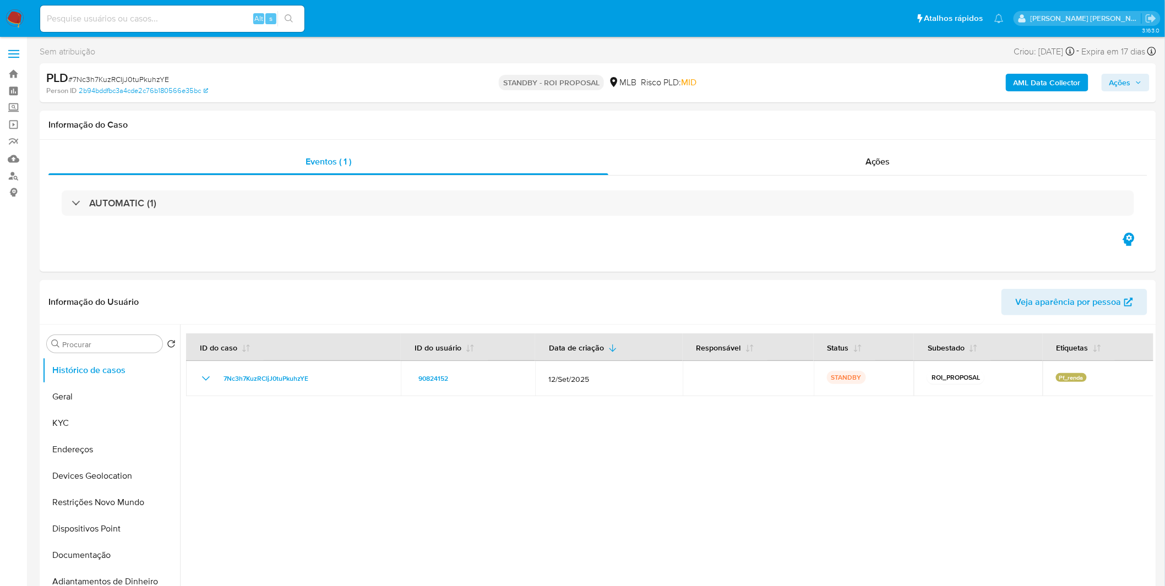
click at [151, 29] on div "Alt s" at bounding box center [172, 19] width 264 height 26
click at [155, 24] on div "Alt s" at bounding box center [172, 19] width 264 height 26
click at [158, 19] on input at bounding box center [172, 19] width 264 height 14
paste input "VrrHx1Q6TpYROAQMABl7hcia"
click at [158, 19] on input at bounding box center [172, 19] width 264 height 14
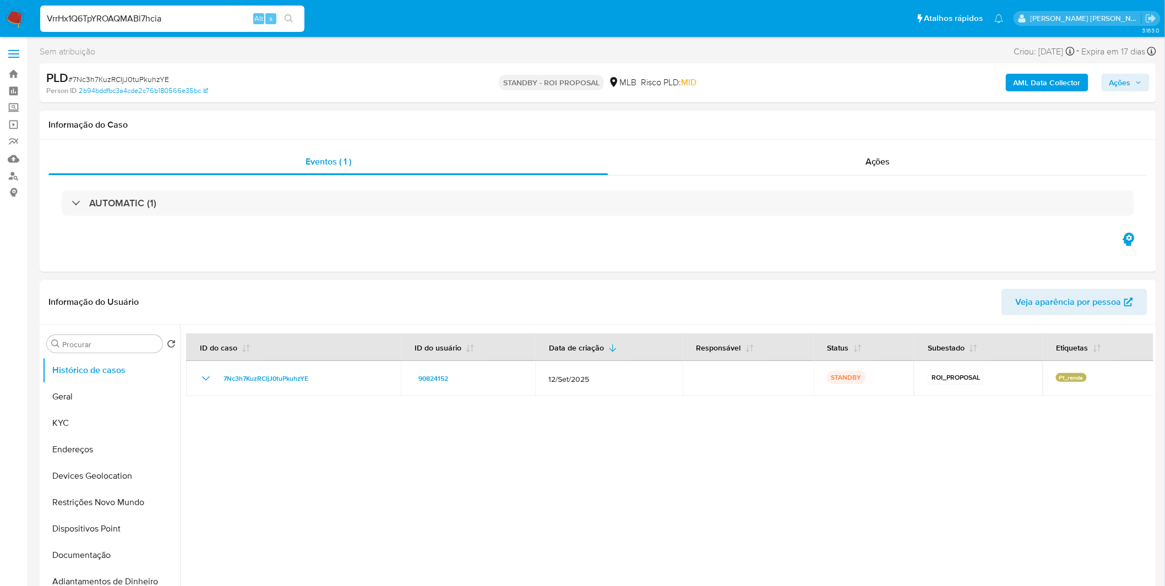
type input "VrrHx1Q6TpYROAQMABl7hcia"
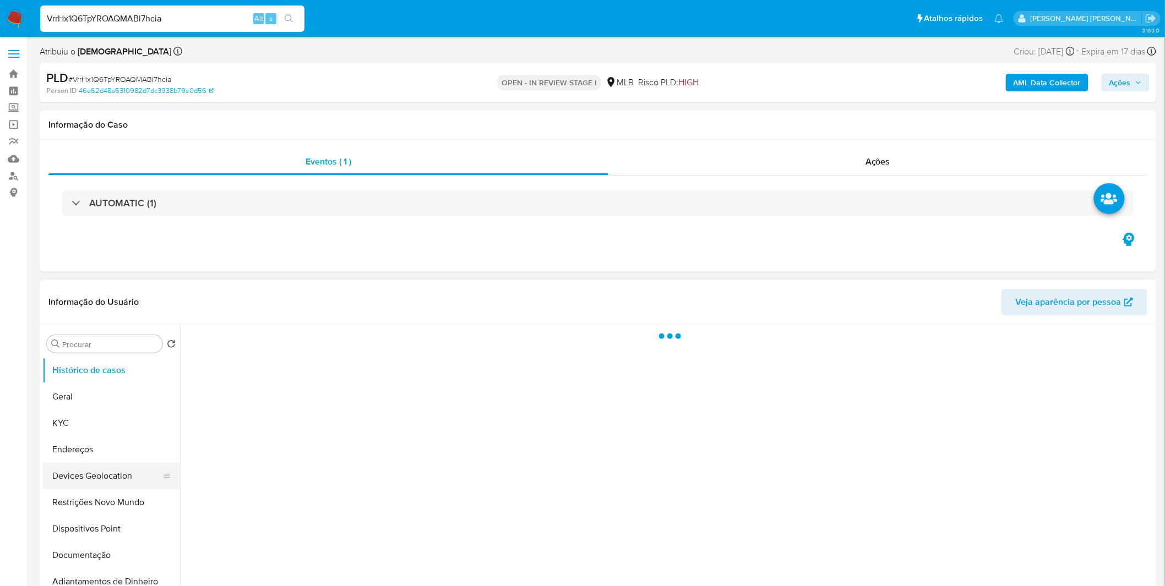
select select "10"
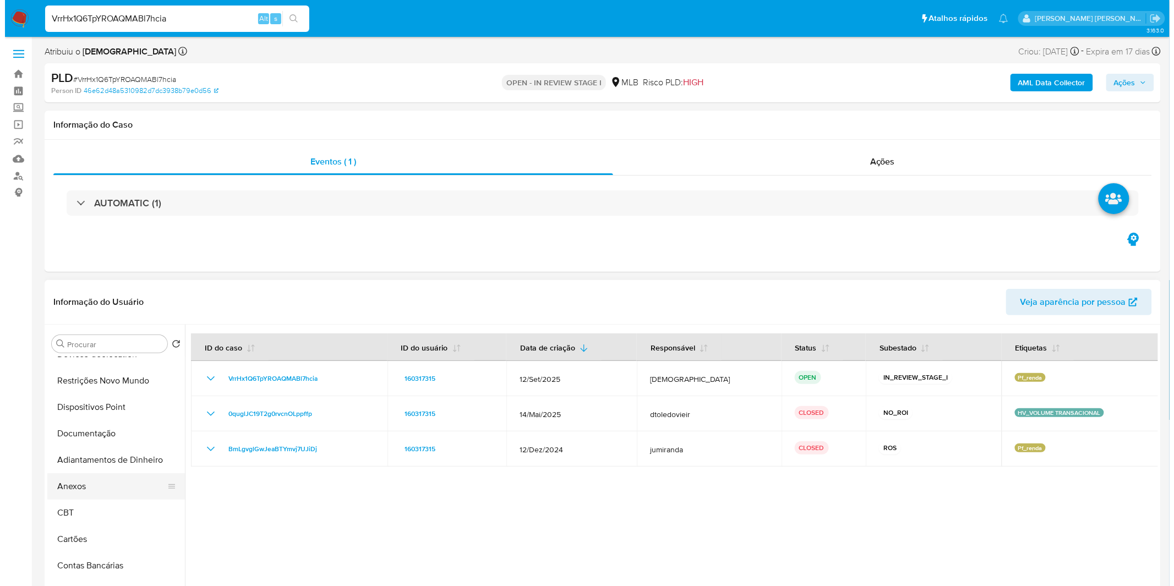
scroll to position [122, 0]
click at [116, 492] on button "Anexos" at bounding box center [106, 486] width 129 height 26
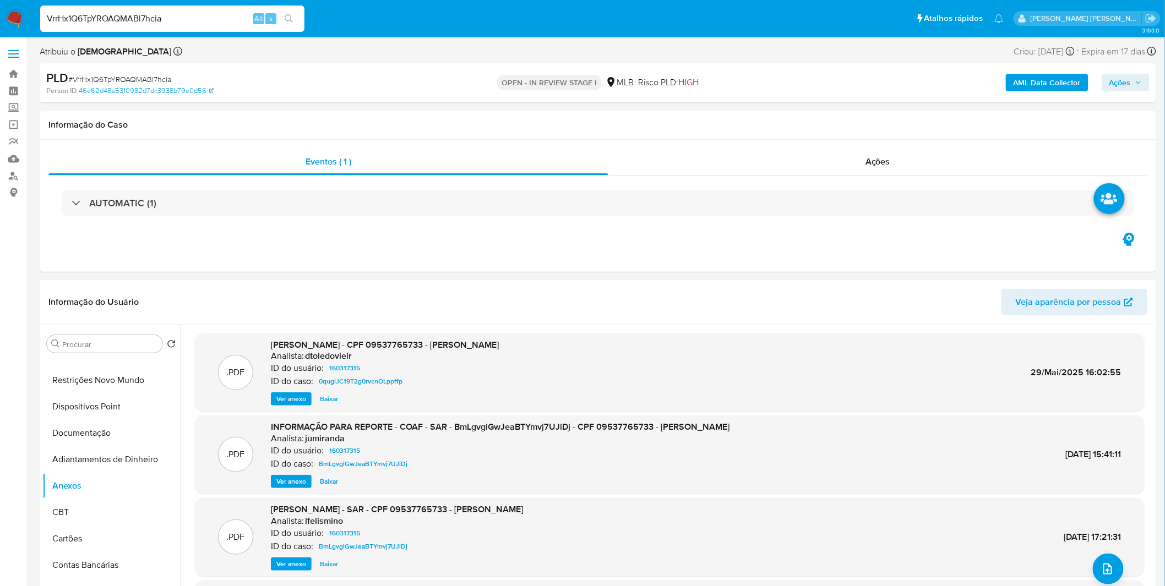
click at [1039, 88] on b "AML Data Collector" at bounding box center [1046, 83] width 67 height 18
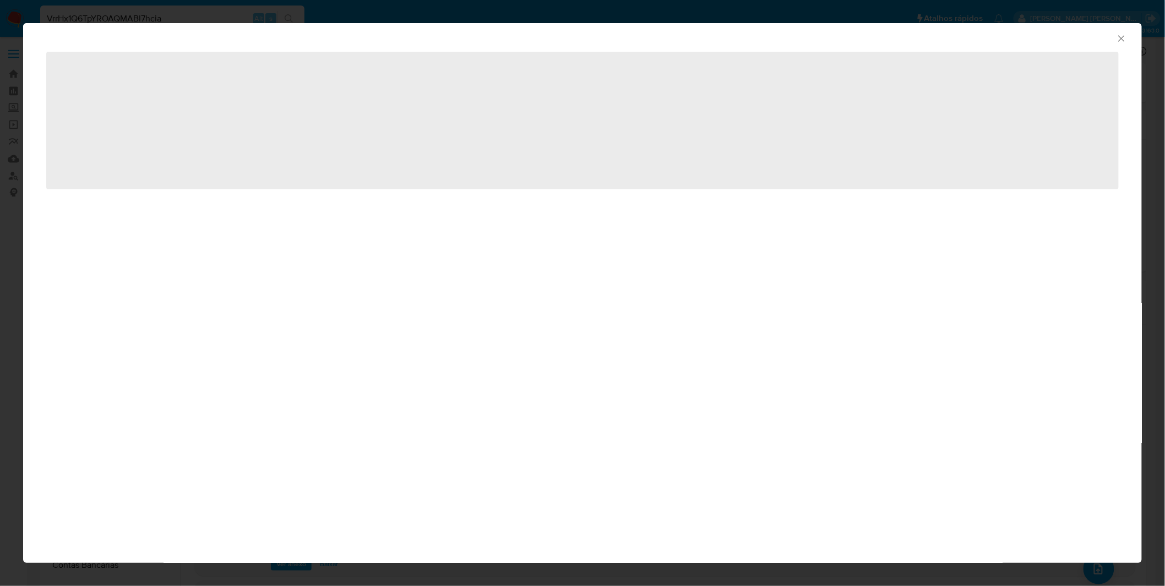
click at [1039, 88] on div "AML Data Collector ‌" at bounding box center [582, 293] width 1165 height 586
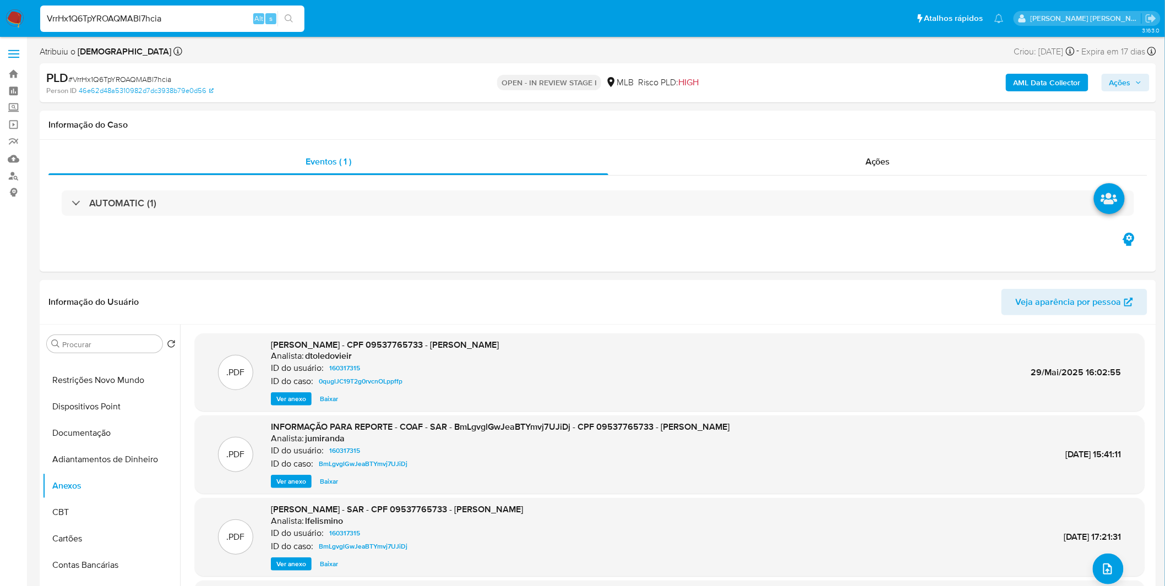
click at [1032, 86] on b "AML Data Collector" at bounding box center [1046, 83] width 67 height 18
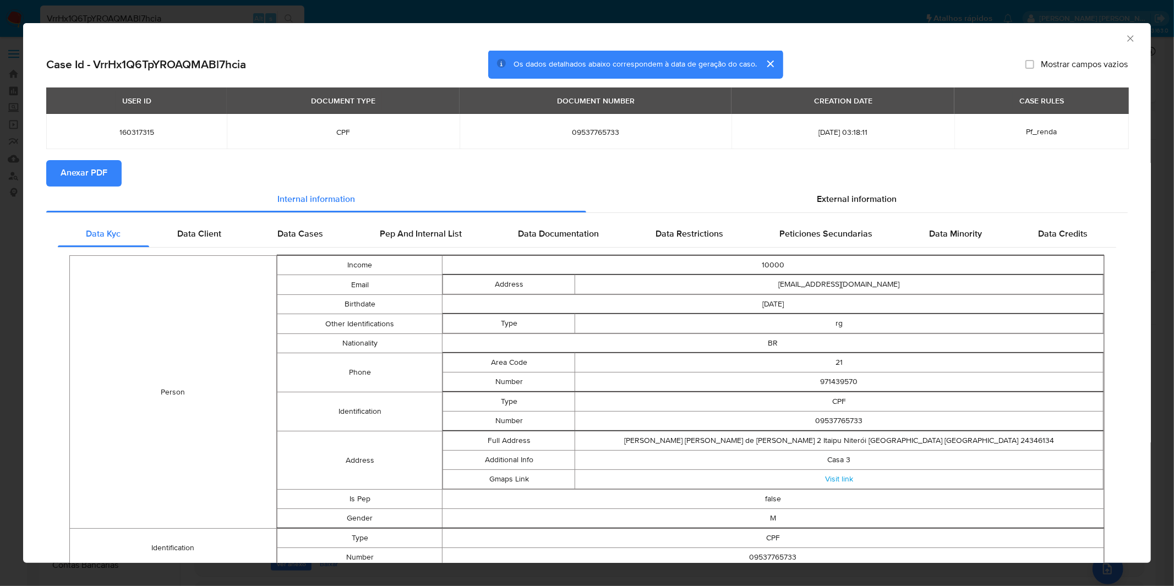
click at [102, 178] on span "Anexar PDF" at bounding box center [84, 173] width 47 height 24
click at [398, 14] on div "AML Data Collector Case Id - VrrHx1Q6TpYROAQMABl7hcia Os dados detalhados abaix…" at bounding box center [587, 293] width 1174 height 586
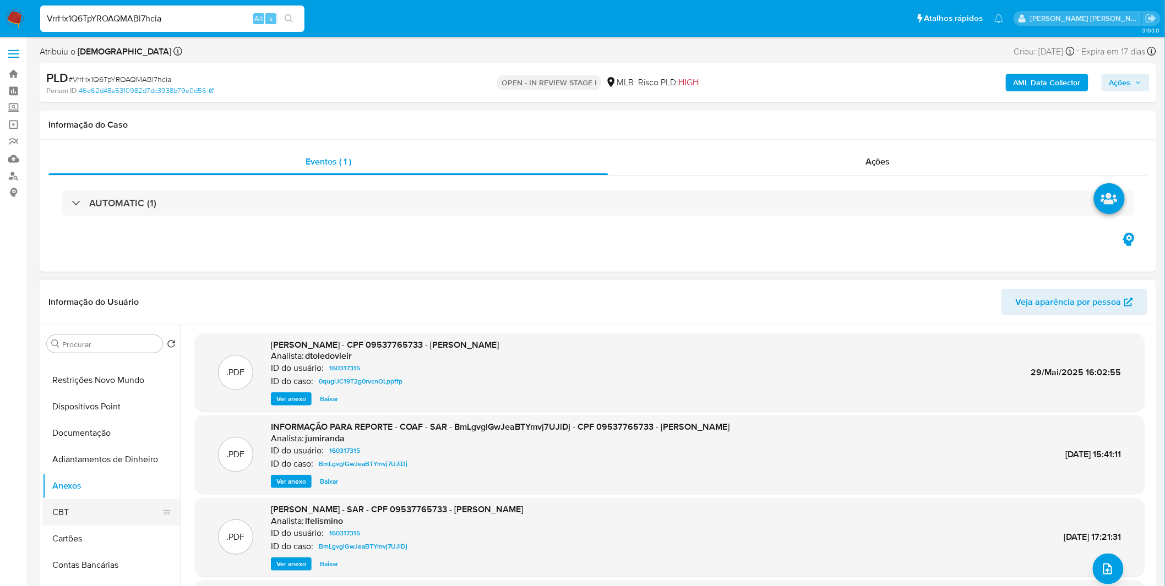
click at [110, 520] on button "CBT" at bounding box center [106, 512] width 129 height 26
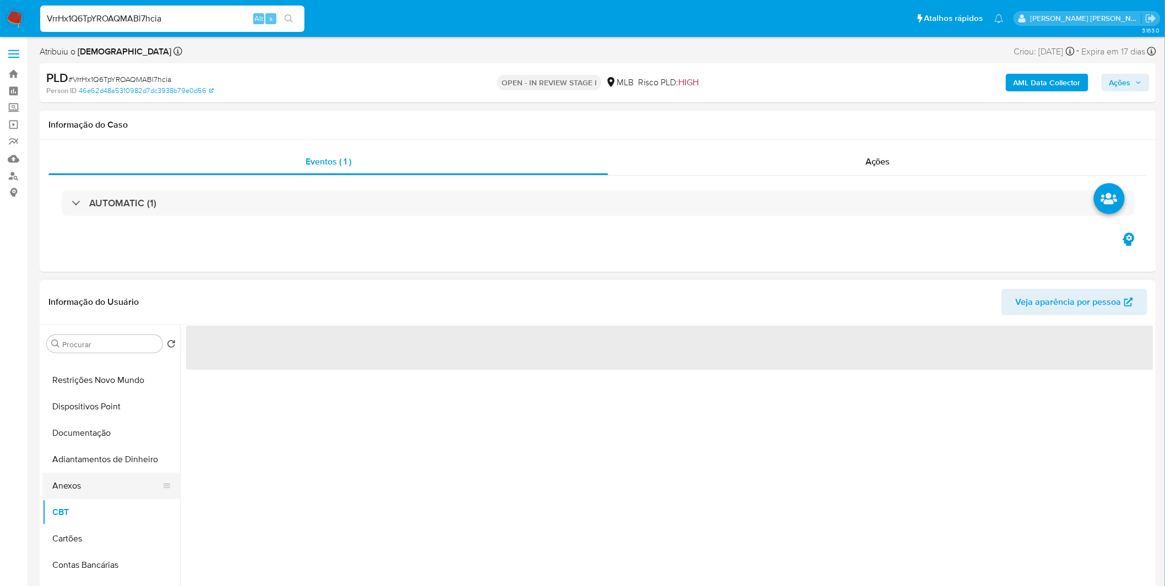
click at [110, 487] on button "Anexos" at bounding box center [106, 486] width 129 height 26
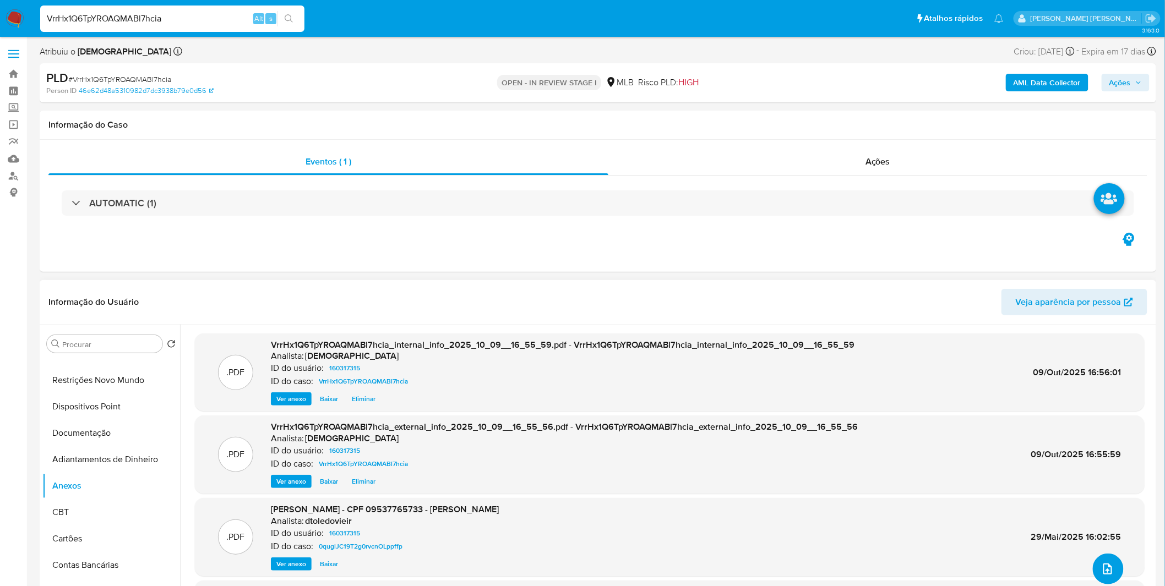
click at [1110, 571] on icon "upload-file" at bounding box center [1107, 569] width 13 height 13
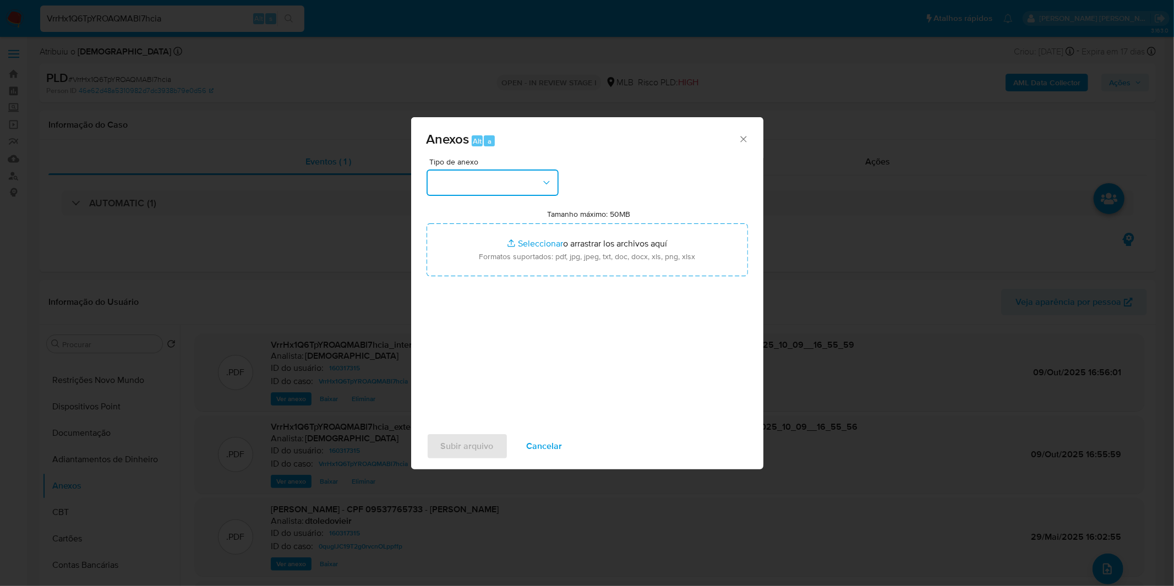
click at [534, 174] on button "button" at bounding box center [493, 183] width 132 height 26
click at [520, 196] on div "Tipo de anexo Tamanho máximo: 50MB Seleccionar archivos Seleccionar o arrastrar…" at bounding box center [587, 288] width 321 height 260
click at [520, 190] on button "button" at bounding box center [493, 183] width 132 height 26
click at [471, 288] on div "OUTROS" at bounding box center [489, 275] width 112 height 26
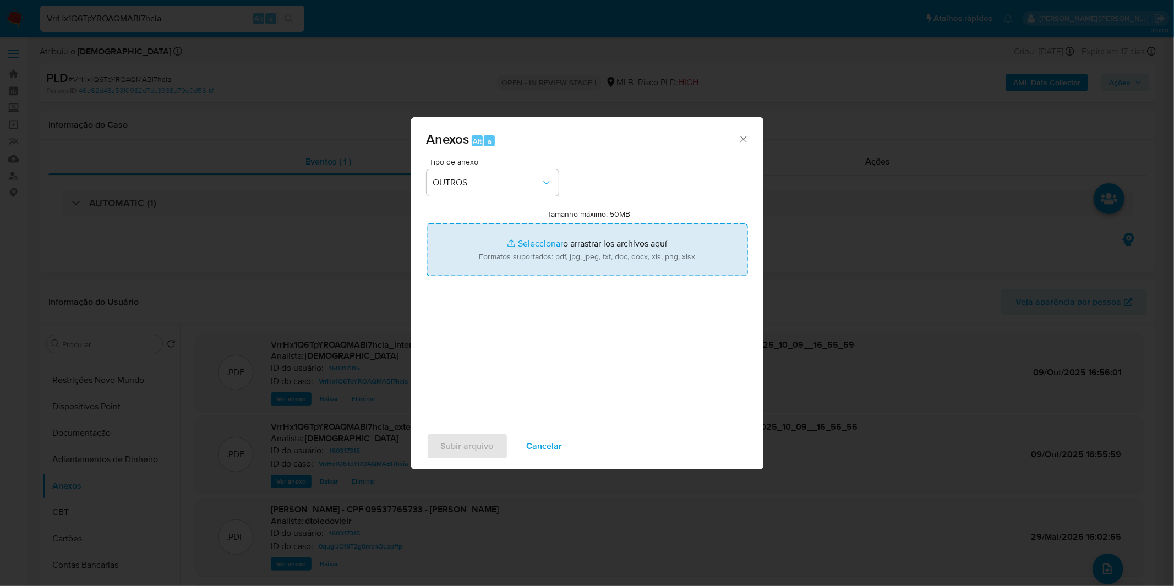
click at [496, 249] on input "Tamanho máximo: 50MB Seleccionar archivos" at bounding box center [587, 249] width 321 height 53
type input "C:\fakepath\2º SAR - XXXX_XX - CPF 09537765733 - RAFAEL SOUZA LOPES.pdf"
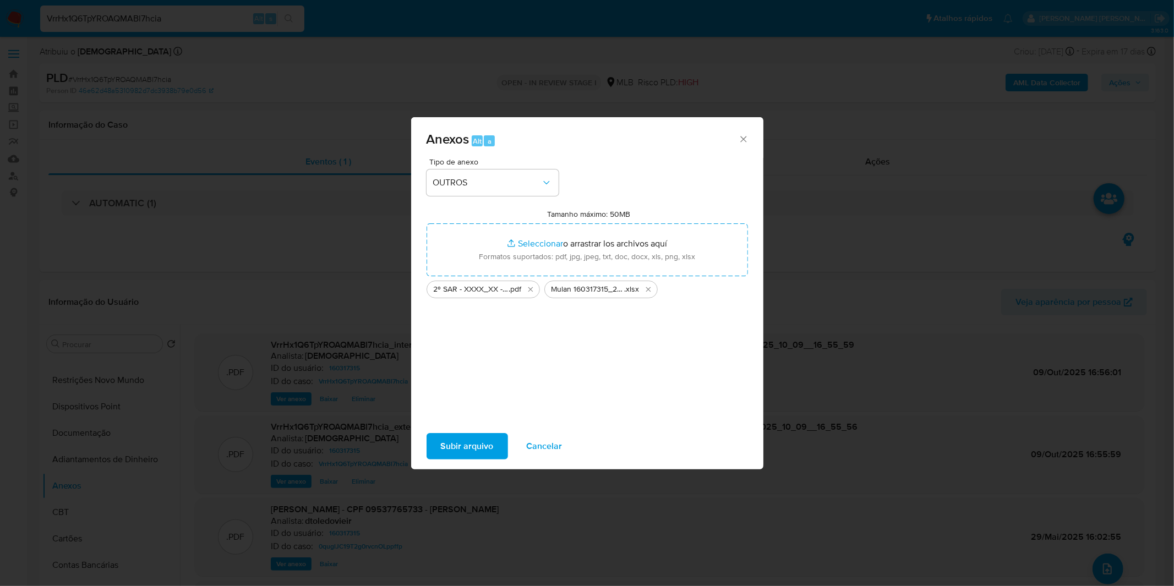
click at [459, 449] on span "Subir arquivo" at bounding box center [467, 446] width 53 height 24
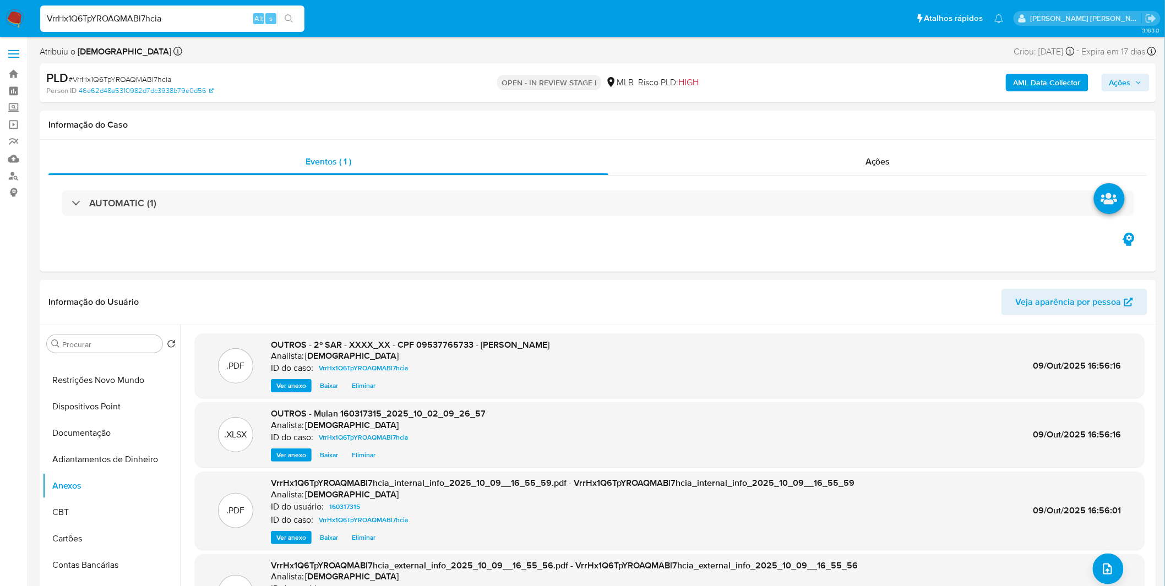
click at [1127, 95] on div "AML Data Collector Ações" at bounding box center [966, 83] width 365 height 26
click at [1127, 83] on span "Ações" at bounding box center [1119, 83] width 21 height 18
click at [811, 106] on div "Resolução do caso Alt r" at bounding box center [818, 117] width 101 height 29
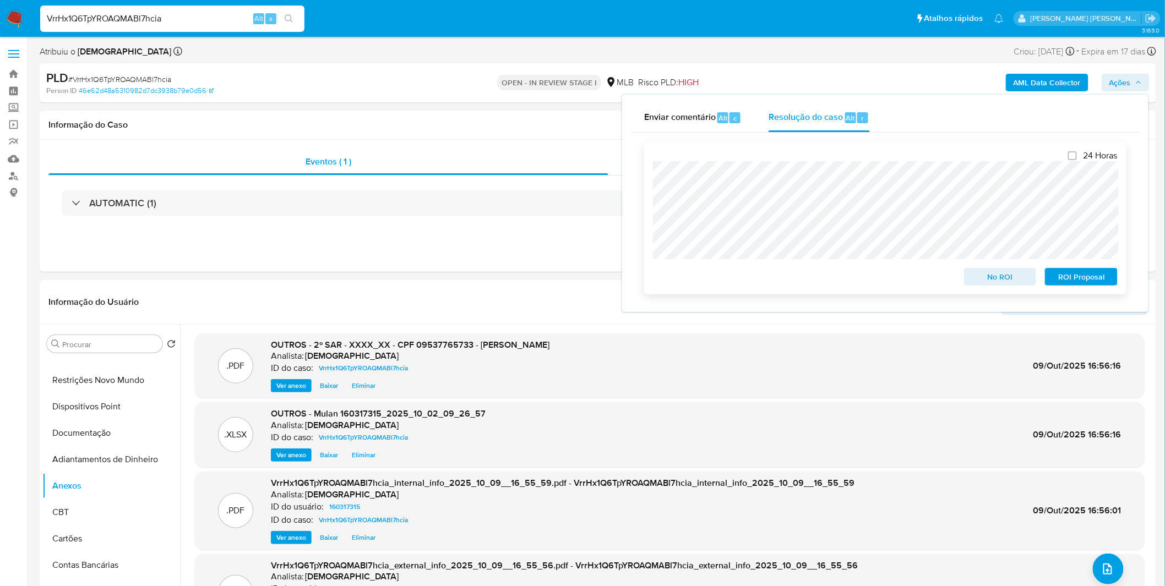
click at [1064, 285] on span "ROI Proposal" at bounding box center [1080, 276] width 57 height 15
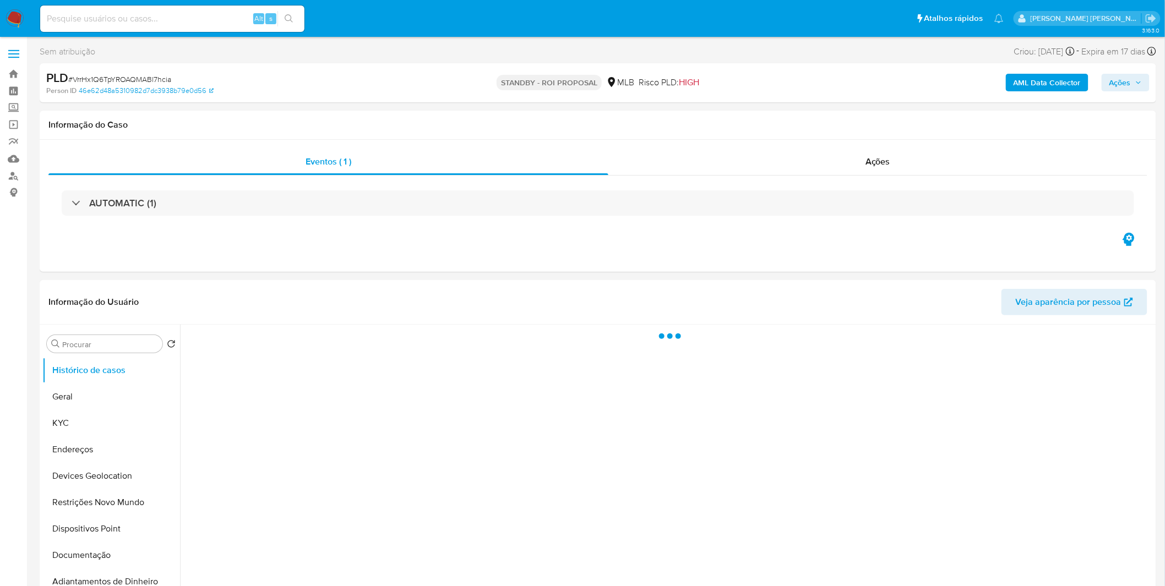
select select "10"
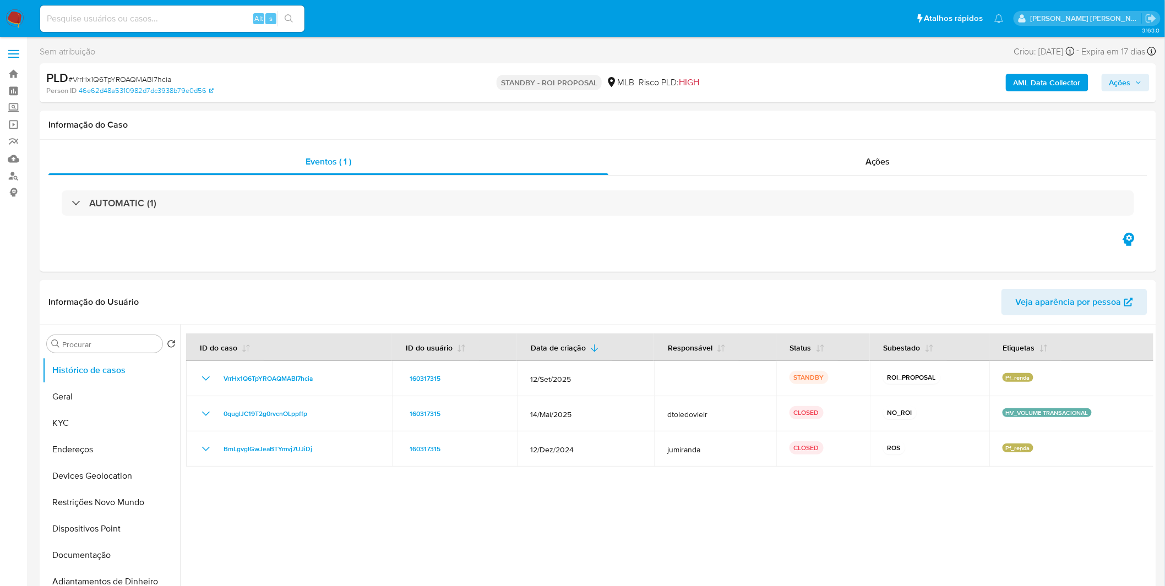
click at [106, 25] on div "Alt s" at bounding box center [172, 19] width 264 height 26
click at [111, 23] on input at bounding box center [172, 19] width 264 height 14
paste input "Dm27QDdrzha5HcQ78TXpKY1S"
type input "Dm27QDdrzha5HcQ78TXpKY1S"
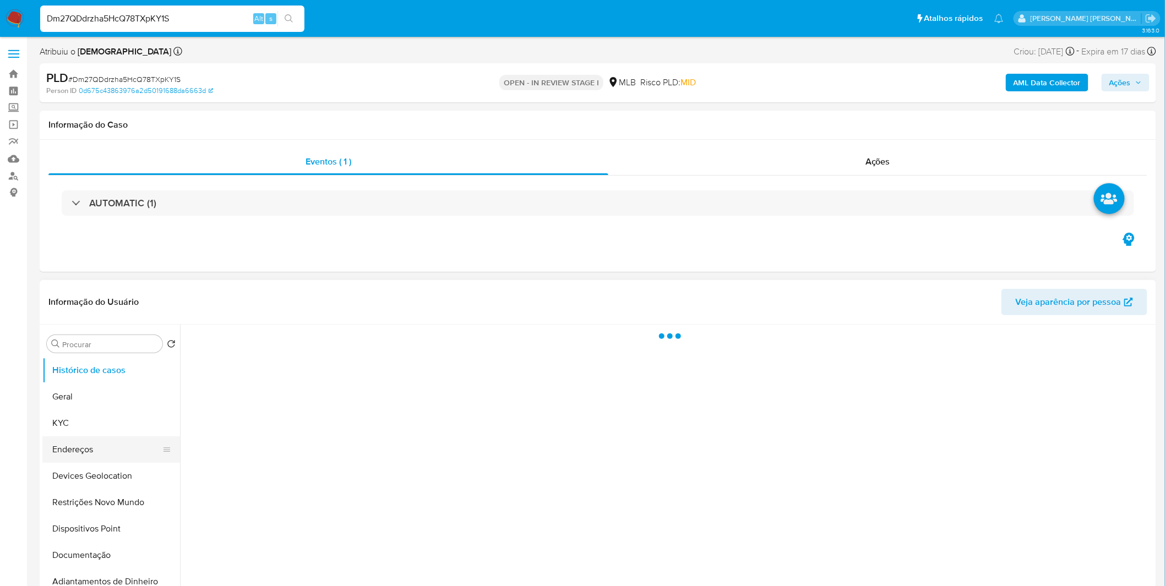
select select "10"
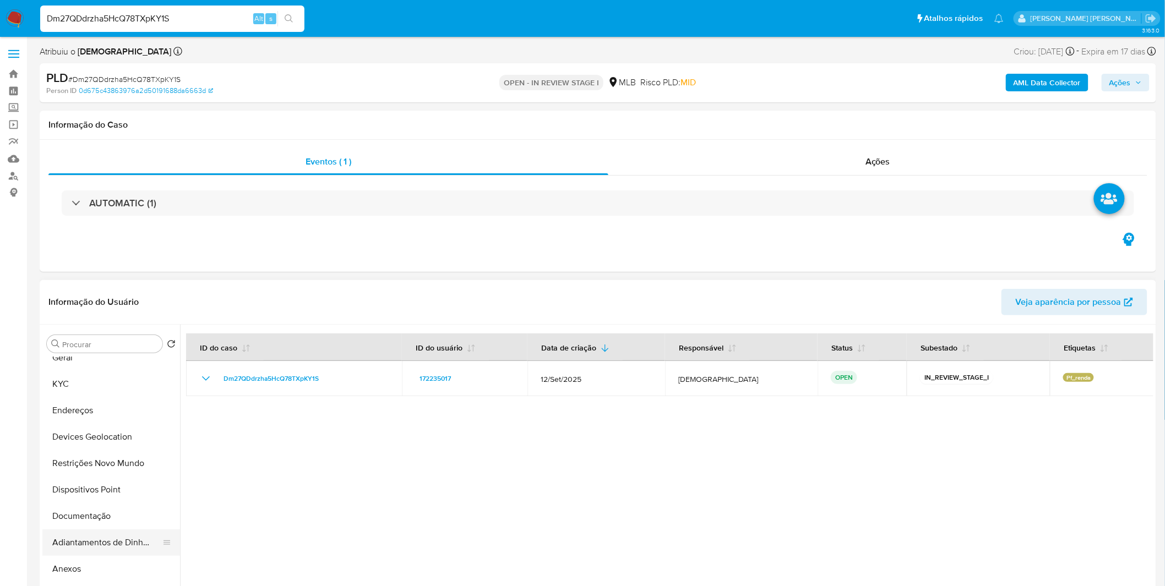
scroll to position [61, 0]
click at [112, 549] on button "Anexos" at bounding box center [106, 547] width 129 height 26
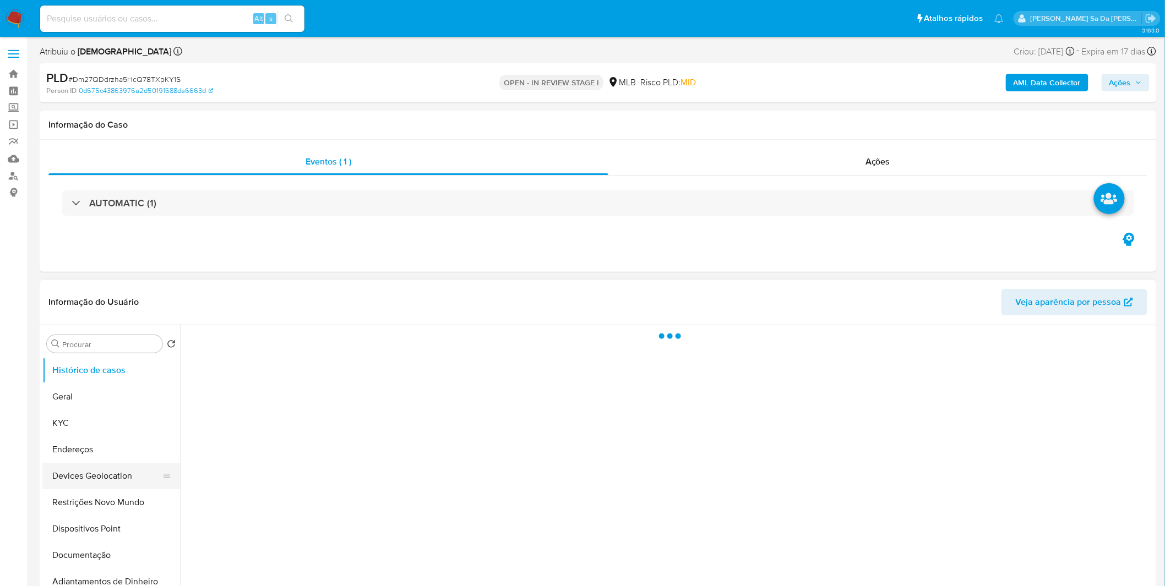
select select "10"
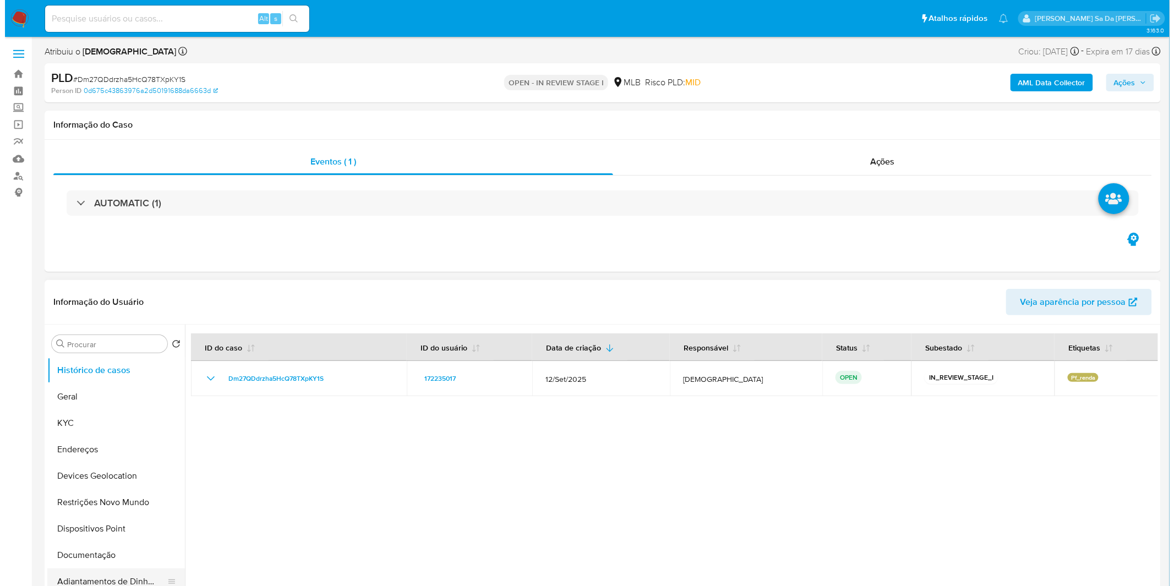
scroll to position [61, 0]
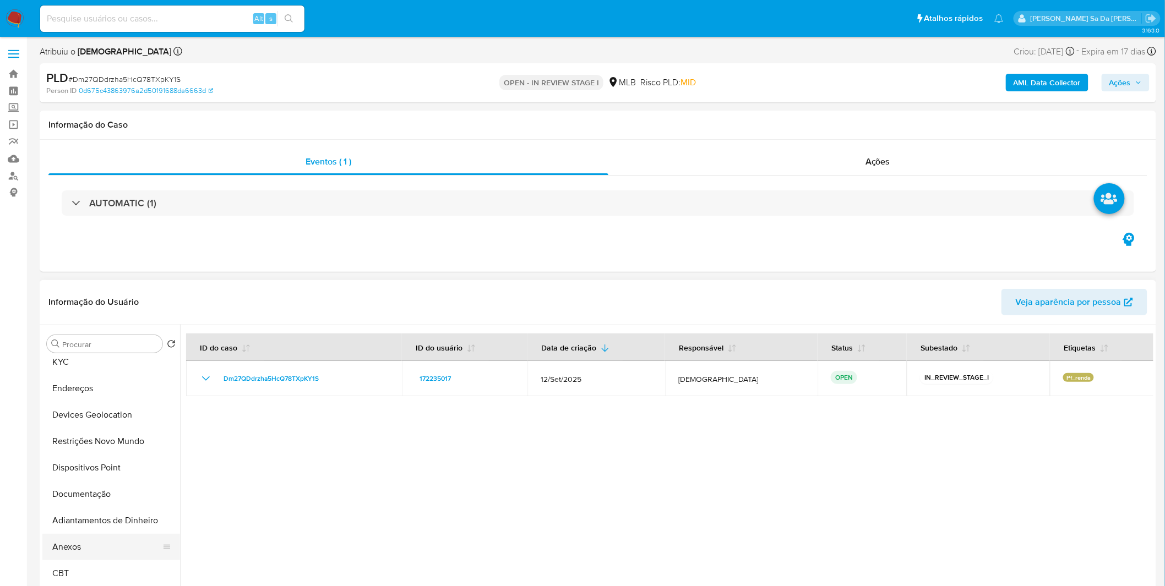
click at [89, 544] on button "Anexos" at bounding box center [106, 547] width 129 height 26
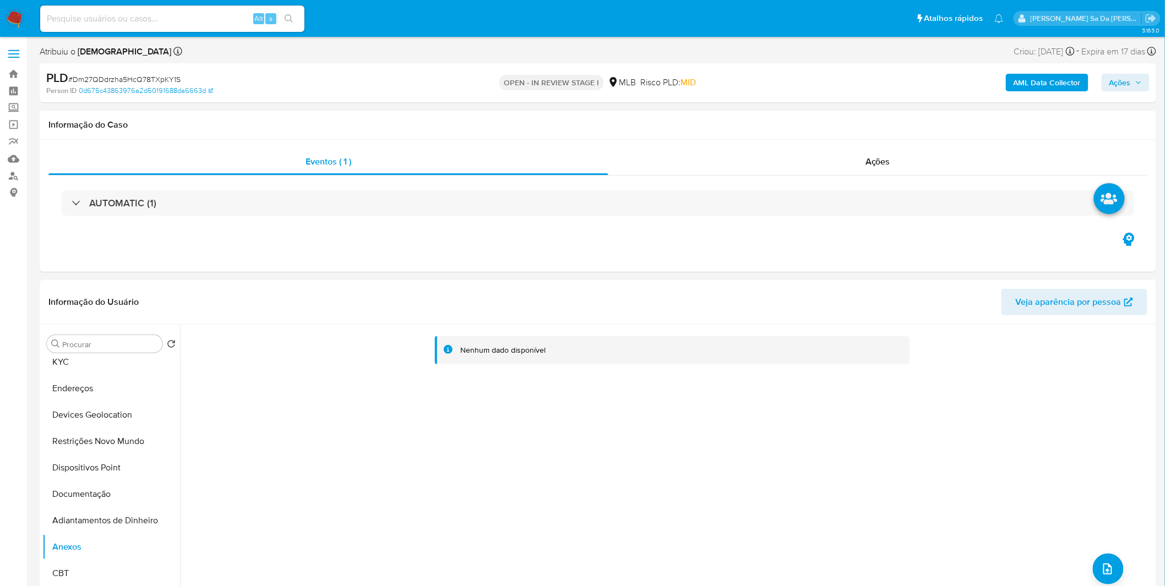
click at [1070, 74] on b "AML Data Collector" at bounding box center [1046, 83] width 67 height 18
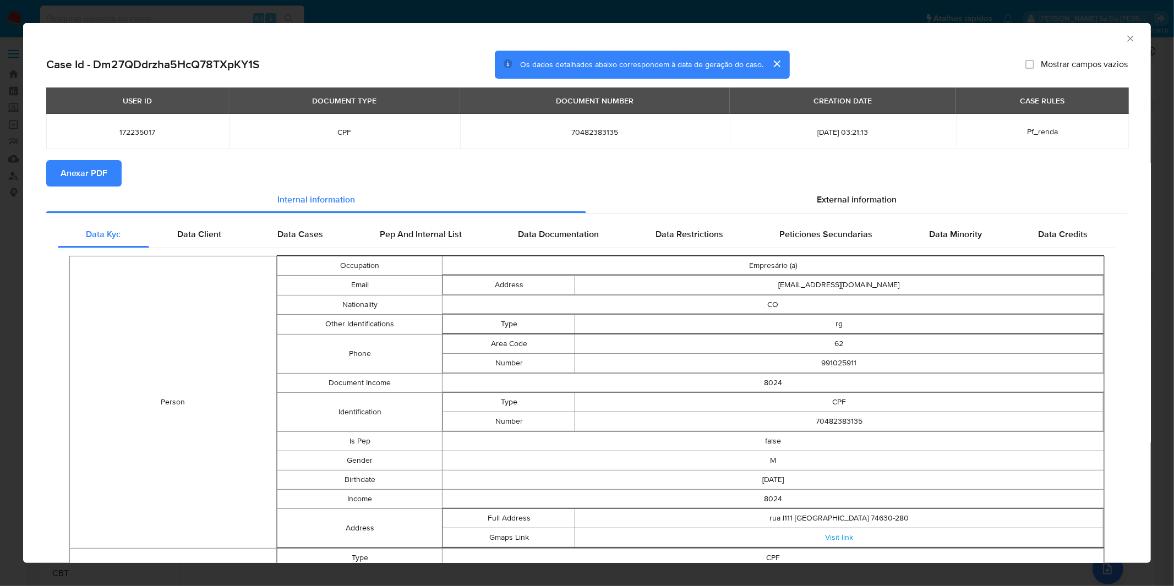
click at [97, 175] on span "Anexar PDF" at bounding box center [84, 173] width 47 height 24
click at [436, 20] on div "AML Data Collector Case Id - Dm27QDdrzha5HcQ78TXpKY1S Os dados detalhados abaix…" at bounding box center [587, 293] width 1174 height 586
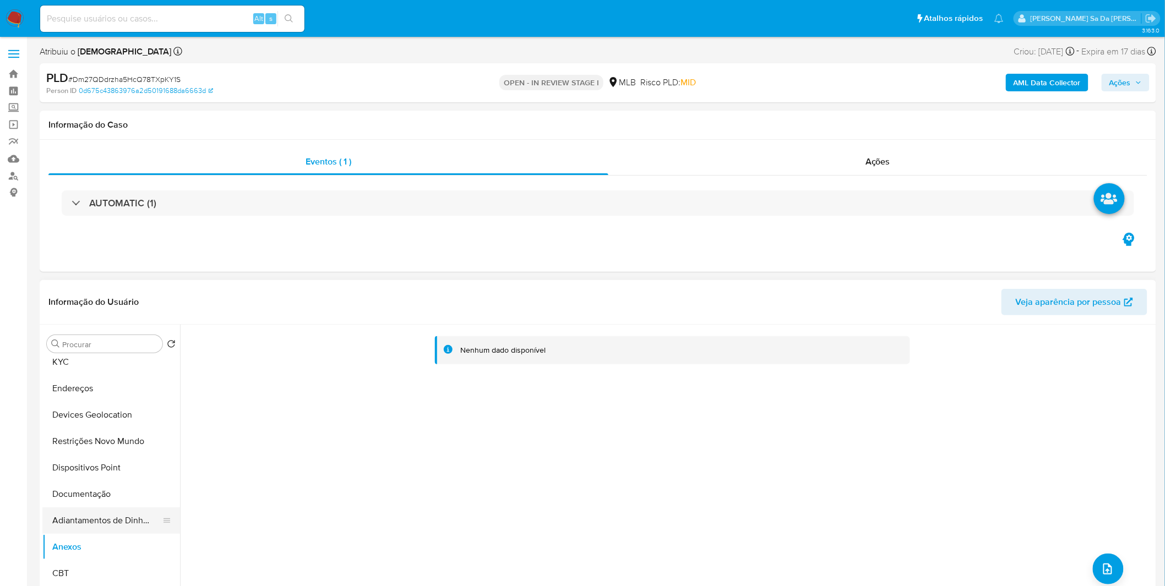
click at [85, 524] on button "Adiantamentos de Dinheiro" at bounding box center [106, 520] width 129 height 26
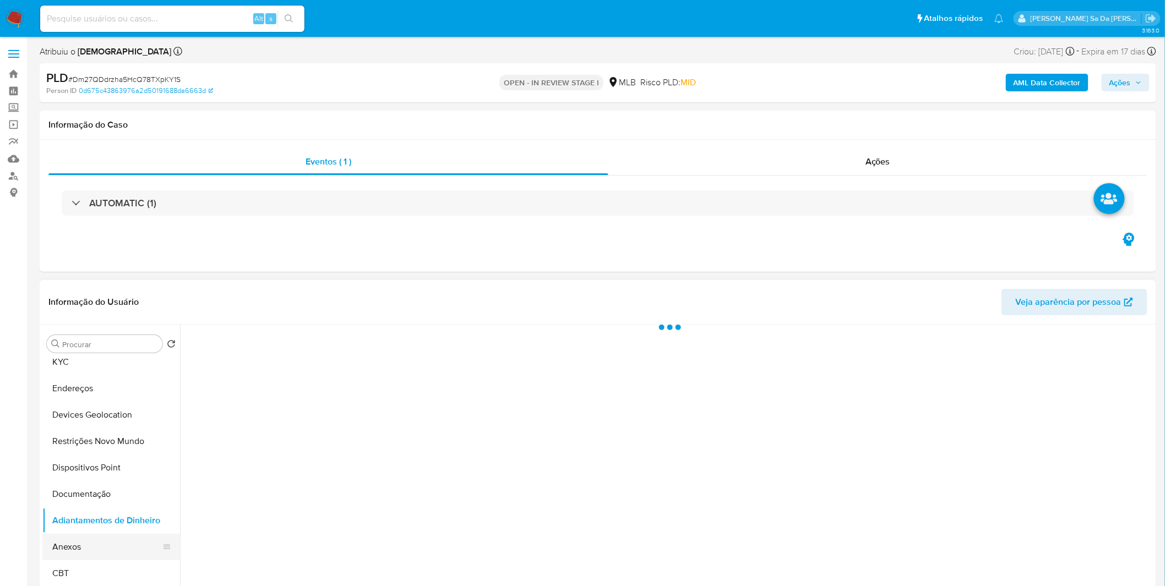
click at [88, 553] on button "Anexos" at bounding box center [106, 547] width 129 height 26
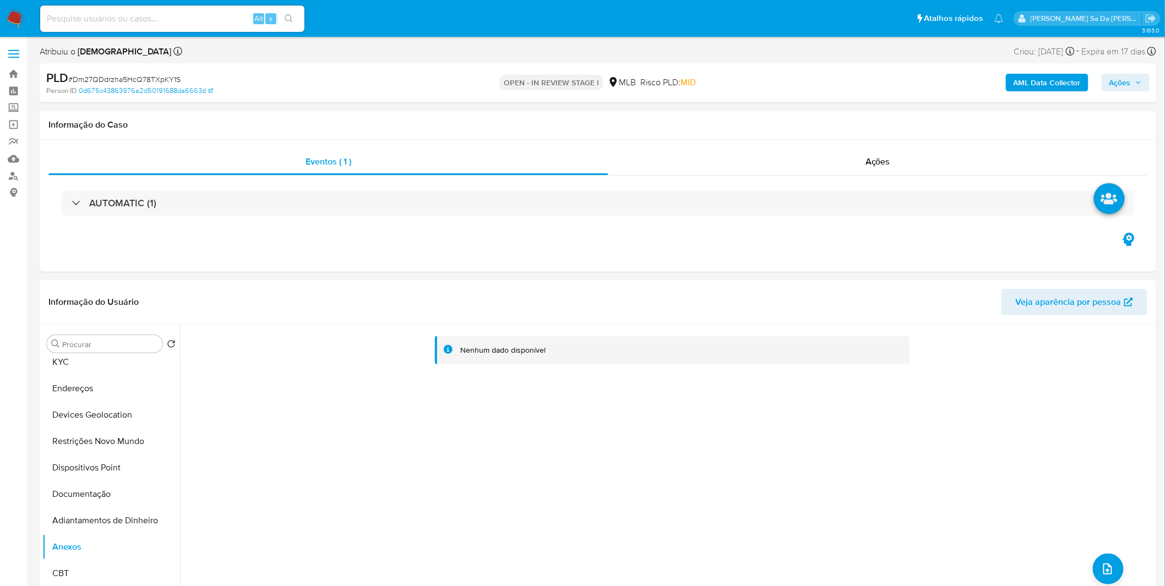
click at [1029, 84] on b "AML Data Collector" at bounding box center [1046, 83] width 67 height 18
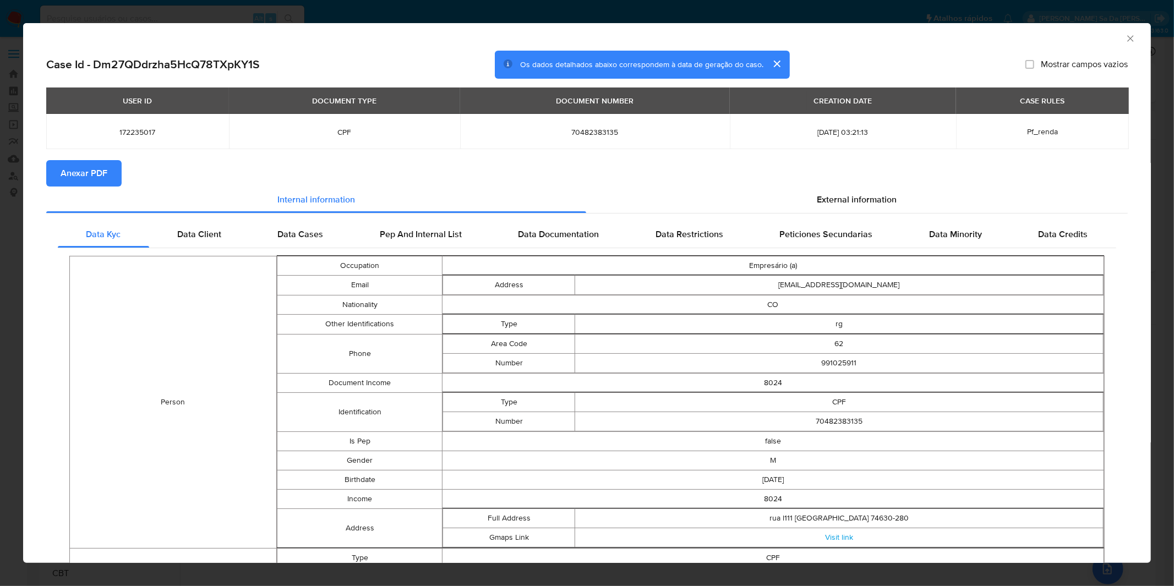
click at [80, 182] on span "Anexar PDF" at bounding box center [84, 173] width 47 height 24
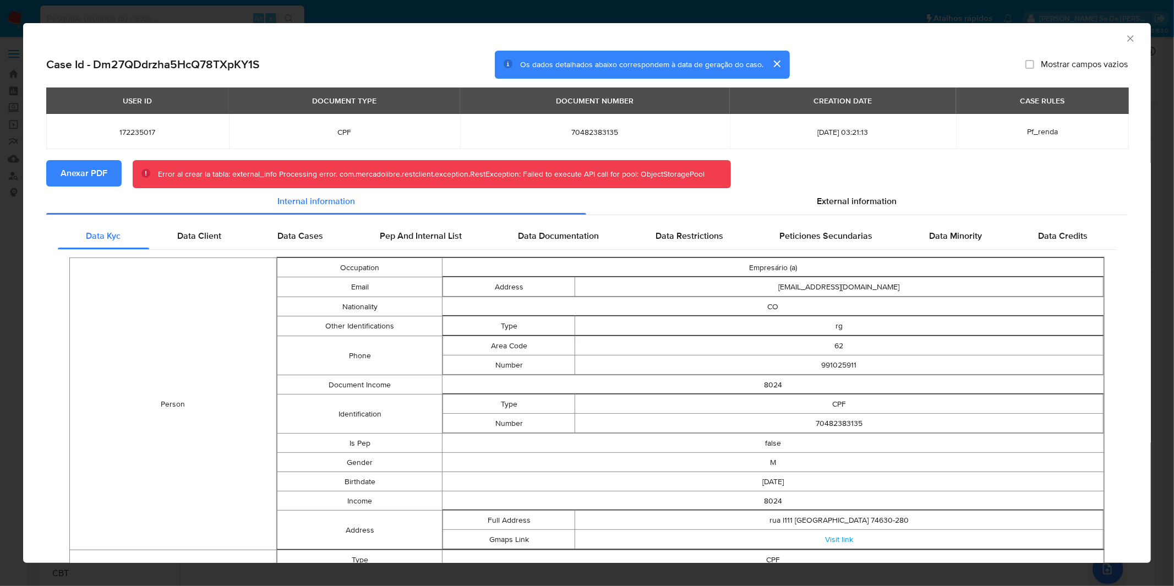
click at [90, 165] on span "Anexar PDF" at bounding box center [84, 173] width 47 height 24
click at [308, 78] on div "Case Id - Dm27QDdrzha5HcQ78TXpKY1S Os dados detalhados abaixo correspondem à da…" at bounding box center [587, 65] width 1082 height 29
click at [430, 15] on div "AML Data Collector Case Id - Dm27QDdrzha5HcQ78TXpKY1S Os dados detalhados abaix…" at bounding box center [587, 293] width 1174 height 586
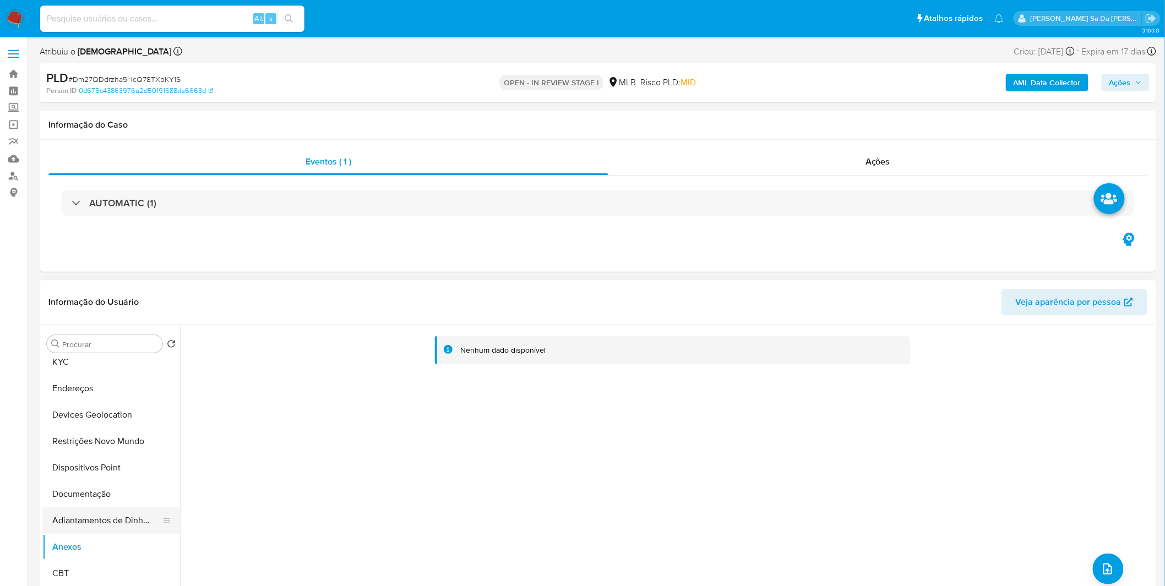
click at [125, 516] on button "Adiantamentos de Dinheiro" at bounding box center [106, 520] width 129 height 26
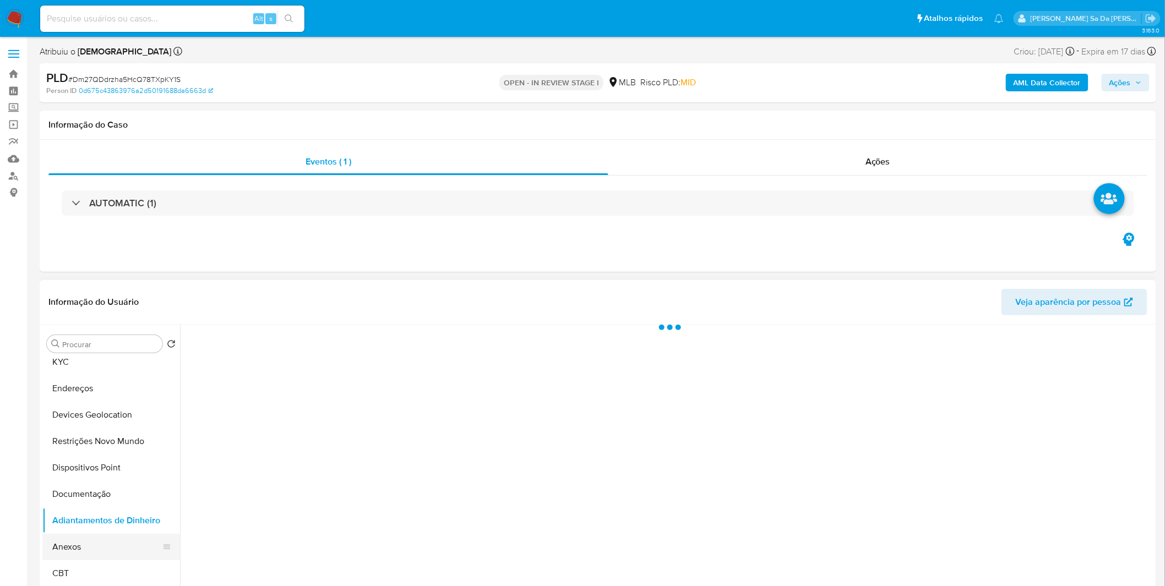
click at [86, 550] on button "Anexos" at bounding box center [106, 547] width 129 height 26
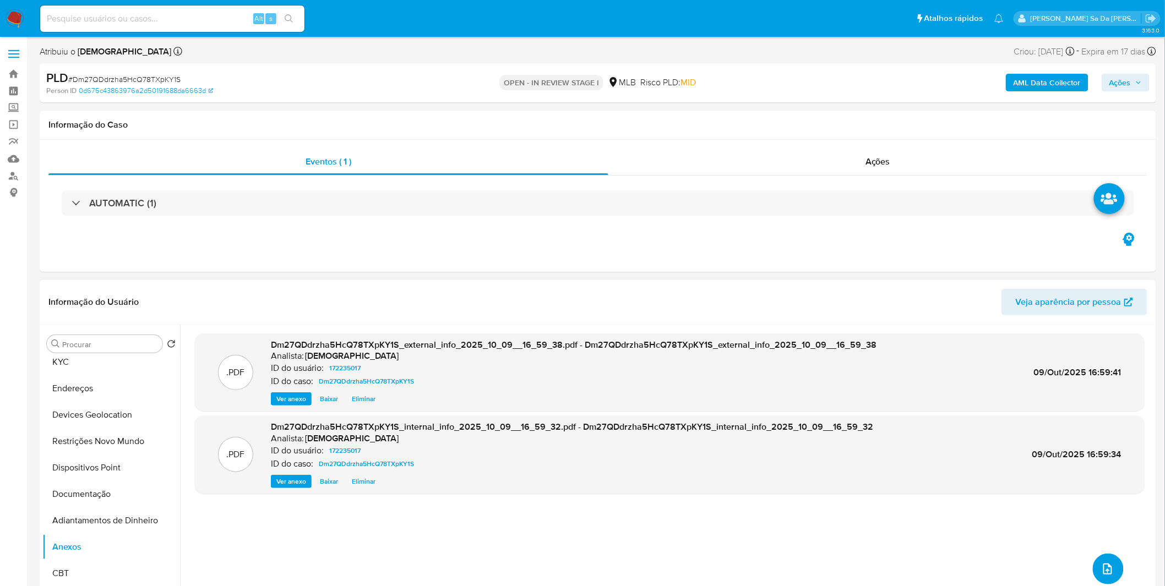
click at [1115, 570] on button "upload-file" at bounding box center [1108, 569] width 31 height 31
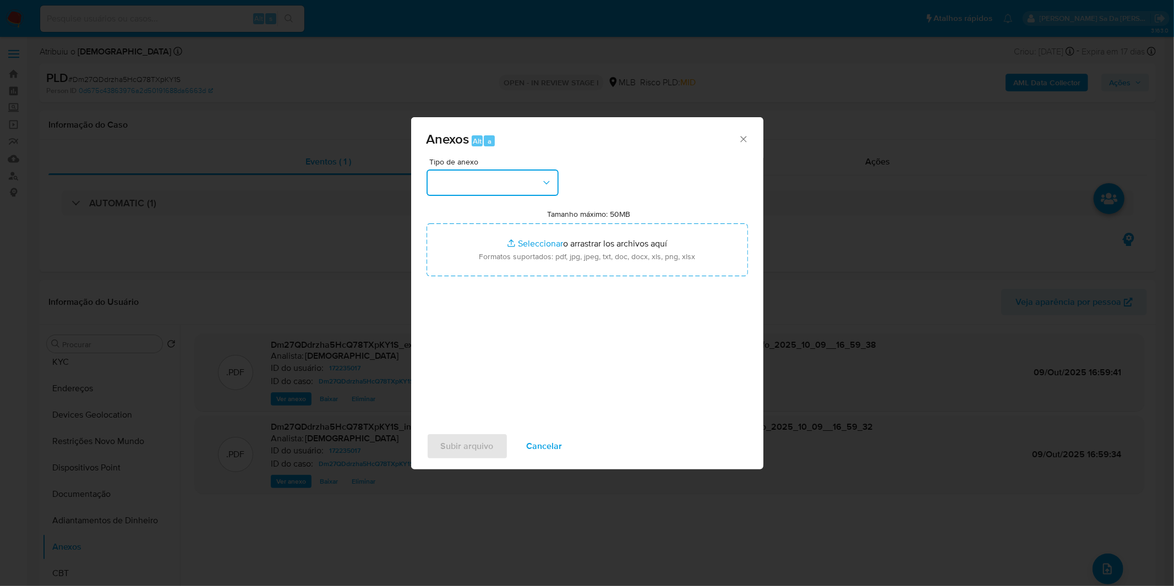
click at [493, 182] on button "button" at bounding box center [493, 183] width 132 height 26
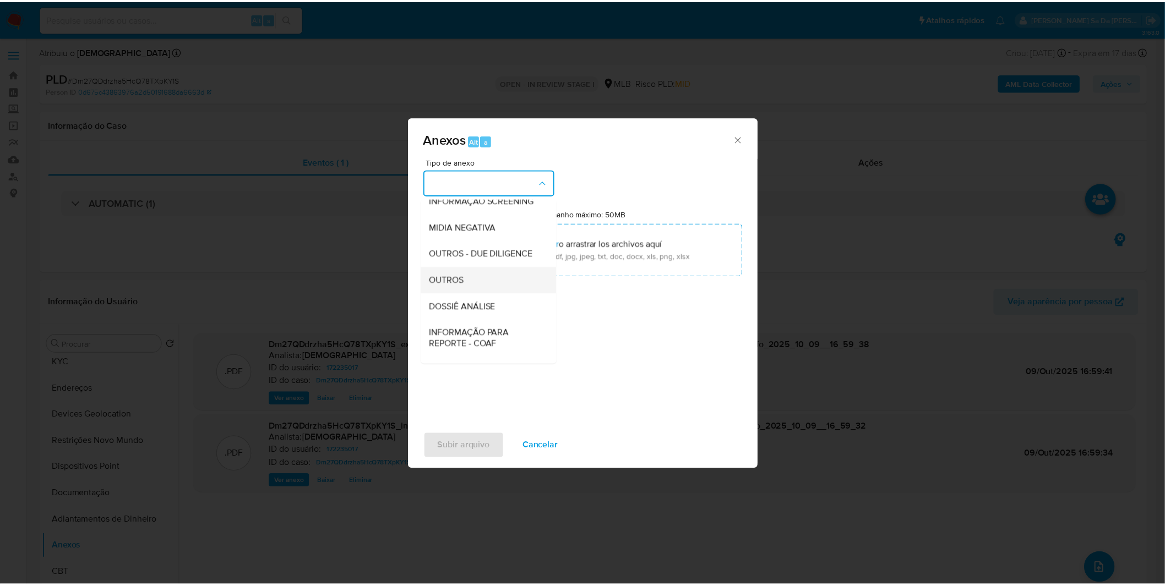
scroll to position [122, 0]
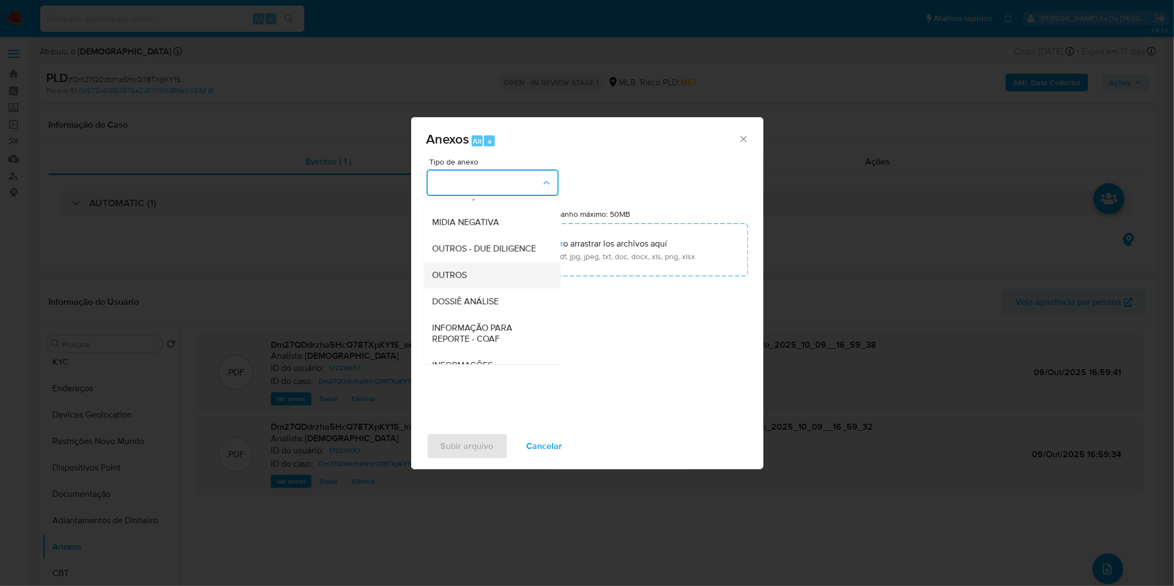
click at [463, 281] on span "OUTROS" at bounding box center [450, 275] width 35 height 11
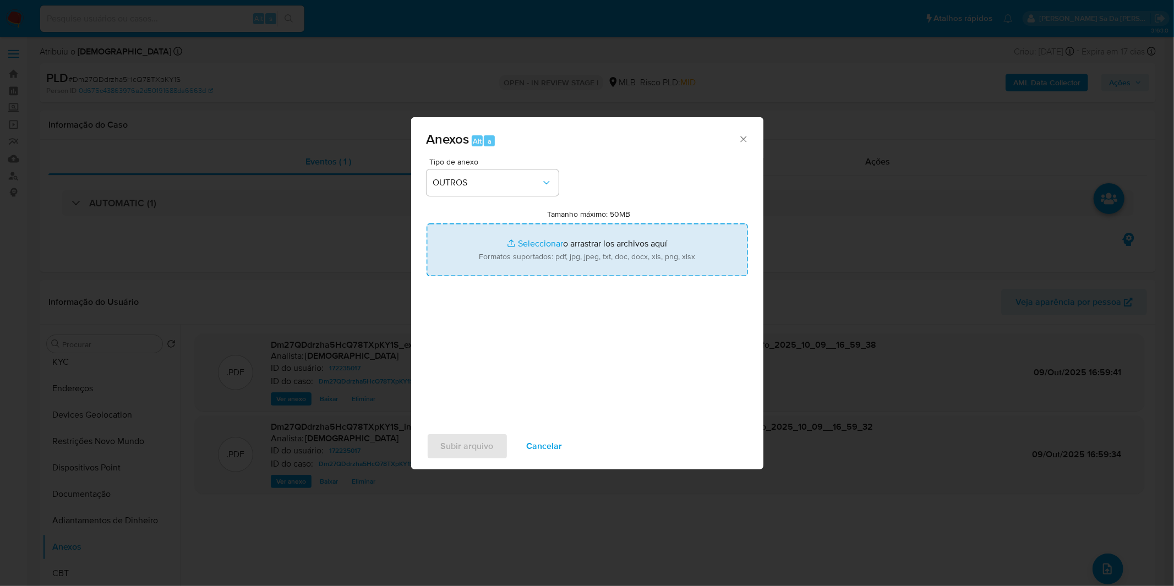
click at [509, 252] on input "Tamanho máximo: 50MB Seleccionar archivos" at bounding box center [587, 249] width 321 height 53
type input "C:\fakepath\Mulan 172235017_2025_10_02_09_29_10.xlsx"
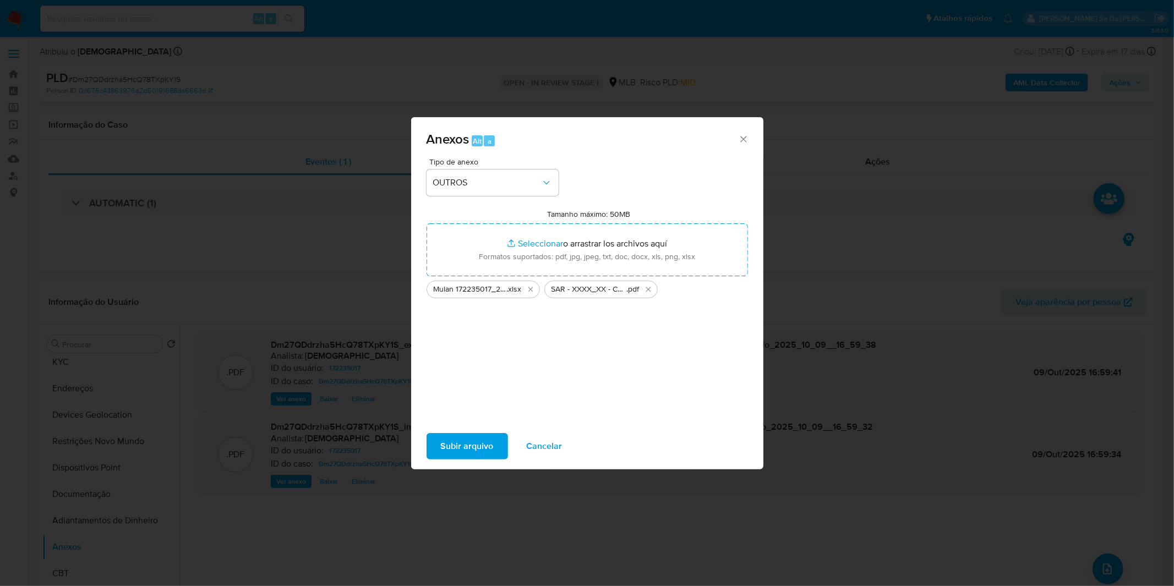
click at [469, 447] on span "Subir arquivo" at bounding box center [467, 446] width 53 height 24
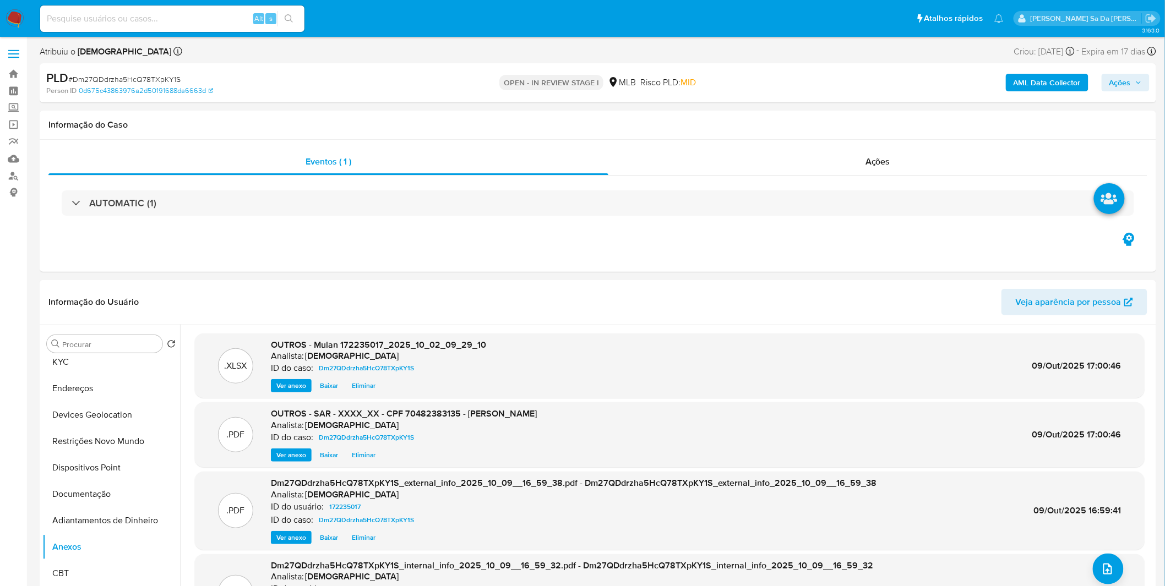
click at [1108, 83] on button "Ações" at bounding box center [1125, 83] width 48 height 18
click at [857, 118] on div "r" at bounding box center [862, 117] width 11 height 11
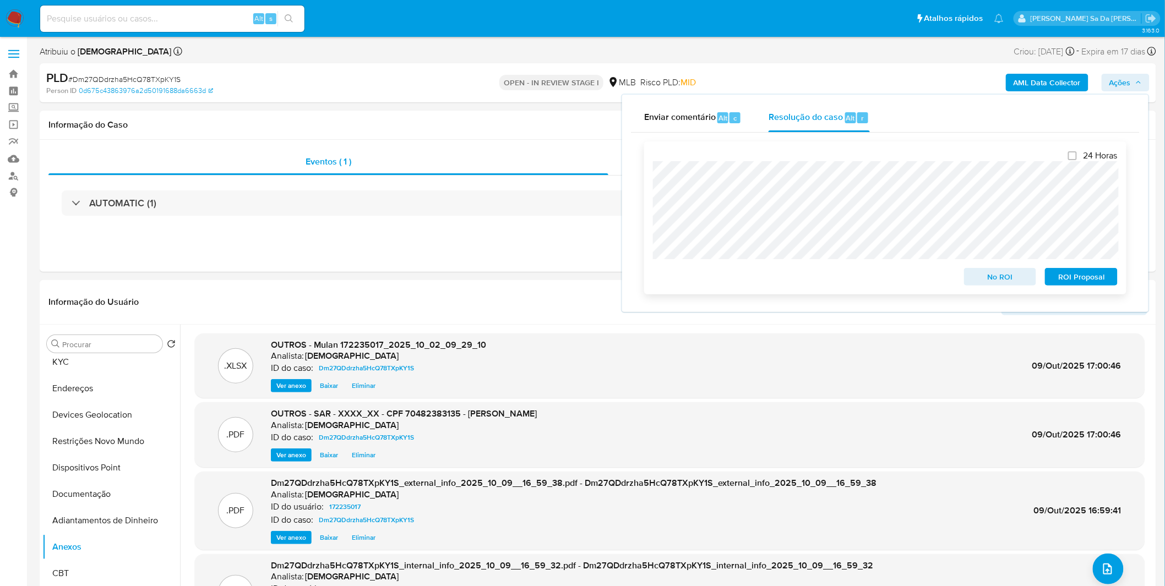
click at [1074, 284] on span "ROI Proposal" at bounding box center [1080, 276] width 57 height 15
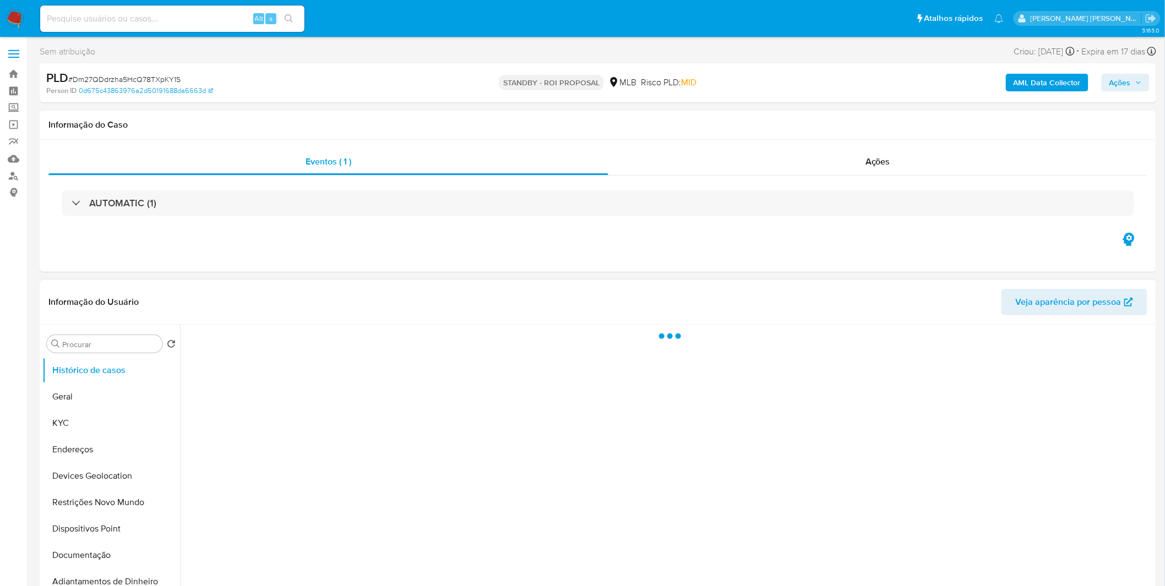
select select "10"
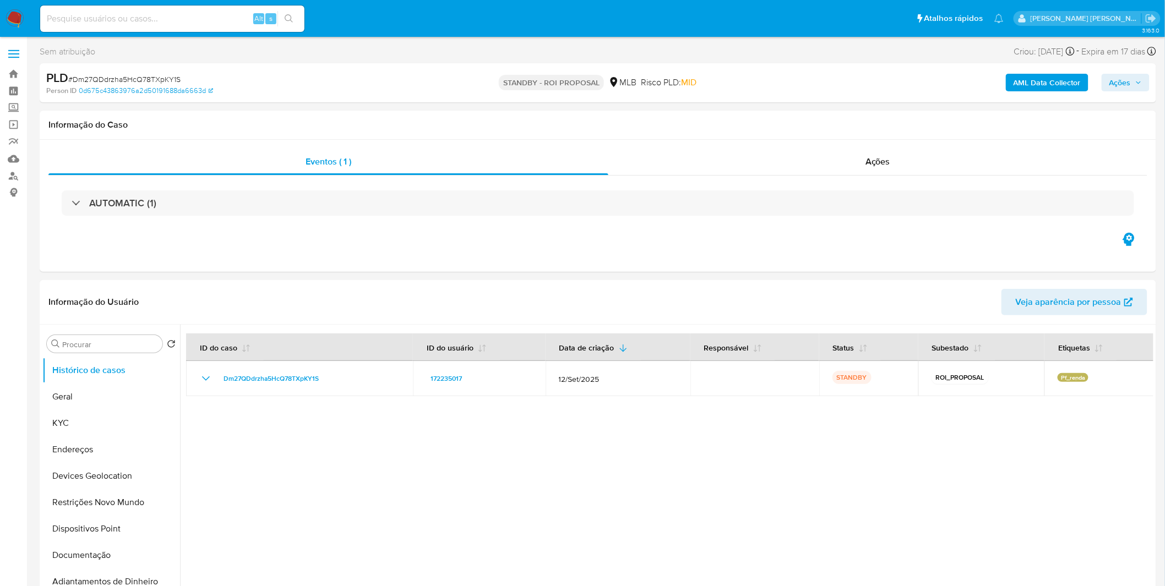
click at [23, 9] on img at bounding box center [15, 18] width 19 height 19
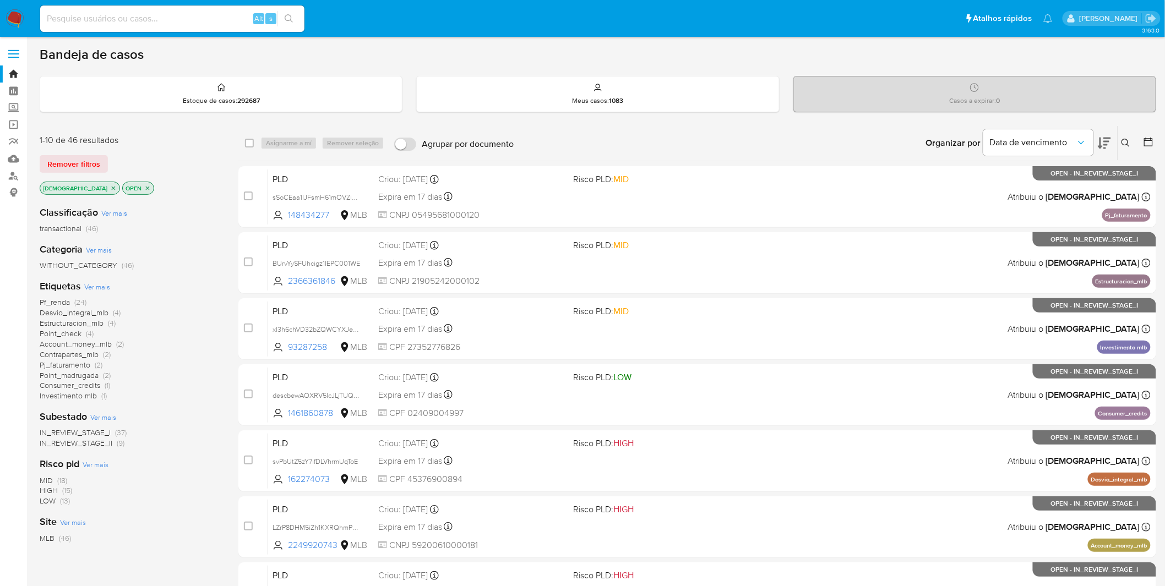
click at [195, 14] on input at bounding box center [172, 19] width 264 height 14
paste input "kjaRT2qTaKFLqXmkt63pgGTl"
type input "kjaRT2qTaKFLqXmkt63pgGTl"
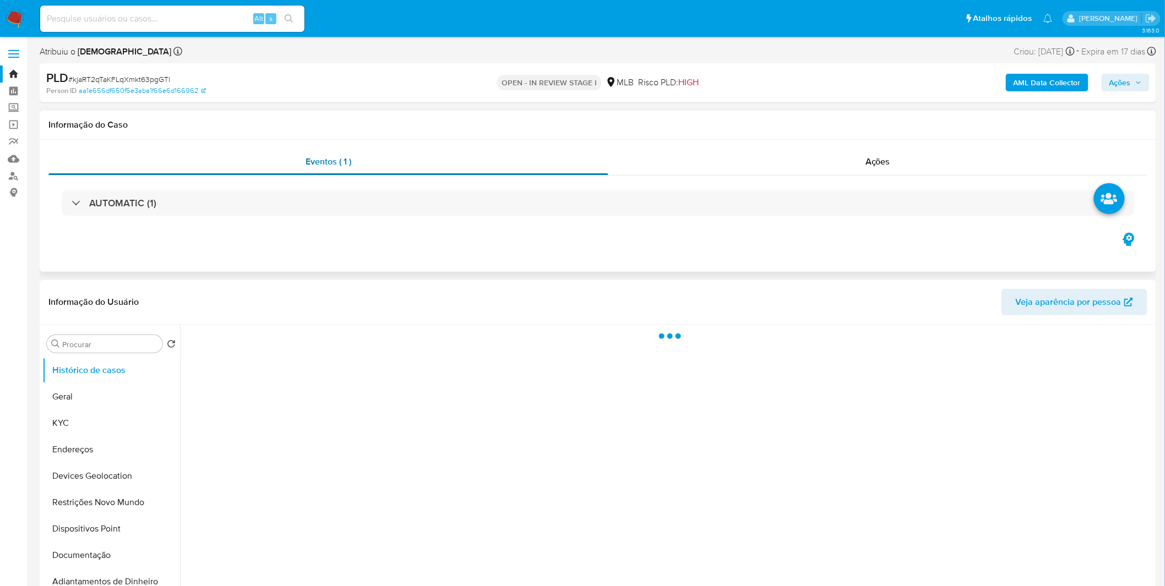
select select "10"
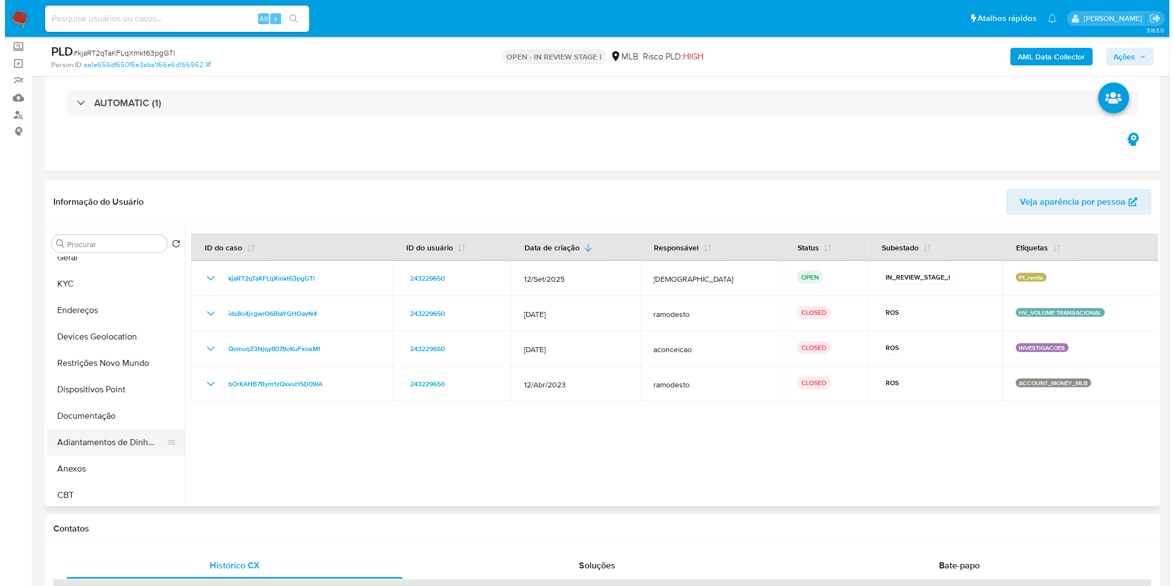
scroll to position [61, 0]
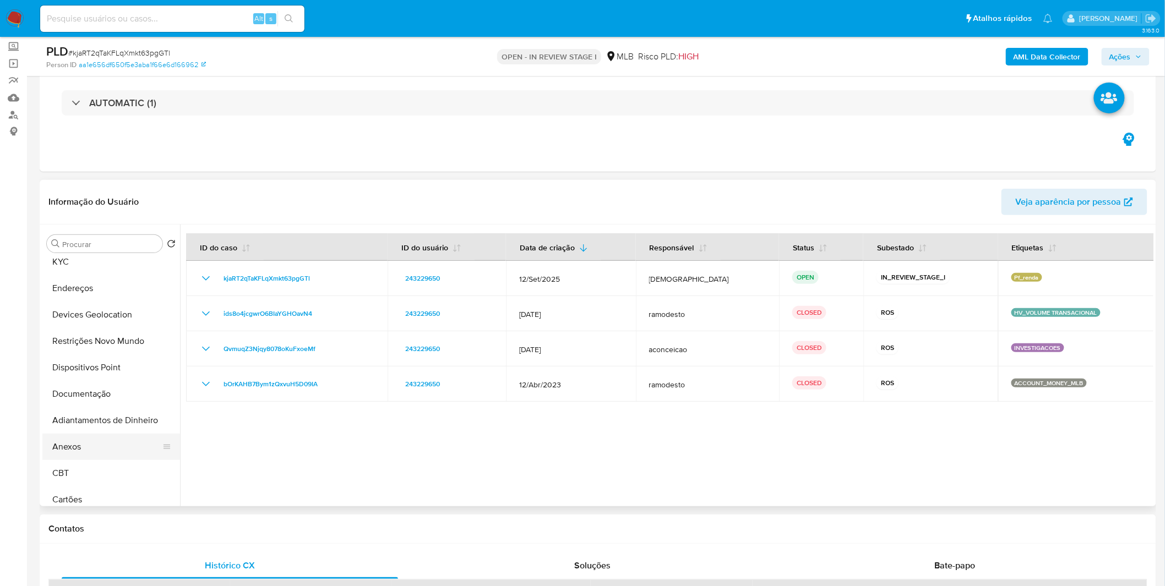
click at [92, 441] on button "Anexos" at bounding box center [106, 447] width 129 height 26
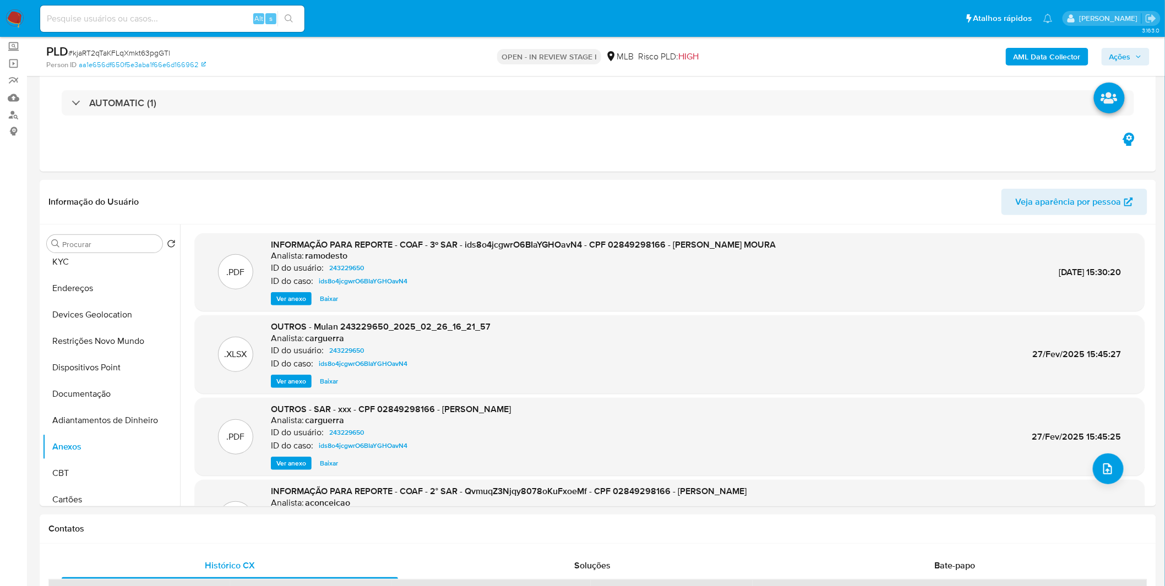
click at [1025, 67] on div "AML Data Collector Ações" at bounding box center [966, 56] width 365 height 26
click at [1033, 55] on b "AML Data Collector" at bounding box center [1046, 57] width 67 height 18
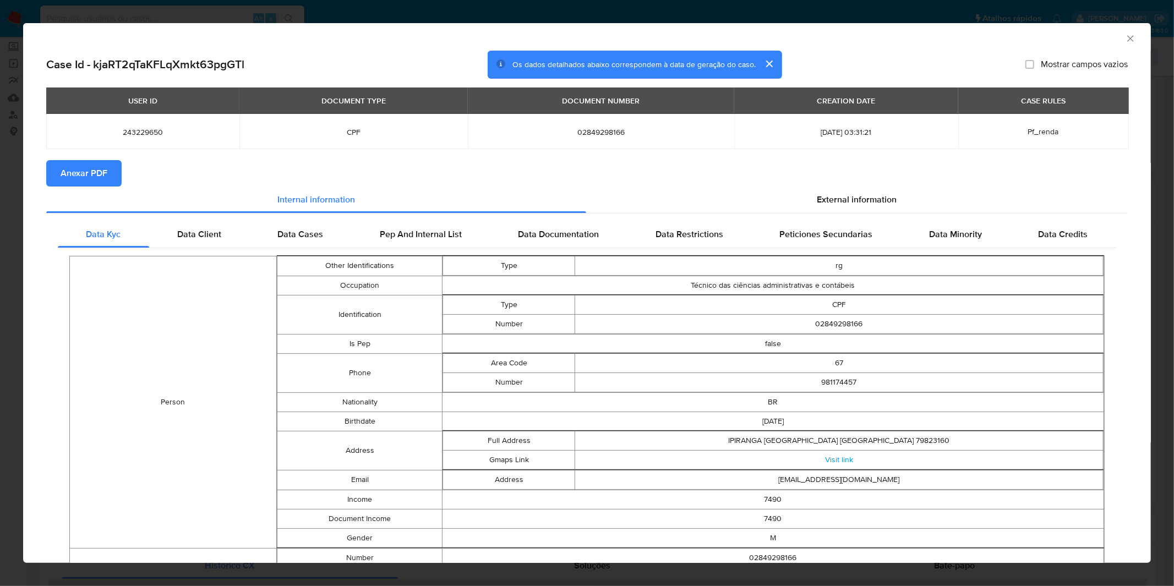
click at [92, 178] on span "Anexar PDF" at bounding box center [84, 173] width 47 height 24
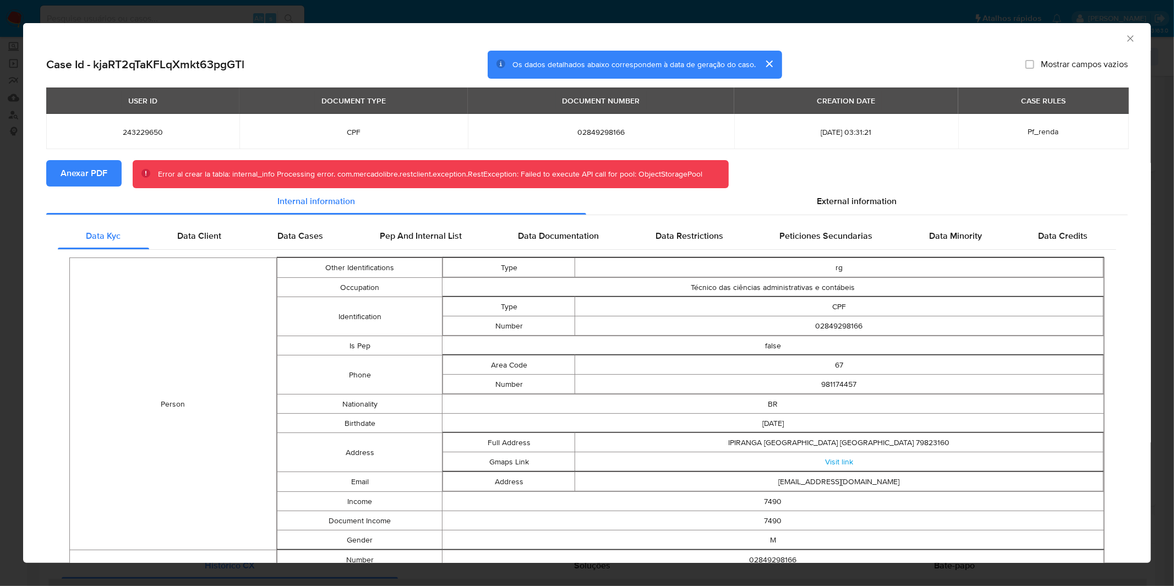
click at [493, 17] on div "AML Data Collector Case Id - kjaRT2qTaKFLqXmkt63pgGTl Os dados detalhados abaix…" at bounding box center [587, 293] width 1174 height 586
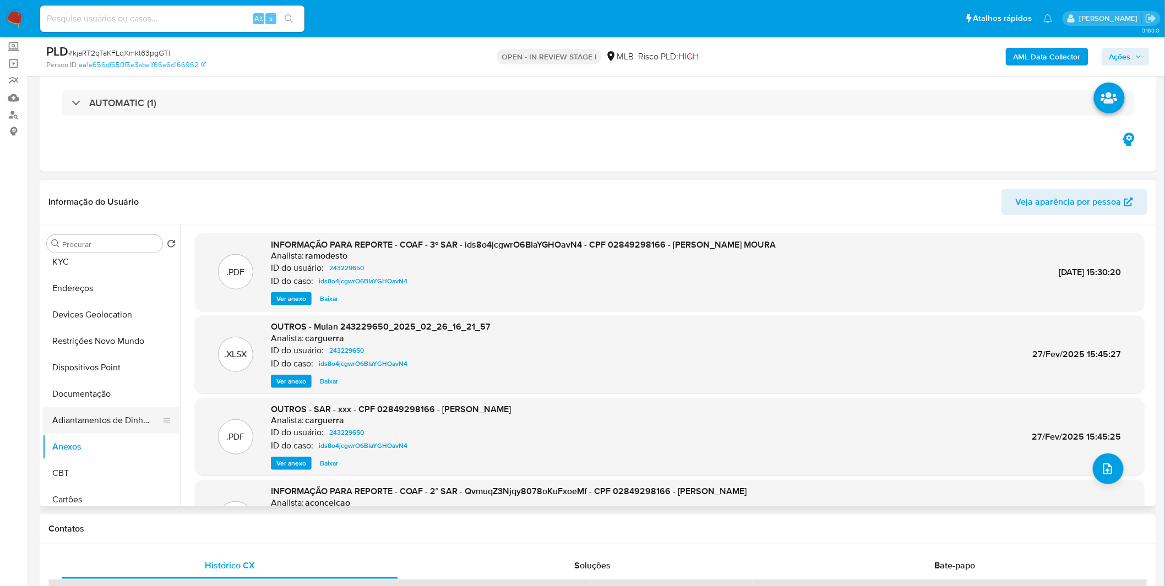
click at [136, 424] on button "Adiantamentos de Dinheiro" at bounding box center [106, 420] width 129 height 26
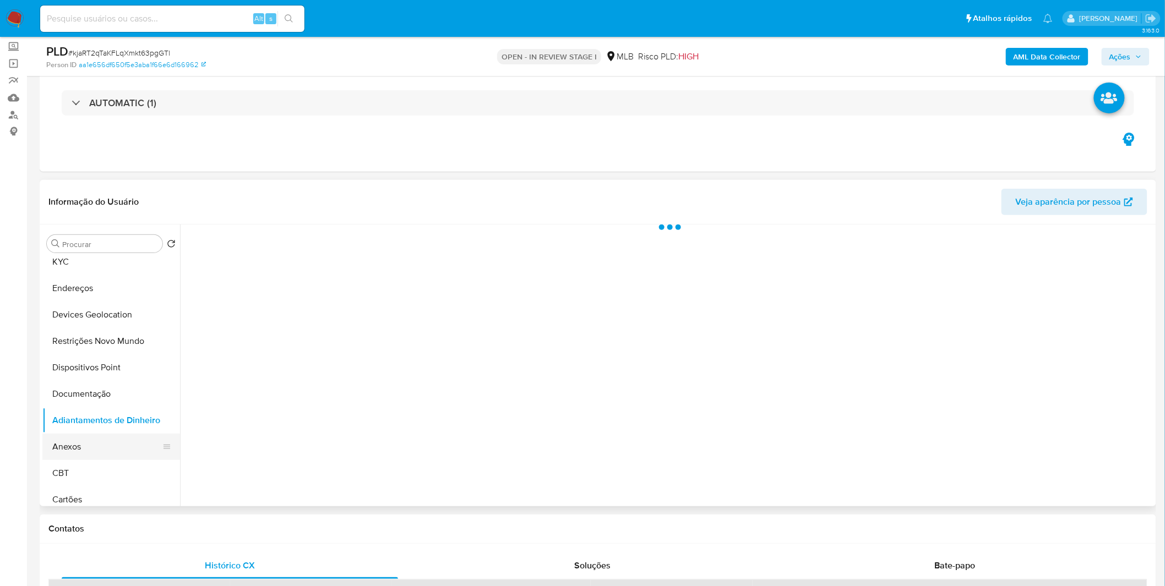
click at [127, 443] on button "Anexos" at bounding box center [106, 447] width 129 height 26
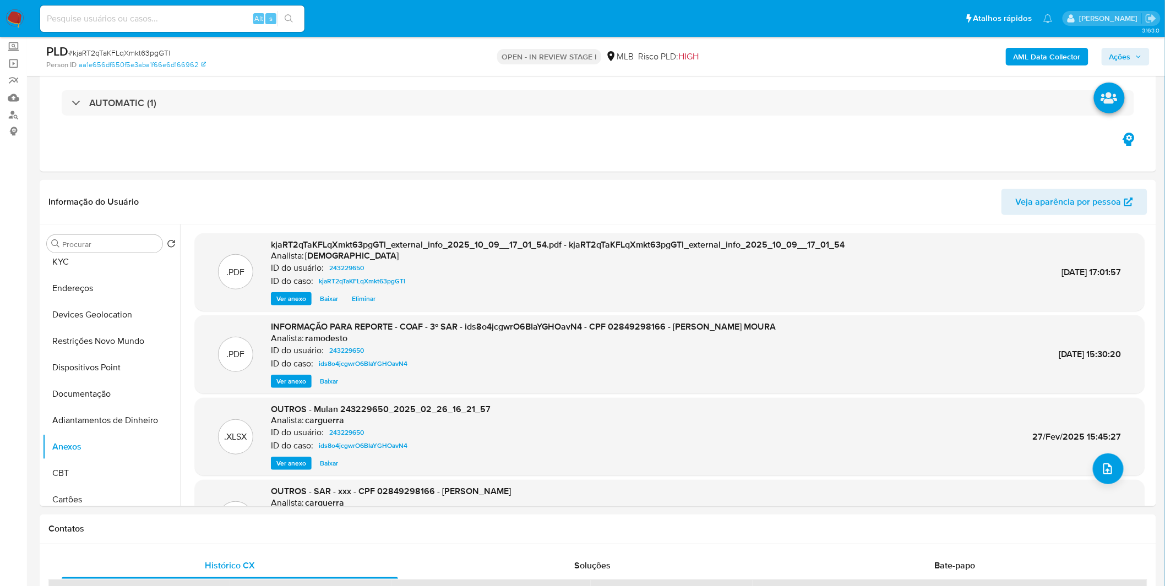
click at [1049, 64] on b "AML Data Collector" at bounding box center [1046, 57] width 67 height 18
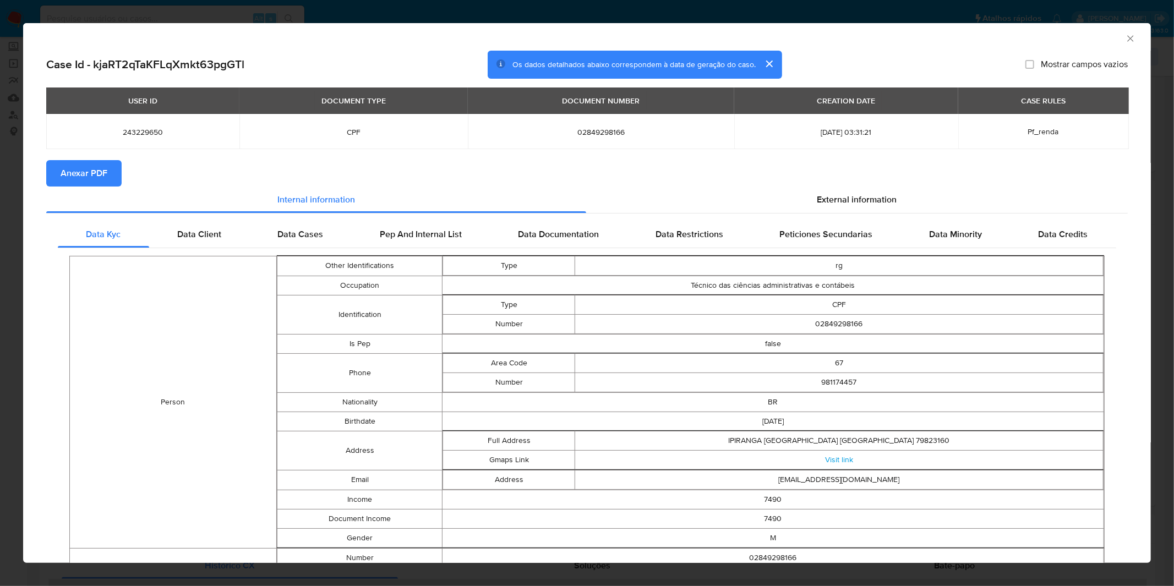
click at [95, 174] on span "Anexar PDF" at bounding box center [84, 173] width 47 height 24
click at [355, 6] on div "AML Data Collector Case Id - kjaRT2qTaKFLqXmkt63pgGTl Os dados detalhados abaix…" at bounding box center [587, 293] width 1174 height 586
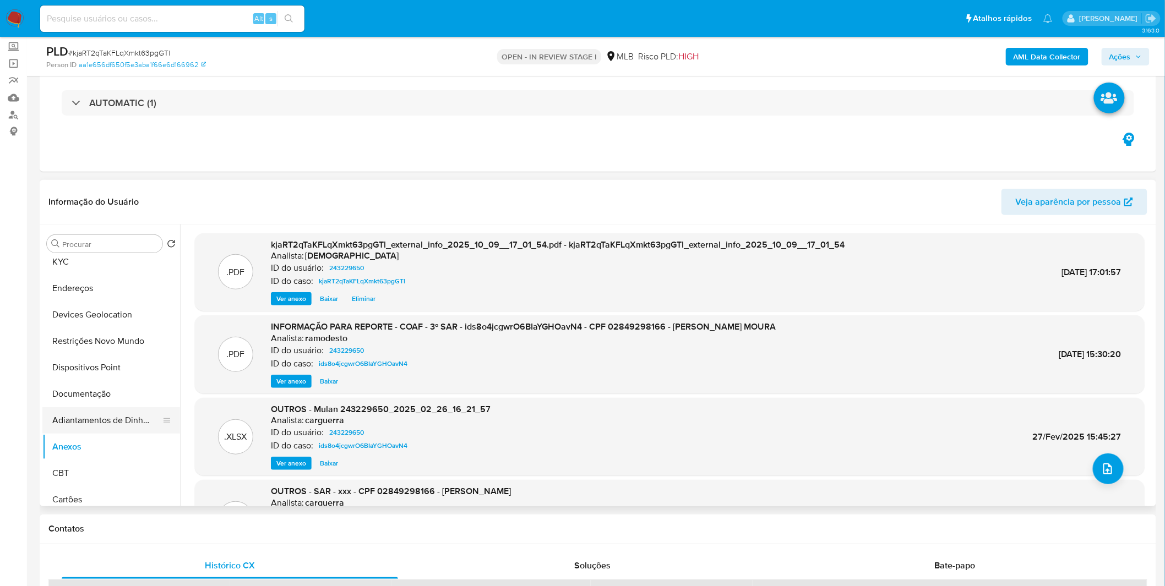
click at [125, 424] on button "Adiantamentos de Dinheiro" at bounding box center [106, 420] width 129 height 26
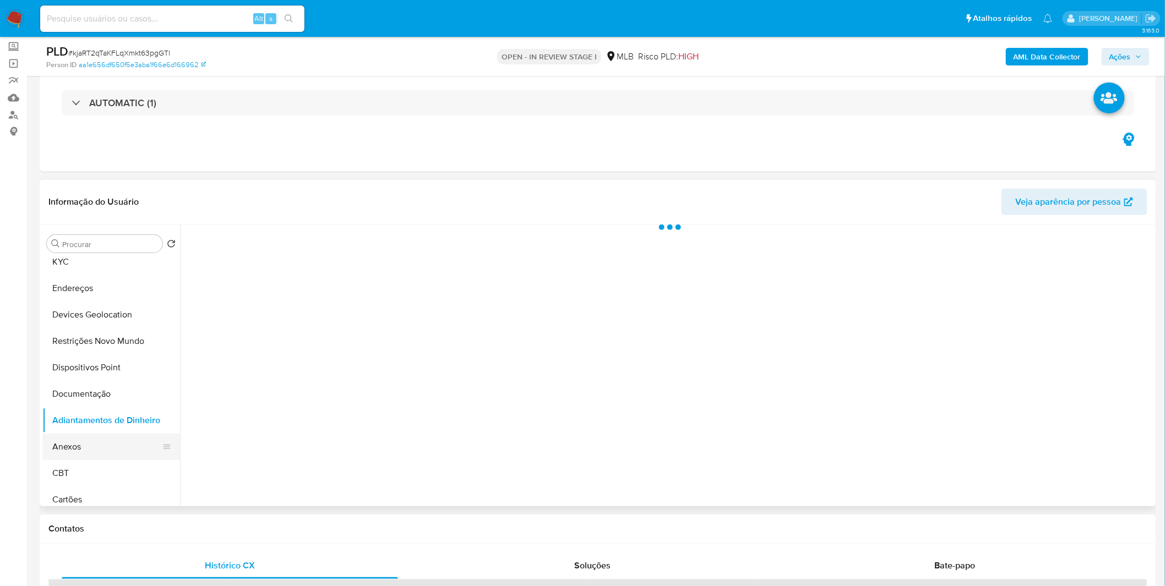
click at [127, 439] on button "Anexos" at bounding box center [106, 447] width 129 height 26
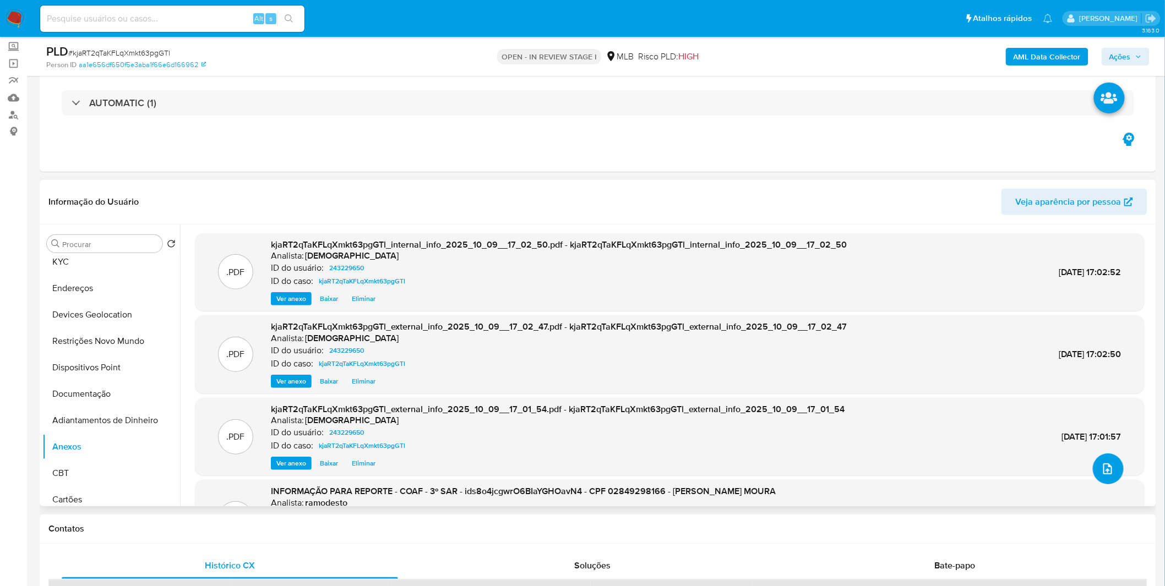
click at [1110, 468] on icon "upload-file" at bounding box center [1107, 468] width 13 height 13
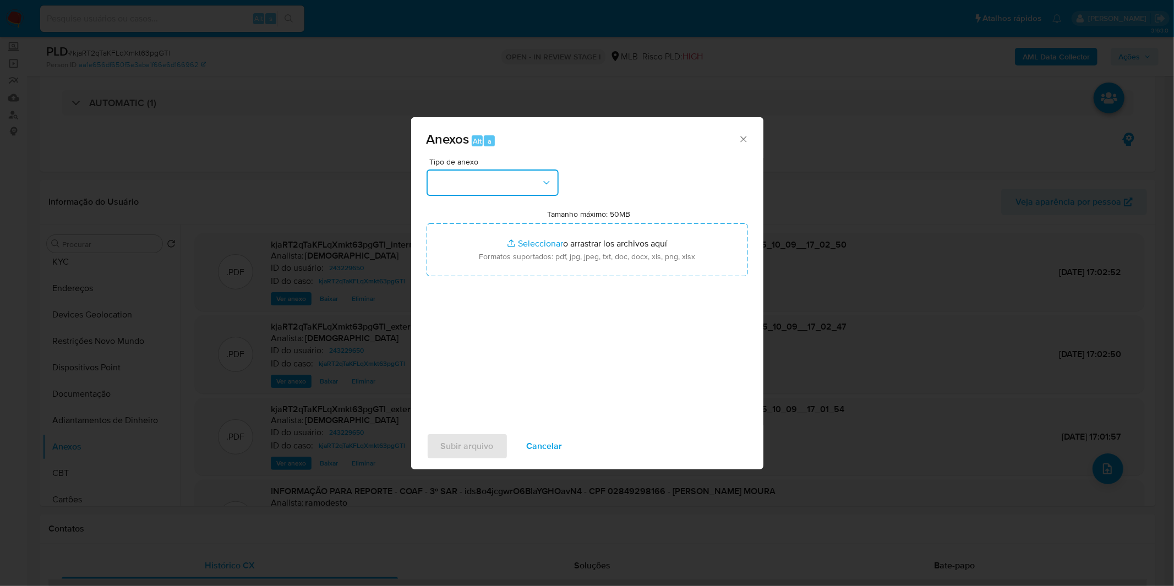
click at [544, 172] on button "button" at bounding box center [493, 183] width 132 height 26
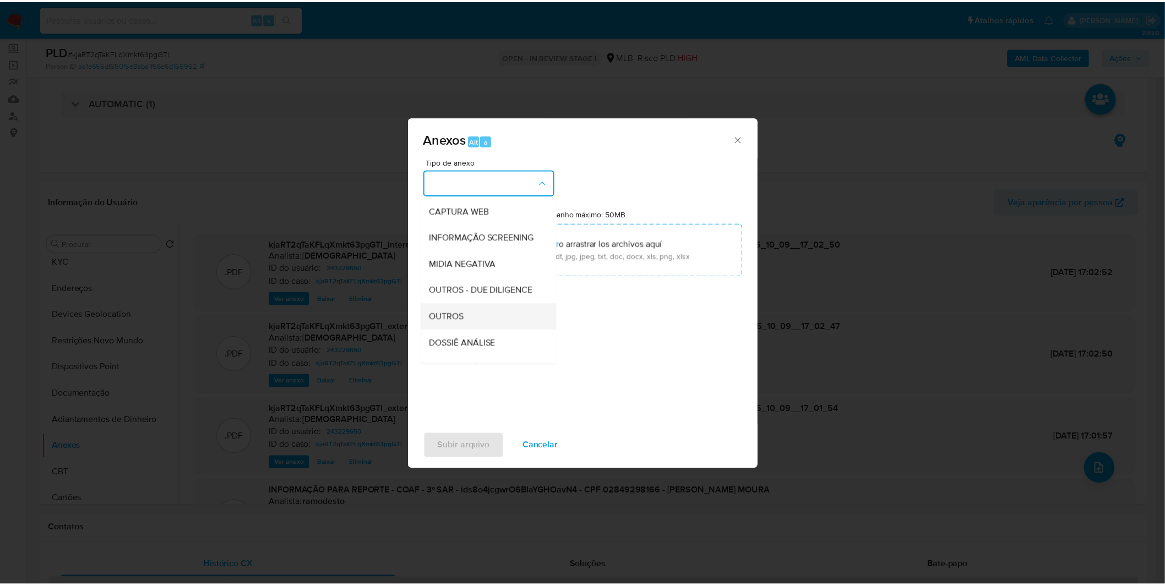
scroll to position [122, 0]
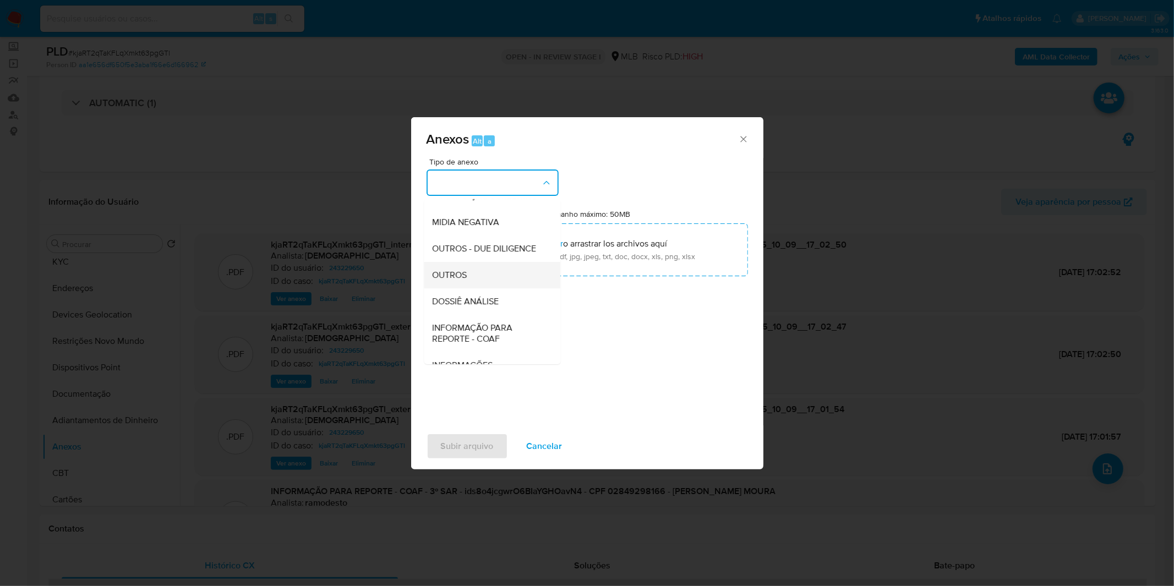
click at [494, 288] on div "OUTROS" at bounding box center [489, 275] width 112 height 26
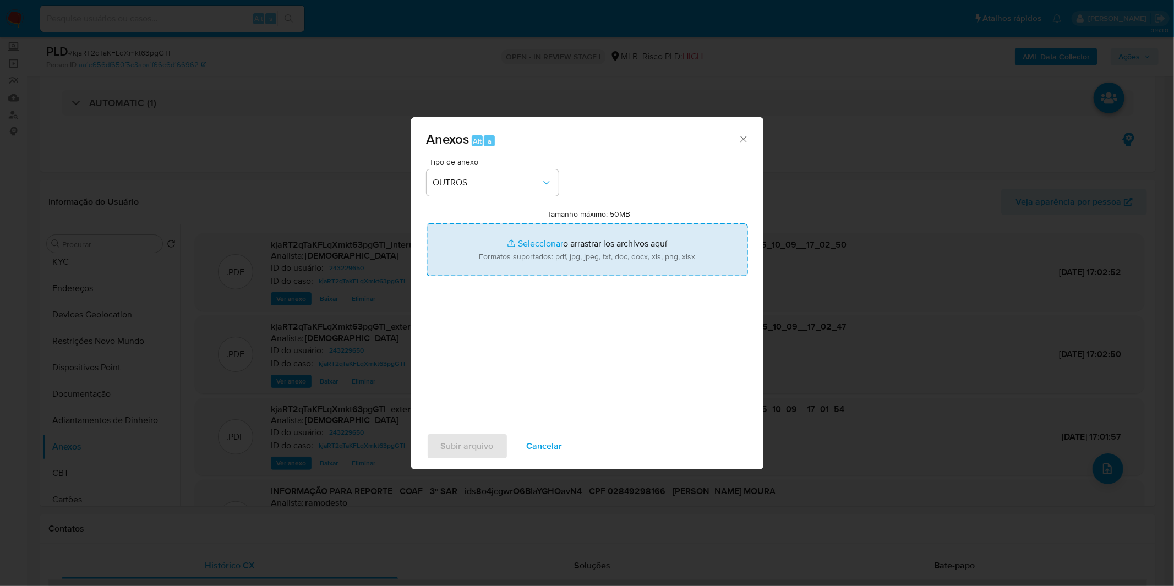
click at [500, 258] on input "Tamanho máximo: 50MB Seleccionar archivos" at bounding box center [587, 249] width 321 height 53
type input "C:\fakepath\4º SAR - XXXX_XX - CPF 02849298166 - RENAN MACHADO MOURA.pdf"
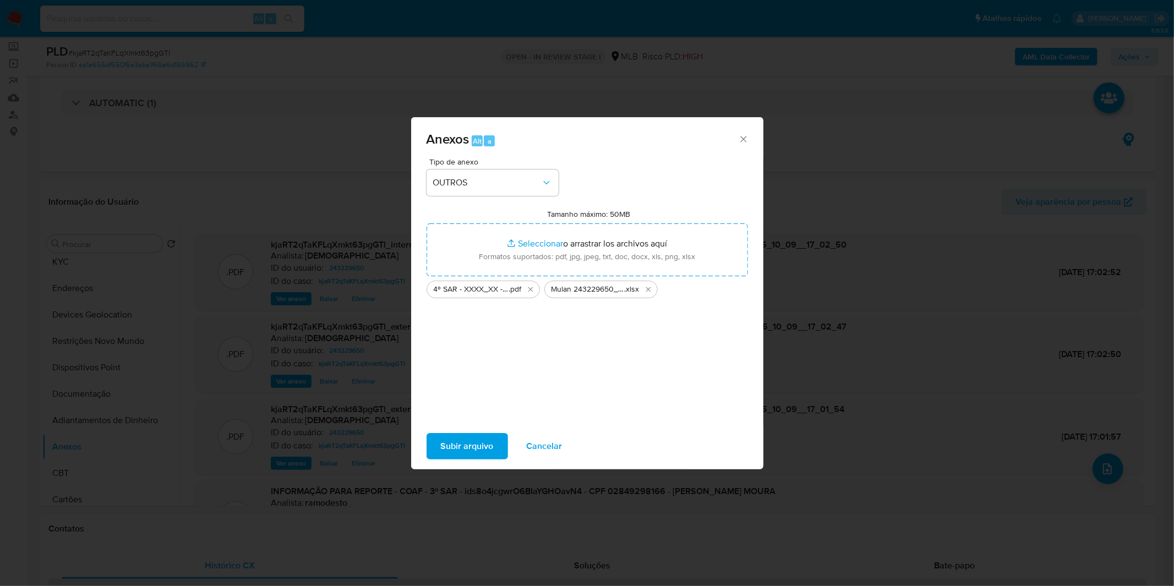
click at [452, 452] on span "Subir arquivo" at bounding box center [467, 446] width 53 height 24
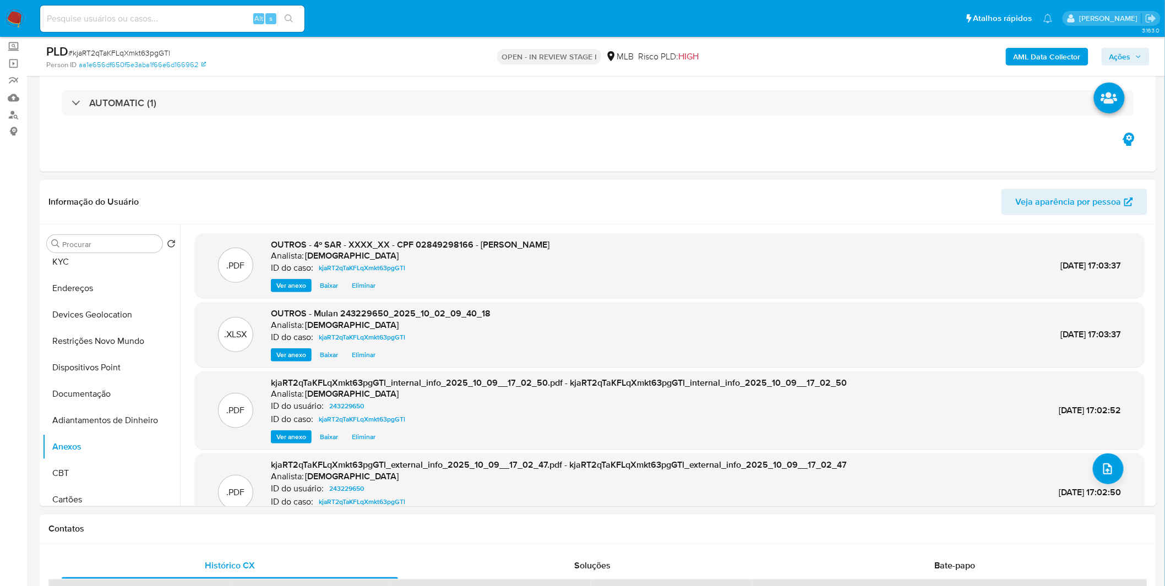
click at [1128, 59] on span "Ações" at bounding box center [1119, 57] width 21 height 18
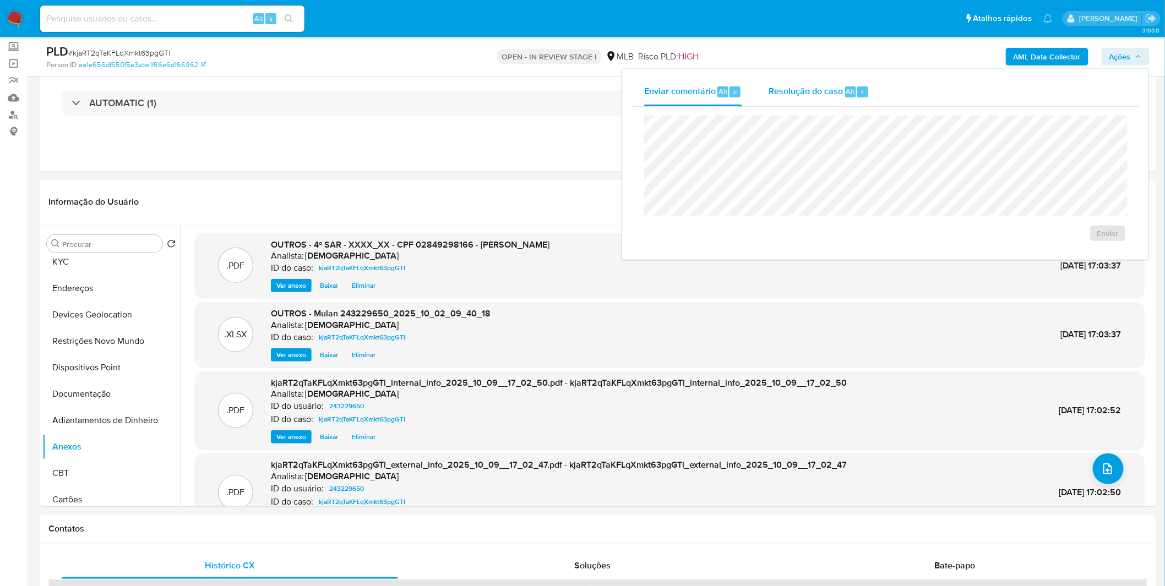
click at [839, 96] on span "Resolução do caso" at bounding box center [805, 91] width 74 height 13
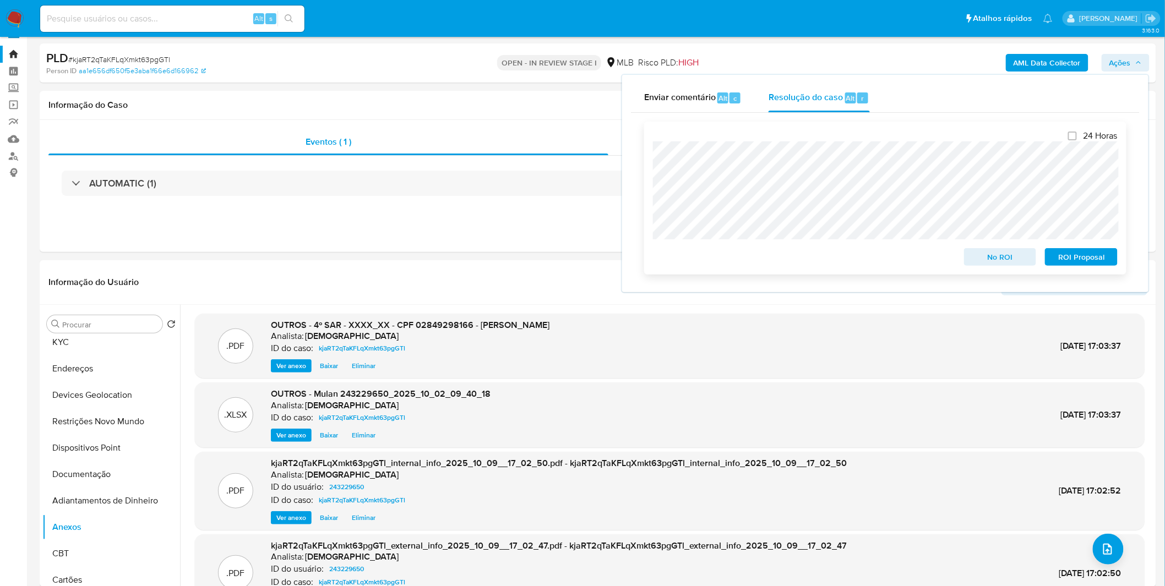
scroll to position [0, 0]
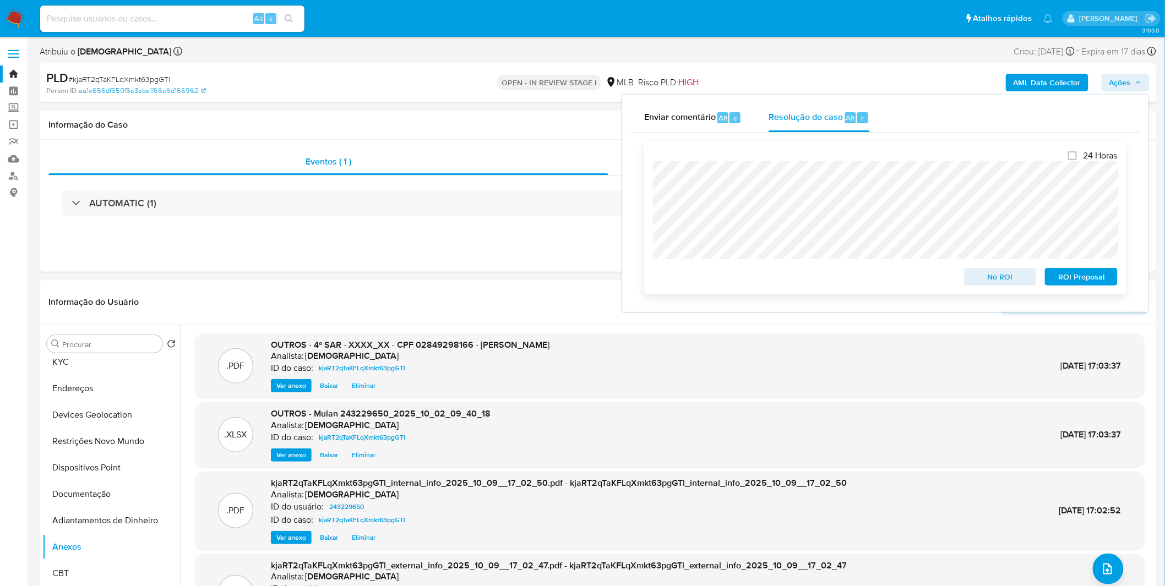
click at [1101, 283] on span "ROI Proposal" at bounding box center [1080, 276] width 57 height 15
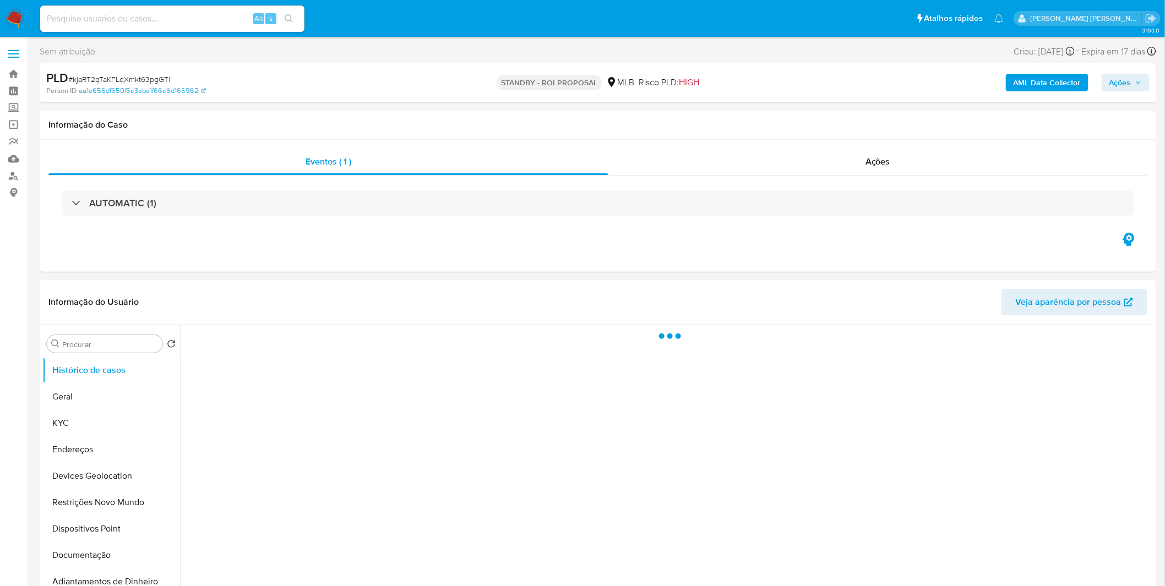
select select "10"
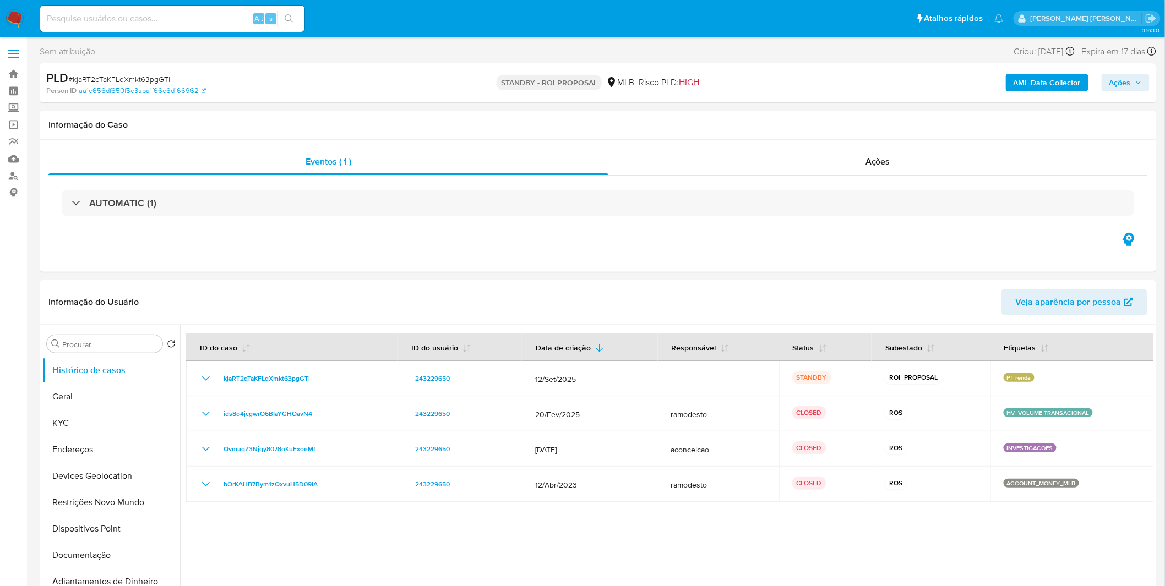
click at [175, 14] on input at bounding box center [172, 19] width 264 height 14
paste input "0ZN1GpYohlFAFMnV6PjPFmLj"
type input "0ZN1GpYohlFAFMnV6PjPFmLj"
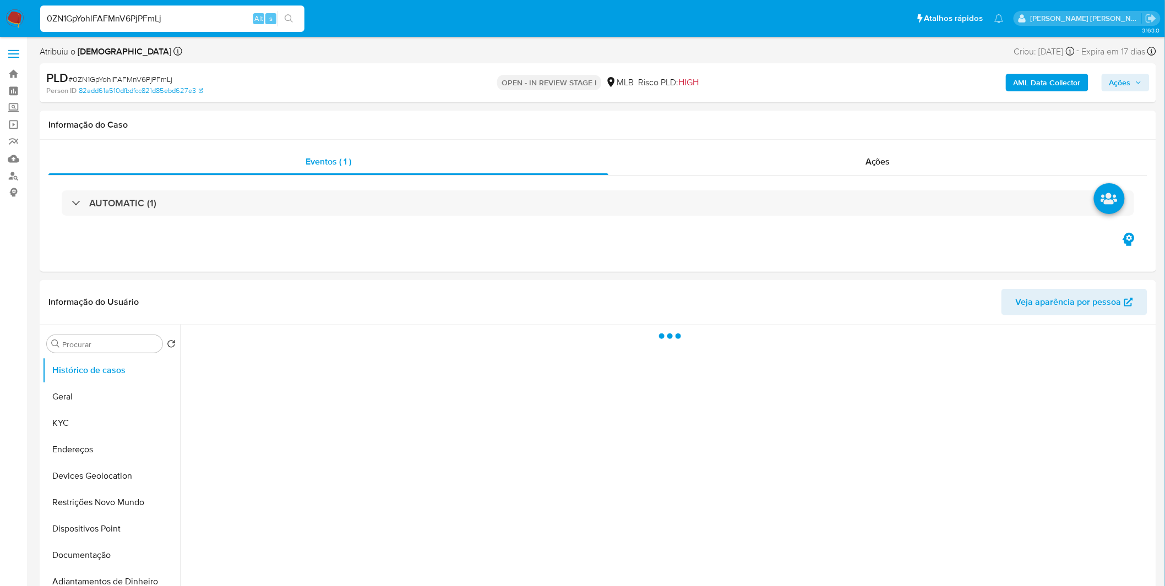
select select "10"
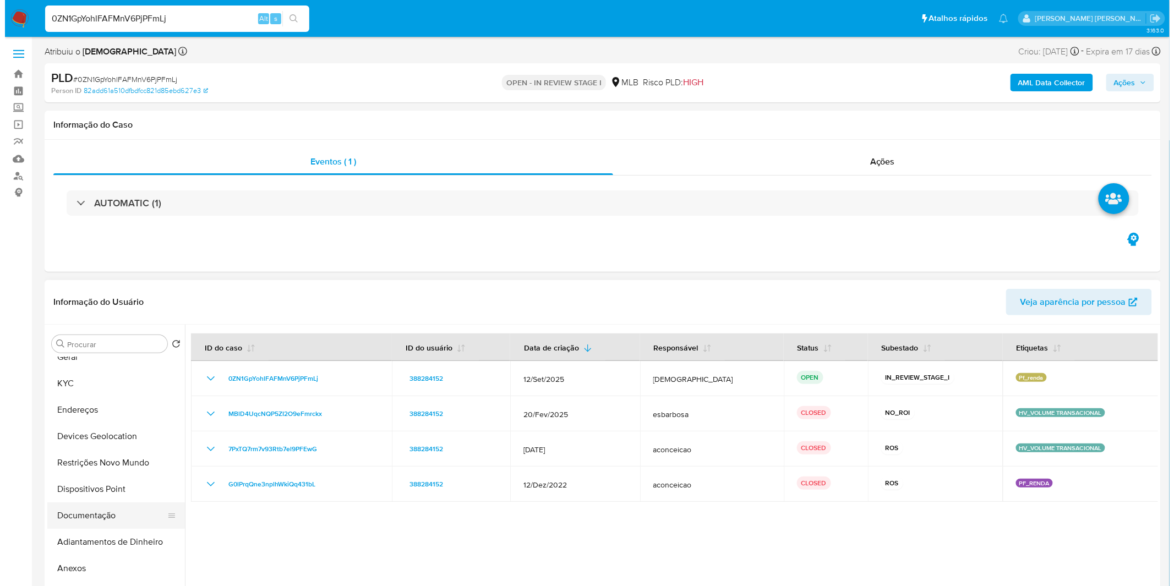
scroll to position [61, 0]
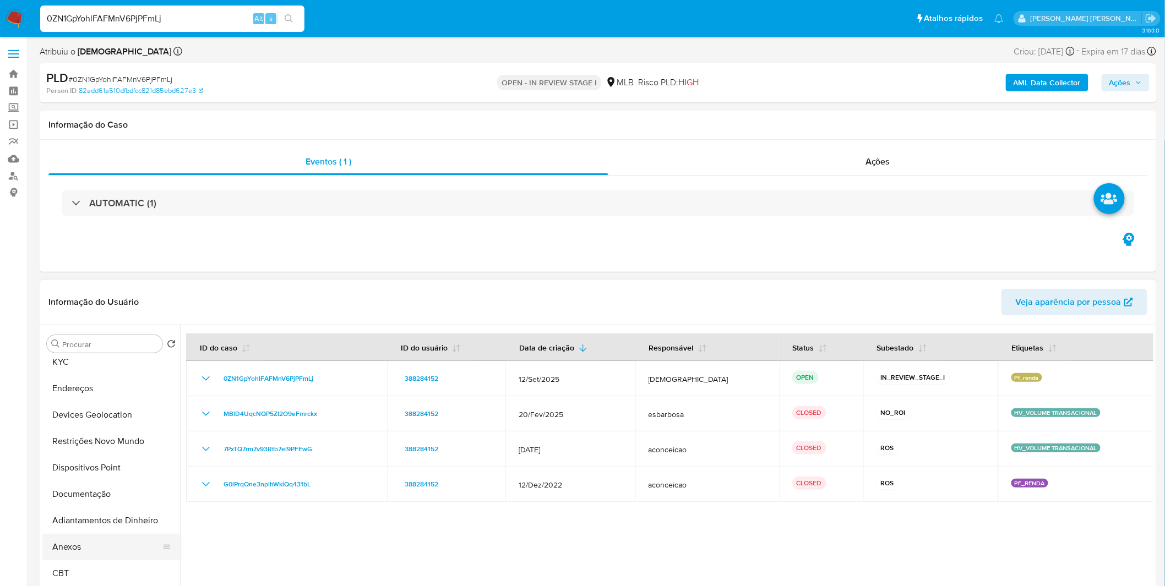
click at [99, 546] on button "Anexos" at bounding box center [106, 547] width 129 height 26
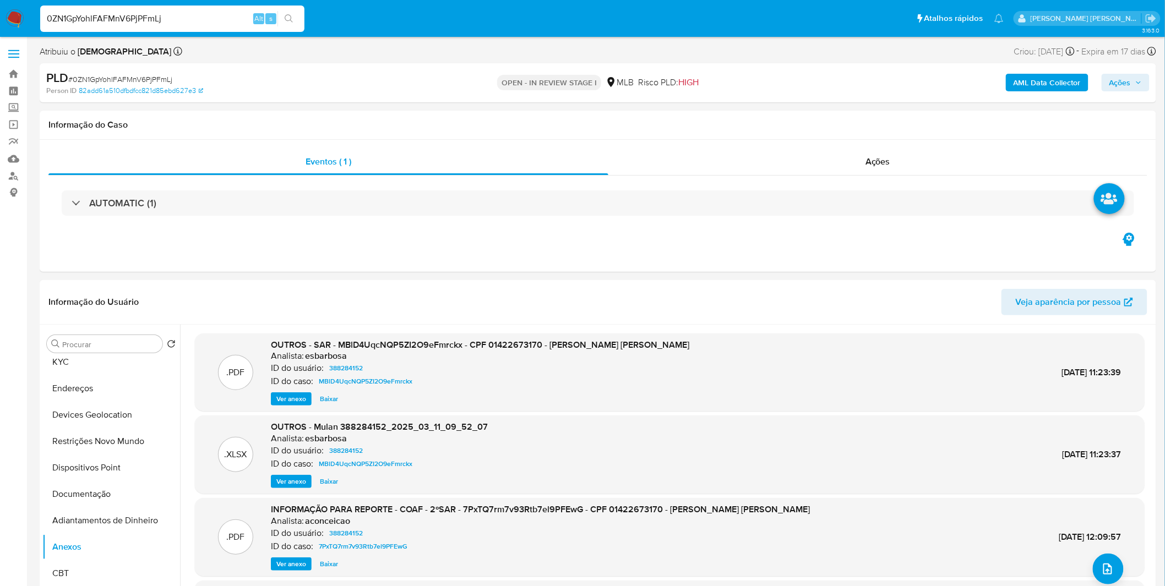
click at [1039, 85] on b "AML Data Collector" at bounding box center [1046, 83] width 67 height 18
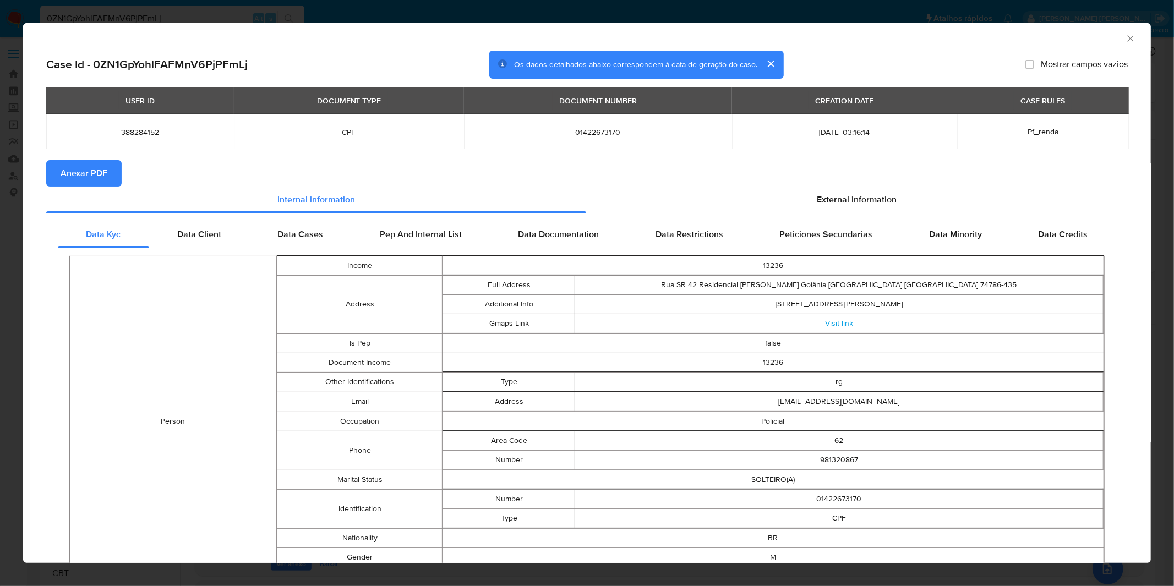
click at [84, 175] on span "Anexar PDF" at bounding box center [84, 173] width 47 height 24
click at [377, 9] on div "AML Data Collector Case Id - 0ZN1GpYohlFAFMnV6PjPFmLj Os dados detalhados abaix…" at bounding box center [587, 293] width 1174 height 586
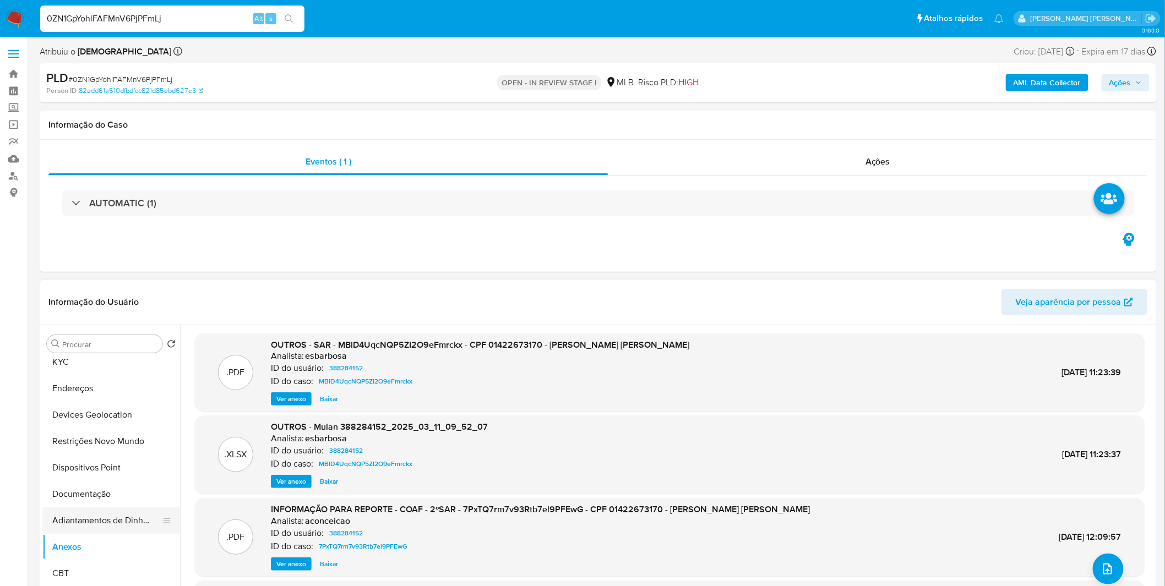
click at [142, 523] on button "Adiantamentos de Dinheiro" at bounding box center [106, 520] width 129 height 26
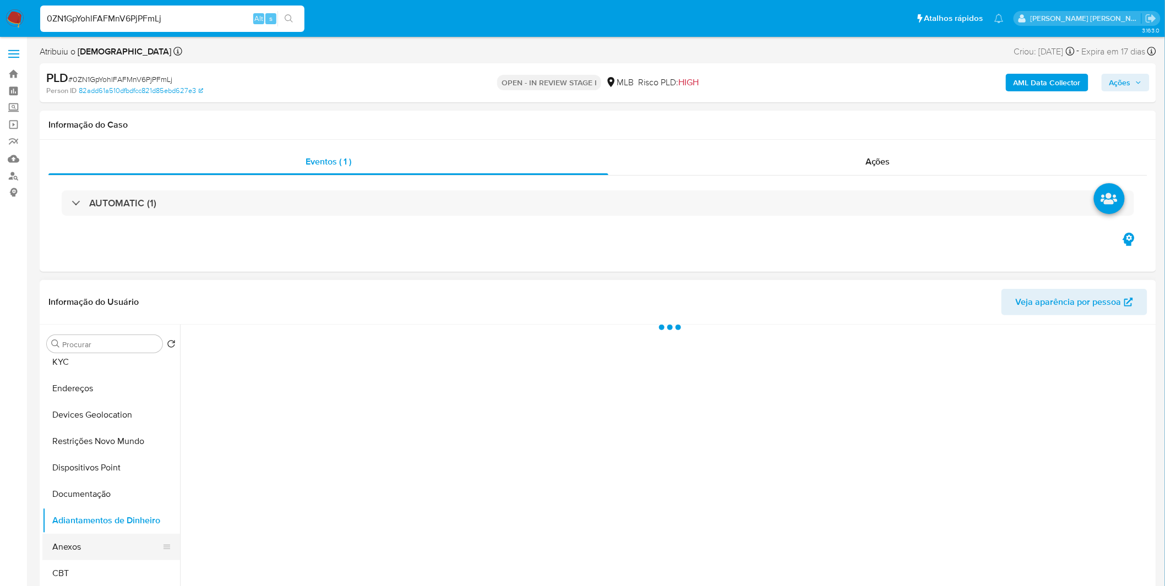
click at [130, 536] on button "Anexos" at bounding box center [106, 547] width 129 height 26
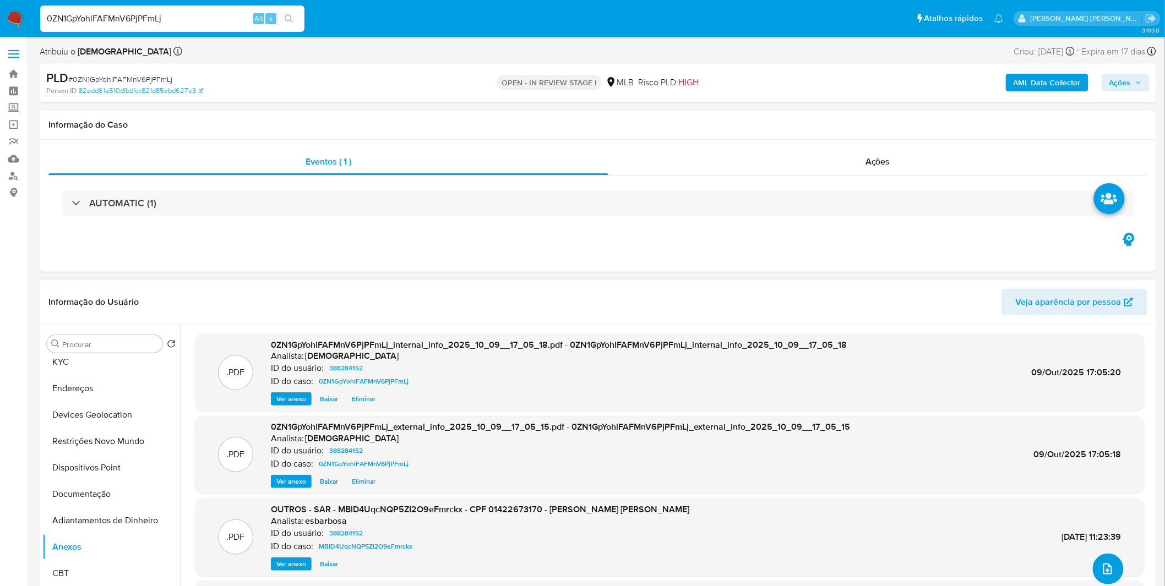
click at [1116, 569] on button "upload-file" at bounding box center [1108, 569] width 31 height 31
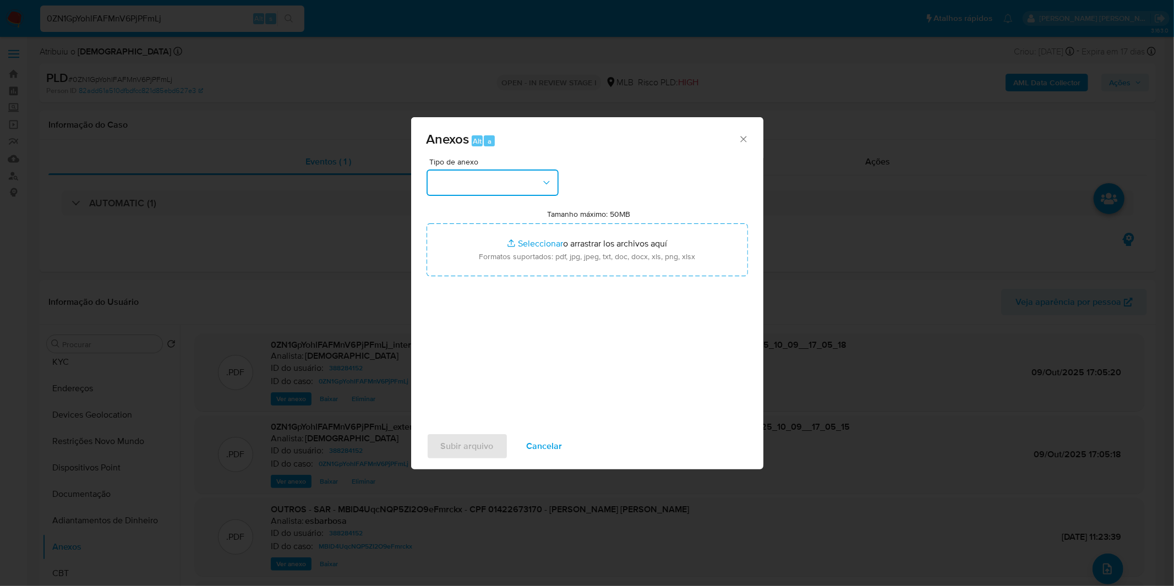
click at [529, 179] on button "button" at bounding box center [493, 183] width 132 height 26
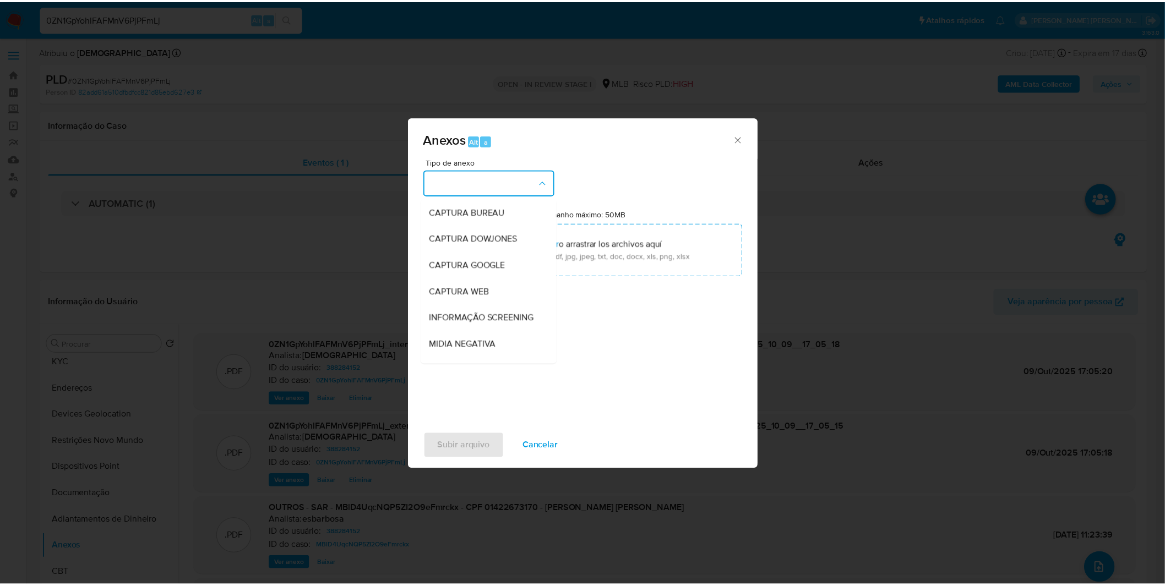
scroll to position [122, 0]
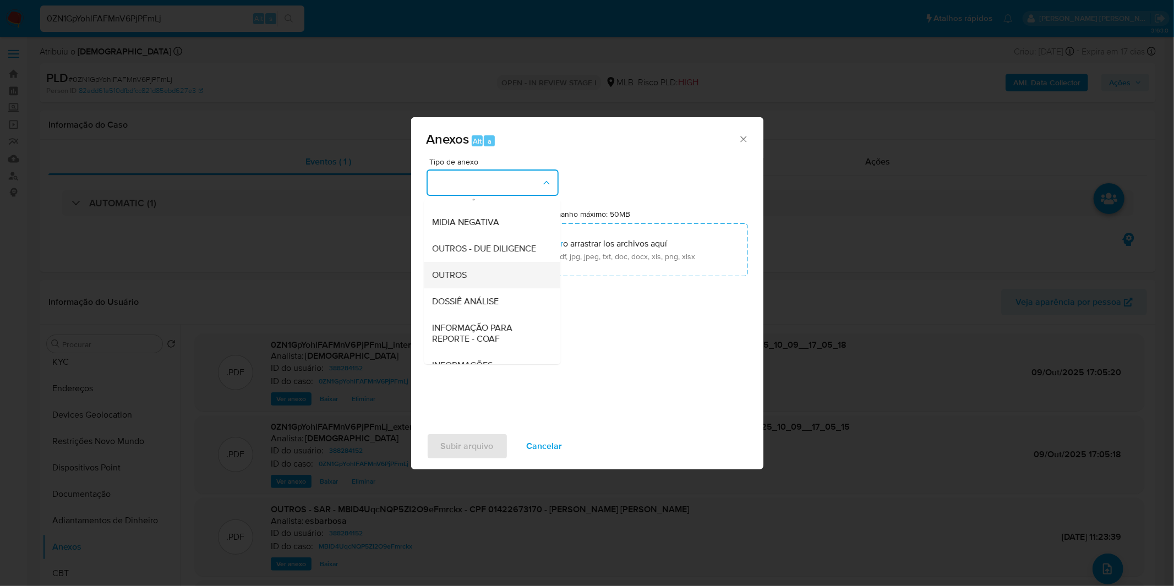
click at [464, 281] on span "OUTROS" at bounding box center [450, 275] width 35 height 11
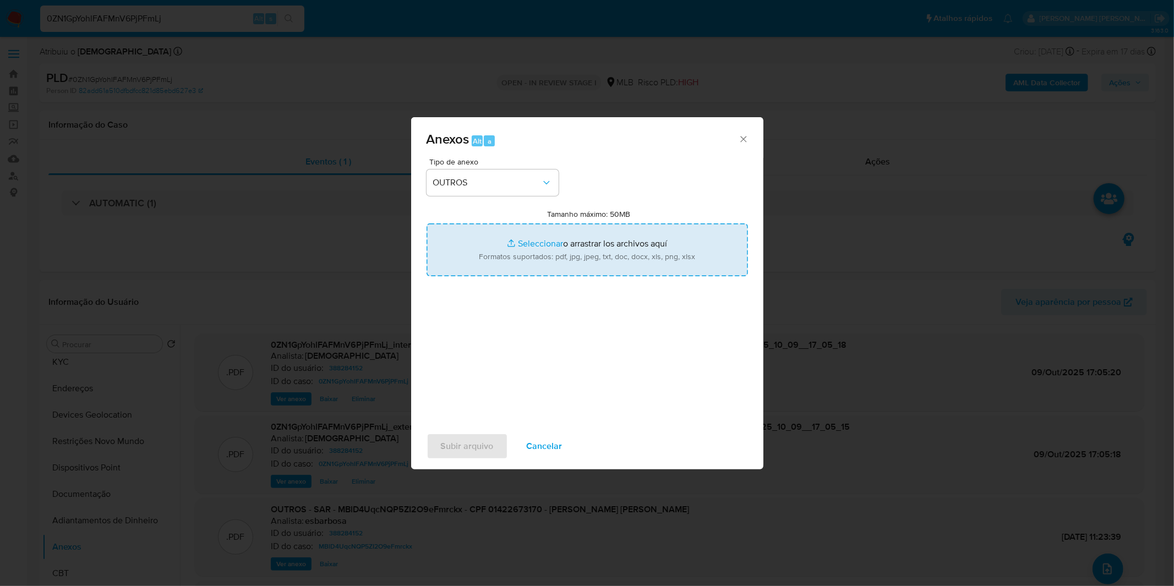
click at [505, 243] on input "Tamanho máximo: 50MB Seleccionar archivos" at bounding box center [587, 249] width 321 height 53
type input "C:\fakepath\3º SAR - XXXX_XX - CPF 01422673170 - [PERSON_NAME] [PERSON_NAME].pdf"
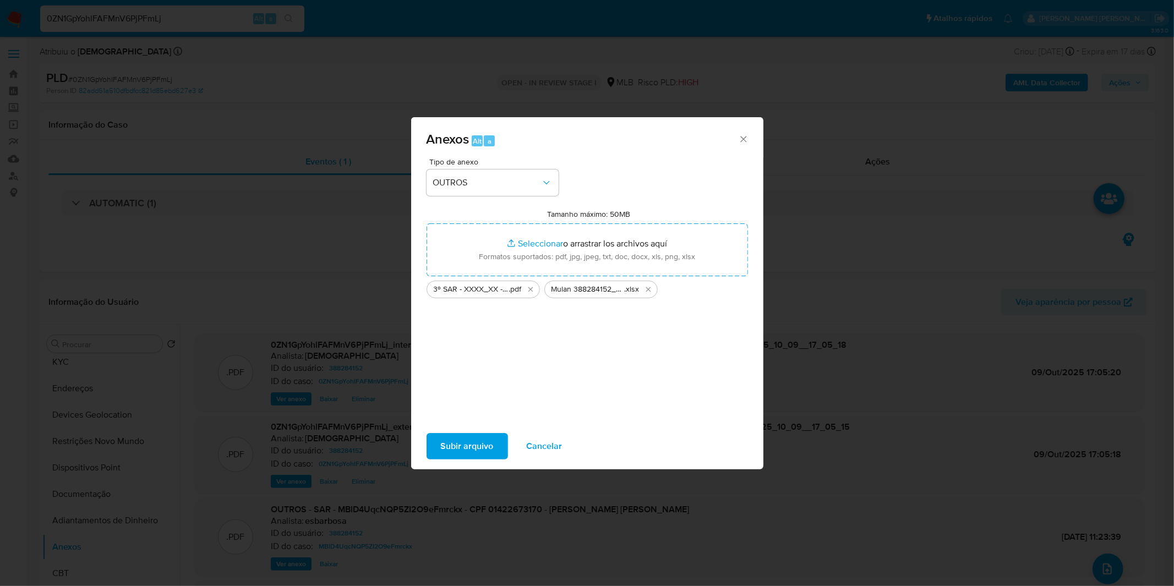
click at [483, 446] on span "Subir arquivo" at bounding box center [467, 446] width 53 height 24
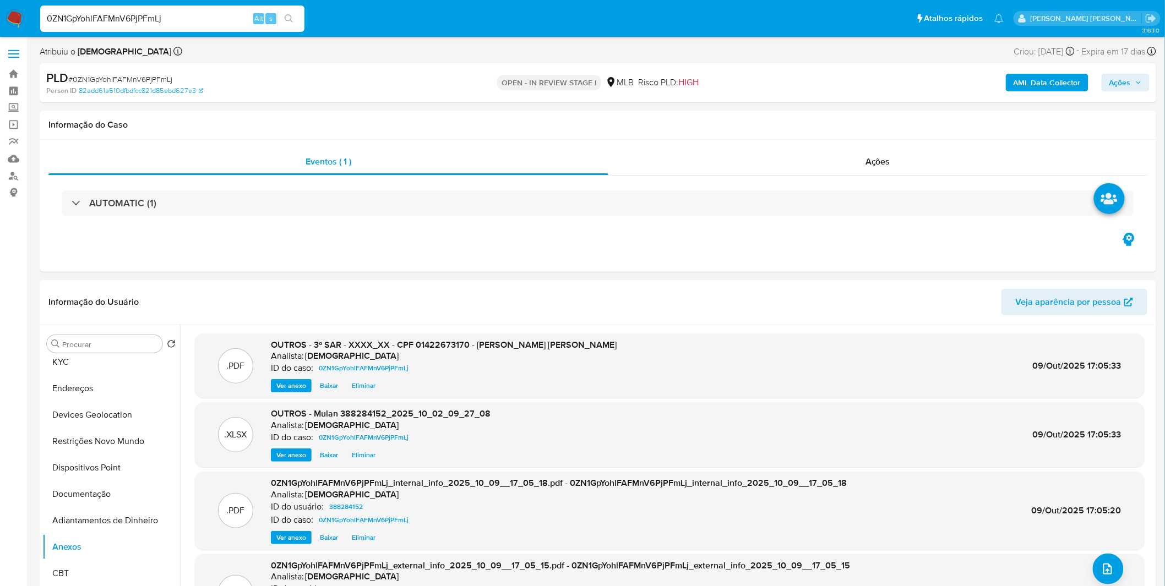
click at [1137, 84] on icon "button" at bounding box center [1138, 82] width 7 height 7
click at [812, 117] on span "Resolução do caso" at bounding box center [805, 117] width 74 height 13
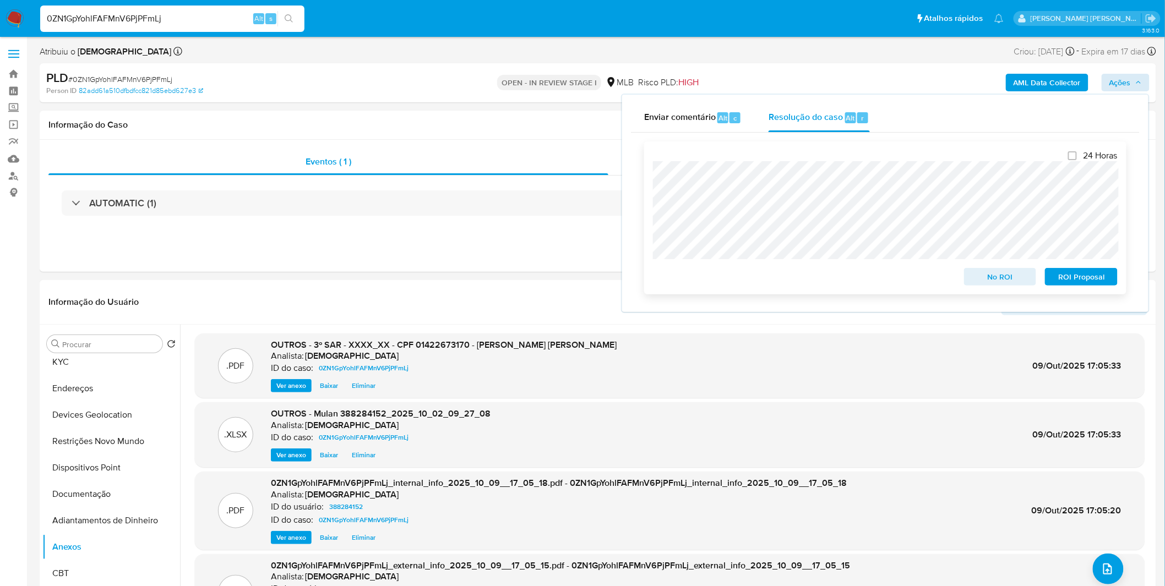
click at [1088, 285] on span "ROI Proposal" at bounding box center [1080, 276] width 57 height 15
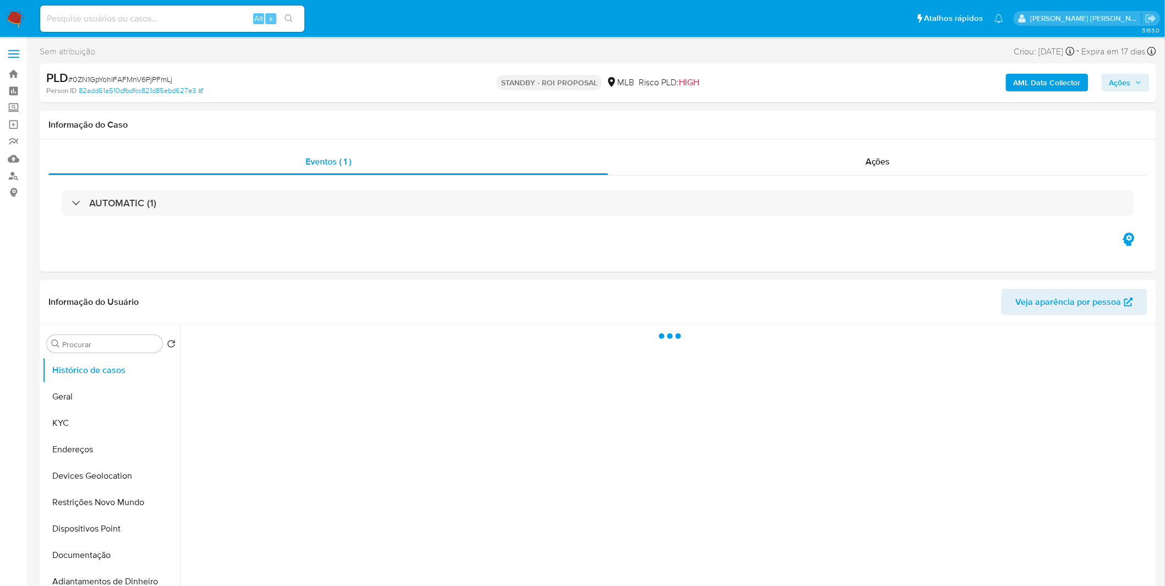
select select "10"
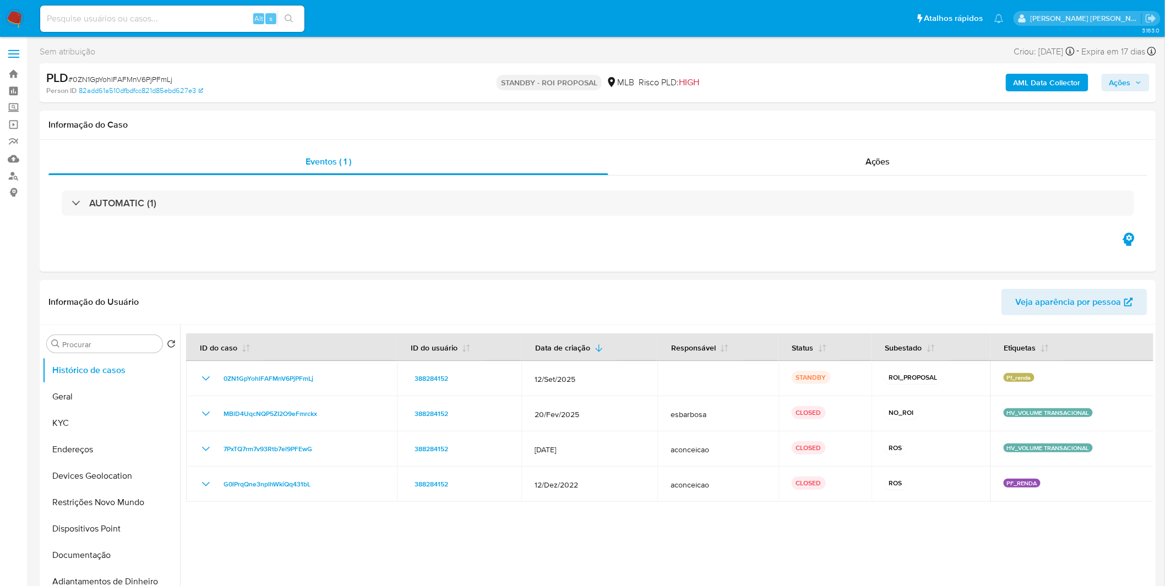
click at [22, 21] on img at bounding box center [15, 18] width 19 height 19
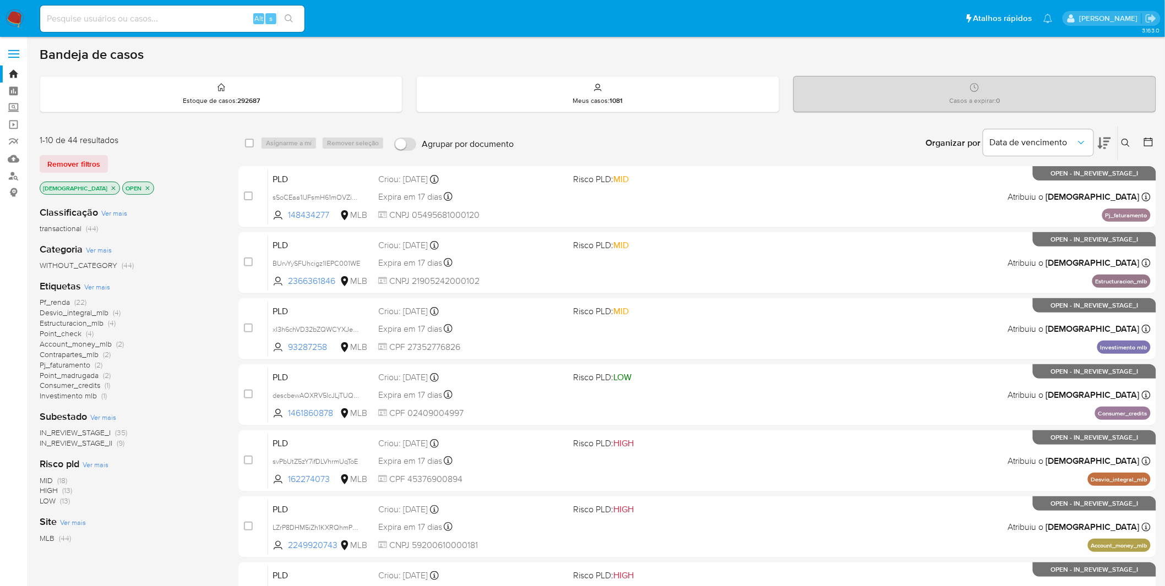
click at [211, 20] on input at bounding box center [172, 19] width 264 height 14
paste input "CuzEBtF7S3hkwGqZc5PVdvTG"
type input "CuzEBtF7S3hkwGqZc5PVdvTG"
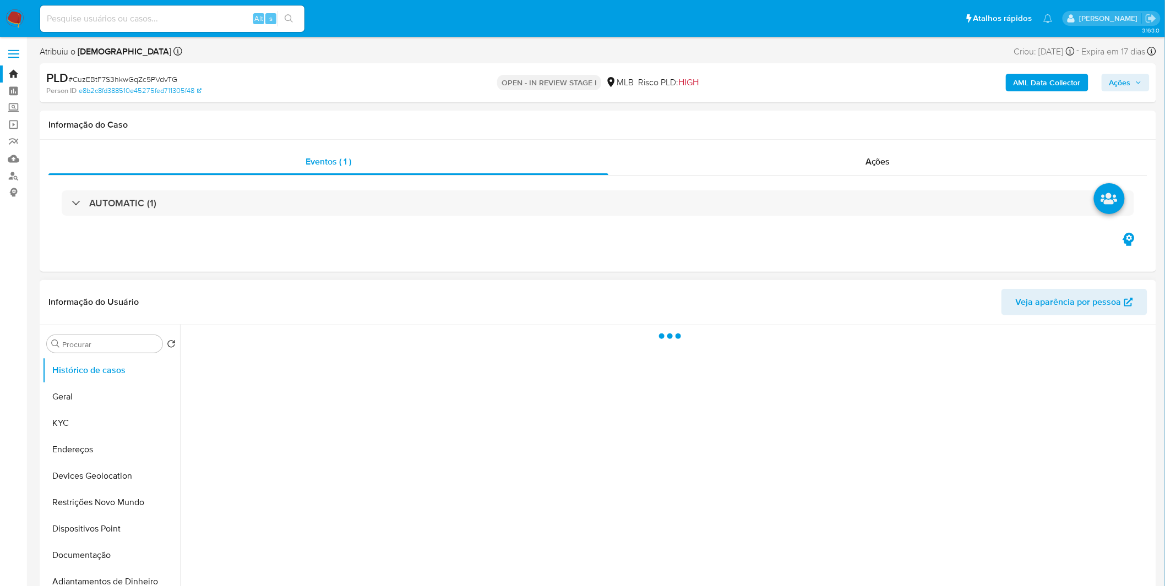
select select "10"
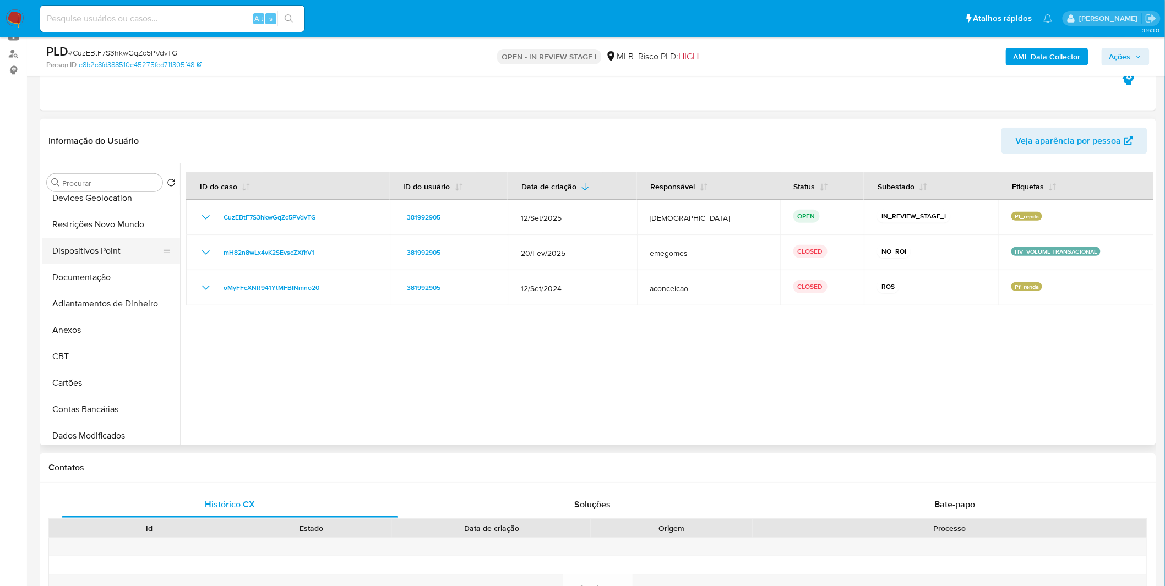
scroll to position [122, 0]
click at [85, 320] on button "Anexos" at bounding box center [106, 325] width 129 height 26
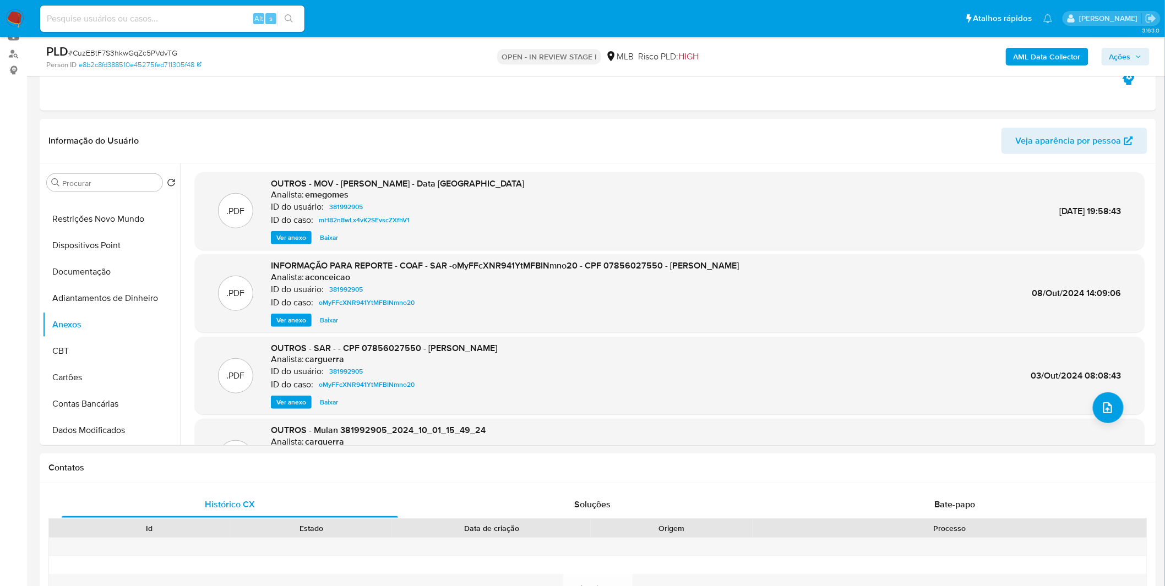
click at [1042, 63] on b "AML Data Collector" at bounding box center [1046, 57] width 67 height 18
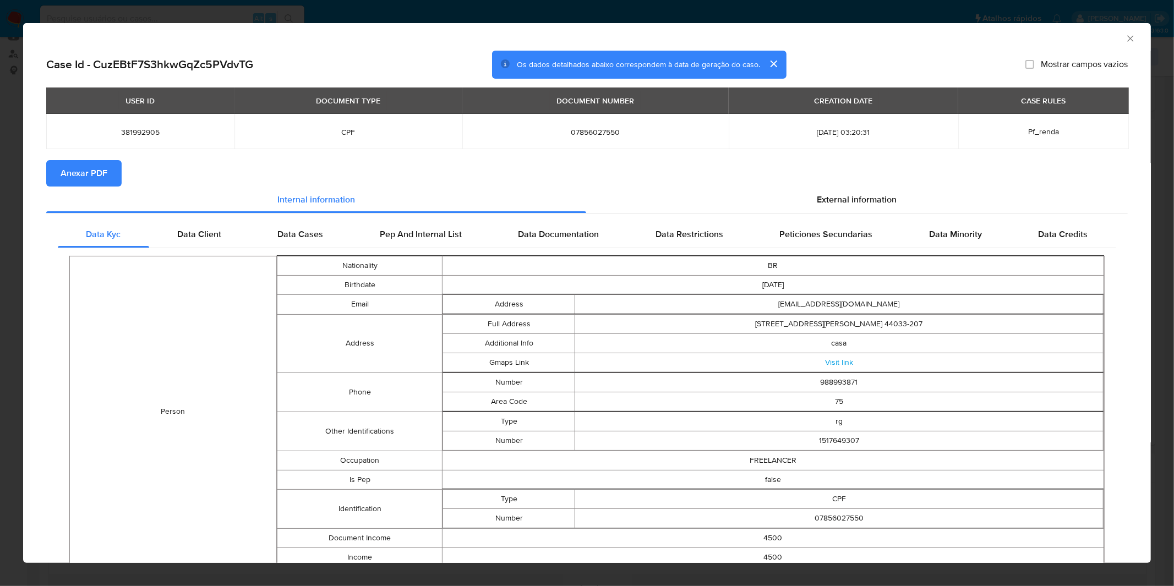
click at [62, 173] on span "Anexar PDF" at bounding box center [84, 173] width 47 height 24
click at [406, 17] on div "AML Data Collector Case Id - CuzEBtF7S3hkwGqZc5PVdvTG Os dados detalhados abaix…" at bounding box center [587, 293] width 1174 height 586
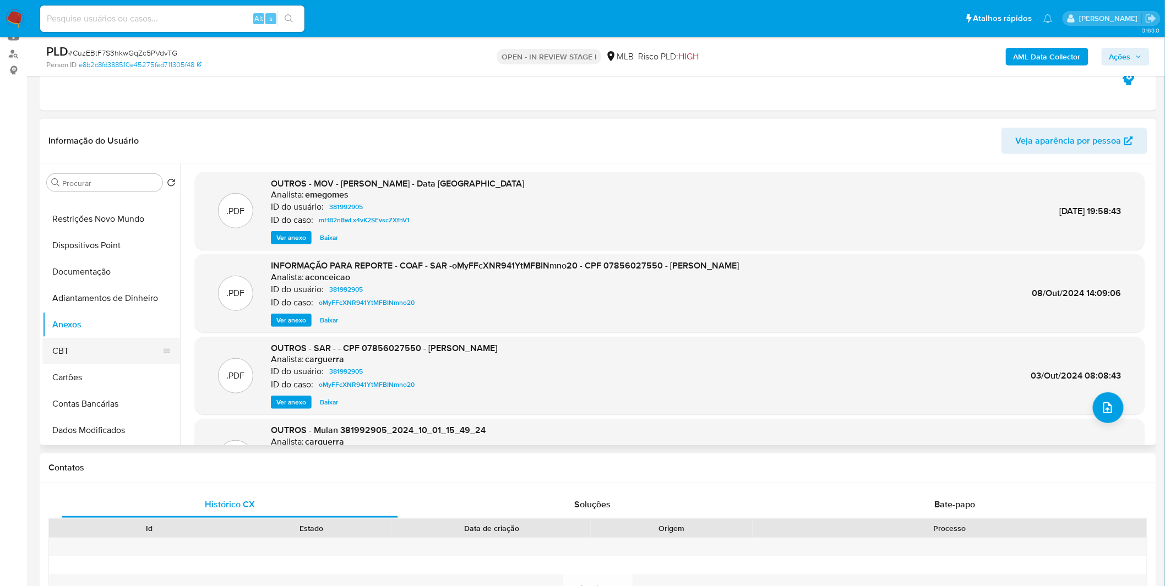
click at [89, 352] on button "CBT" at bounding box center [106, 351] width 129 height 26
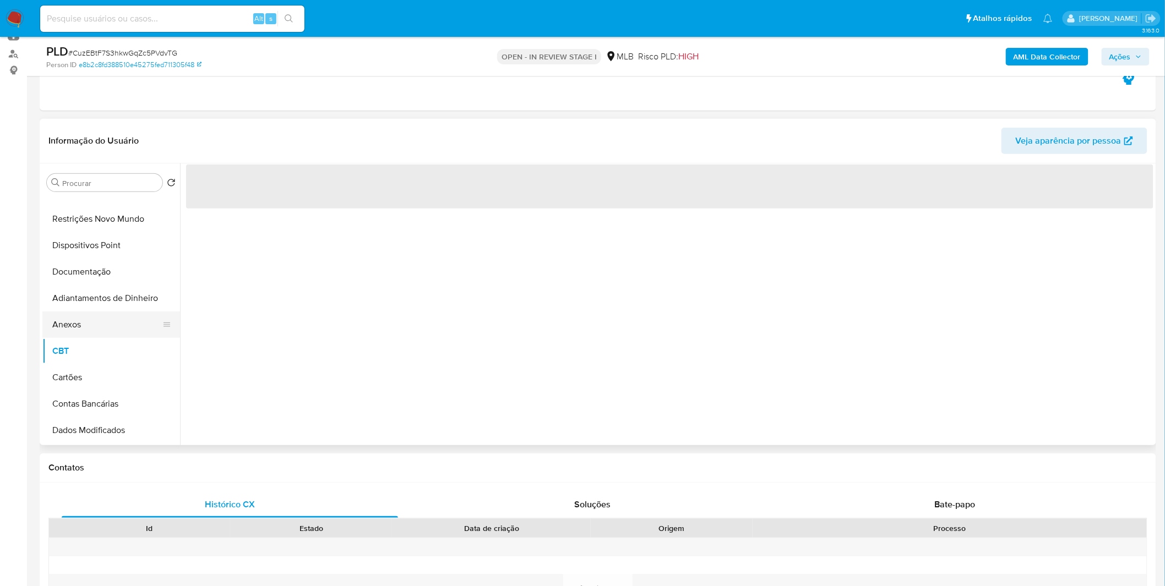
click at [95, 325] on button "Anexos" at bounding box center [106, 325] width 129 height 26
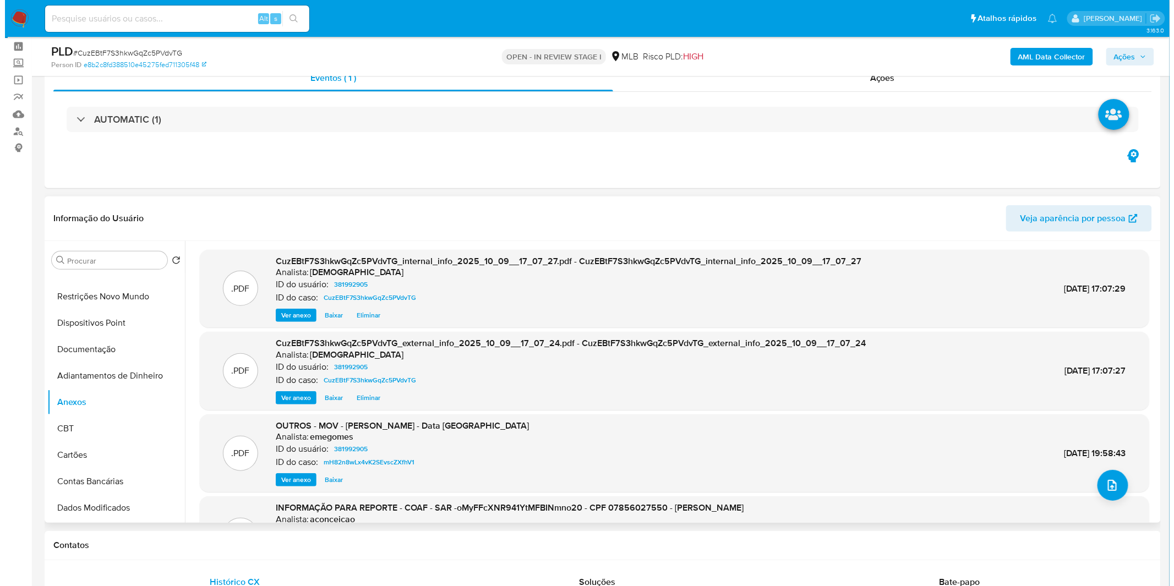
scroll to position [0, 0]
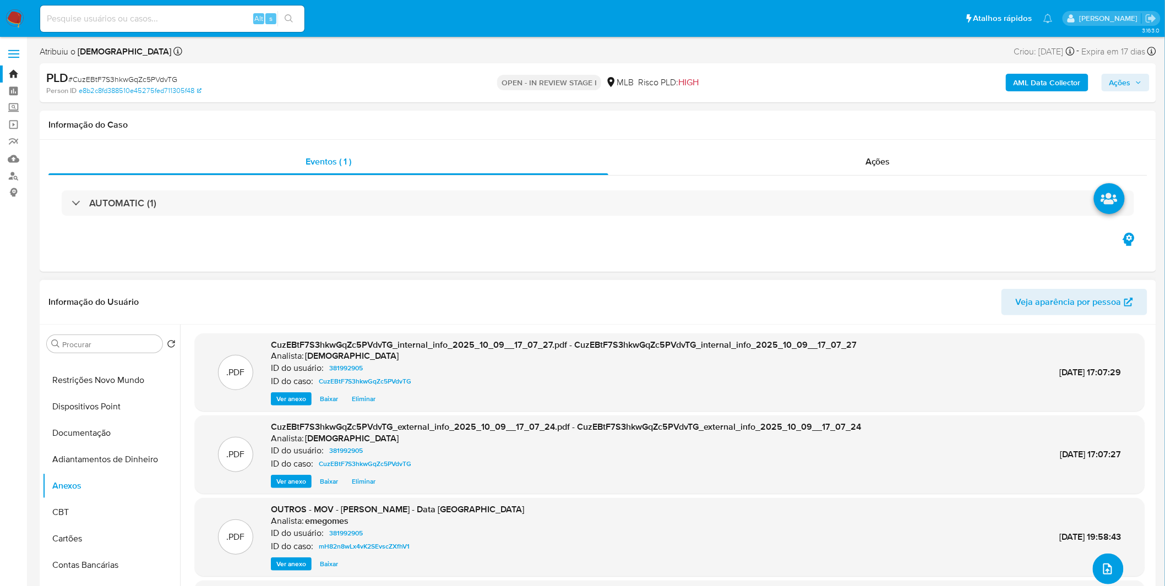
click at [1096, 563] on button "upload-file" at bounding box center [1108, 569] width 31 height 31
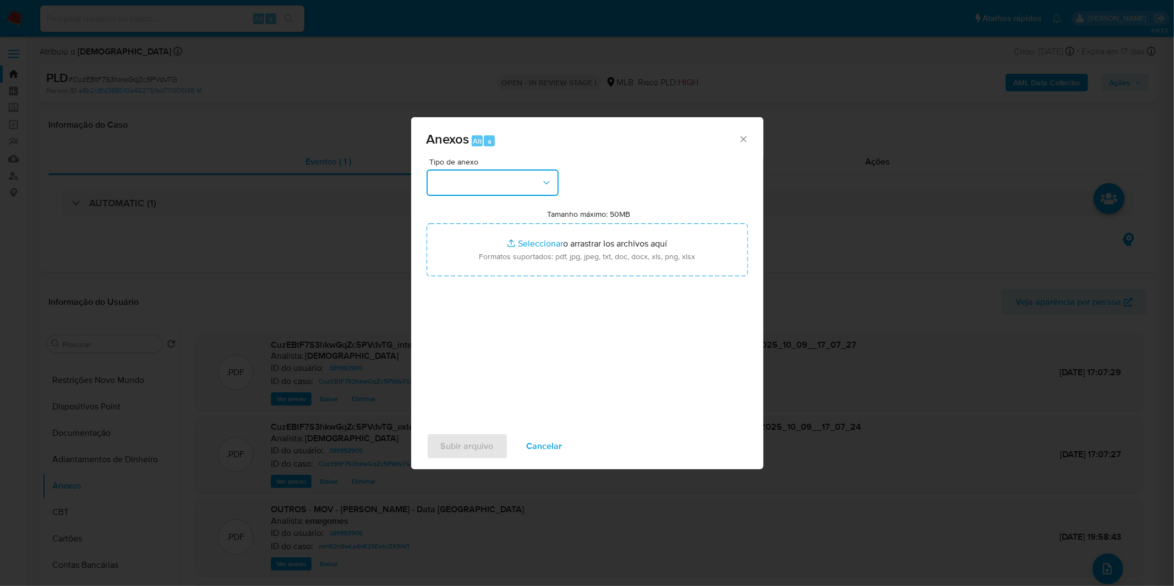
click at [462, 182] on button "button" at bounding box center [493, 183] width 132 height 26
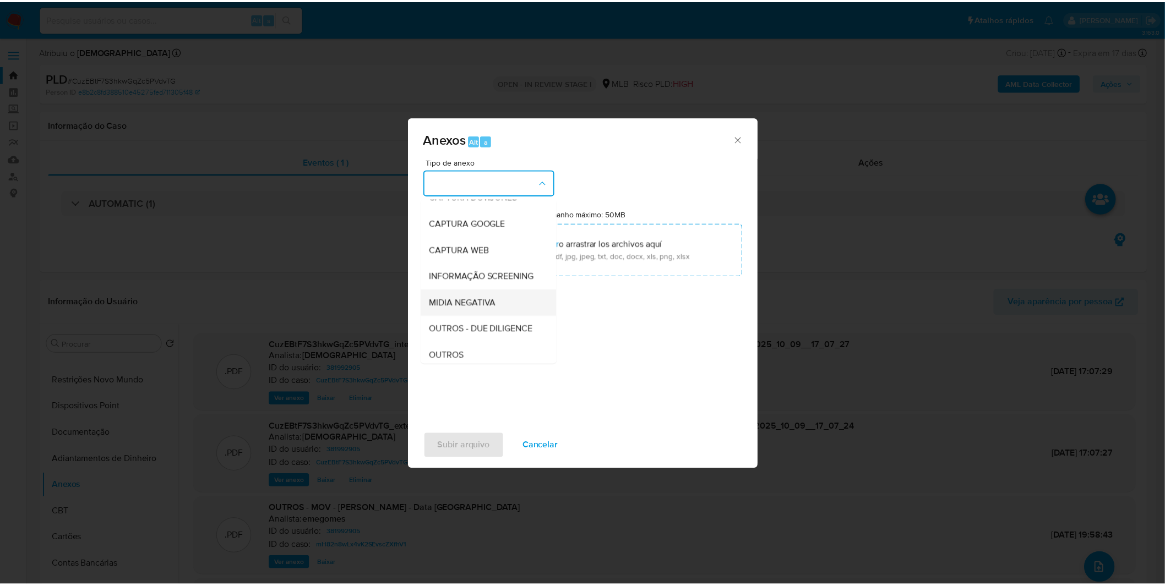
scroll to position [61, 0]
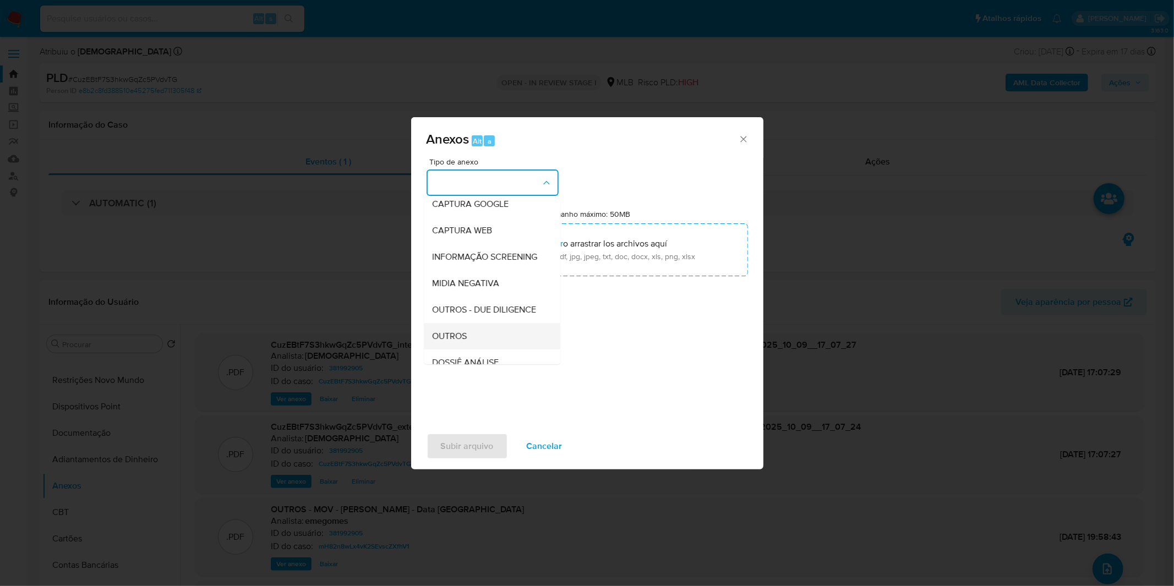
click at [468, 344] on ul "CAPTURA BUREAU CAPTURA [PERSON_NAME] CAPTURA GOOGLE CAPTURA WEB INFORMAÇÃO SCRE…" at bounding box center [492, 294] width 136 height 313
click at [464, 342] on span "OUTROS" at bounding box center [450, 336] width 35 height 11
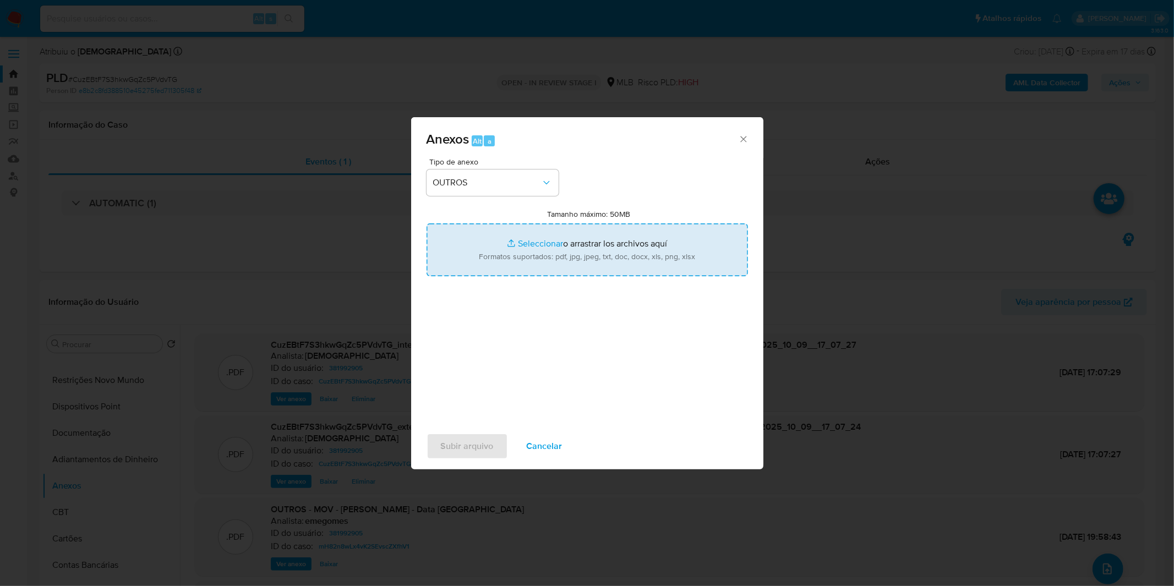
click at [483, 245] on input "Tamanho máximo: 50MB Seleccionar archivos" at bounding box center [587, 249] width 321 height 53
type input "C:\fakepath\2º SAR - XXXX_XX - CPF 07856027550 - [PERSON_NAME].pdf"
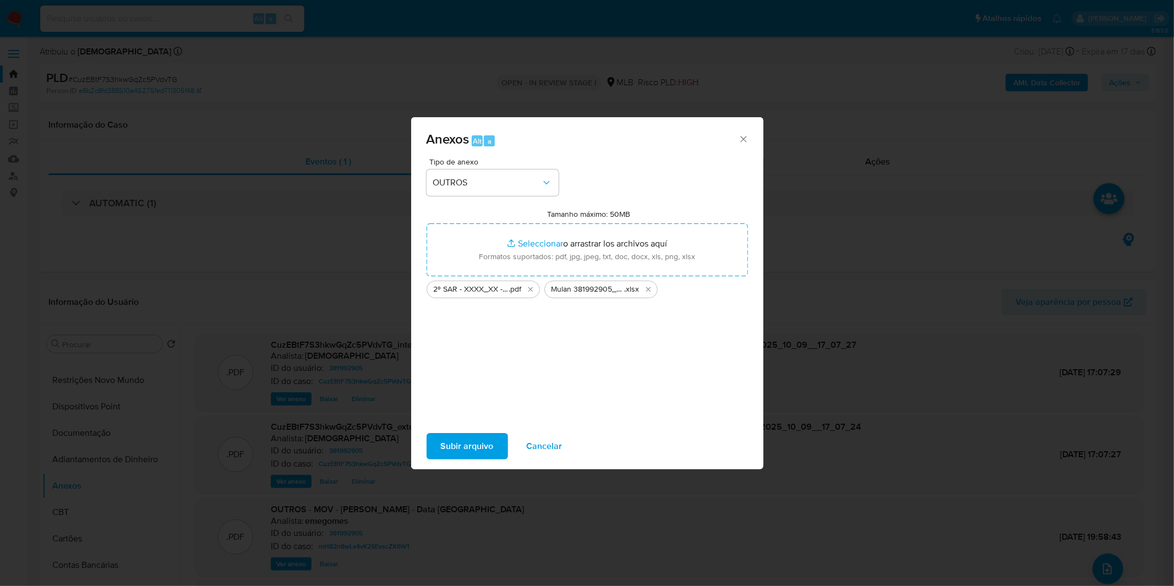
click at [464, 456] on span "Subir arquivo" at bounding box center [467, 446] width 53 height 24
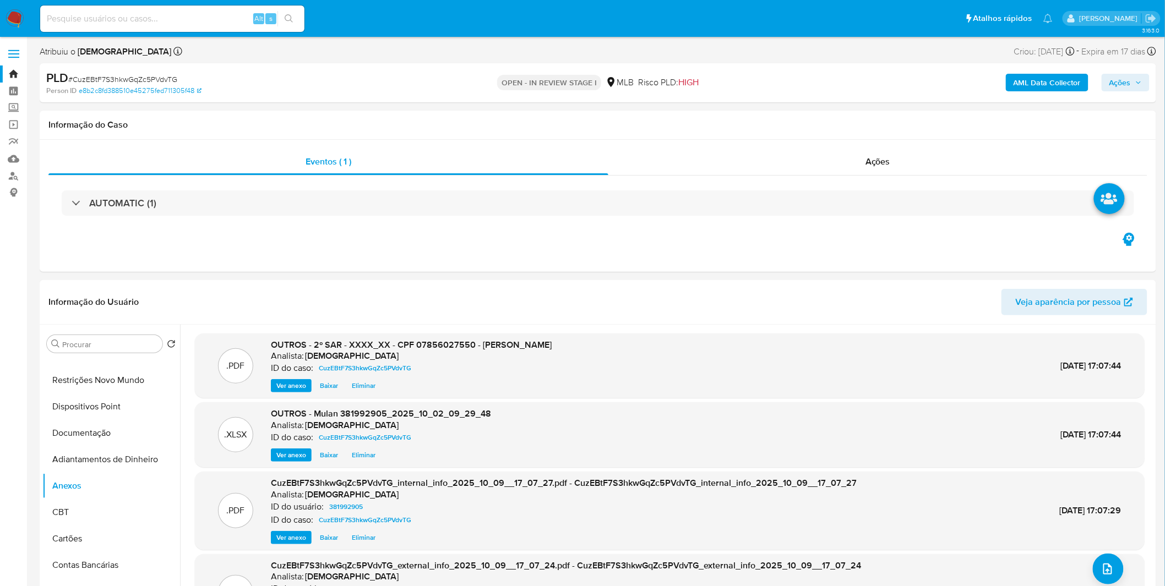
click at [1134, 89] on span "Ações" at bounding box center [1125, 82] width 32 height 15
click at [846, 124] on div "Resolução do caso Alt r" at bounding box center [818, 117] width 101 height 29
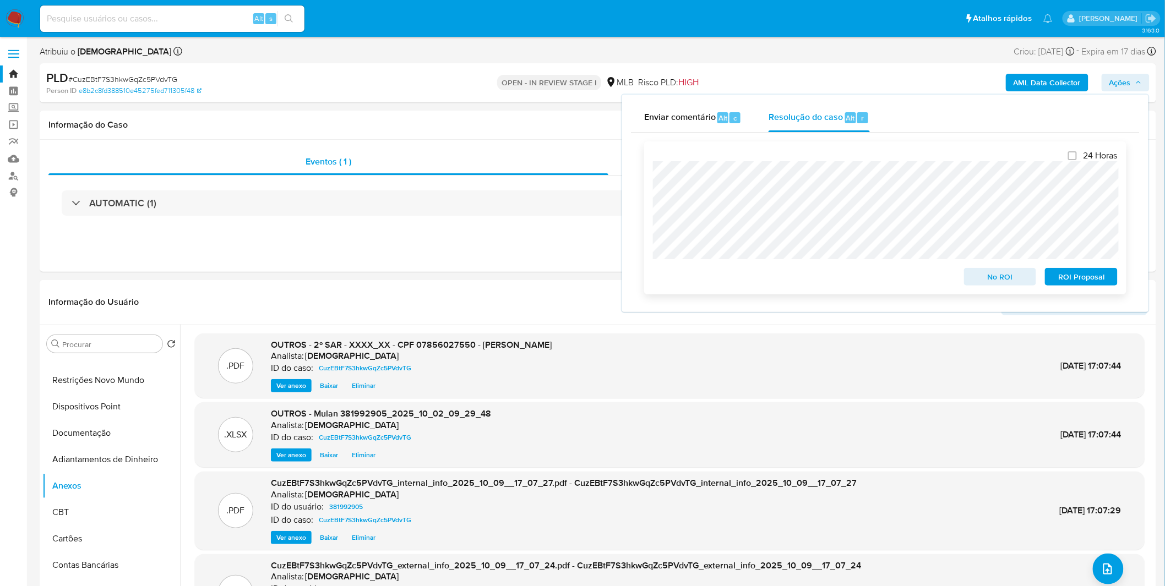
click at [1102, 281] on span "ROI Proposal" at bounding box center [1080, 276] width 57 height 15
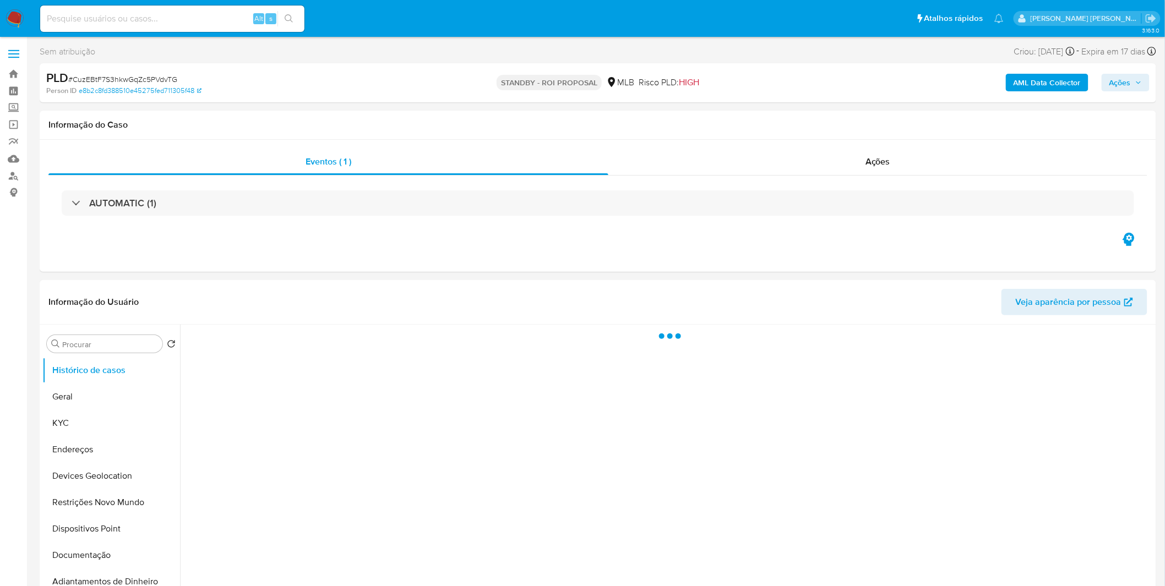
select select "10"
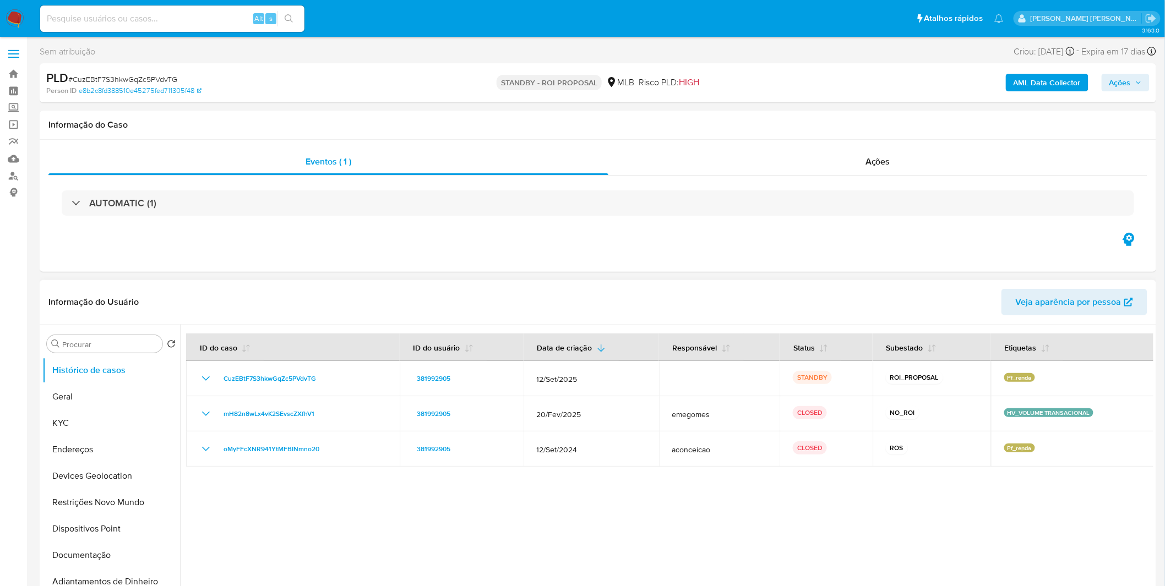
click at [709, 523] on div at bounding box center [666, 466] width 973 height 282
click at [100, 17] on input at bounding box center [172, 19] width 264 height 14
paste input "lNLOUdhbsCneXz25H4UEVftk"
type input "lNLOUdhbsCneXz25H4UEVftk"
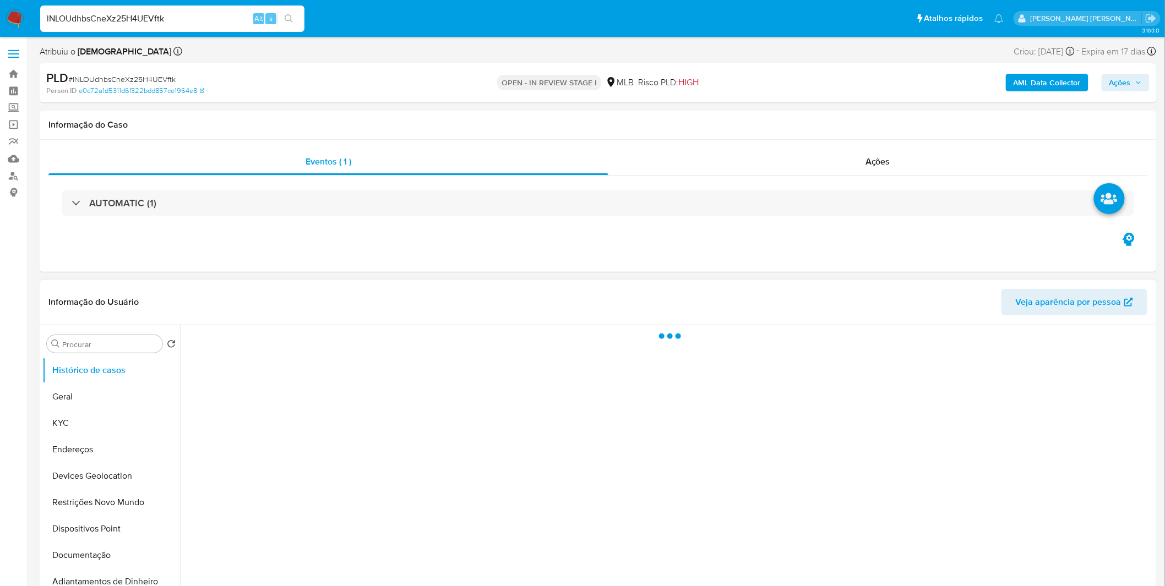
select select "10"
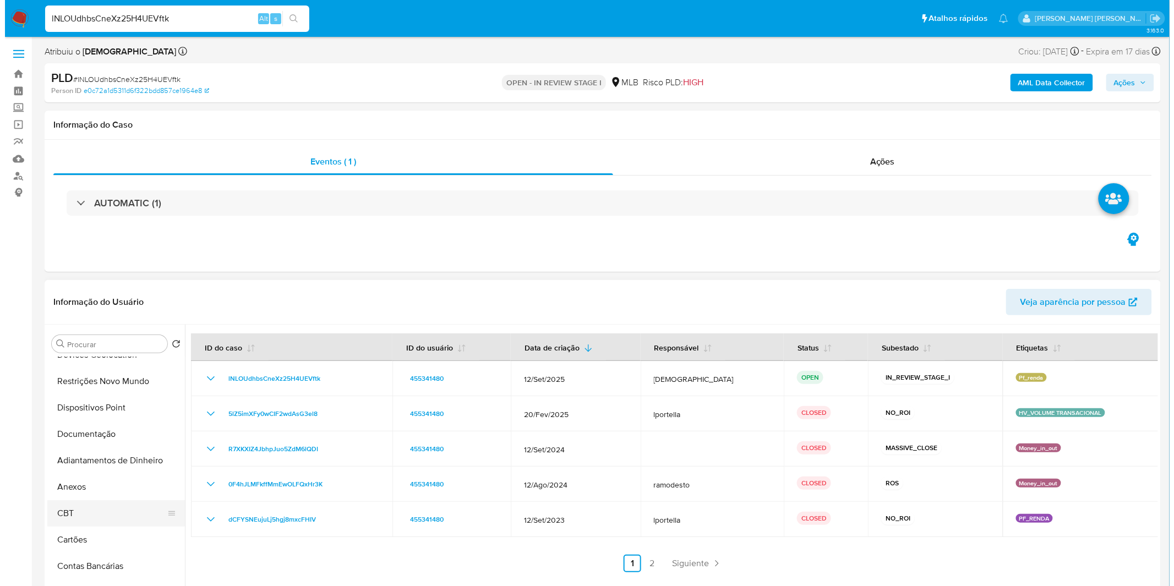
scroll to position [122, 0]
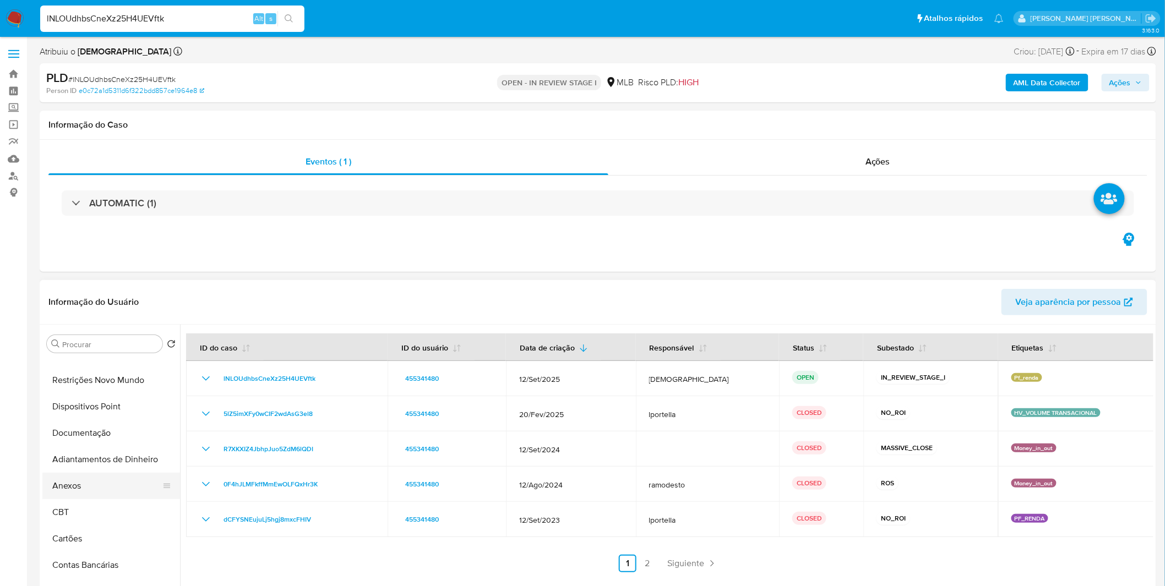
click at [87, 490] on button "Anexos" at bounding box center [106, 486] width 129 height 26
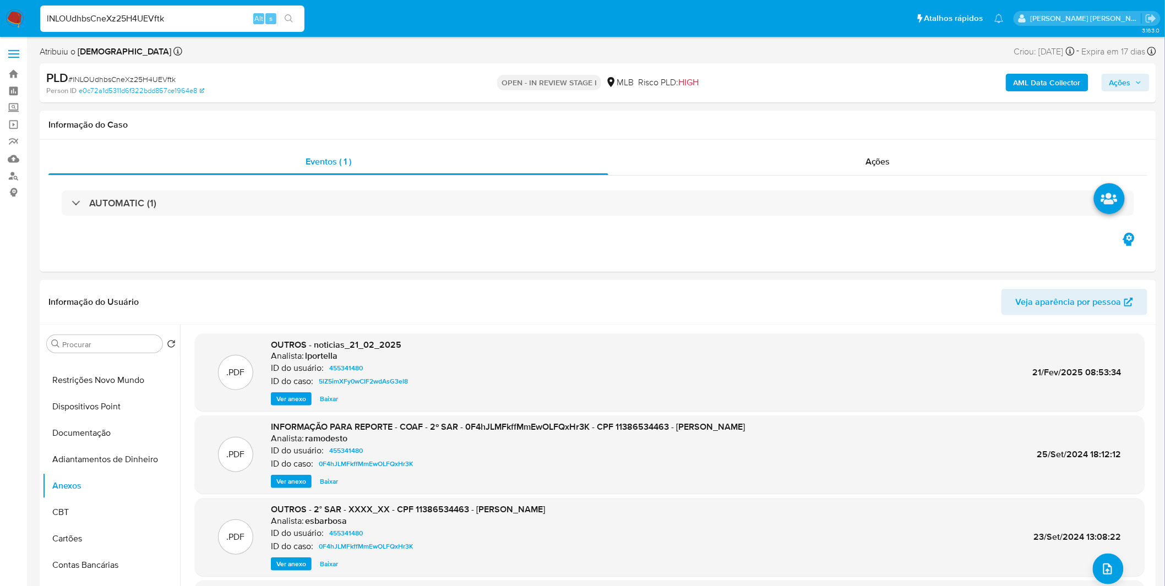
click at [1041, 79] on b "AML Data Collector" at bounding box center [1046, 83] width 67 height 18
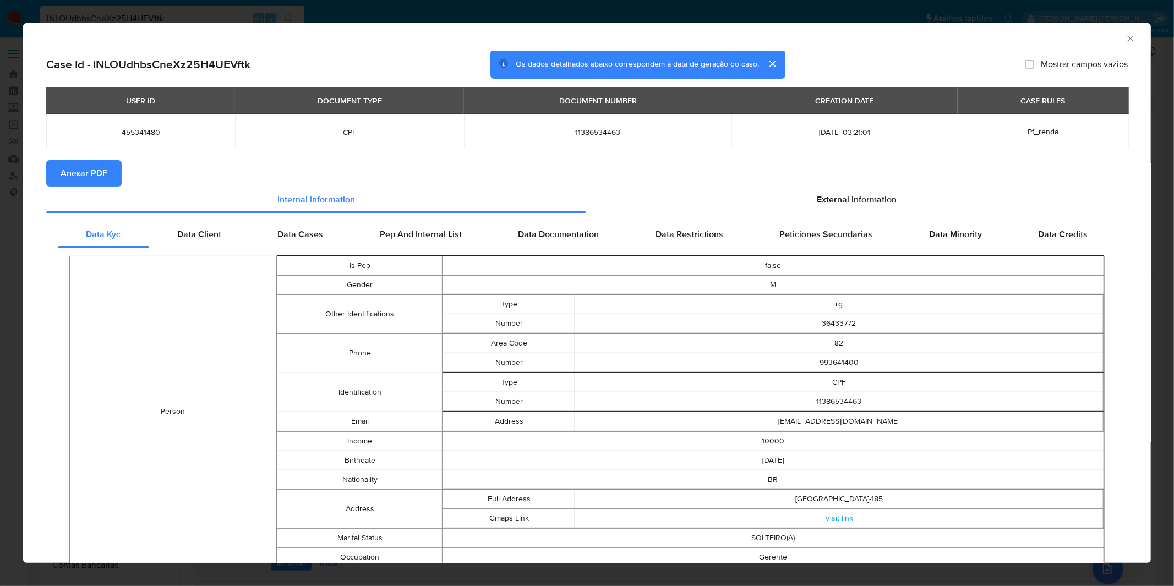
click at [78, 168] on span "Anexar PDF" at bounding box center [84, 173] width 47 height 24
click at [340, 10] on div "AML Data Collector Case Id - lNLOUdhbsCneXz25H4UEVftk Os dados detalhados abaix…" at bounding box center [587, 293] width 1174 height 586
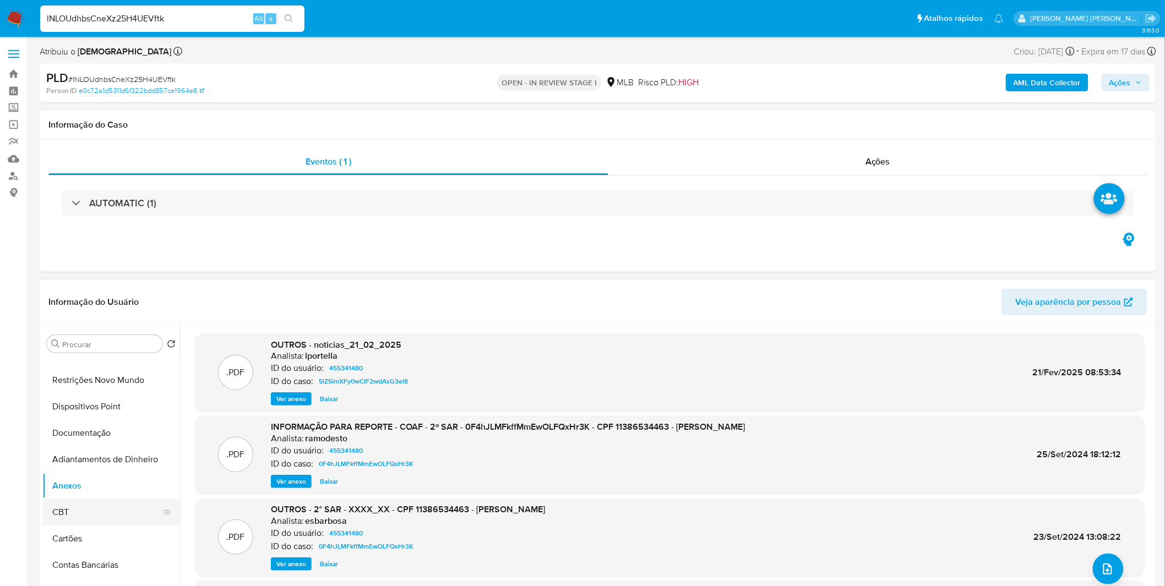
click at [105, 512] on button "CBT" at bounding box center [106, 512] width 129 height 26
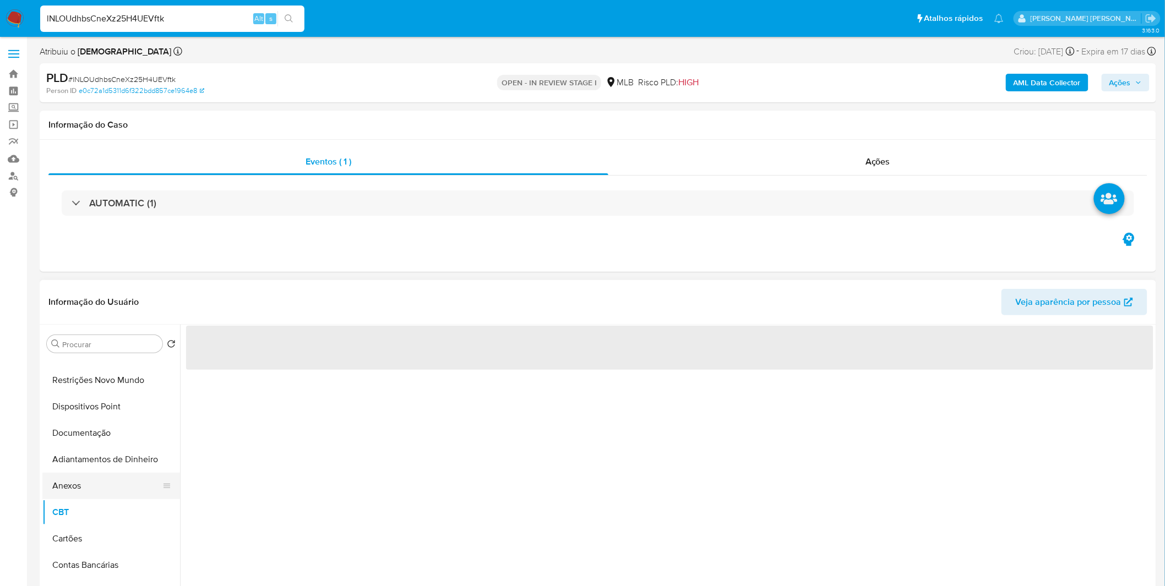
click at [108, 484] on button "Anexos" at bounding box center [106, 486] width 129 height 26
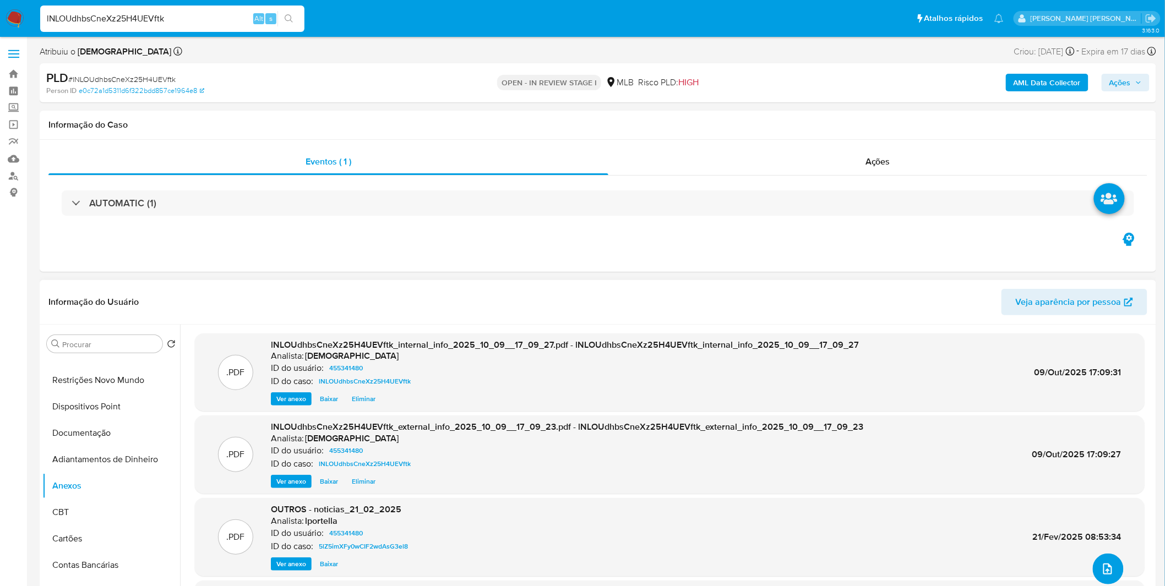
click at [1115, 570] on button "upload-file" at bounding box center [1108, 569] width 31 height 31
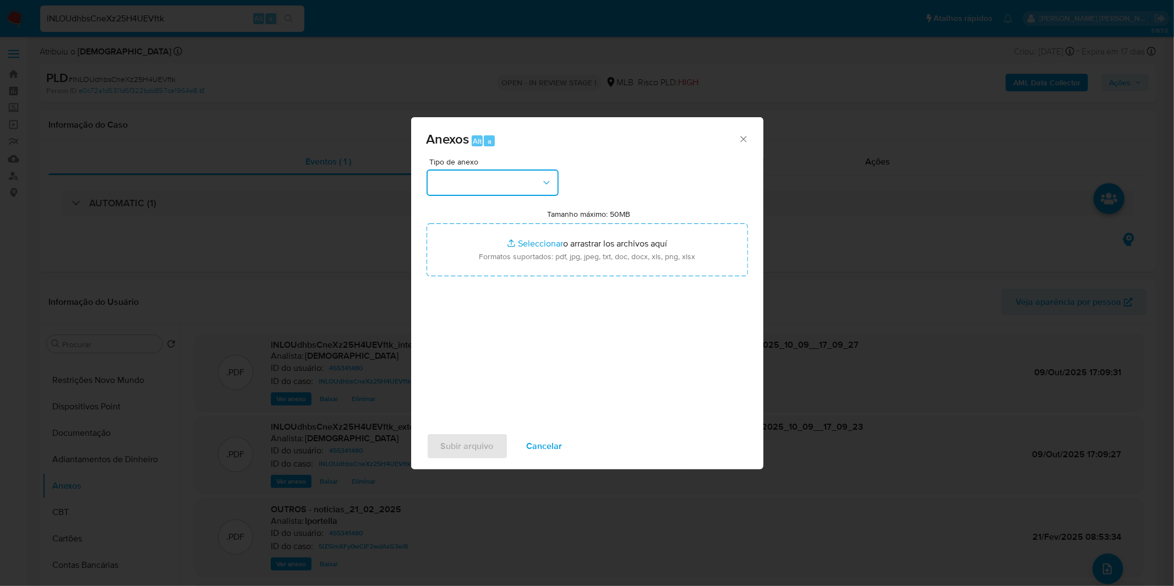
click at [513, 187] on button "button" at bounding box center [493, 183] width 132 height 26
click at [480, 167] on div "Tipo de anexo" at bounding box center [493, 177] width 132 height 38
click at [480, 173] on button "button" at bounding box center [493, 183] width 132 height 26
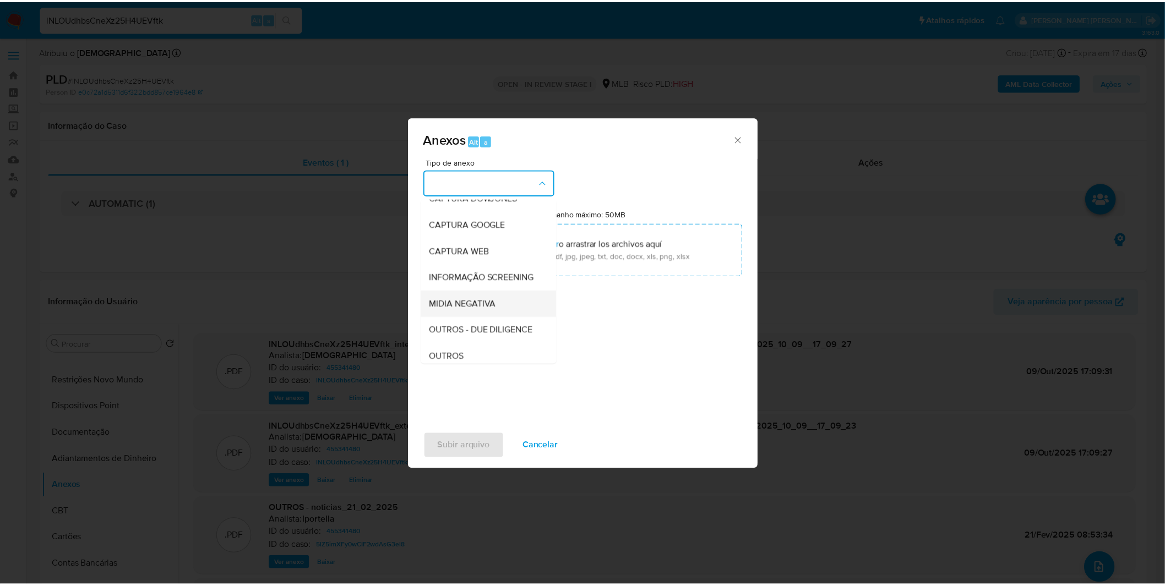
scroll to position [61, 0]
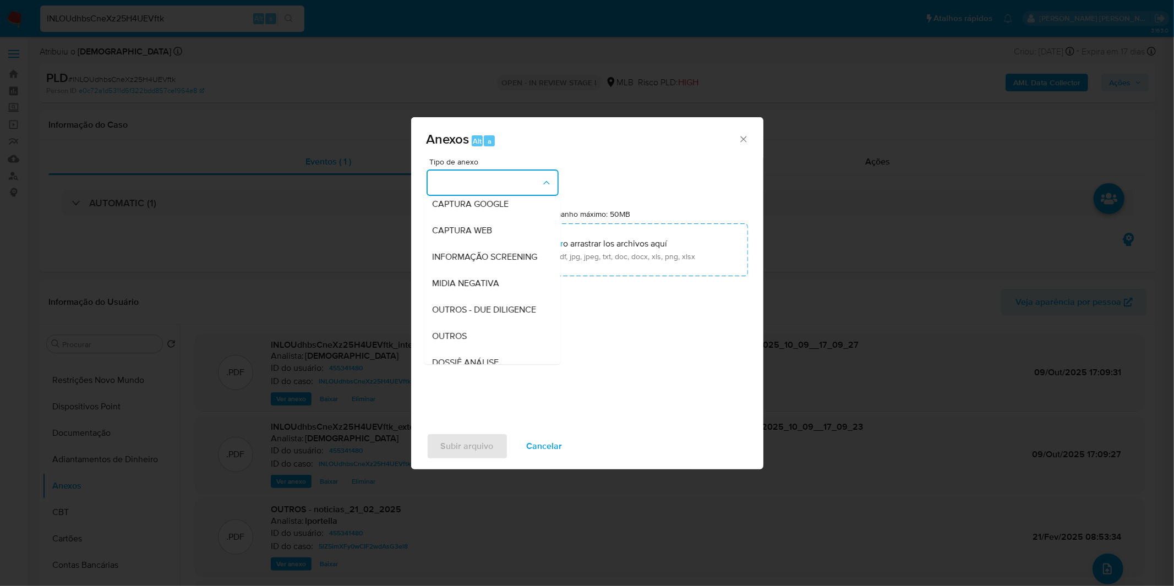
click at [454, 342] on span "OUTROS" at bounding box center [450, 336] width 35 height 11
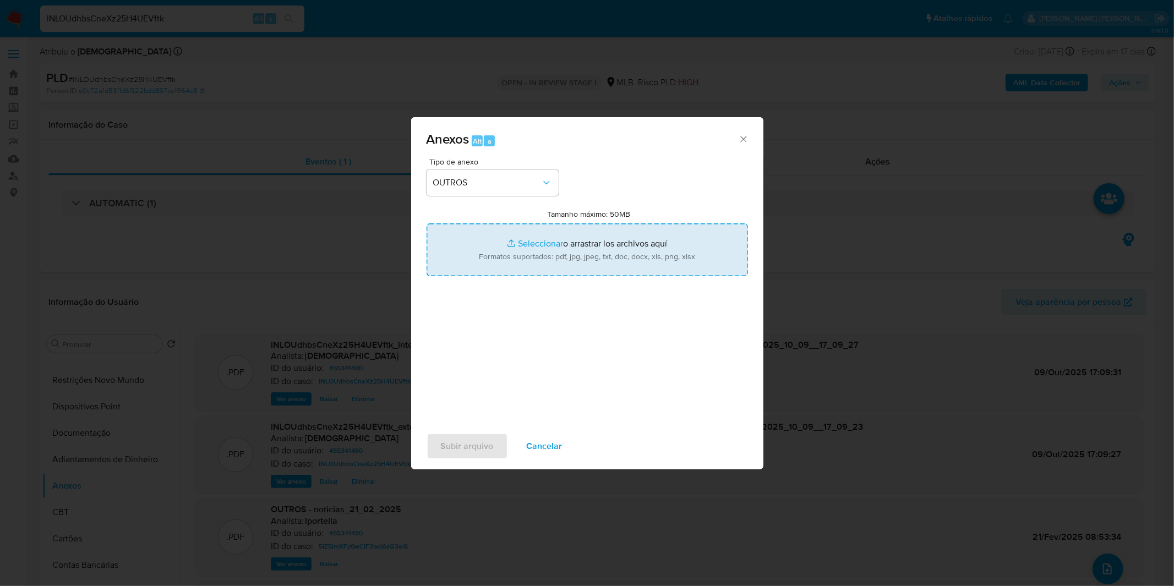
click at [488, 251] on input "Tamanho máximo: 50MB Seleccionar archivos" at bounding box center [587, 249] width 321 height 53
type input "C:\fakepath\3º SAR - XXXX_XX - CPF 11386534463 - [PERSON_NAME].pdf"
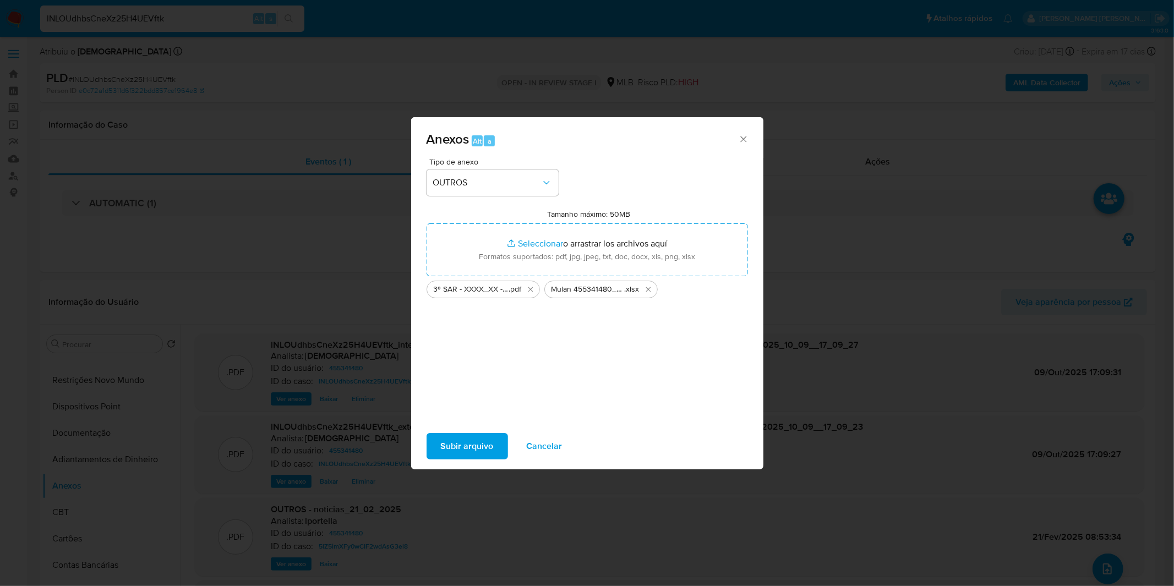
click at [471, 445] on span "Subir arquivo" at bounding box center [467, 446] width 53 height 24
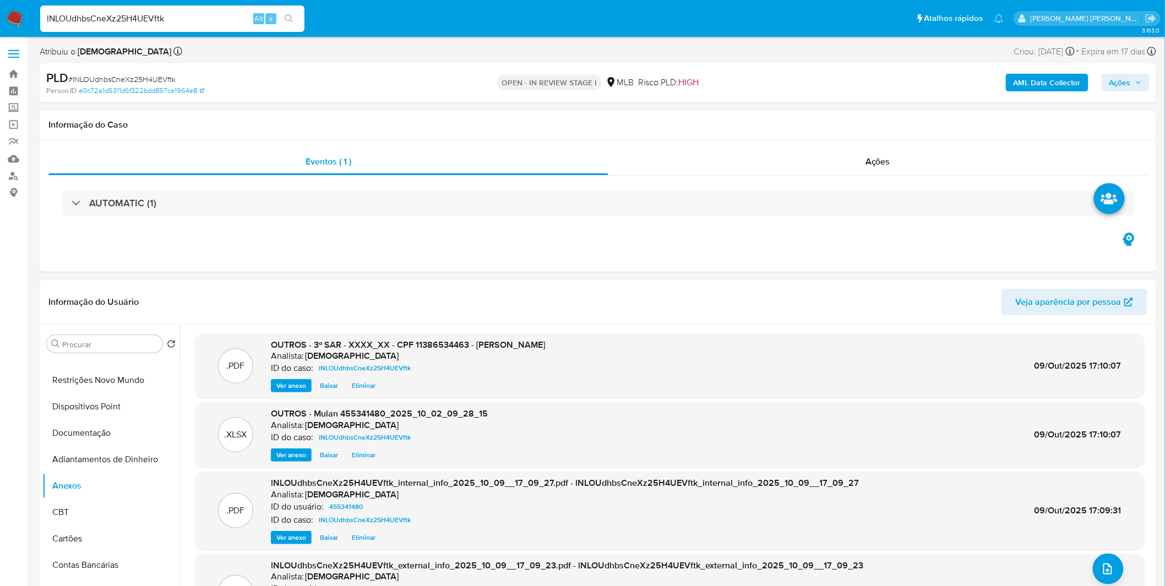
drag, startPoint x: 1129, startPoint y: 86, endPoint x: 1115, endPoint y: 87, distance: 13.8
click at [1129, 86] on span "Ações" at bounding box center [1119, 83] width 21 height 18
click at [799, 116] on span "Resolução do caso" at bounding box center [805, 117] width 74 height 13
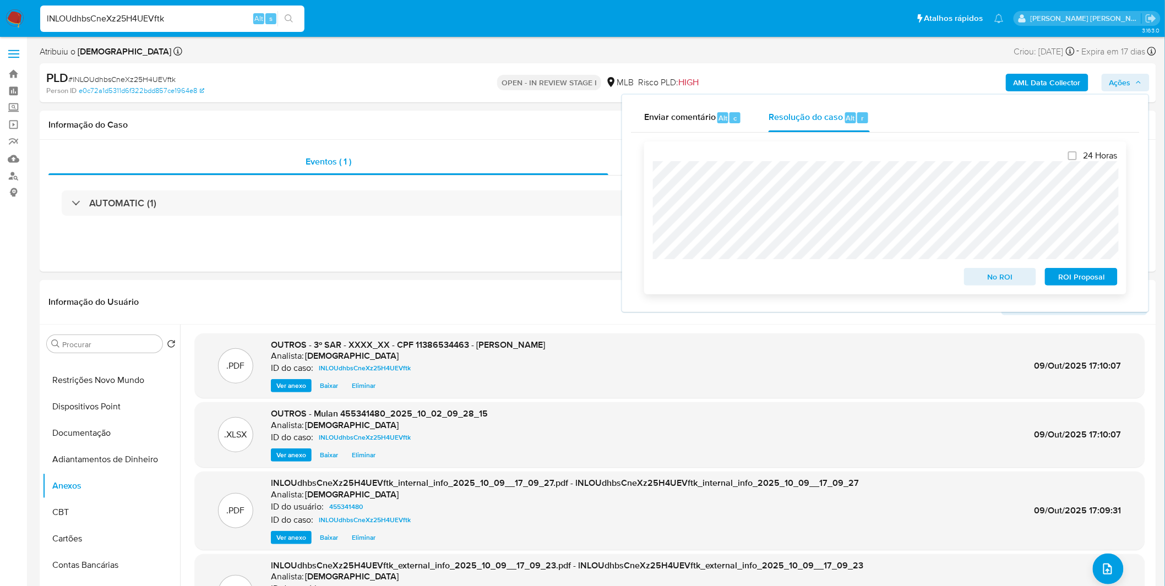
click at [1101, 277] on span "ROI Proposal" at bounding box center [1080, 276] width 57 height 15
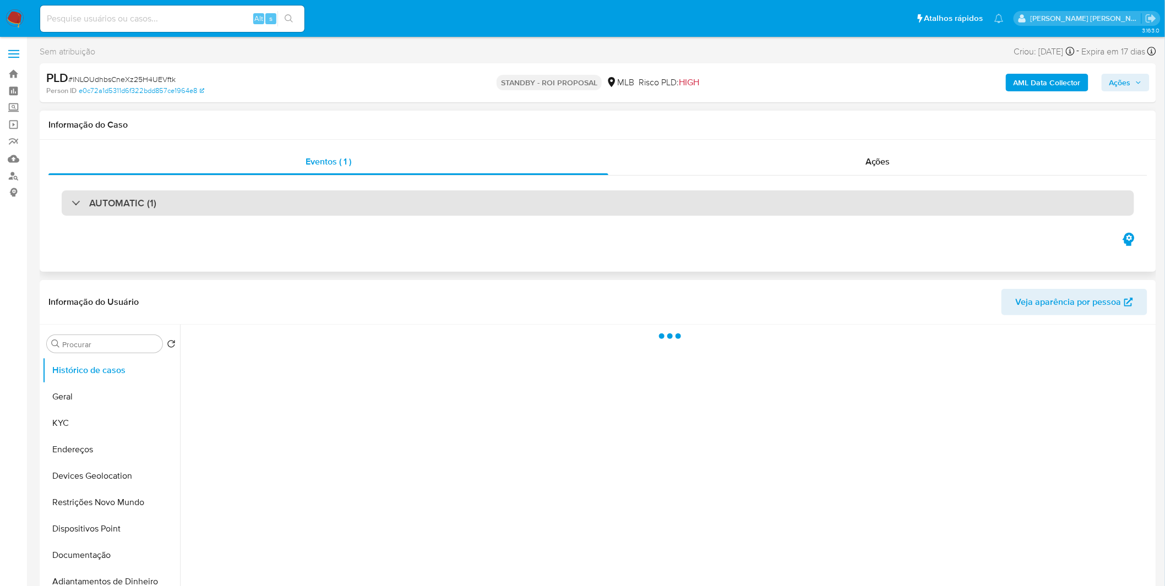
select select "10"
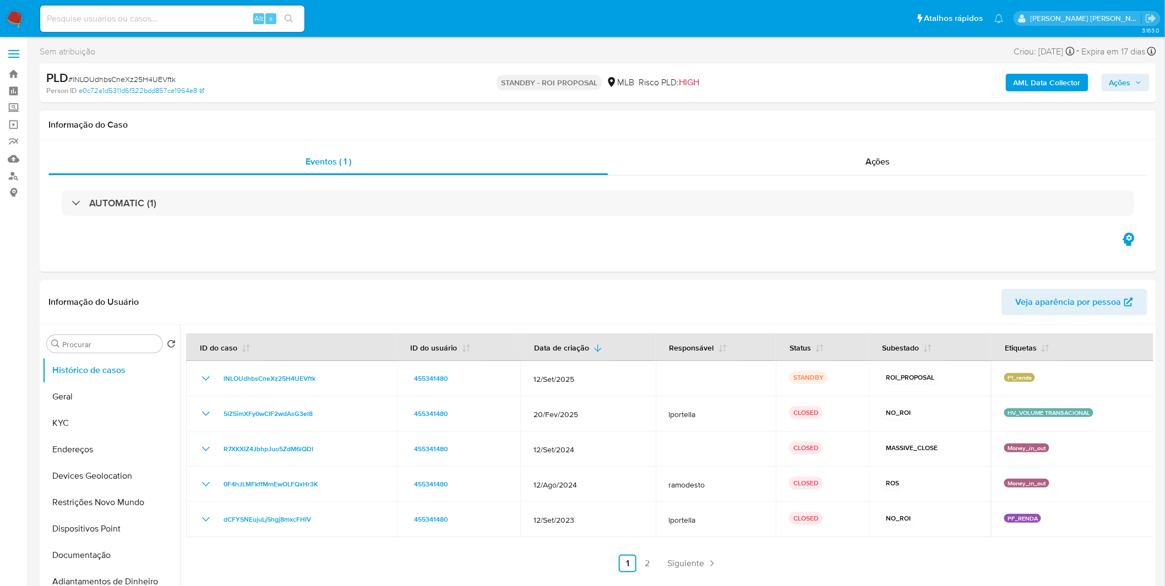
click at [21, 17] on img at bounding box center [15, 18] width 19 height 19
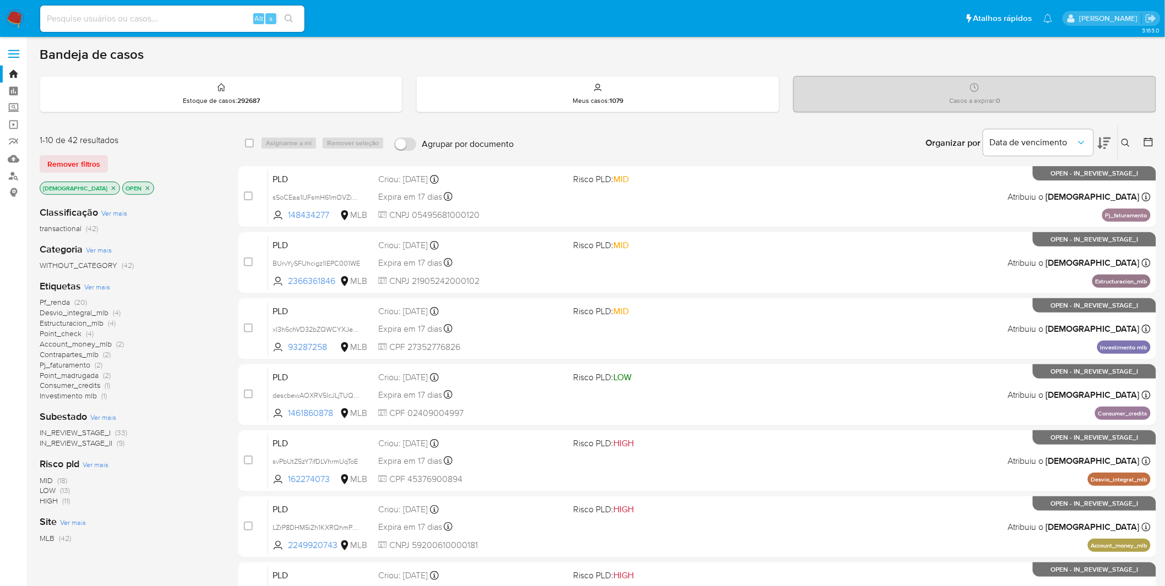
click at [83, 400] on span "Investimento mlb" at bounding box center [68, 395] width 57 height 11
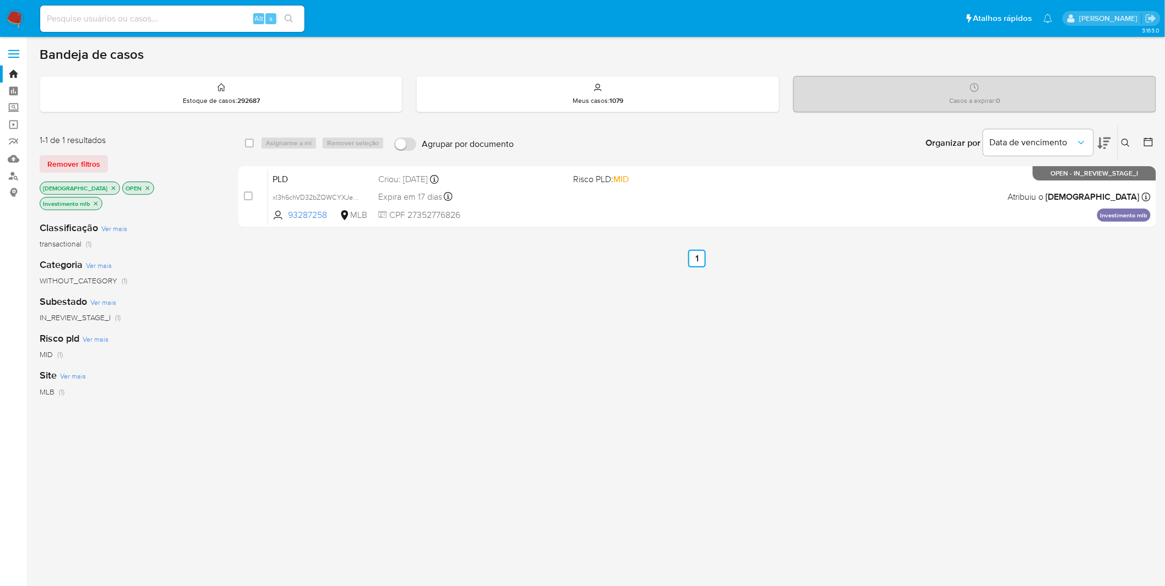
click at [563, 232] on div "select-all-cases-checkbox Asignarme a mí Remover seleção Agrupar por documento …" at bounding box center [697, 178] width 918 height 107
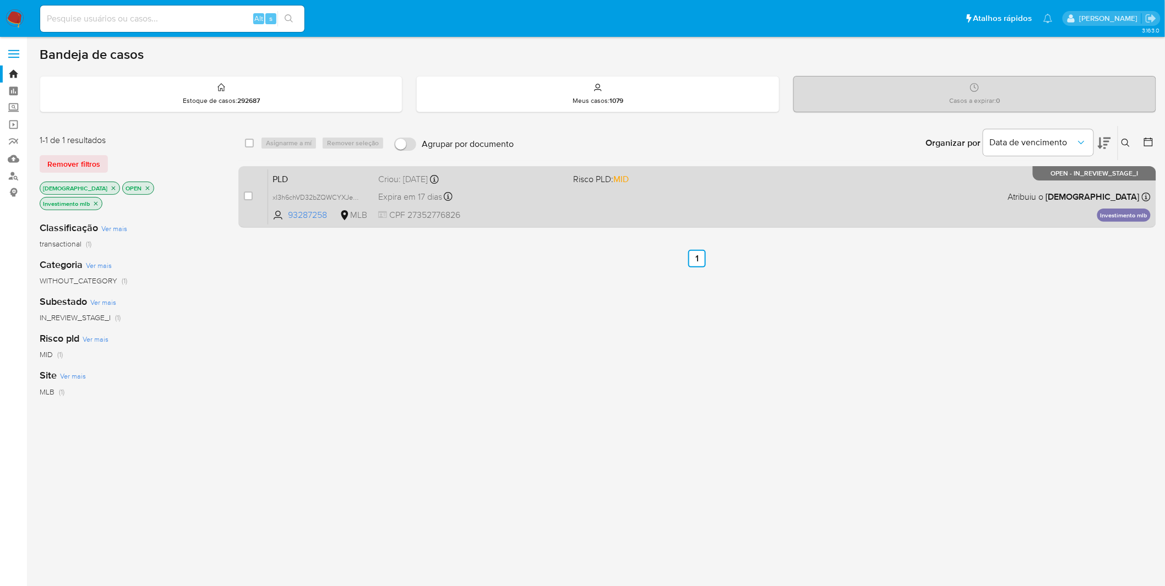
click at [574, 217] on div "PLD xI3h6chVD32bZQWCYXJe7YBk 93287258 MLB Risco PLD: MID Criou: 12/09/2025 Crio…" at bounding box center [709, 197] width 882 height 56
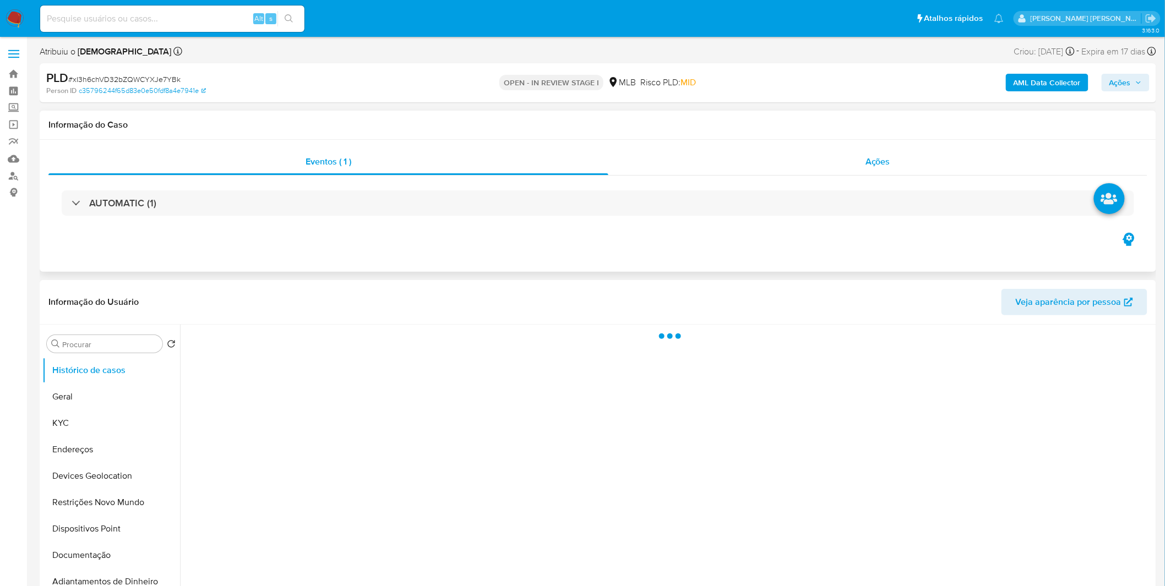
select select "10"
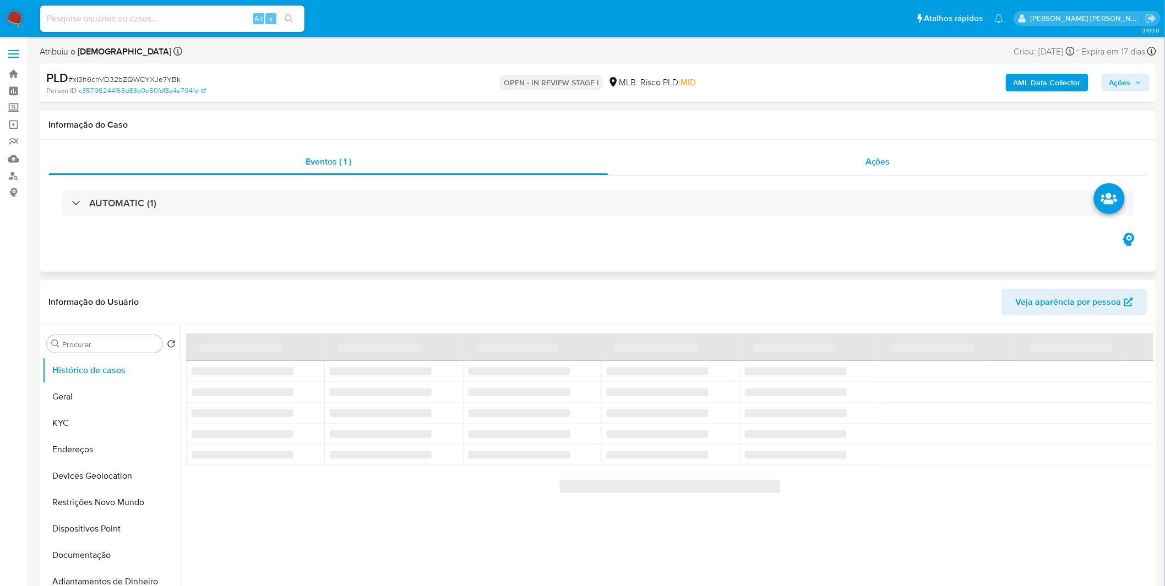
click at [783, 161] on div "Ações" at bounding box center [877, 162] width 539 height 26
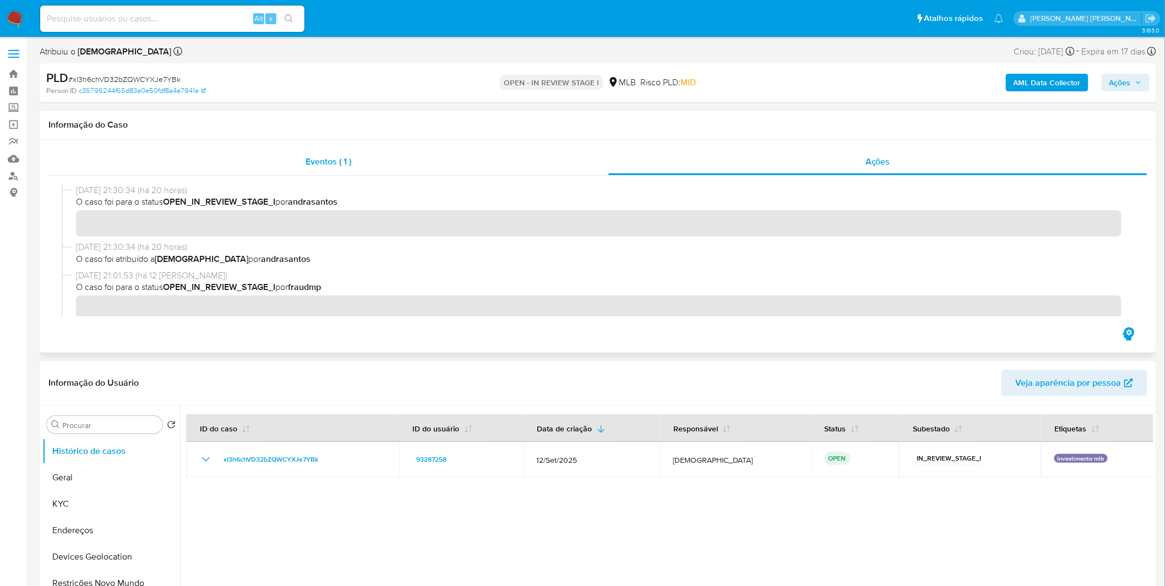
click at [406, 169] on div "Eventos ( 1 )" at bounding box center [328, 162] width 560 height 26
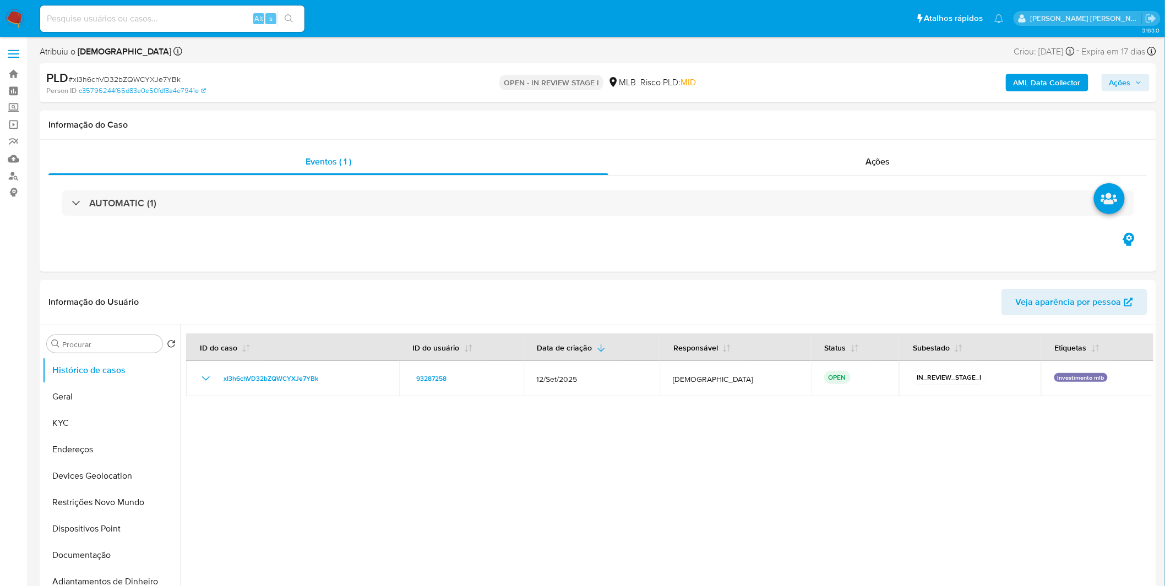
click at [10, 20] on img at bounding box center [15, 18] width 19 height 19
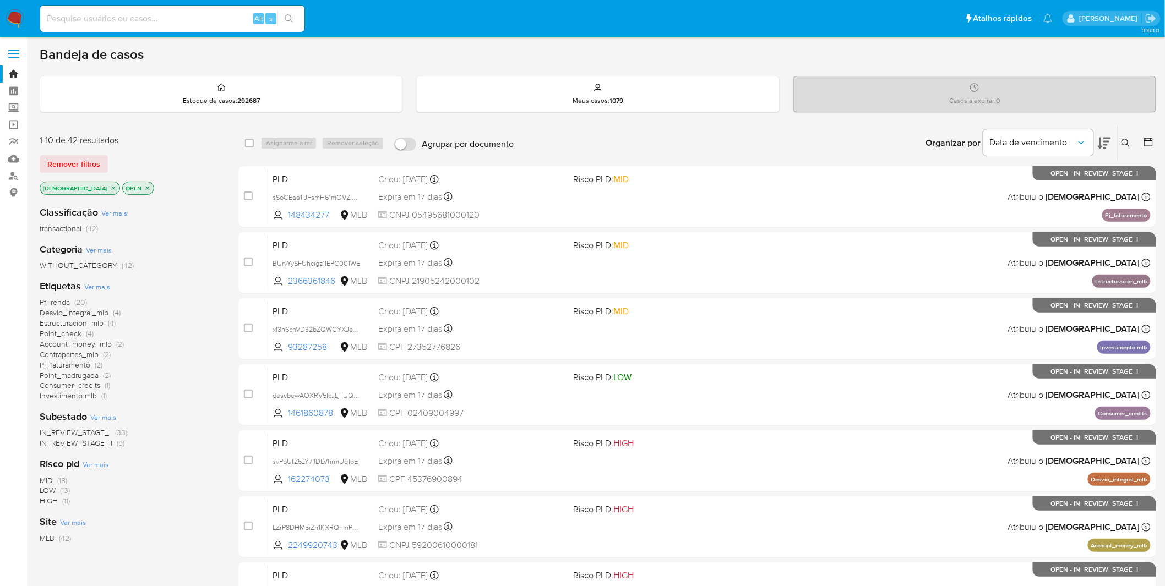
click at [18, 17] on img at bounding box center [15, 18] width 19 height 19
click at [112, 284] on div "Etiquetas Ver mais Pf_renda (20) Desvio_integral_mlb (4) Estructuracion_mlb (4)…" at bounding box center [130, 341] width 181 height 122
click at [111, 284] on div "Etiquetas Ver mais Pf_renda (20) Desvio_integral_mlb (4) Estructuracion_mlb (4)…" at bounding box center [130, 341] width 181 height 122
click at [107, 283] on span "Ver mais" at bounding box center [97, 287] width 26 height 10
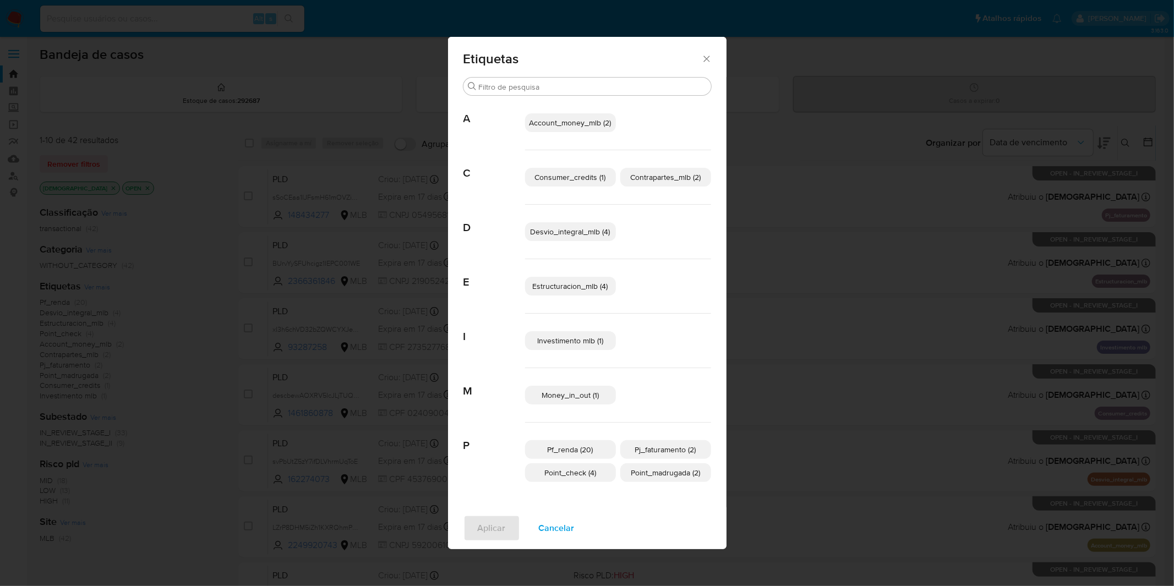
click at [564, 521] on span "Cancelar" at bounding box center [557, 528] width 36 height 24
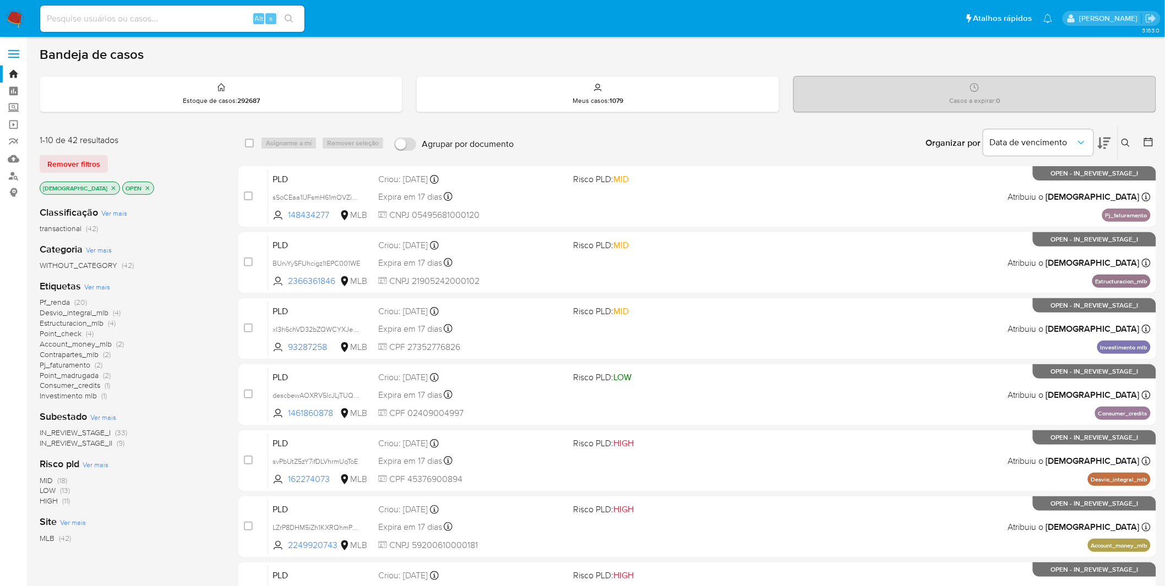
click at [163, 480] on div "MID (18) LOW (13) HIGH (11)" at bounding box center [130, 491] width 181 height 31
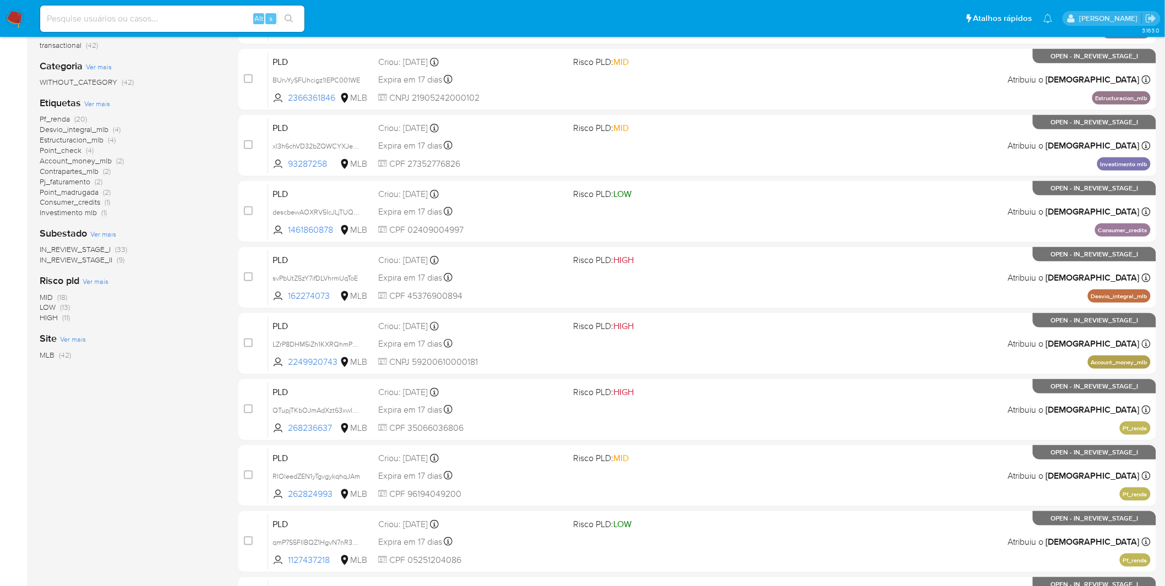
scroll to position [61, 0]
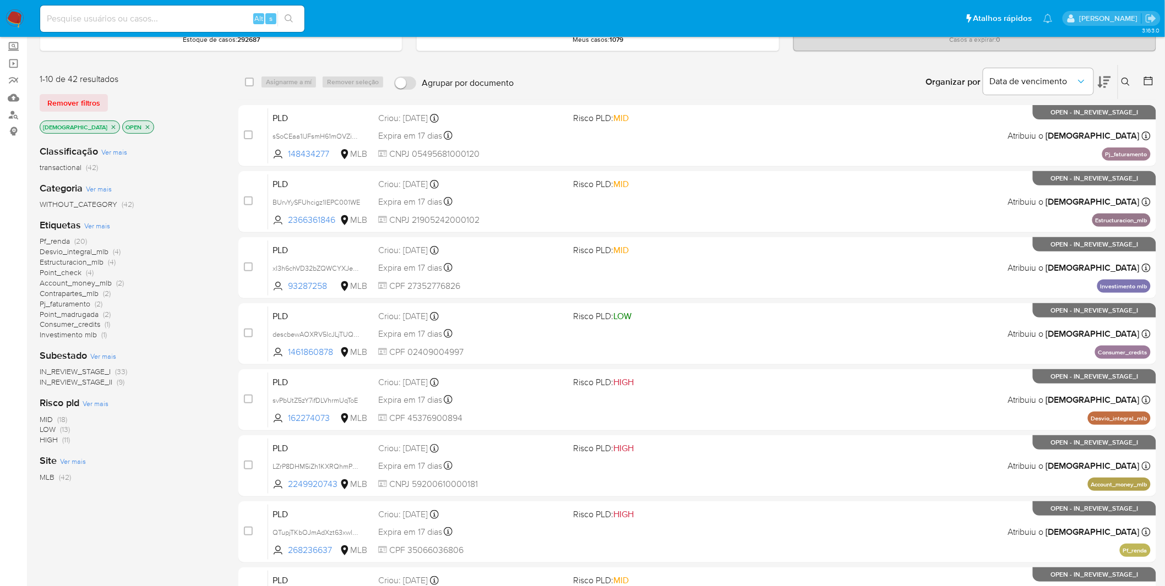
click at [78, 332] on span "Investimento mlb" at bounding box center [68, 334] width 57 height 11
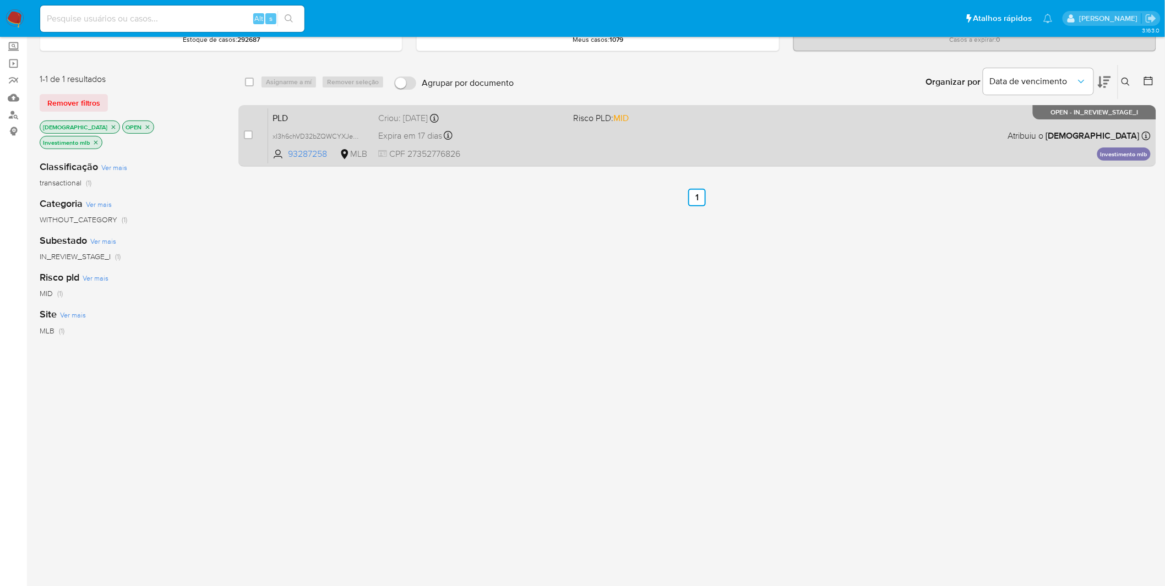
click at [593, 146] on div "PLD xI3h6chVD32bZQWCYXJe7YBk 93287258 MLB Risco PLD: MID Criou: 12/09/2025 Crio…" at bounding box center [709, 136] width 882 height 56
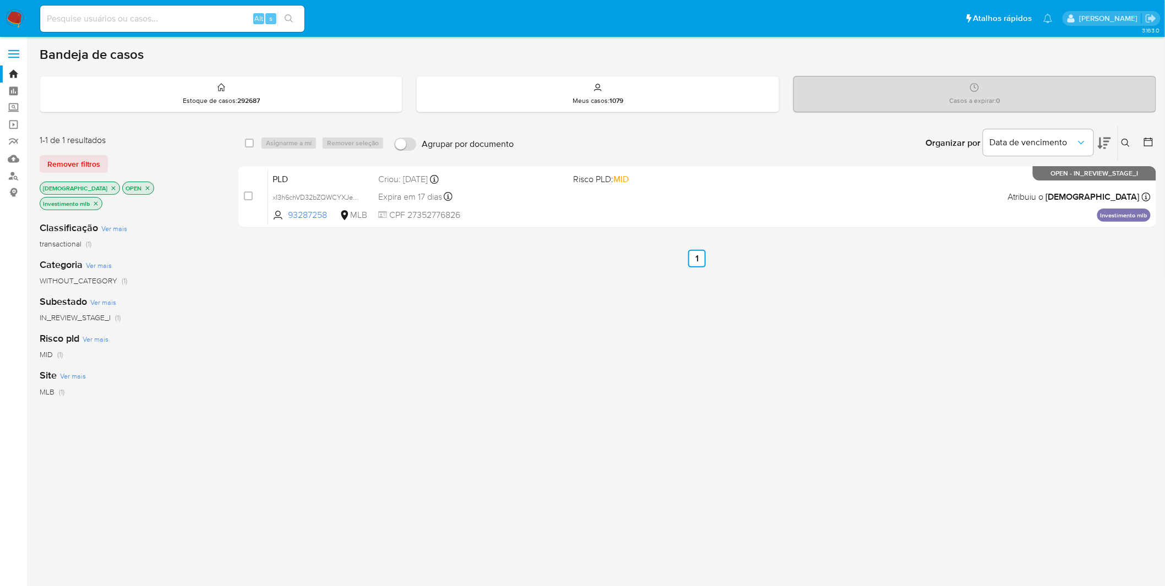
click at [14, 25] on img at bounding box center [15, 18] width 19 height 19
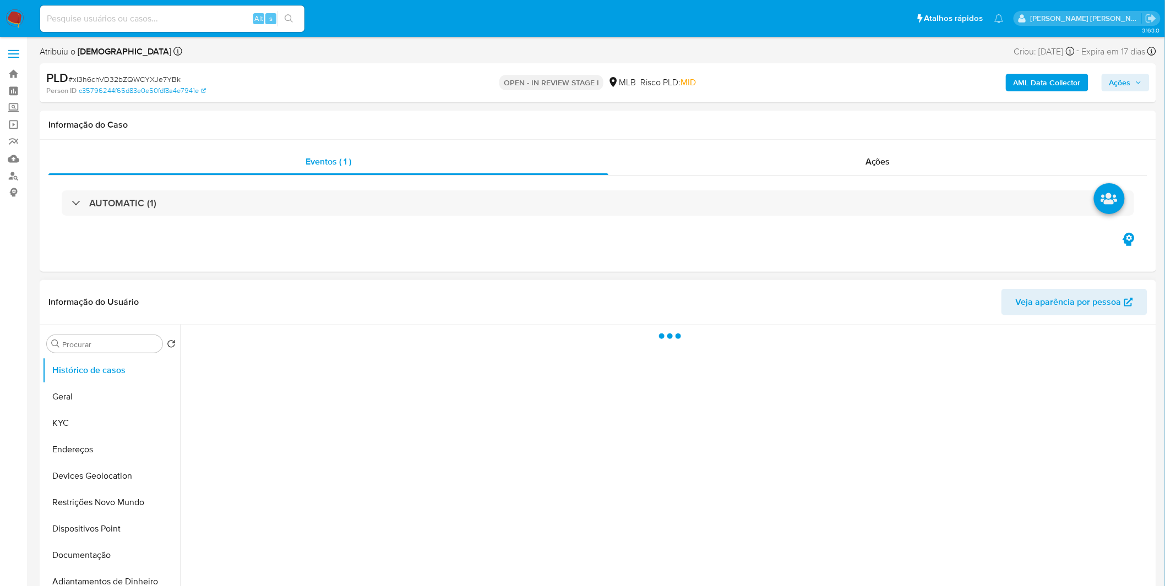
select select "10"
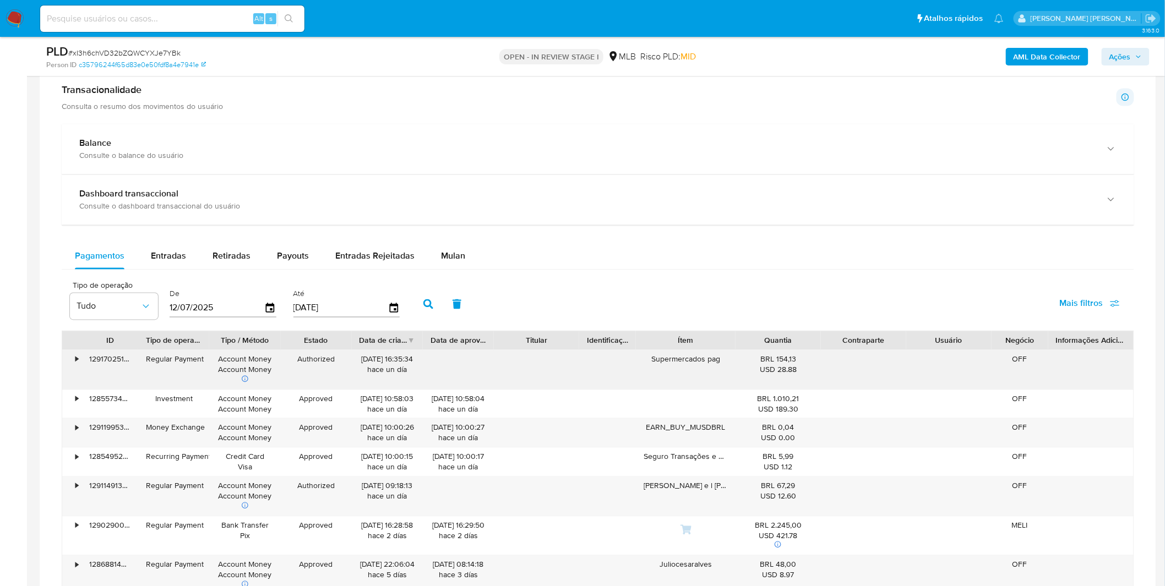
scroll to position [795, 0]
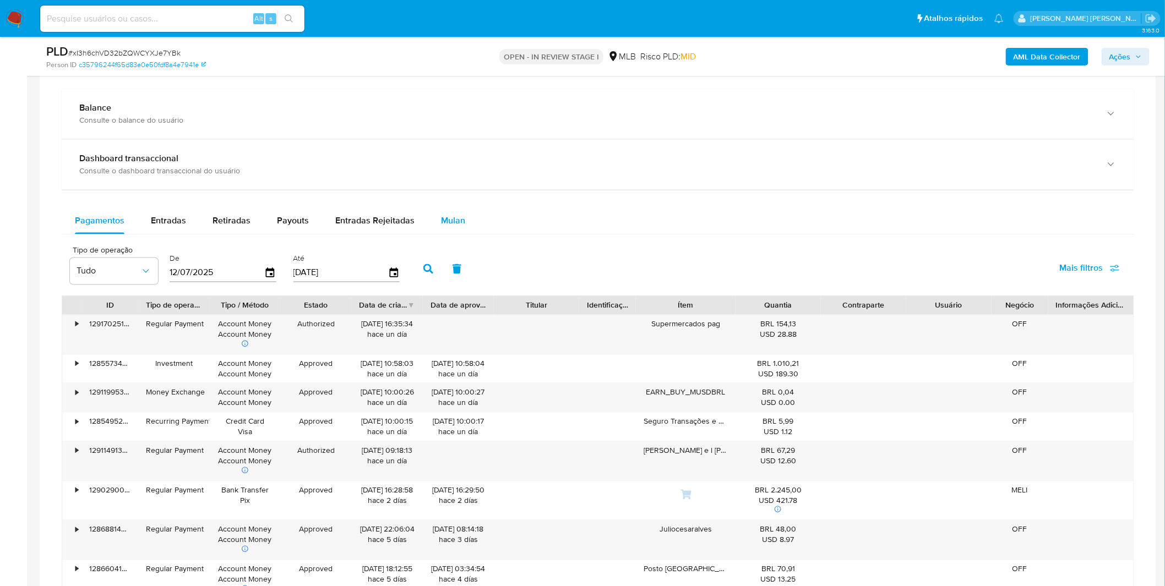
click at [443, 232] on div "Mulan" at bounding box center [453, 221] width 24 height 26
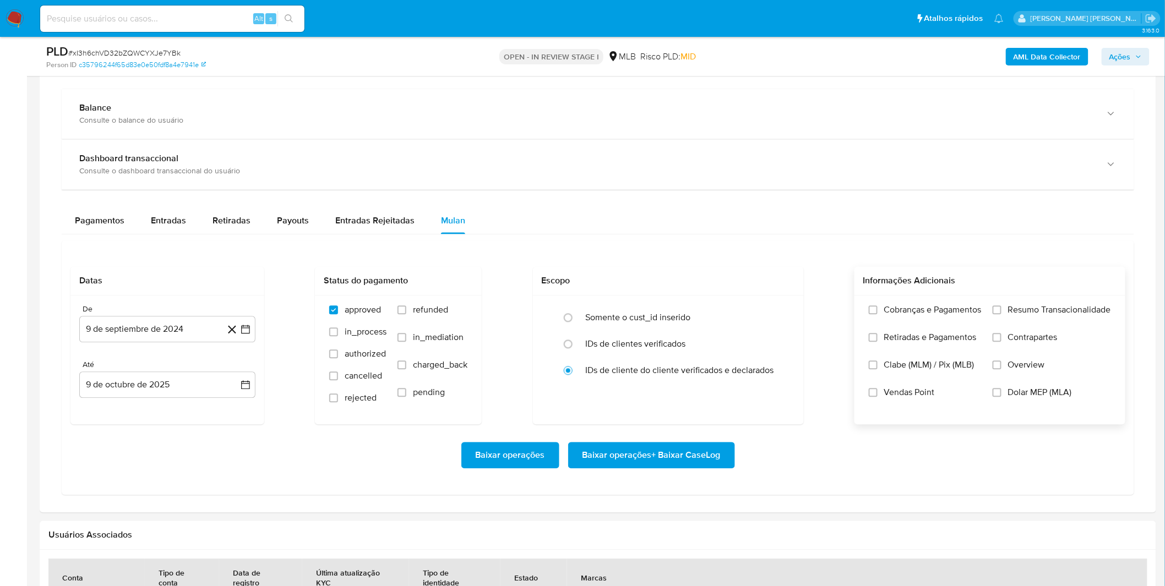
click at [904, 316] on span "Cobranças e Pagamentos" at bounding box center [932, 310] width 97 height 11
click at [877, 315] on input "Cobranças e Pagamentos" at bounding box center [873, 310] width 9 height 9
click at [900, 345] on label "Retiradas e Pagamentos" at bounding box center [925, 346] width 113 height 28
click at [877, 342] on input "Retiradas e Pagamentos" at bounding box center [873, 338] width 9 height 9
click at [1073, 325] on label "Resumo Transacionalidade" at bounding box center [1051, 319] width 118 height 28
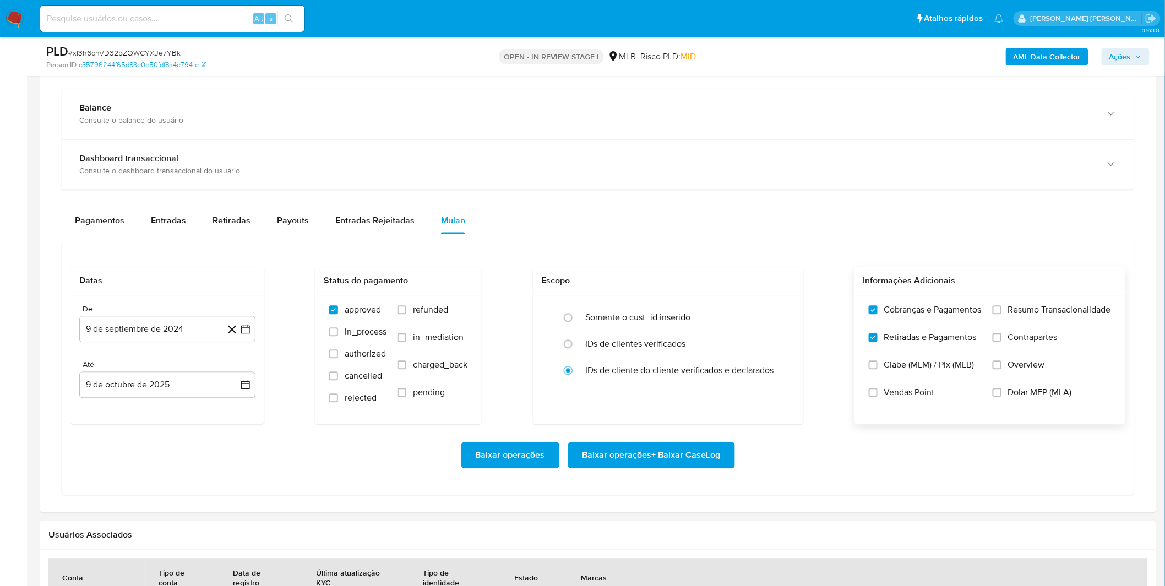
click at [1001, 315] on input "Resumo Transacionalidade" at bounding box center [996, 310] width 9 height 9
click at [1044, 350] on label "Contrapartes" at bounding box center [1051, 346] width 118 height 28
click at [1001, 342] on input "Contrapartes" at bounding box center [996, 338] width 9 height 9
click at [184, 345] on div "De 9 de septiembre de 2024 [DATE] [GEOGRAPHIC_DATA] 9 de octubre de 2025 [DATE]" at bounding box center [167, 360] width 194 height 129
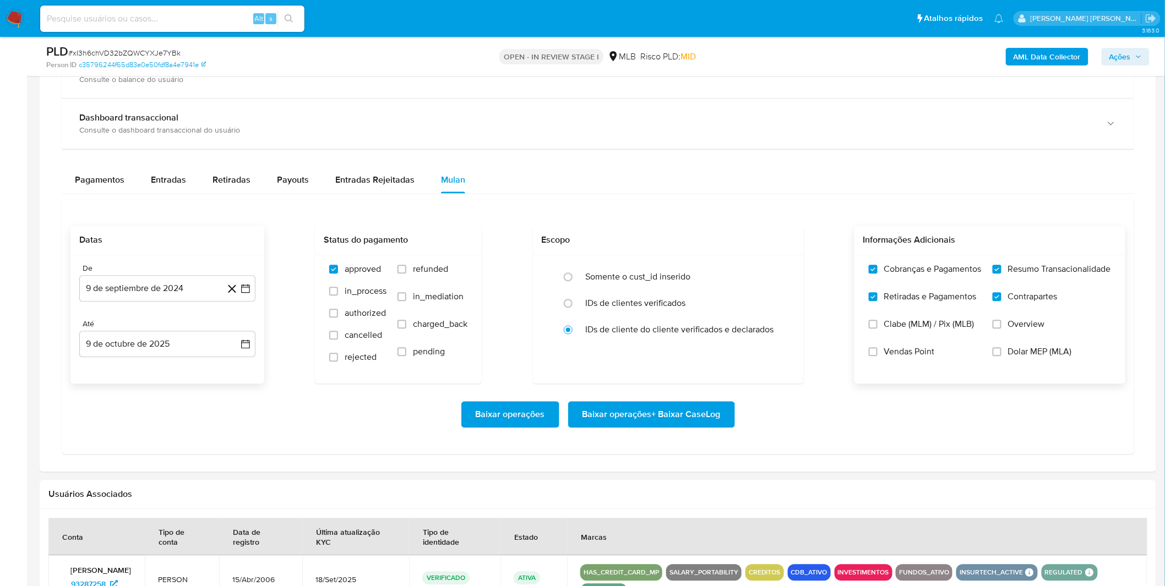
scroll to position [856, 0]
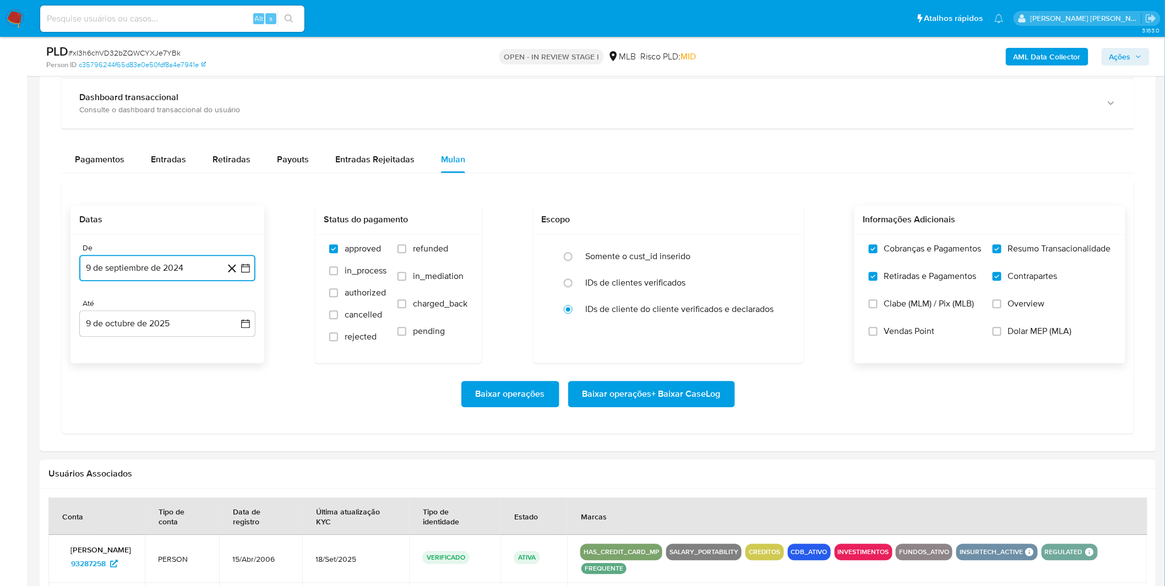
click at [171, 281] on button "9 de septiembre de 2024" at bounding box center [167, 268] width 176 height 26
click at [168, 303] on div "septiembre 2024 septiembre 2024 lun lunes mar martes mié miércoles jue jueves v…" at bounding box center [167, 383] width 176 height 196
click at [173, 307] on span "septiembre 2024" at bounding box center [161, 308] width 67 height 11
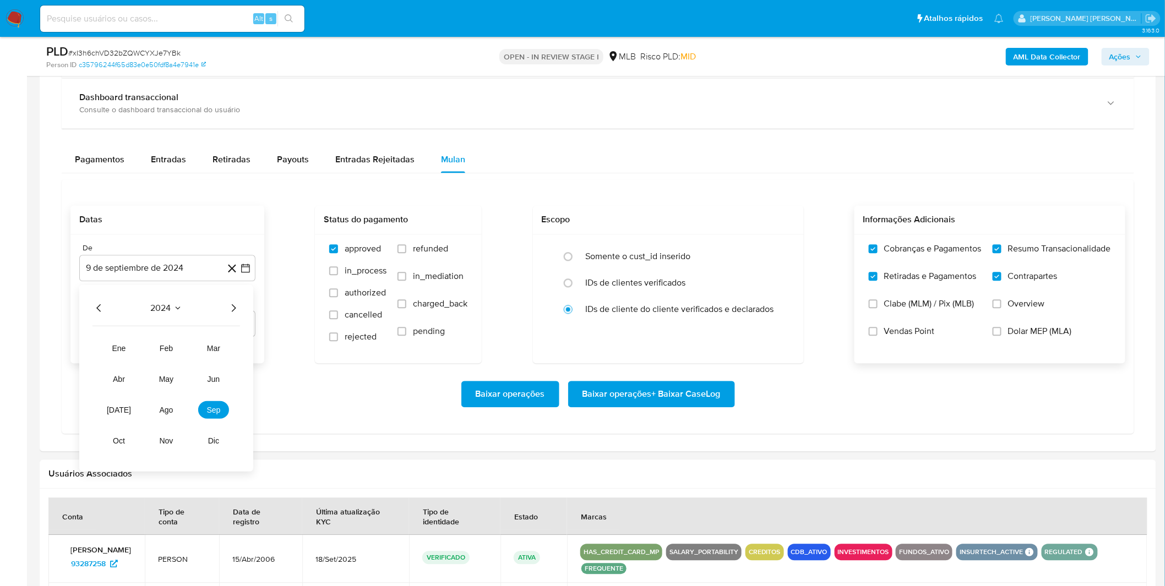
click at [231, 309] on icon "Año siguiente" at bounding box center [233, 308] width 13 height 13
click at [166, 403] on button "ago" at bounding box center [166, 410] width 31 height 18
click at [182, 352] on button "1" at bounding box center [190, 349] width 18 height 18
click at [168, 383] on div "Baixar operações Baixar operações + Baixar CaseLog" at bounding box center [597, 394] width 1055 height 26
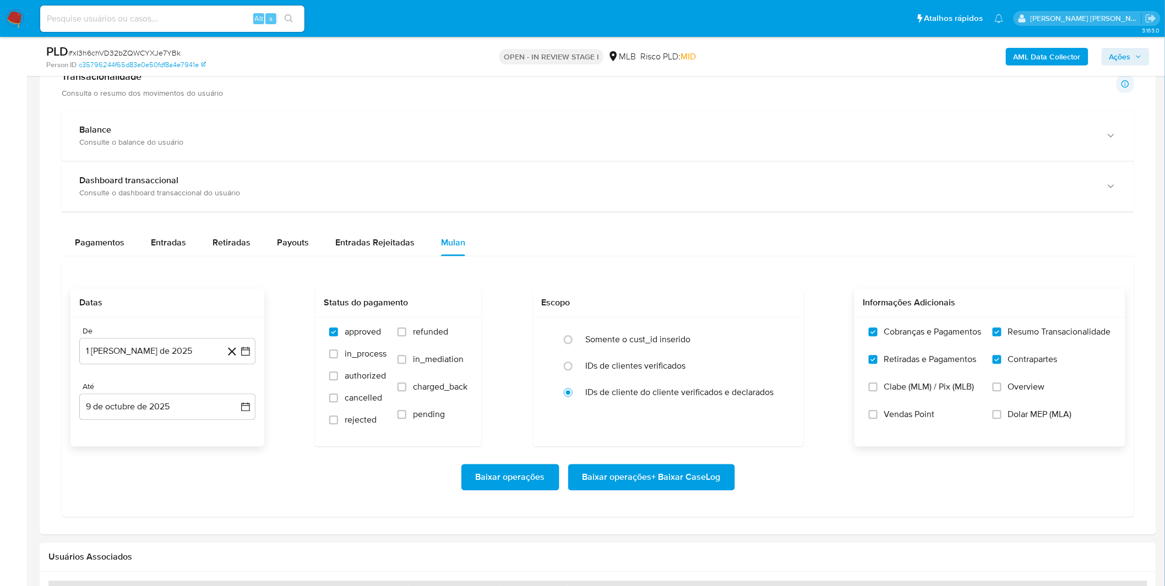
scroll to position [795, 0]
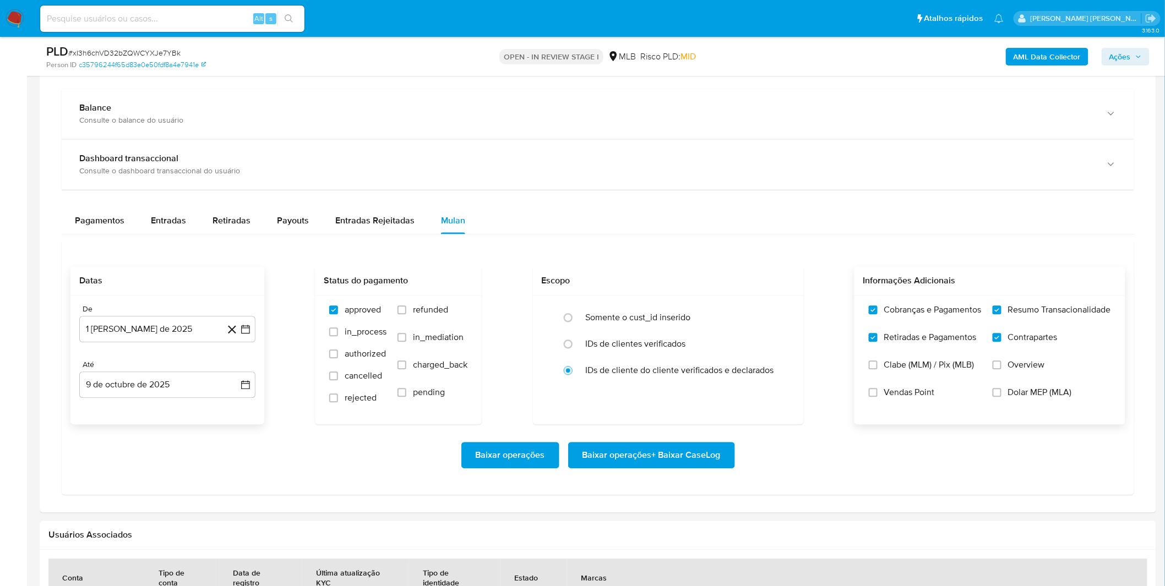
click at [684, 459] on span "Baixar operações + Baixar CaseLog" at bounding box center [651, 456] width 138 height 24
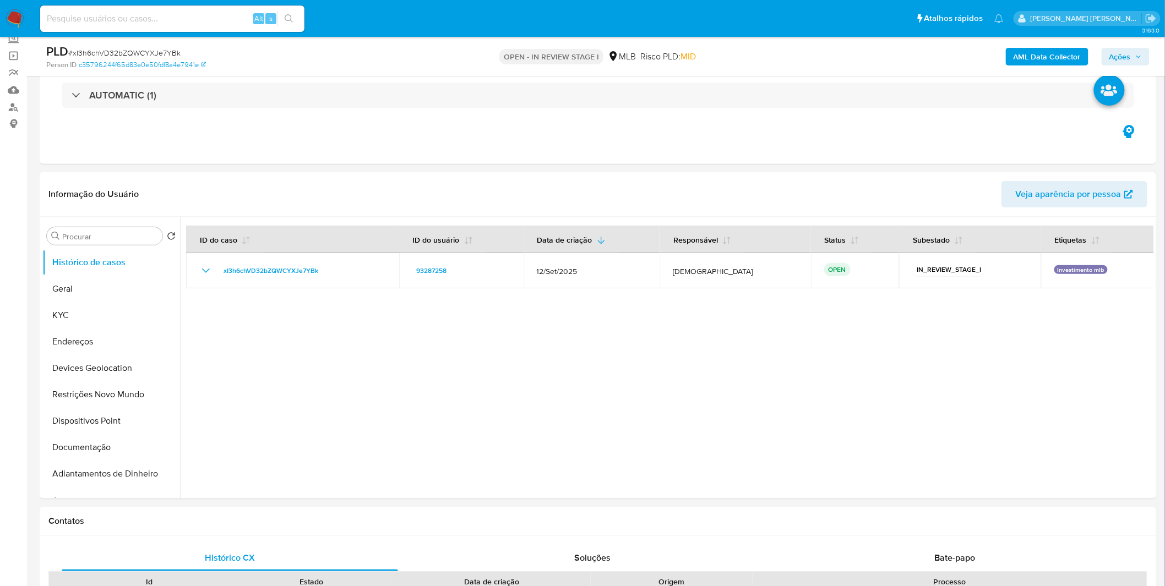
scroll to position [0, 0]
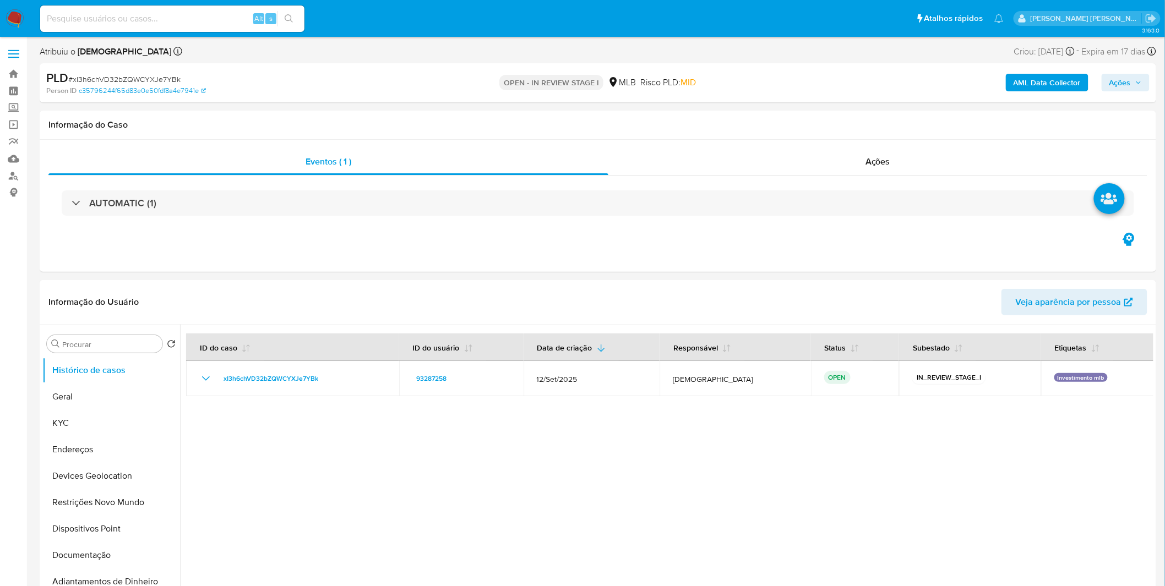
click at [13, 17] on img at bounding box center [15, 18] width 19 height 19
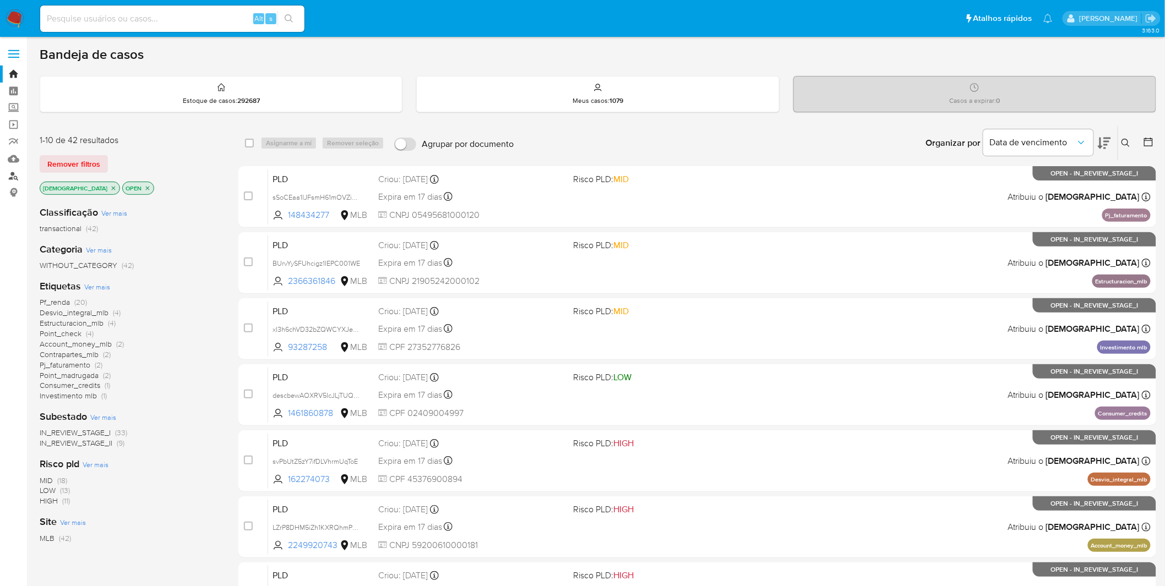
click at [12, 170] on link "Localizador de pessoas" at bounding box center [65, 175] width 131 height 17
click at [203, 294] on div "Etiquetas Ver mais Pf_renda (20) Desvio_integral_mlb (4) Estructuracion_mlb (4)…" at bounding box center [130, 341] width 181 height 122
click at [8, 7] on nav "Pausado Ver notificaciones Alt s Atalhos rápidos Presiona las siguientes teclas…" at bounding box center [582, 18] width 1165 height 37
click at [8, 13] on img at bounding box center [15, 18] width 19 height 19
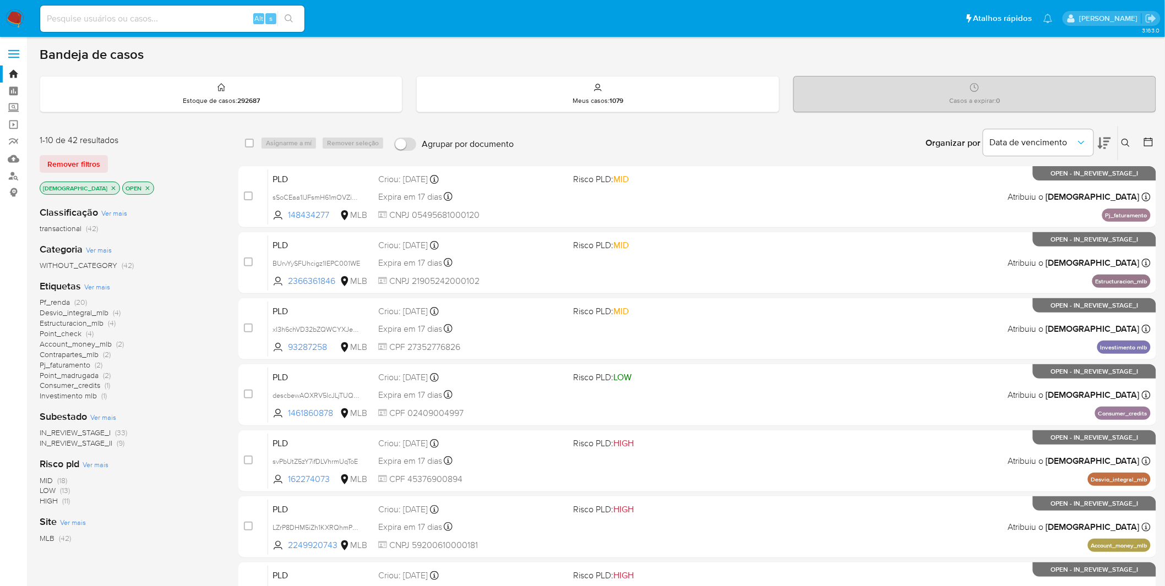
click at [12, 20] on img at bounding box center [15, 18] width 19 height 19
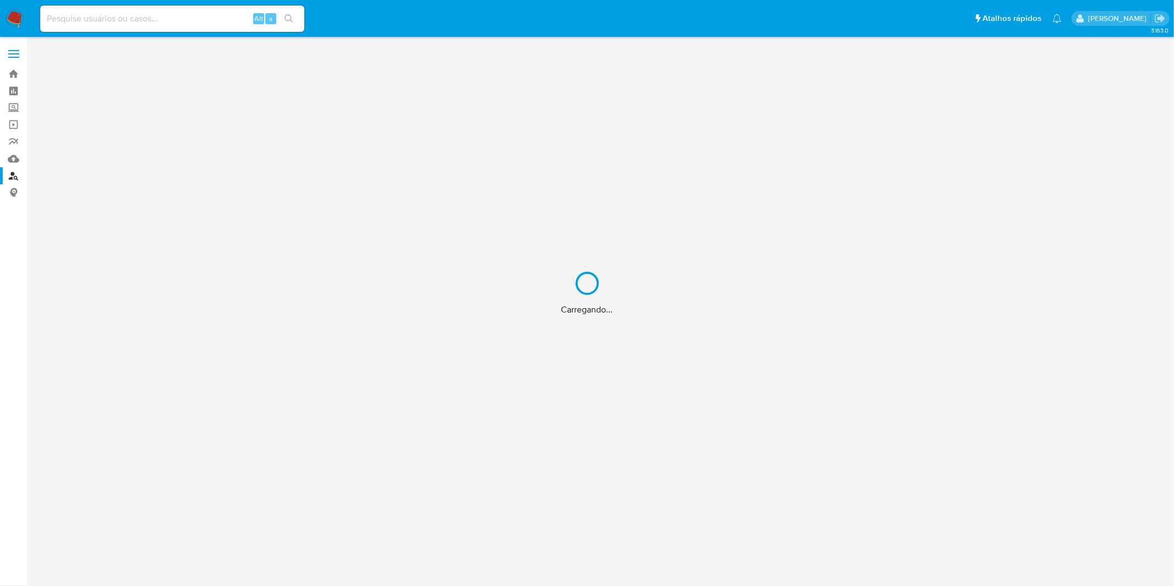
click at [9, 164] on div "Carregando..." at bounding box center [587, 293] width 1174 height 586
click at [10, 160] on div "Carregando..." at bounding box center [587, 293] width 1174 height 586
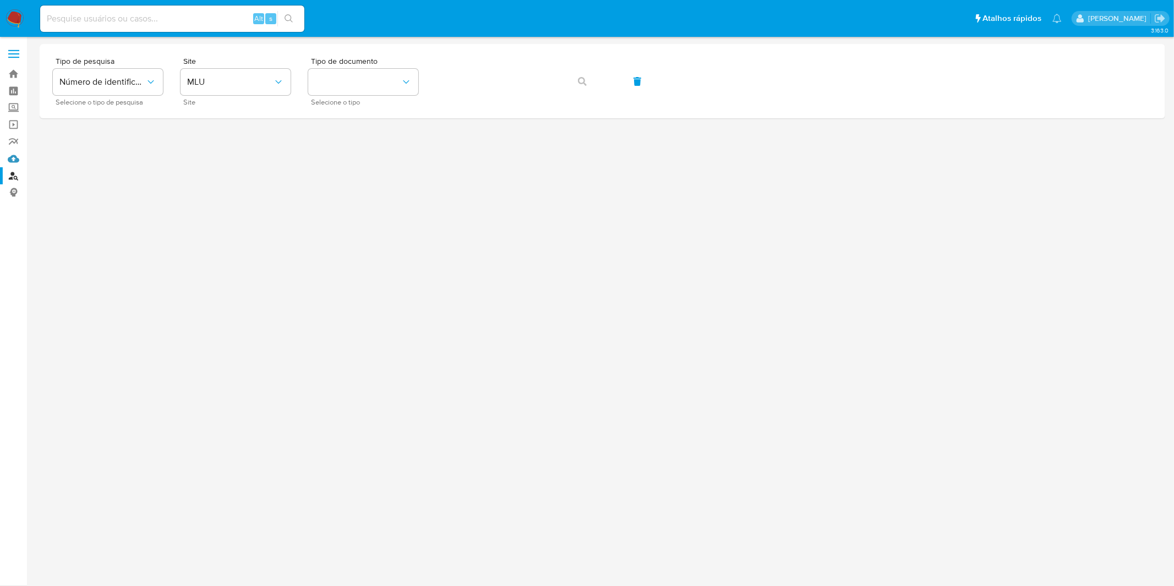
click at [10, 160] on link "Mulan" at bounding box center [65, 158] width 131 height 17
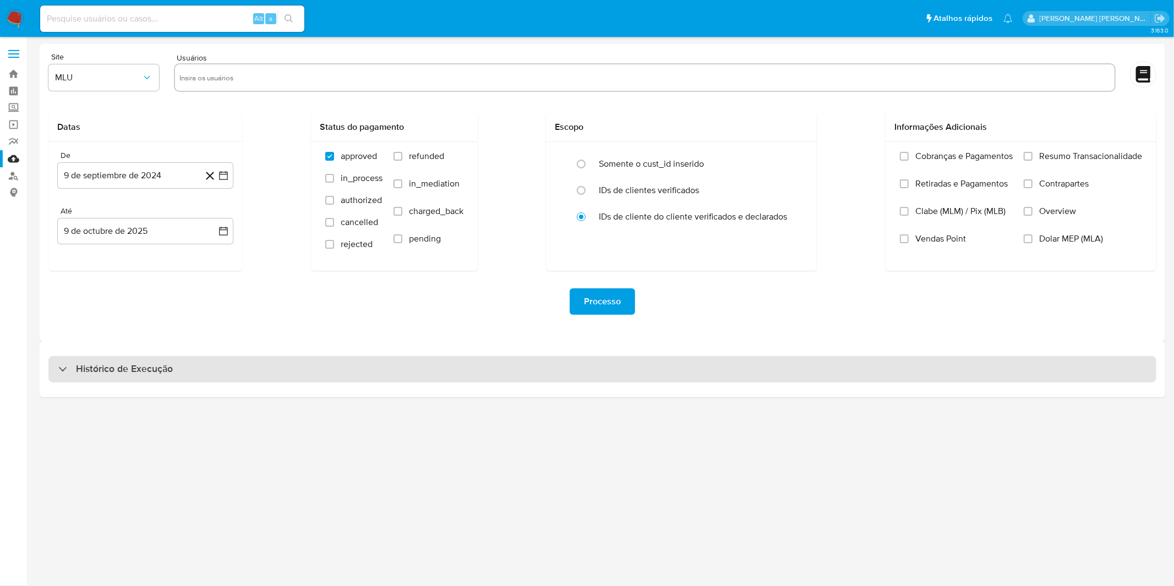
click at [204, 373] on div "Histórico de Execução" at bounding box center [602, 369] width 1108 height 26
select select "10"
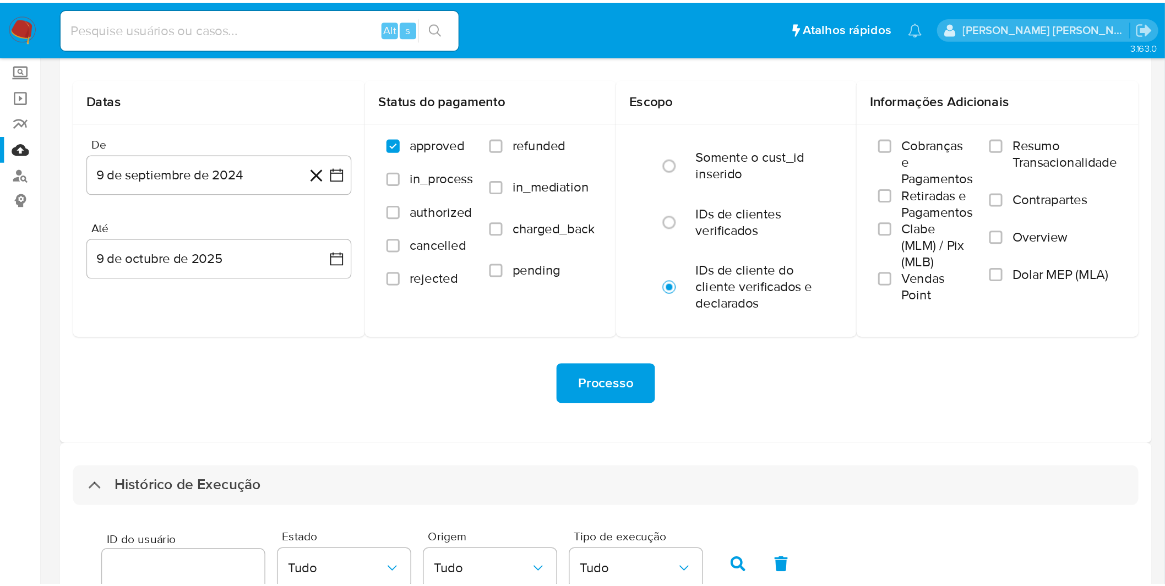
scroll to position [61, 0]
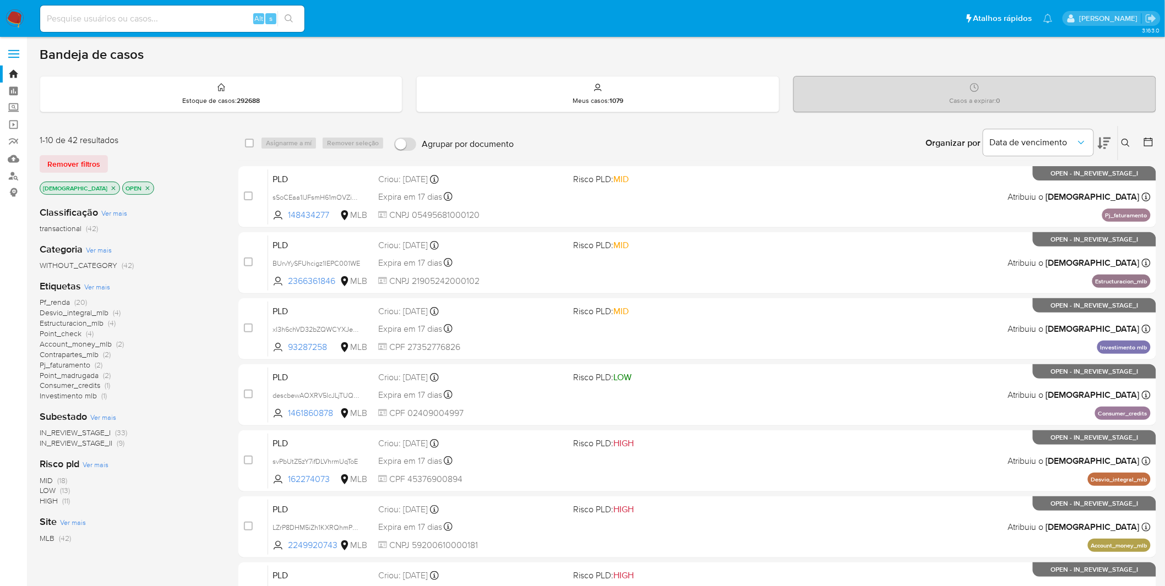
click at [14, 12] on img at bounding box center [15, 18] width 19 height 19
click at [112, 188] on icon "close-filter" at bounding box center [114, 188] width 4 height 4
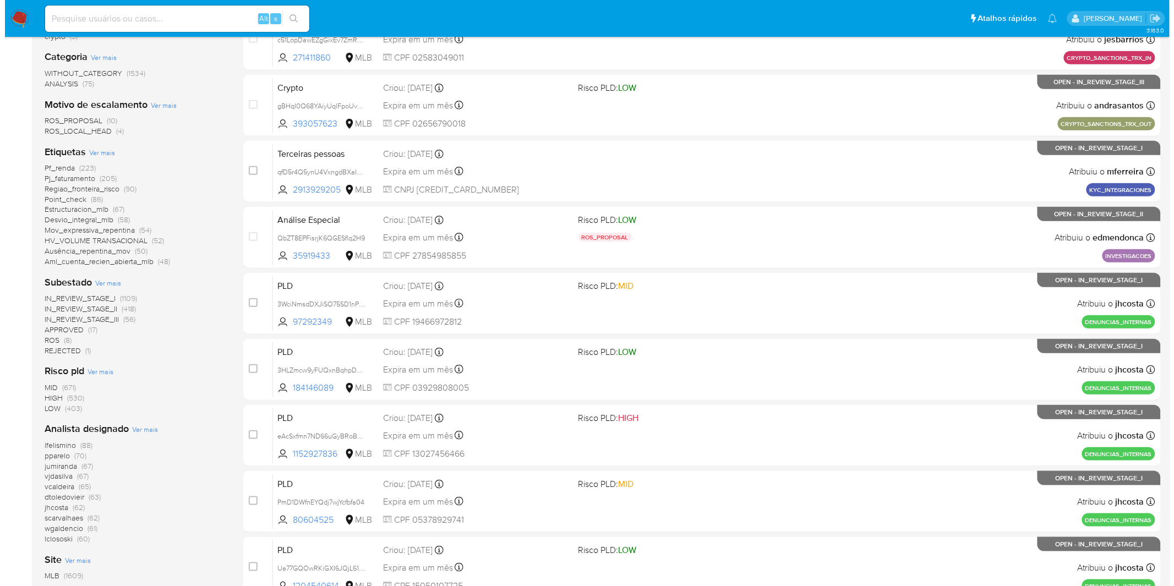
scroll to position [244, 0]
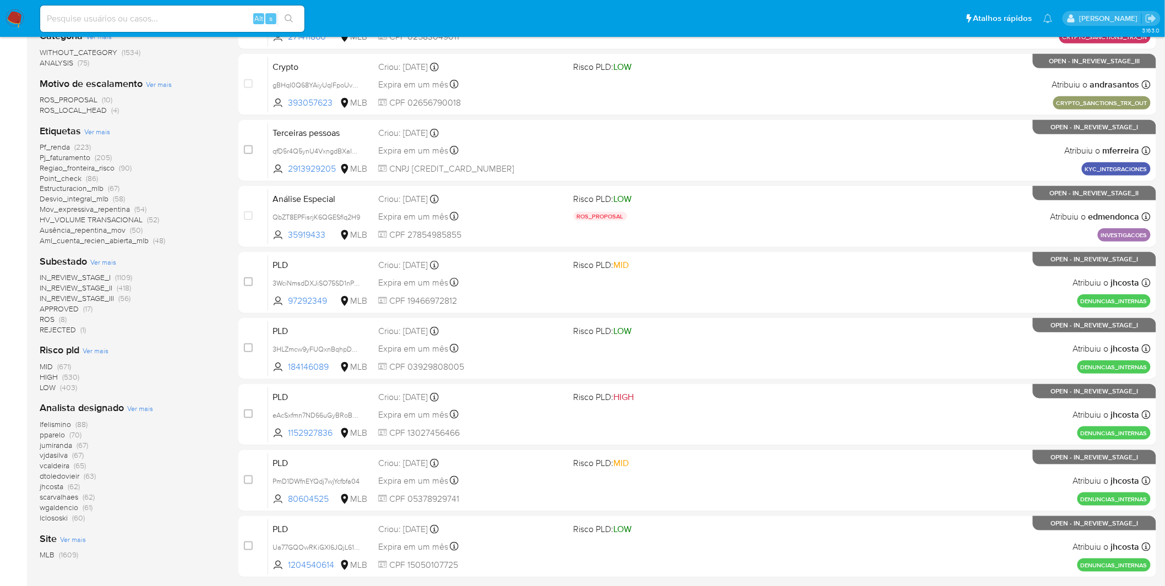
click at [144, 406] on span "Ver mais" at bounding box center [140, 408] width 26 height 10
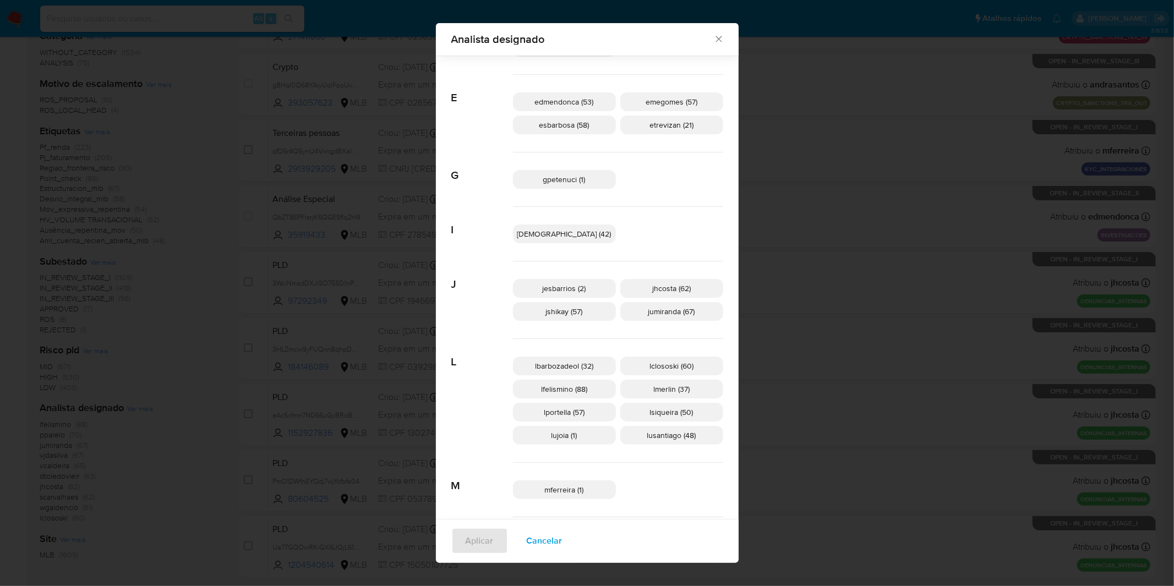
scroll to position [237, 0]
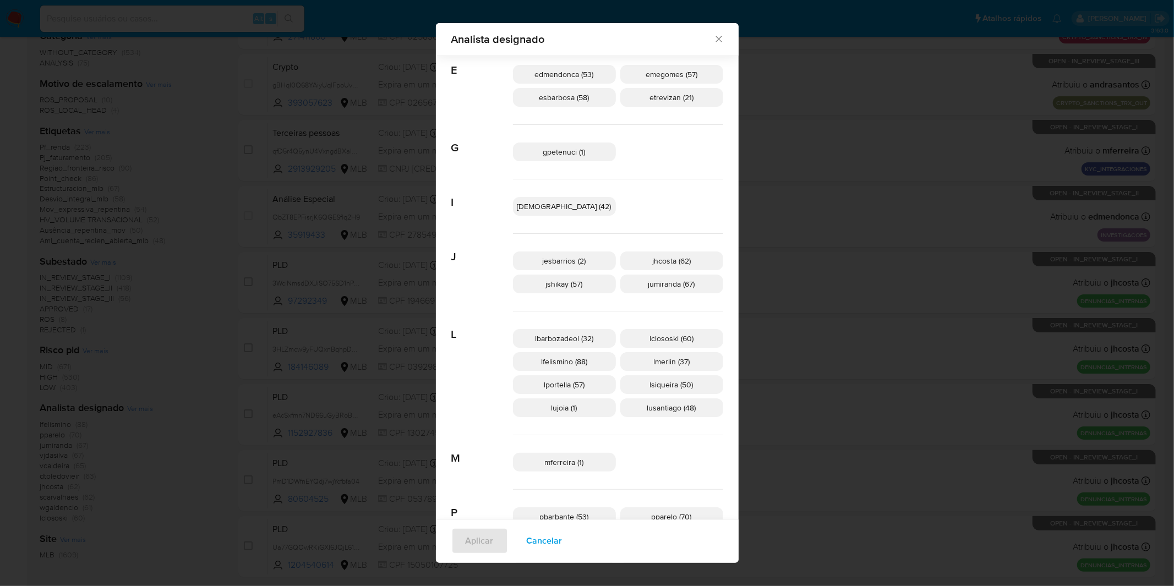
click at [563, 537] on span "Cancelar" at bounding box center [545, 541] width 36 height 24
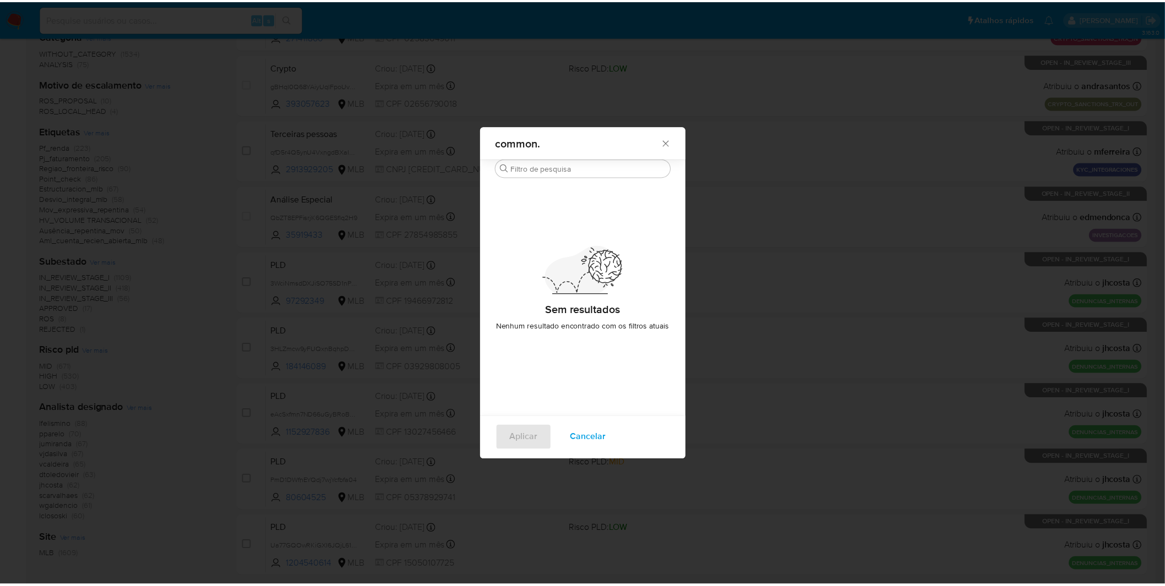
scroll to position [0, 0]
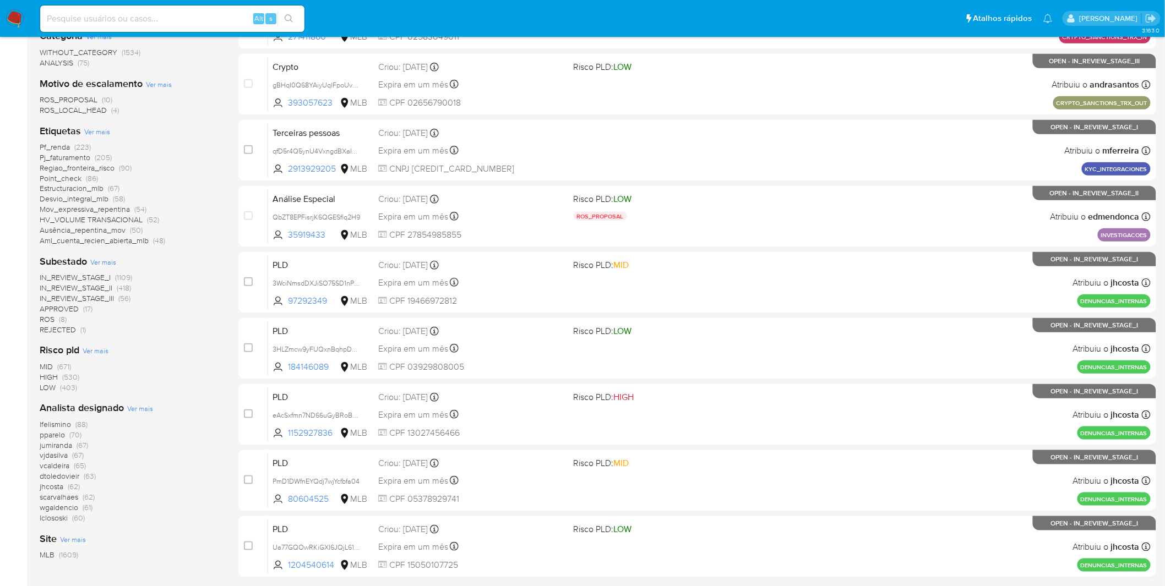
click at [200, 364] on div "MID (671) HIGH (530) LOW (403)" at bounding box center [130, 377] width 181 height 31
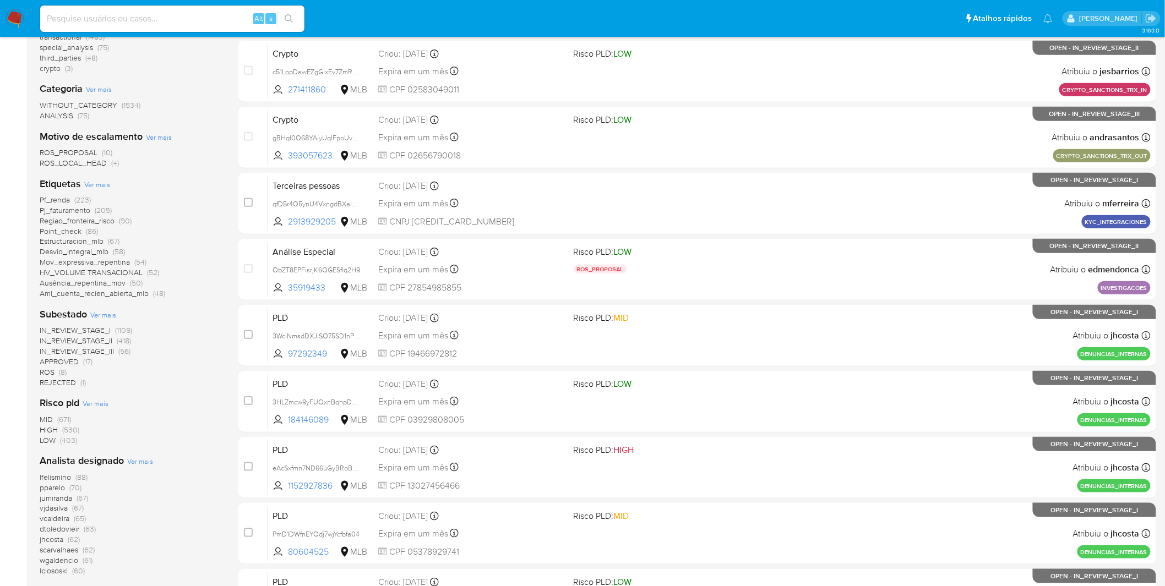
scroll to position [122, 0]
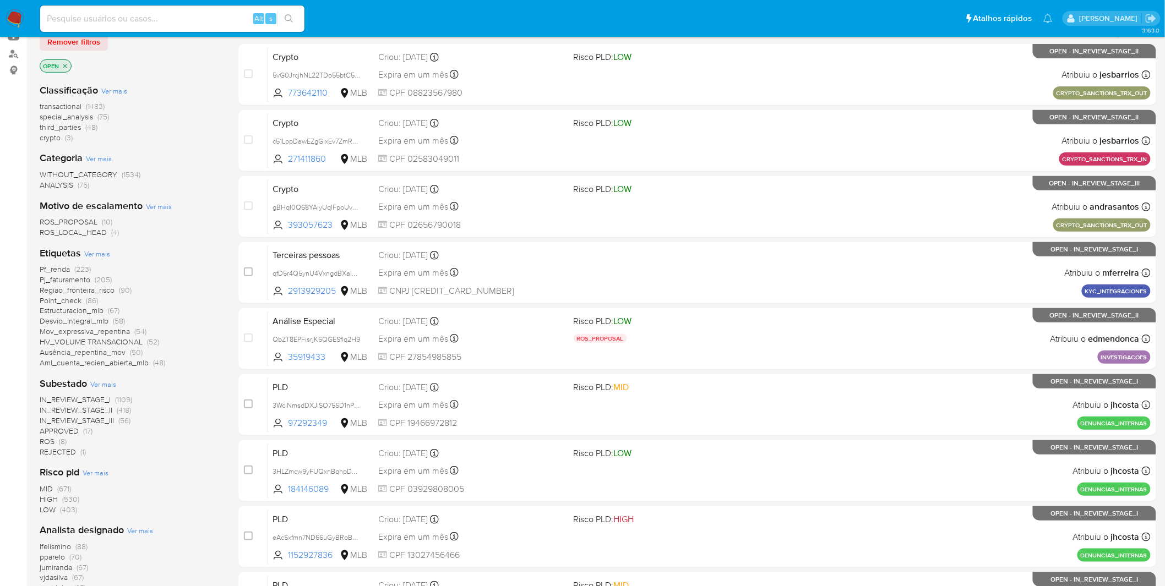
click at [15, 22] on img at bounding box center [15, 18] width 19 height 19
